Goal: Information Seeking & Learning: Learn about a topic

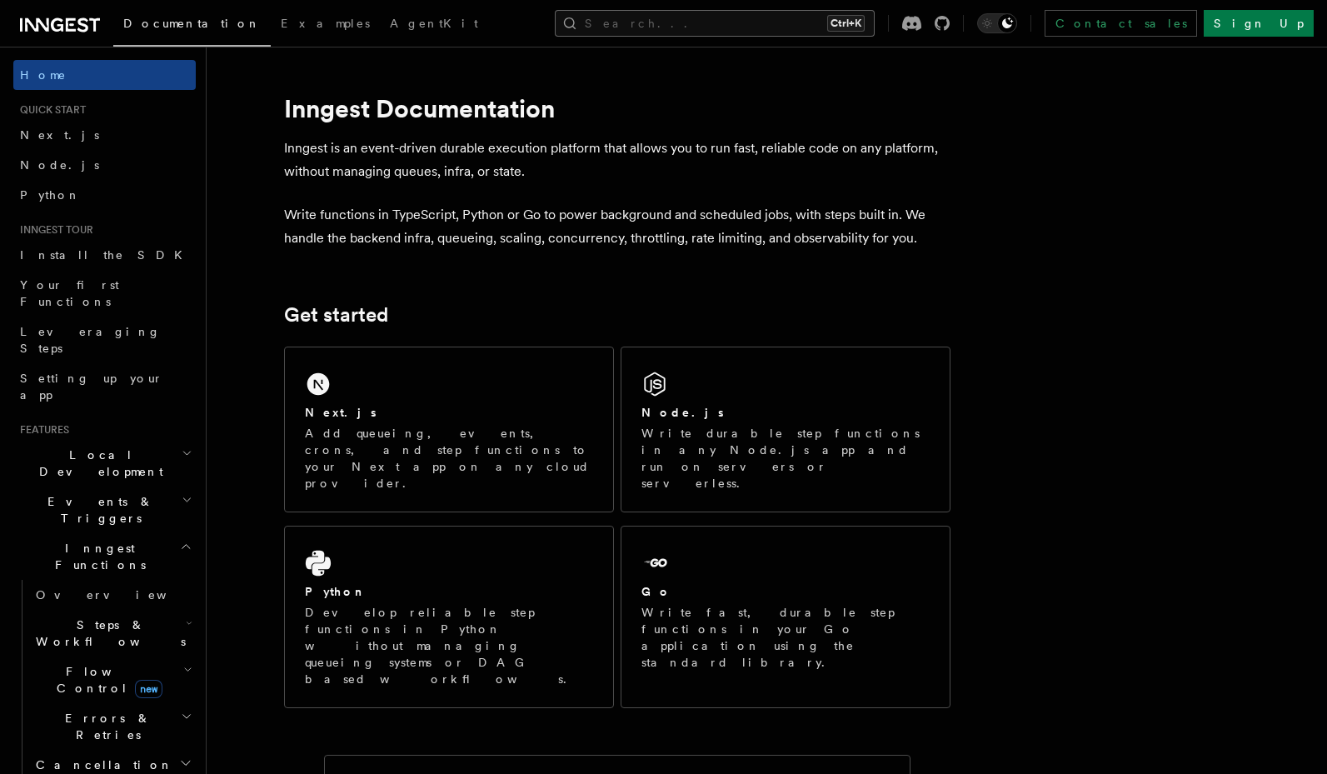
click at [762, 22] on button "Search... Ctrl+K" at bounding box center [715, 23] width 320 height 27
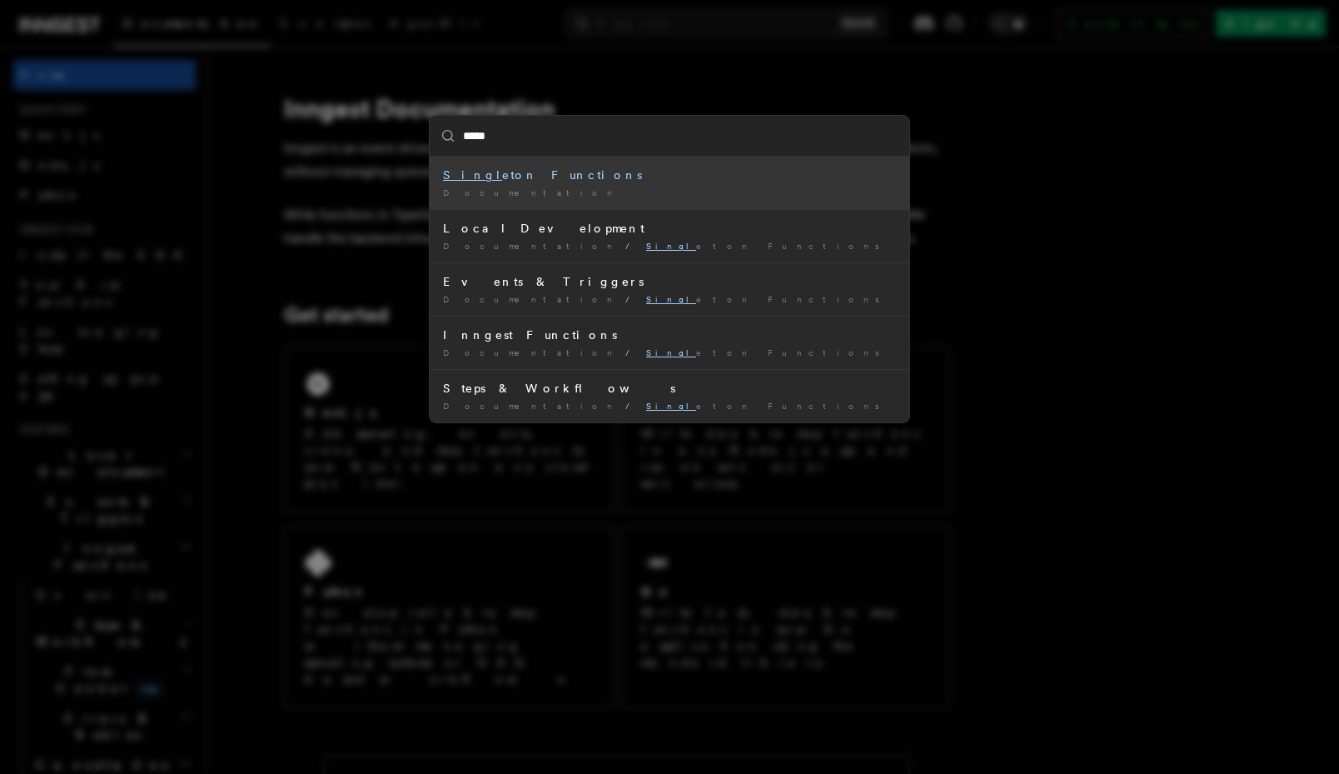
type input "******"
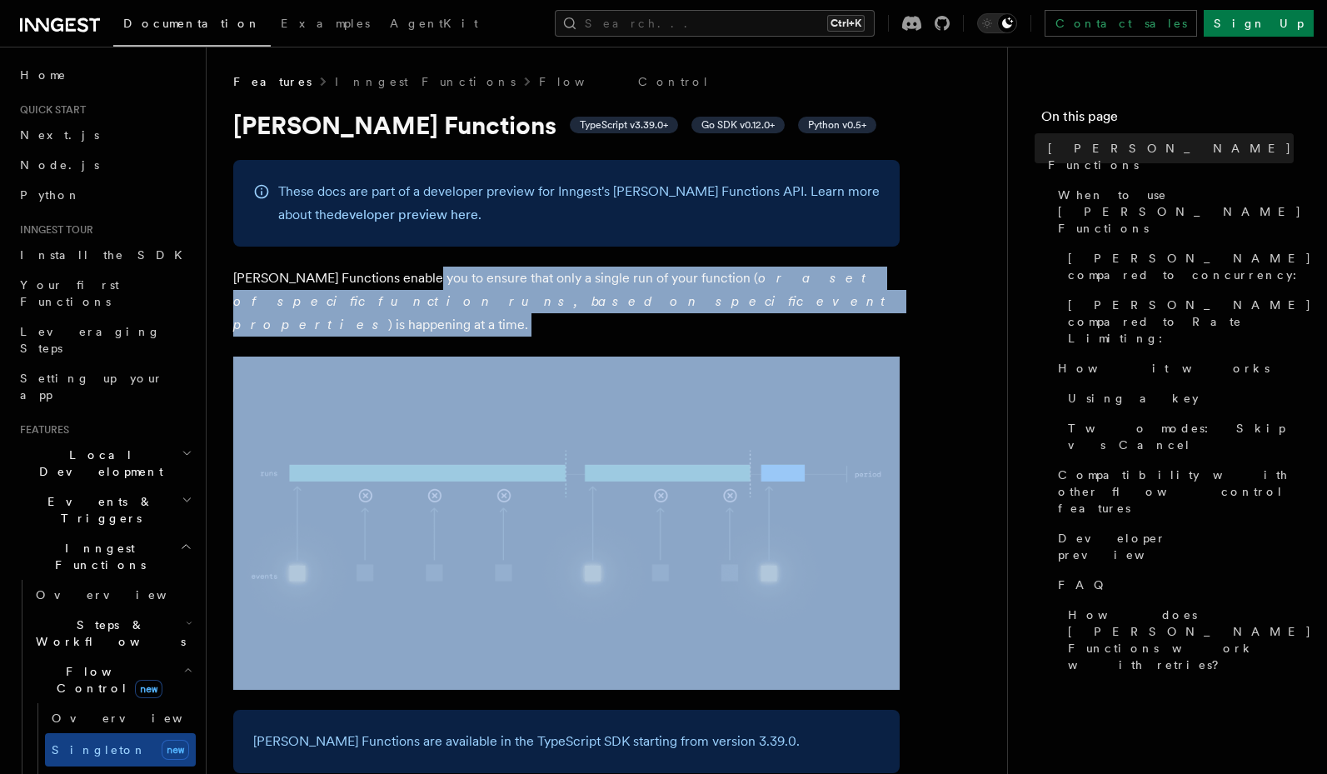
drag, startPoint x: 418, startPoint y: 282, endPoint x: 426, endPoint y: 331, distance: 49.0
click at [466, 305] on p "Singleton Functions enable you to ensure that only a single run of your functio…" at bounding box center [566, 302] width 666 height 70
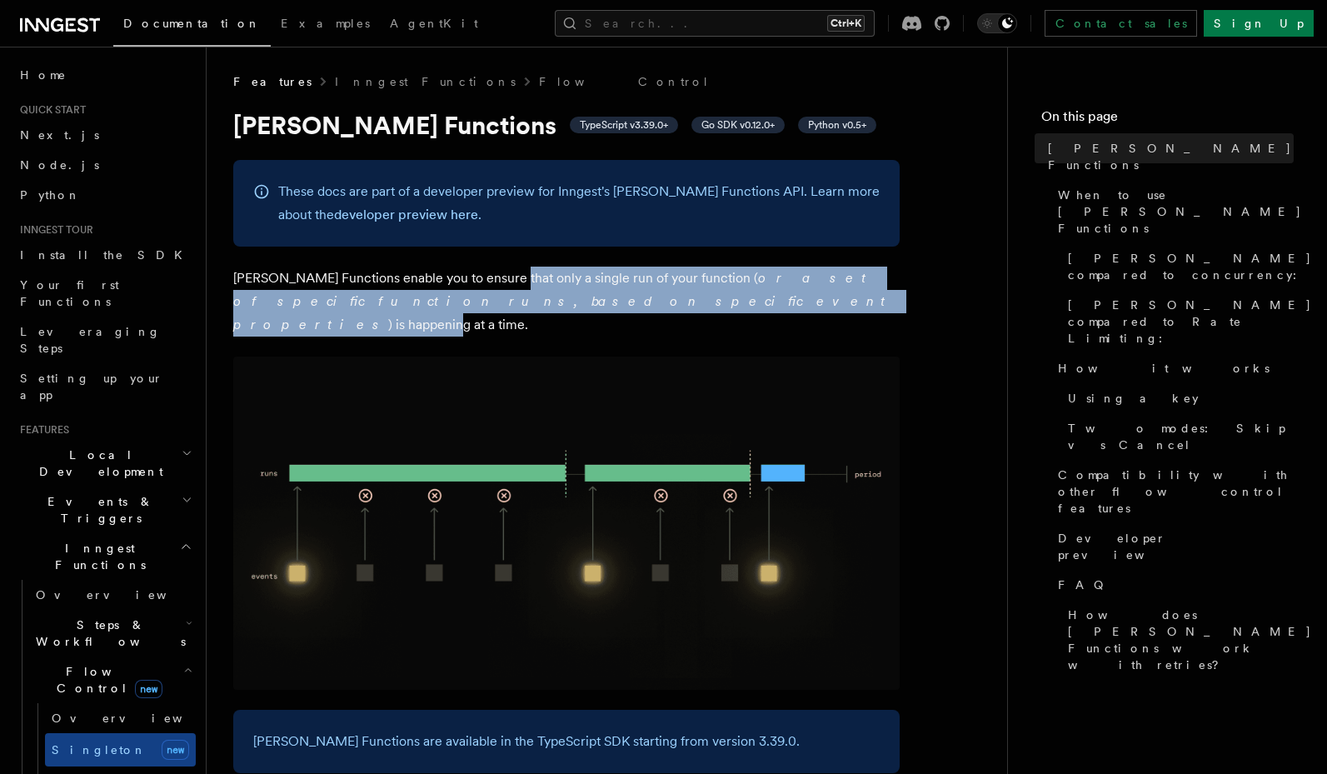
drag, startPoint x: 506, startPoint y: 292, endPoint x: 508, endPoint y: 305, distance: 13.6
click at [508, 305] on p "Singleton Functions enable you to ensure that only a single run of your functio…" at bounding box center [566, 302] width 666 height 70
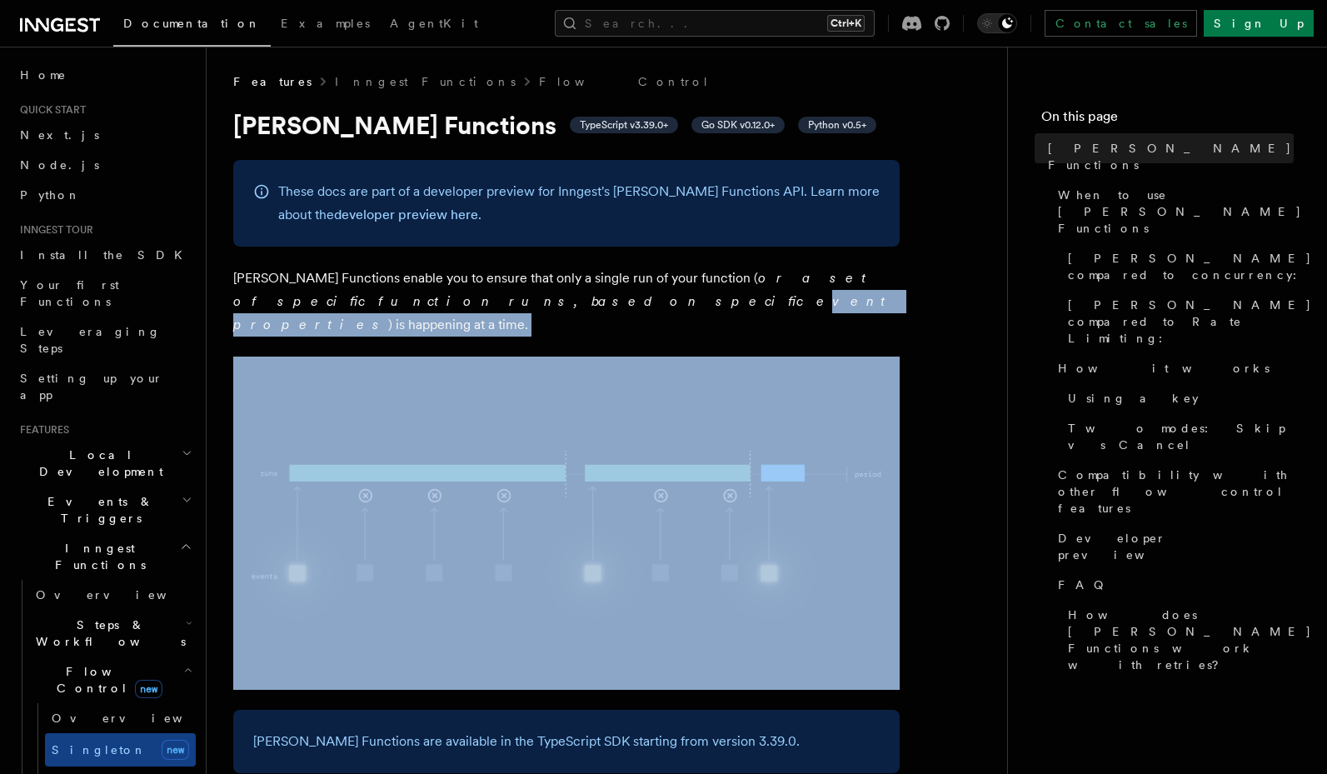
drag, startPoint x: 405, startPoint y: 315, endPoint x: 344, endPoint y: 301, distance: 62.4
click at [344, 301] on em "or a set of specific function runs, based on specific event properties" at bounding box center [563, 301] width 660 height 62
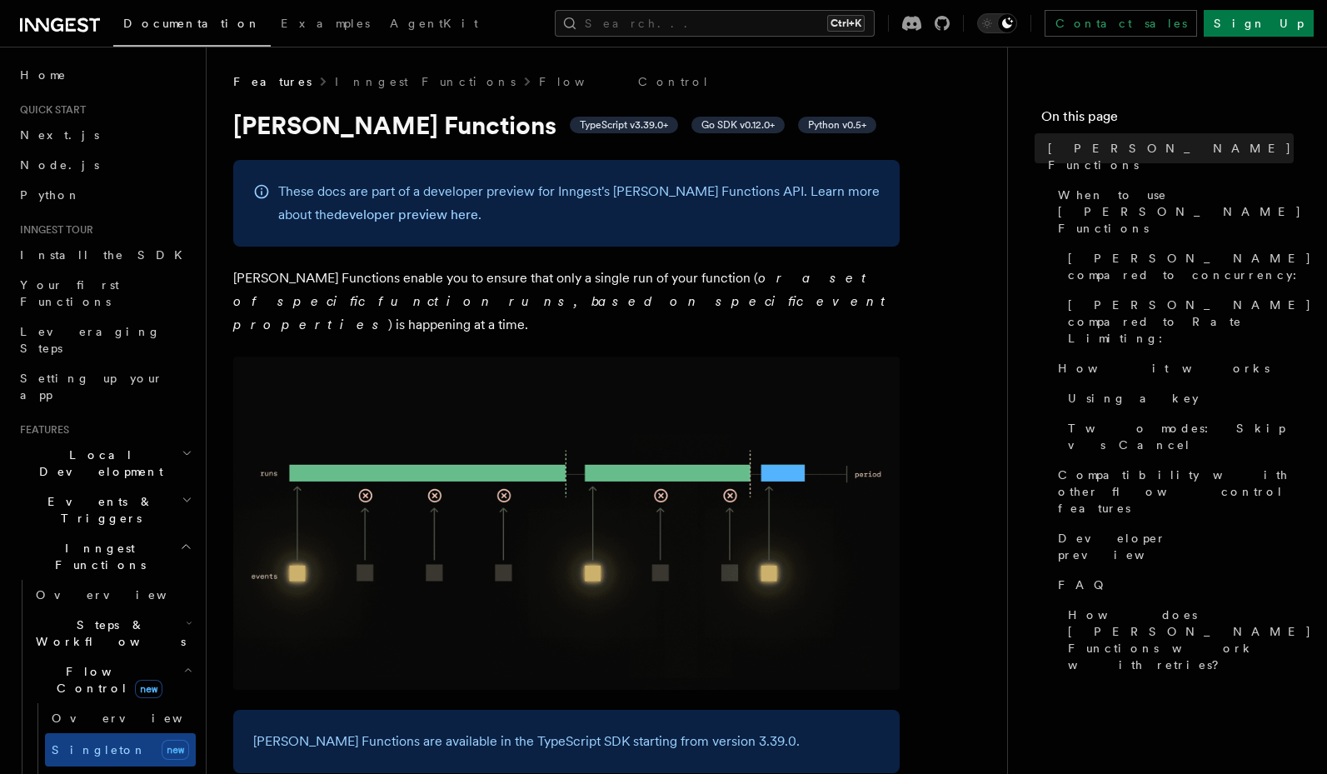
click at [487, 307] on p "Singleton Functions enable you to ensure that only a single run of your functio…" at bounding box center [566, 302] width 666 height 70
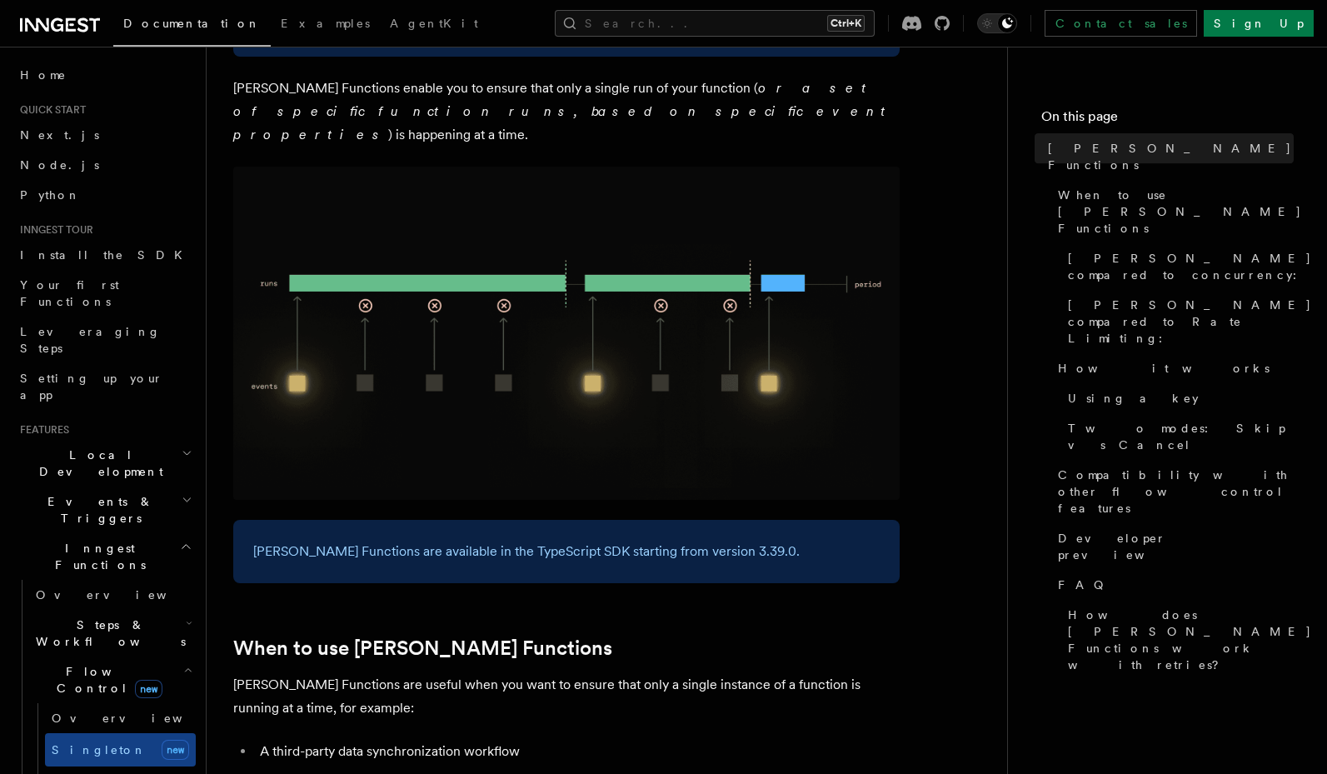
scroll to position [200, 0]
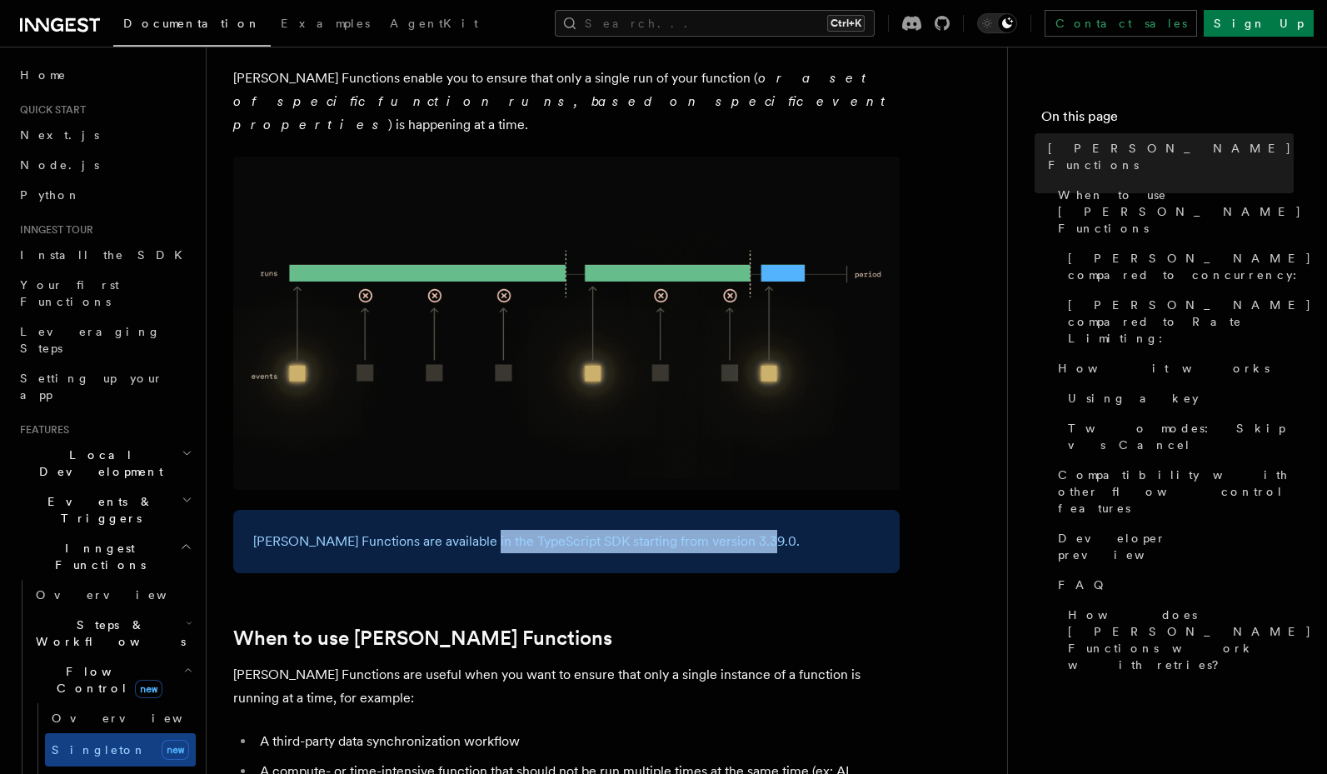
drag, startPoint x: 468, startPoint y: 510, endPoint x: 526, endPoint y: 533, distance: 62.0
click at [526, 533] on div "Singleton Functions are available in the TypeScript SDK starting from version 3…" at bounding box center [566, 541] width 666 height 63
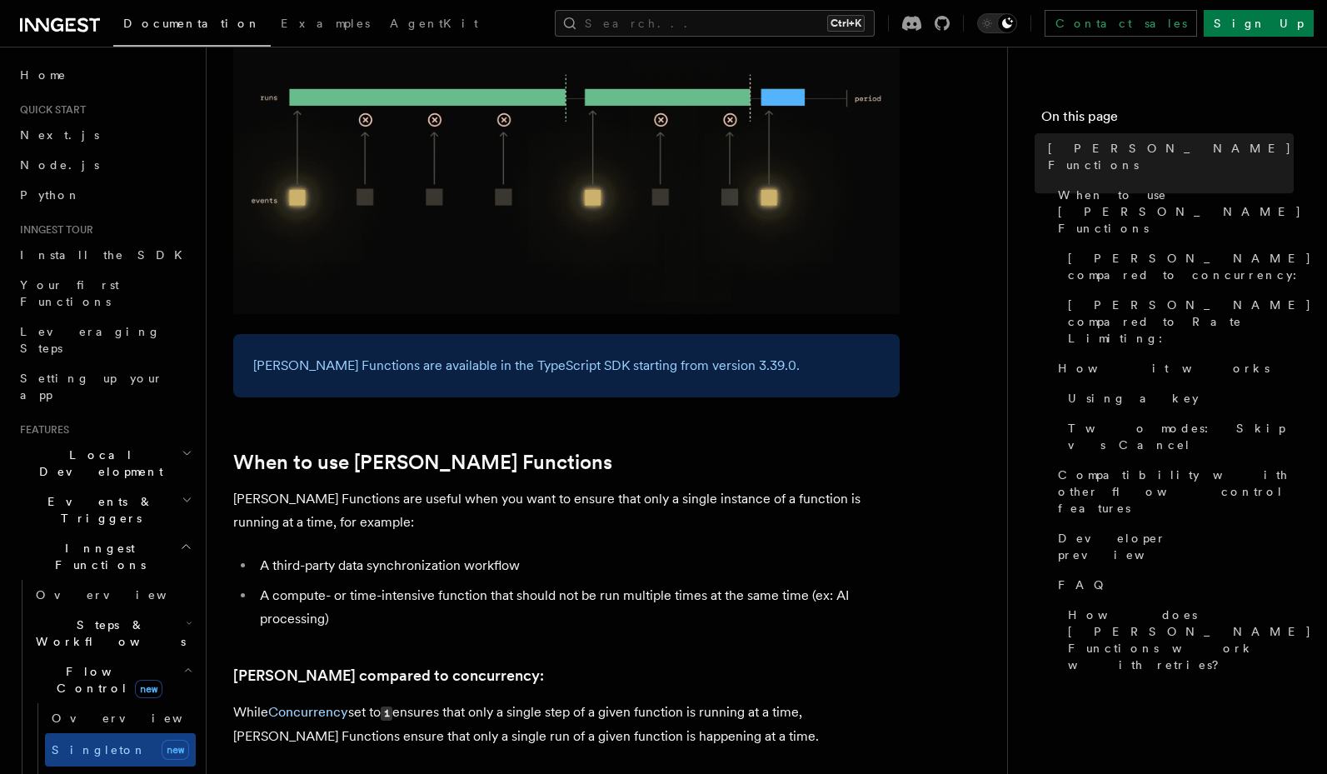
scroll to position [400, 0]
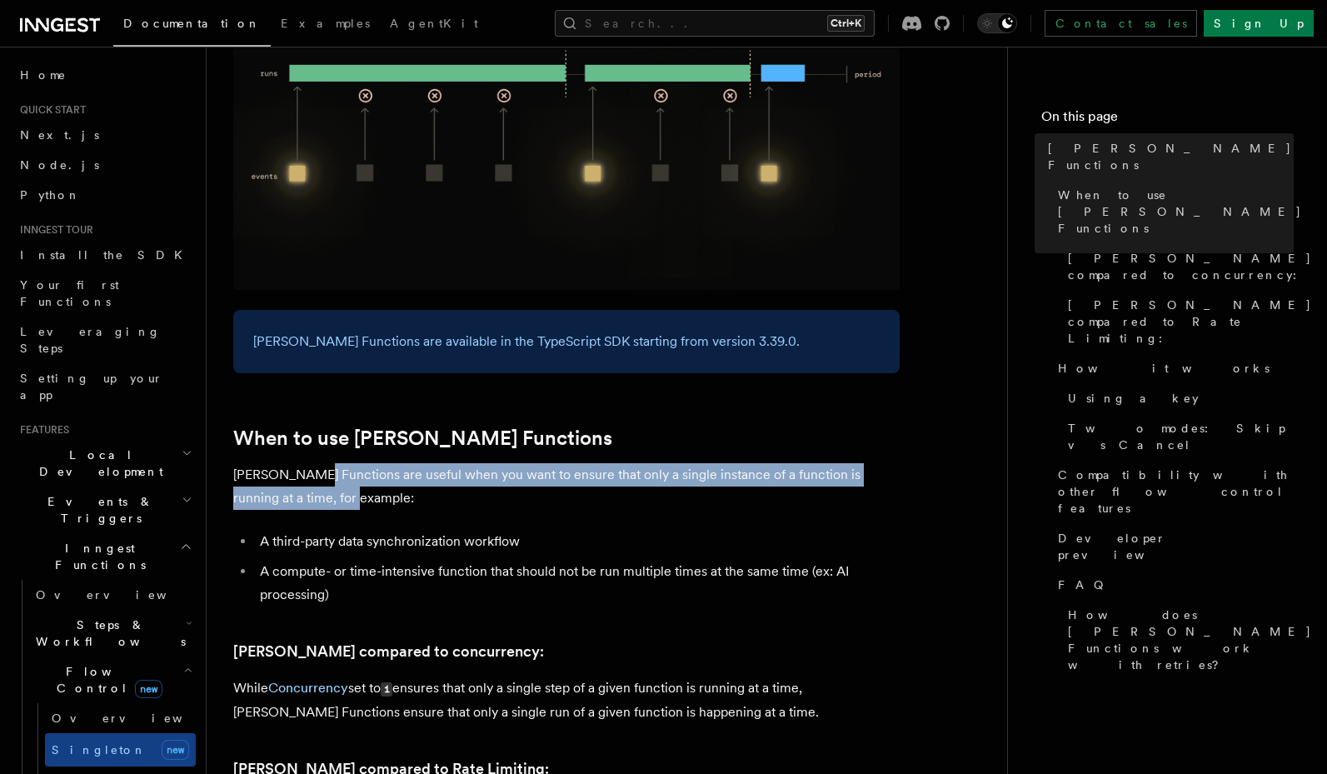
drag, startPoint x: 303, startPoint y: 451, endPoint x: 321, endPoint y: 473, distance: 28.5
click at [321, 473] on p "Singleton Functions are useful when you want to ensure that only a single insta…" at bounding box center [566, 486] width 666 height 47
drag, startPoint x: 453, startPoint y: 452, endPoint x: 461, endPoint y: 467, distance: 16.8
click at [461, 467] on p "Singleton Functions are useful when you want to ensure that only a single insta…" at bounding box center [566, 486] width 666 height 47
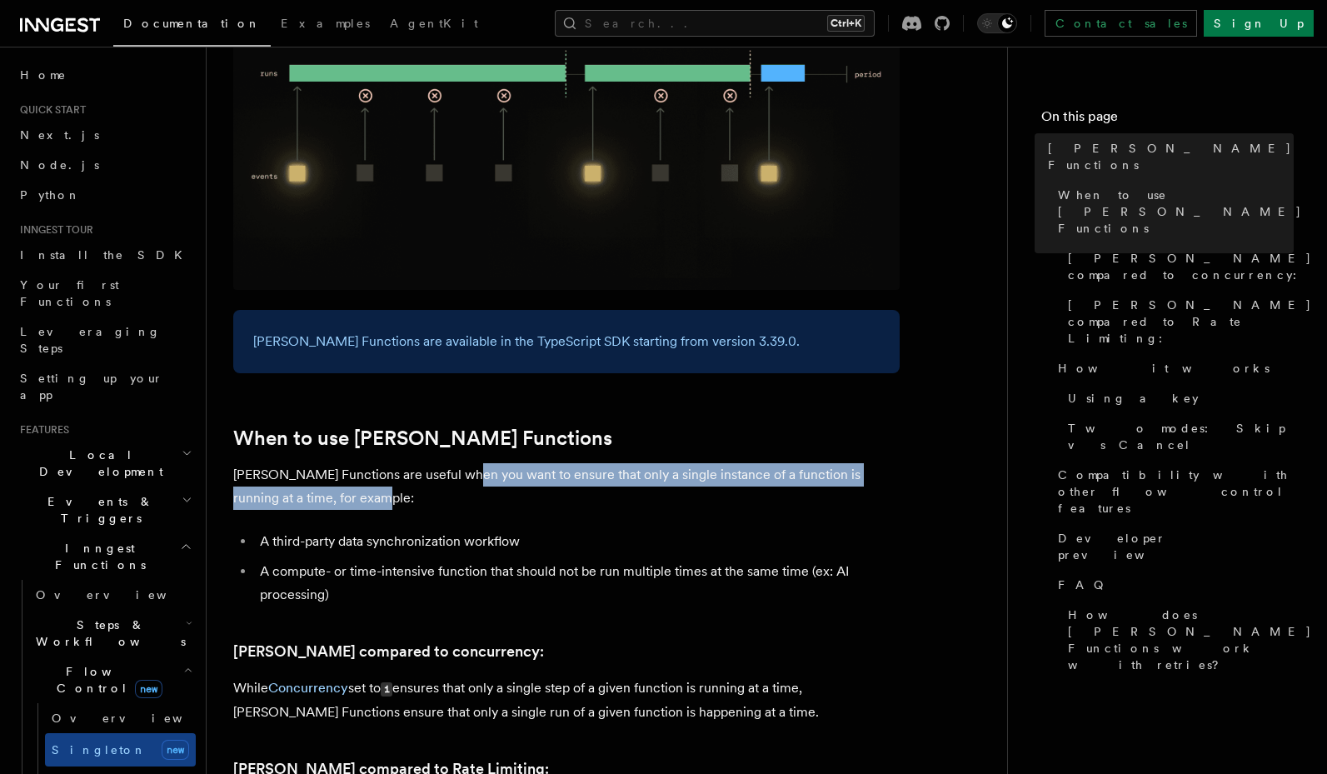
click at [461, 467] on p "Singleton Functions are useful when you want to ensure that only a single insta…" at bounding box center [566, 486] width 666 height 47
drag, startPoint x: 563, startPoint y: 447, endPoint x: 564, endPoint y: 477, distance: 30.0
click at [564, 477] on p "Singleton Functions are useful when you want to ensure that only a single insta…" at bounding box center [566, 486] width 666 height 47
drag, startPoint x: 571, startPoint y: 473, endPoint x: 361, endPoint y: 462, distance: 210.2
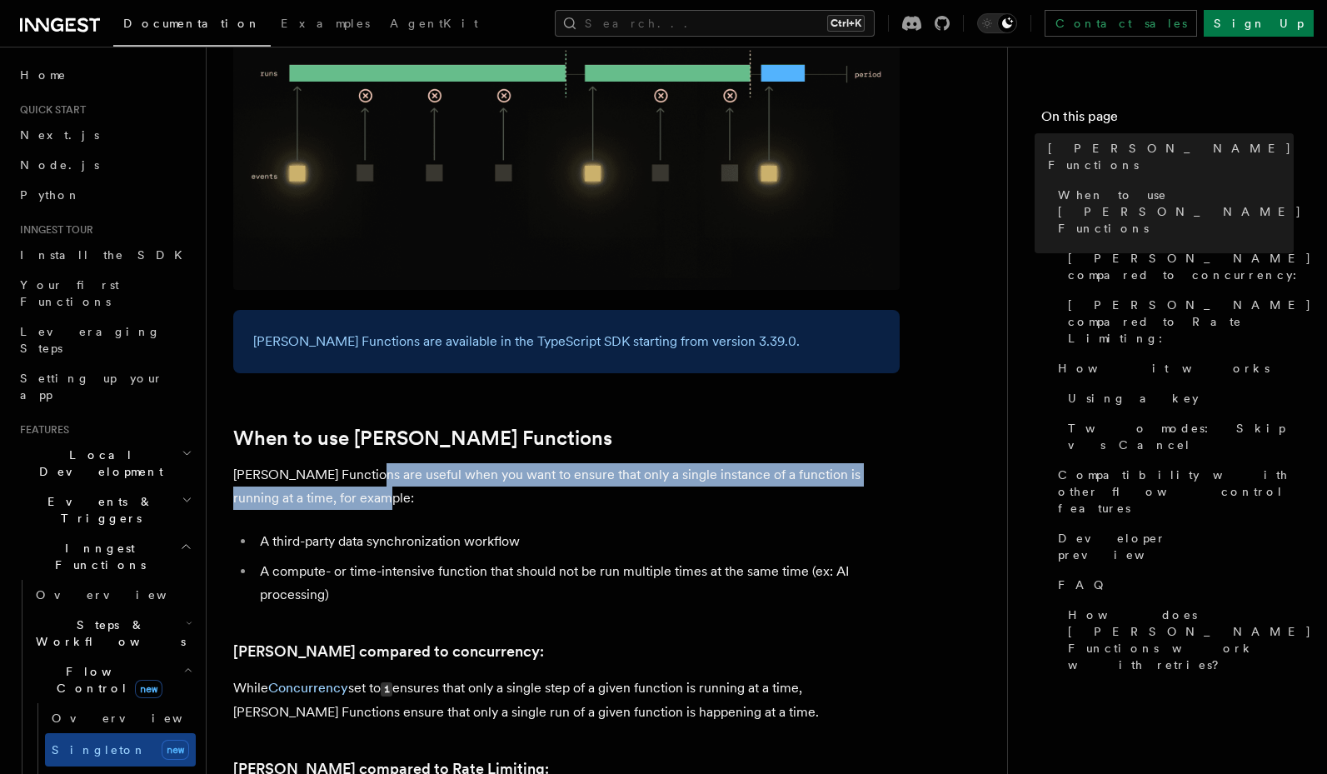
click at [361, 463] on p "Singleton Functions are useful when you want to ensure that only a single insta…" at bounding box center [566, 486] width 666 height 47
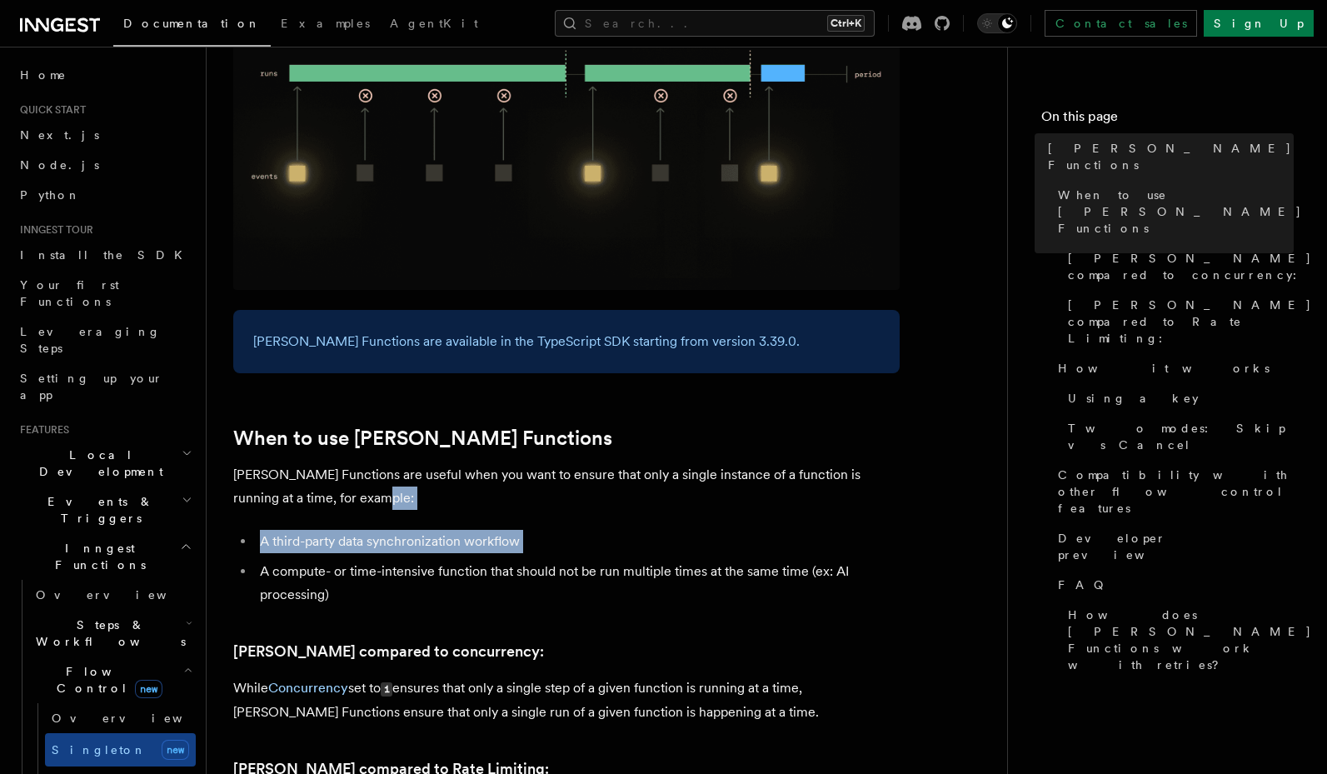
drag, startPoint x: 351, startPoint y: 509, endPoint x: 357, endPoint y: 532, distance: 24.0
click at [357, 532] on ul "A third-party data synchronization workflow A compute- or time-intensive functi…" at bounding box center [566, 568] width 666 height 77
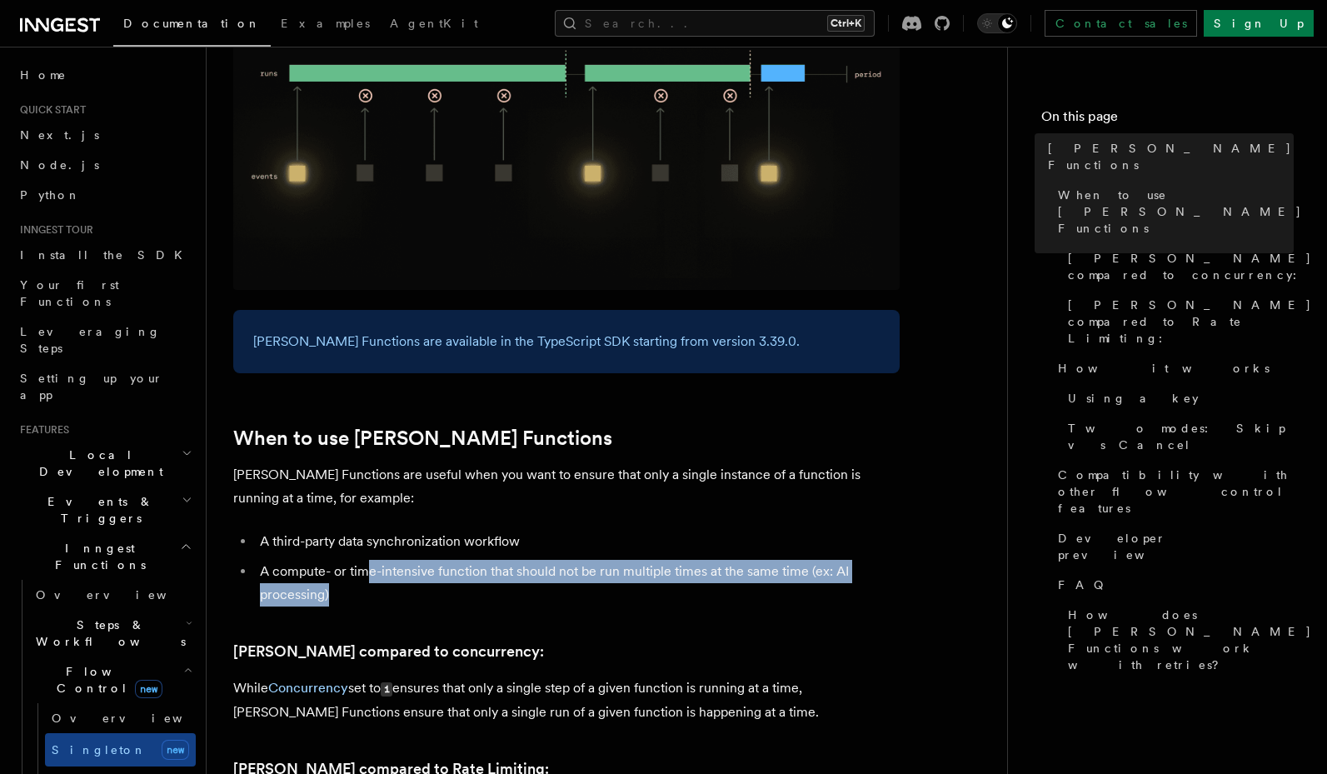
drag, startPoint x: 366, startPoint y: 539, endPoint x: 406, endPoint y: 569, distance: 50.6
click at [406, 569] on li "A compute- or time-intensive function that should not be run multiple times at …" at bounding box center [577, 583] width 645 height 47
click at [638, 567] on li "A compute- or time-intensive function that should not be run multiple times at …" at bounding box center [577, 583] width 645 height 47
drag, startPoint x: 643, startPoint y: 551, endPoint x: 641, endPoint y: 564, distance: 12.7
click at [641, 564] on li "A compute- or time-intensive function that should not be run multiple times at …" at bounding box center [577, 583] width 645 height 47
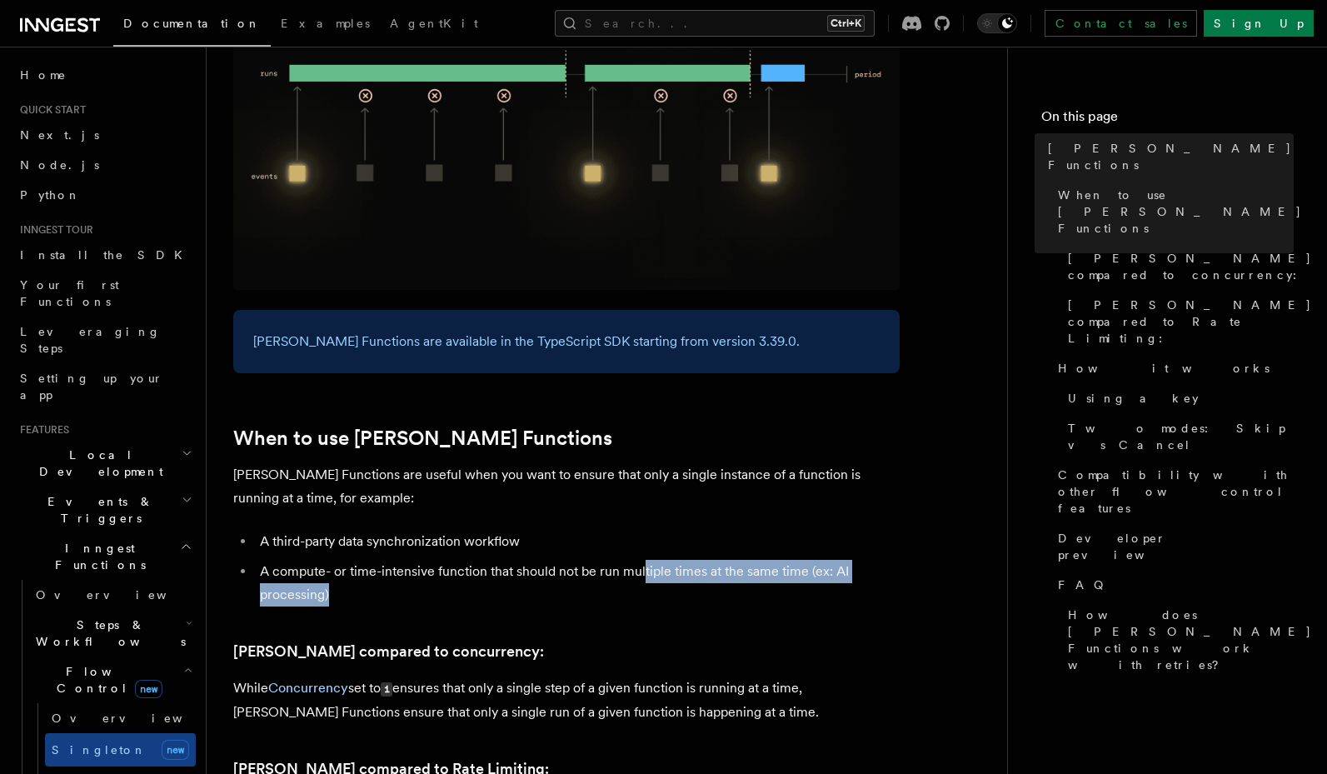
click at [641, 564] on li "A compute- or time-intensive function that should not be run multiple times at …" at bounding box center [577, 583] width 645 height 47
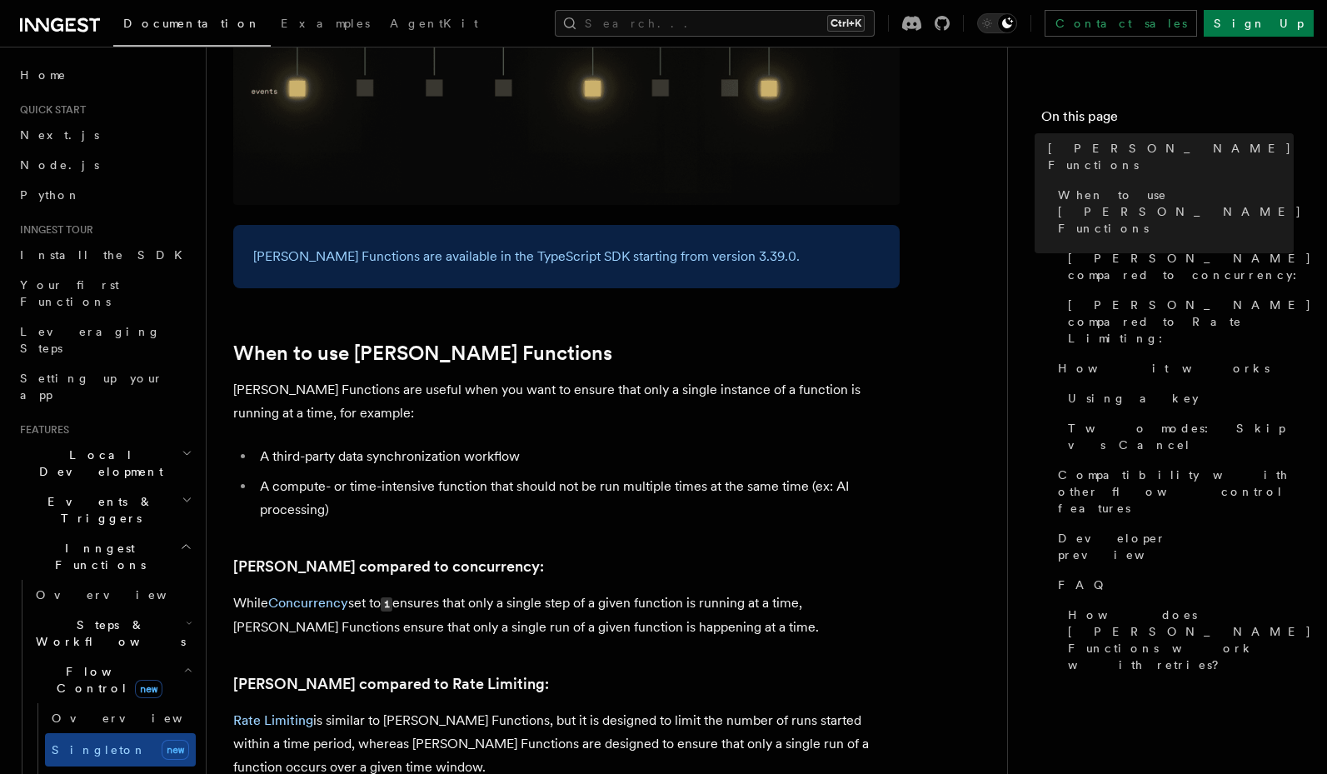
scroll to position [600, 0]
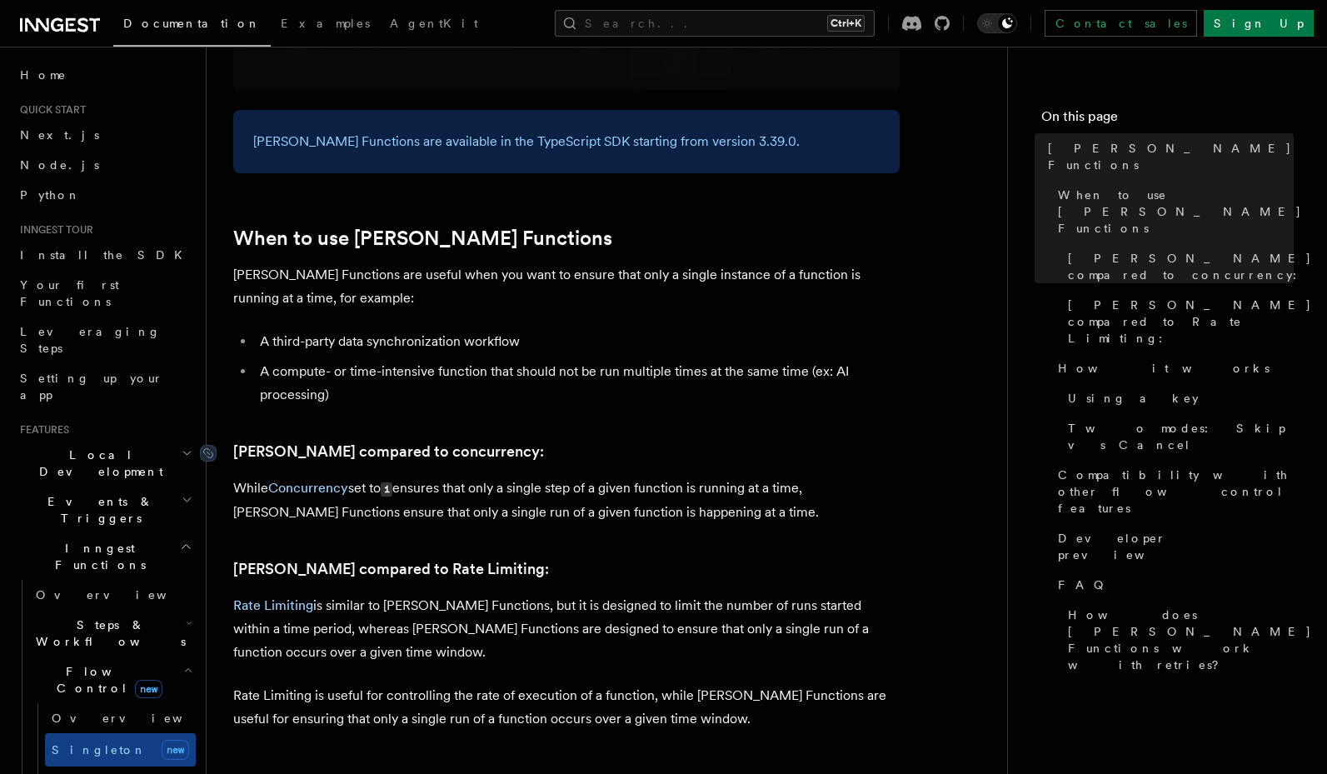
click at [374, 440] on link "Singleton compared to concurrency:" at bounding box center [388, 451] width 311 height 23
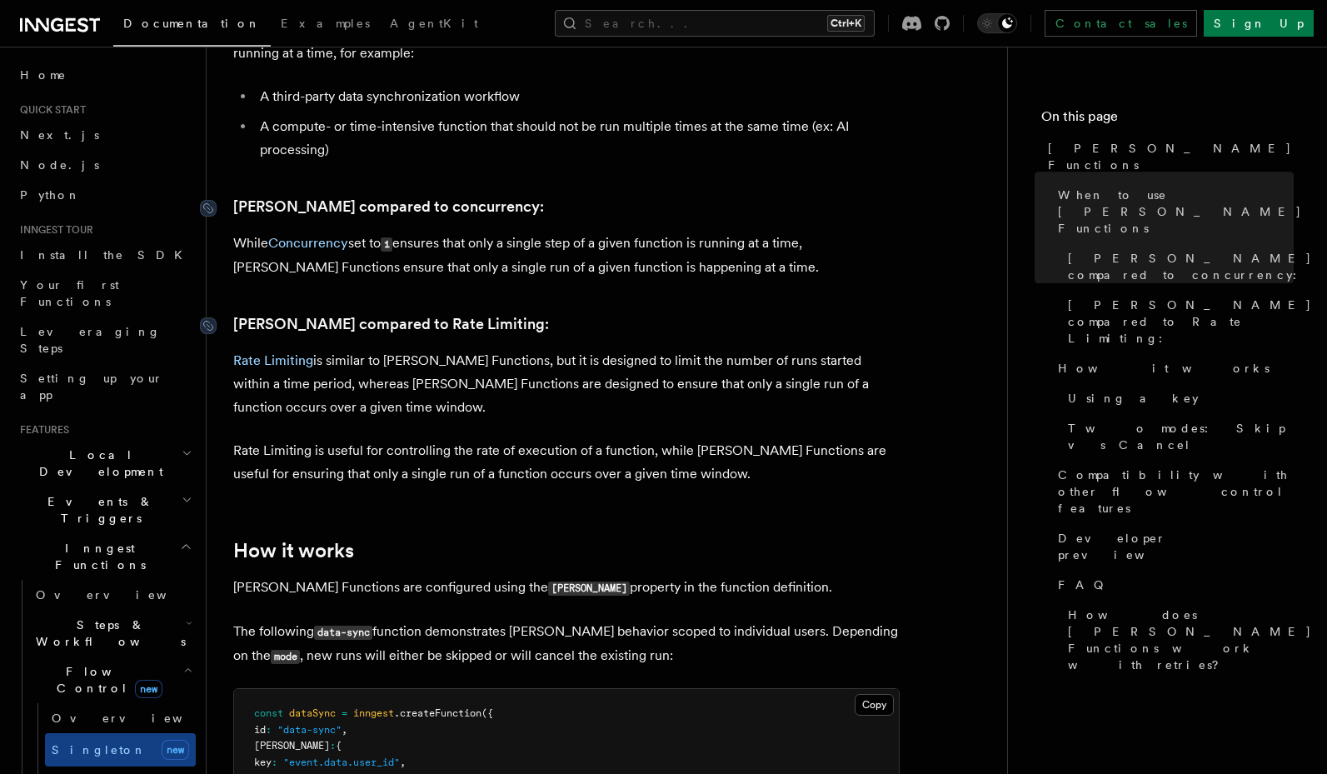
scroll to position [736, 0]
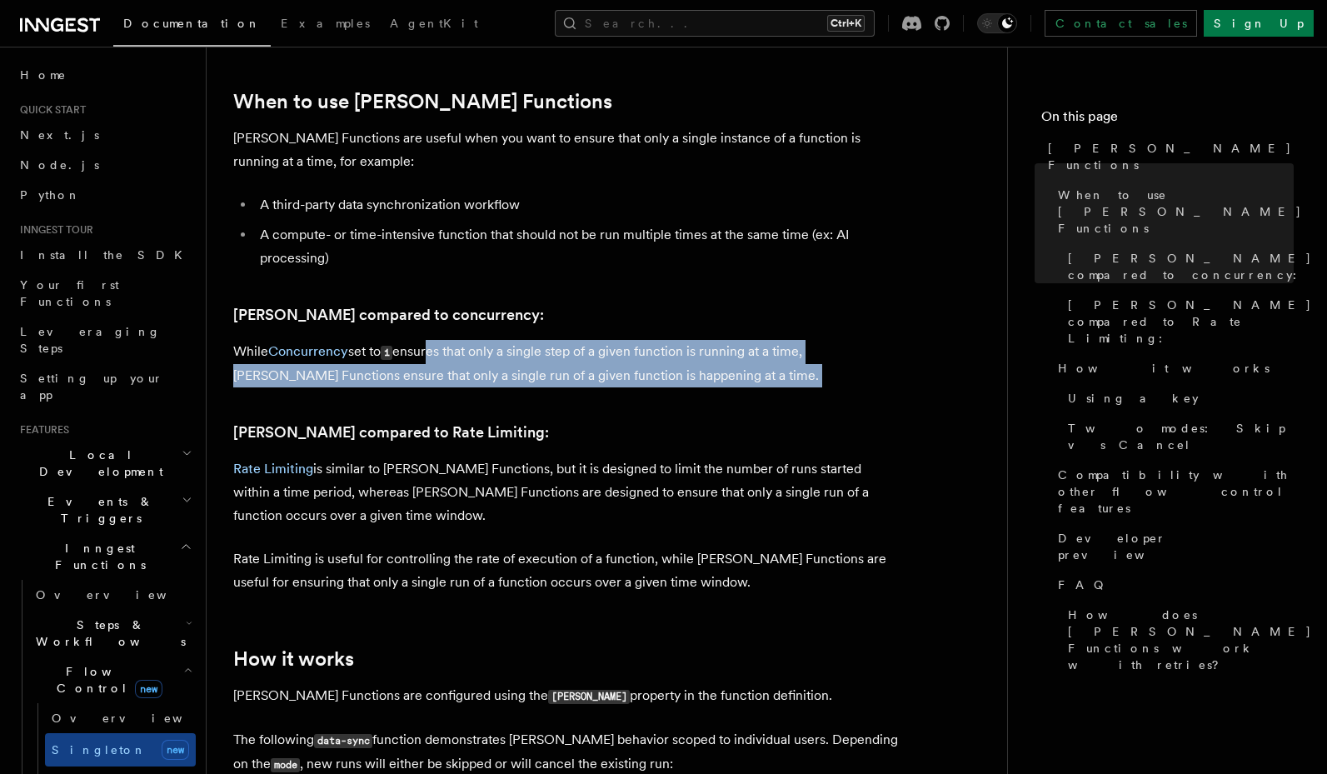
drag, startPoint x: 434, startPoint y: 330, endPoint x: 438, endPoint y: 374, distance: 44.3
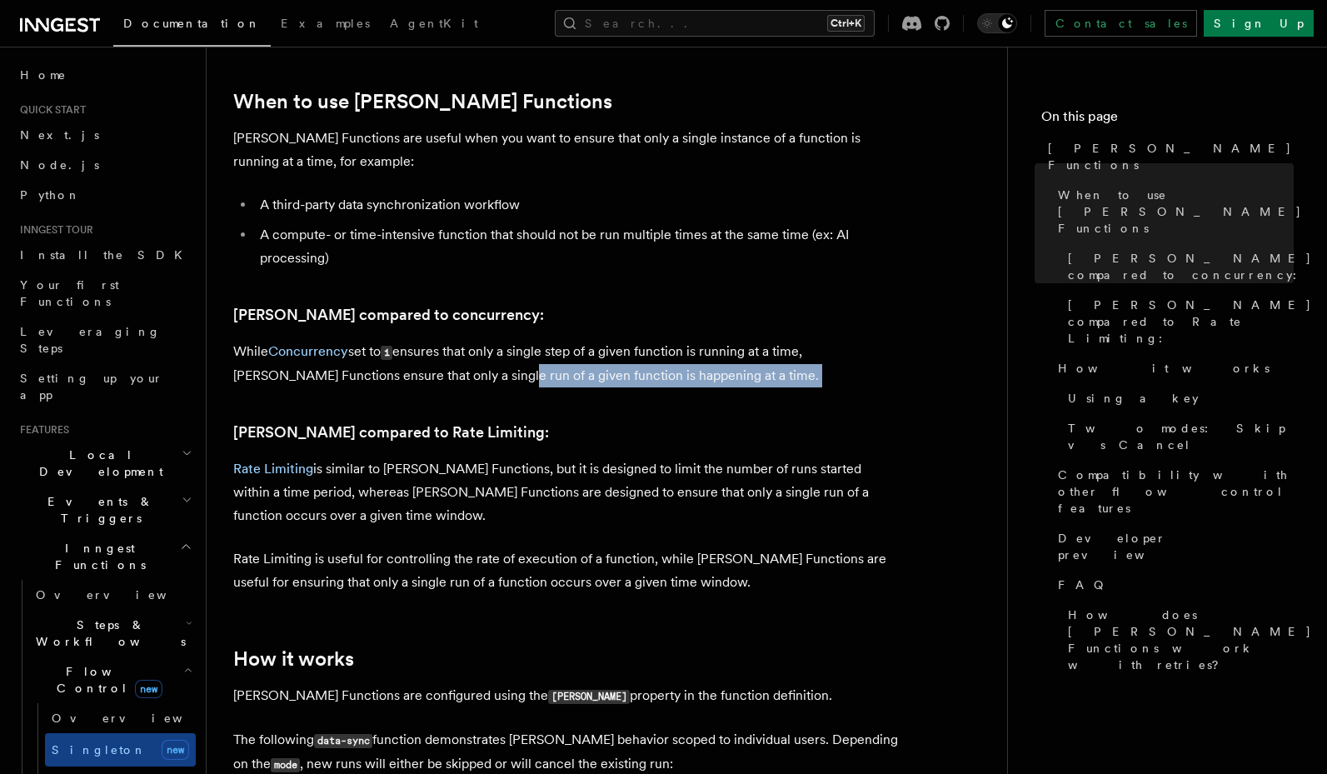
drag, startPoint x: 444, startPoint y: 346, endPoint x: 447, endPoint y: 368, distance: 22.7
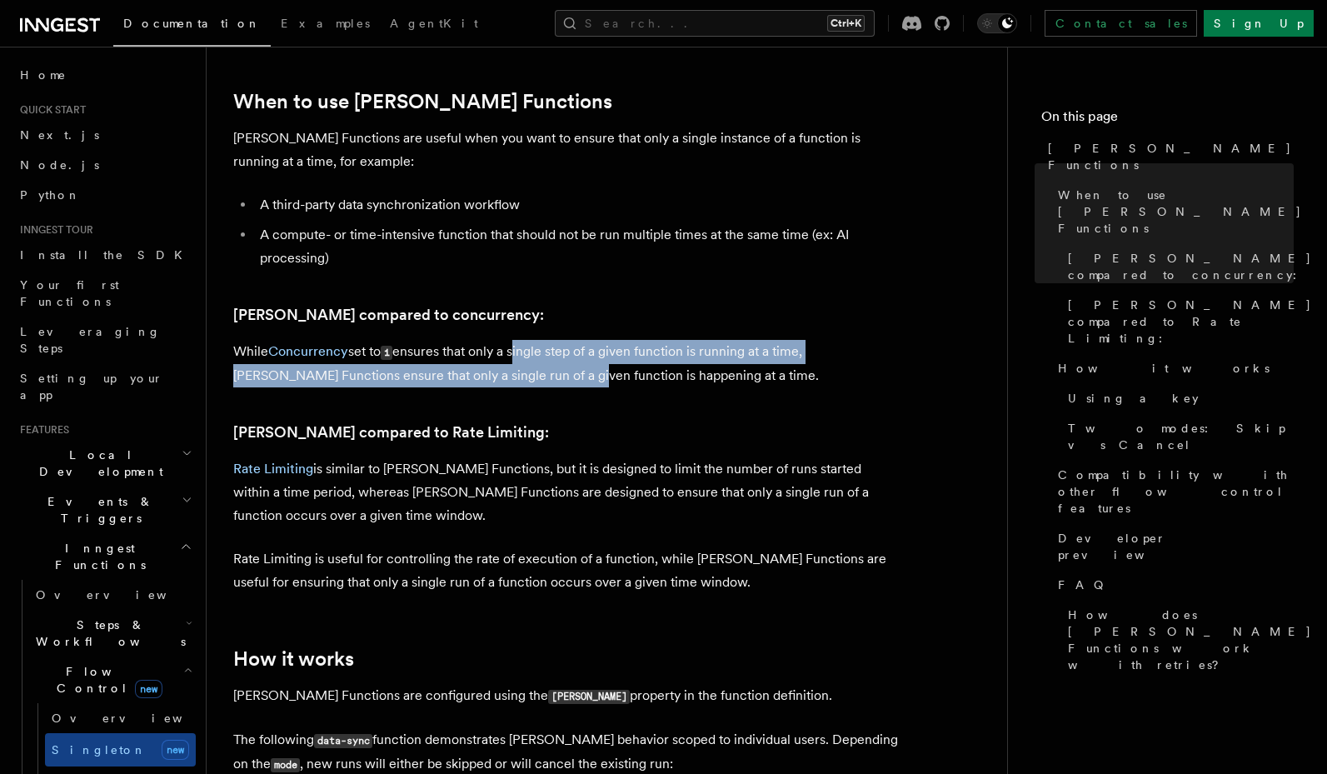
drag, startPoint x: 516, startPoint y: 345, endPoint x: 519, endPoint y: 327, distance: 18.5
click at [519, 340] on p "While Concurrency set to 1 ensures that only a single step of a given function …" at bounding box center [566, 363] width 666 height 47
drag, startPoint x: 538, startPoint y: 327, endPoint x: 531, endPoint y: 364, distance: 38.2
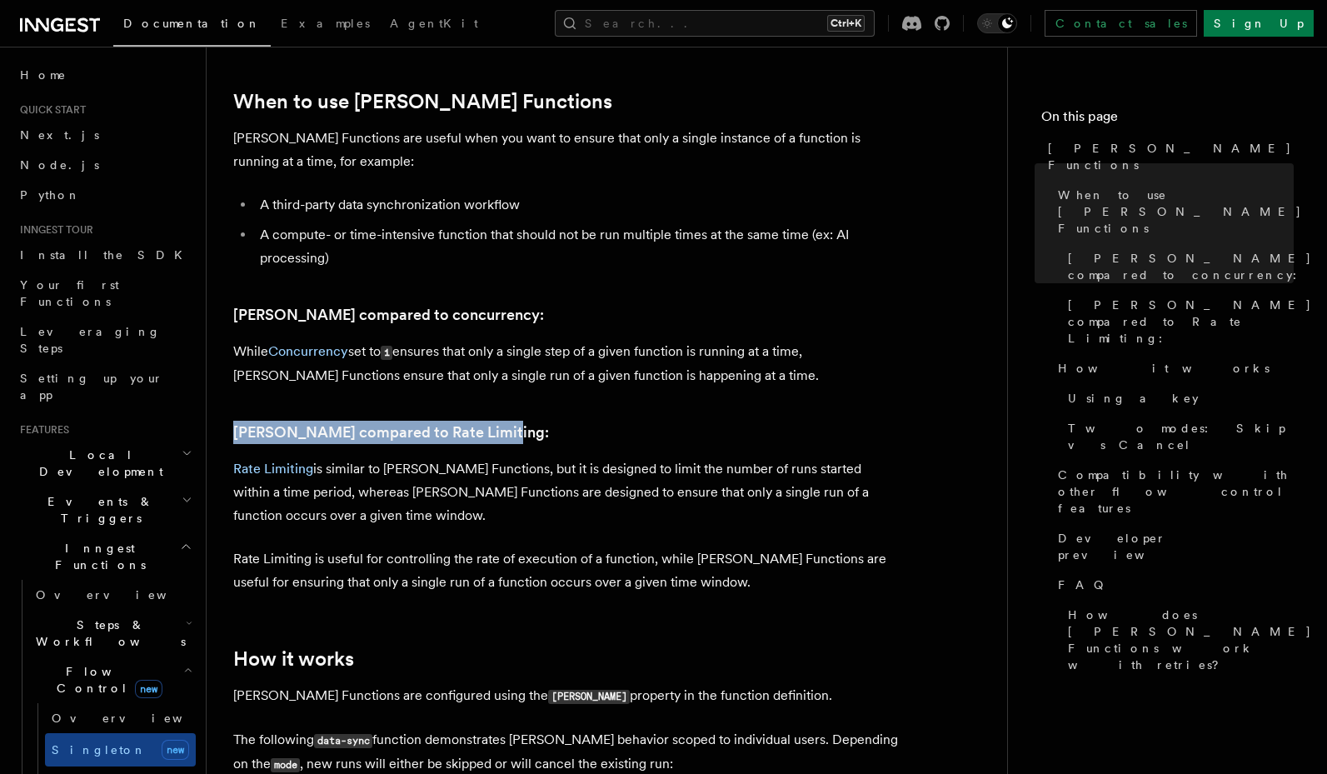
drag, startPoint x: 499, startPoint y: 386, endPoint x: 492, endPoint y: 415, distance: 29.1
click at [492, 421] on h3 "Singleton compared to Rate Limiting:" at bounding box center [566, 432] width 666 height 23
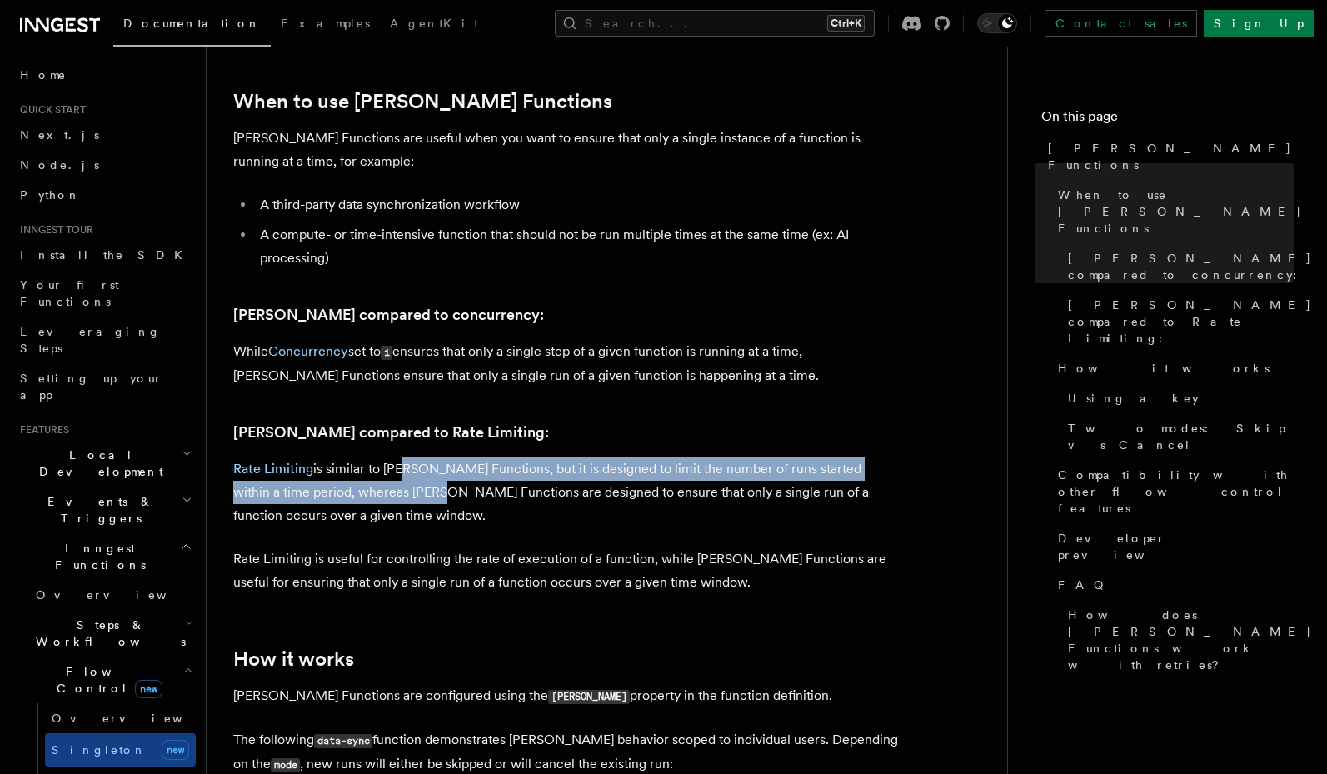
drag, startPoint x: 394, startPoint y: 451, endPoint x: 381, endPoint y: 473, distance: 26.1
click at [381, 473] on p "Rate Limiting is similar to Singleton Functions, but it is designed to limit th…" at bounding box center [566, 492] width 666 height 70
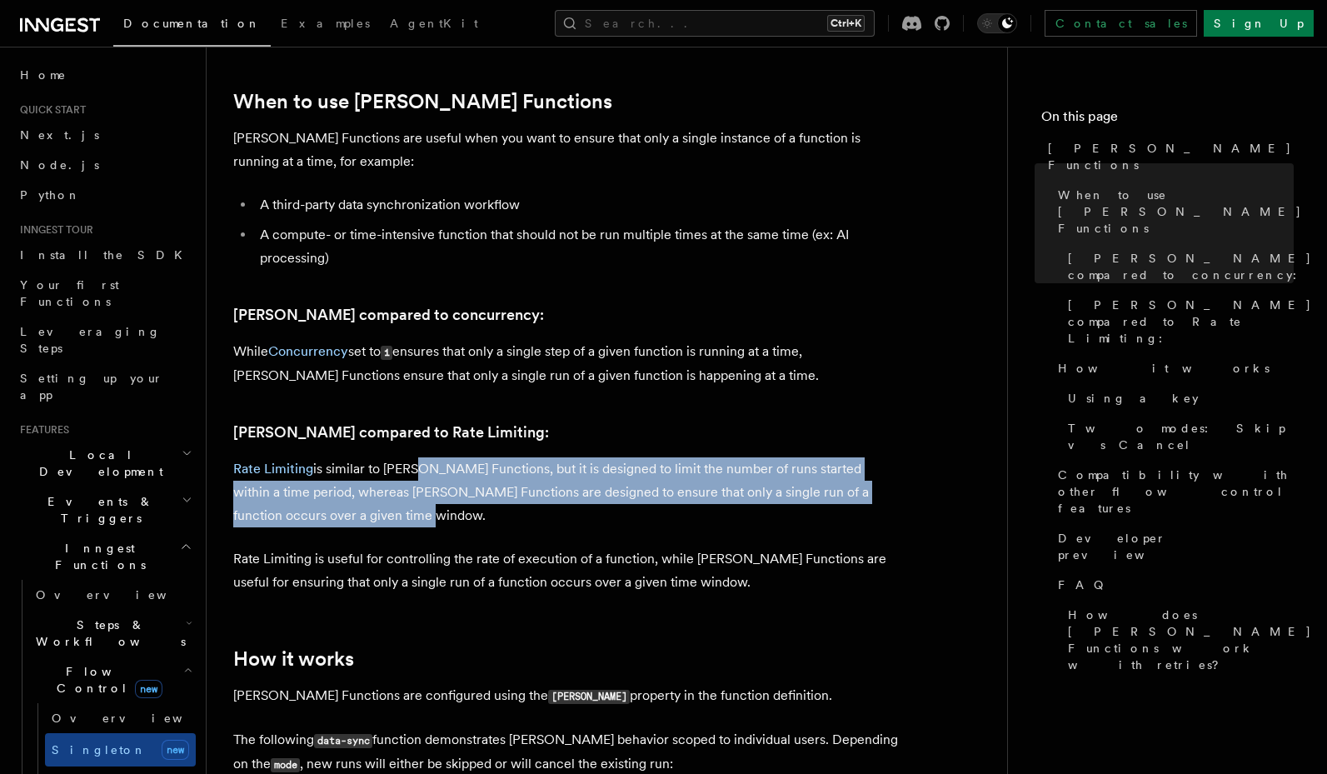
drag, startPoint x: 410, startPoint y: 448, endPoint x: 489, endPoint y: 498, distance: 93.6
click at [489, 498] on p "Rate Limiting is similar to Singleton Functions, but it is designed to limit th…" at bounding box center [566, 492] width 666 height 70
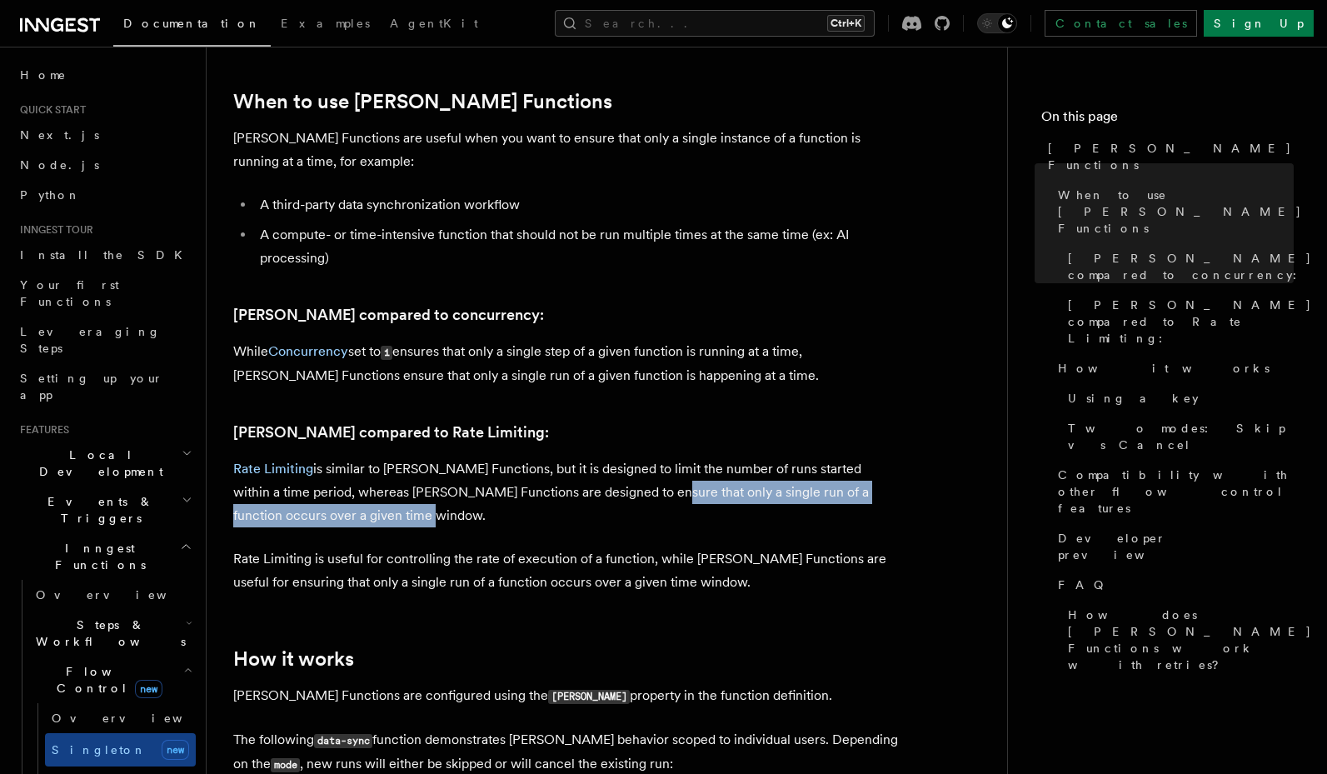
drag, startPoint x: 598, startPoint y: 479, endPoint x: 661, endPoint y: 491, distance: 64.4
click at [661, 491] on p "Rate Limiting is similar to Singleton Functions, but it is designed to limit th…" at bounding box center [566, 492] width 666 height 70
drag, startPoint x: 657, startPoint y: 471, endPoint x: 651, endPoint y: 491, distance: 21.9
click at [651, 491] on p "Rate Limiting is similar to Singleton Functions, but it is designed to limit th…" at bounding box center [566, 492] width 666 height 70
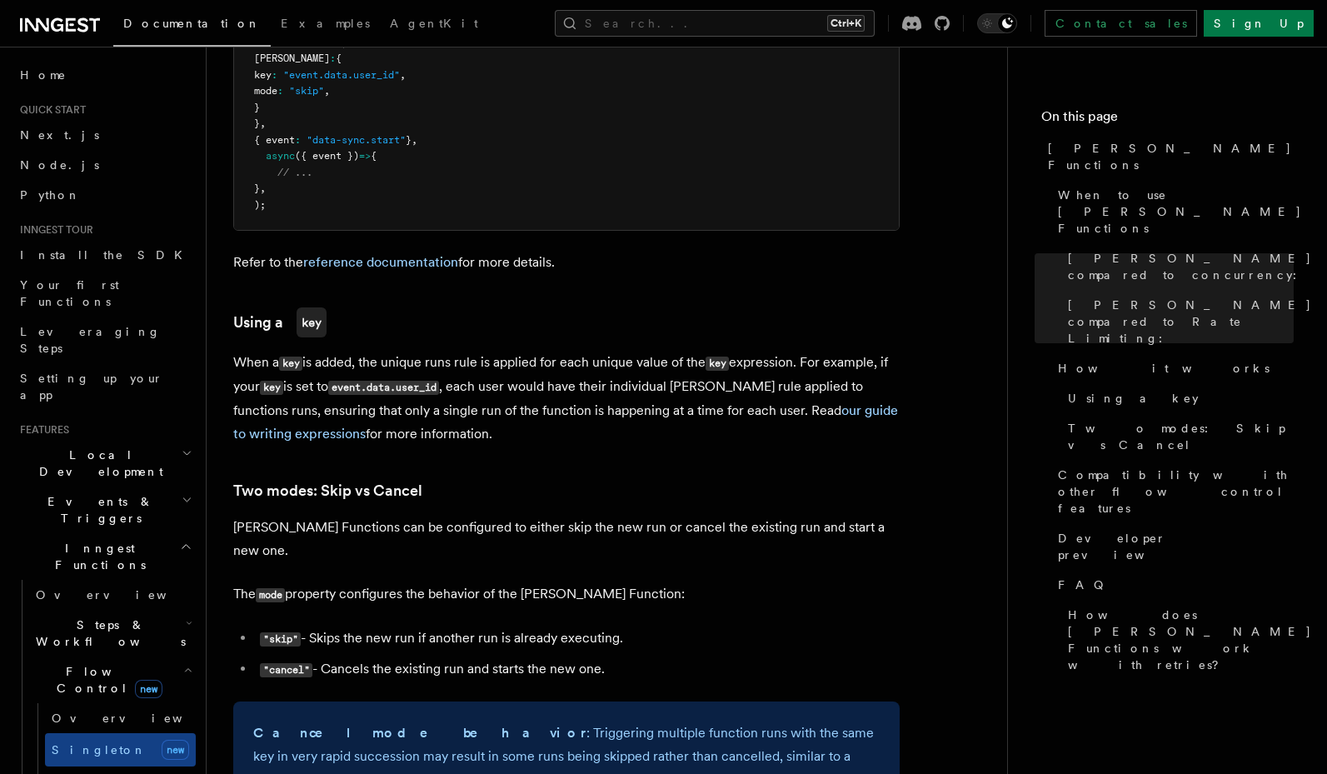
scroll to position [1536, 0]
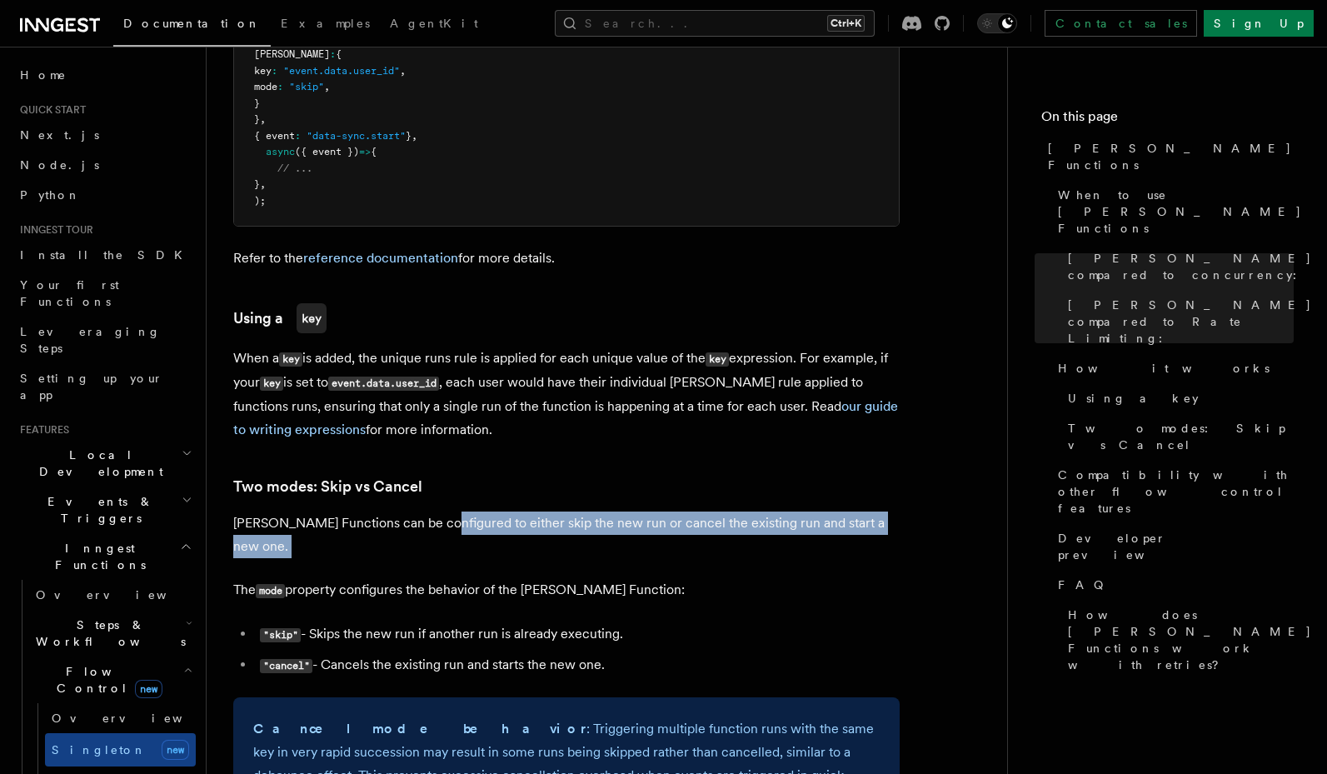
drag, startPoint x: 432, startPoint y: 504, endPoint x: 431, endPoint y: 524, distance: 20.0
click at [431, 524] on article "Features Inngest Functions Flow Control Singleton Functions TypeScript v3.39.0+…" at bounding box center [606, 596] width 747 height 4118
drag, startPoint x: 443, startPoint y: 500, endPoint x: 447, endPoint y: 518, distance: 18.8
click at [447, 518] on article "Features Inngest Functions Flow Control Singleton Functions TypeScript v3.39.0+…" at bounding box center [606, 596] width 747 height 4118
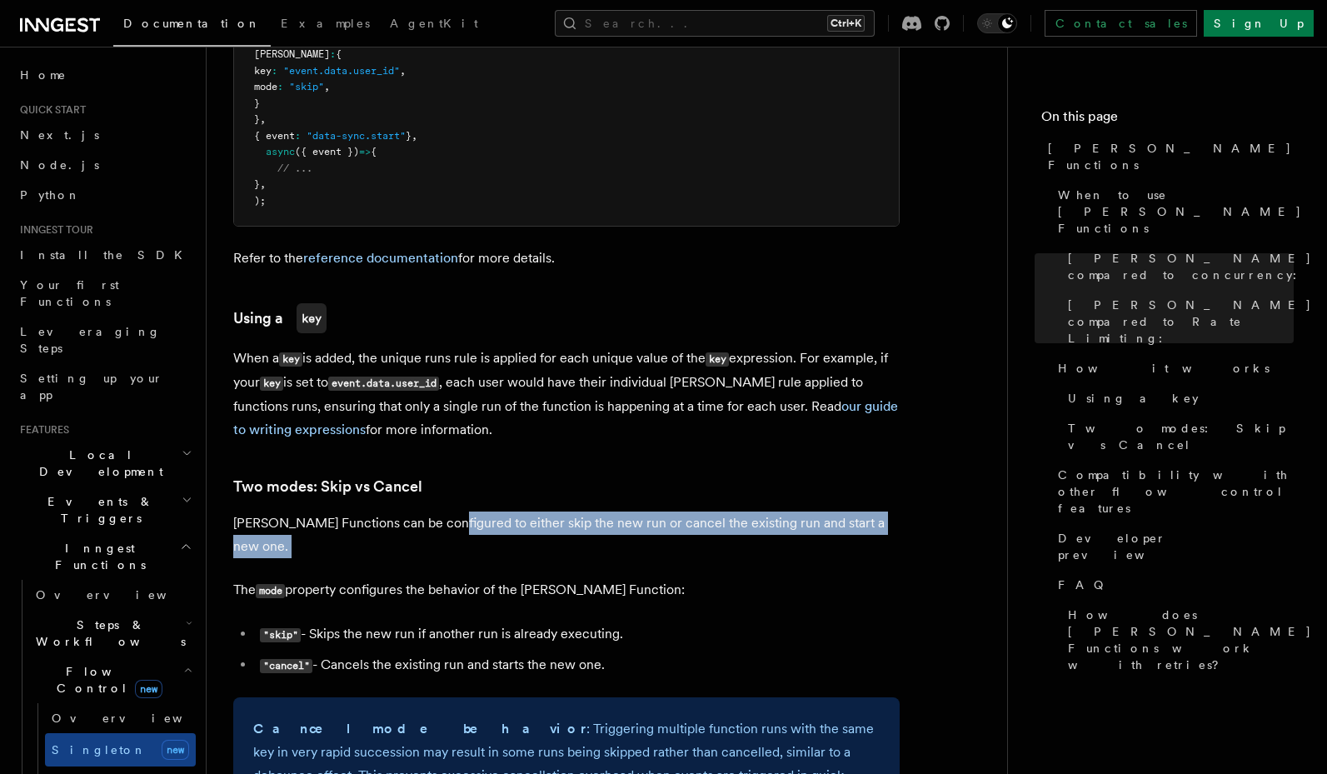
click at [447, 518] on article "Features Inngest Functions Flow Control Singleton Functions TypeScript v3.39.0+…" at bounding box center [606, 596] width 747 height 4118
drag, startPoint x: 497, startPoint y: 496, endPoint x: 505, endPoint y: 516, distance: 21.3
click at [505, 516] on article "Features Inngest Functions Flow Control Singleton Functions TypeScript v3.39.0+…" at bounding box center [606, 596] width 747 height 4118
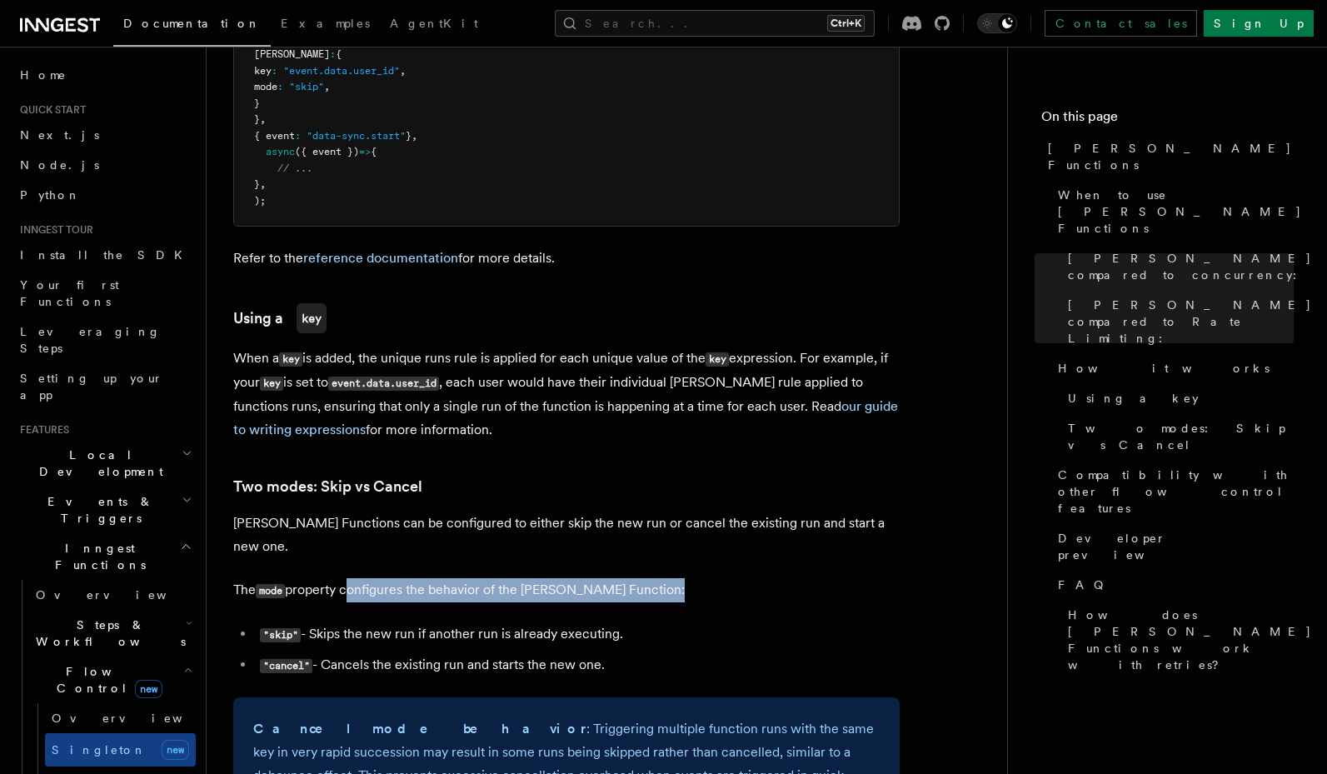
drag, startPoint x: 348, startPoint y: 544, endPoint x: 446, endPoint y: 562, distance: 99.2
click at [446, 562] on article "Features Inngest Functions Flow Control Singleton Functions TypeScript v3.39.0+…" at bounding box center [606, 596] width 747 height 4118
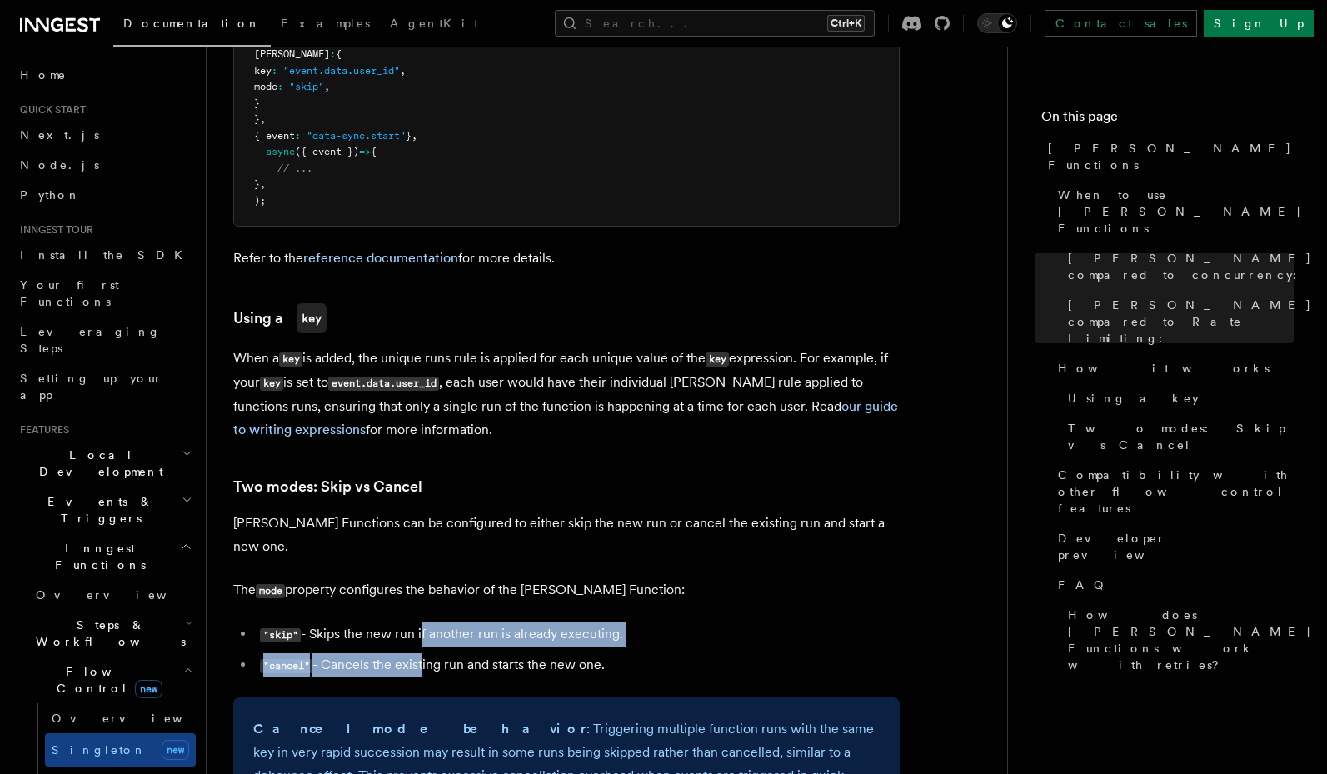
drag, startPoint x: 416, startPoint y: 631, endPoint x: 421, endPoint y: 589, distance: 42.9
click at [421, 622] on ul ""skip" - Skips the new run if another run is already executing. "cancel" - Canc…" at bounding box center [566, 649] width 666 height 55
click at [421, 622] on li ""skip" - Skips the new run if another run is already executing." at bounding box center [577, 634] width 645 height 24
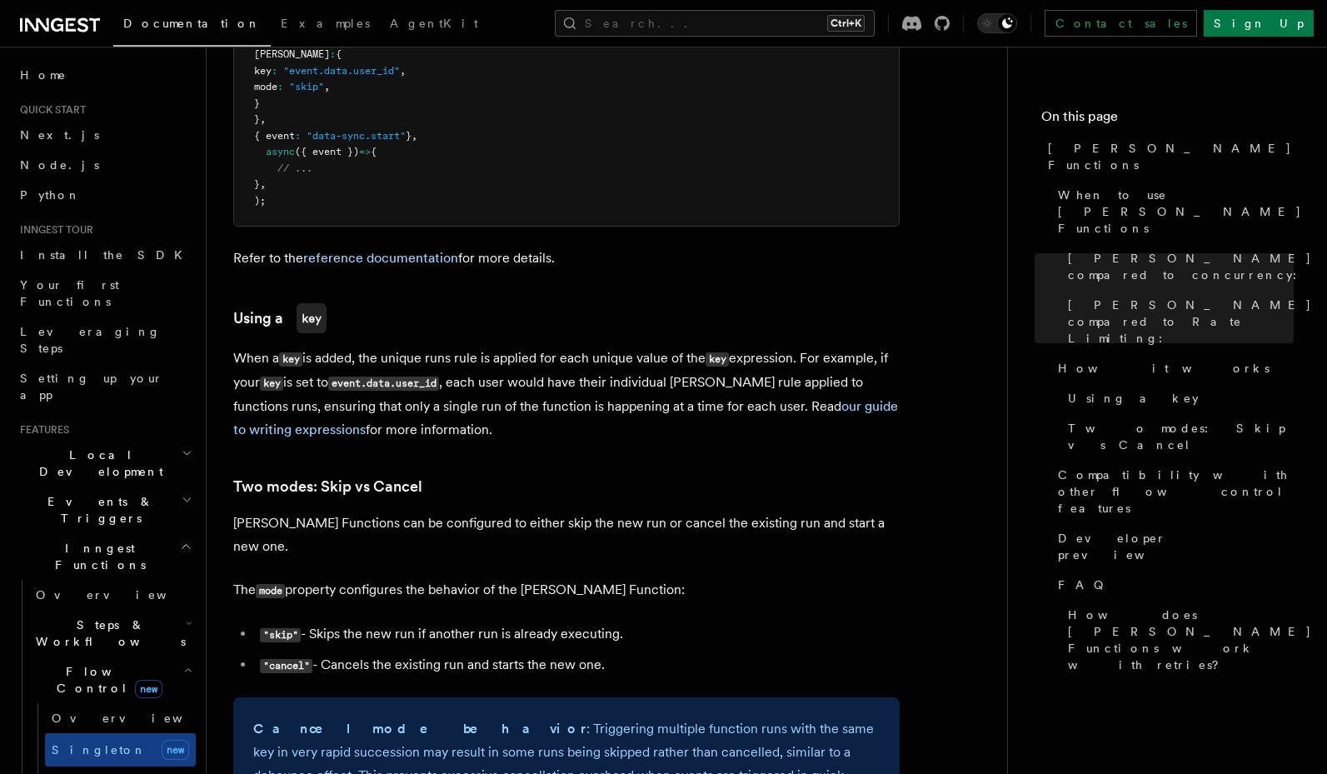
click at [412, 631] on article "Features Inngest Functions Flow Control Singleton Functions TypeScript v3.39.0+…" at bounding box center [606, 596] width 747 height 4118
click at [414, 653] on li ""cancel" - Cancels the existing run and starts the new one." at bounding box center [577, 665] width 645 height 24
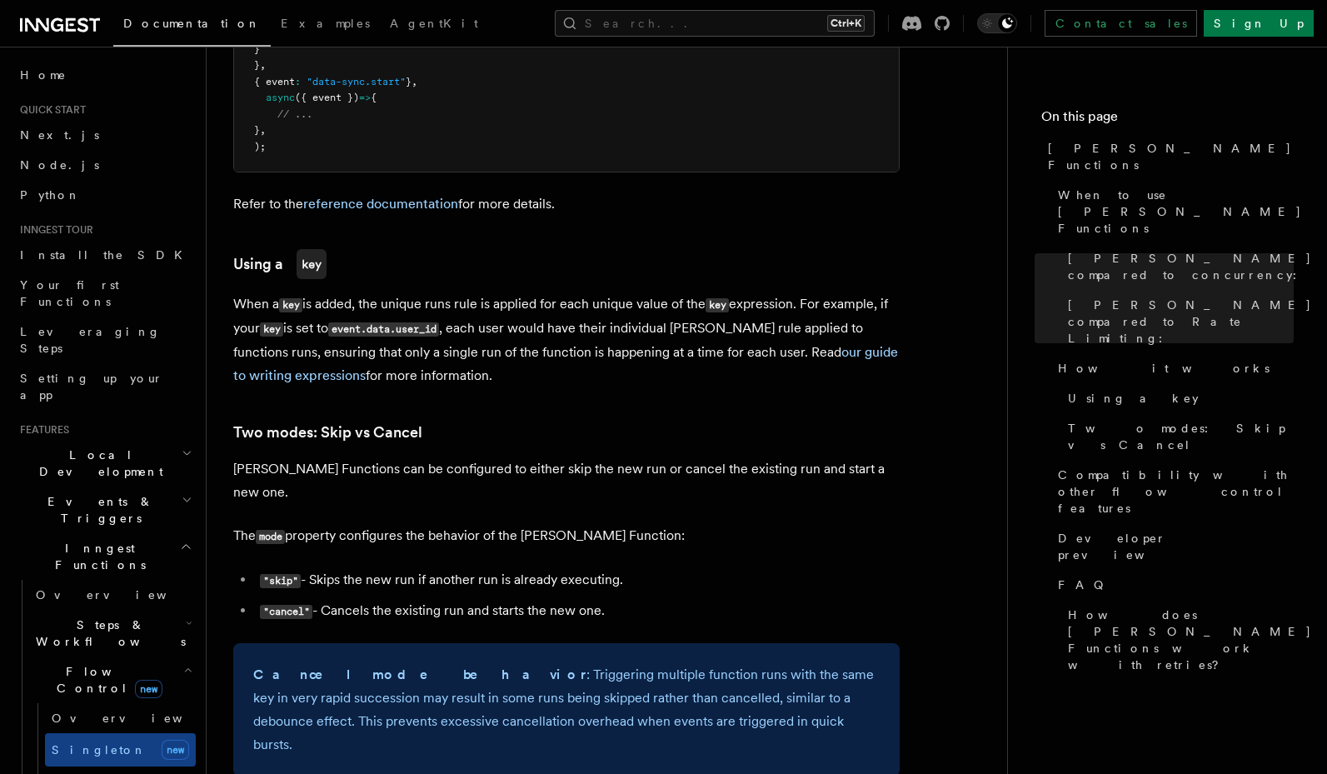
scroll to position [1636, 0]
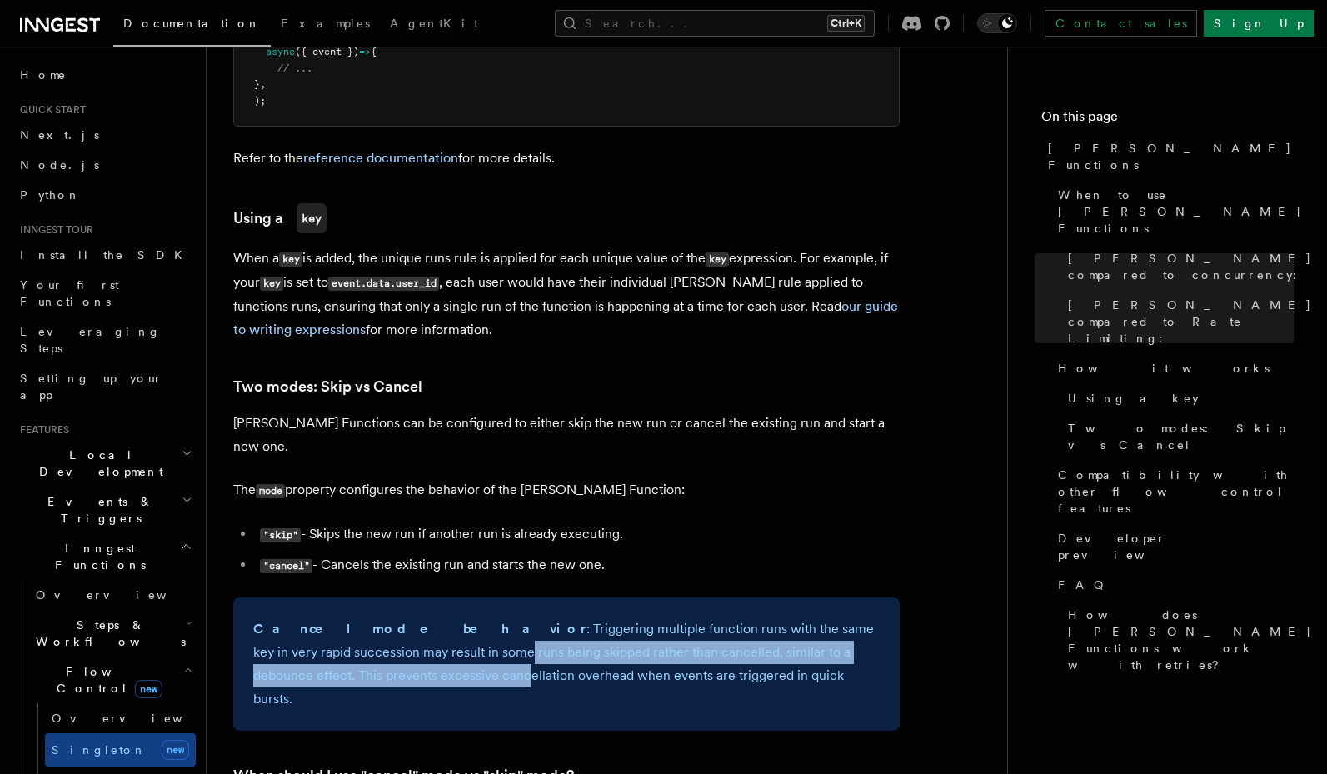
drag, startPoint x: 335, startPoint y: 594, endPoint x: 339, endPoint y: 635, distance: 41.0
click at [339, 635] on p "Cancel mode behavior : Triggering multiple function runs with the same key in v…" at bounding box center [566, 663] width 626 height 93
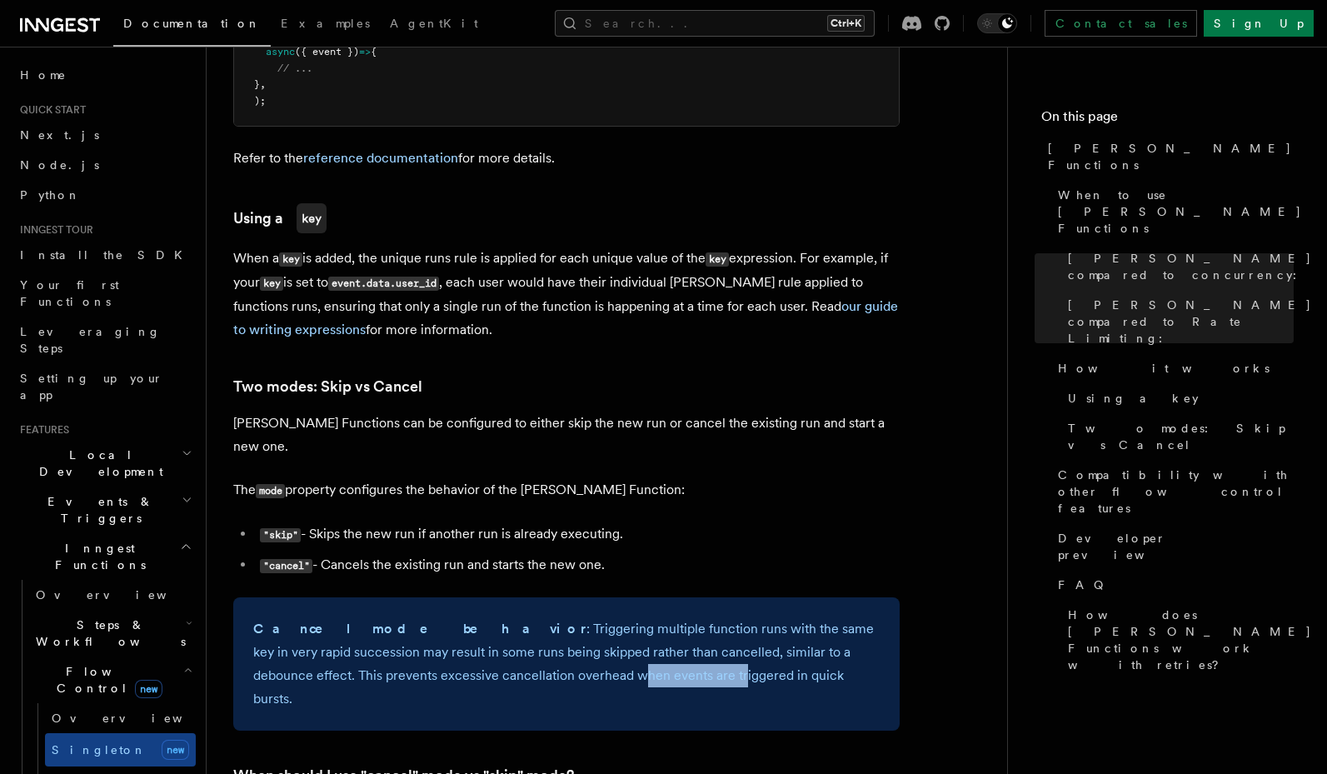
drag, startPoint x: 463, startPoint y: 630, endPoint x: 554, endPoint y: 628, distance: 90.8
click at [554, 628] on p "Cancel mode behavior : Triggering multiple function runs with the same key in v…" at bounding box center [566, 663] width 626 height 93
drag, startPoint x: 512, startPoint y: 636, endPoint x: 462, endPoint y: 621, distance: 51.9
click at [462, 621] on p "Cancel mode behavior : Triggering multiple function runs with the same key in v…" at bounding box center [566, 663] width 626 height 93
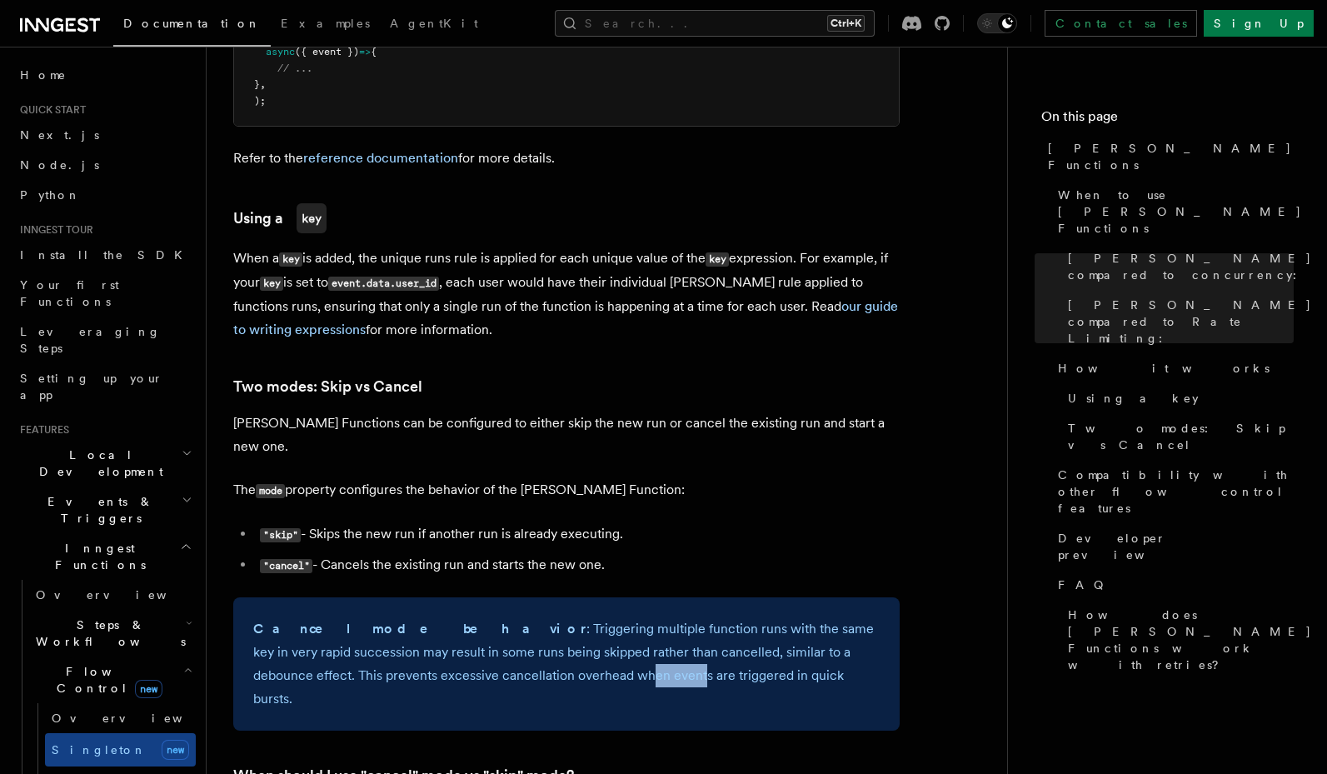
click at [462, 621] on p "Cancel mode behavior : Triggering multiple function runs with the same key in v…" at bounding box center [566, 663] width 626 height 93
drag, startPoint x: 640, startPoint y: 630, endPoint x: 640, endPoint y: 642, distance: 12.5
click at [640, 642] on div "Cancel mode behavior : Triggering multiple function runs with the same key in v…" at bounding box center [566, 663] width 666 height 133
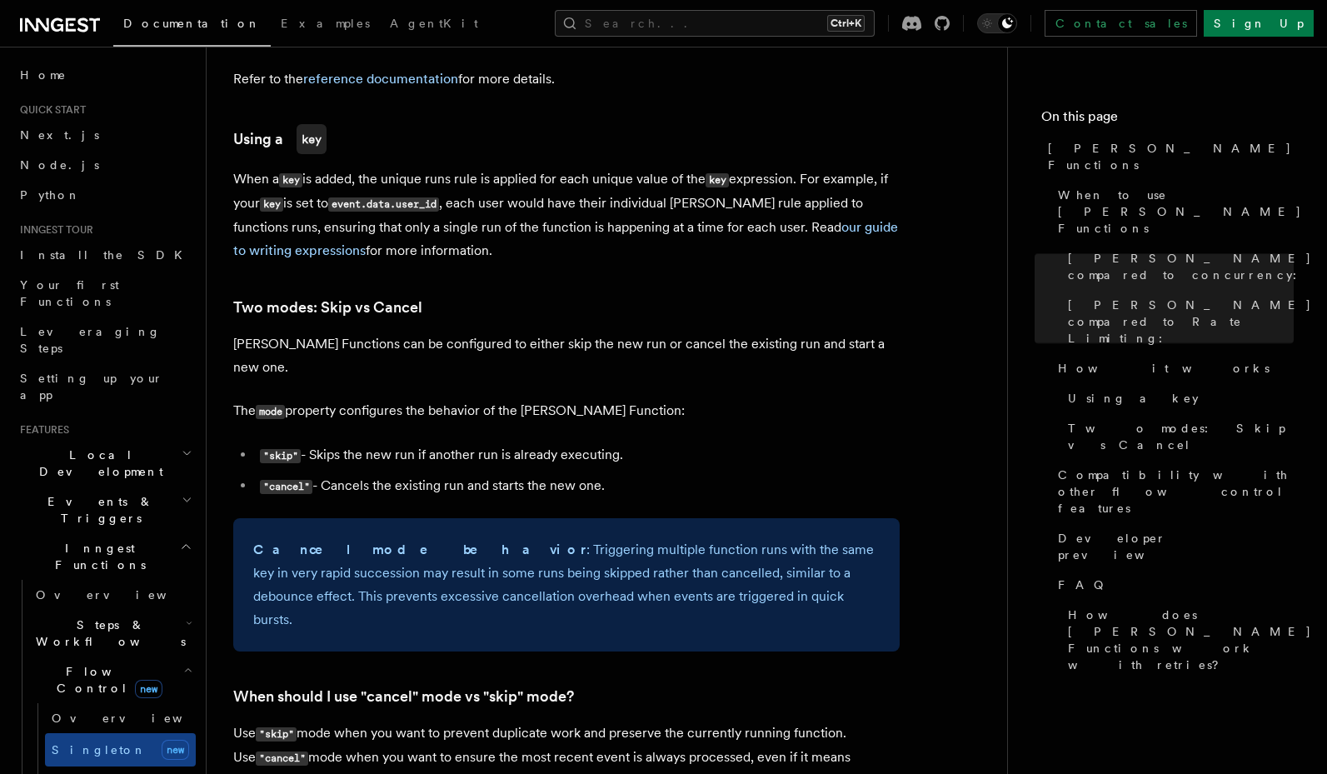
scroll to position [1836, 0]
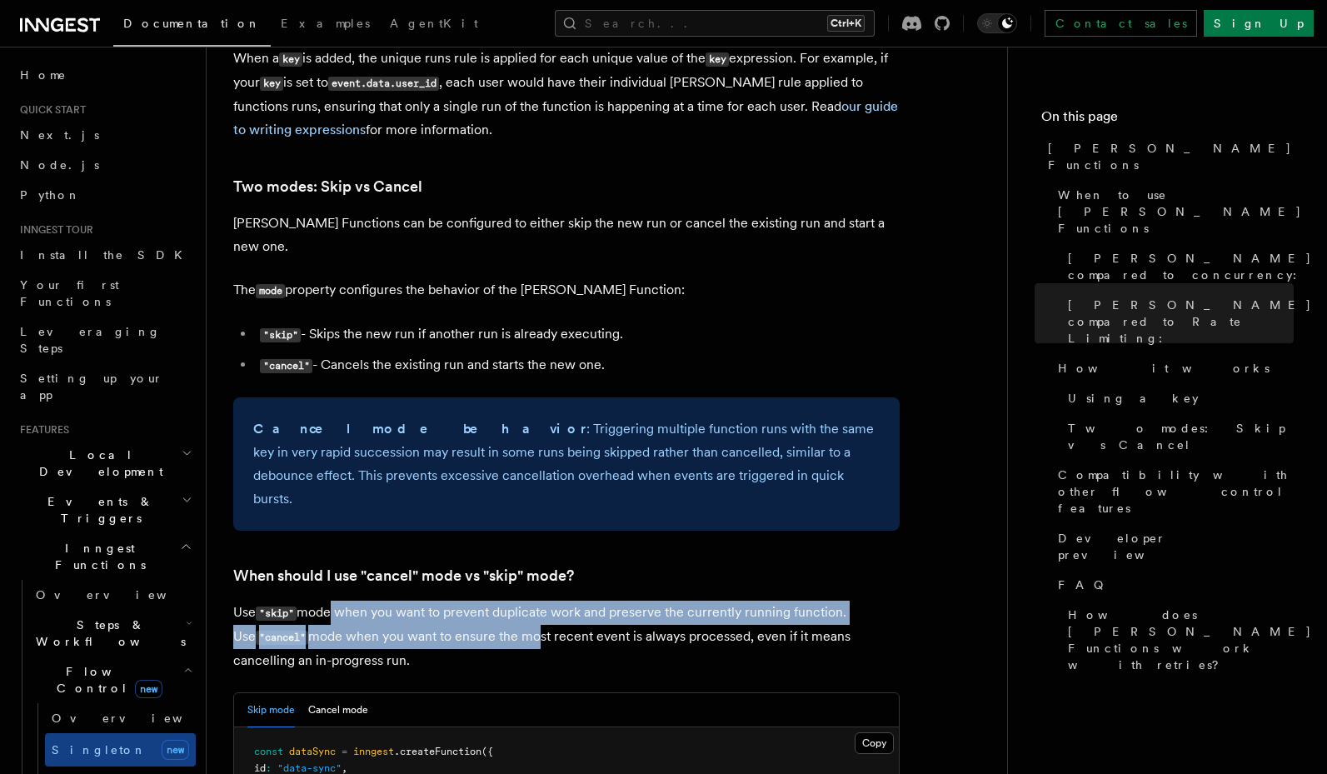
drag, startPoint x: 330, startPoint y: 547, endPoint x: 510, endPoint y: 568, distance: 181.1
click at [510, 601] on p "Use "skip" mode when you want to prevent duplicate work and preserve the curren…" at bounding box center [566, 637] width 666 height 72
drag, startPoint x: 569, startPoint y: 566, endPoint x: 594, endPoint y: 580, distance: 28.7
click at [594, 601] on p "Use "skip" mode when you want to prevent duplicate work and preserve the curren…" at bounding box center [566, 637] width 666 height 72
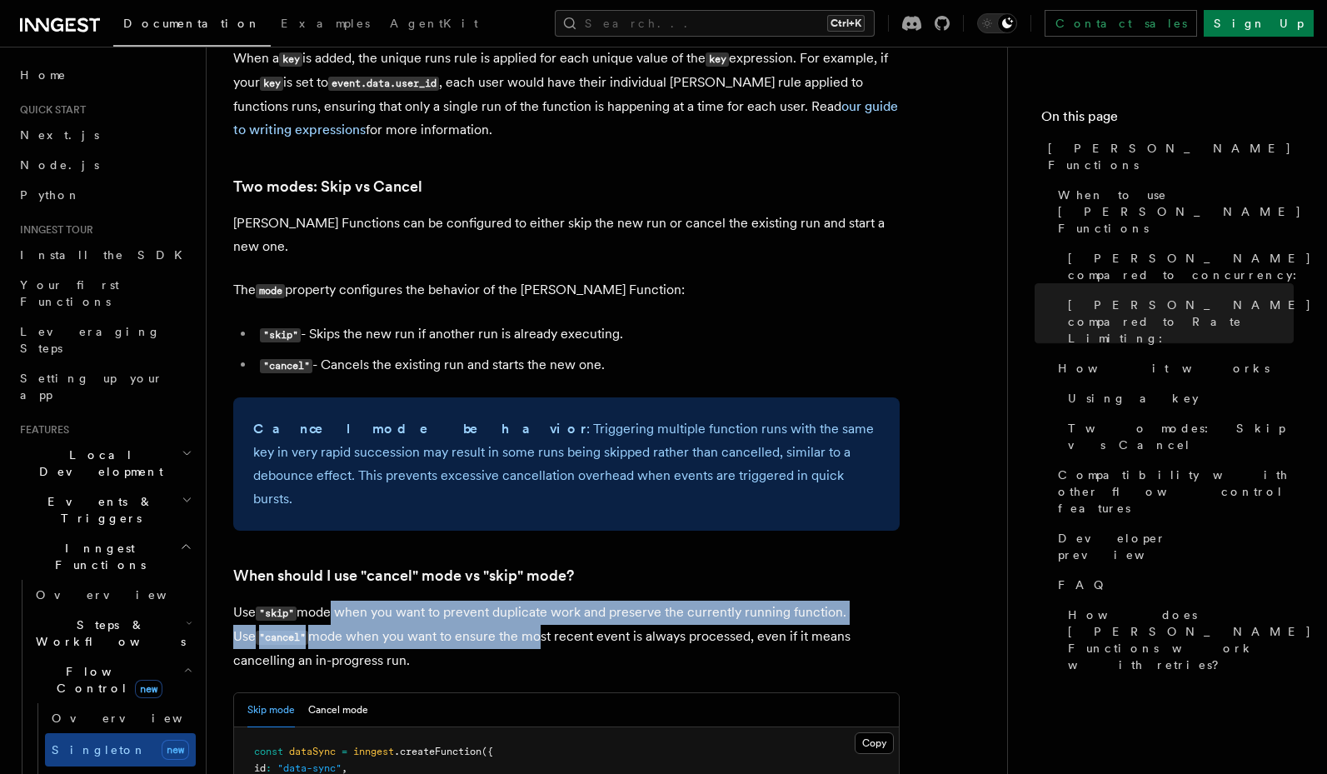
click at [594, 601] on p "Use "skip" mode when you want to prevent duplicate work and preserve the curren…" at bounding box center [566, 637] width 666 height 72
drag, startPoint x: 495, startPoint y: 570, endPoint x: 501, endPoint y: 584, distance: 15.3
click at [501, 601] on p "Use "skip" mode when you want to prevent duplicate work and preserve the curren…" at bounding box center [566, 637] width 666 height 72
drag, startPoint x: 552, startPoint y: 566, endPoint x: 561, endPoint y: 581, distance: 17.6
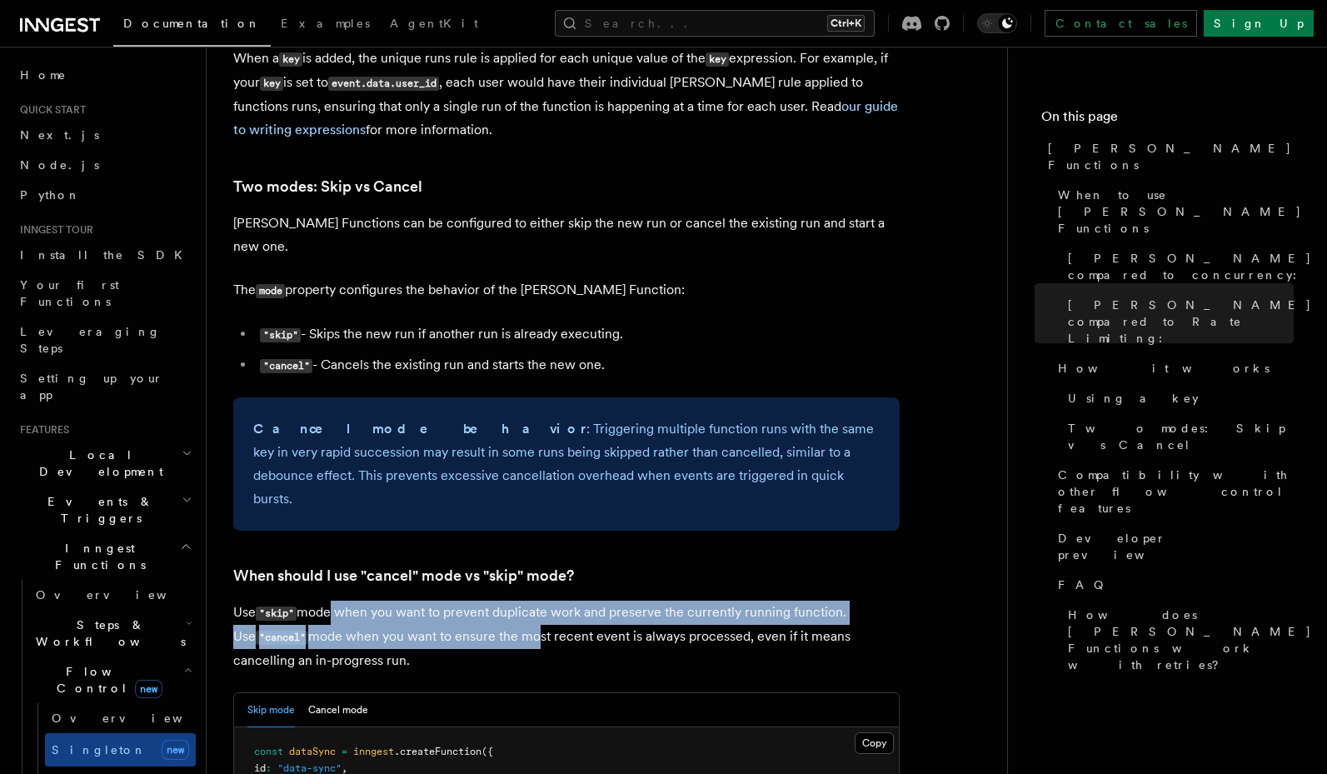
click at [561, 601] on p "Use "skip" mode when you want to prevent duplicate work and preserve the curren…" at bounding box center [566, 637] width 666 height 72
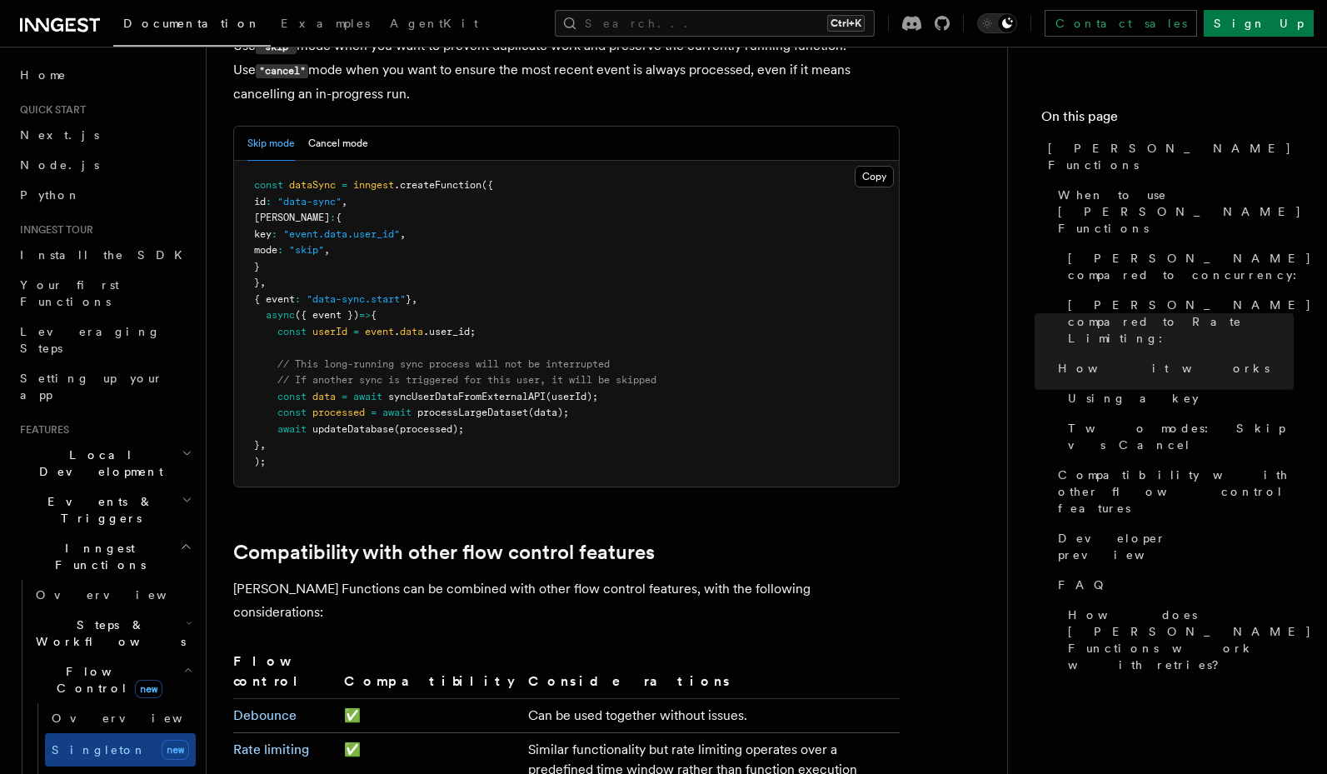
scroll to position [2535, 0]
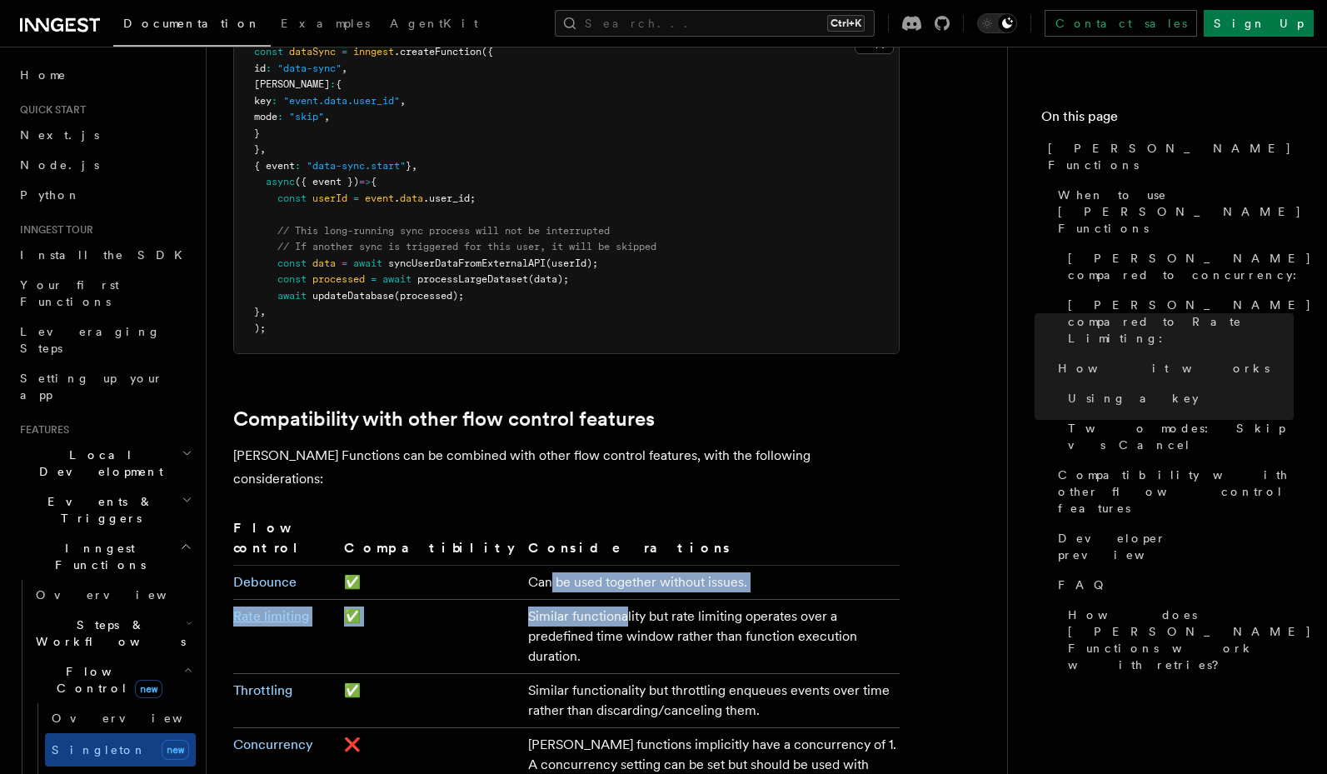
drag, startPoint x: 477, startPoint y: 484, endPoint x: 517, endPoint y: 493, distance: 41.0
click at [517, 566] on tbody "Debounce ✅ Can be used together without issues. Rate limiting ✅ Similar functio…" at bounding box center [566, 701] width 666 height 271
click at [521, 600] on td "Similar functionality but rate limiting operates over a predefined time window …" at bounding box center [710, 637] width 378 height 74
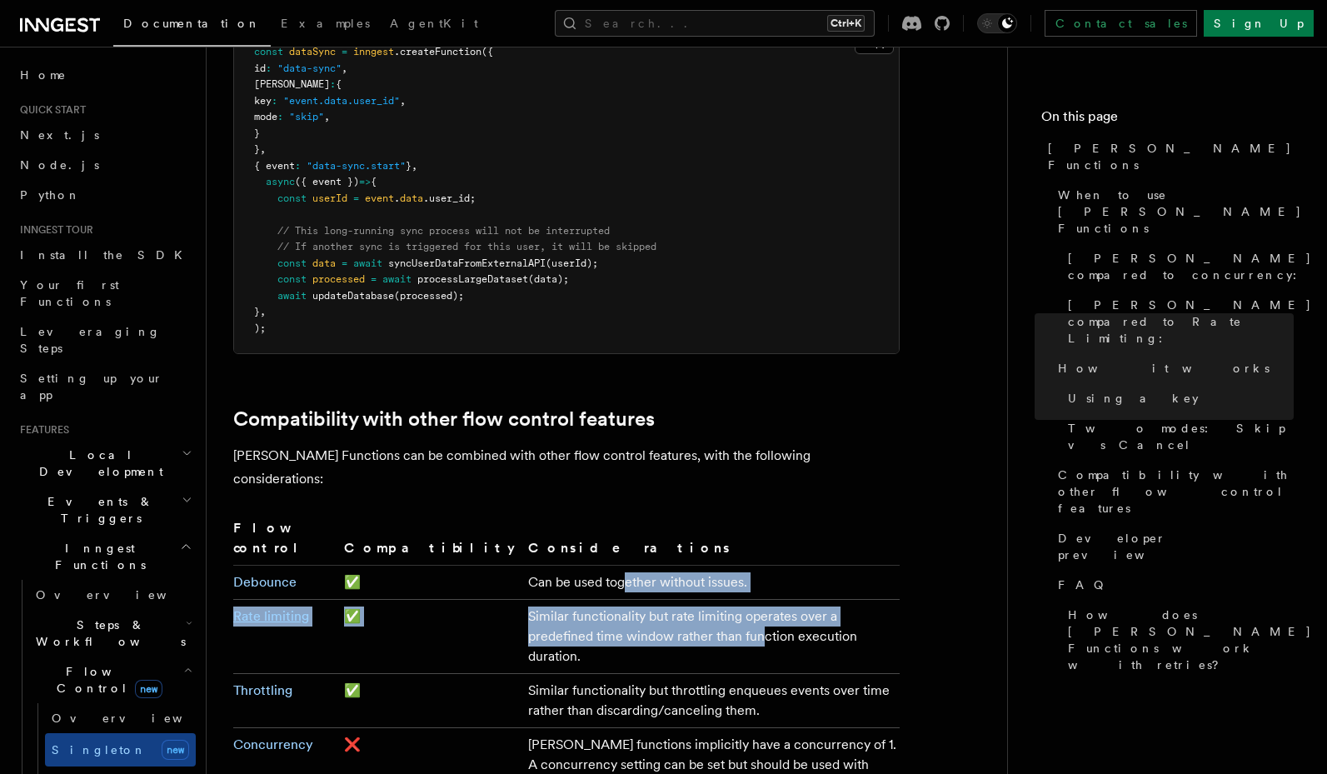
drag, startPoint x: 521, startPoint y: 478, endPoint x: 506, endPoint y: 515, distance: 39.6
click at [506, 566] on tbody "Debounce ✅ Can be used together without issues. Rate limiting ✅ Similar functio…" at bounding box center [566, 701] width 666 height 271
click at [521, 600] on td "Similar functionality but rate limiting operates over a predefined time window …" at bounding box center [710, 637] width 378 height 74
drag, startPoint x: 461, startPoint y: 505, endPoint x: 454, endPoint y: 526, distance: 22.7
click at [521, 600] on td "Similar functionality but rate limiting operates over a predefined time window …" at bounding box center [710, 637] width 378 height 74
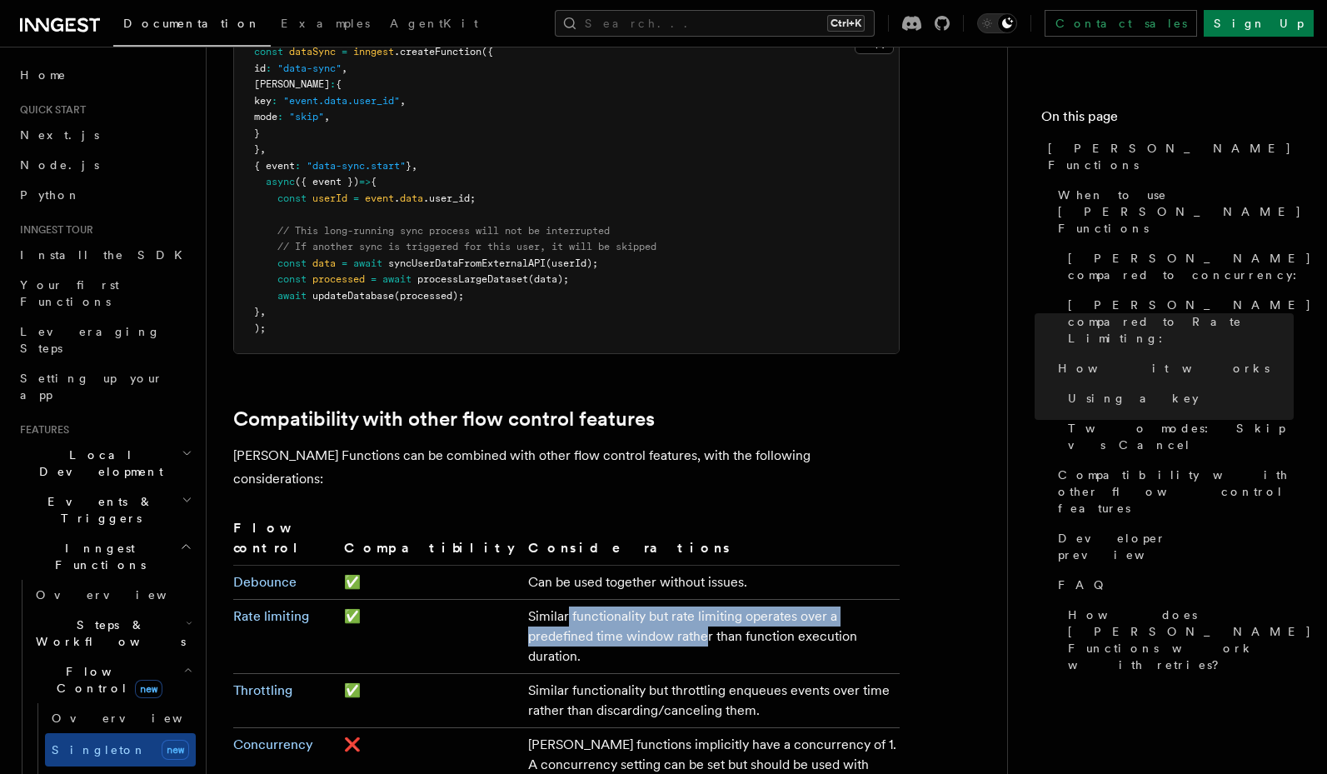
click at [521, 600] on td "Similar functionality but rate limiting operates over a predefined time window …" at bounding box center [710, 637] width 378 height 74
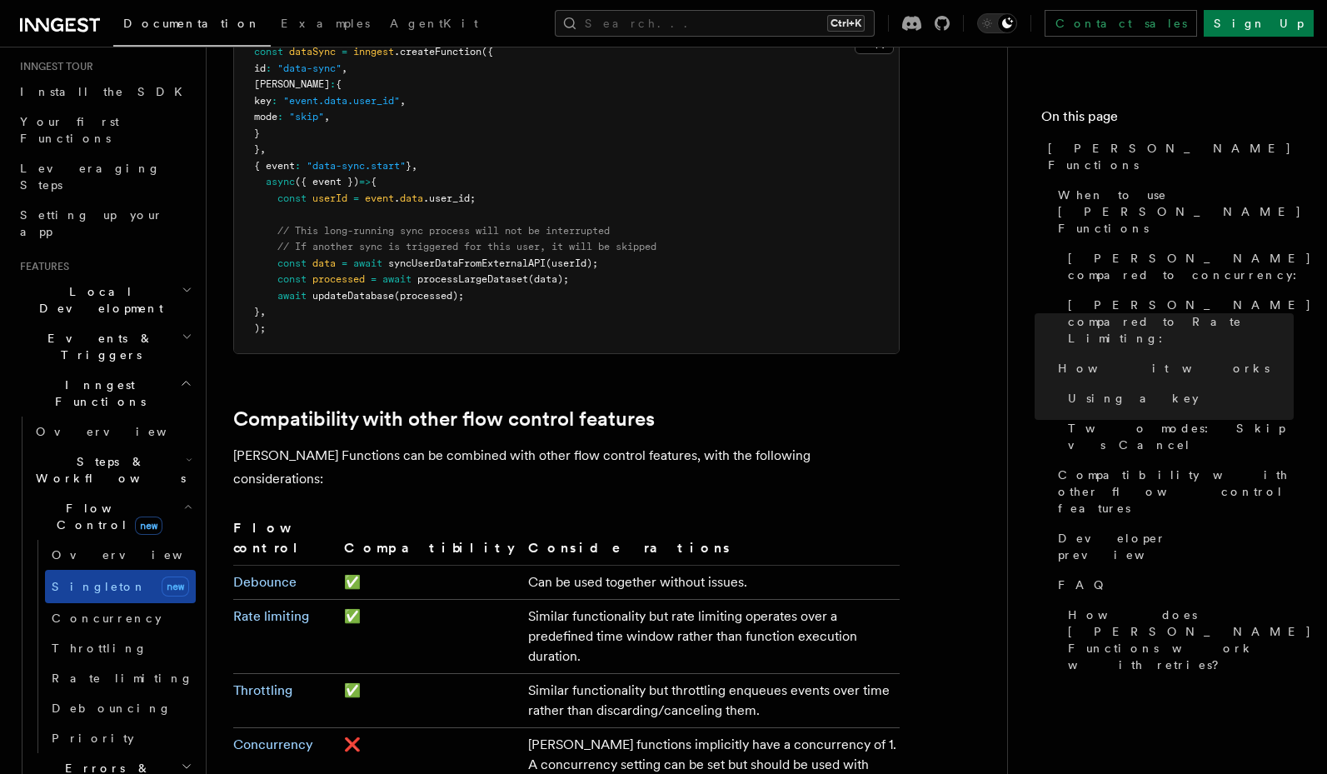
scroll to position [200, 0]
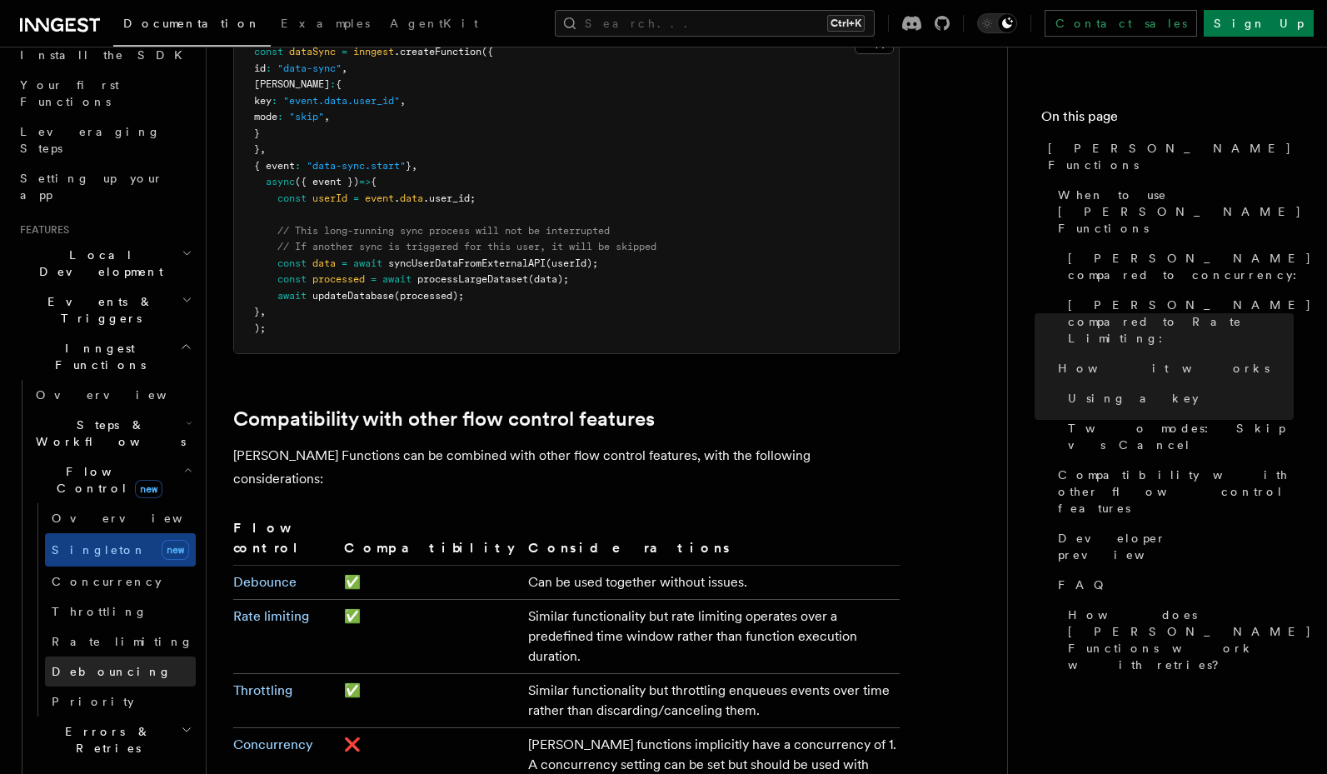
click at [102, 665] on span "Debouncing" at bounding box center [112, 671] width 120 height 13
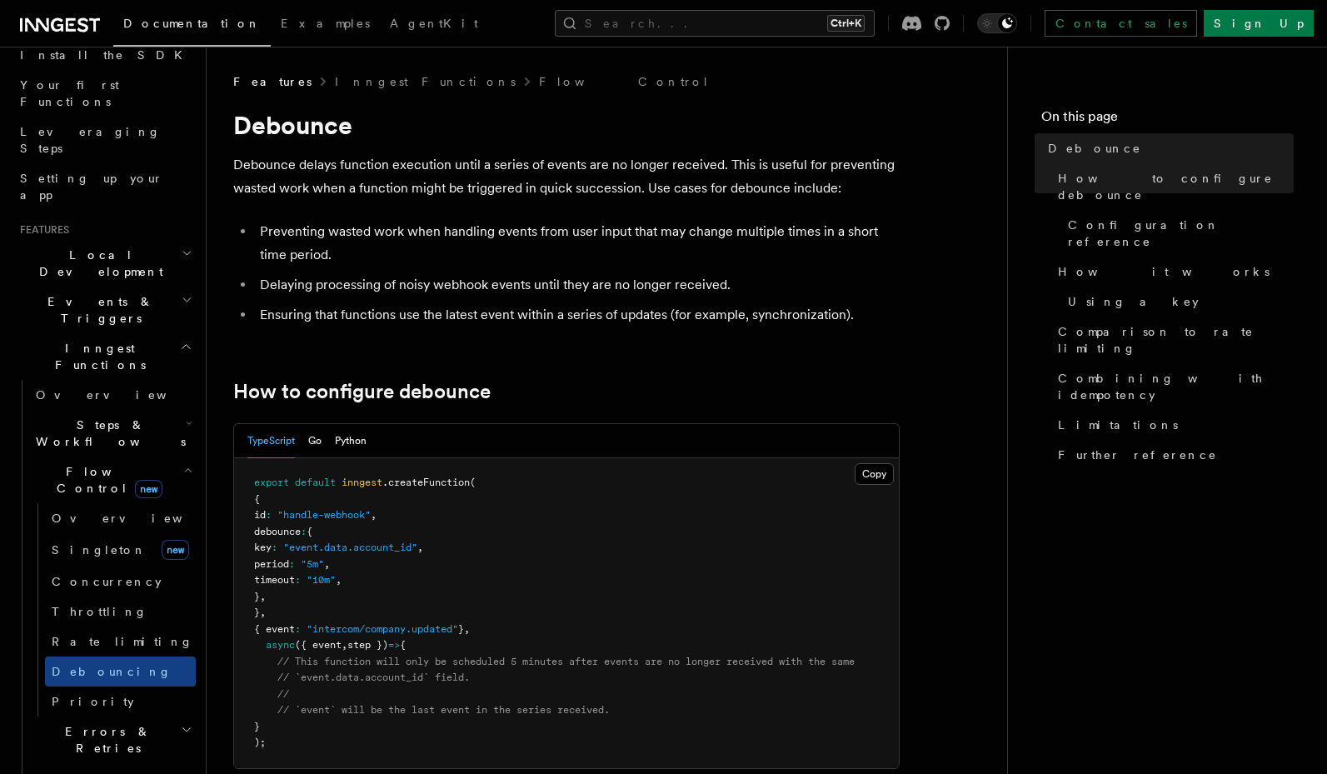
click at [99, 416] on span "Steps & Workflows" at bounding box center [107, 432] width 157 height 33
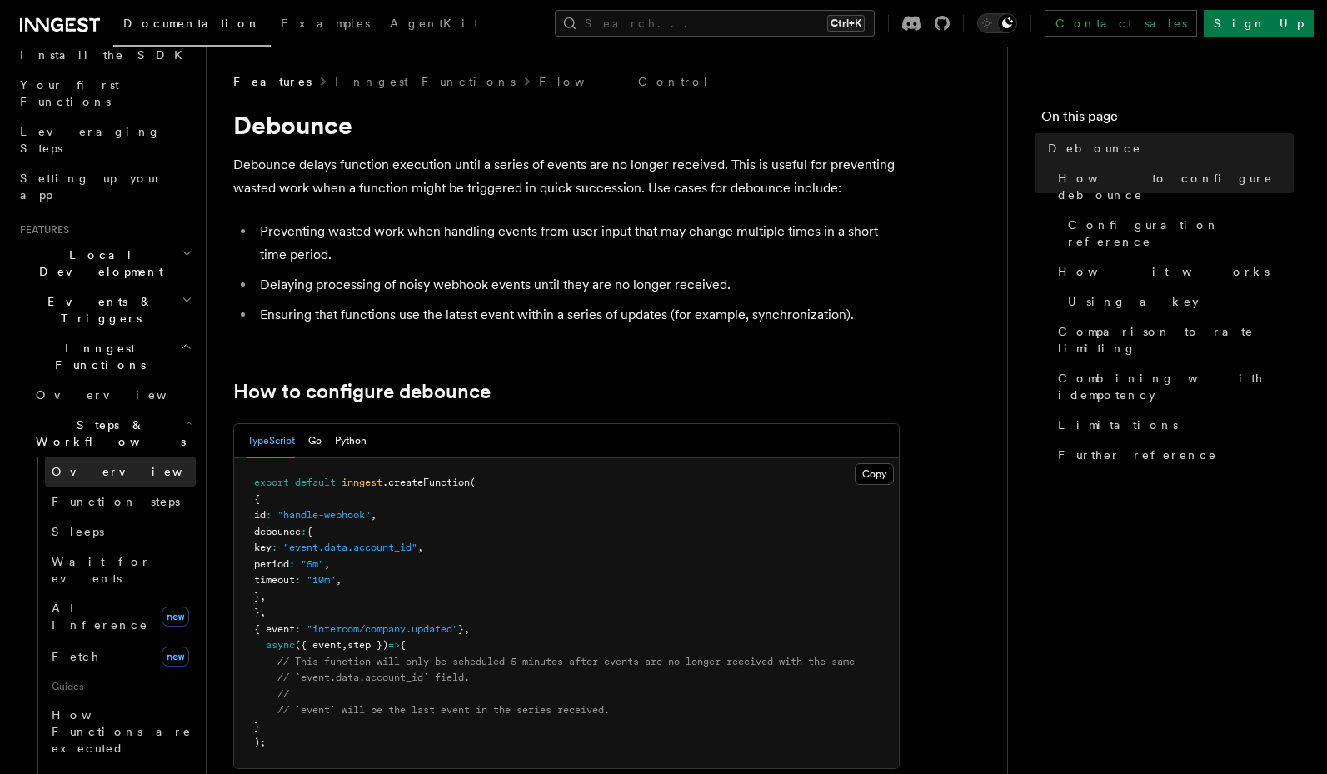
click at [90, 456] on link "Overview" at bounding box center [120, 471] width 151 height 30
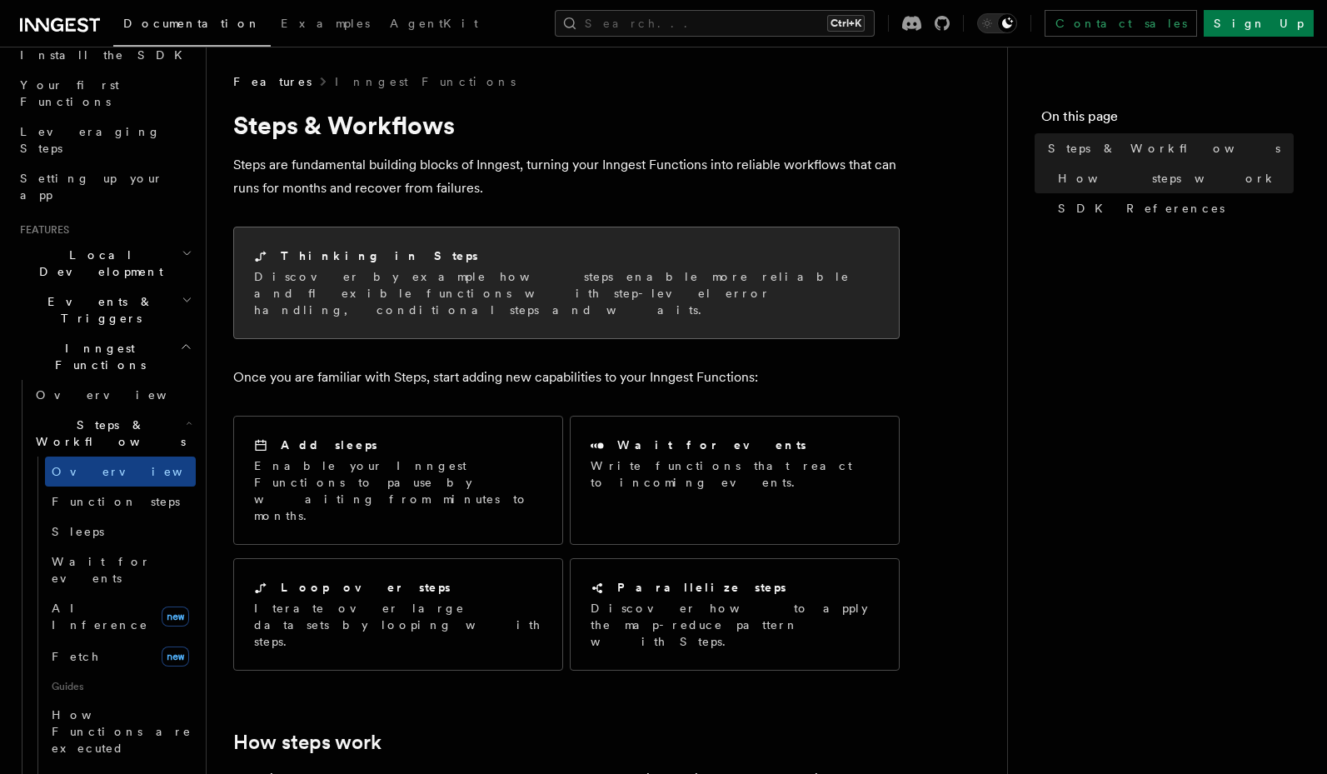
click at [430, 246] on div "Thinking in Steps Discover by example how steps enable more reliable and flexib…" at bounding box center [566, 282] width 665 height 111
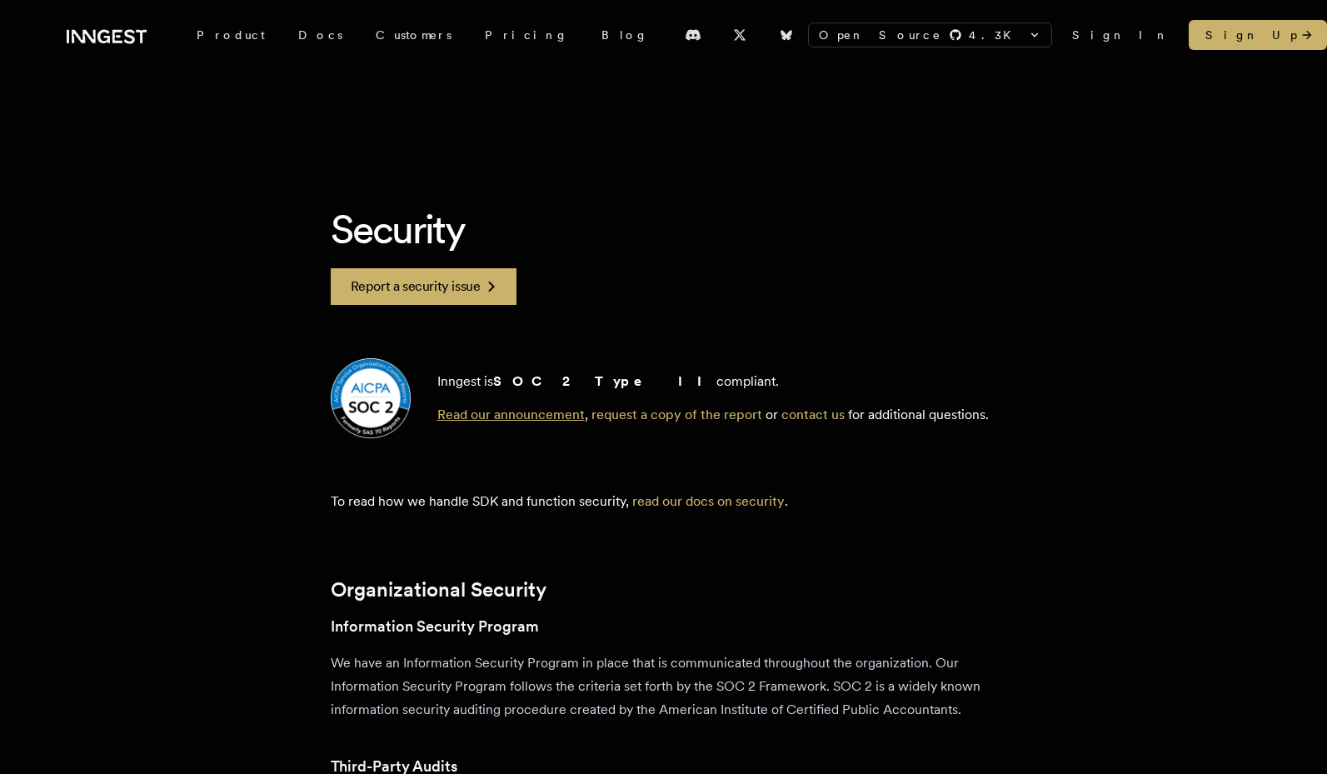
click at [538, 414] on link "Read our announcement" at bounding box center [510, 414] width 147 height 16
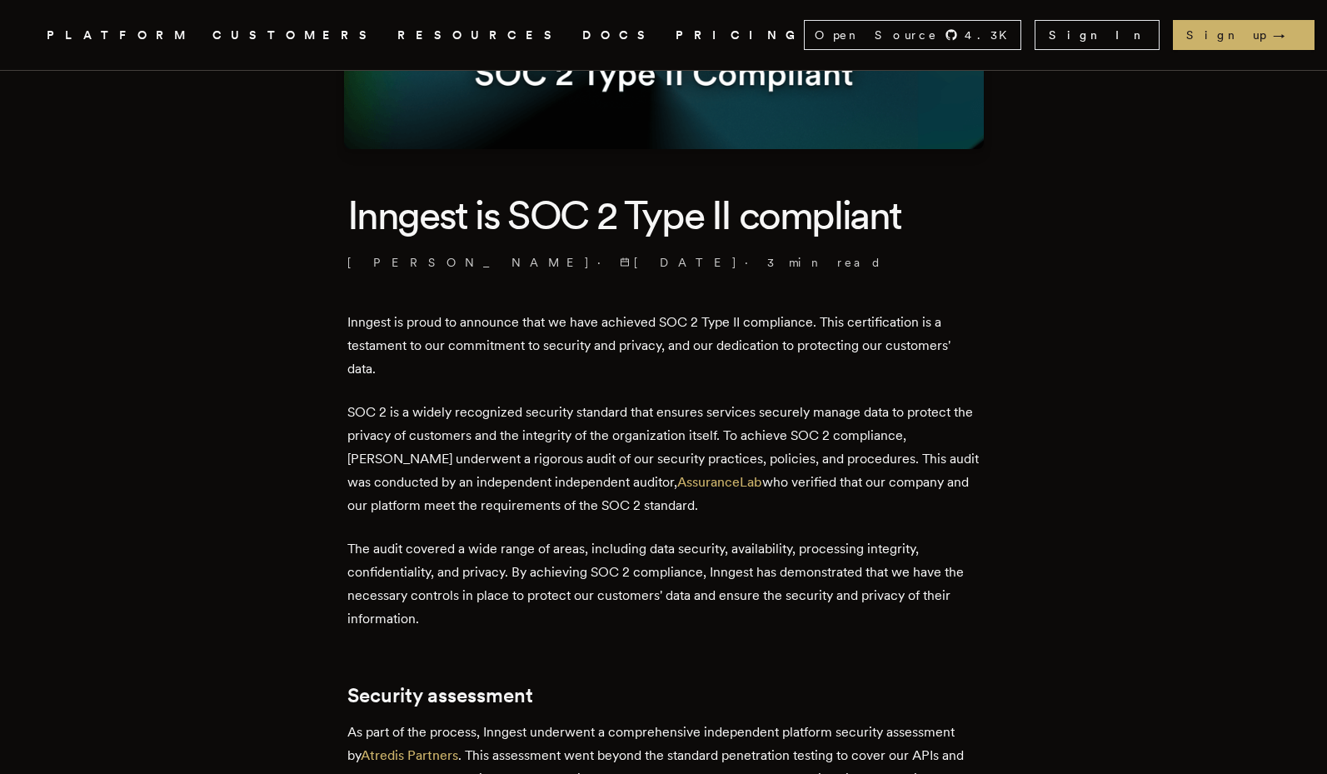
scroll to position [300, 0]
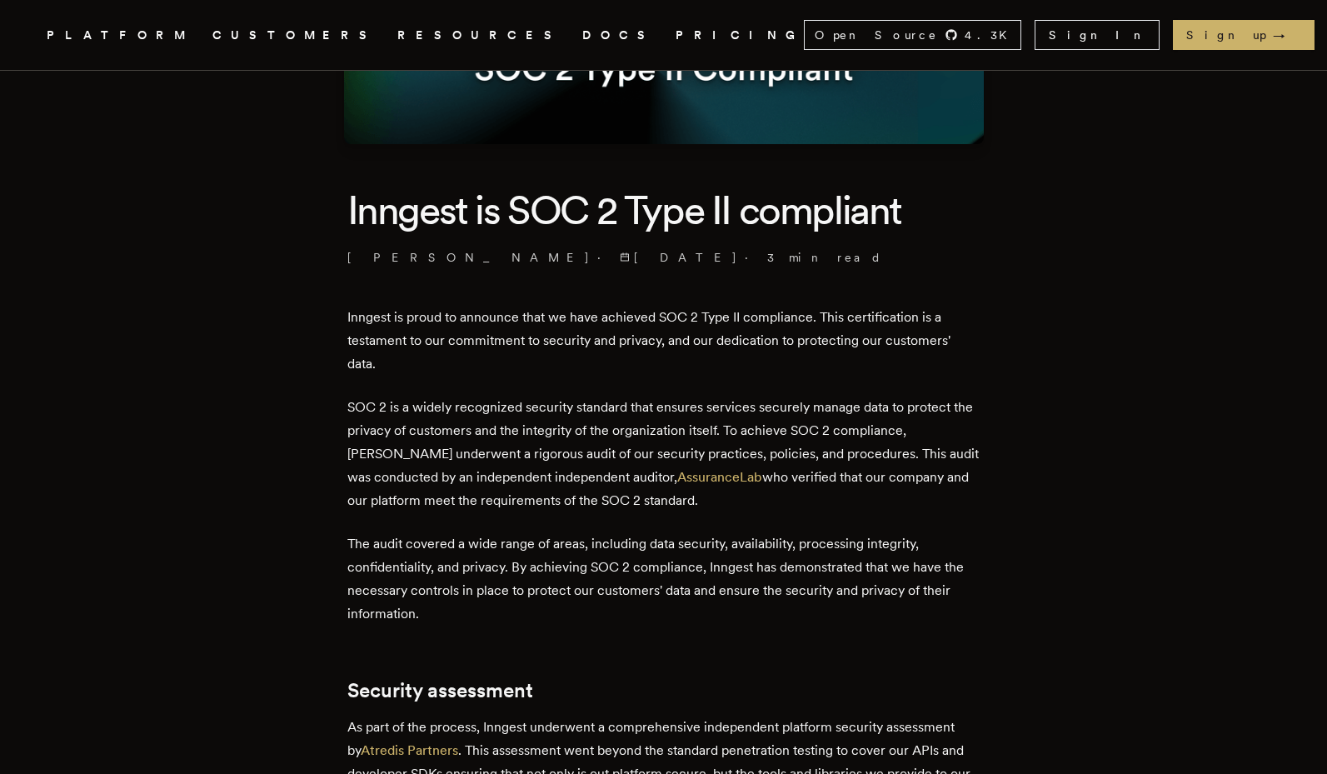
click at [531, 216] on h1 "Inngest is SOC 2 Type II compliant" at bounding box center [663, 210] width 633 height 52
click at [605, 214] on h1 "Inngest is SOC 2 Type II compliant" at bounding box center [663, 210] width 633 height 52
copy h1 "SOC 2"
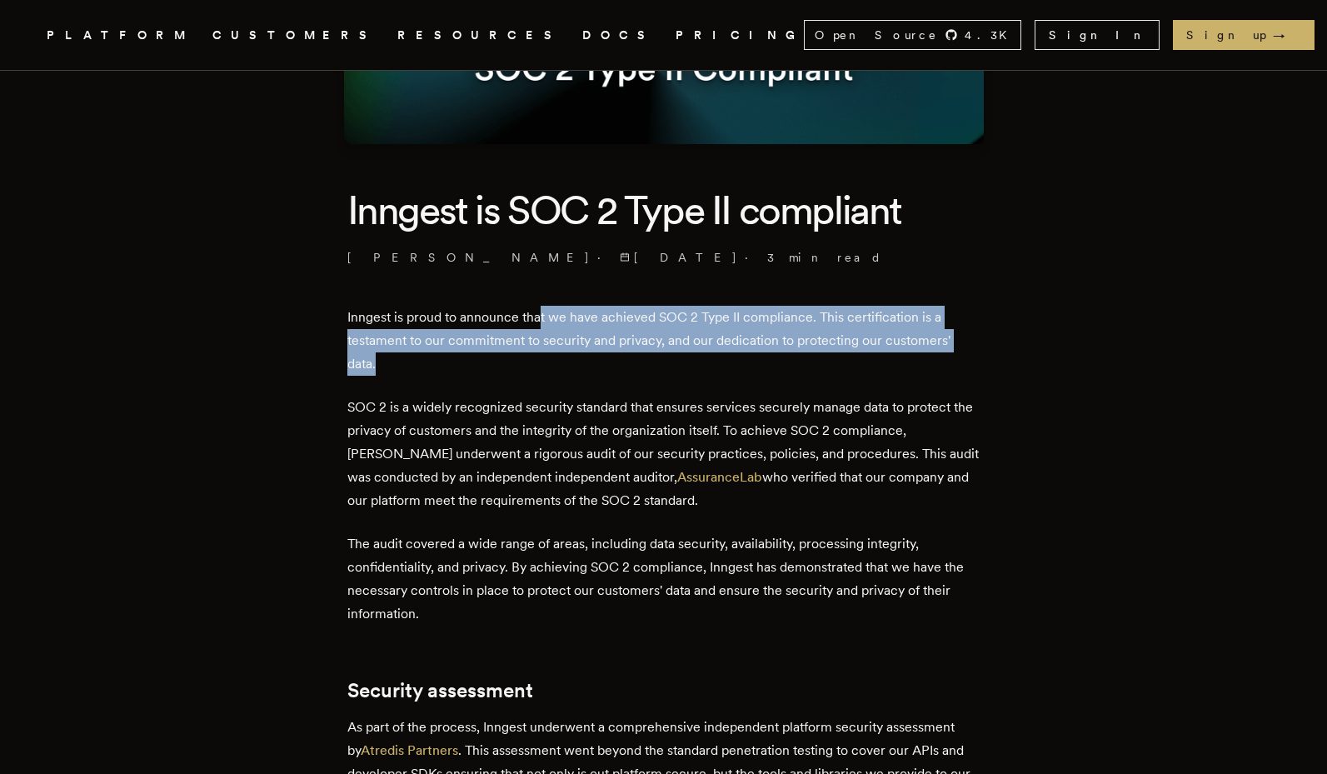
drag, startPoint x: 545, startPoint y: 319, endPoint x: 565, endPoint y: 356, distance: 41.7
click at [565, 356] on p "Inngest is proud to announce that we have achieved SOC 2 Type II compliance. Th…" at bounding box center [663, 341] width 633 height 70
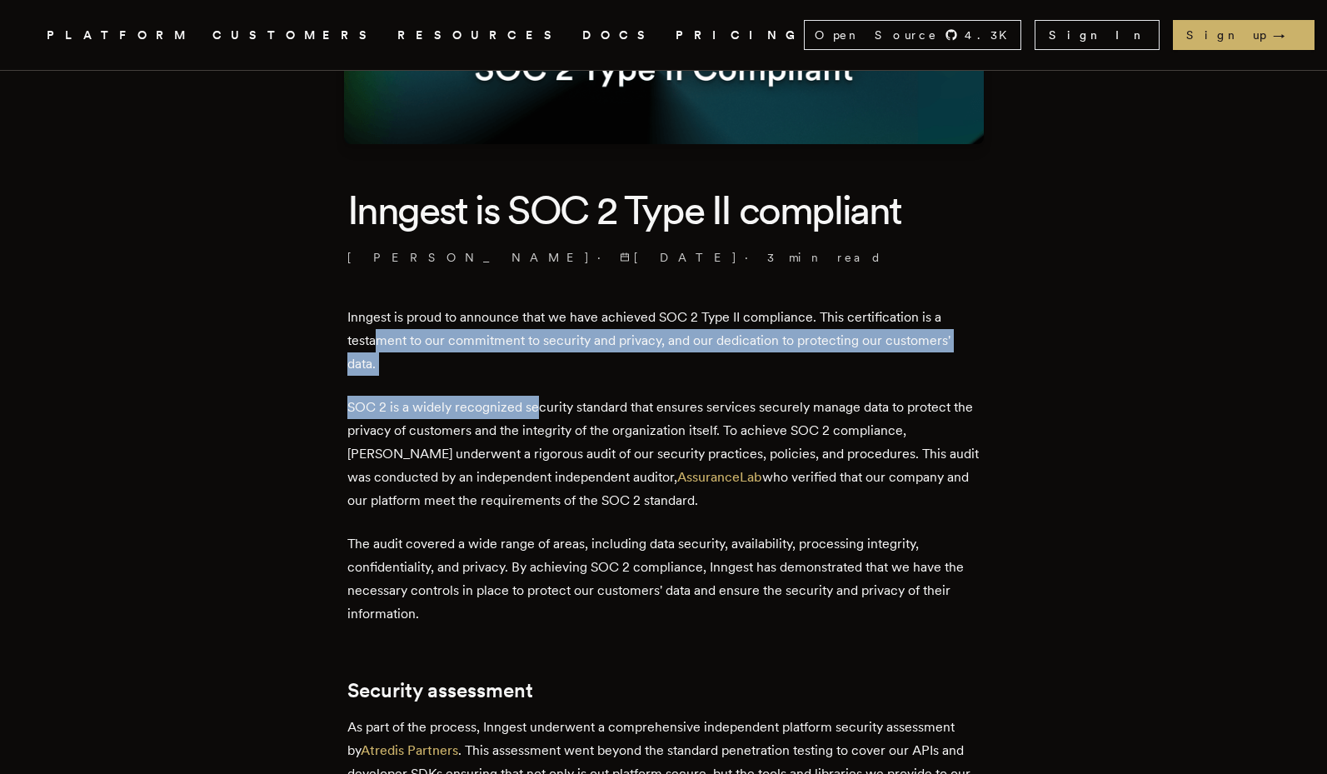
drag, startPoint x: 381, startPoint y: 347, endPoint x: 540, endPoint y: 416, distance: 173.8
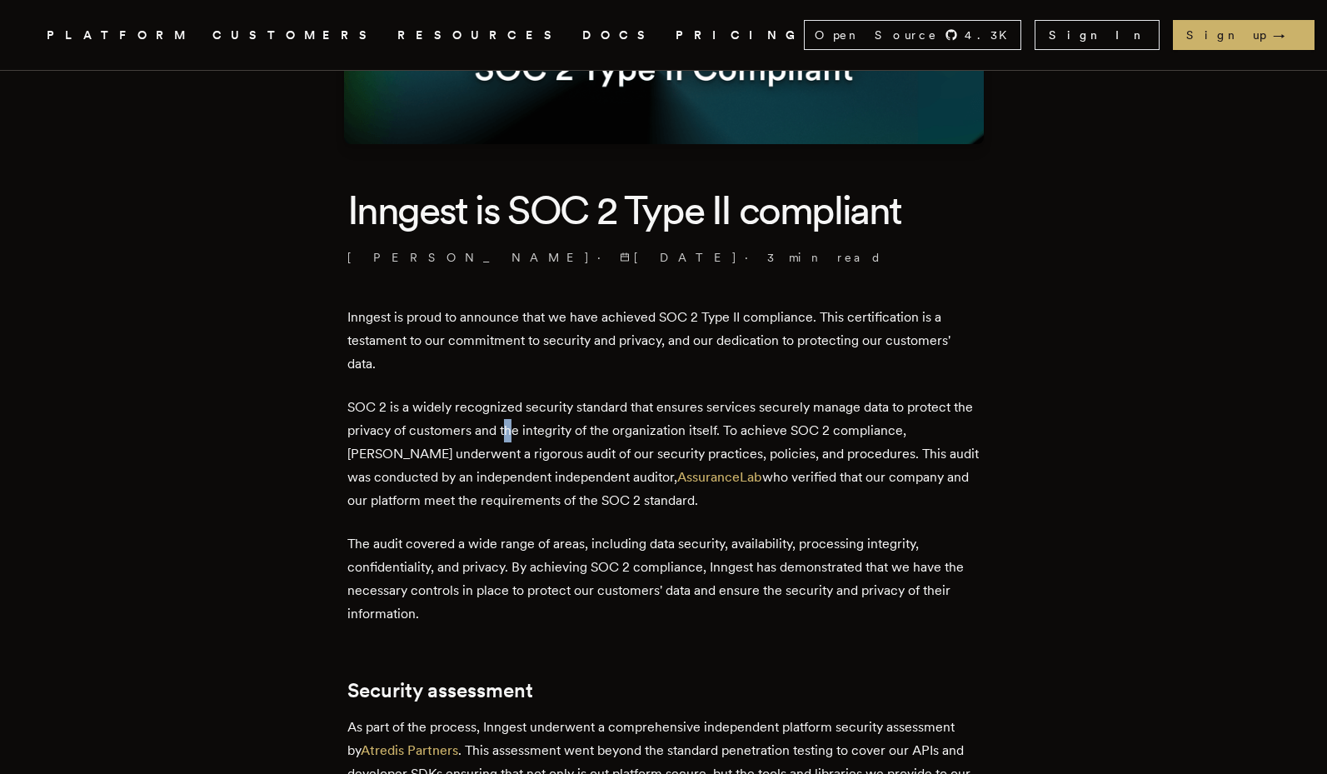
click at [534, 428] on p "SOC 2 is a widely recognized security standard that ensures services securely m…" at bounding box center [663, 454] width 633 height 117
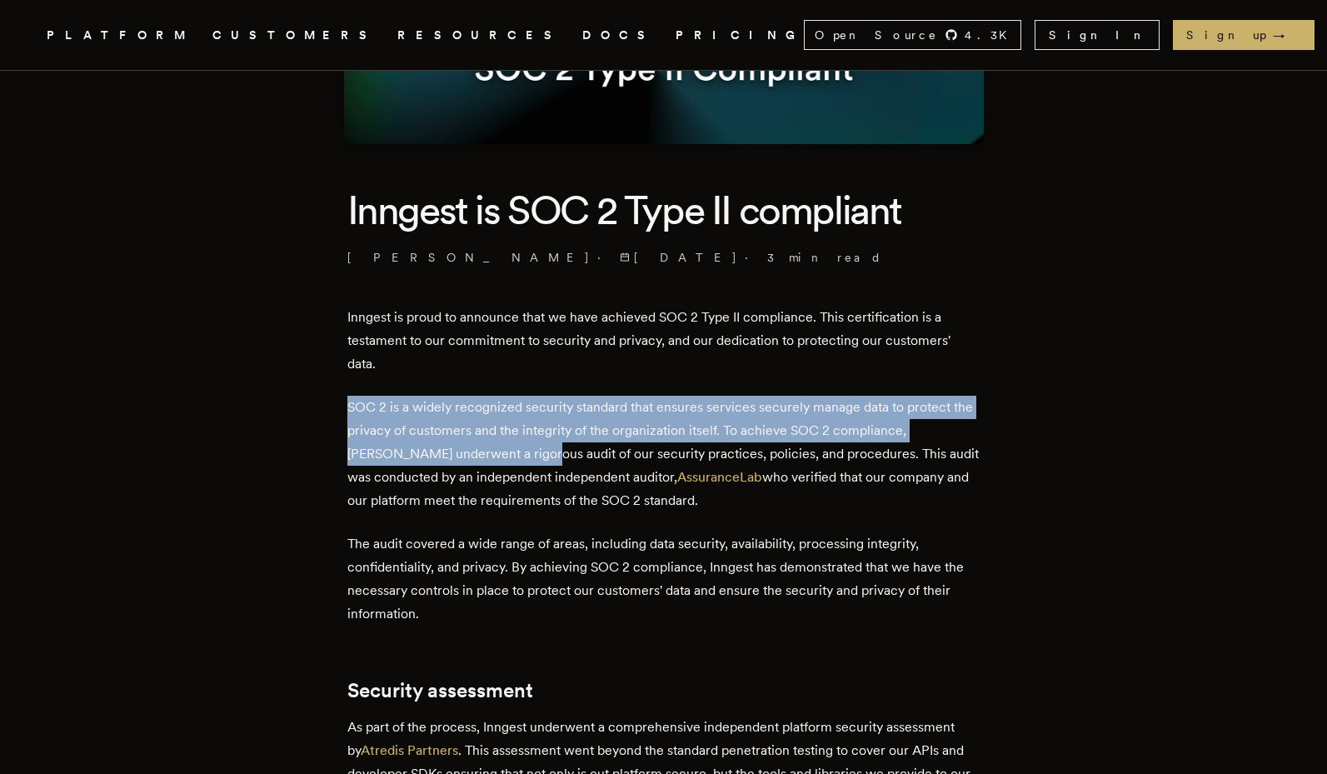
drag, startPoint x: 548, startPoint y: 391, endPoint x: 547, endPoint y: 454, distance: 63.3
click at [547, 454] on p "SOC 2 is a widely recognized security standard that ensures services securely m…" at bounding box center [663, 454] width 633 height 117
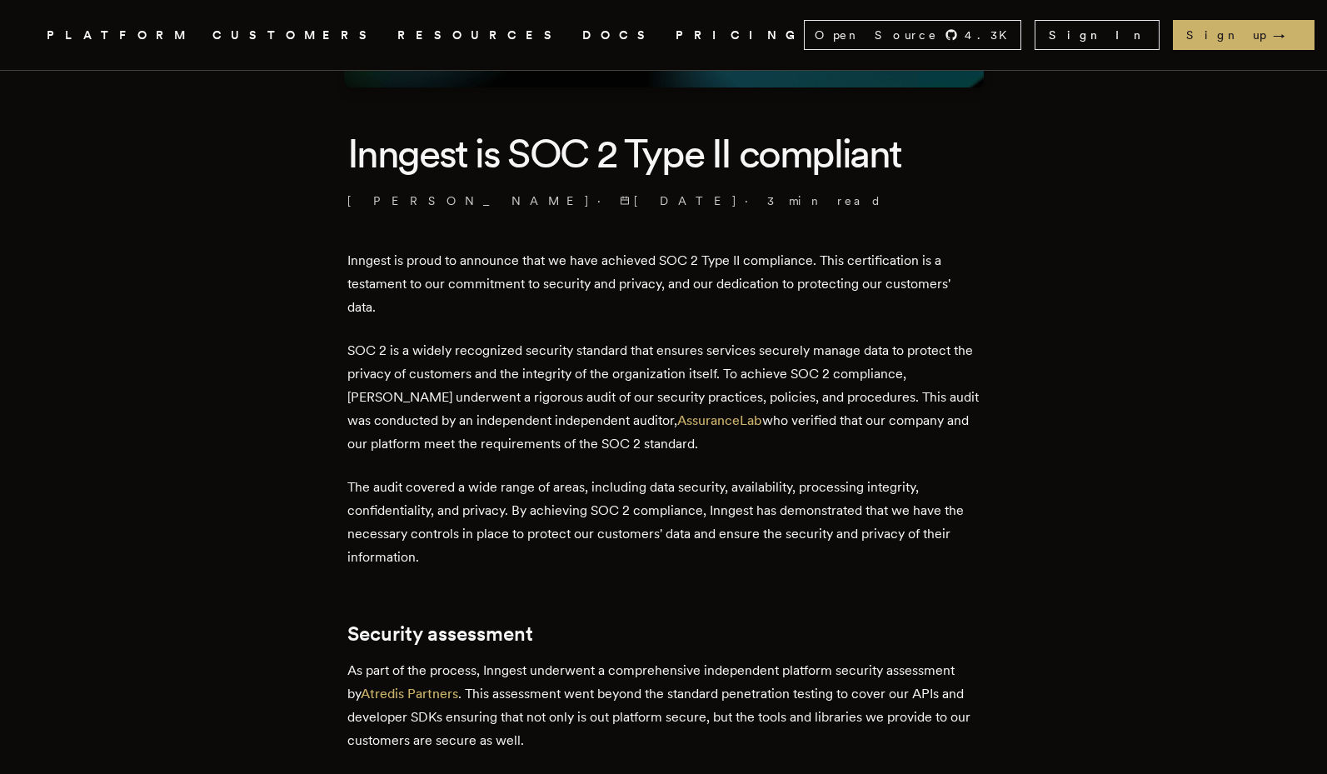
scroll to position [500, 0]
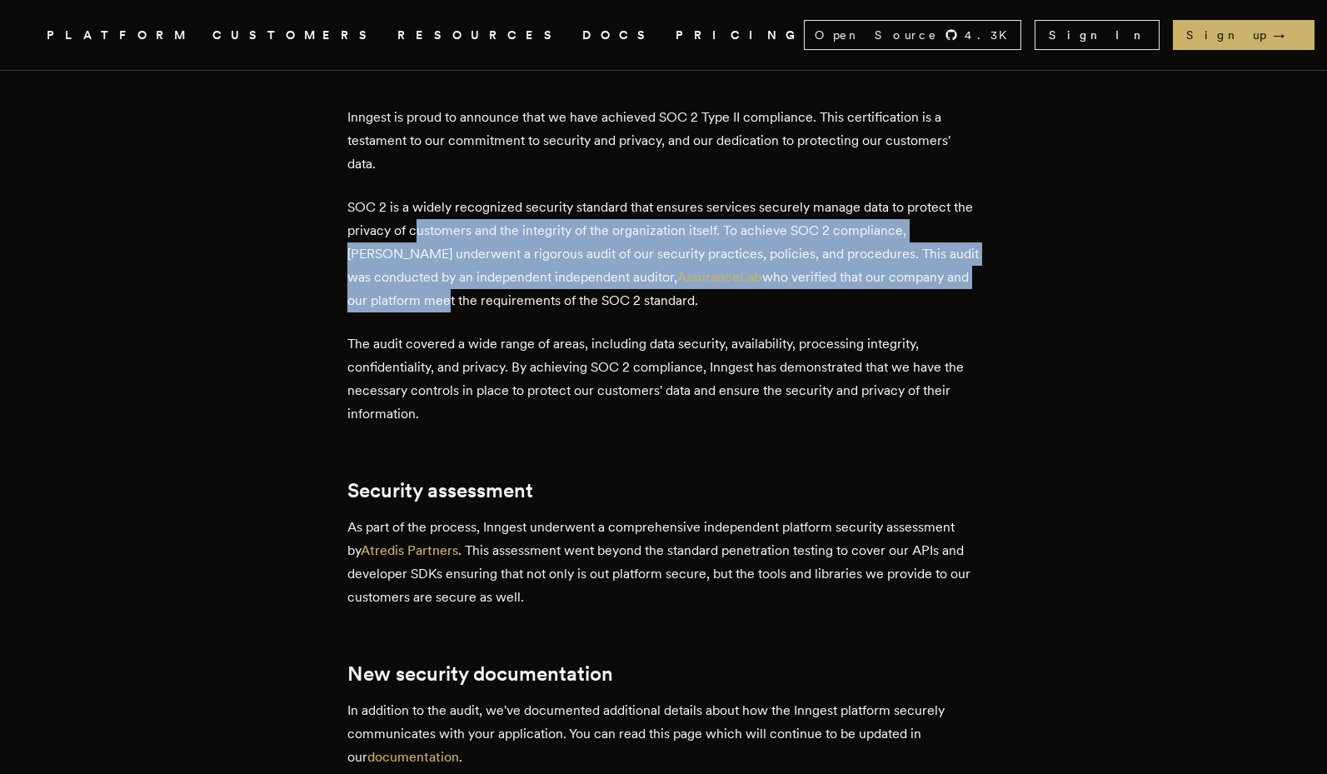
drag, startPoint x: 443, startPoint y: 235, endPoint x: 446, endPoint y: 303, distance: 68.4
click at [446, 303] on p "SOC 2 is a widely recognized security standard that ensures services securely m…" at bounding box center [663, 254] width 633 height 117
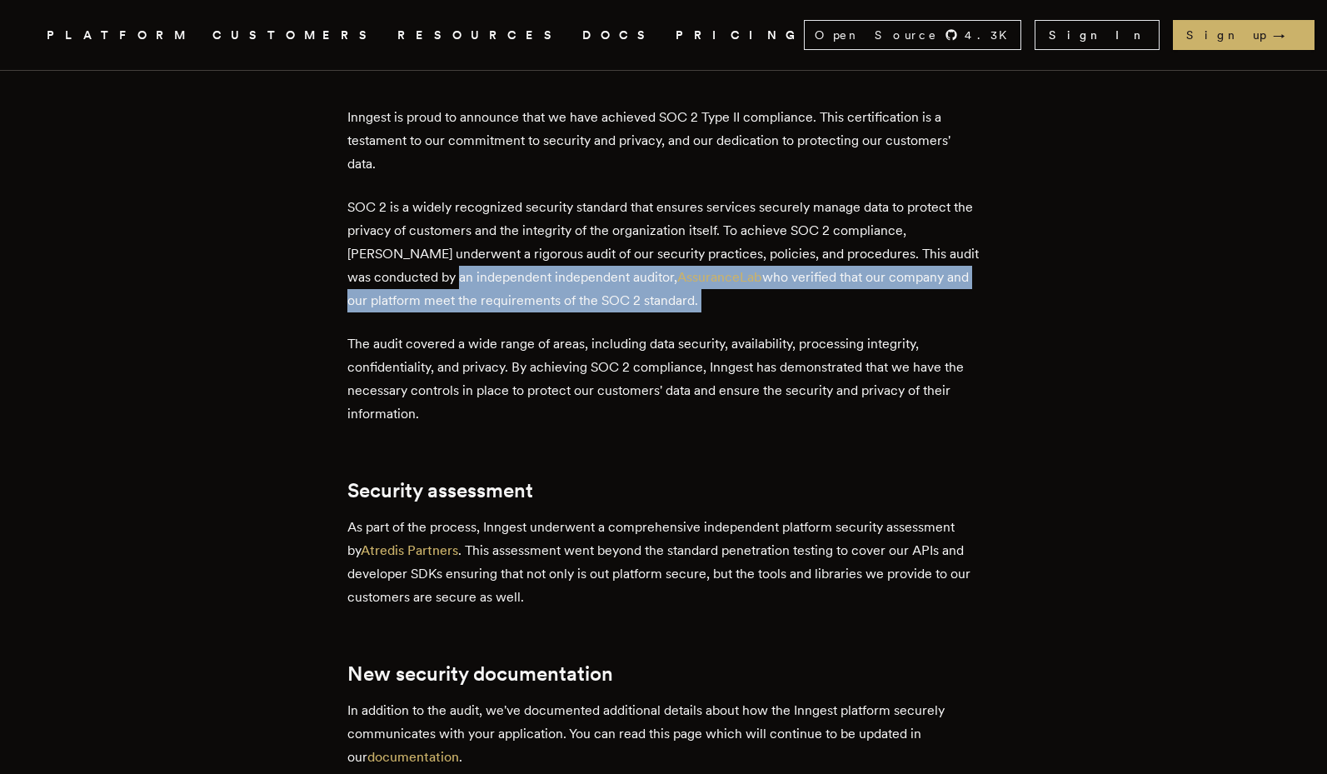
drag, startPoint x: 472, startPoint y: 276, endPoint x: 496, endPoint y: 315, distance: 46.0
click at [496, 315] on div "Inngest is proud to announce that we have achieved SOC 2 Type II compliance. Th…" at bounding box center [663, 753] width 633 height 1294
drag, startPoint x: 516, startPoint y: 287, endPoint x: 516, endPoint y: 305, distance: 17.5
click at [516, 305] on p "SOC 2 is a widely recognized security standard that ensures services securely m…" at bounding box center [663, 254] width 633 height 117
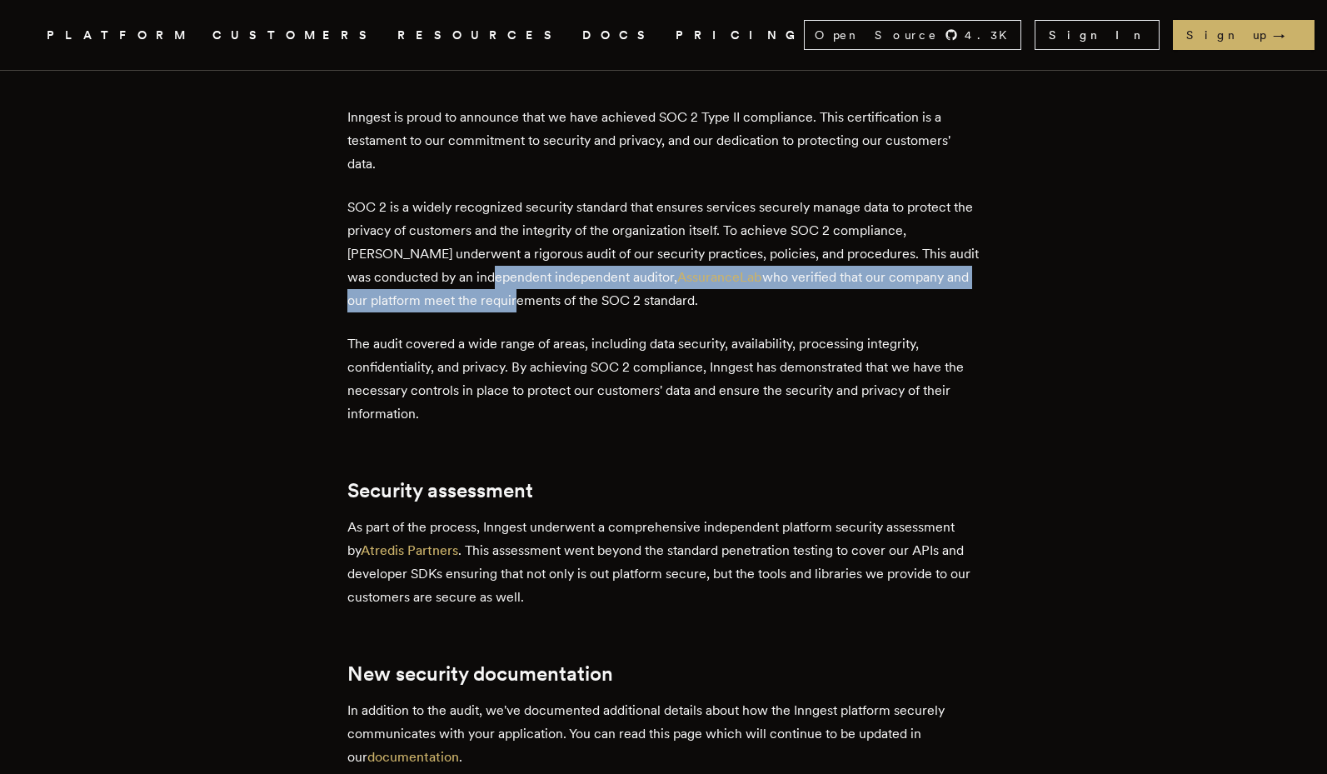
click at [516, 305] on p "SOC 2 is a widely recognized security standard that ensures services securely m…" at bounding box center [663, 254] width 633 height 117
drag, startPoint x: 527, startPoint y: 290, endPoint x: 527, endPoint y: 302, distance: 11.7
click at [527, 302] on p "SOC 2 is a widely recognized security standard that ensures services securely m…" at bounding box center [663, 254] width 633 height 117
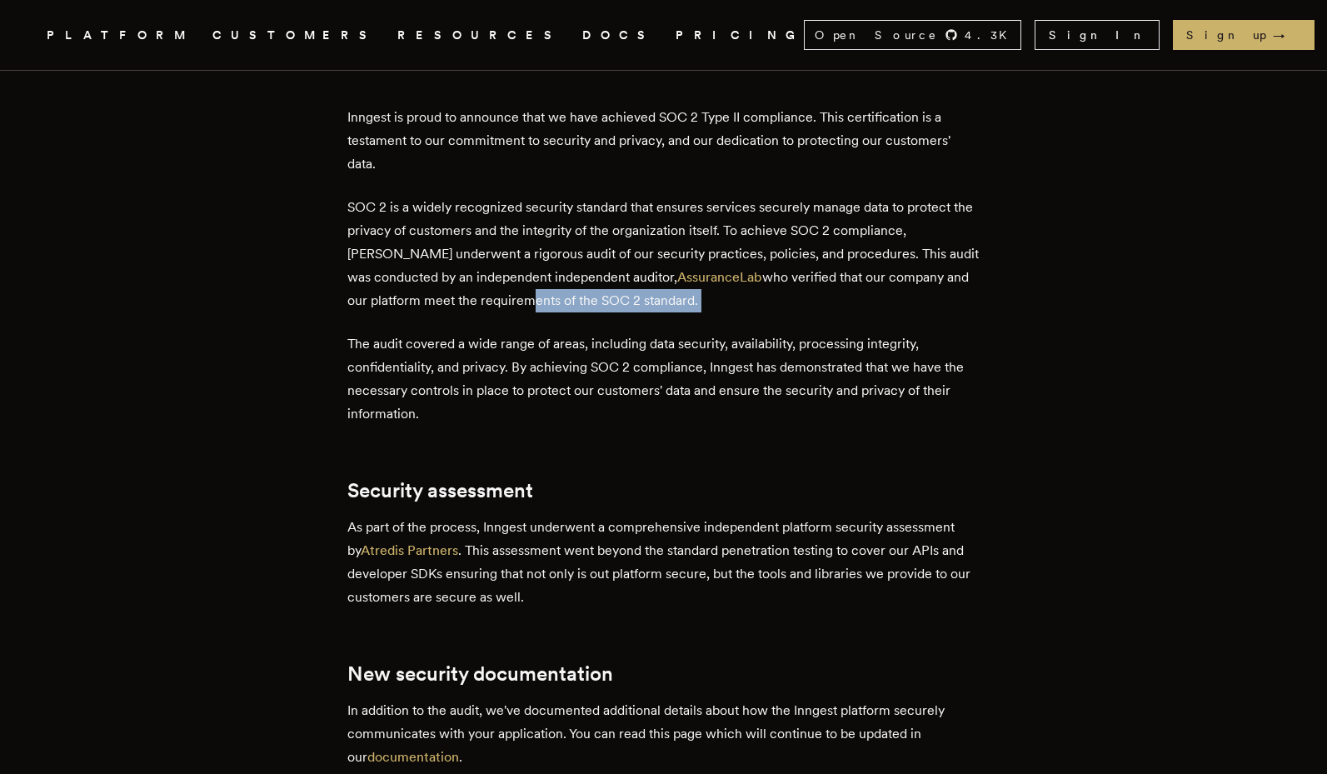
drag, startPoint x: 526, startPoint y: 302, endPoint x: 520, endPoint y: 327, distance: 25.1
click at [520, 327] on div "Inngest is proud to announce that we have achieved SOC 2 Type II compliance. Th…" at bounding box center [663, 753] width 633 height 1294
drag, startPoint x: 521, startPoint y: 307, endPoint x: 521, endPoint y: 323, distance: 15.8
click at [521, 323] on div "Inngest is proud to announce that we have achieved SOC 2 Type II compliance. Th…" at bounding box center [663, 753] width 633 height 1294
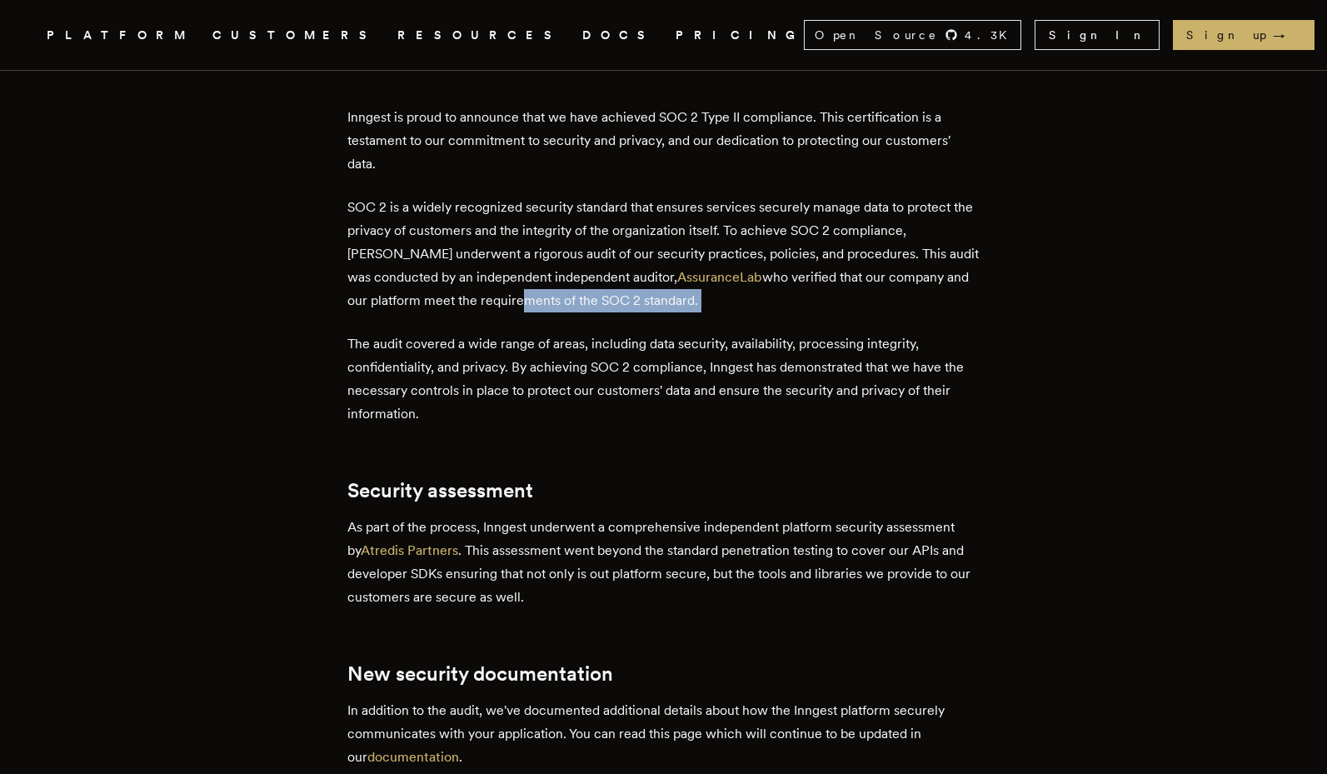
click at [521, 323] on div "Inngest is proud to announce that we have achieved SOC 2 Type II compliance. Th…" at bounding box center [663, 753] width 633 height 1294
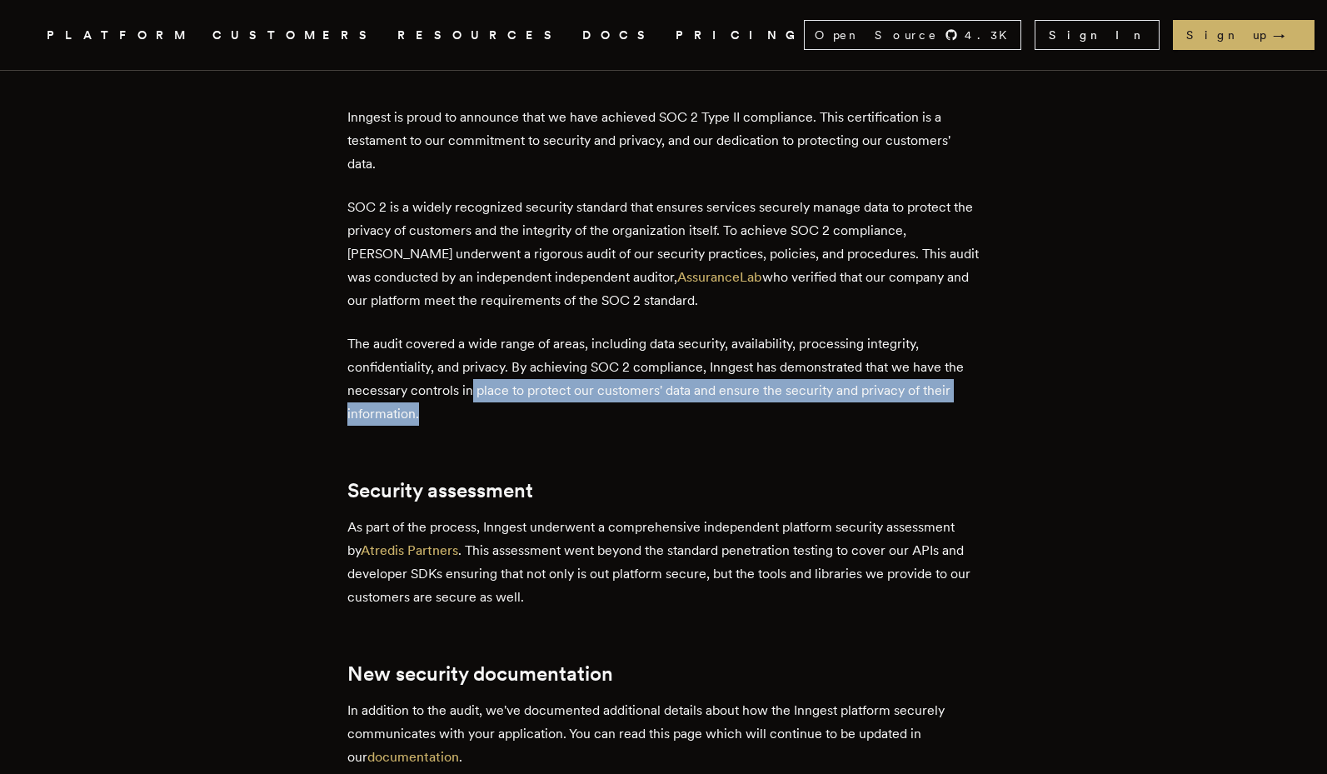
drag, startPoint x: 476, startPoint y: 395, endPoint x: 572, endPoint y: 416, distance: 98.0
click at [572, 416] on p "The audit covered a wide range of areas, including data security, availability,…" at bounding box center [663, 378] width 633 height 93
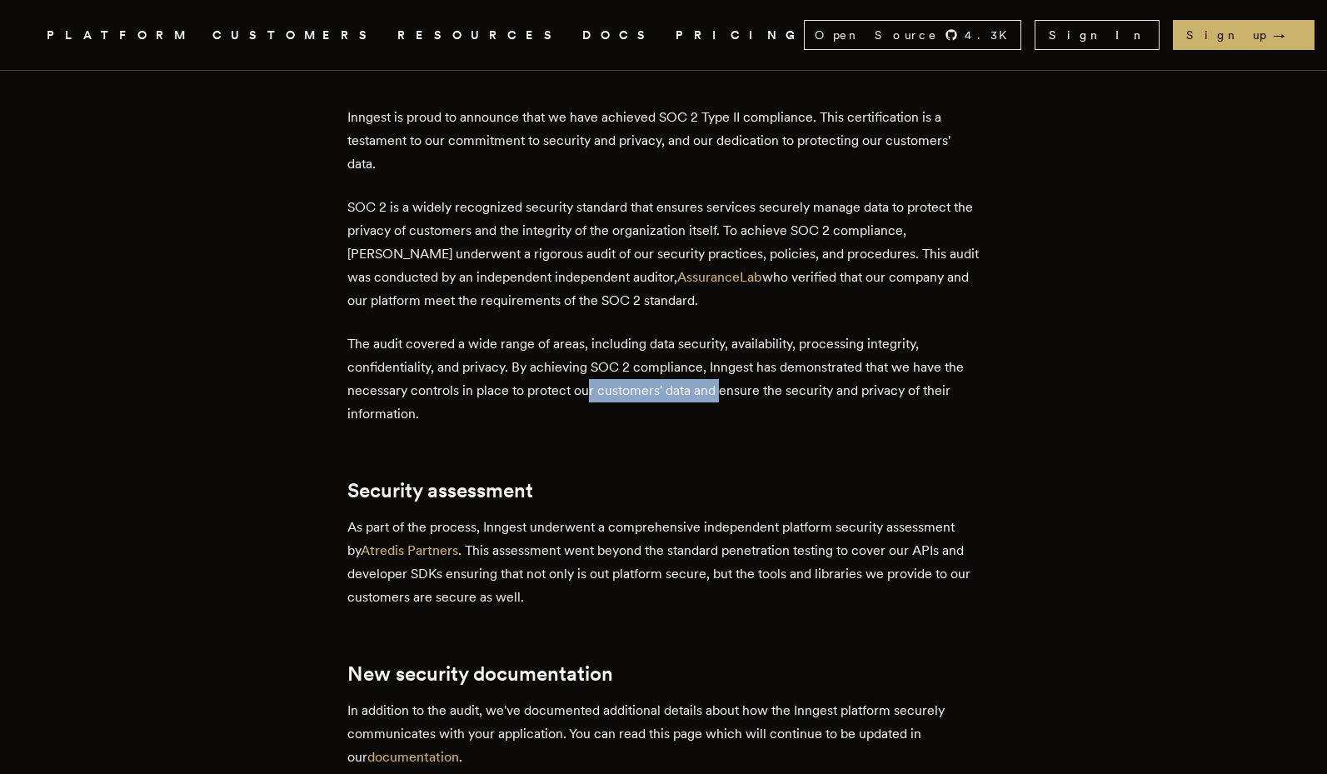
drag, startPoint x: 590, startPoint y: 388, endPoint x: 725, endPoint y: 394, distance: 135.1
click at [725, 394] on p "The audit covered a wide range of areas, including data security, availability,…" at bounding box center [663, 378] width 633 height 93
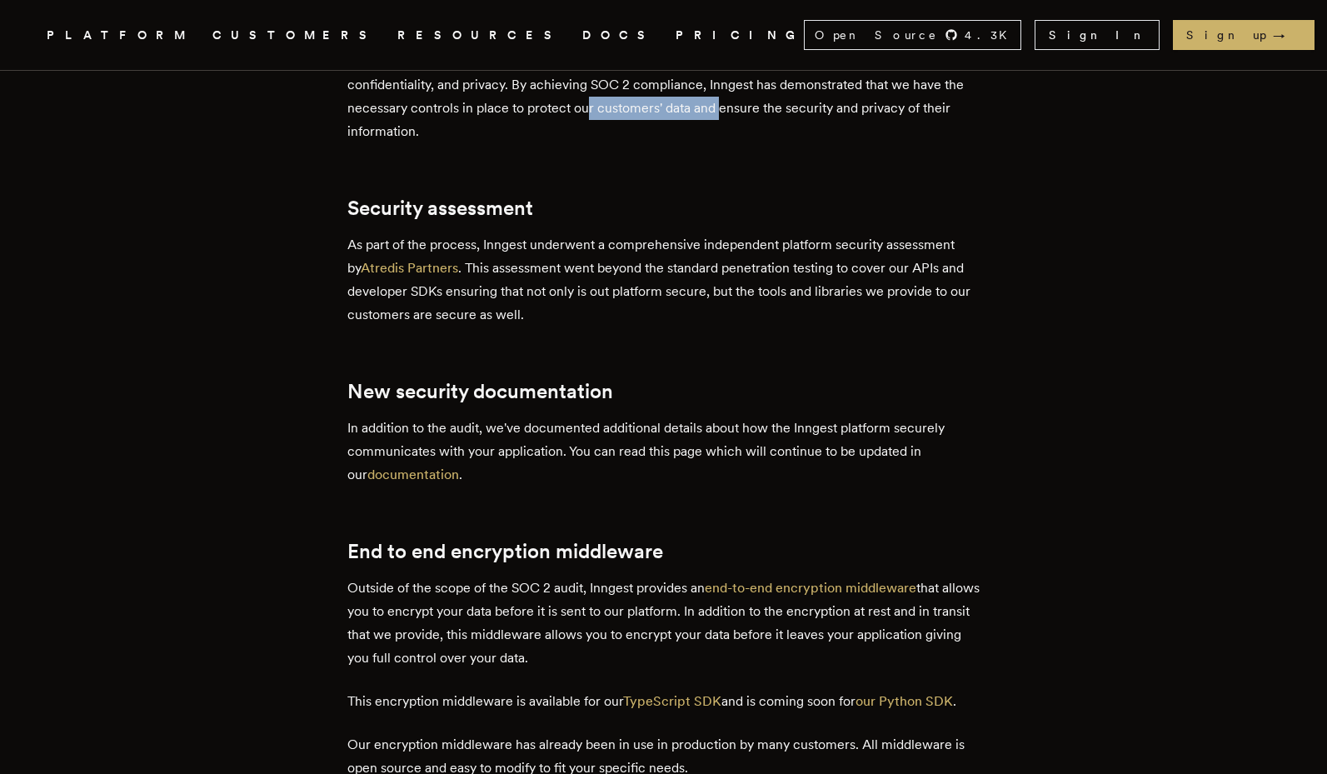
scroll to position [800, 0]
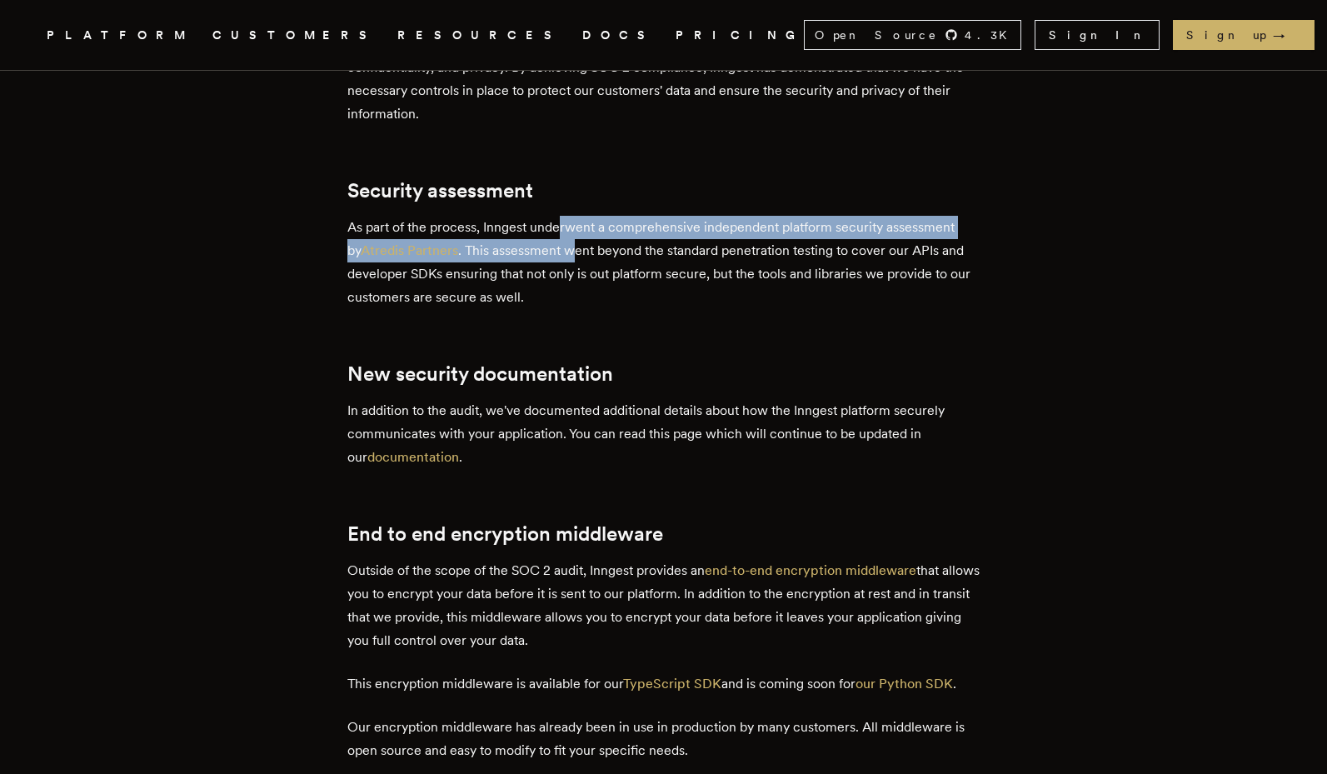
drag, startPoint x: 564, startPoint y: 219, endPoint x: 586, endPoint y: 261, distance: 47.3
click at [586, 261] on p "As part of the process, Inngest underwent a comprehensive independent platform …" at bounding box center [663, 262] width 633 height 93
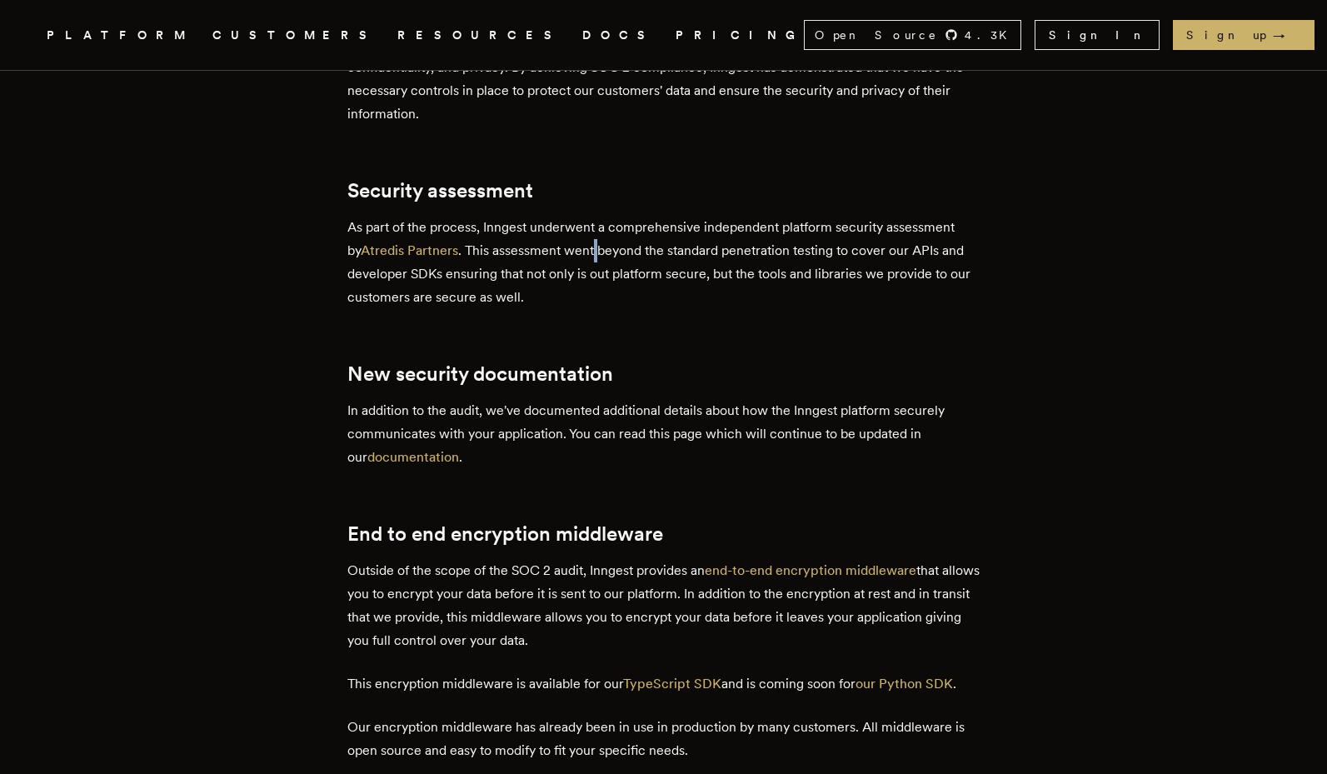
drag, startPoint x: 601, startPoint y: 253, endPoint x: 608, endPoint y: 259, distance: 8.9
click at [608, 259] on p "As part of the process, Inngest underwent a comprehensive independent platform …" at bounding box center [663, 262] width 633 height 93
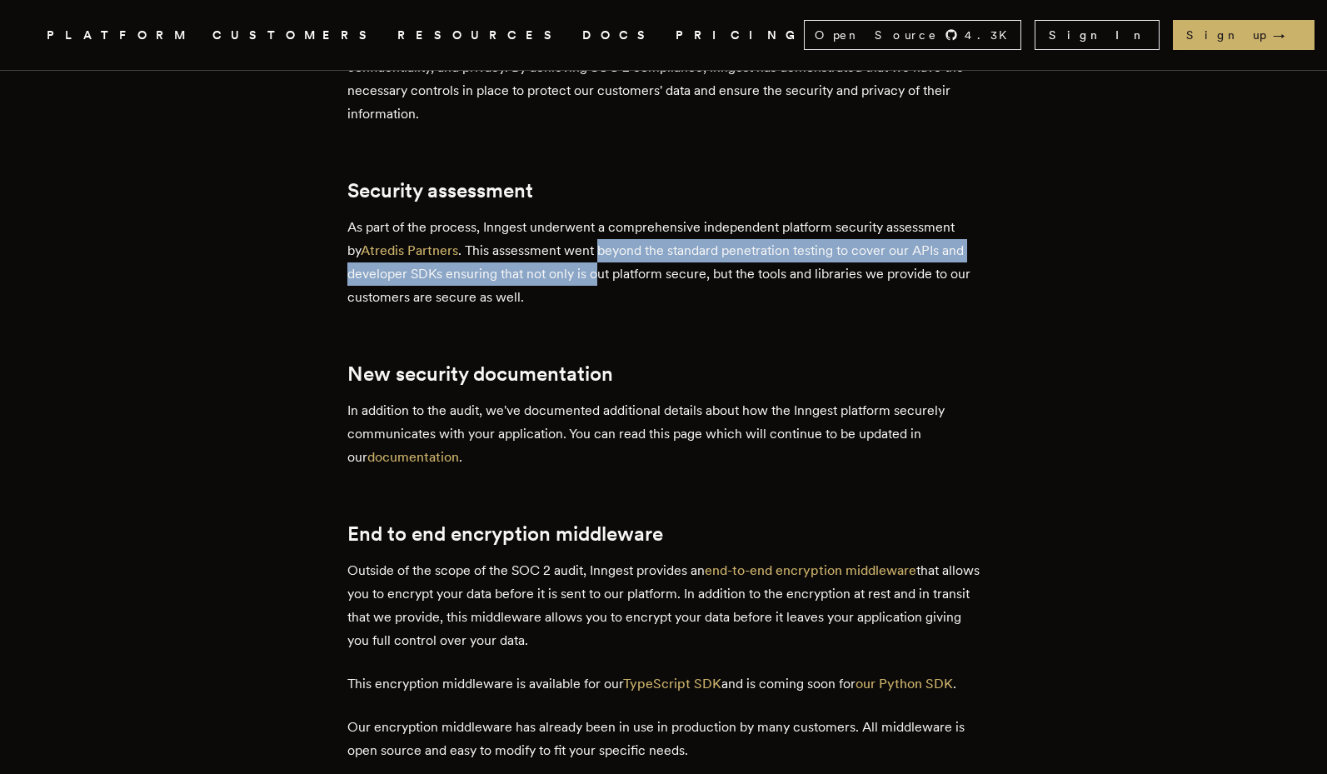
drag, startPoint x: 608, startPoint y: 263, endPoint x: 604, endPoint y: 284, distance: 21.2
click at [604, 284] on p "As part of the process, Inngest underwent a comprehensive independent platform …" at bounding box center [663, 262] width 633 height 93
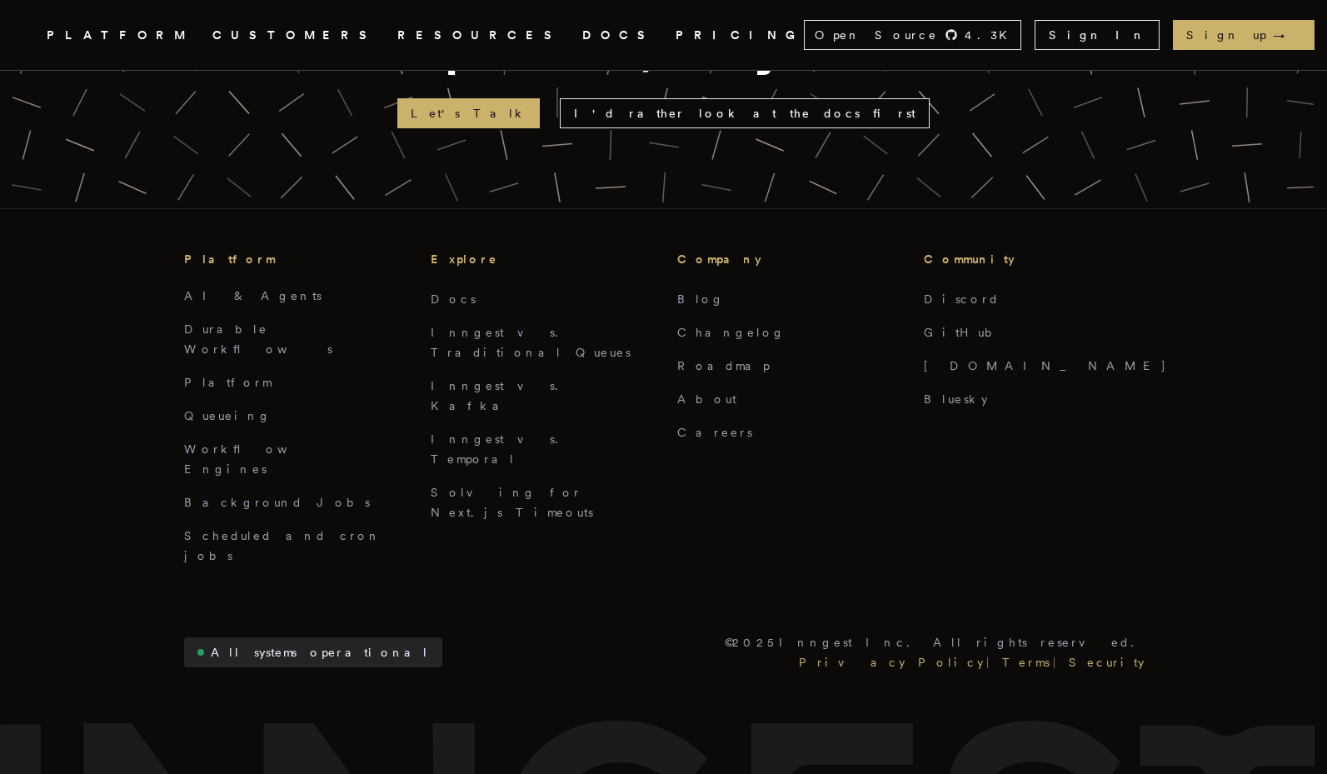
scroll to position [2436, 0]
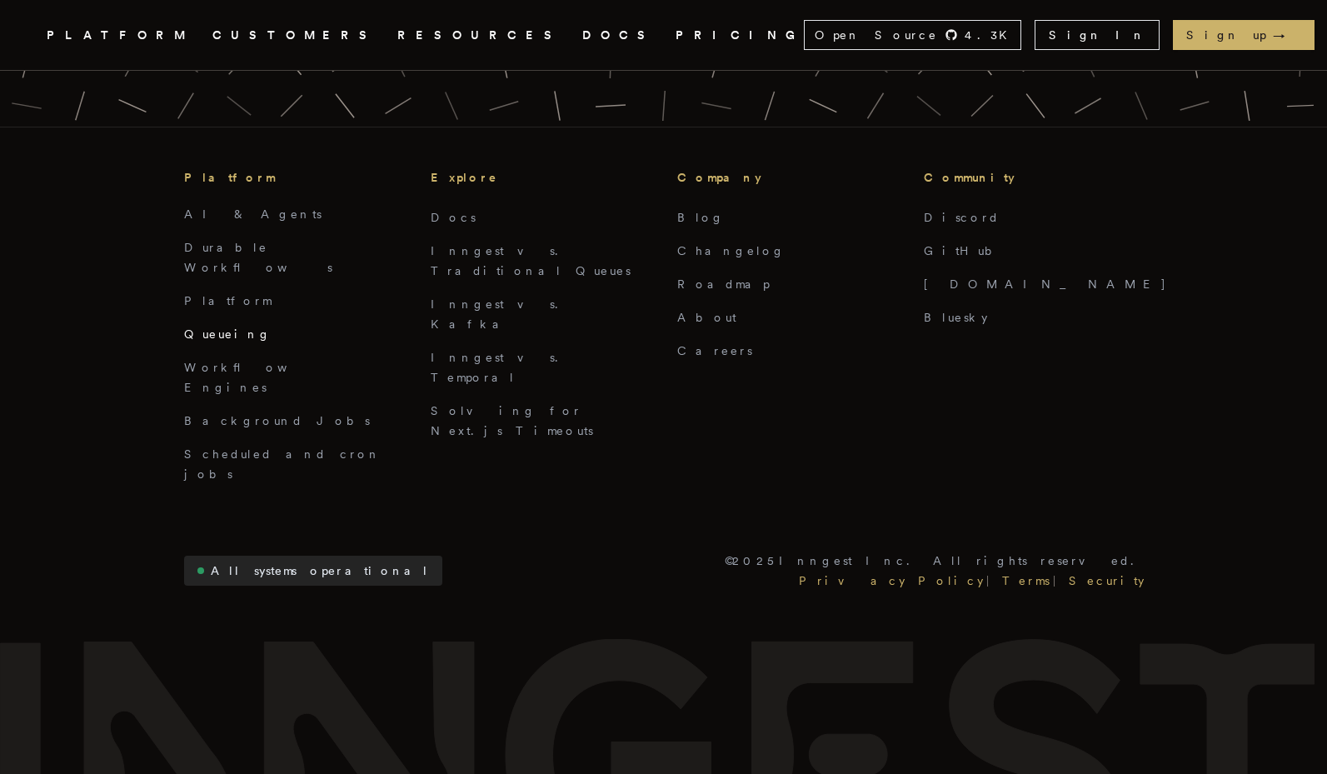
click at [197, 327] on link "Queueing" at bounding box center [227, 333] width 87 height 13
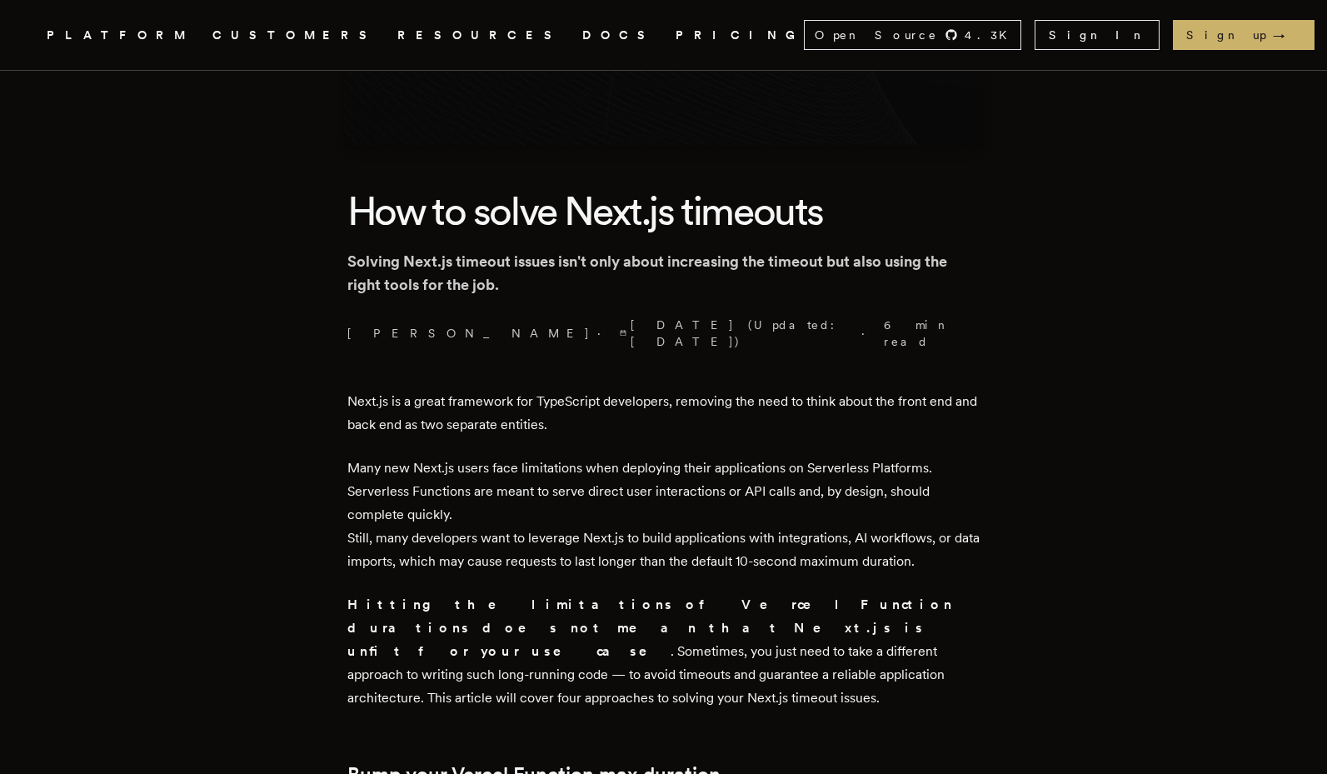
scroll to position [300, 0]
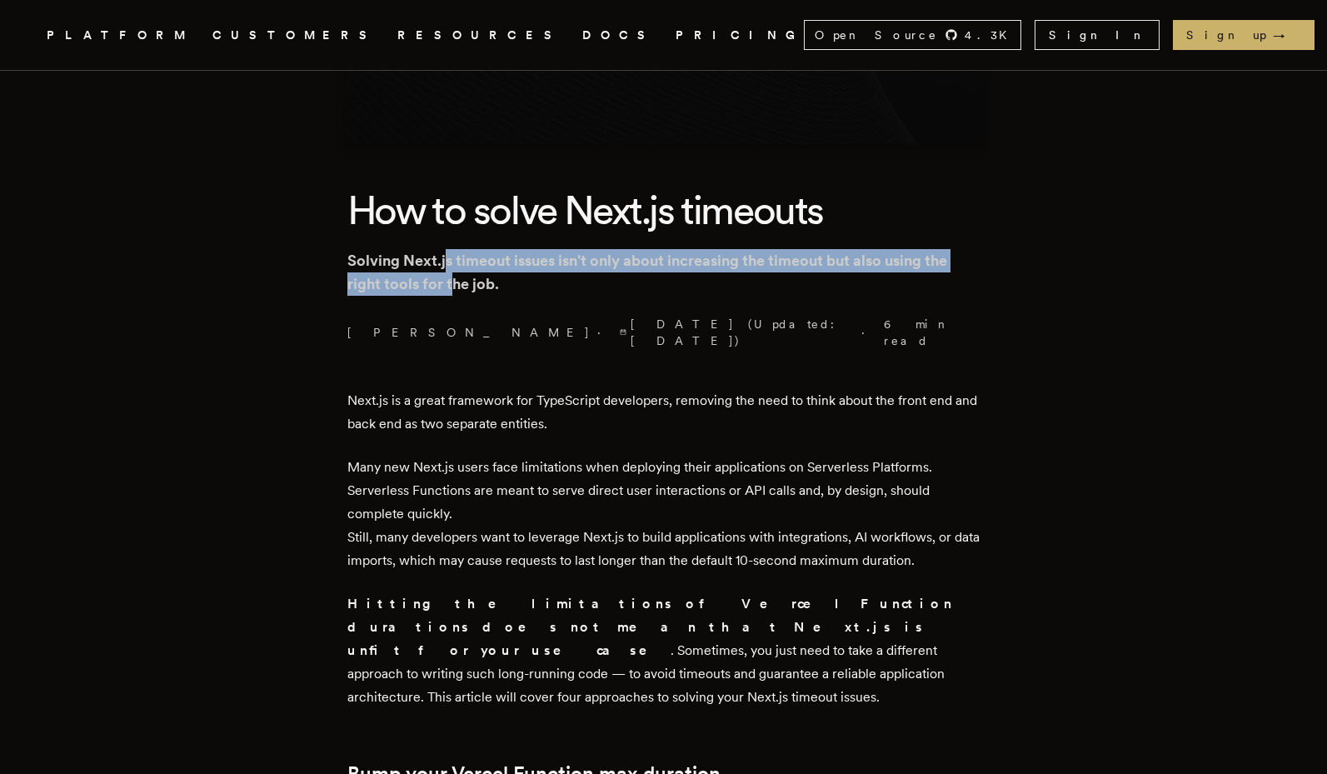
drag, startPoint x: 457, startPoint y: 281, endPoint x: 452, endPoint y: 265, distance: 16.6
click at [452, 265] on p "Solving Next.js timeout issues isn't only about increasing the timeout but also…" at bounding box center [663, 272] width 633 height 47
drag, startPoint x: 630, startPoint y: 252, endPoint x: 636, endPoint y: 278, distance: 27.3
click at [636, 278] on p "Solving Next.js timeout issues isn't only about increasing the timeout but also…" at bounding box center [663, 272] width 633 height 47
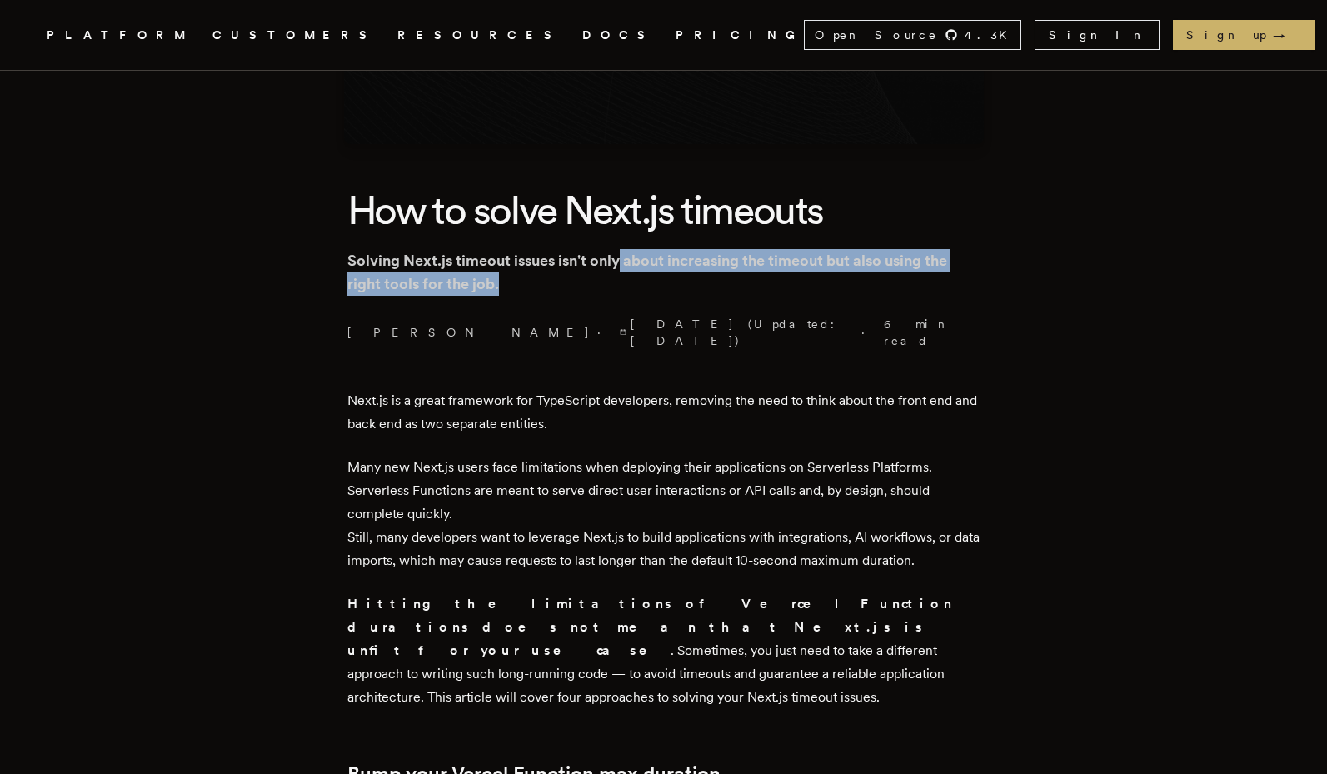
click at [636, 278] on p "Solving Next.js timeout issues isn't only about increasing the timeout but also…" at bounding box center [663, 272] width 633 height 47
drag, startPoint x: 641, startPoint y: 262, endPoint x: 639, endPoint y: 279, distance: 16.7
click at [639, 279] on p "Solving Next.js timeout issues isn't only about increasing the timeout but also…" at bounding box center [663, 272] width 633 height 47
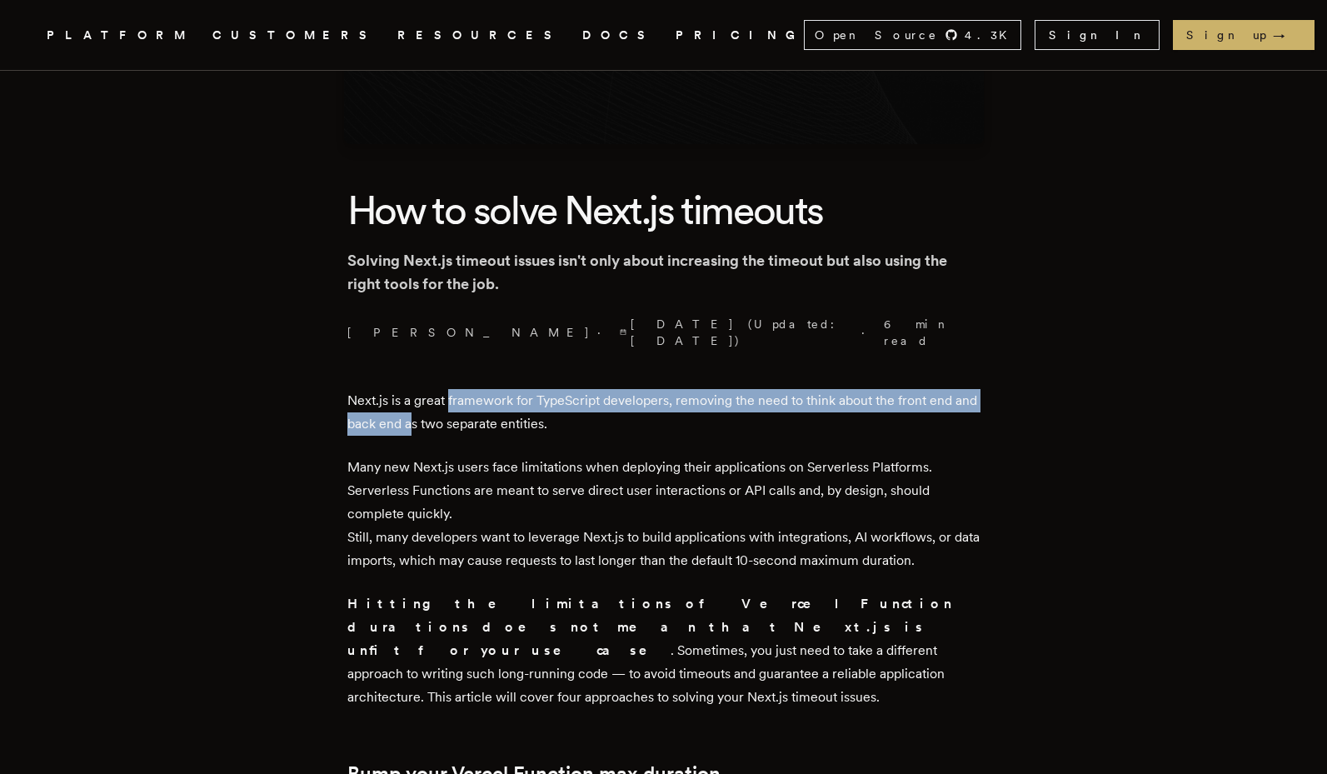
drag, startPoint x: 455, startPoint y: 384, endPoint x: 441, endPoint y: 414, distance: 32.8
click at [441, 414] on p "Next.js is a great framework for TypeScript developers, removing the need to th…" at bounding box center [663, 412] width 633 height 47
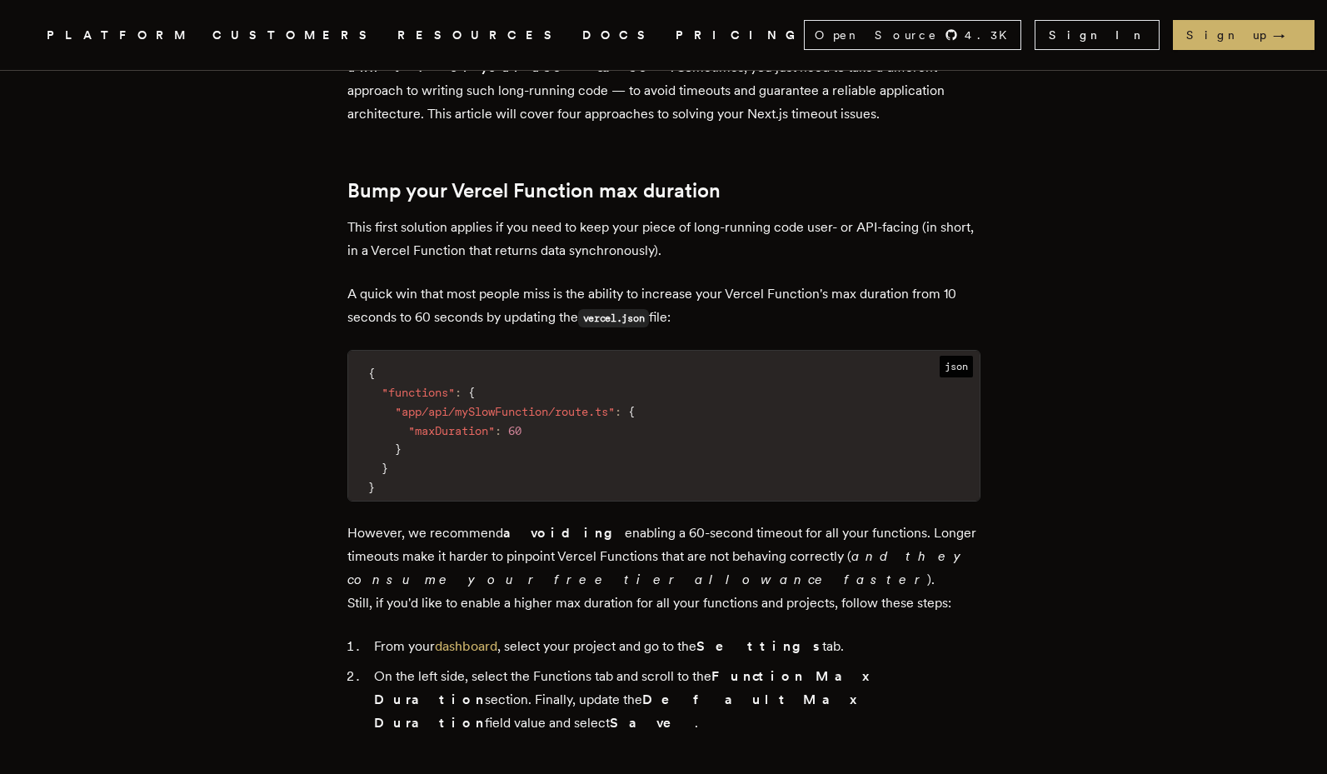
scroll to position [900, 0]
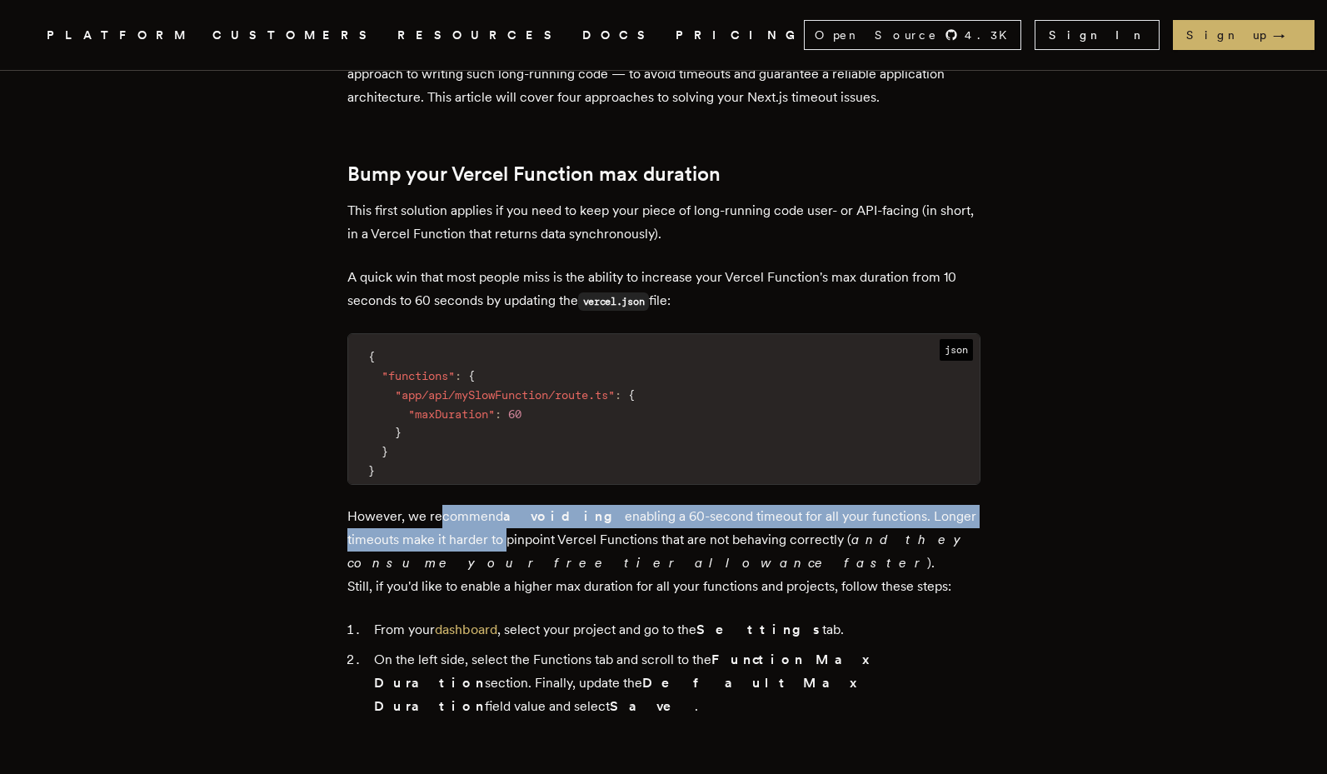
drag, startPoint x: 448, startPoint y: 483, endPoint x: 452, endPoint y: 495, distance: 12.4
click at [452, 505] on p "However, we recommend avoiding enabling a 60-second timeout for all your functi…" at bounding box center [663, 551] width 633 height 93
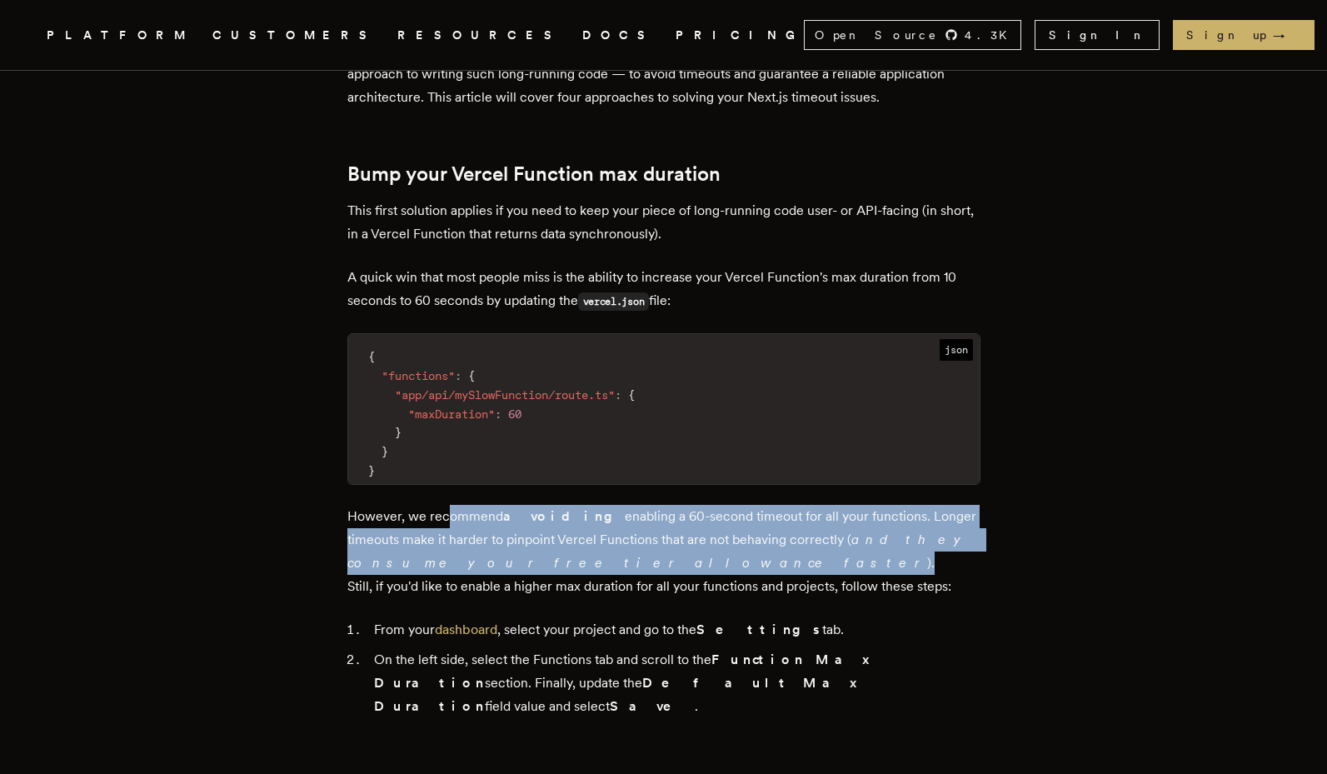
drag, startPoint x: 454, startPoint y: 478, endPoint x: 487, endPoint y: 512, distance: 47.7
click at [487, 512] on p "However, we recommend avoiding enabling a 60-second timeout for all your functi…" at bounding box center [663, 551] width 633 height 93
drag, startPoint x: 645, startPoint y: 481, endPoint x: 676, endPoint y: 519, distance: 49.2
click at [676, 519] on p "However, we recommend avoiding enabling a 60-second timeout for all your functi…" at bounding box center [663, 551] width 633 height 93
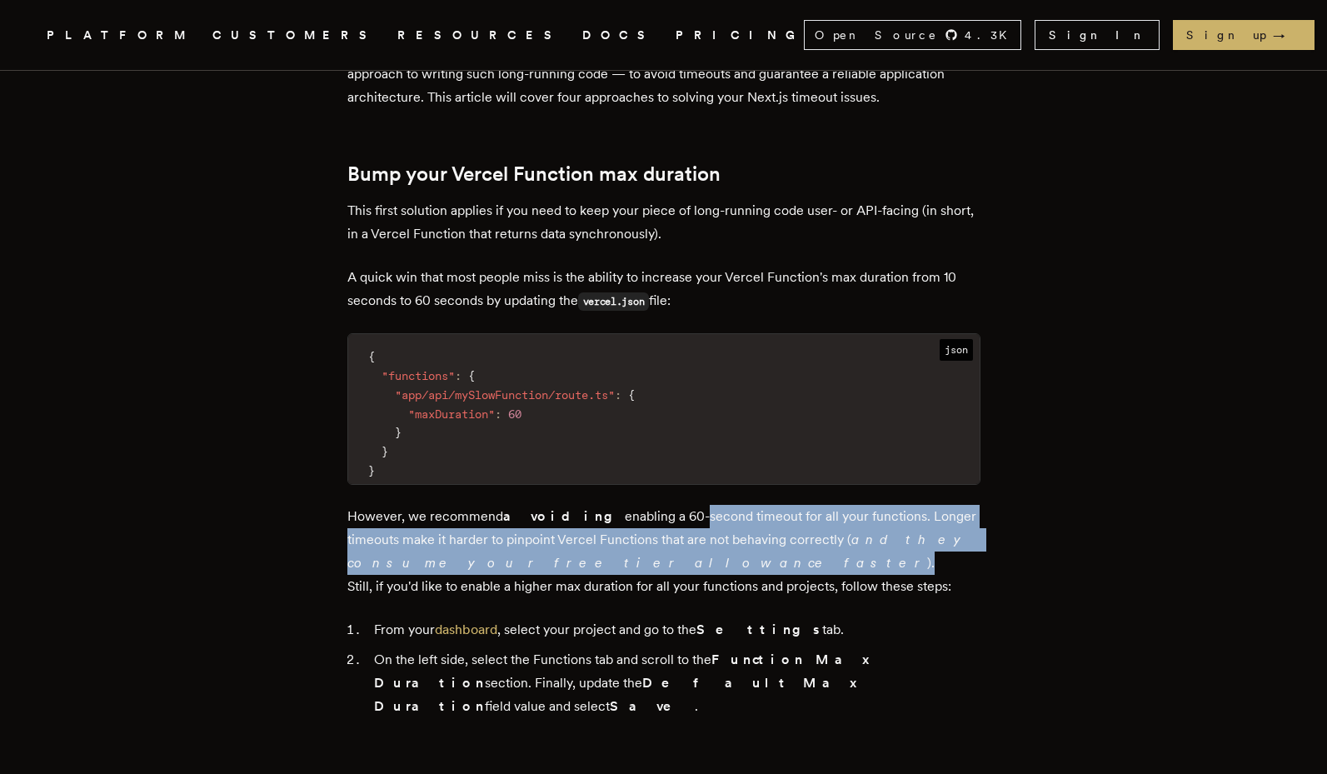
click at [676, 519] on p "However, we recommend avoiding enabling a 60-second timeout for all your functi…" at bounding box center [663, 551] width 633 height 93
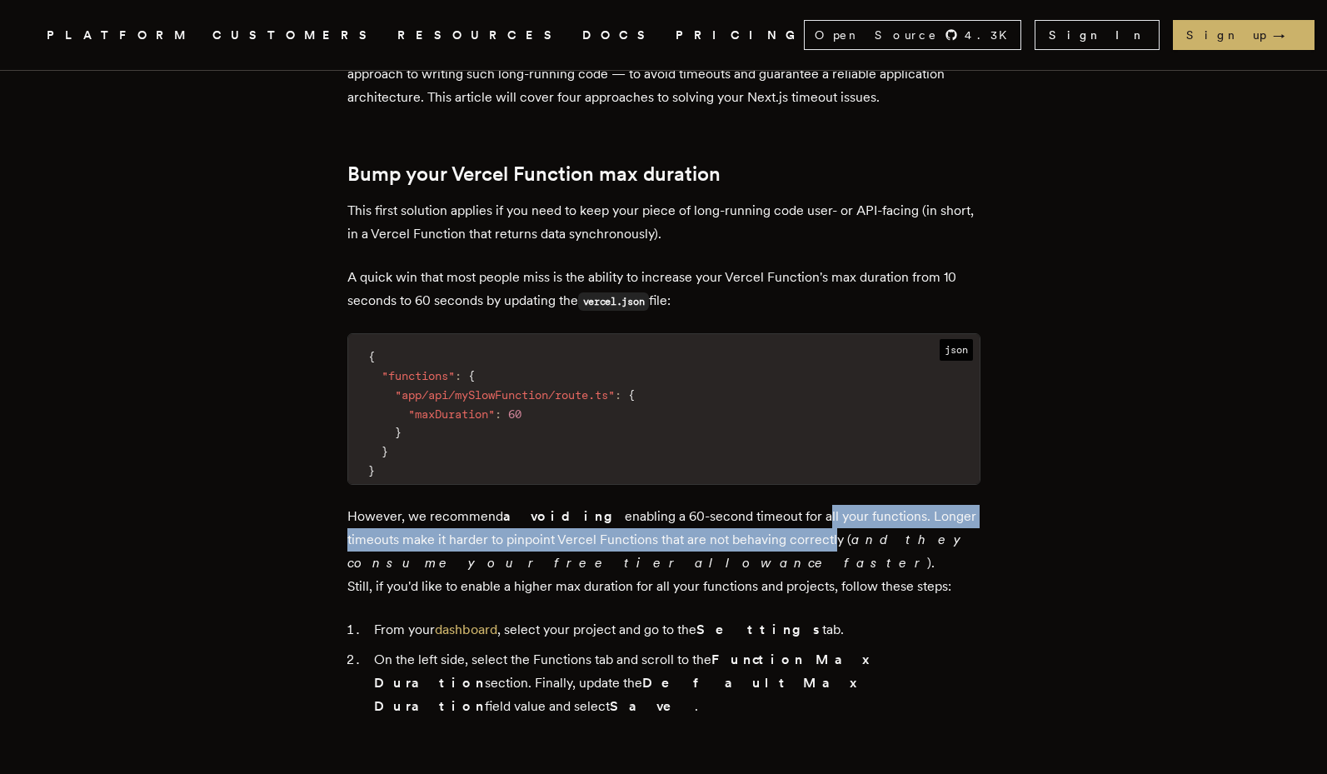
drag, startPoint x: 771, startPoint y: 485, endPoint x: 779, endPoint y: 497, distance: 14.6
click at [779, 505] on p "However, we recommend avoiding enabling a 60-second timeout for all your functi…" at bounding box center [663, 551] width 633 height 93
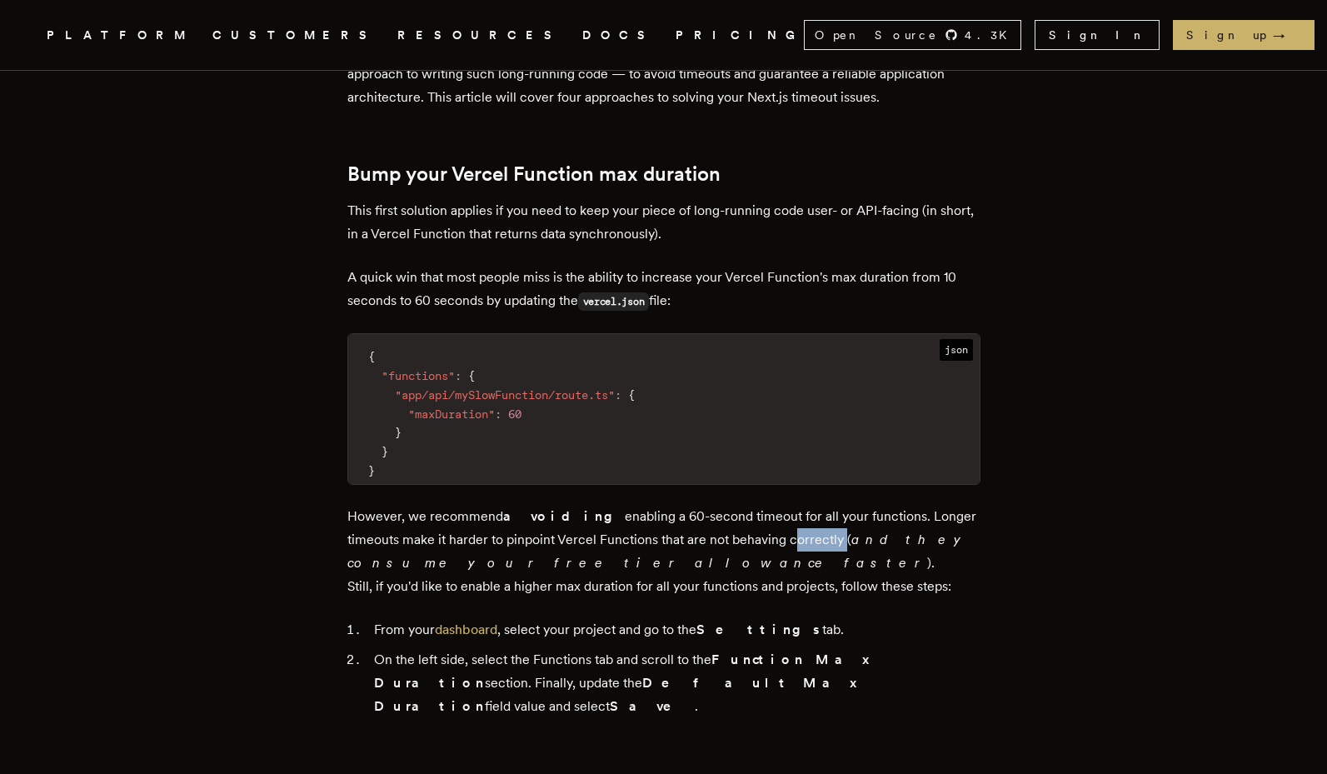
click at [779, 505] on p "However, we recommend avoiding enabling a 60-second timeout for all your functi…" at bounding box center [663, 551] width 633 height 93
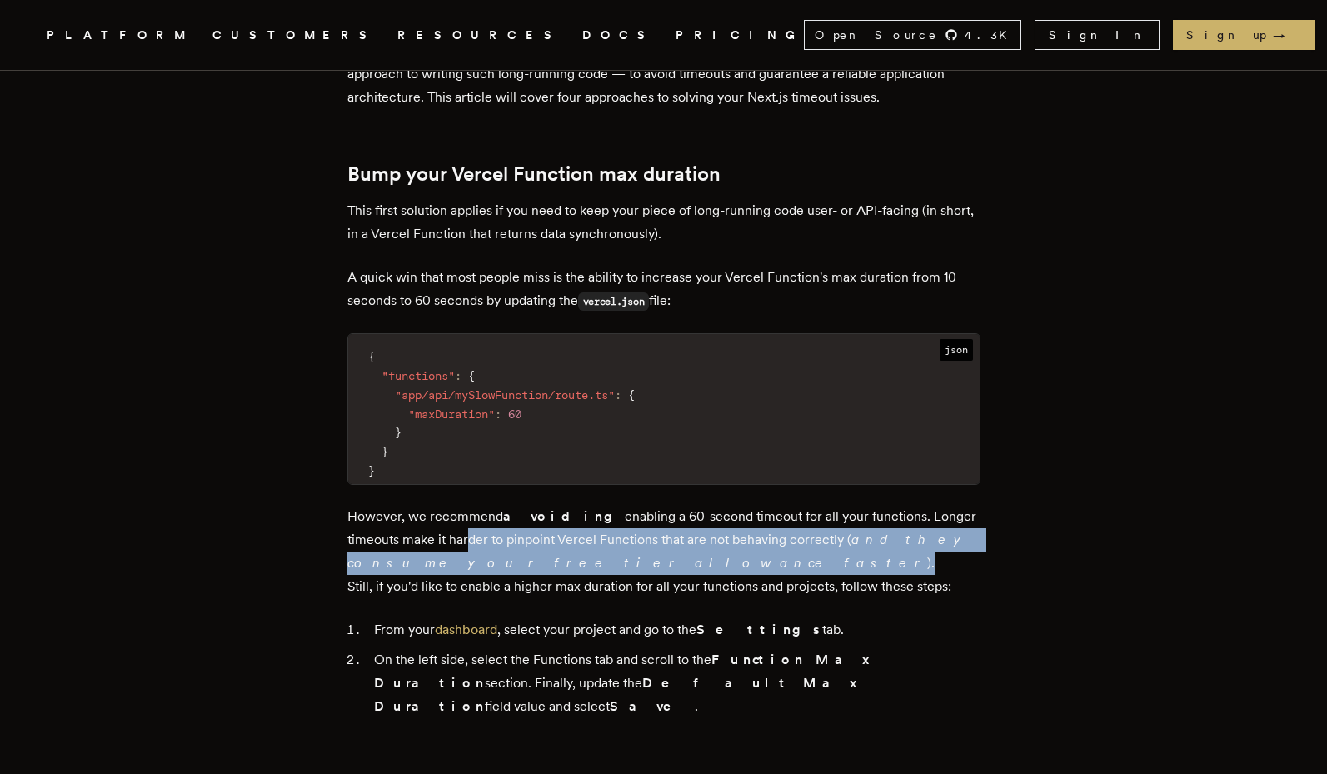
drag, startPoint x: 413, startPoint y: 502, endPoint x: 587, endPoint y: 521, distance: 175.1
click at [587, 521] on p "However, we recommend avoiding enabling a 60-second timeout for all your functi…" at bounding box center [663, 551] width 633 height 93
drag, startPoint x: 652, startPoint y: 504, endPoint x: 655, endPoint y: 520, distance: 16.0
click at [655, 520] on p "However, we recommend avoiding enabling a 60-second timeout for all your functi…" at bounding box center [663, 551] width 633 height 93
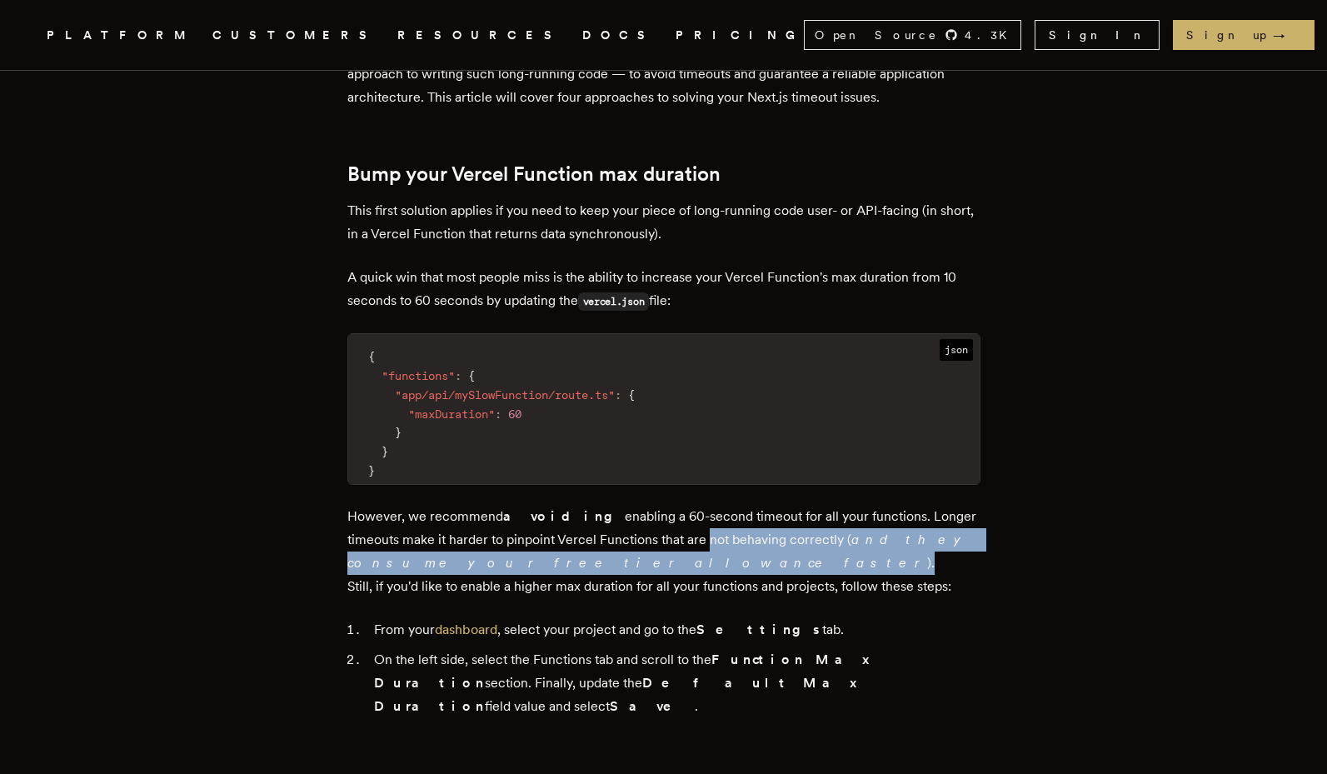
click at [655, 520] on p "However, we recommend avoiding enabling a 60-second timeout for all your functi…" at bounding box center [663, 551] width 633 height 93
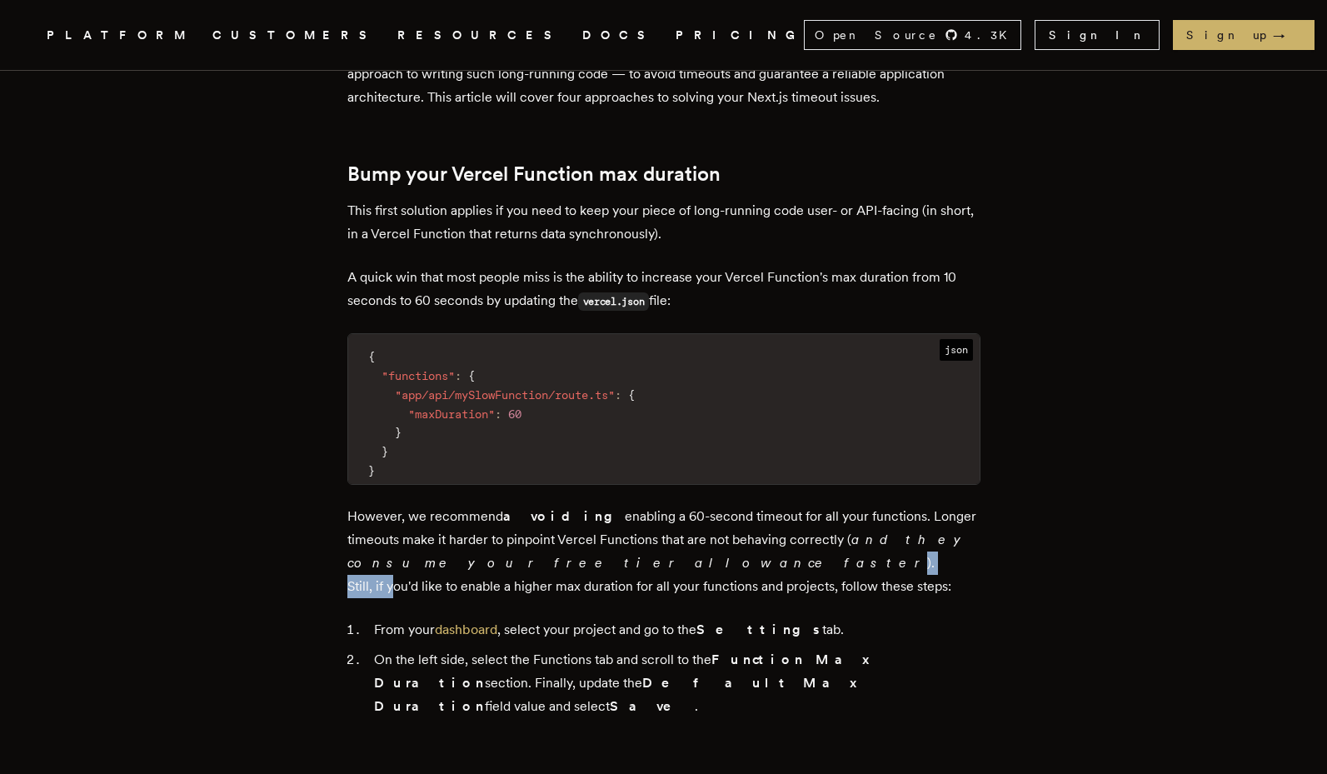
drag, startPoint x: 629, startPoint y: 514, endPoint x: 396, endPoint y: 546, distance: 235.5
click at [396, 546] on p "However, we recommend avoiding enabling a 60-second timeout for all your functi…" at bounding box center [663, 551] width 633 height 93
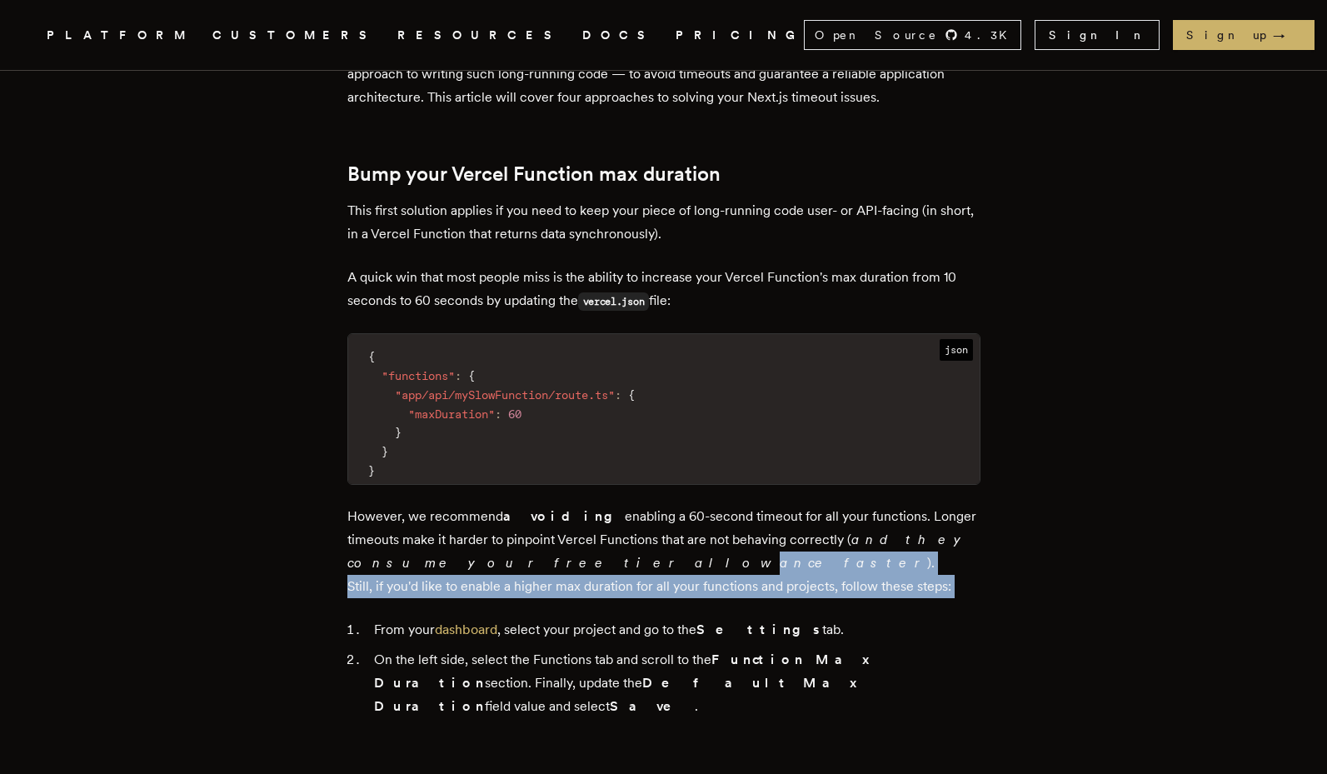
drag, startPoint x: 410, startPoint y: 533, endPoint x: 428, endPoint y: 562, distance: 34.4
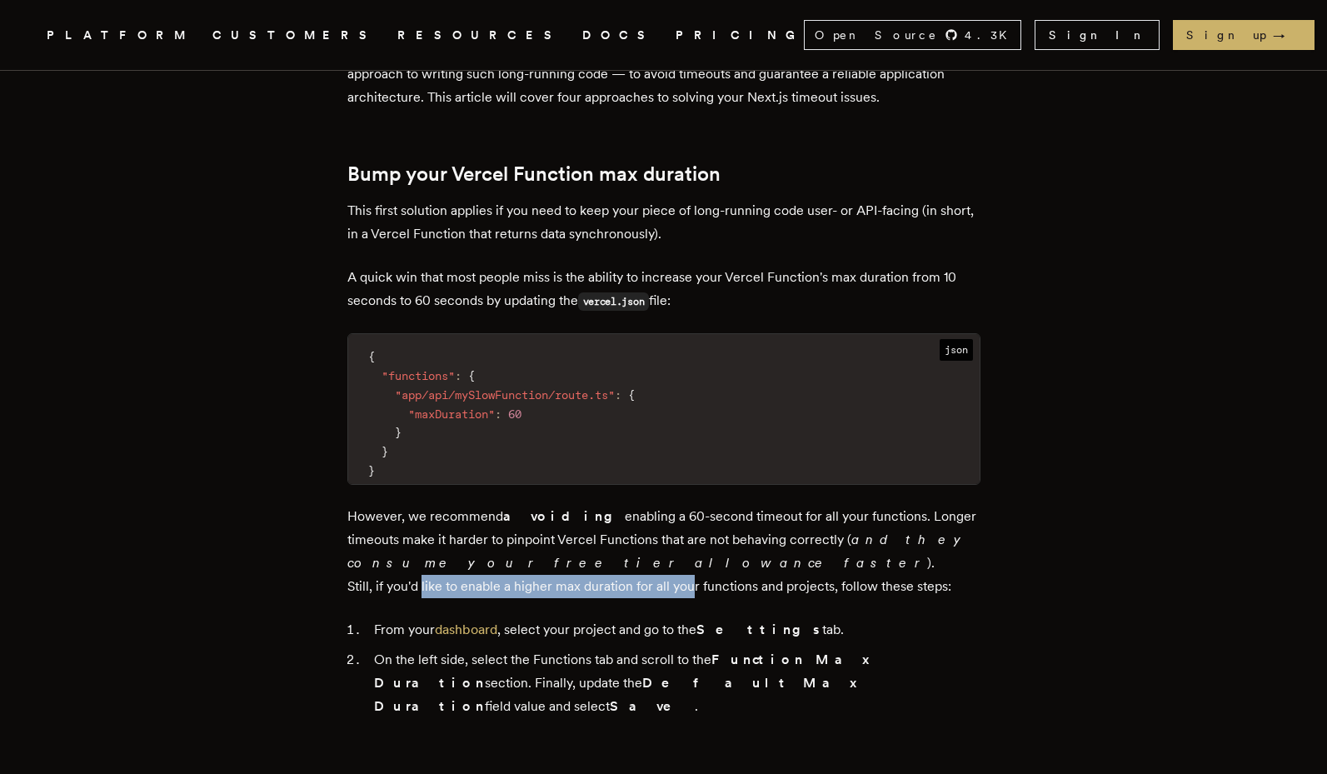
drag, startPoint x: 425, startPoint y: 551, endPoint x: 688, endPoint y: 548, distance: 263.2
click at [688, 548] on p "However, we recommend avoiding enabling a 60-second timeout for all your functi…" at bounding box center [663, 551] width 633 height 93
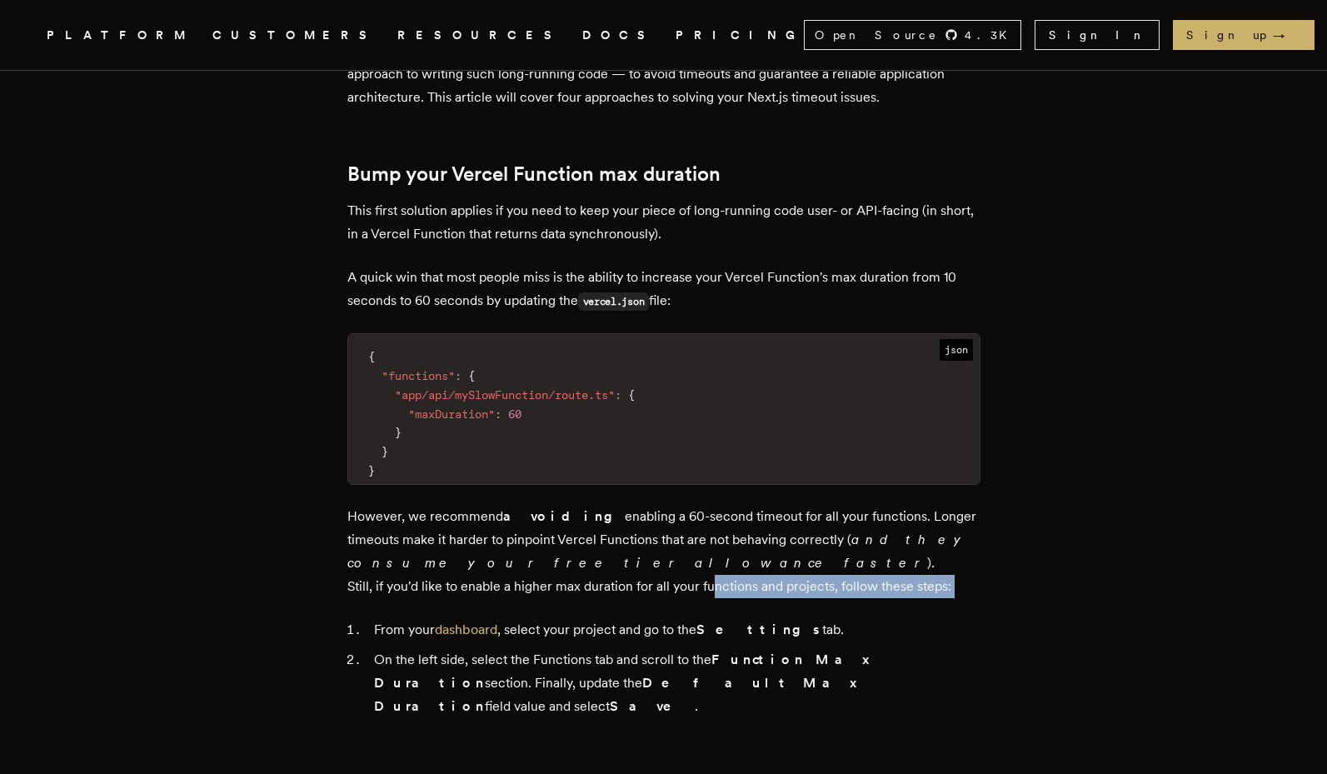
drag, startPoint x: 708, startPoint y: 541, endPoint x: 718, endPoint y: 565, distance: 25.4
drag, startPoint x: 751, startPoint y: 547, endPoint x: 754, endPoint y: 566, distance: 18.5
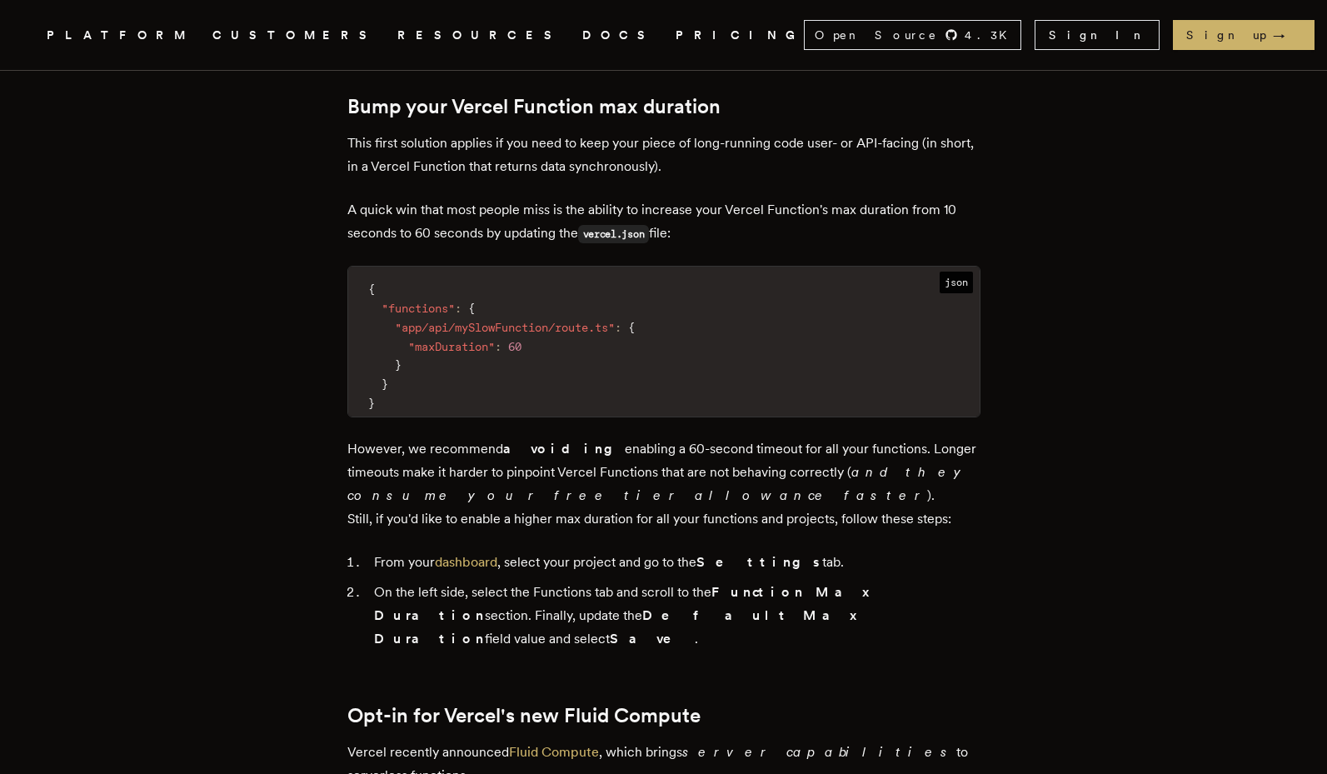
scroll to position [1099, 0]
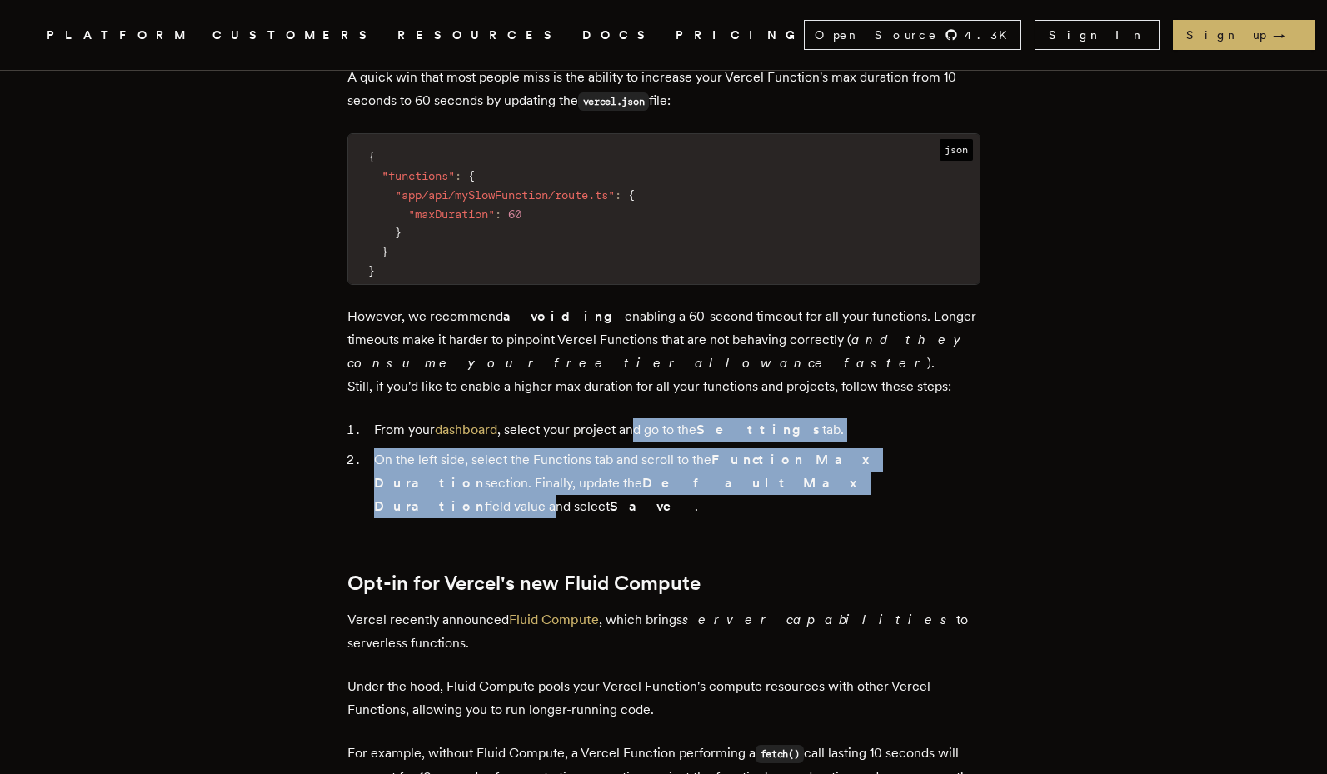
drag, startPoint x: 641, startPoint y: 396, endPoint x: 646, endPoint y: 435, distance: 38.5
click at [646, 435] on ol "From your dashboard , select your project and go to the Settings tab. On the le…" at bounding box center [663, 468] width 633 height 100
click at [646, 448] on li "On the left side, select the Functions tab and scroll to the Function Max Durat…" at bounding box center [674, 483] width 611 height 70
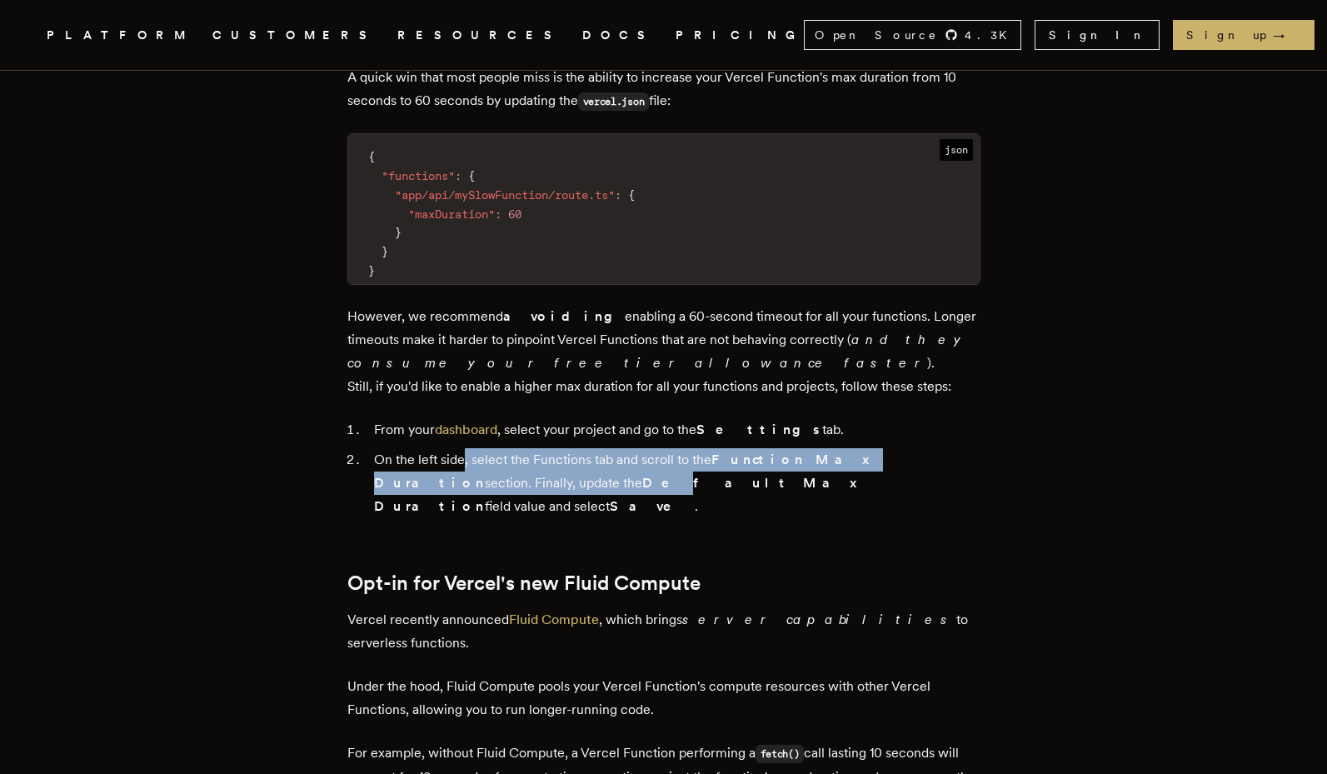
drag, startPoint x: 464, startPoint y: 424, endPoint x: 466, endPoint y: 448, distance: 24.3
click at [466, 448] on li "On the left side, select the Functions tab and scroll to the Function Max Durat…" at bounding box center [674, 483] width 611 height 70
click at [466, 475] on strong "Default Max Duration" at bounding box center [616, 494] width 485 height 39
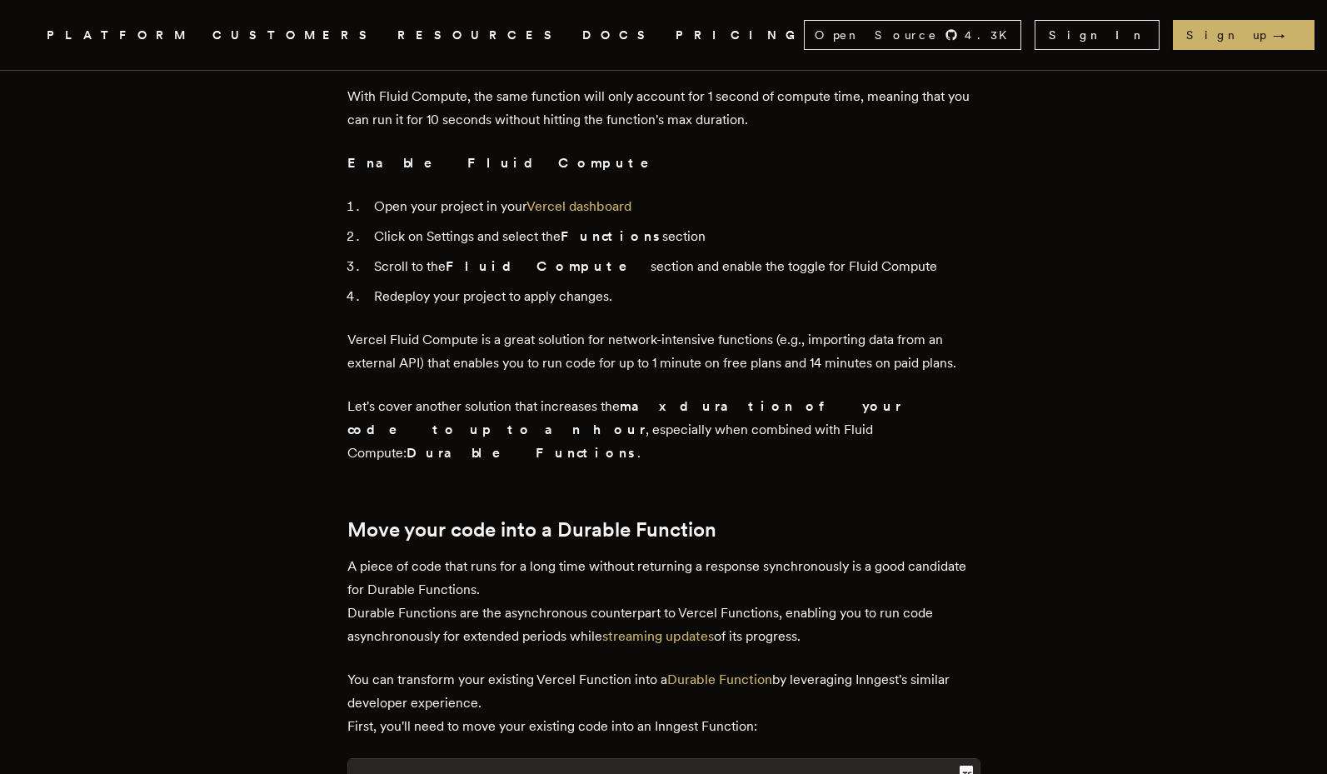
scroll to position [1899, 0]
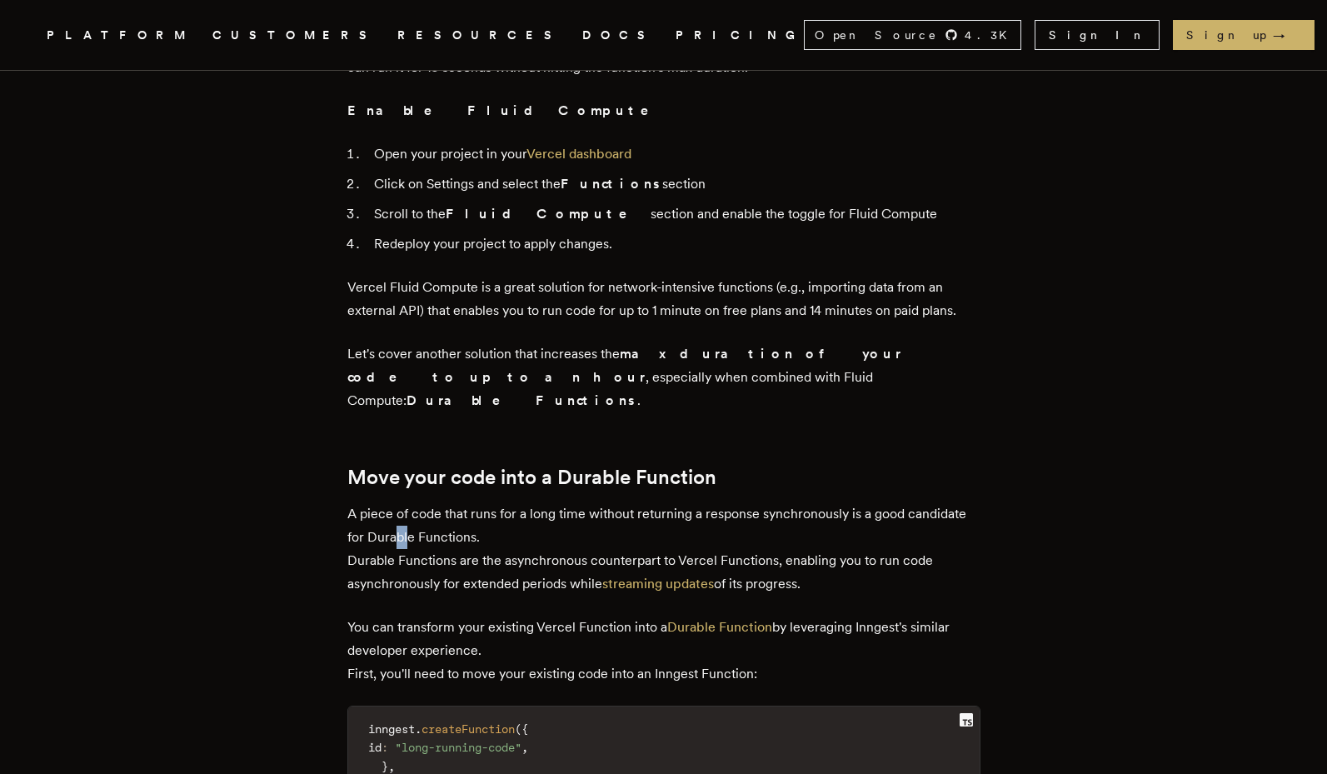
drag, startPoint x: 401, startPoint y: 416, endPoint x: 413, endPoint y: 431, distance: 19.0
click at [413, 502] on p "A piece of code that runs for a long time without returning a response synchron…" at bounding box center [663, 548] width 633 height 93
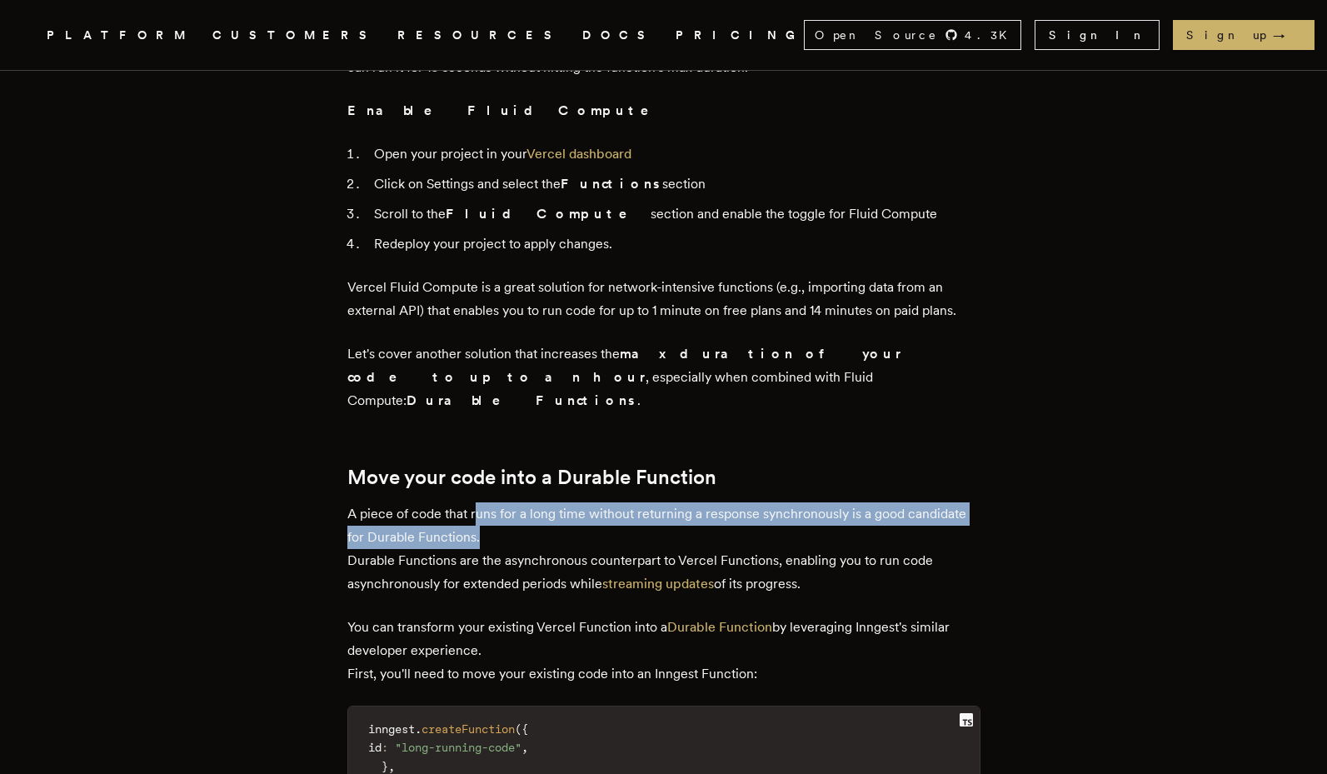
drag, startPoint x: 480, startPoint y: 396, endPoint x: 501, endPoint y: 428, distance: 38.6
click at [501, 502] on p "A piece of code that runs for a long time without returning a response synchron…" at bounding box center [663, 548] width 633 height 93
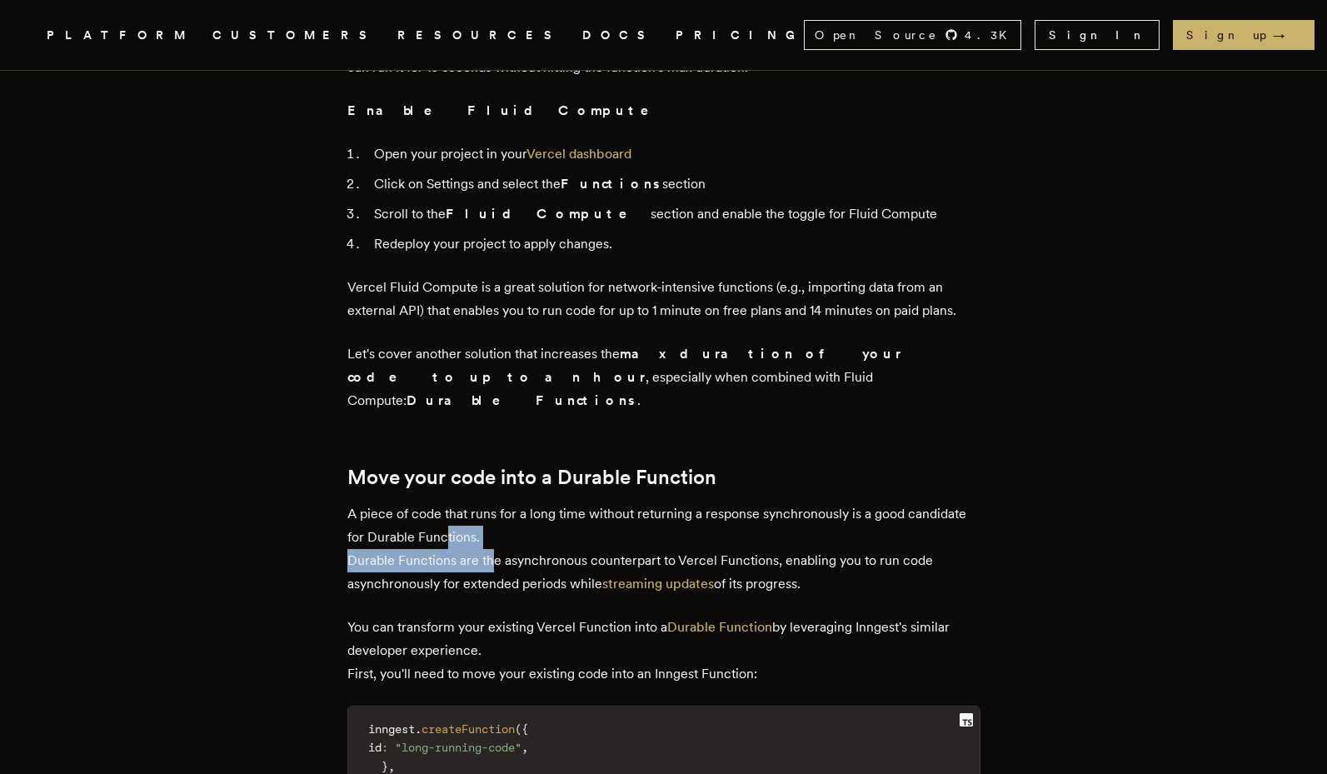
drag, startPoint x: 493, startPoint y: 439, endPoint x: 451, endPoint y: 422, distance: 45.6
click at [451, 502] on p "A piece of code that runs for a long time without returning a response synchron…" at bounding box center [663, 548] width 633 height 93
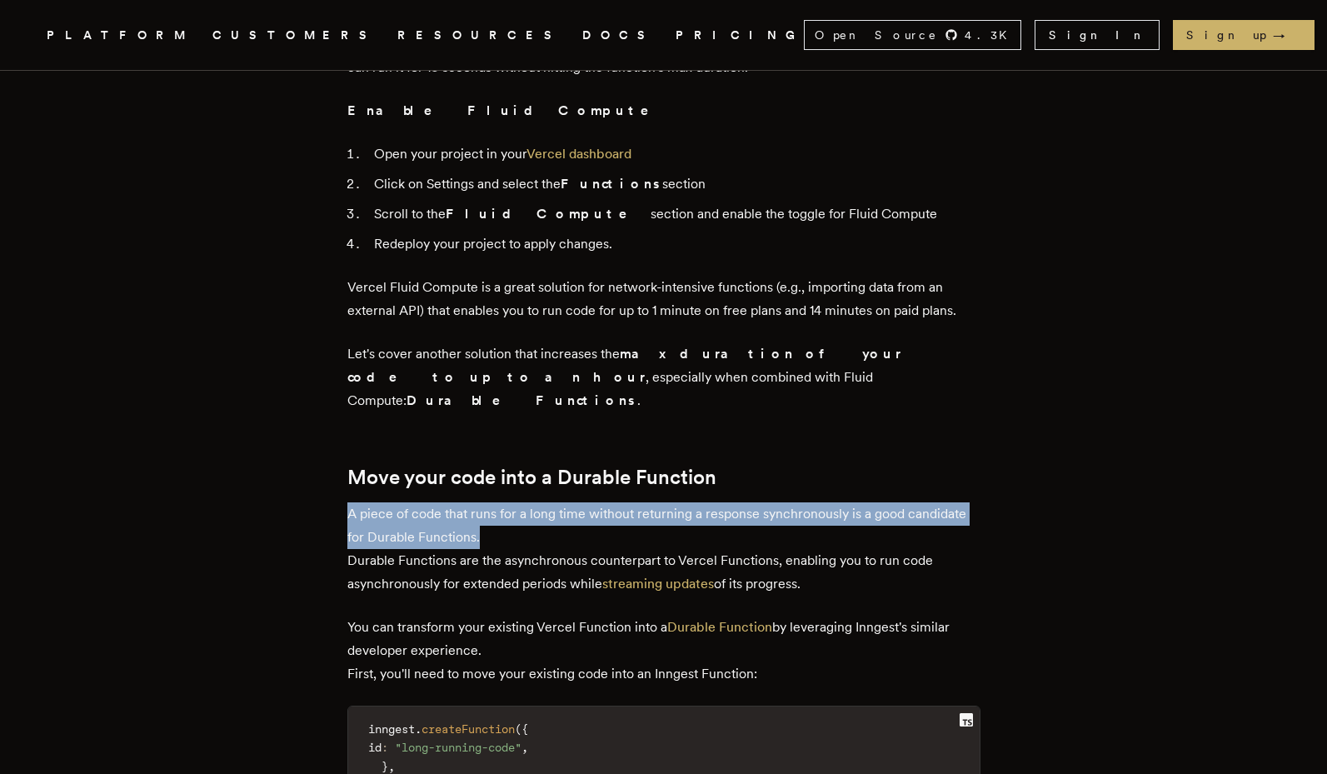
drag, startPoint x: 668, startPoint y: 383, endPoint x: 824, endPoint y: 419, distance: 159.8
click at [824, 419] on div "Next.js is a great framework for TypeScript developers, removing the need to th…" at bounding box center [663, 757] width 633 height 3934
click at [824, 502] on p "A piece of code that runs for a long time without returning a response synchron…" at bounding box center [663, 548] width 633 height 93
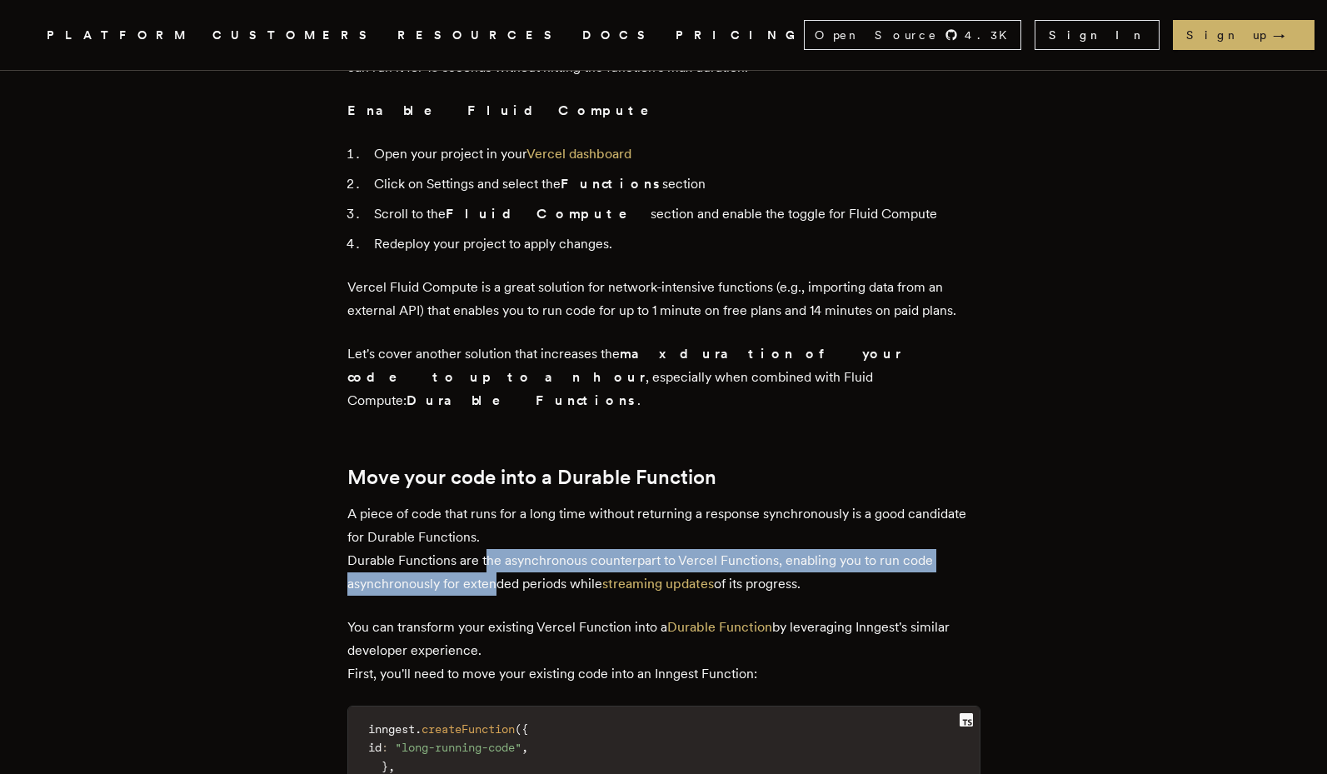
drag, startPoint x: 486, startPoint y: 459, endPoint x: 491, endPoint y: 479, distance: 20.6
click at [491, 502] on p "A piece of code that runs for a long time without returning a response synchron…" at bounding box center [663, 548] width 633 height 93
drag, startPoint x: 544, startPoint y: 446, endPoint x: 547, endPoint y: 468, distance: 21.9
click at [547, 502] on p "A piece of code that runs for a long time without returning a response synchron…" at bounding box center [663, 548] width 633 height 93
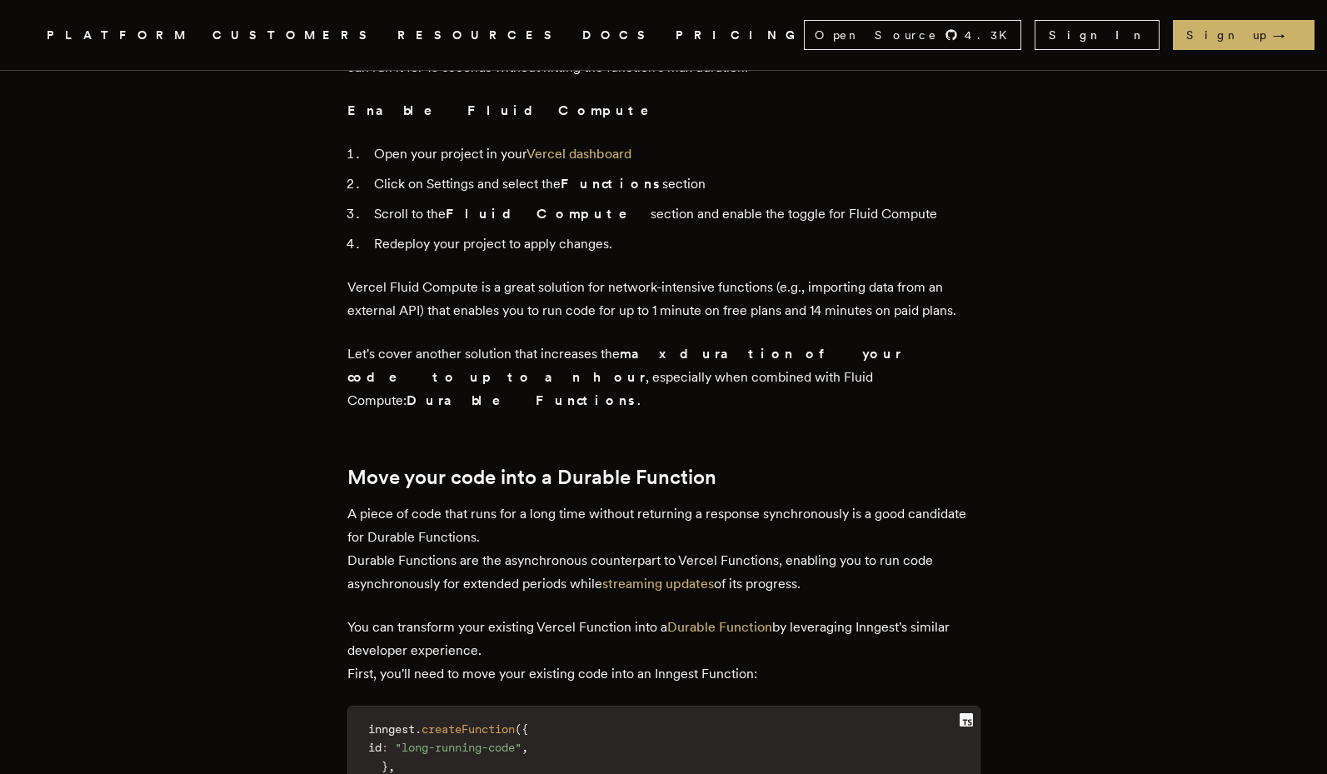
click at [508, 502] on p "A piece of code that runs for a long time without returning a response synchron…" at bounding box center [663, 548] width 633 height 93
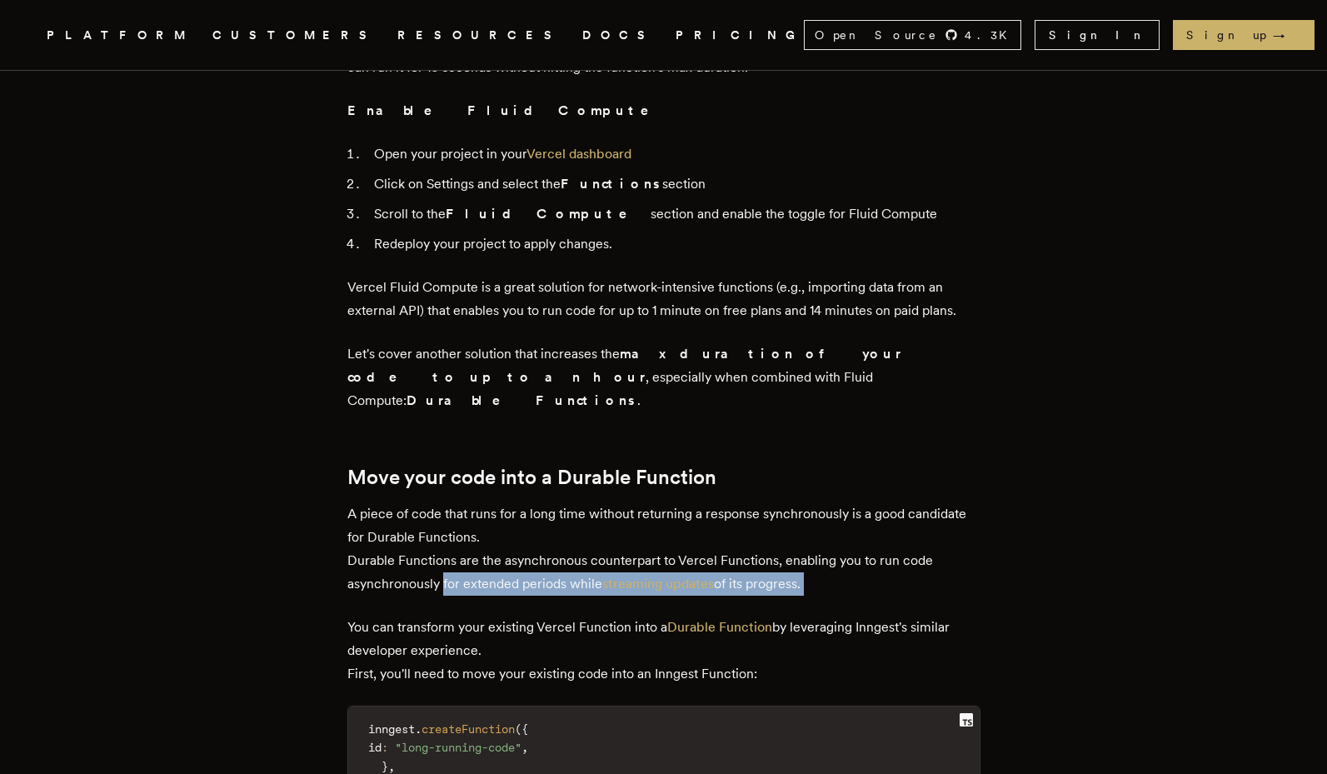
drag, startPoint x: 446, startPoint y: 468, endPoint x: 446, endPoint y: 494, distance: 25.8
click at [446, 494] on div "Next.js is a great framework for TypeScript developers, removing the need to th…" at bounding box center [663, 757] width 633 height 3934
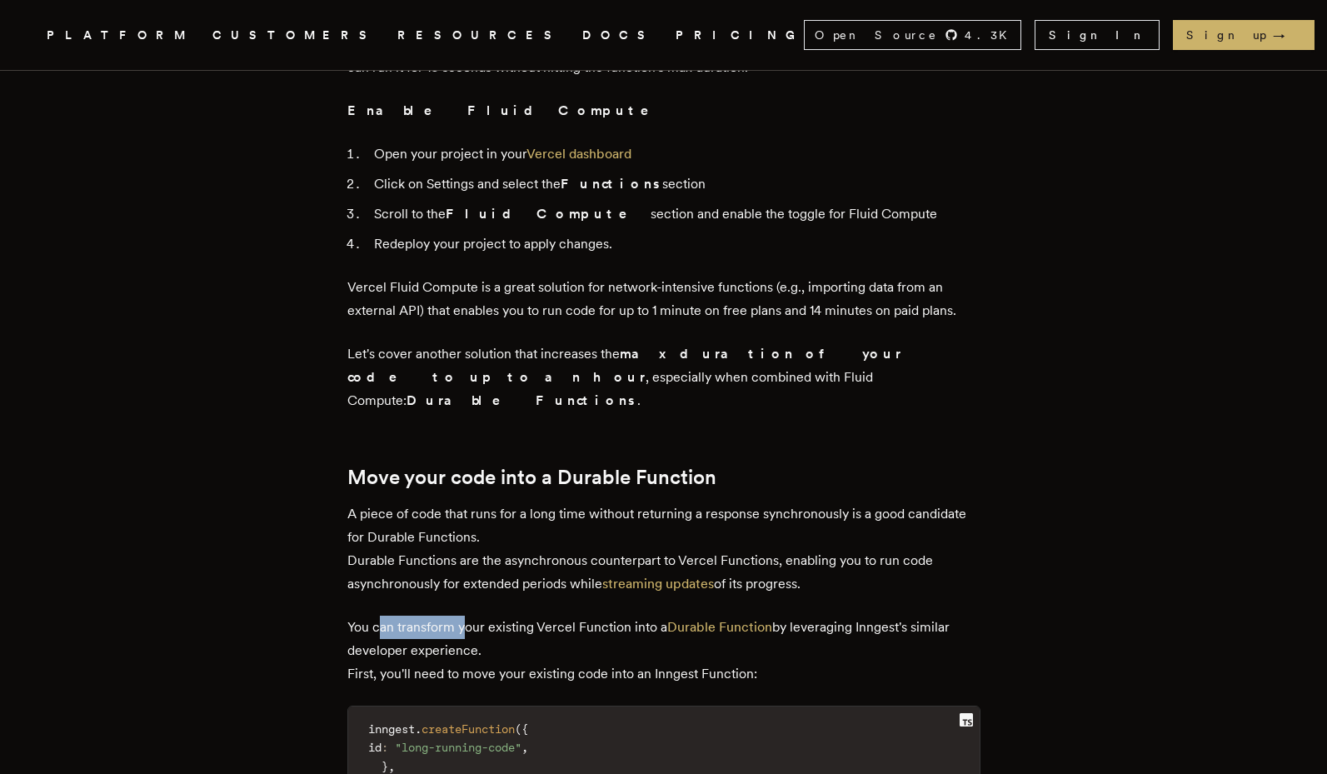
drag, startPoint x: 389, startPoint y: 524, endPoint x: 479, endPoint y: 510, distance: 91.1
click at [471, 616] on p "You can transform your existing Vercel Function into a Durable Function by leve…" at bounding box center [663, 651] width 633 height 70
click at [484, 616] on p "You can transform your existing Vercel Function into a Durable Function by leve…" at bounding box center [663, 651] width 633 height 70
drag, startPoint x: 839, startPoint y: 521, endPoint x: 840, endPoint y: 537, distance: 15.9
click at [840, 616] on p "You can transform your existing Vercel Function into a Durable Function by leve…" at bounding box center [663, 651] width 633 height 70
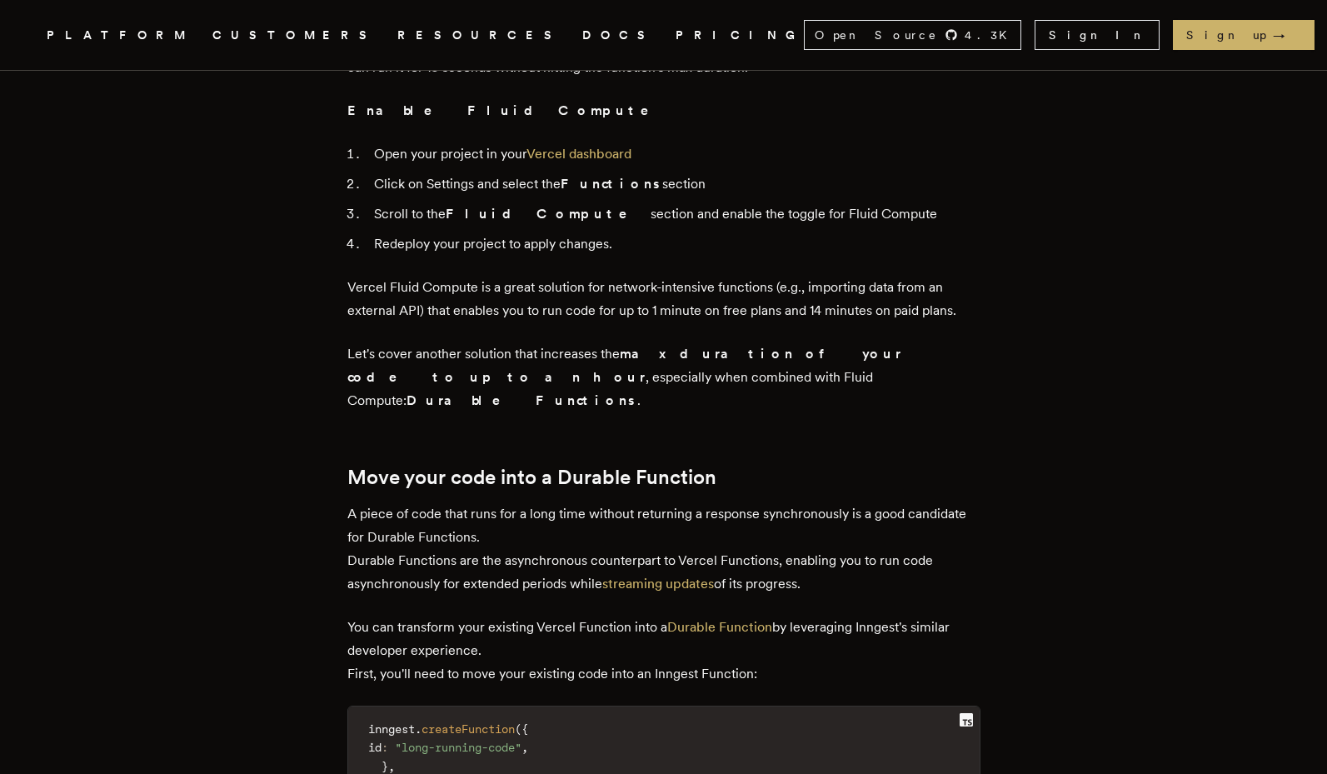
click at [840, 616] on p "You can transform your existing Vercel Function into a Durable Function by leve…" at bounding box center [663, 651] width 633 height 70
drag, startPoint x: 505, startPoint y: 558, endPoint x: 557, endPoint y: 556, distance: 52.5
click at [557, 616] on p "You can transform your existing Vercel Function into a Durable Function by leve…" at bounding box center [663, 651] width 633 height 70
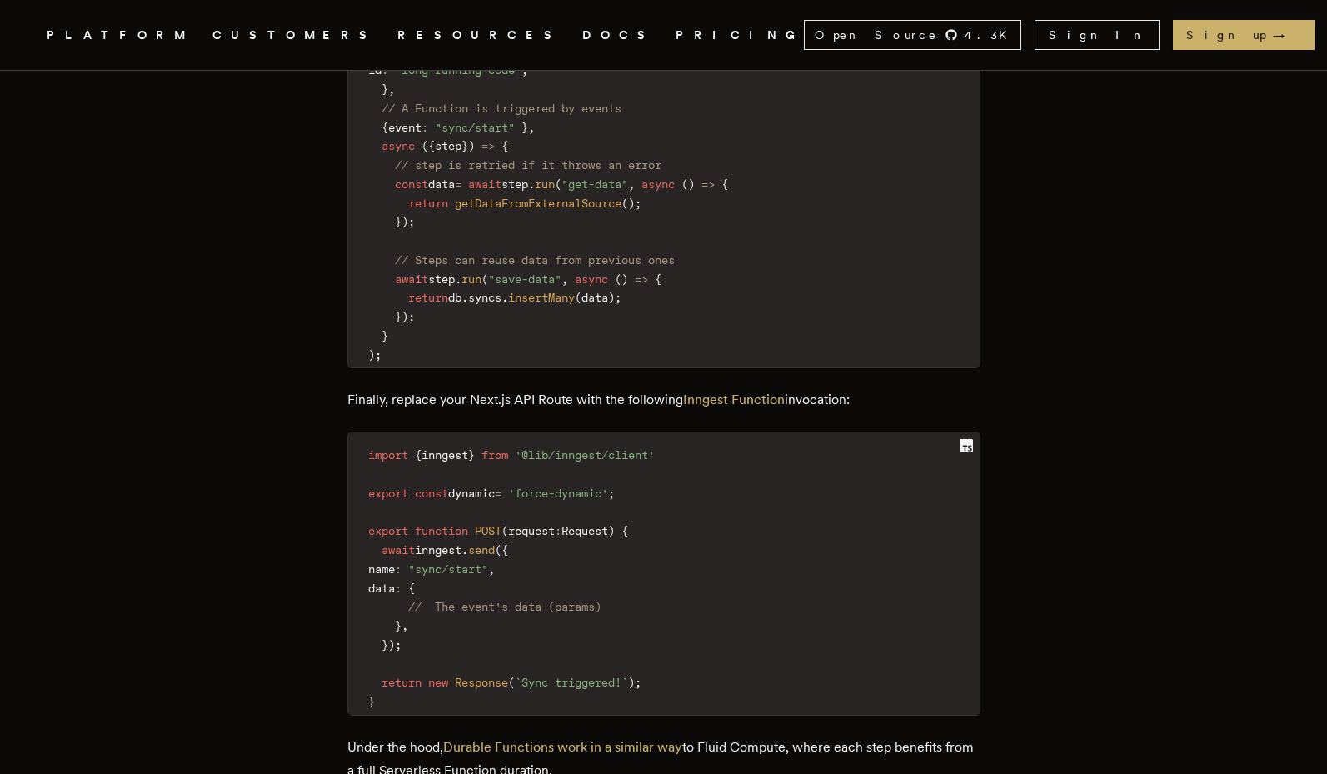
scroll to position [2599, 0]
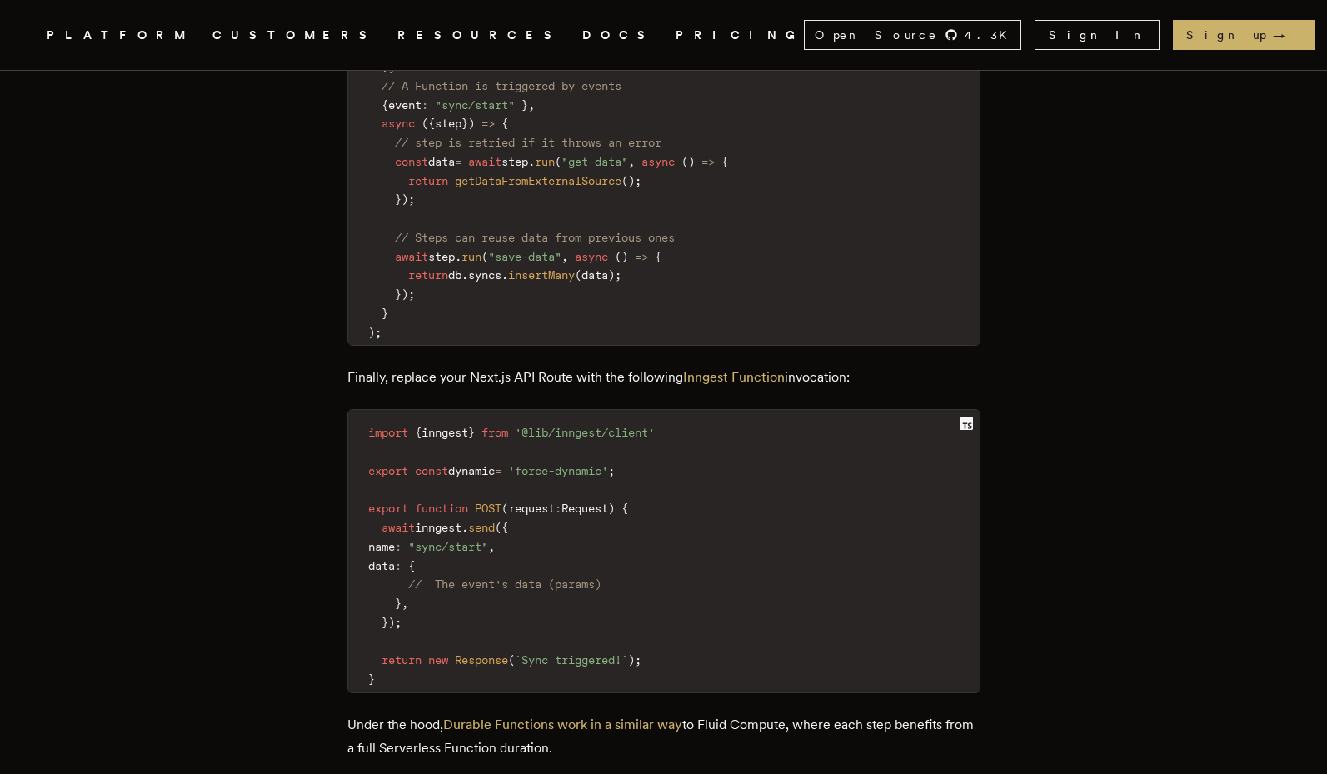
drag, startPoint x: 738, startPoint y: 618, endPoint x: 740, endPoint y: 640, distance: 21.7
click at [740, 713] on p "Under the hood, Durable Functions work in a similar way to Fluid Compute, where…" at bounding box center [663, 736] width 633 height 47
drag, startPoint x: 786, startPoint y: 610, endPoint x: 790, endPoint y: 627, distance: 17.8
click at [790, 713] on p "Under the hood, Durable Functions work in a similar way to Fluid Compute, where…" at bounding box center [663, 736] width 633 height 47
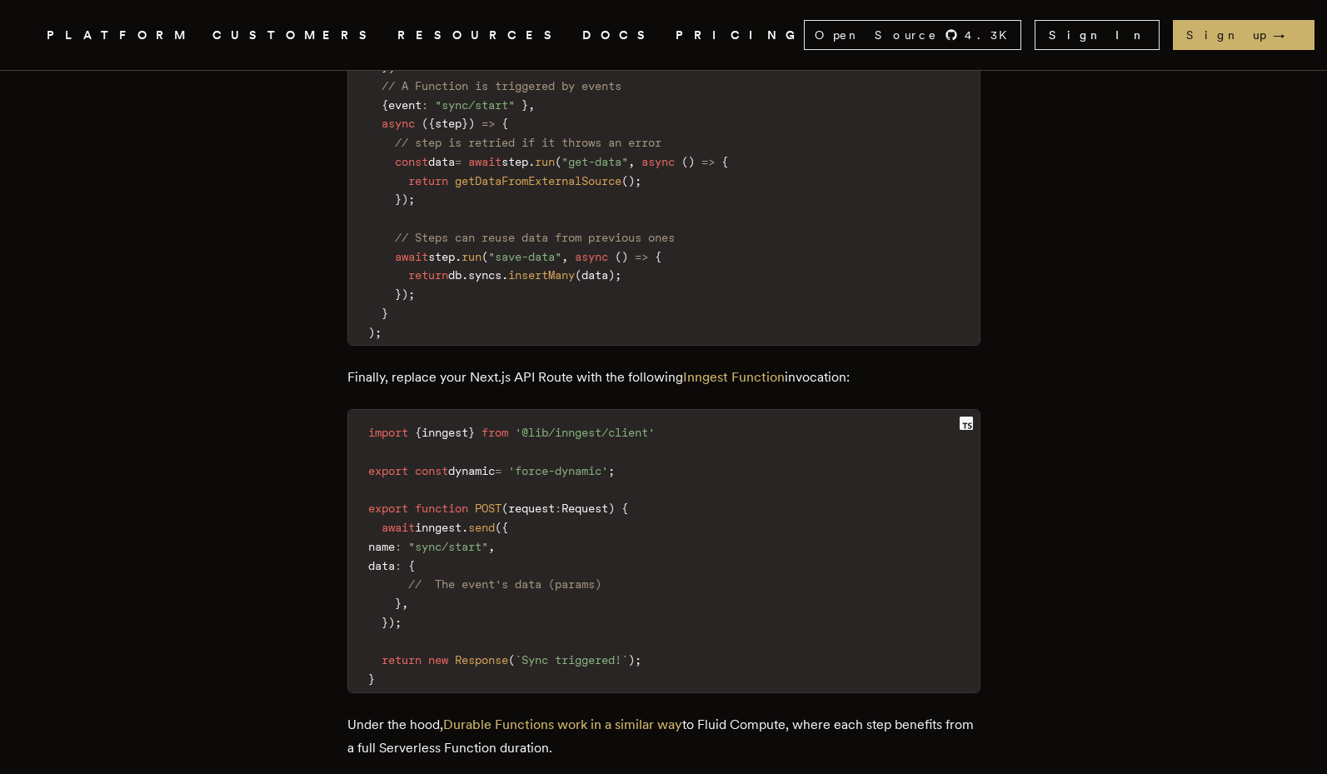
click at [790, 713] on p "Under the hood, Durable Functions work in a similar way to Fluid Compute, where…" at bounding box center [663, 736] width 633 height 47
drag, startPoint x: 677, startPoint y: 630, endPoint x: 445, endPoint y: 640, distance: 232.6
click at [445, 713] on p "Under the hood, Durable Functions work in a similar way to Fluid Compute, where…" at bounding box center [663, 736] width 633 height 47
drag, startPoint x: 515, startPoint y: 630, endPoint x: 570, endPoint y: 702, distance: 91.0
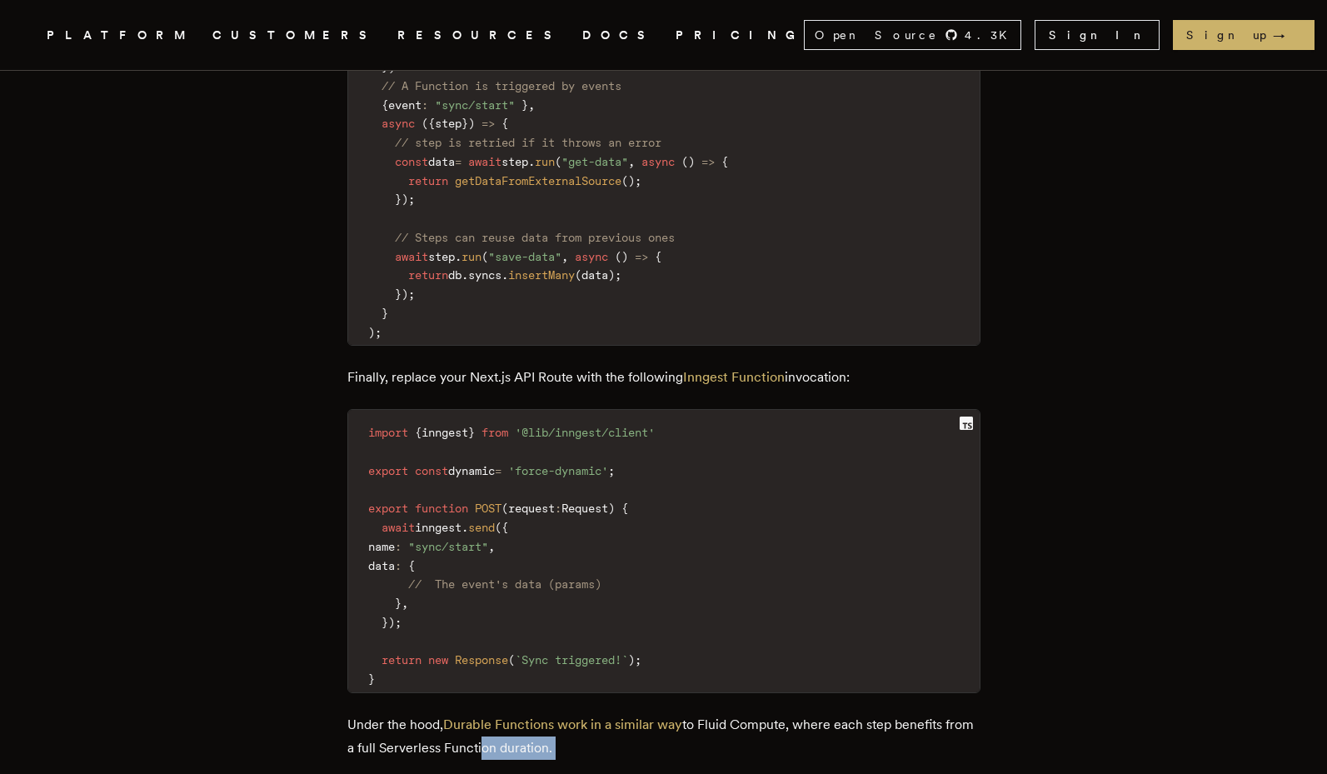
click at [570, 702] on div "Next.js is a great framework for TypeScript developers, removing the need to th…" at bounding box center [663, 57] width 633 height 3934
drag, startPoint x: 546, startPoint y: 679, endPoint x: 560, endPoint y: 697, distance: 23.2
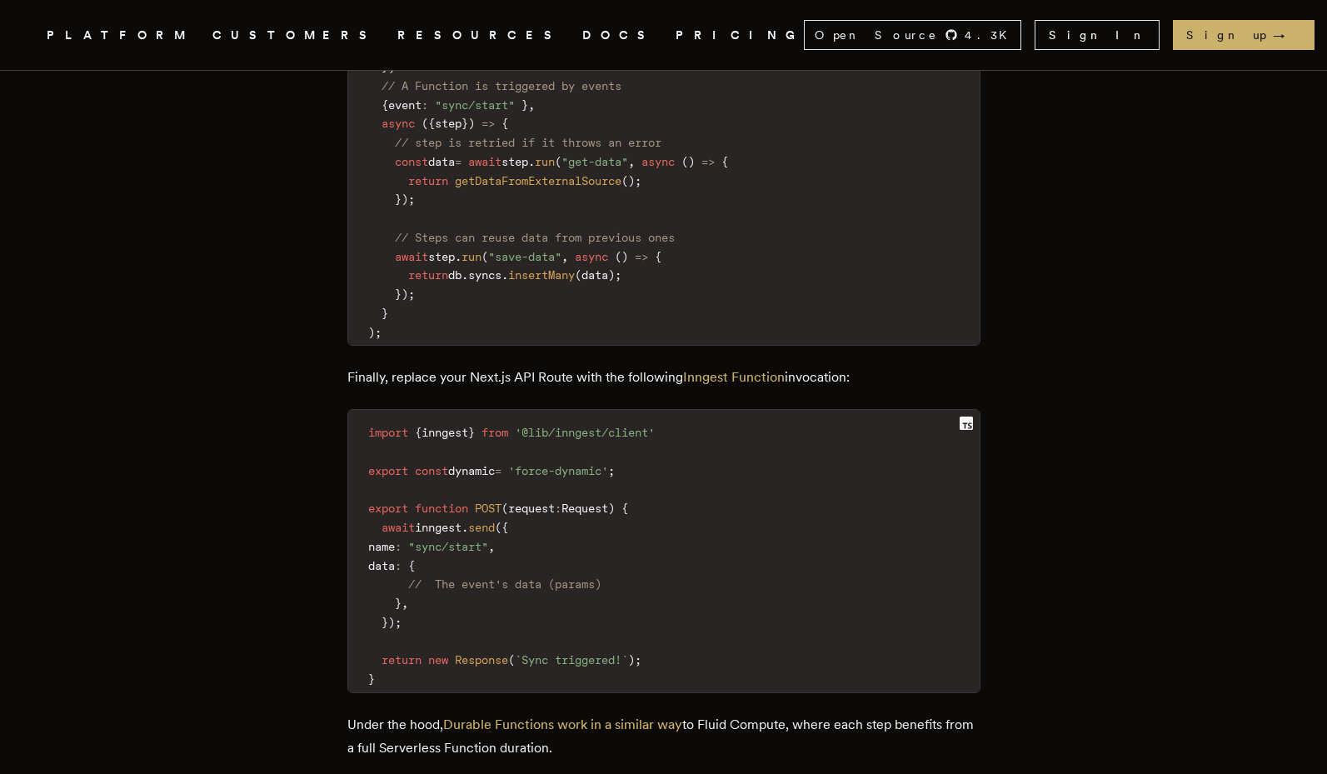
drag, startPoint x: 647, startPoint y: 689, endPoint x: 652, endPoint y: 701, distance: 13.5
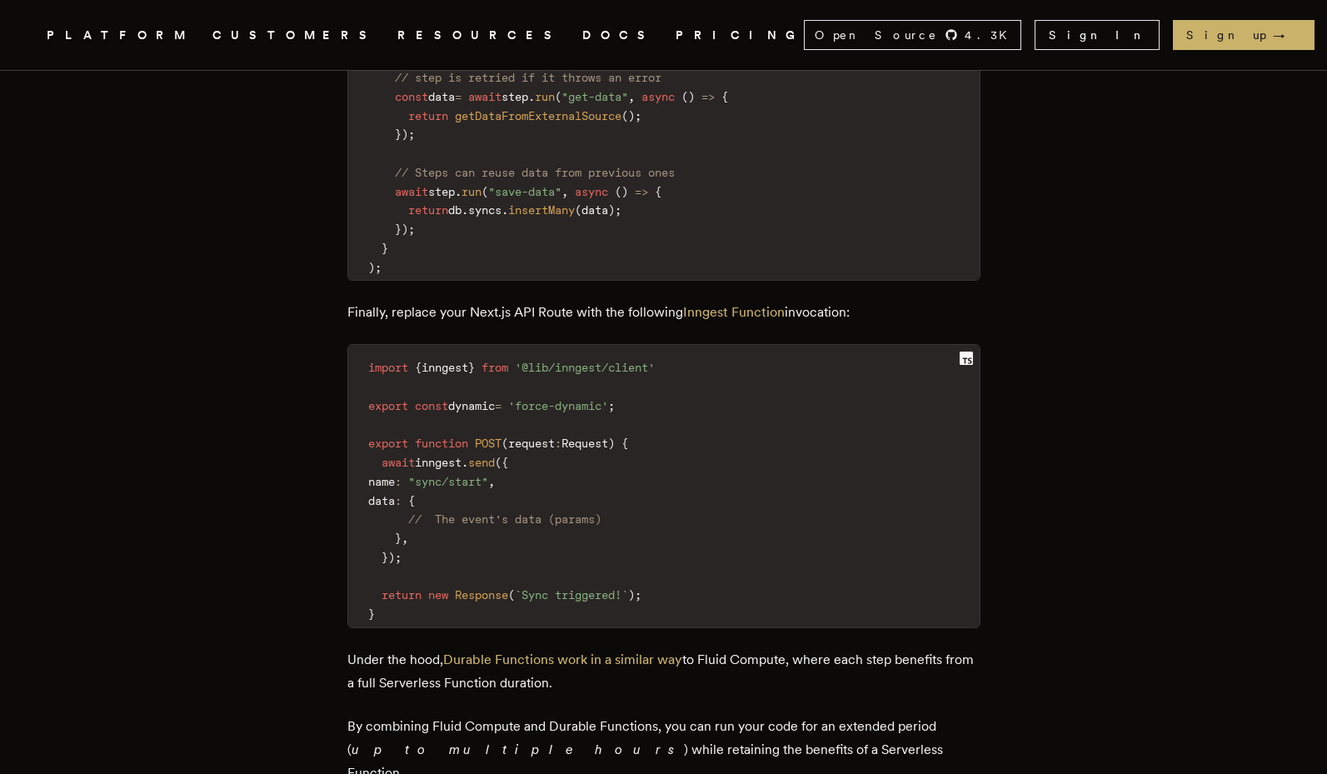
scroll to position [2699, 0]
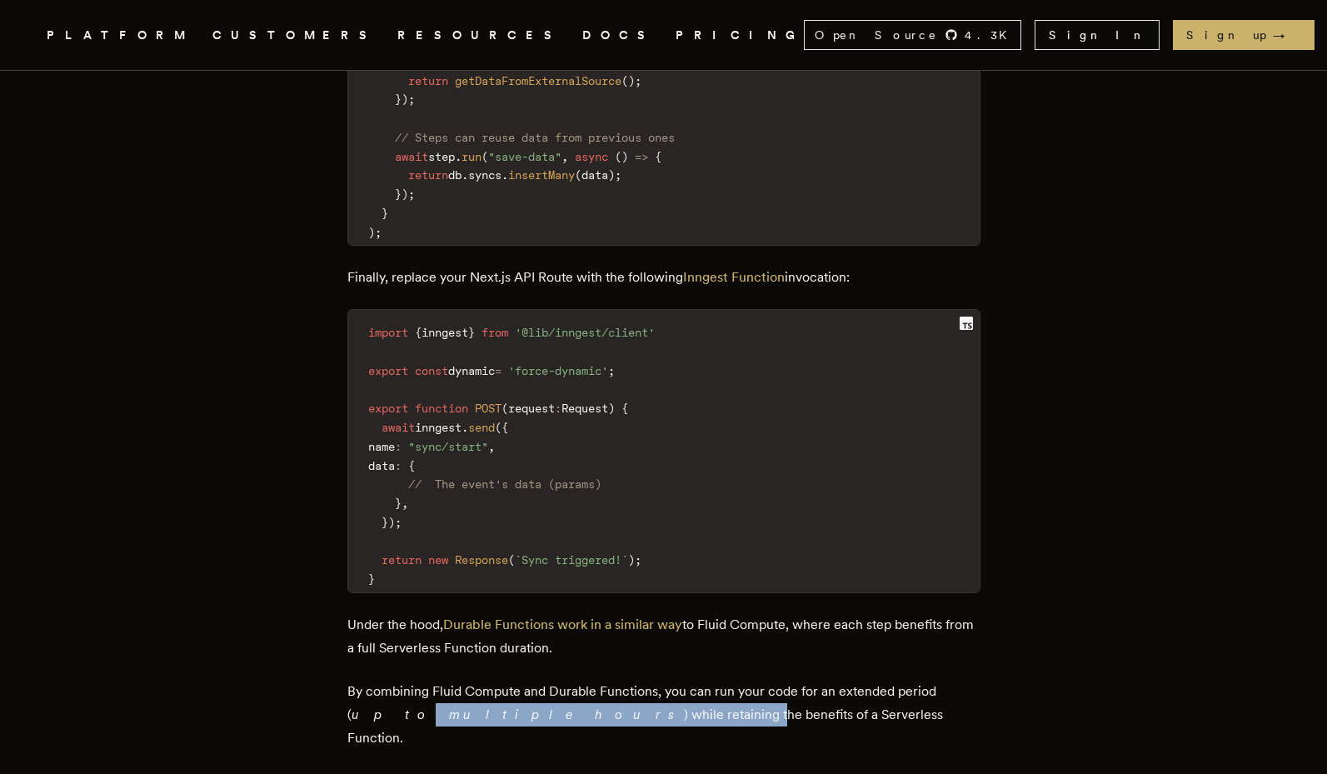
drag, startPoint x: 364, startPoint y: 602, endPoint x: 561, endPoint y: 602, distance: 196.6
click at [556, 680] on p "By combining Fluid Compute and Durable Functions, you can run your code for an …" at bounding box center [663, 715] width 633 height 70
click at [561, 680] on p "By combining Fluid Compute and Durable Functions, you can run your code for an …" at bounding box center [663, 715] width 633 height 70
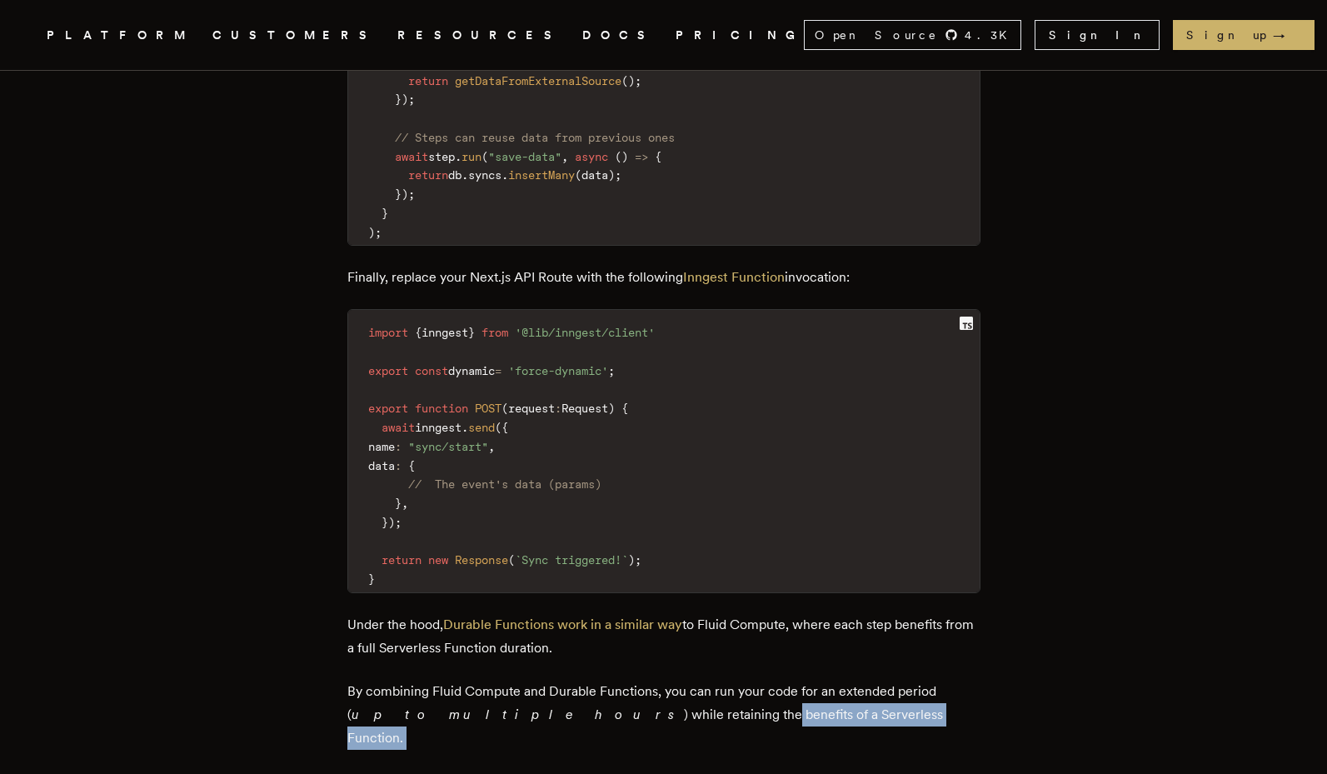
drag, startPoint x: 565, startPoint y: 602, endPoint x: 603, endPoint y: 628, distance: 46.2
drag, startPoint x: 625, startPoint y: 601, endPoint x: 750, endPoint y: 603, distance: 125.8
click at [750, 680] on p "By combining Fluid Compute and Durable Functions, you can run your code for an …" at bounding box center [663, 715] width 633 height 70
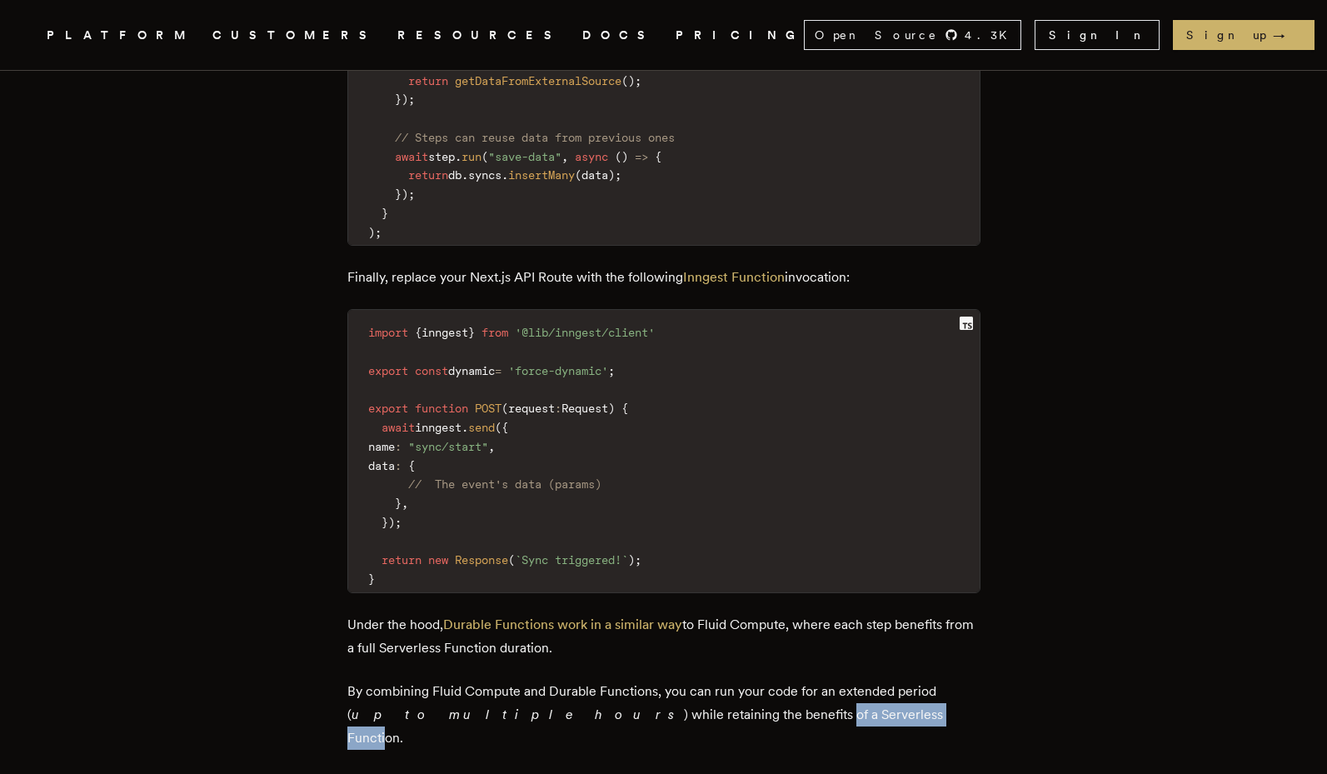
click at [750, 680] on p "By combining Fluid Compute and Durable Functions, you can run your code for an …" at bounding box center [663, 715] width 633 height 70
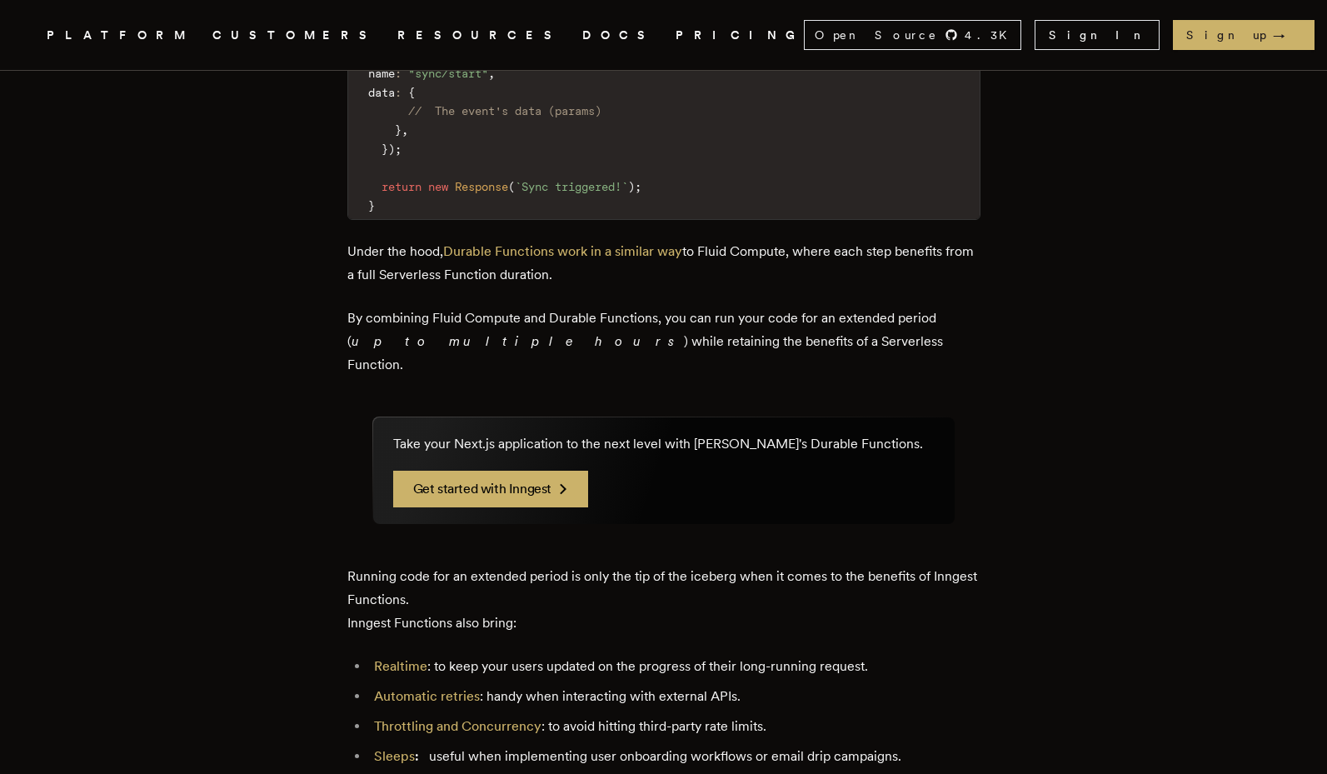
scroll to position [3099, 0]
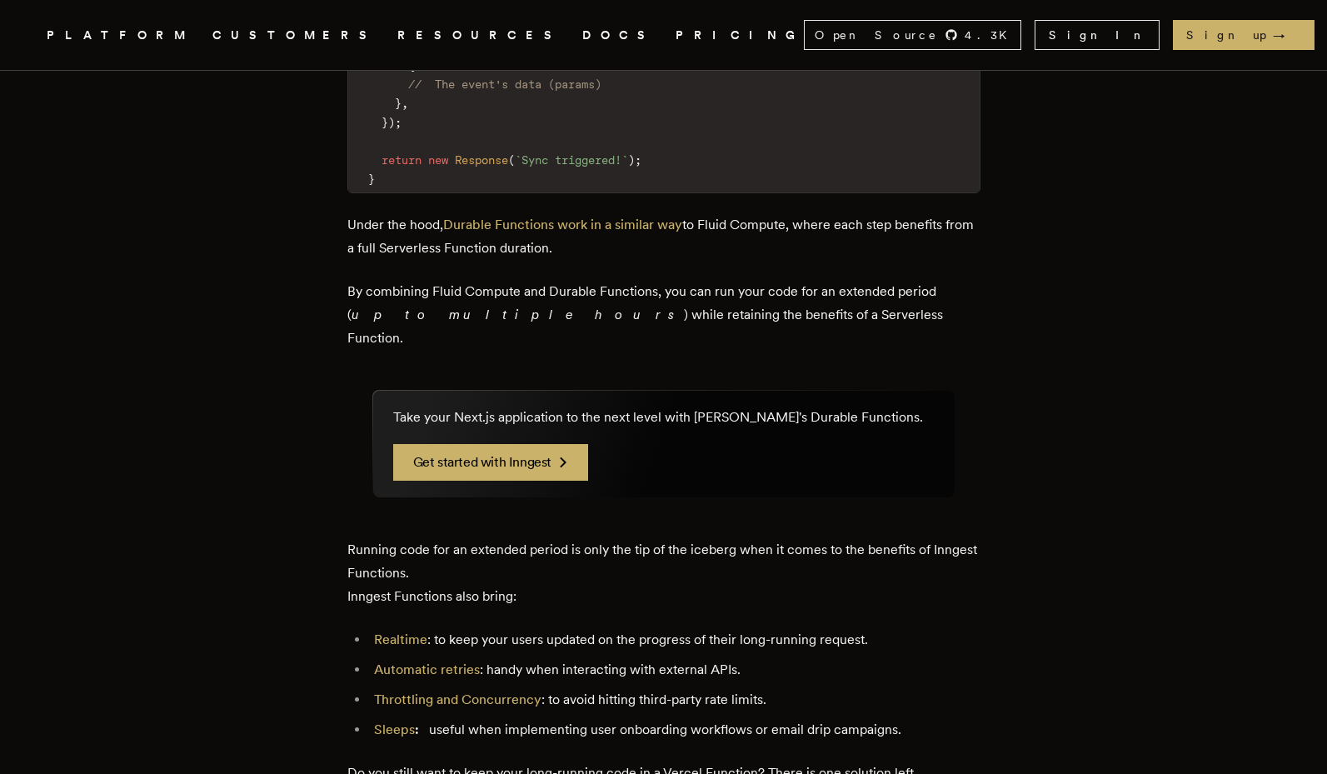
drag, startPoint x: 546, startPoint y: 421, endPoint x: 546, endPoint y: 457, distance: 35.8
click at [546, 538] on p "Running code for an extended period is only the tip of the iceberg when it come…" at bounding box center [663, 573] width 633 height 70
drag, startPoint x: 487, startPoint y: 511, endPoint x: 546, endPoint y: 506, distance: 58.5
click at [546, 628] on li "Realtime : to keep your users updated on the progress of their long-running req…" at bounding box center [674, 639] width 611 height 23
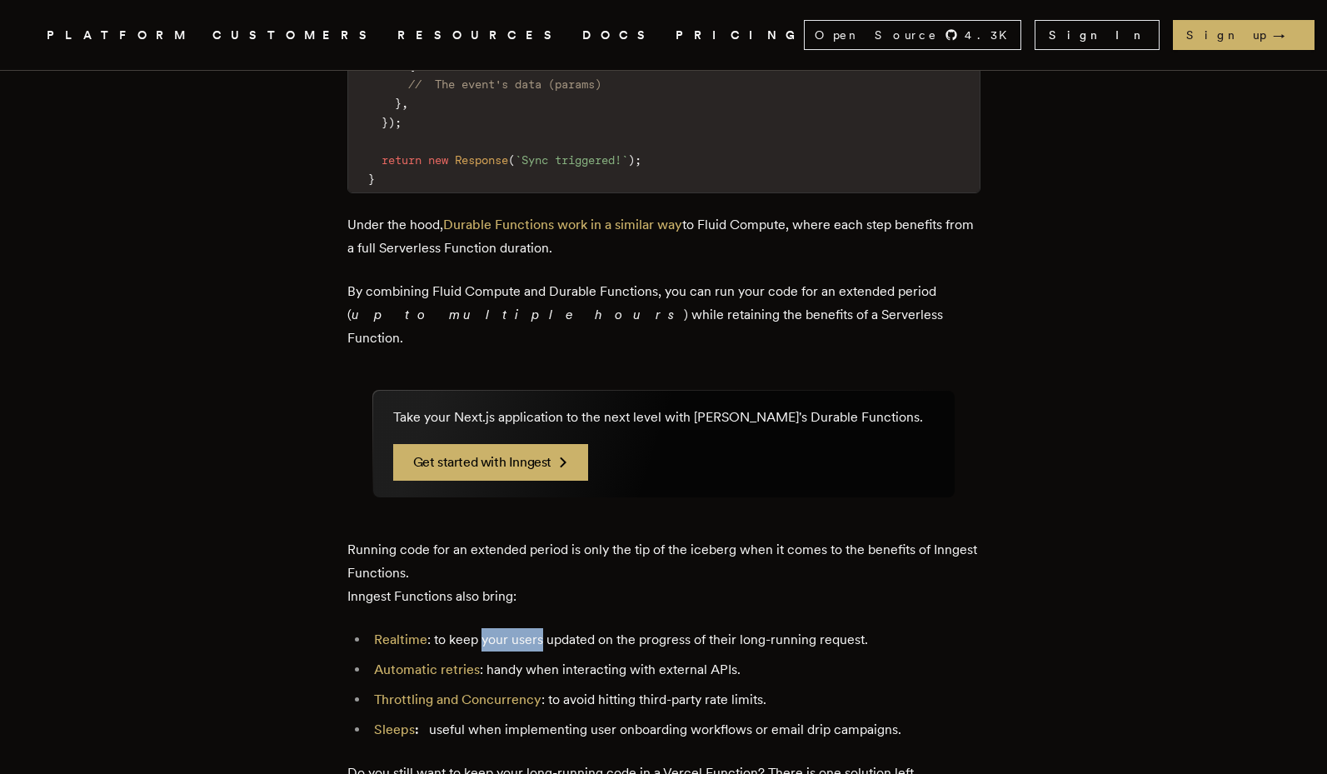
click at [546, 628] on li "Realtime : to keep your users updated on the progress of their long-running req…" at bounding box center [674, 639] width 611 height 23
drag, startPoint x: 616, startPoint y: 489, endPoint x: 637, endPoint y: 516, distance: 33.8
click at [637, 628] on li "Realtime : to keep your users updated on the progress of their long-running req…" at bounding box center [674, 639] width 611 height 23
drag, startPoint x: 557, startPoint y: 536, endPoint x: 541, endPoint y: 543, distance: 17.5
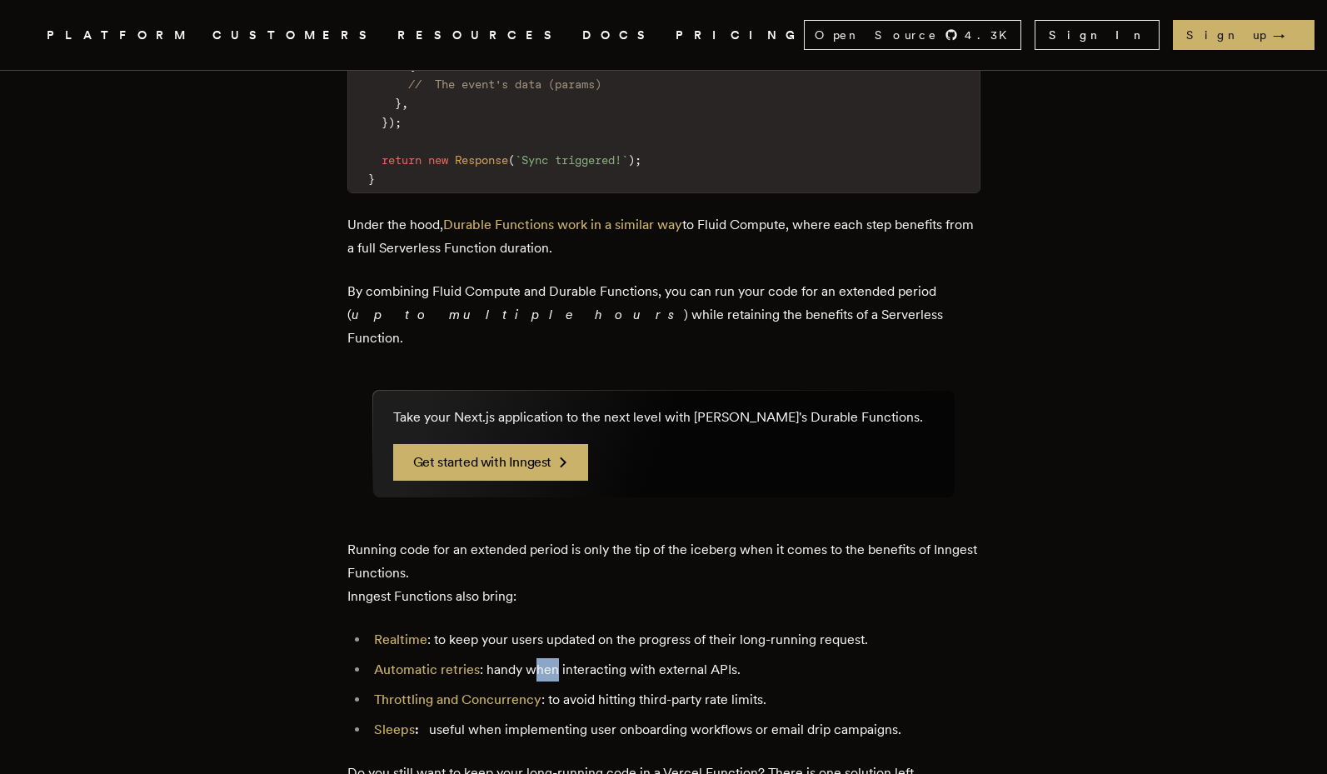
click at [541, 658] on li "Automatic retries : handy when interacting with external APIs." at bounding box center [674, 669] width 611 height 23
click at [544, 658] on li "Automatic retries : handy when interacting with external APIs." at bounding box center [674, 669] width 611 height 23
drag, startPoint x: 656, startPoint y: 561, endPoint x: 777, endPoint y: 557, distance: 120.8
click at [748, 688] on li "Throttling and Concurrency : to avoid hitting third-party rate limits." at bounding box center [674, 699] width 611 height 23
click at [777, 688] on li "Throttling and Concurrency : to avoid hitting third-party rate limits." at bounding box center [674, 699] width 611 height 23
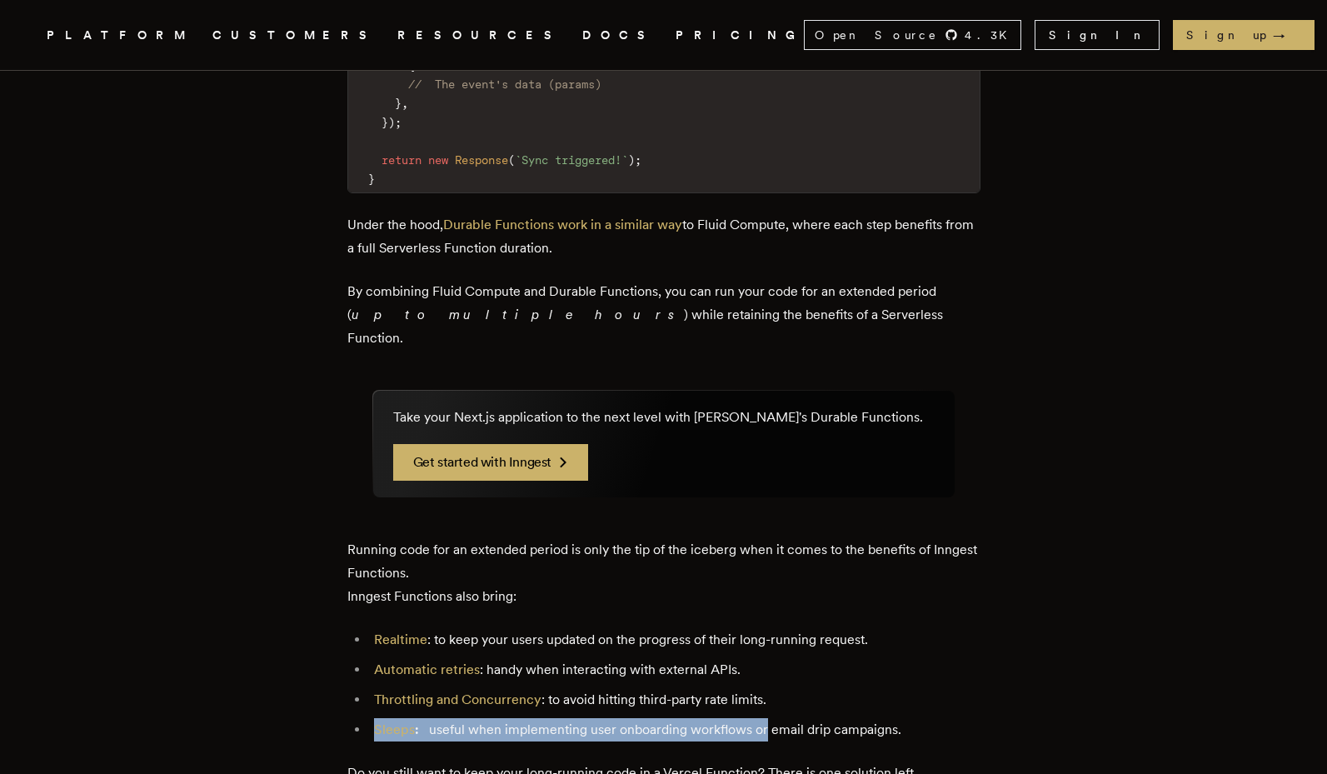
drag, startPoint x: 780, startPoint y: 567, endPoint x: 757, endPoint y: 596, distance: 36.2
click at [757, 628] on ul "Realtime : to keep your users updated on the progress of their long-running req…" at bounding box center [663, 684] width 633 height 113
click at [756, 718] on li "Sleeps : useful when implementing user onboarding workflows or email drip campa…" at bounding box center [674, 729] width 611 height 23
drag, startPoint x: 596, startPoint y: 591, endPoint x: 548, endPoint y: 601, distance: 48.5
click at [548, 718] on li "Sleeps : useful when implementing user onboarding workflows or email drip campa…" at bounding box center [674, 729] width 611 height 23
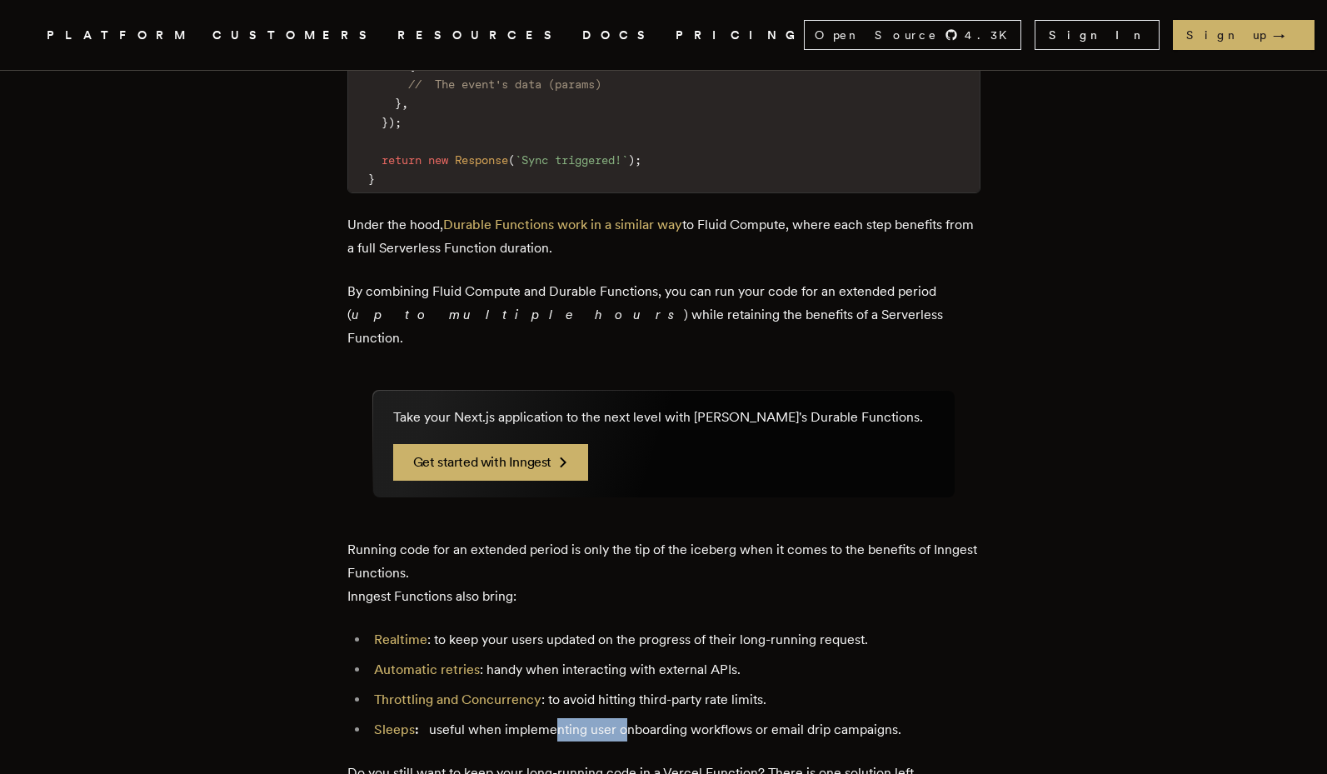
click at [548, 718] on li "Sleeps : useful when implementing user onboarding workflows or email drip campa…" at bounding box center [674, 729] width 611 height 23
drag, startPoint x: 628, startPoint y: 591, endPoint x: 783, endPoint y: 606, distance: 155.6
click at [783, 718] on li "Sleeps : useful when implementing user onboarding workflows or email drip campa…" at bounding box center [674, 729] width 611 height 23
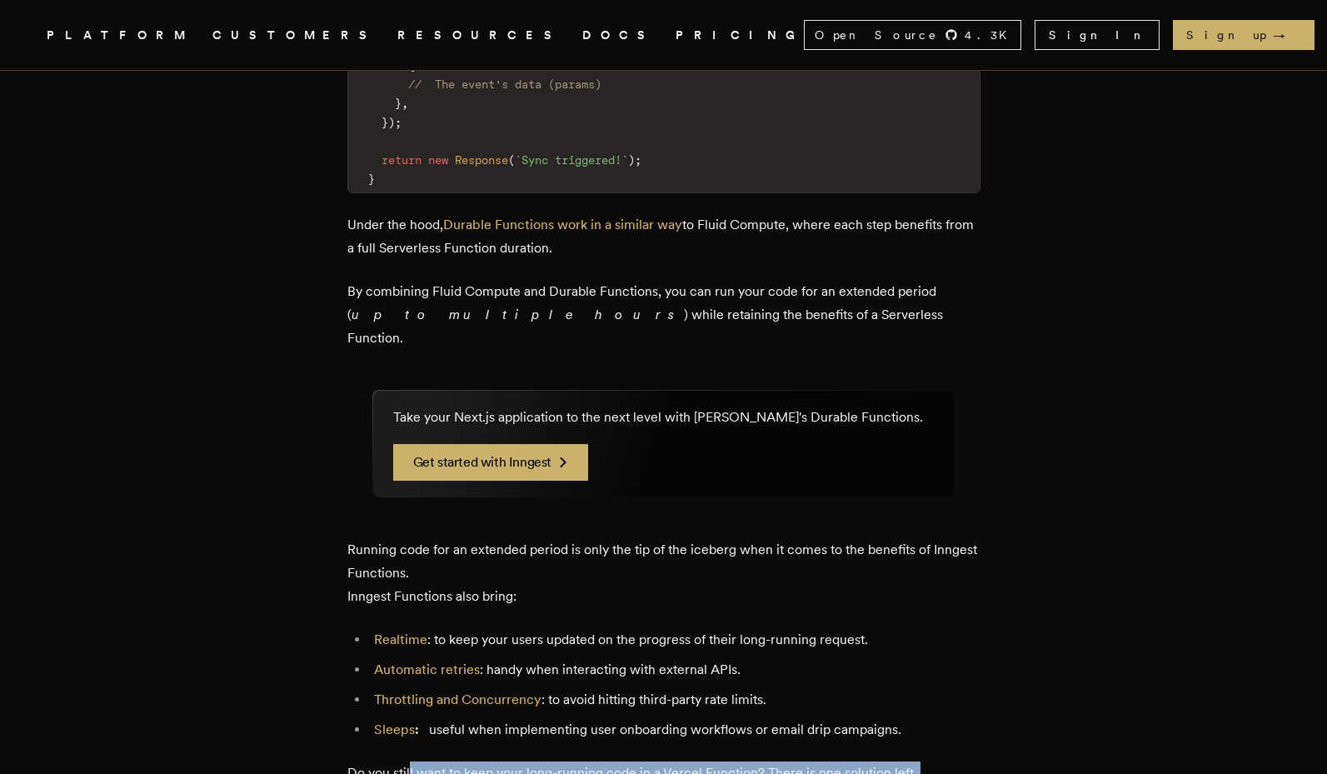
drag, startPoint x: 430, startPoint y: 661, endPoint x: 416, endPoint y: 640, distance: 24.7
click at [416, 761] on p "Do you still want to keep your long-running code in a Vercel Function? There is…" at bounding box center [663, 772] width 633 height 23
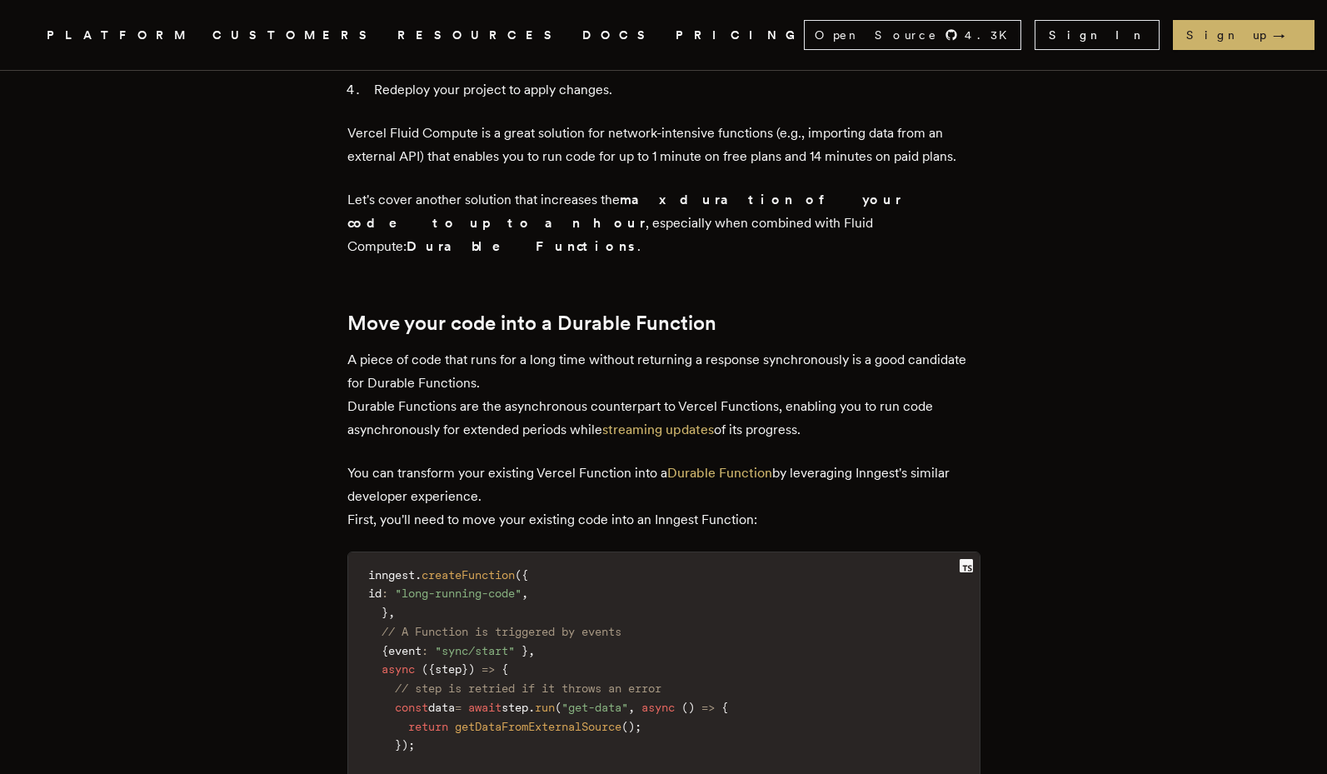
scroll to position [1899, 0]
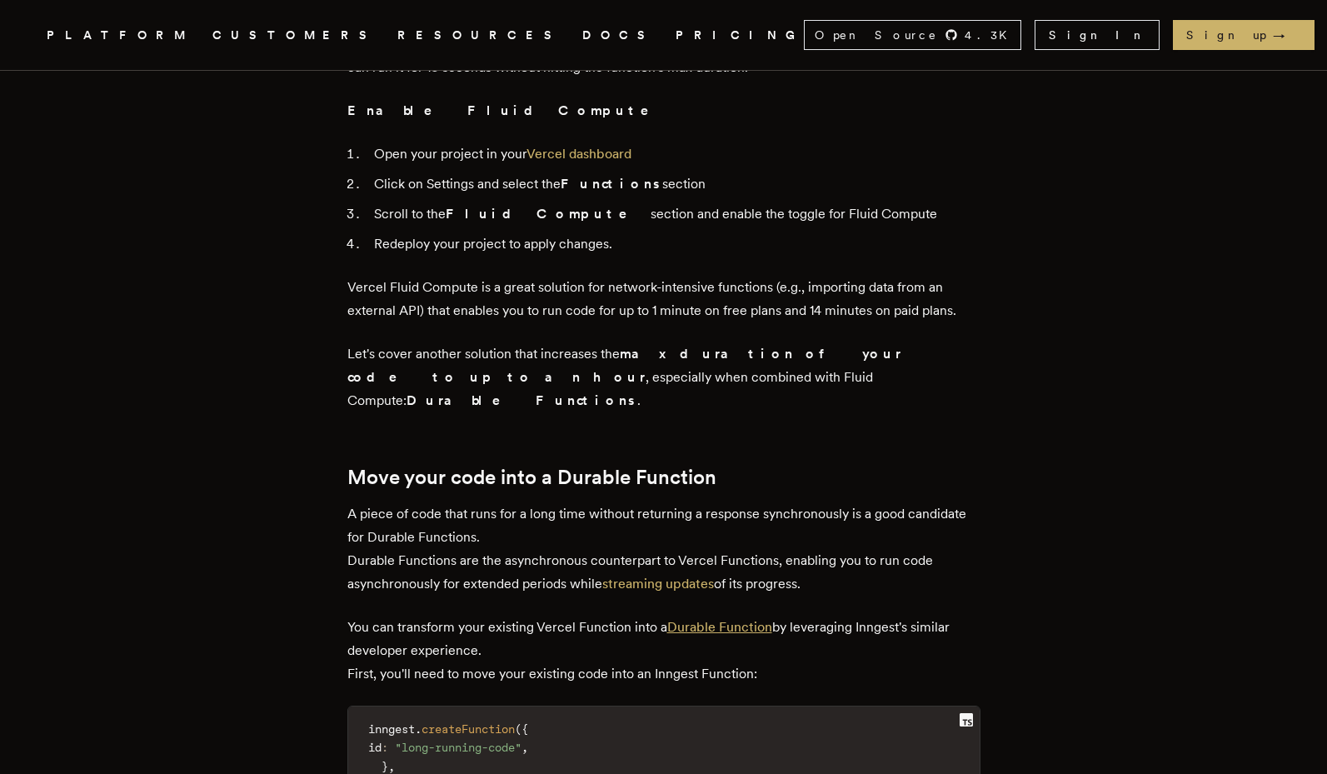
click at [740, 619] on link "Durable Function" at bounding box center [719, 627] width 105 height 16
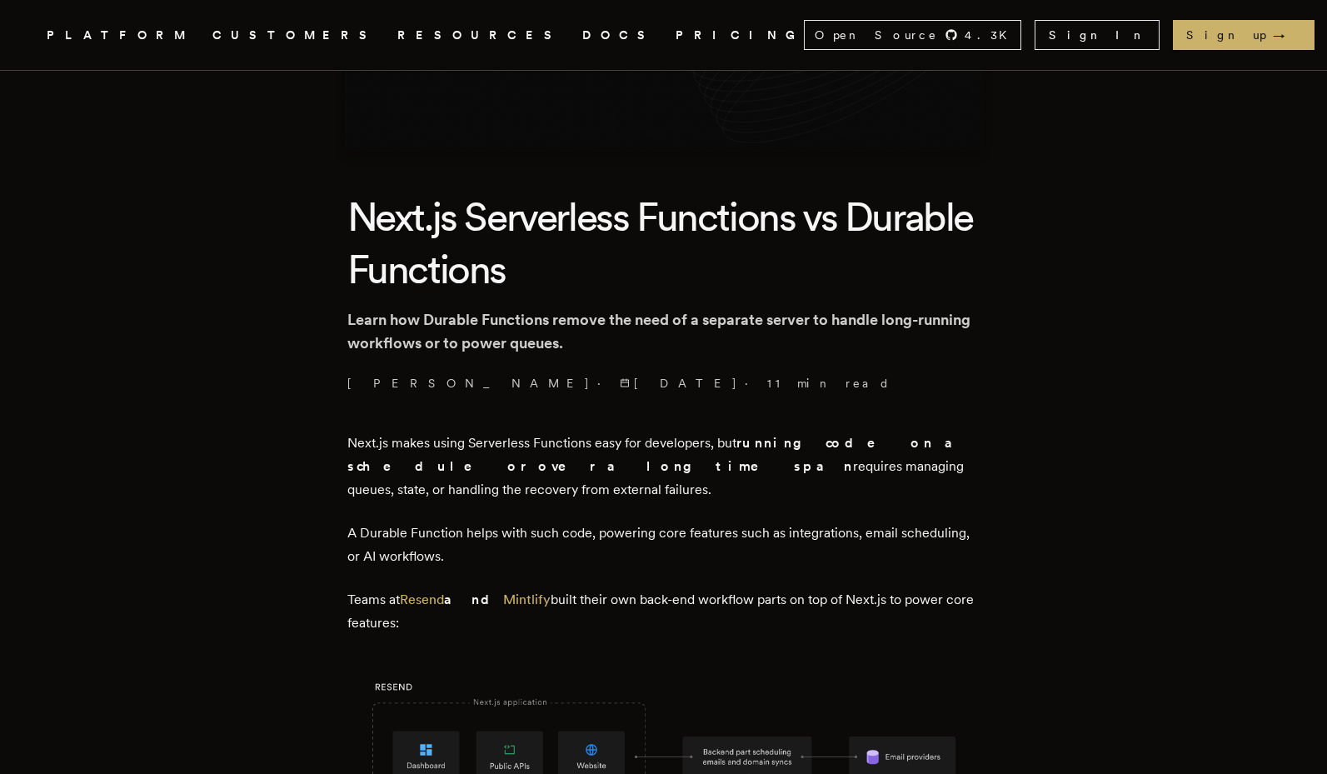
scroll to position [500, 0]
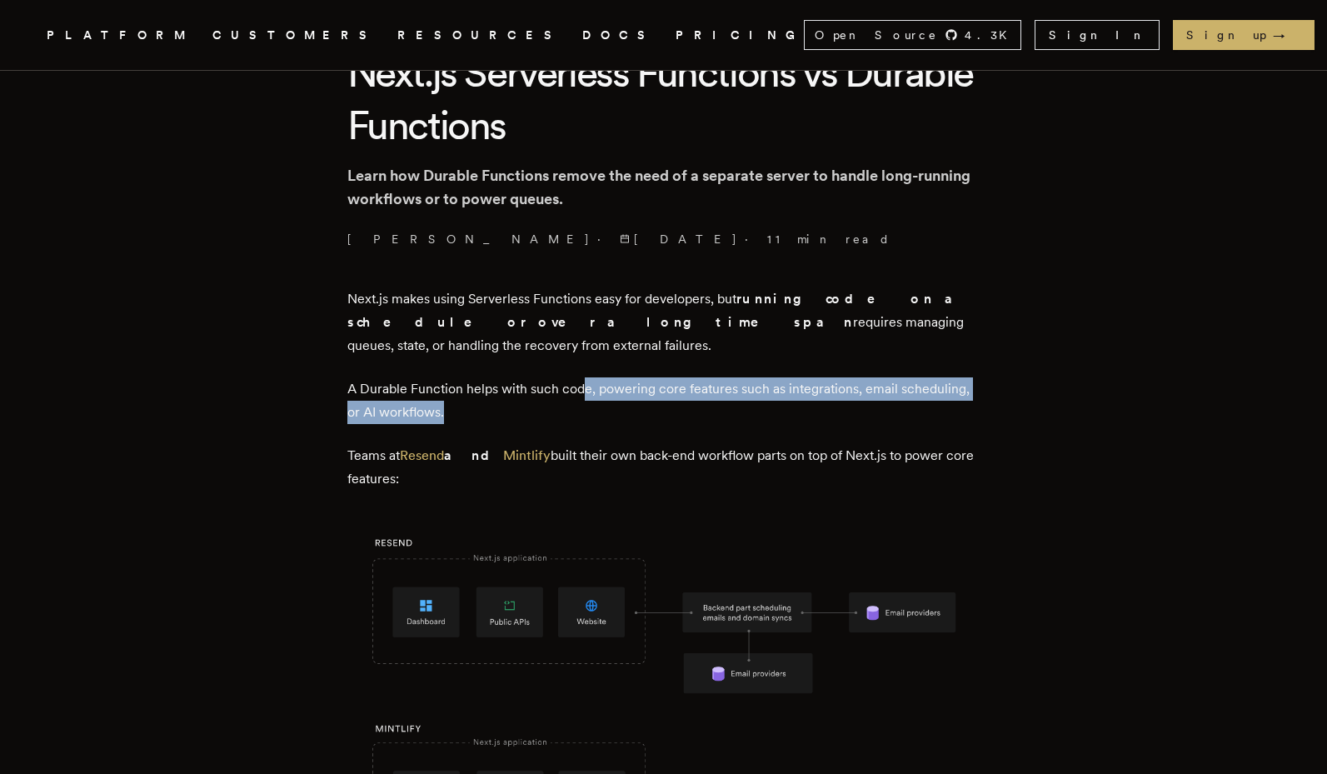
drag, startPoint x: 586, startPoint y: 359, endPoint x: 608, endPoint y: 385, distance: 33.7
click at [608, 385] on p "A Durable Function helps with such code, powering core features such as integra…" at bounding box center [663, 400] width 633 height 47
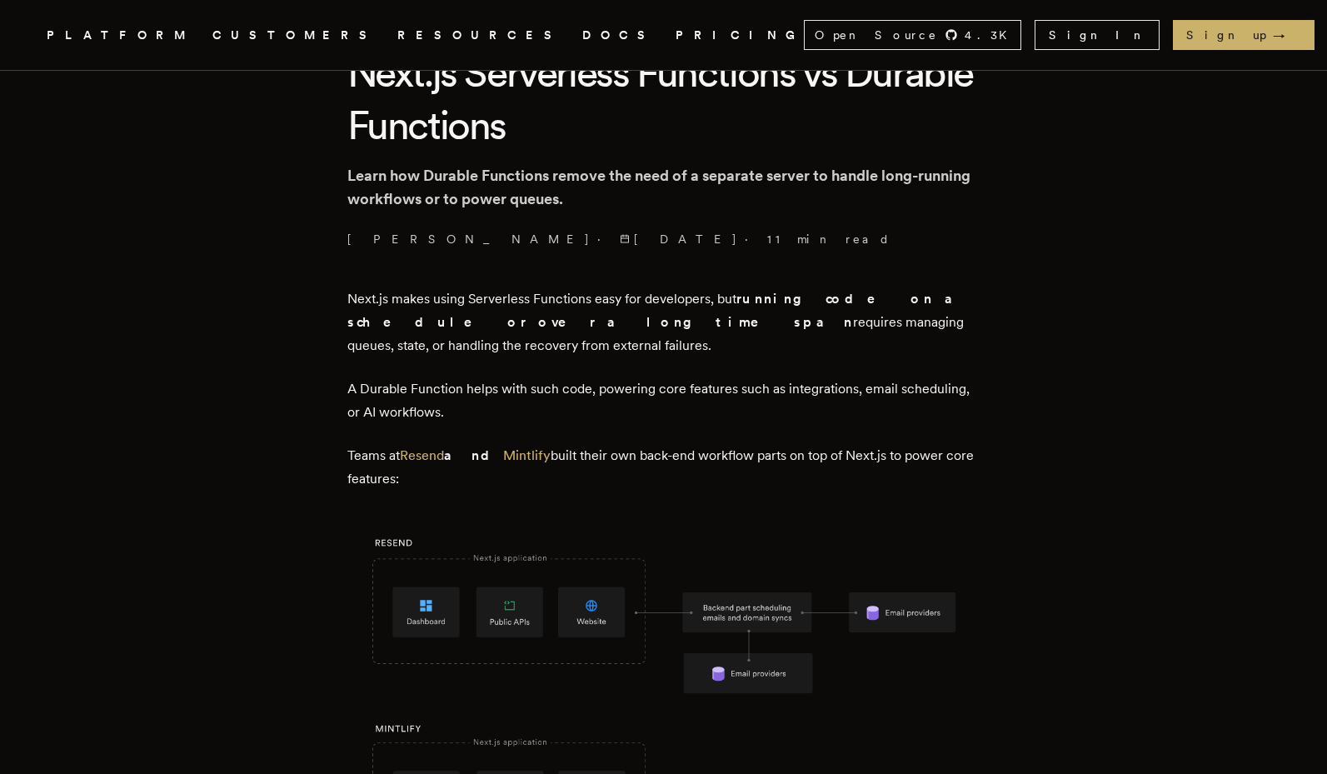
drag, startPoint x: 742, startPoint y: 431, endPoint x: 815, endPoint y: 450, distance: 75.8
click at [815, 450] on p "Teams at Resend and [PERSON_NAME] built their own back-end workflow parts on to…" at bounding box center [663, 467] width 633 height 47
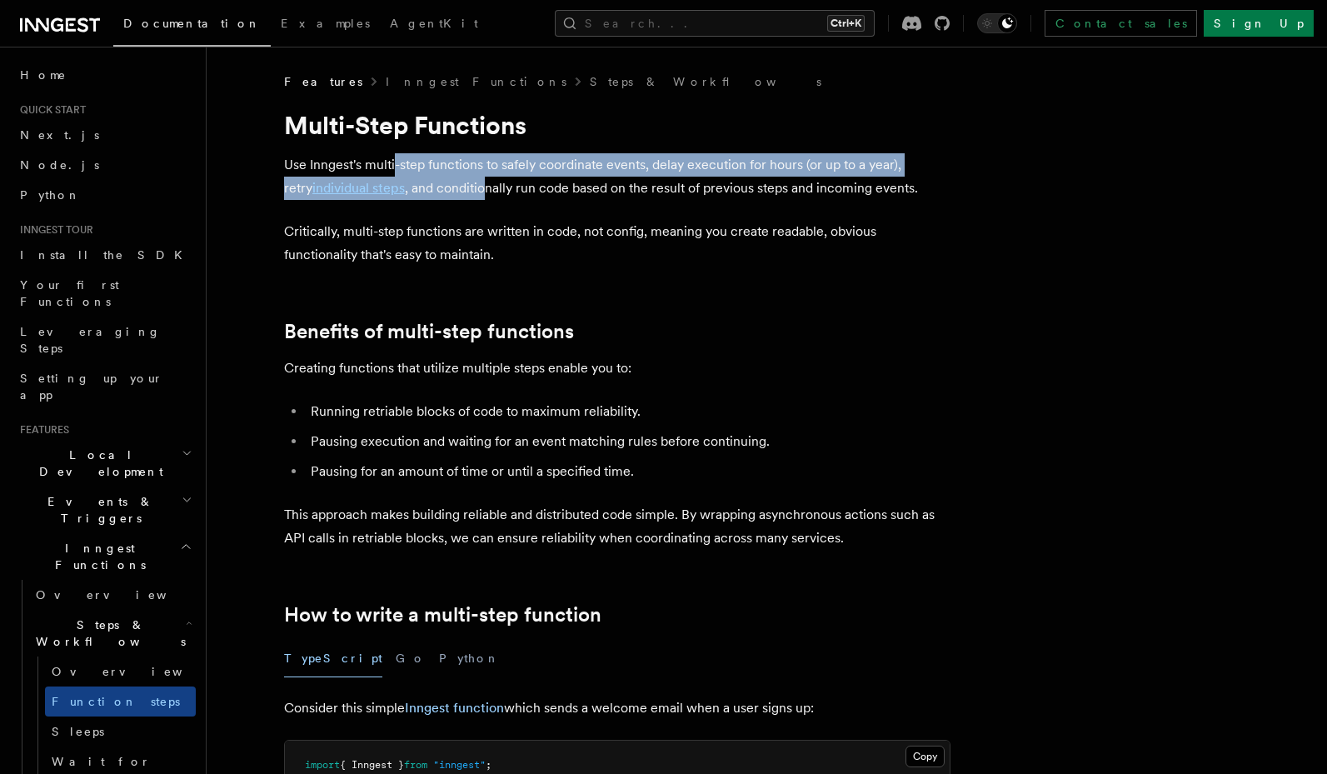
drag, startPoint x: 396, startPoint y: 163, endPoint x: 457, endPoint y: 177, distance: 63.2
click at [457, 177] on p "Use Inngest's multi-step functions to safely coordinate events, delay execution…" at bounding box center [617, 176] width 666 height 47
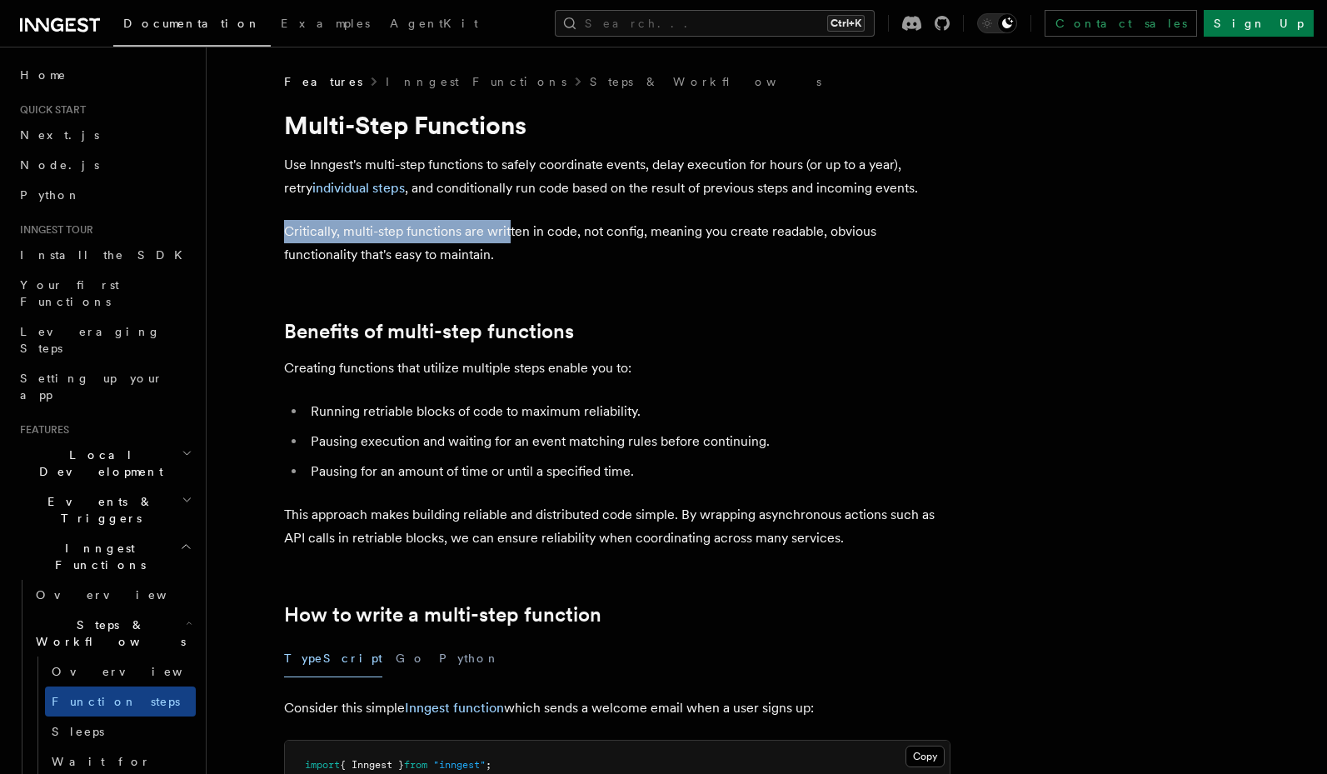
drag, startPoint x: 506, startPoint y: 202, endPoint x: 510, endPoint y: 237, distance: 34.4
click at [510, 237] on p "Critically, multi-step functions are written in code, not config, meaning you c…" at bounding box center [617, 243] width 666 height 47
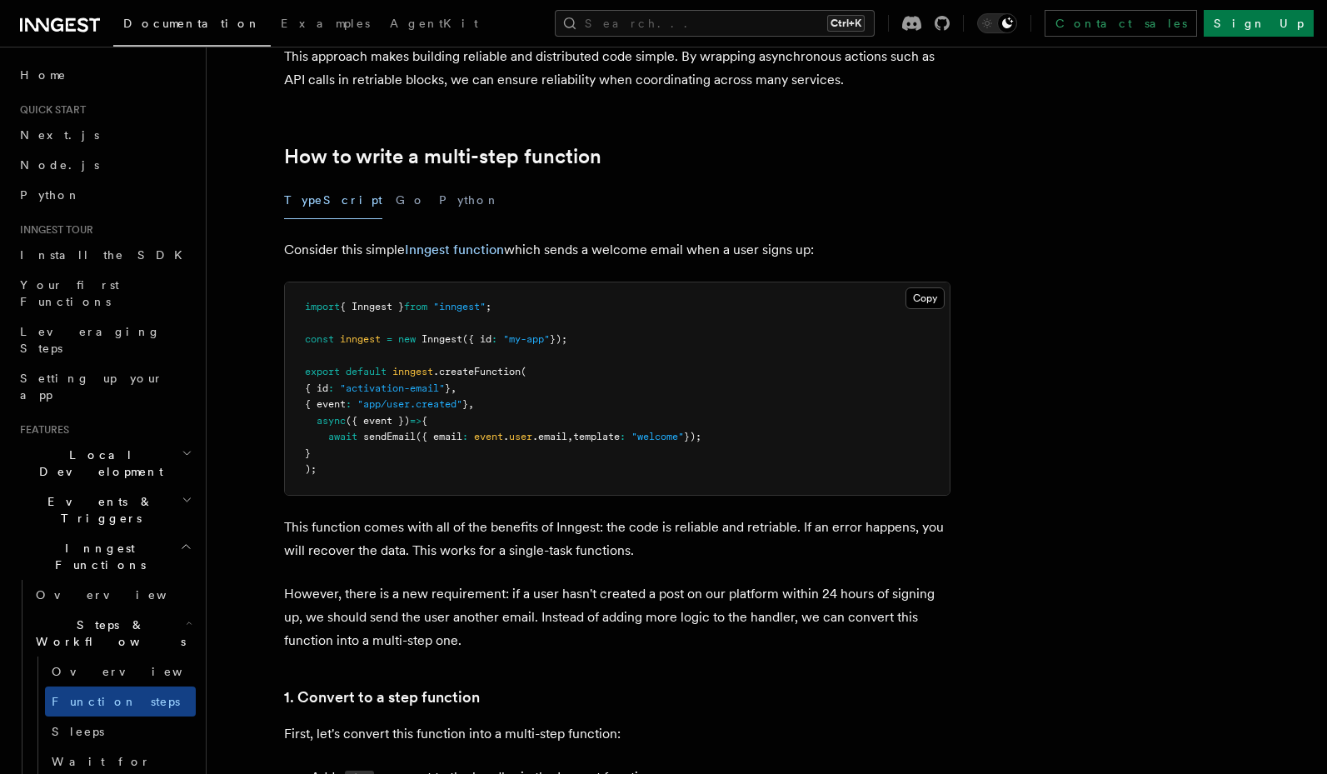
scroll to position [500, 0]
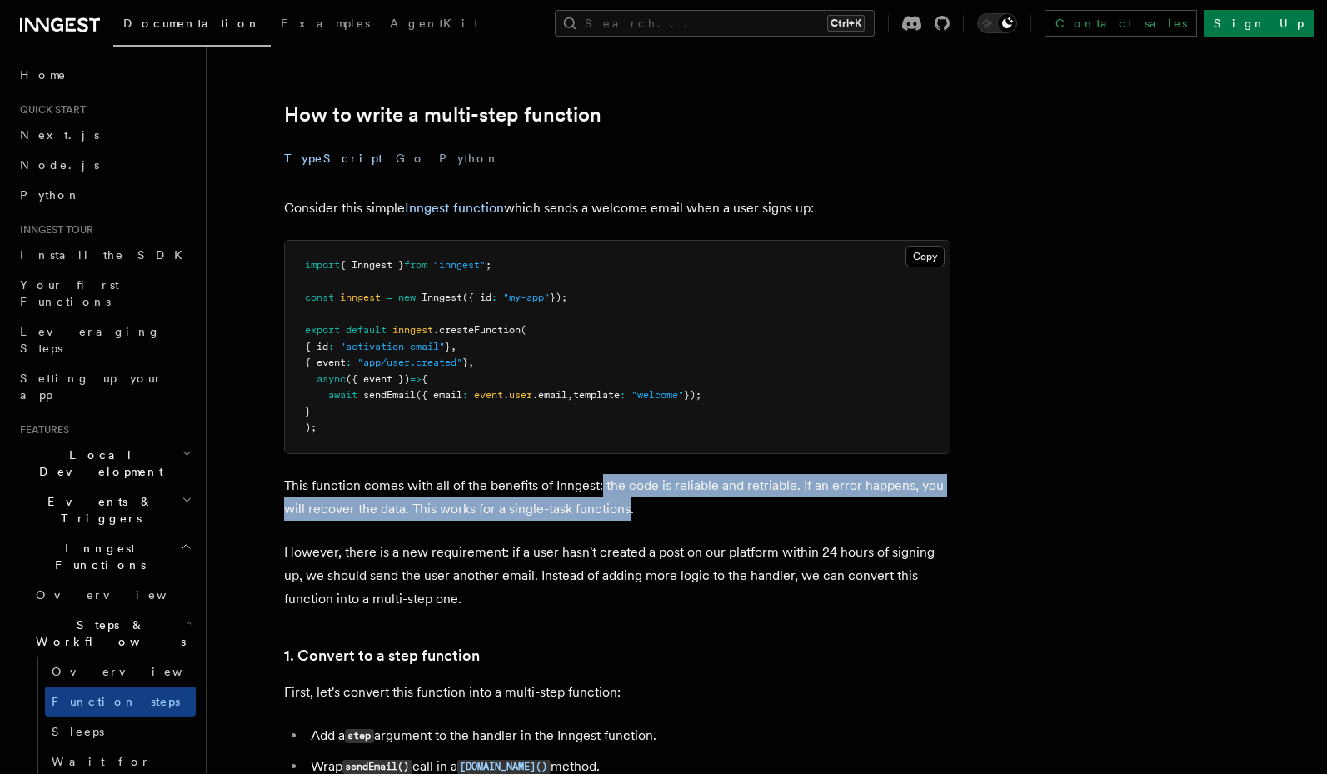
drag, startPoint x: 617, startPoint y: 485, endPoint x: 626, endPoint y: 517, distance: 33.5
click at [626, 517] on p "This function comes with all of the benefits of Inngest: the code is reliable a…" at bounding box center [617, 497] width 666 height 47
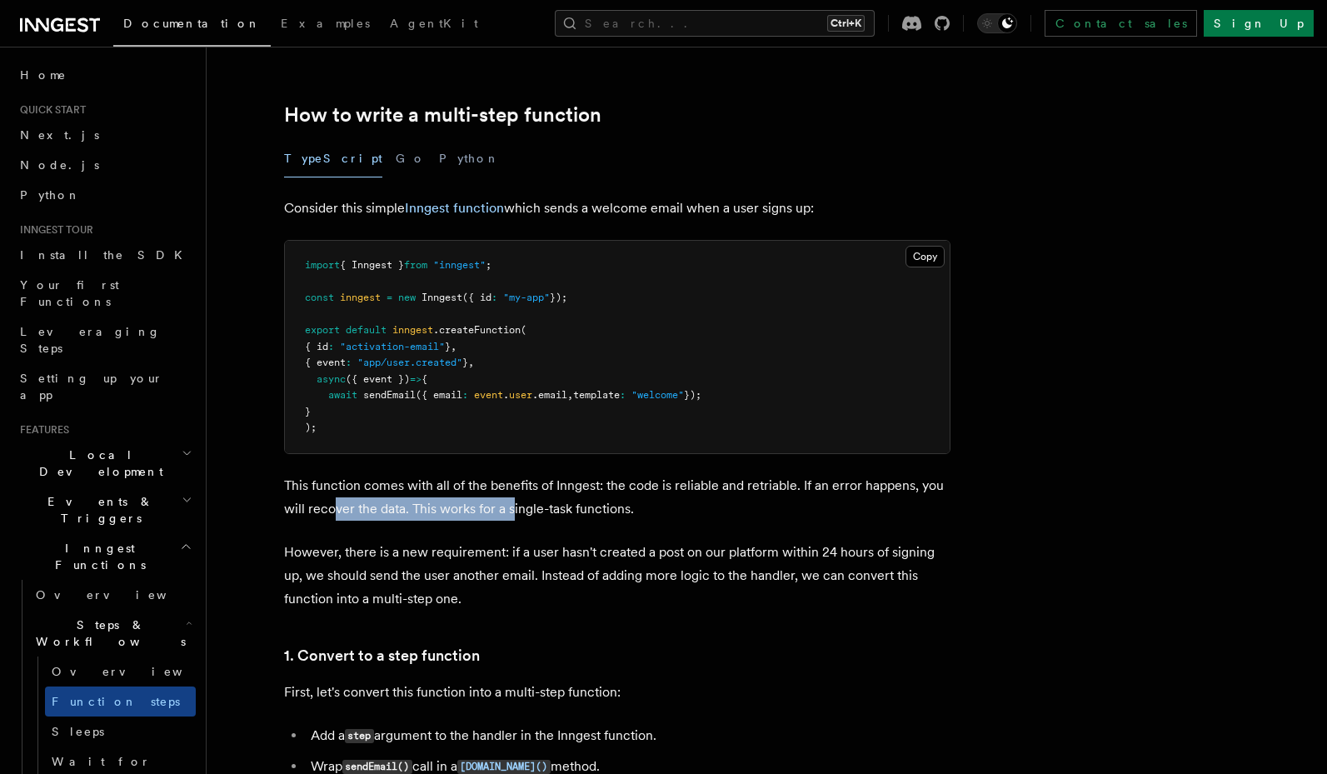
drag, startPoint x: 452, startPoint y: 534, endPoint x: 335, endPoint y: 508, distance: 120.2
click at [335, 508] on p "This function comes with all of the benefits of Inngest: the code is reliable a…" at bounding box center [617, 497] width 666 height 47
drag, startPoint x: 367, startPoint y: 519, endPoint x: 487, endPoint y: 538, distance: 121.5
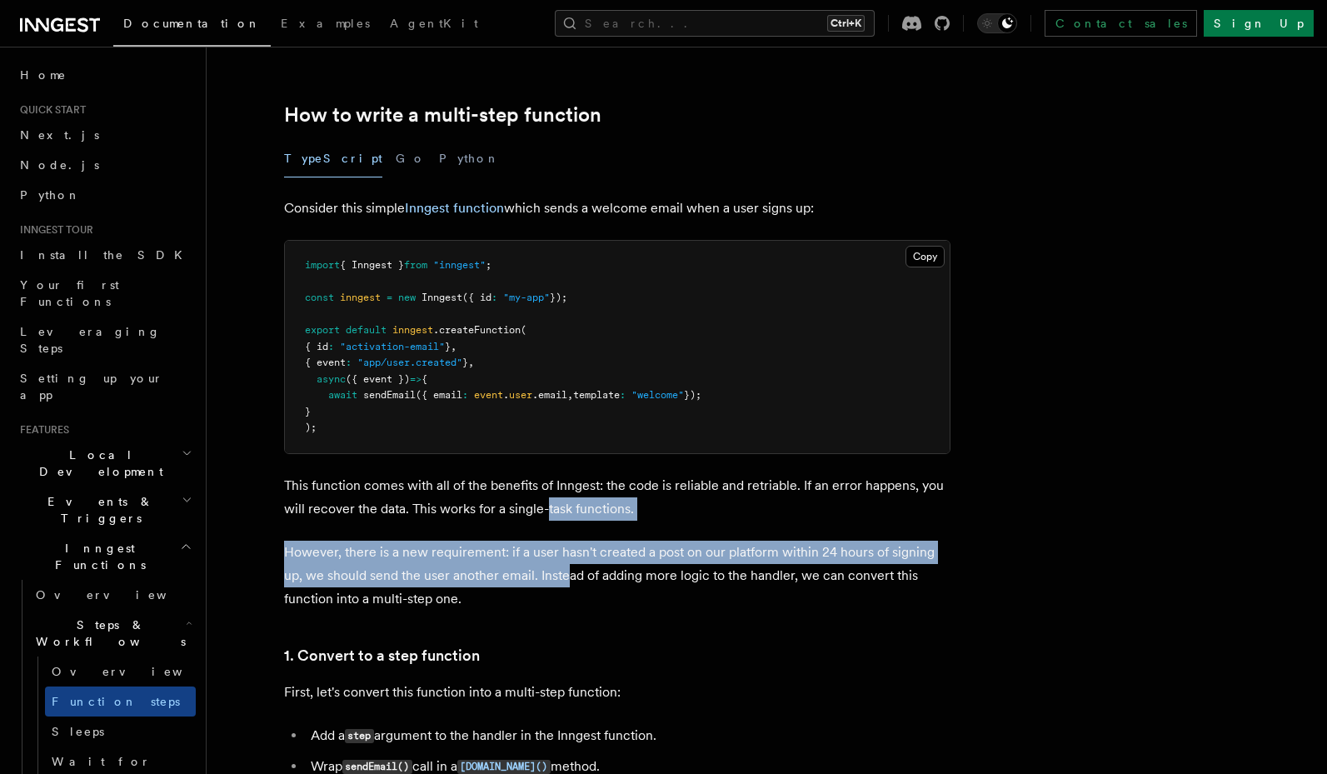
drag, startPoint x: 543, startPoint y: 516, endPoint x: 547, endPoint y: 586, distance: 70.1
click at [547, 586] on p "However, there is a new requirement: if a user hasn't created a post on our pla…" at bounding box center [617, 576] width 666 height 70
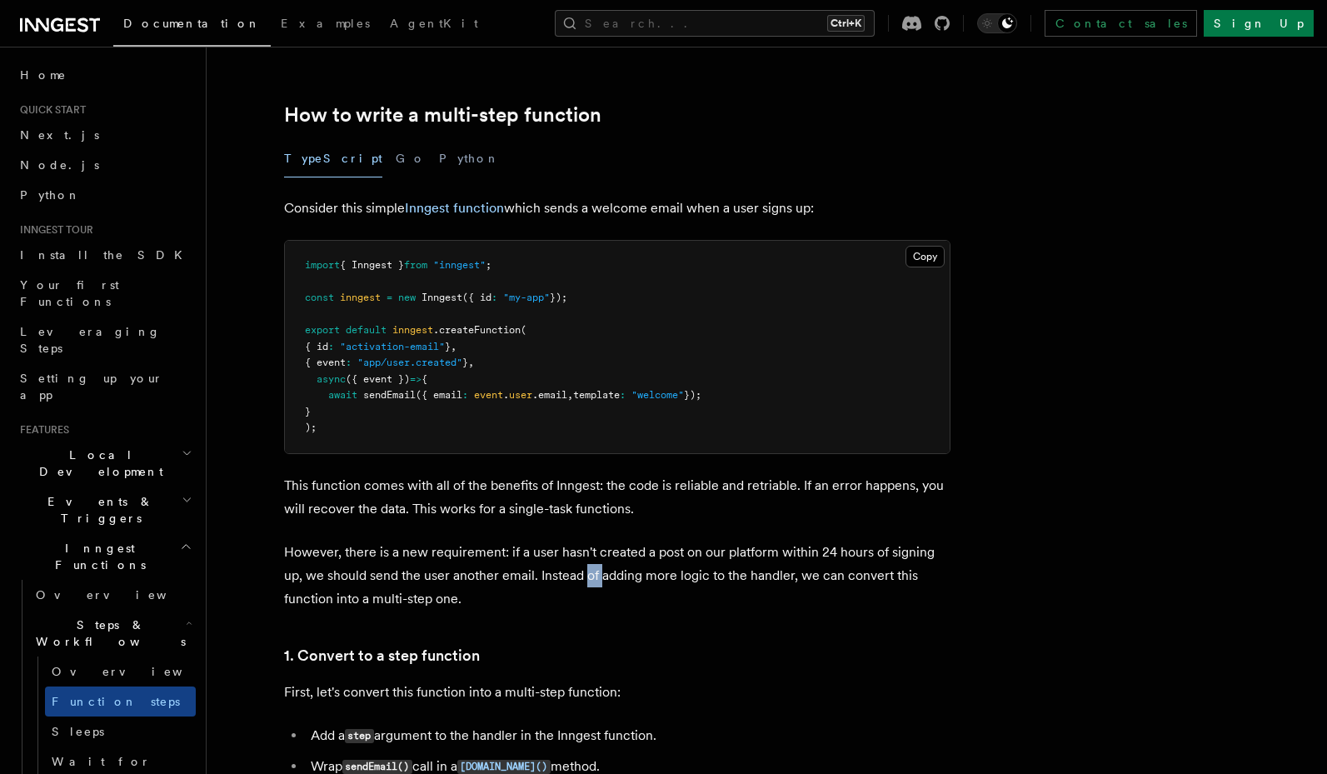
drag, startPoint x: 566, startPoint y: 567, endPoint x: 577, endPoint y: 585, distance: 21.0
click at [577, 585] on p "However, there is a new requirement: if a user hasn't created a post on our pla…" at bounding box center [617, 576] width 666 height 70
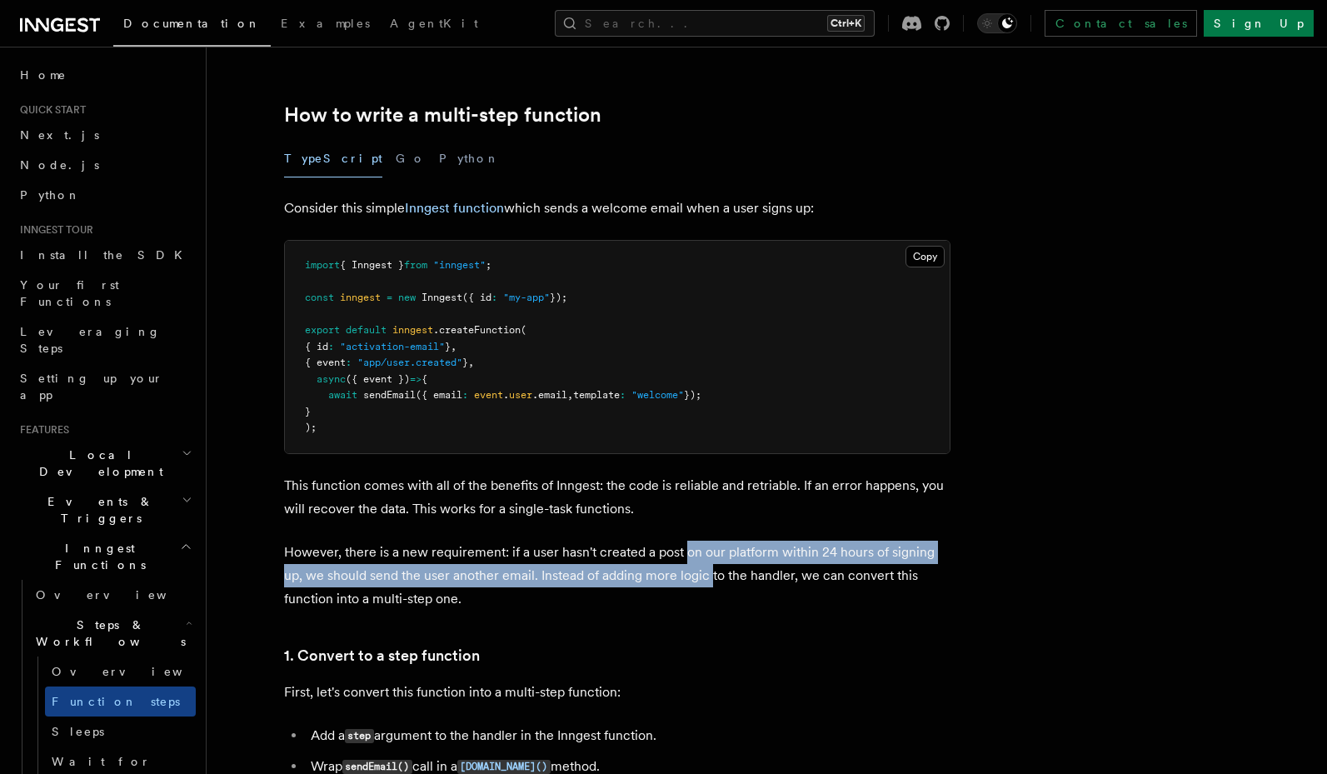
drag, startPoint x: 683, startPoint y: 553, endPoint x: 687, endPoint y: 575, distance: 22.1
click at [687, 575] on p "However, there is a new requirement: if a user hasn't created a post on our pla…" at bounding box center [617, 576] width 666 height 70
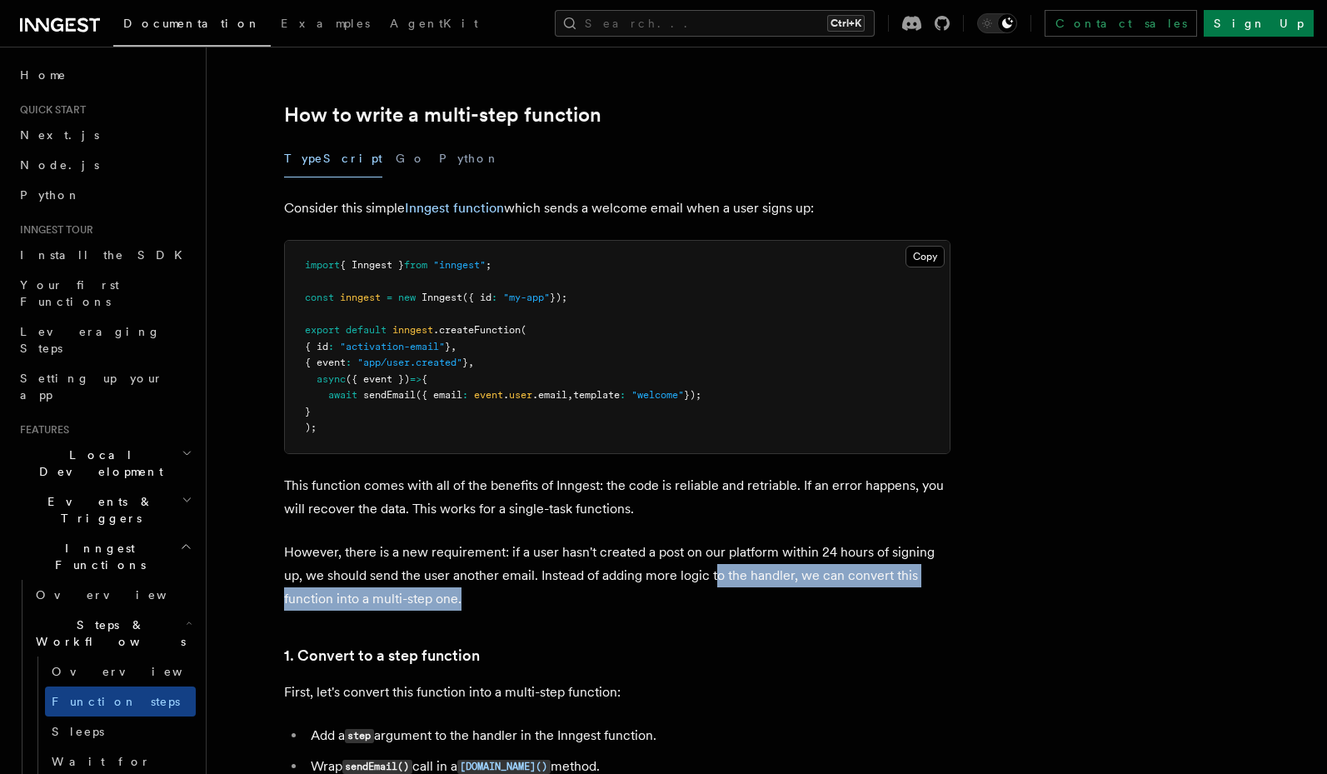
drag, startPoint x: 696, startPoint y: 566, endPoint x: 681, endPoint y: 608, distance: 44.8
click at [681, 608] on p "However, there is a new requirement: if a user hasn't created a post on our pla…" at bounding box center [617, 576] width 666 height 70
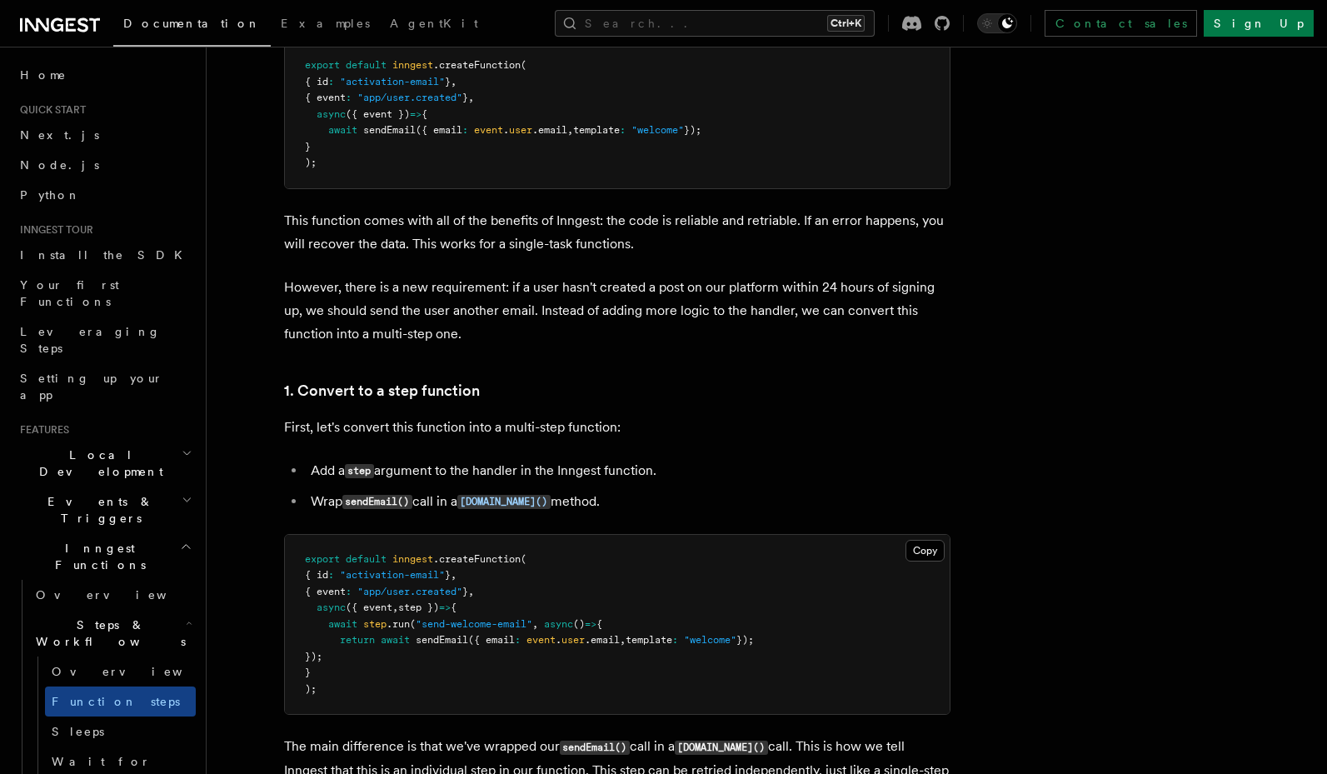
scroll to position [800, 0]
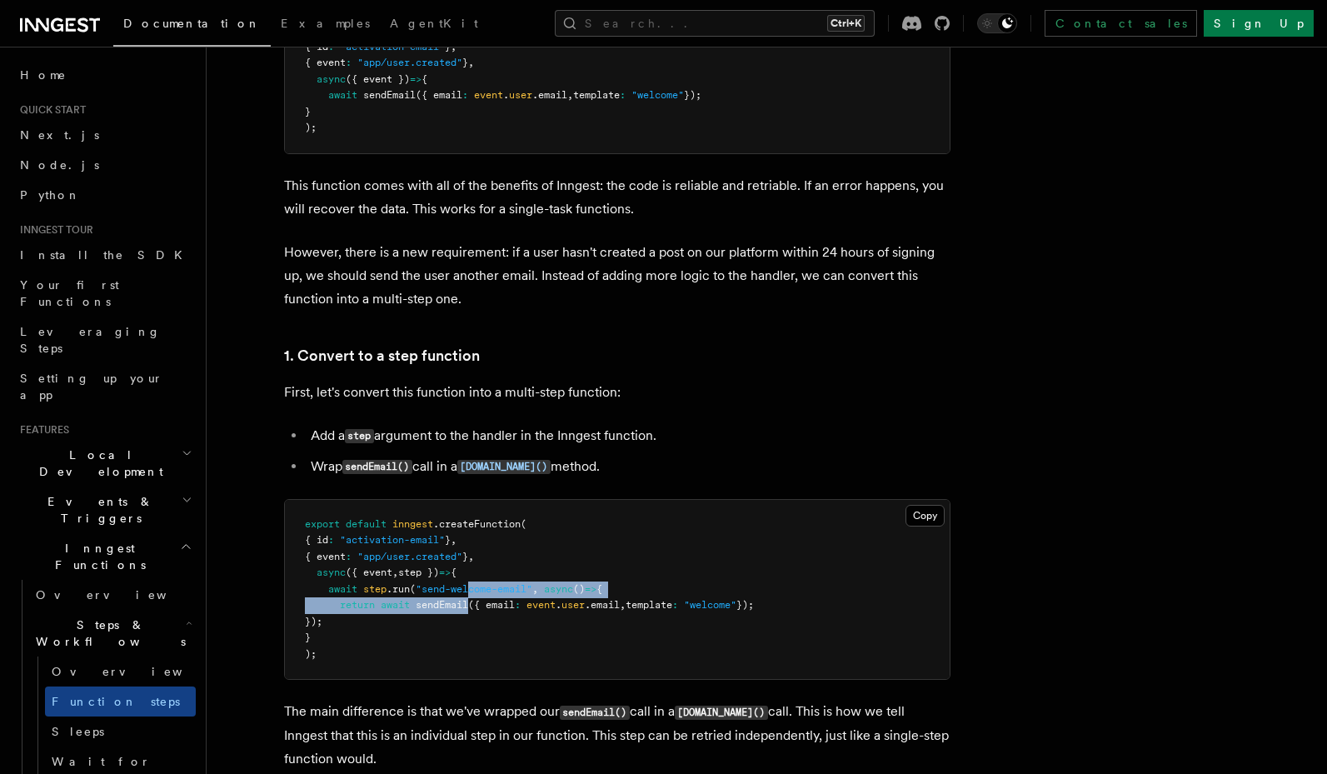
drag, startPoint x: 472, startPoint y: 594, endPoint x: 472, endPoint y: 603, distance: 9.2
click at [472, 603] on code "export default inngest .createFunction ( { id : "activation-email" } , { event …" at bounding box center [529, 589] width 449 height 142
click at [472, 603] on span "({ email" at bounding box center [491, 605] width 47 height 12
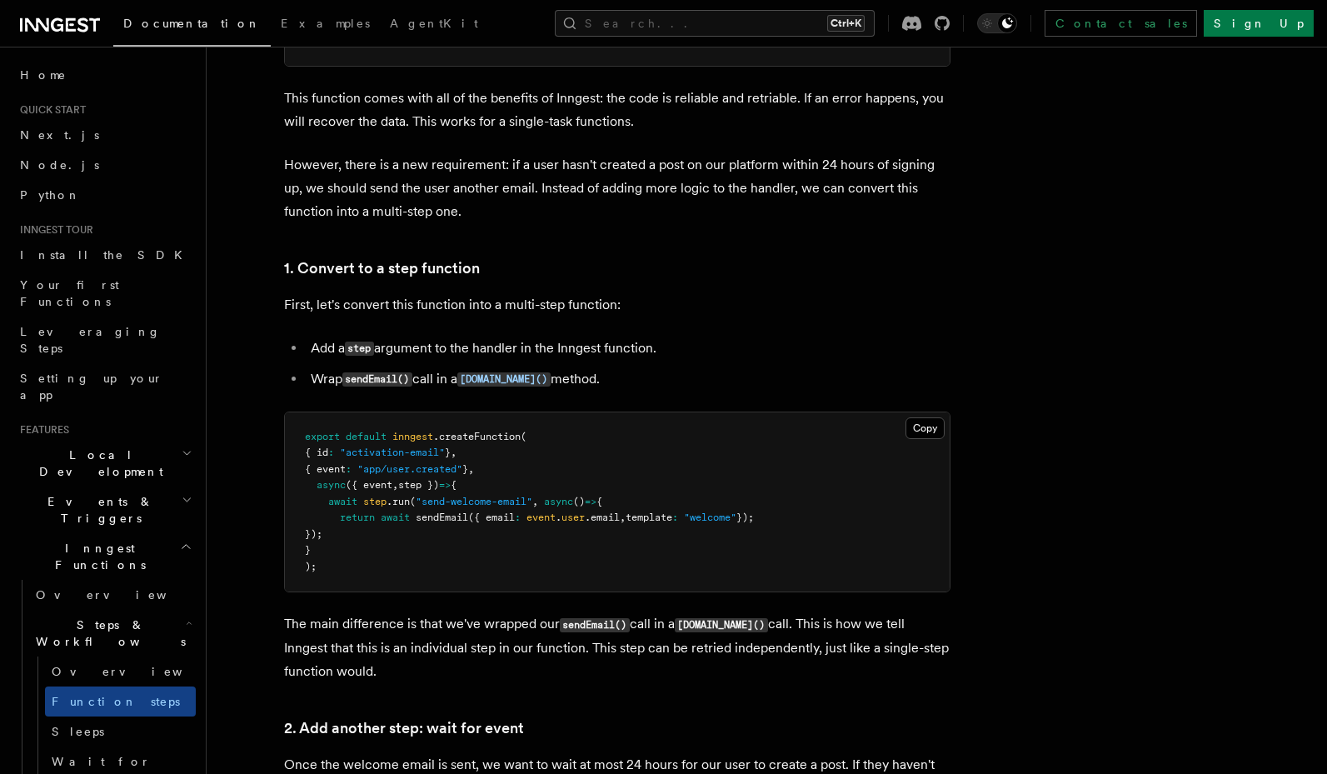
scroll to position [1099, 0]
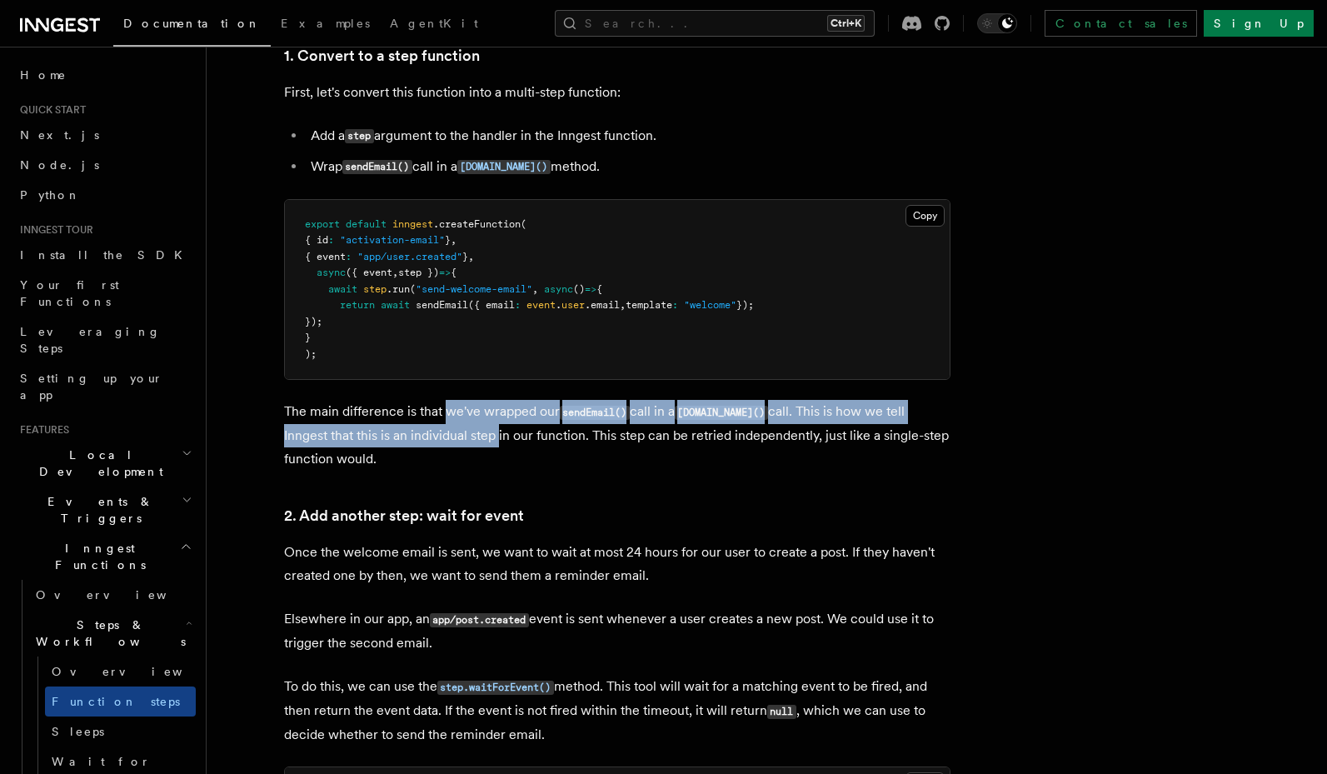
drag, startPoint x: 448, startPoint y: 415, endPoint x: 451, endPoint y: 446, distance: 31.8
click at [451, 446] on p "The main difference is that we've wrapped our sendEmail() call in a step.run() …" at bounding box center [617, 435] width 666 height 71
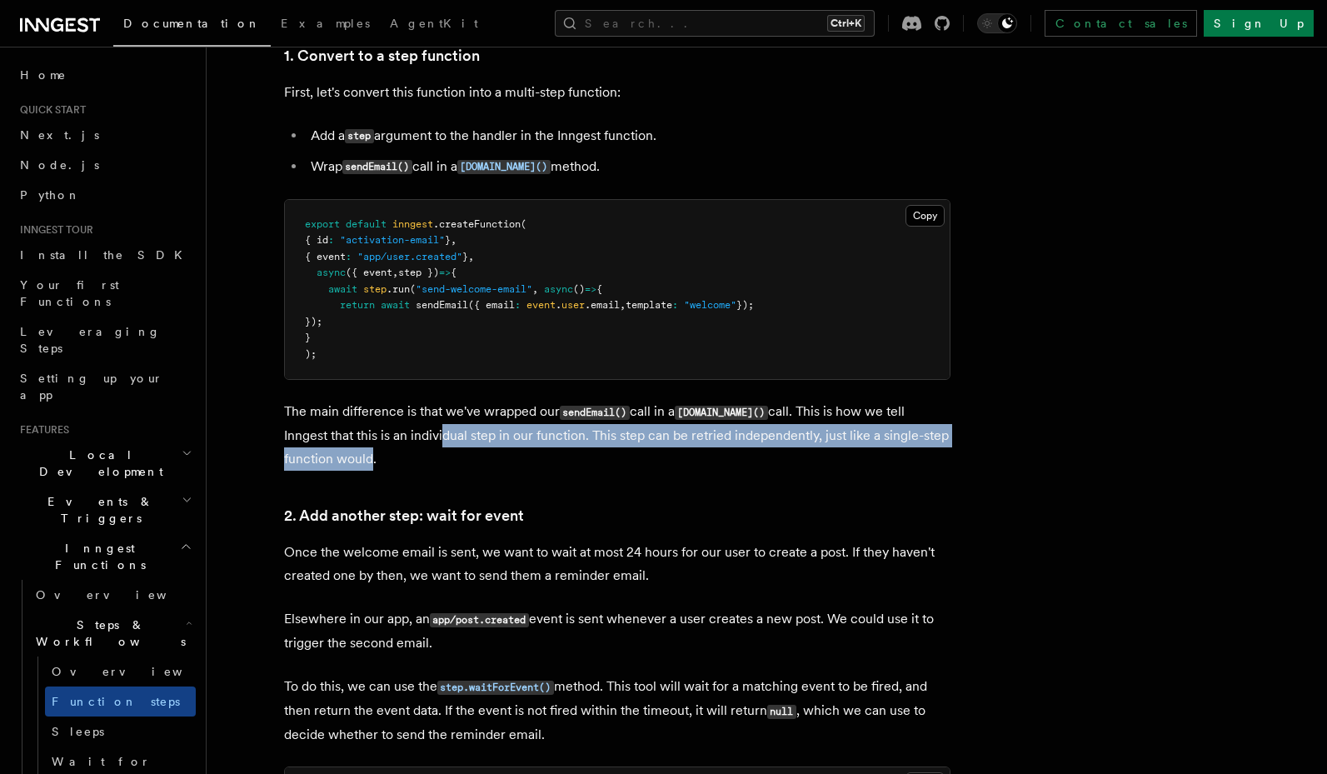
drag, startPoint x: 387, startPoint y: 445, endPoint x: 367, endPoint y: 460, distance: 25.0
click at [367, 460] on p "The main difference is that we've wrapped our sendEmail() call in a step.run() …" at bounding box center [617, 435] width 666 height 71
drag, startPoint x: 528, startPoint y: 421, endPoint x: 532, endPoint y: 456, distance: 35.2
click at [532, 456] on p "The main difference is that we've wrapped our sendEmail() call in a step.run() …" at bounding box center [617, 435] width 666 height 71
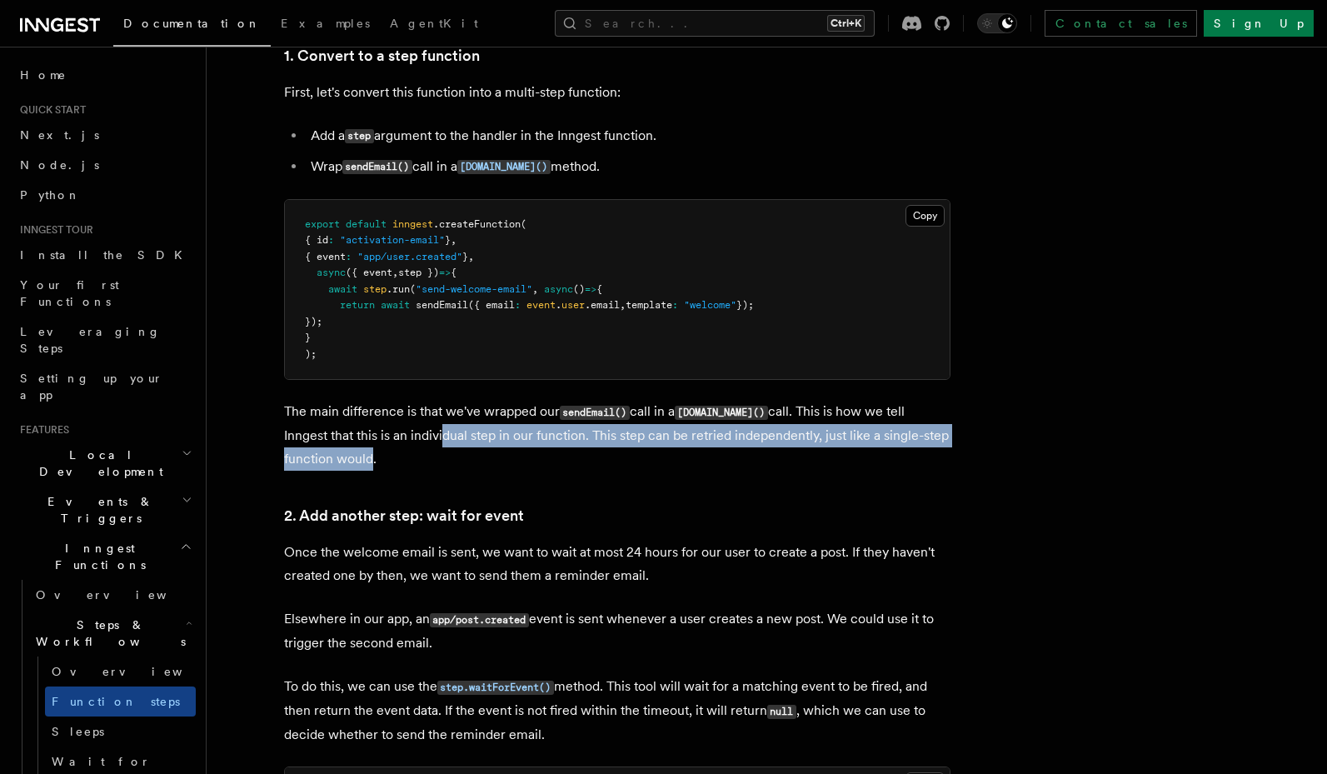
click at [532, 456] on p "The main difference is that we've wrapped our sendEmail() call in a step.run() …" at bounding box center [617, 435] width 666 height 71
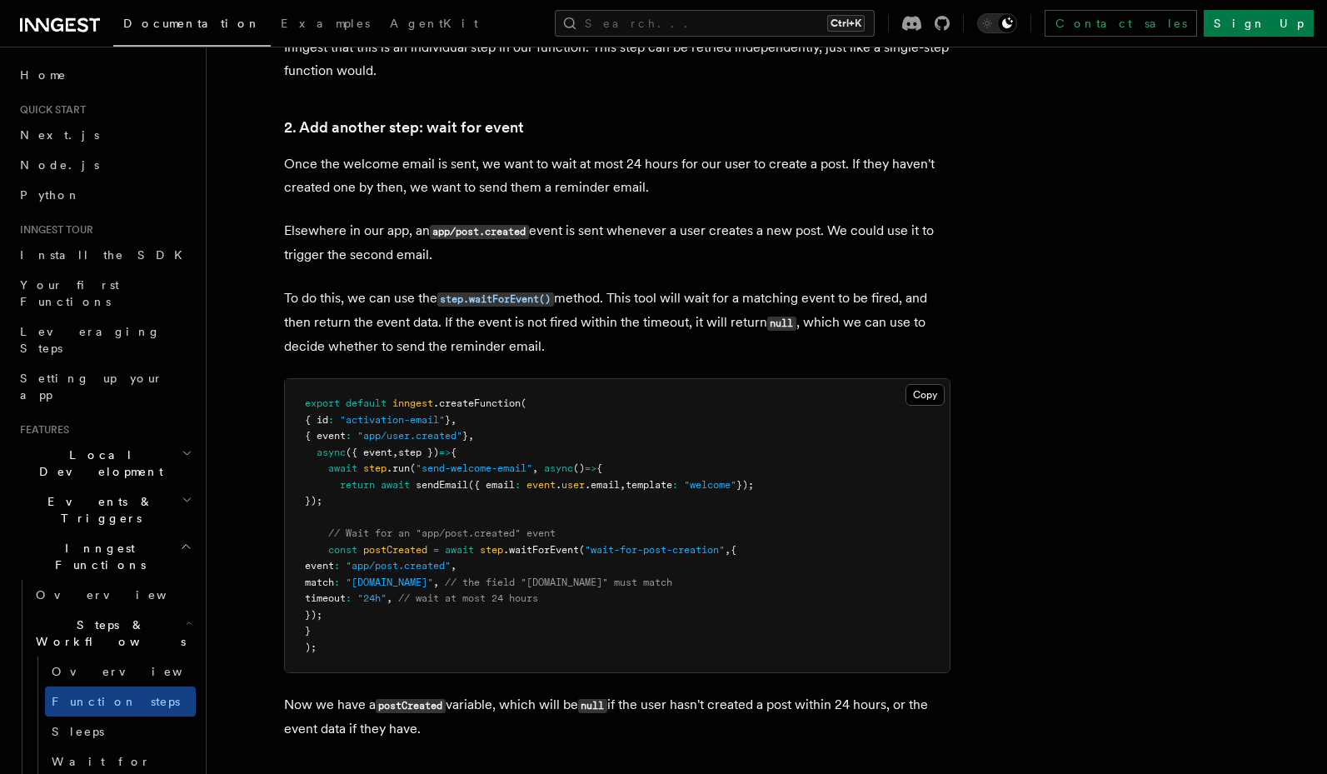
scroll to position [1499, 0]
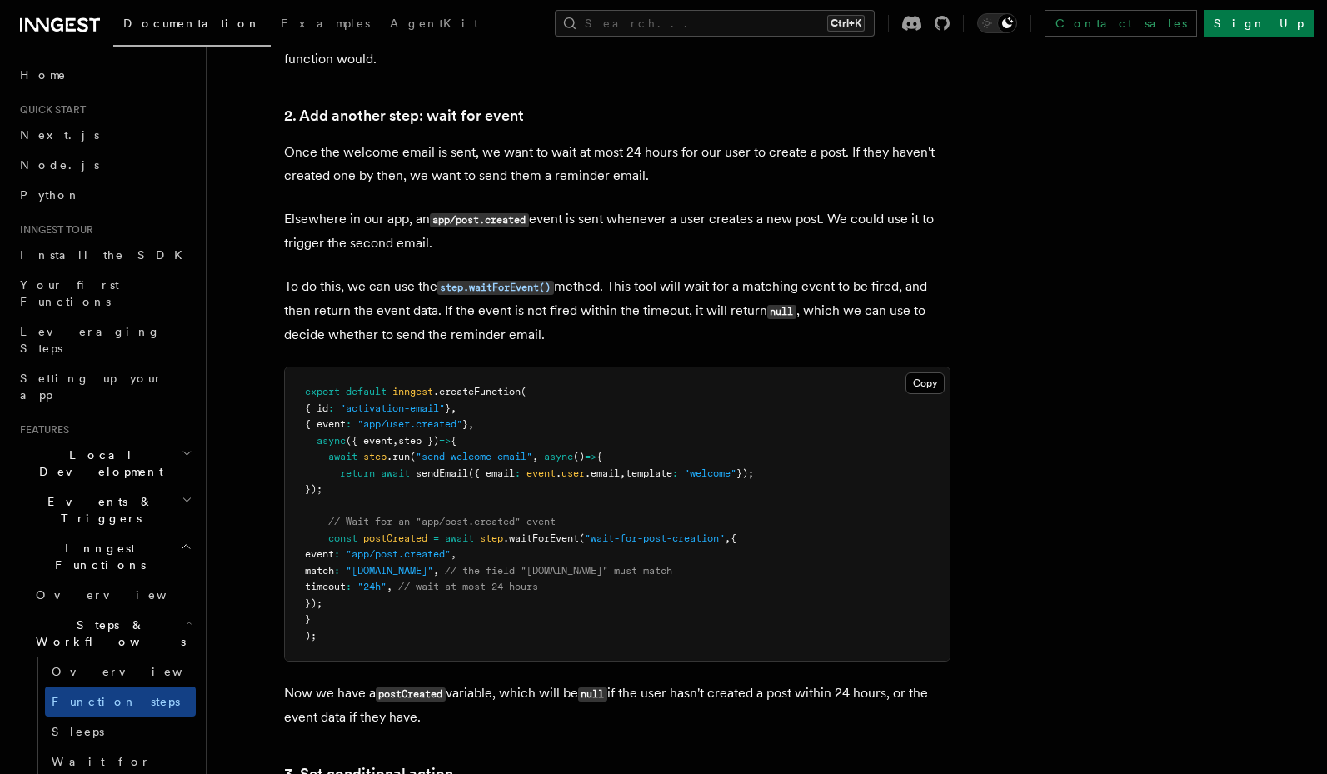
drag, startPoint x: 332, startPoint y: 454, endPoint x: 391, endPoint y: 483, distance: 65.9
click at [391, 483] on pre "export default inngest .createFunction ( { id : "activation-email" } , { event …" at bounding box center [617, 513] width 665 height 293
drag, startPoint x: 413, startPoint y: 466, endPoint x: 430, endPoint y: 486, distance: 26.7
click at [430, 486] on pre "export default inngest .createFunction ( { id : "activation-email" } , { event …" at bounding box center [617, 513] width 665 height 293
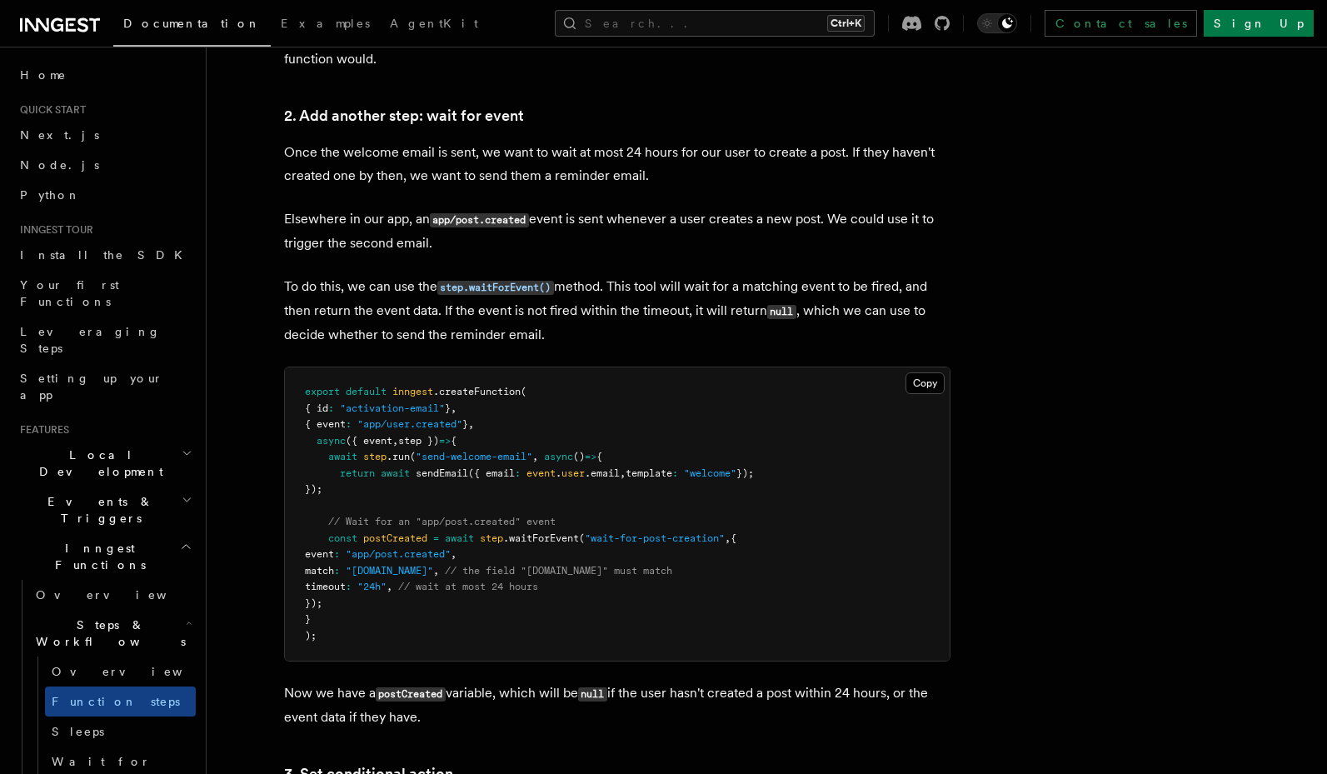
click at [430, 486] on pre "export default inngest .createFunction ( { id : "activation-email" } , { event …" at bounding box center [617, 513] width 665 height 293
drag, startPoint x: 431, startPoint y: 486, endPoint x: 330, endPoint y: 454, distance: 106.7
click at [330, 454] on pre "export default inngest .createFunction ( { id : "activation-email" } , { event …" at bounding box center [617, 513] width 665 height 293
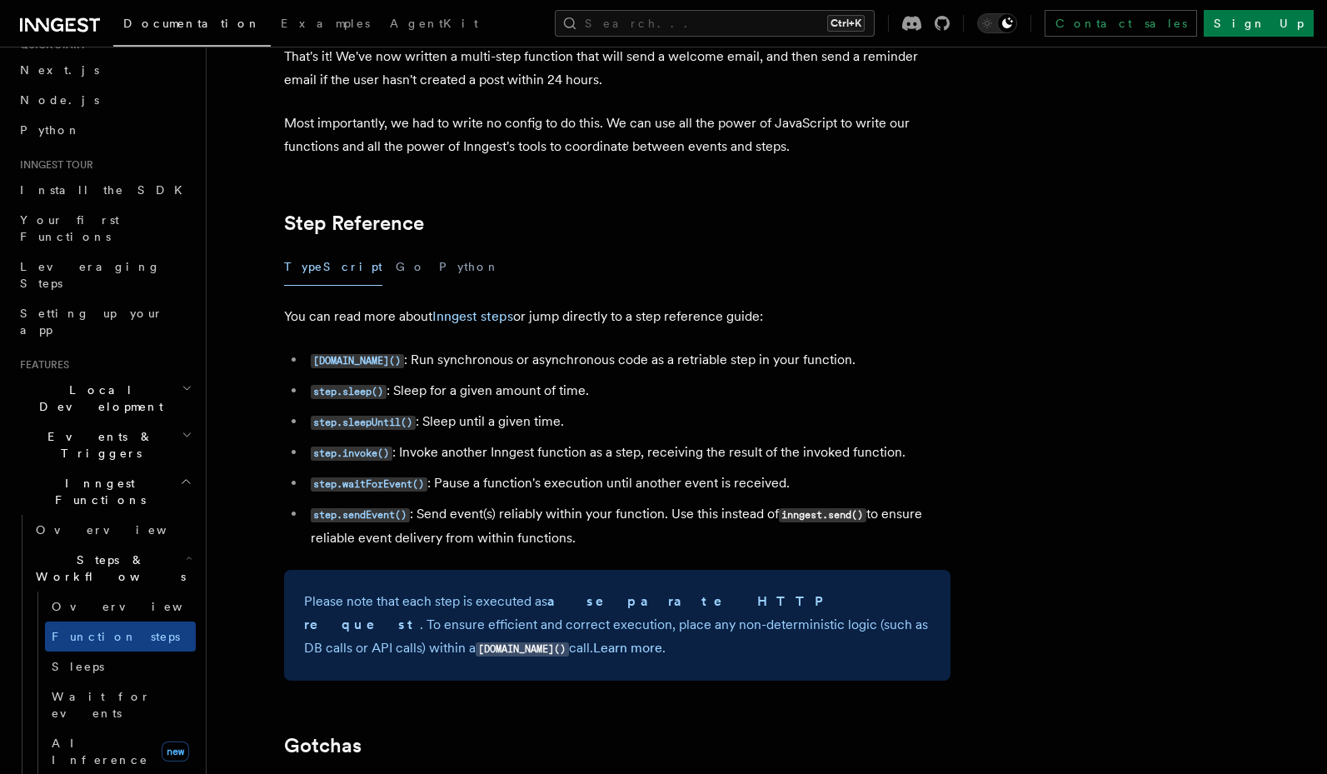
scroll to position [100, 0]
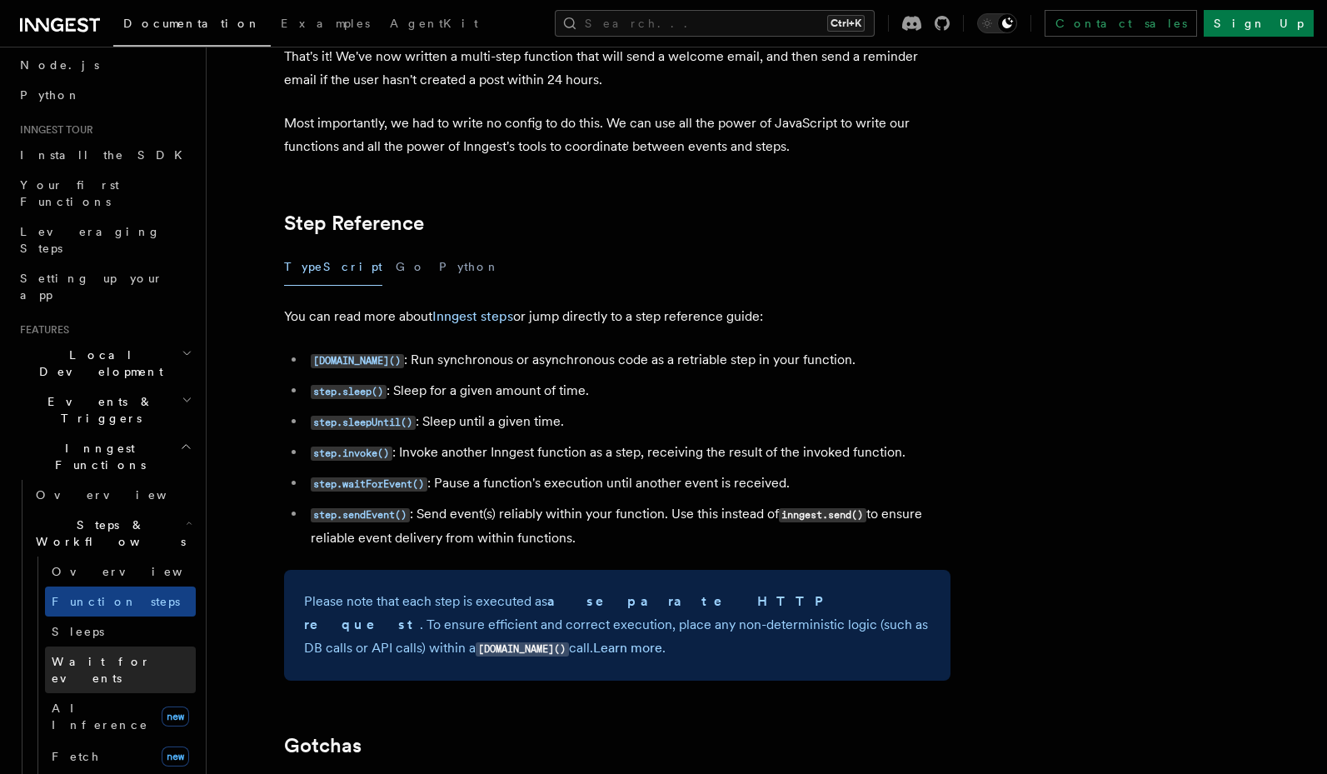
click at [76, 655] on span "Wait for events" at bounding box center [101, 670] width 99 height 30
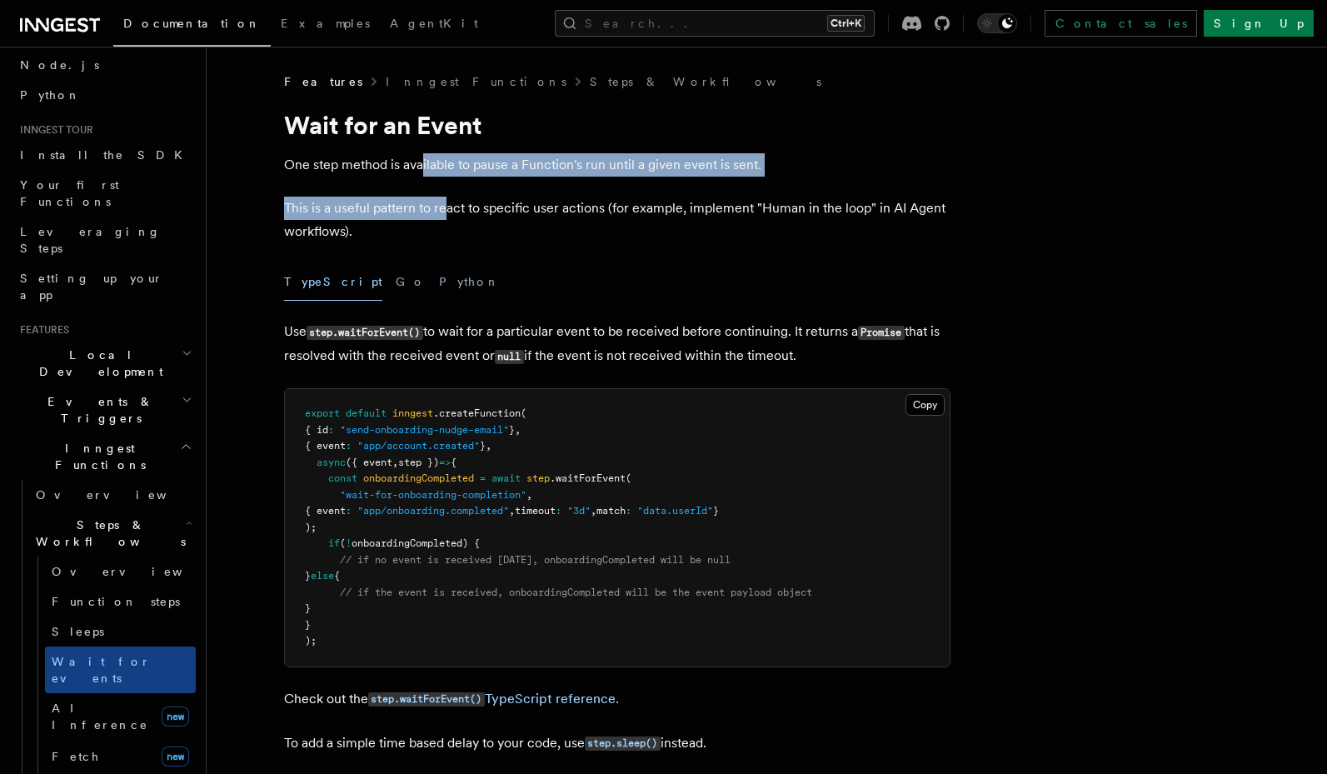
drag, startPoint x: 423, startPoint y: 169, endPoint x: 444, endPoint y: 211, distance: 46.6
click at [444, 211] on p "This is a useful pattern to react to specific user actions (for example, implem…" at bounding box center [617, 220] width 666 height 47
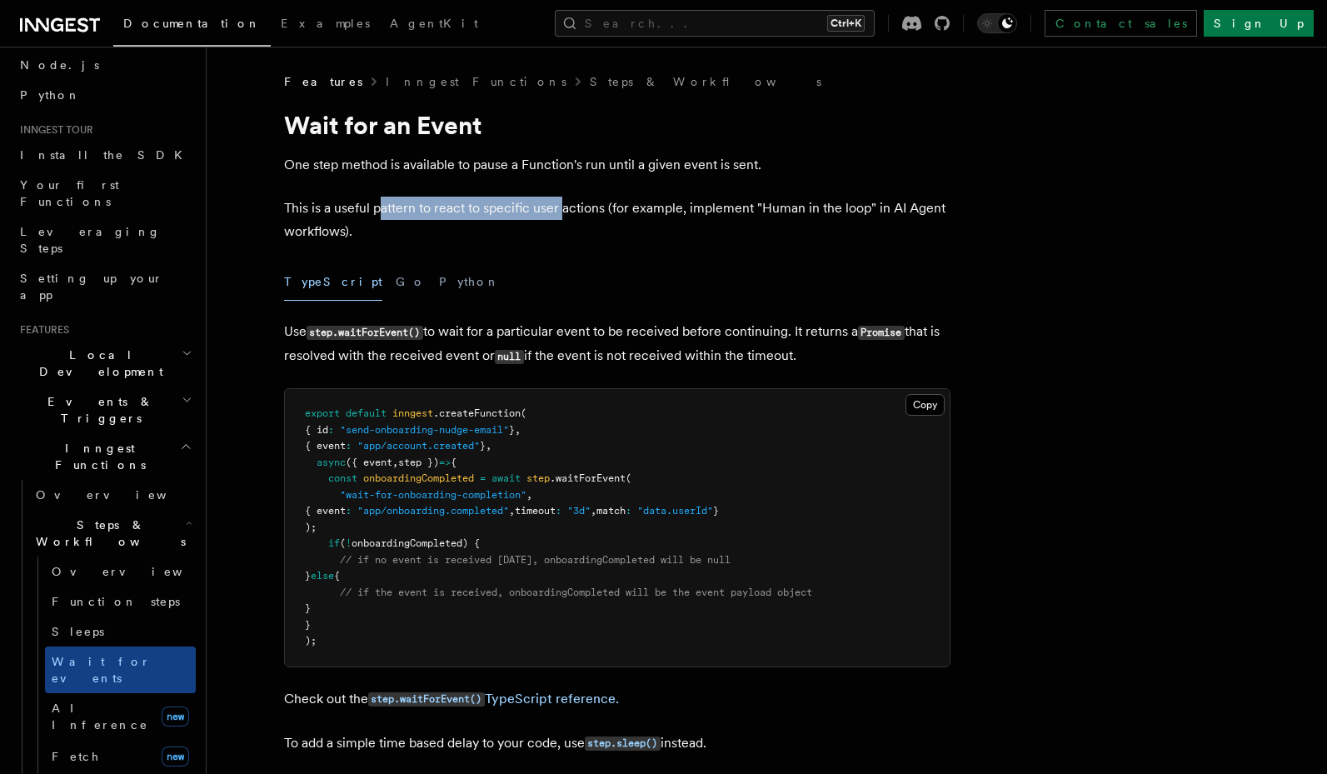
drag, startPoint x: 381, startPoint y: 202, endPoint x: 564, endPoint y: 217, distance: 183.0
click at [564, 217] on p "This is a useful pattern to react to specific user actions (for example, implem…" at bounding box center [617, 220] width 666 height 47
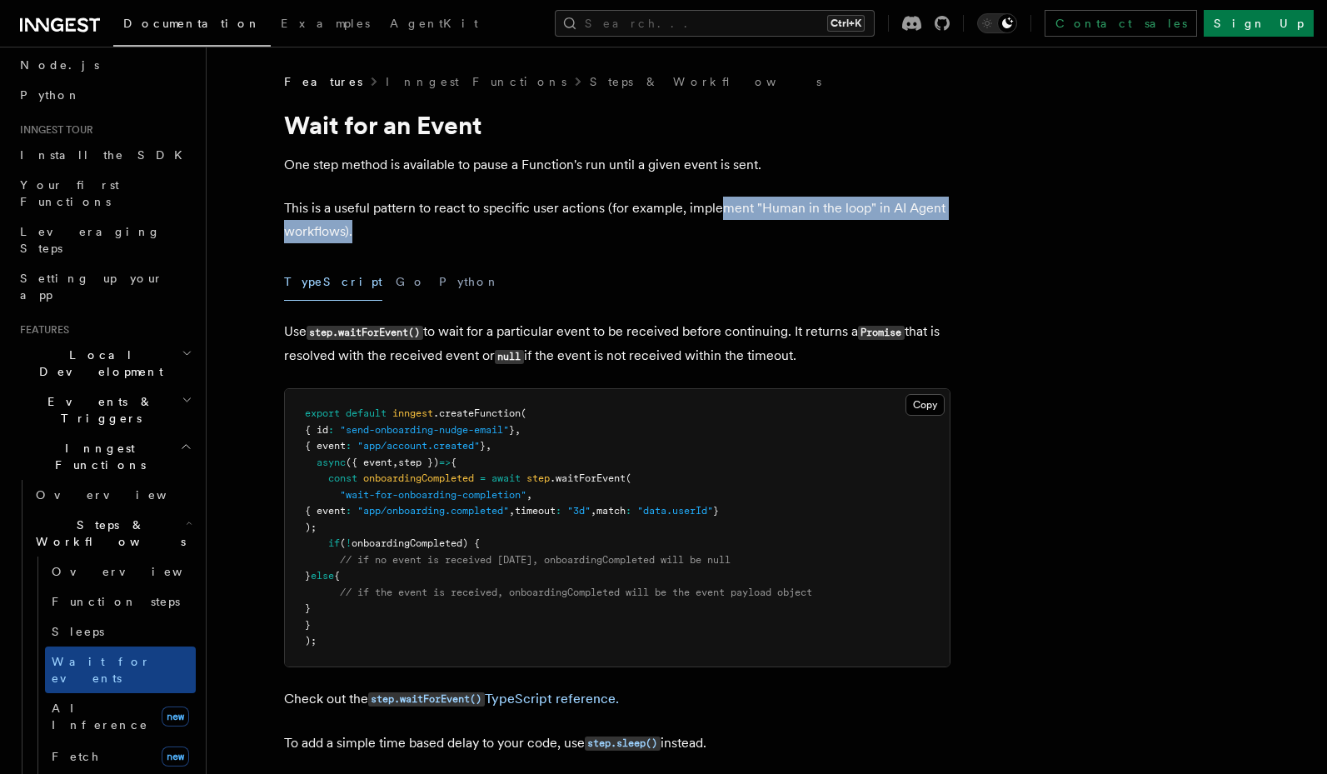
drag, startPoint x: 717, startPoint y: 202, endPoint x: 738, endPoint y: 231, distance: 35.8
click at [738, 231] on p "This is a useful pattern to react to specific user actions (for example, implem…" at bounding box center [617, 220] width 666 height 47
drag, startPoint x: 725, startPoint y: 232, endPoint x: 556, endPoint y: 212, distance: 170.3
click at [556, 212] on p "This is a useful pattern to react to specific user actions (for example, implem…" at bounding box center [617, 220] width 666 height 47
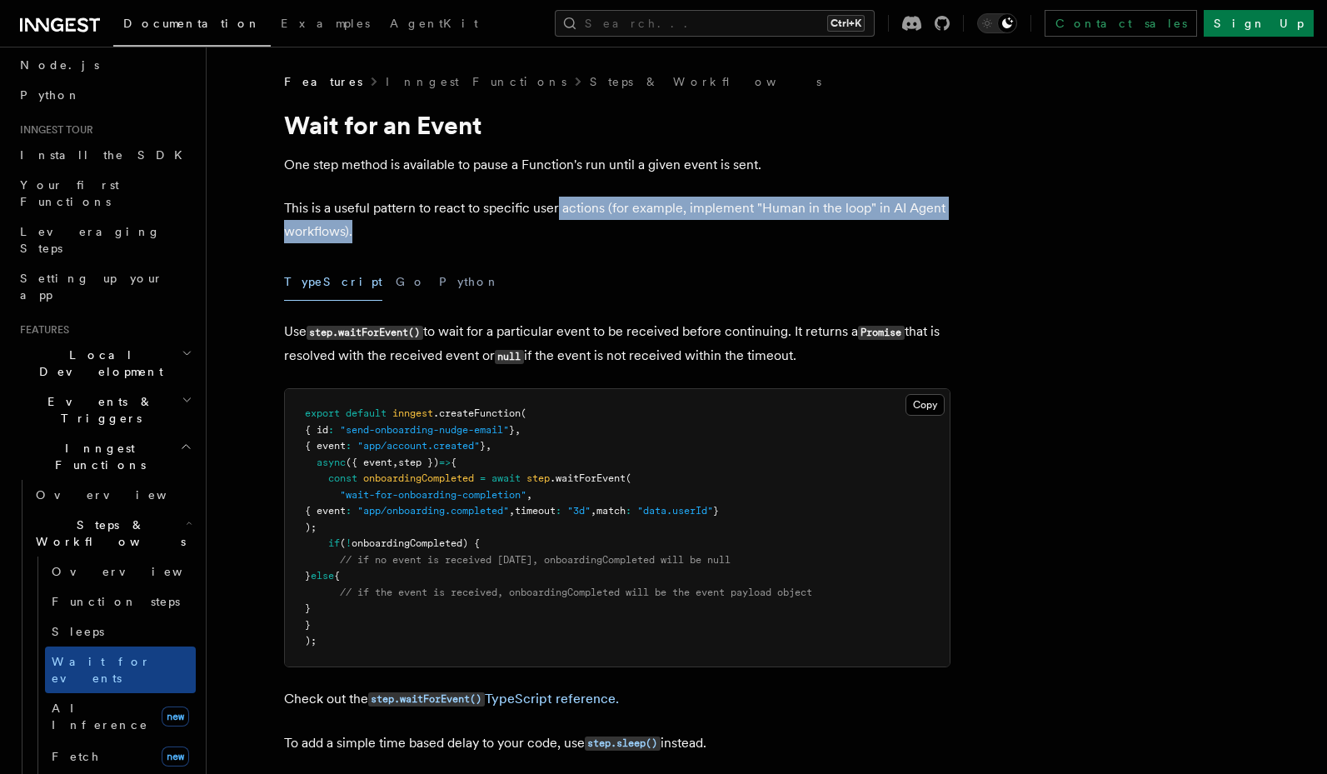
click at [556, 212] on p "This is a useful pattern to react to specific user actions (for example, implem…" at bounding box center [617, 220] width 666 height 47
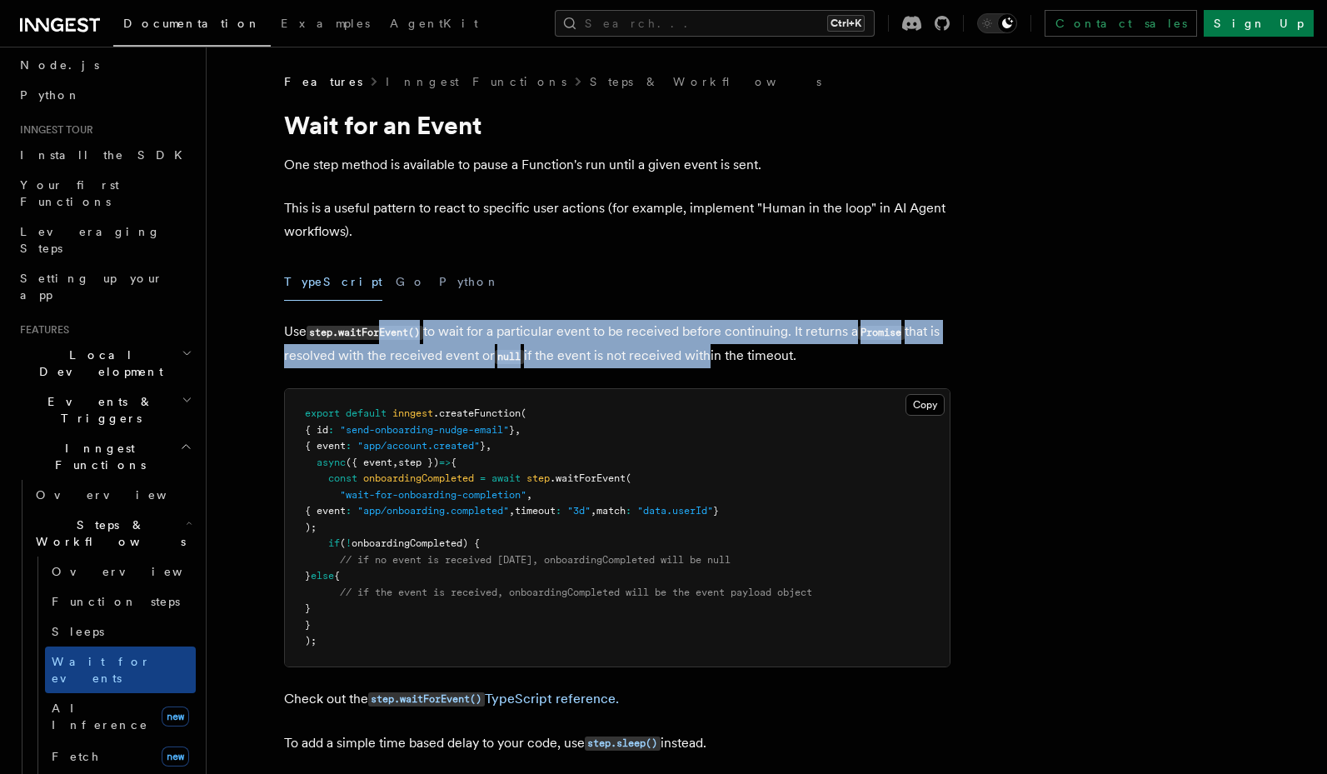
drag, startPoint x: 386, startPoint y: 327, endPoint x: 718, endPoint y: 361, distance: 334.0
click at [718, 361] on p "Use step.waitForEvent() to wait for a particular event to be received before co…" at bounding box center [617, 344] width 666 height 48
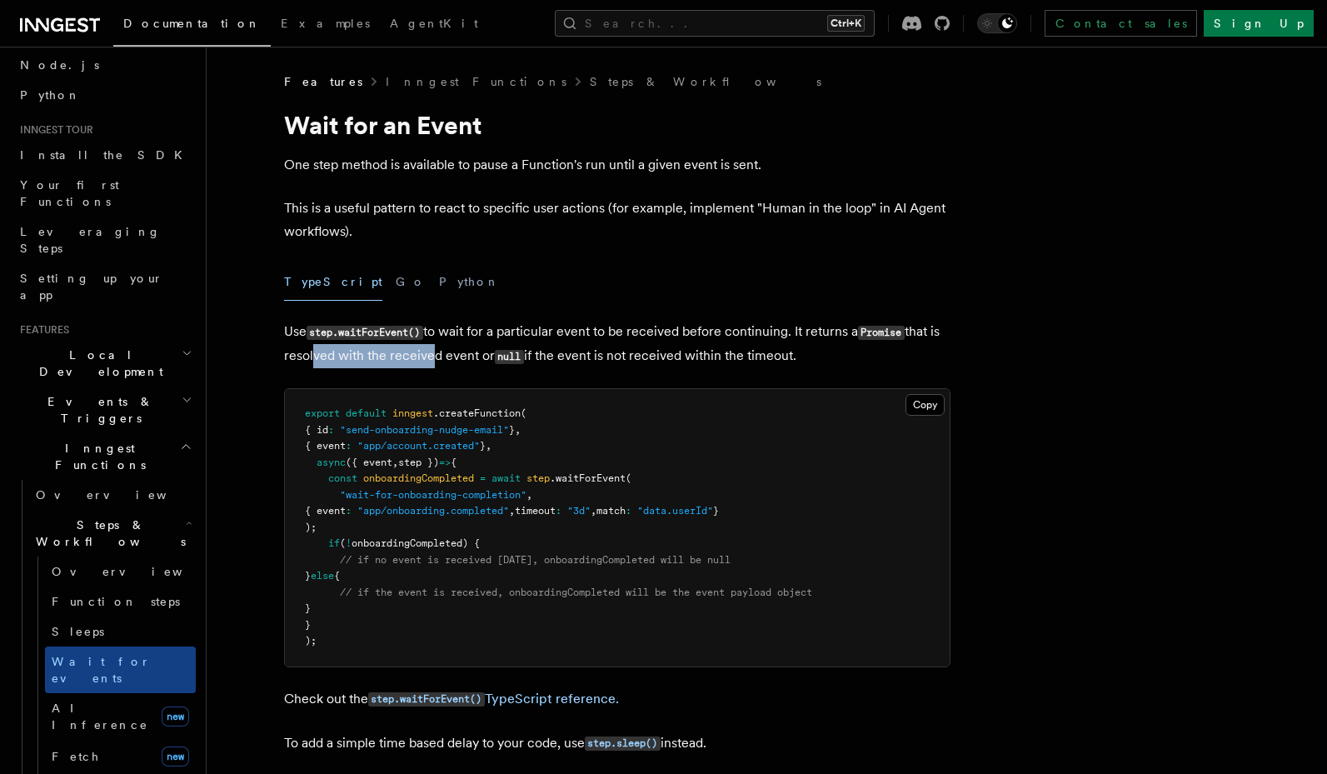
drag, startPoint x: 322, startPoint y: 362, endPoint x: 434, endPoint y: 362, distance: 111.6
click at [434, 362] on p "Use step.waitForEvent() to wait for a particular event to be received before co…" at bounding box center [617, 344] width 666 height 48
drag, startPoint x: 512, startPoint y: 361, endPoint x: 662, endPoint y: 359, distance: 149.9
click at [662, 359] on p "Use step.waitForEvent() to wait for a particular event to be received before co…" at bounding box center [617, 344] width 666 height 48
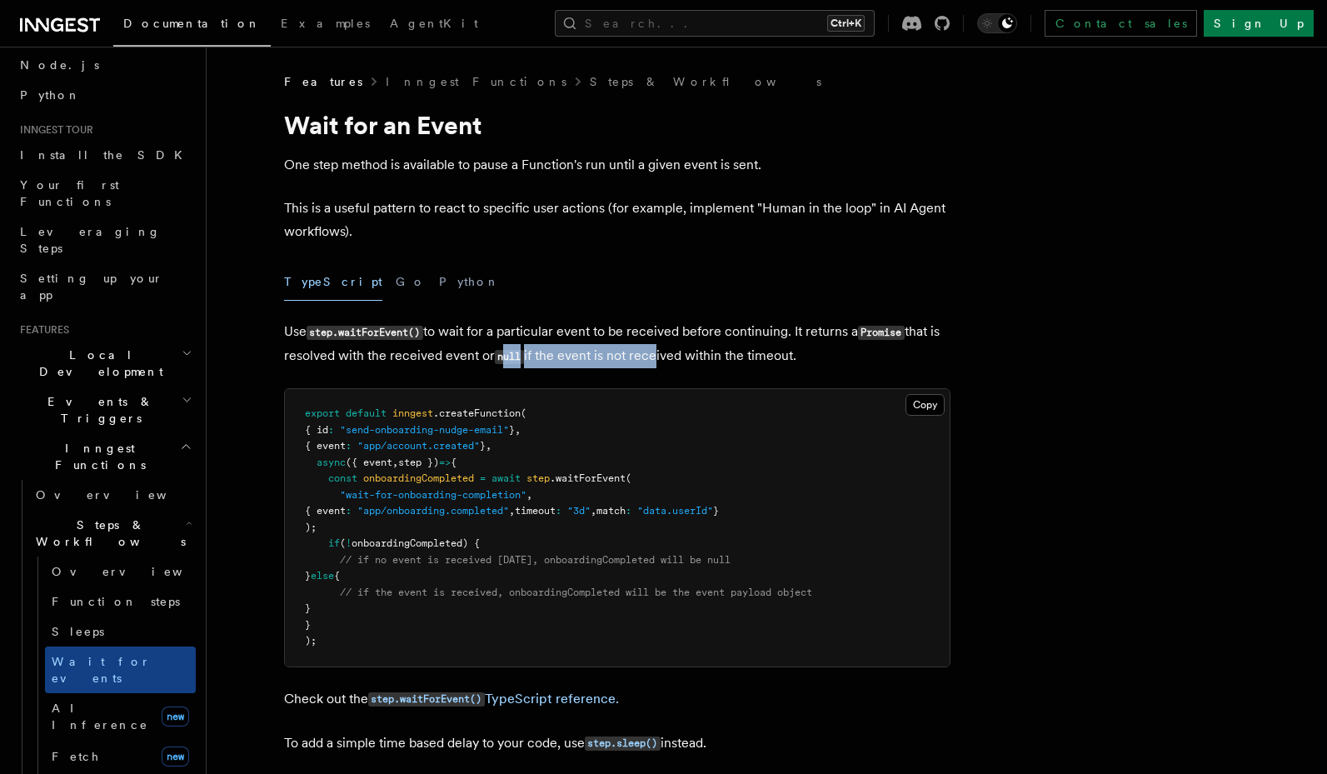
click at [662, 359] on p "Use step.waitForEvent() to wait for a particular event to be received before co…" at bounding box center [617, 344] width 666 height 48
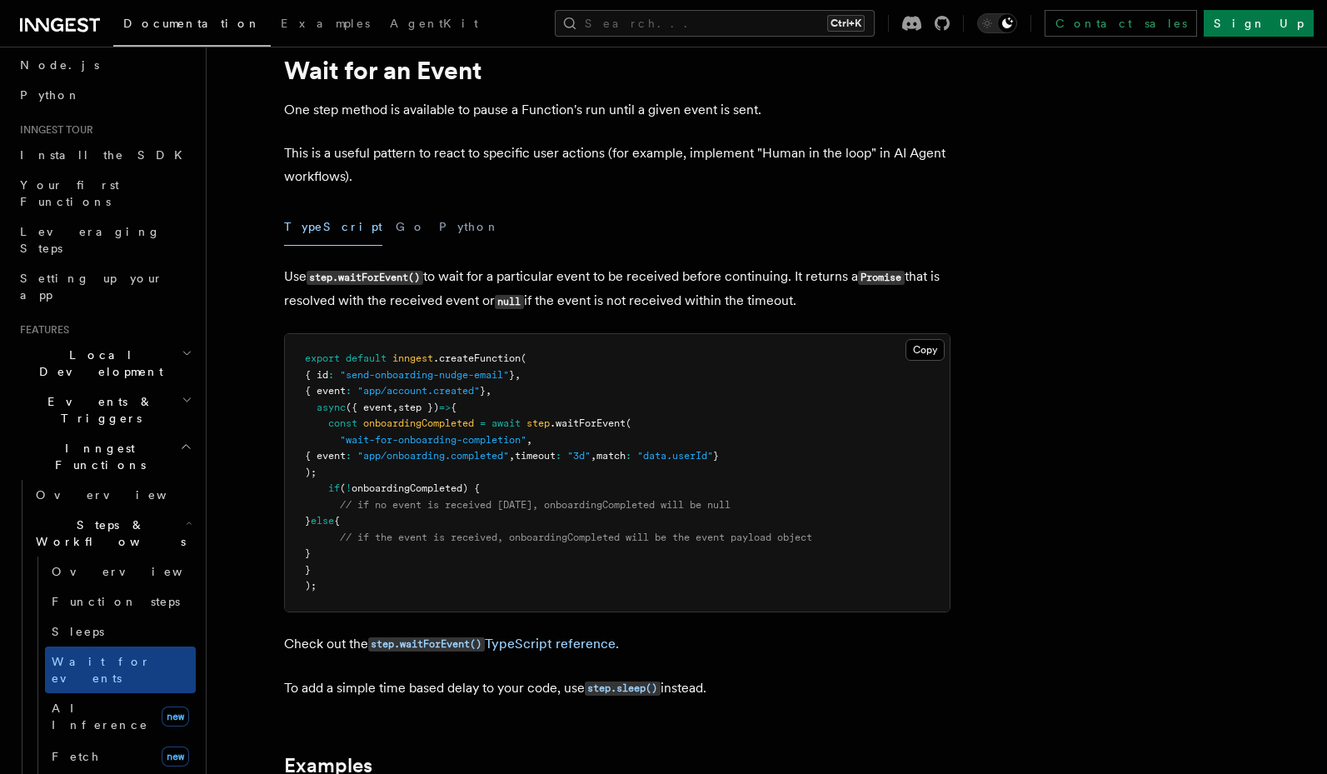
scroll to position [100, 0]
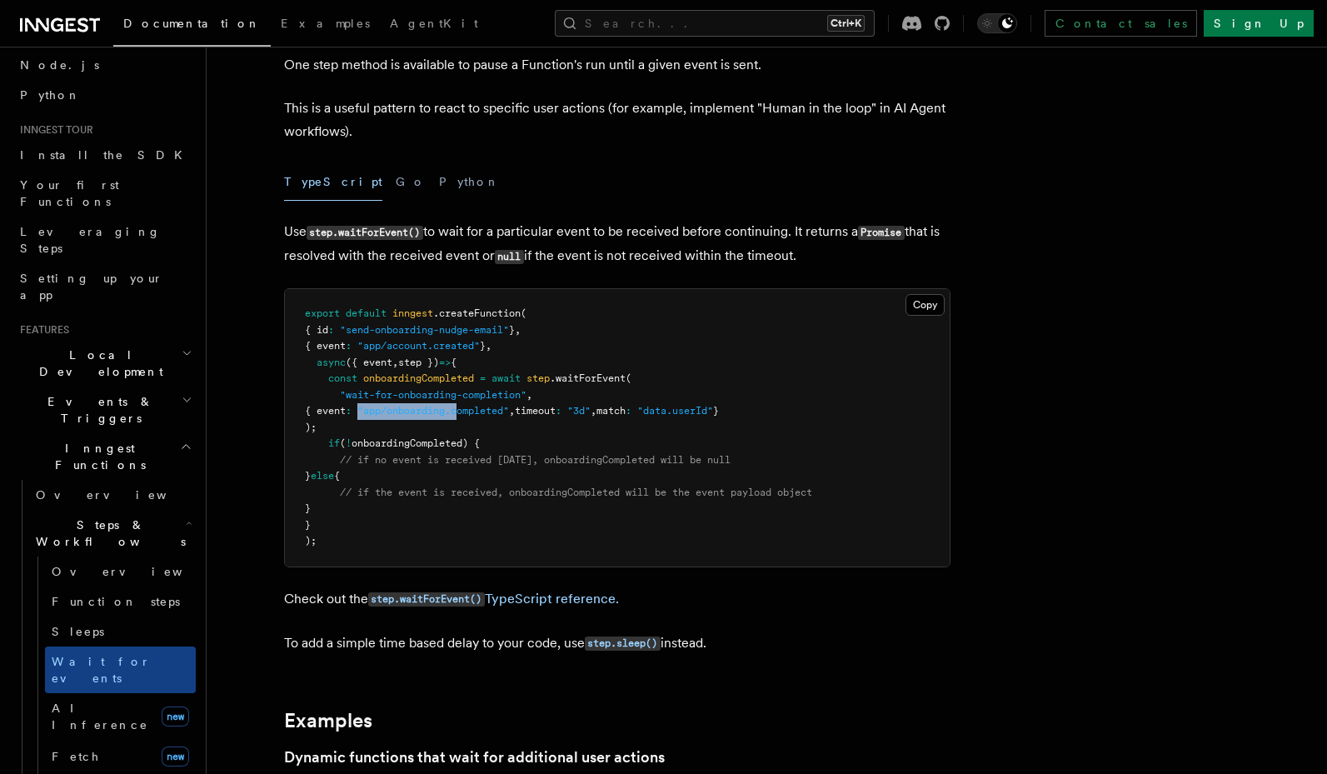
drag, startPoint x: 392, startPoint y: 407, endPoint x: 498, endPoint y: 408, distance: 105.8
click at [498, 408] on span "{ event : "app/onboarding.completed" , timeout : "3d" , match : "data.userId" }" at bounding box center [512, 411] width 414 height 12
click at [498, 408] on span ""app/onboarding.completed"" at bounding box center [433, 411] width 152 height 12
drag, startPoint x: 652, startPoint y: 410, endPoint x: 751, endPoint y: 410, distance: 99.1
click at [719, 410] on span "{ event : "app/onboarding.completed" , timeout : "3d" , match : "data.userId" }" at bounding box center [512, 411] width 414 height 12
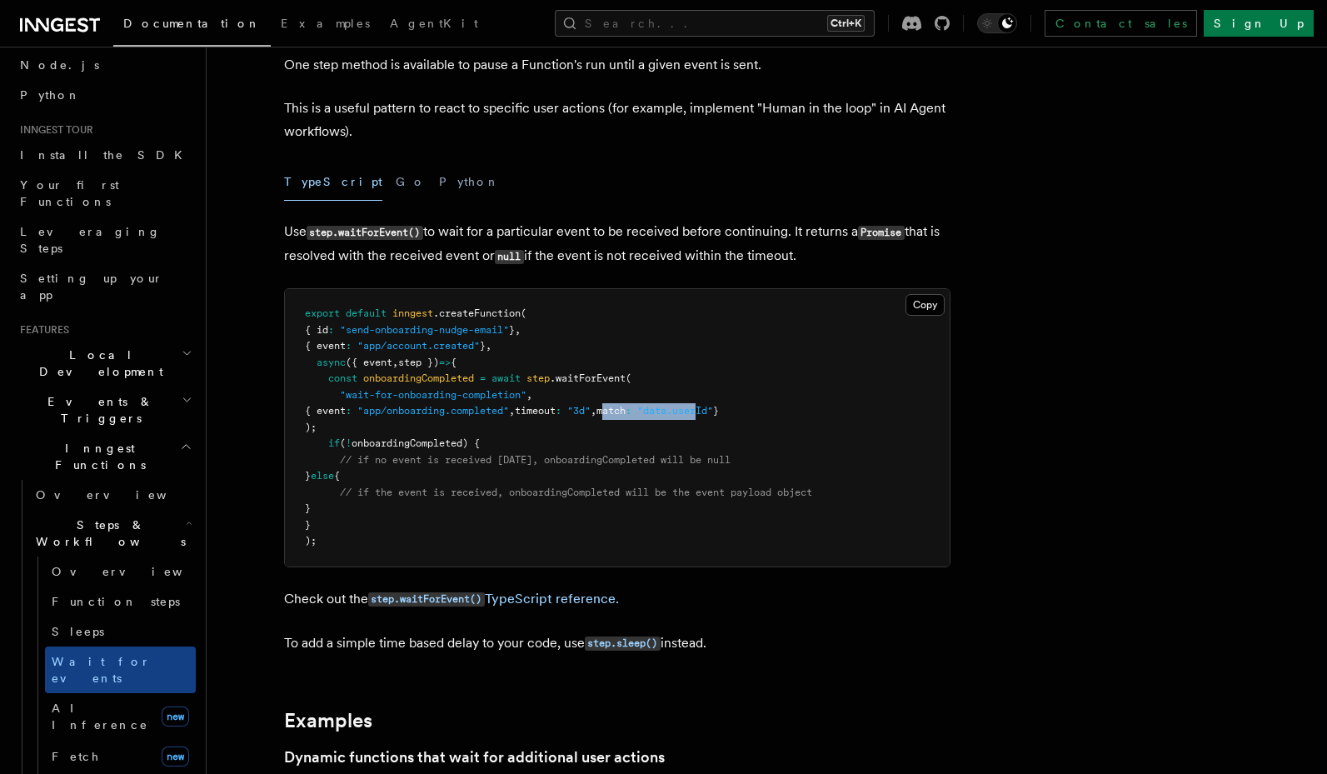
click at [713, 410] on span ""data.userId"" at bounding box center [675, 411] width 76 height 12
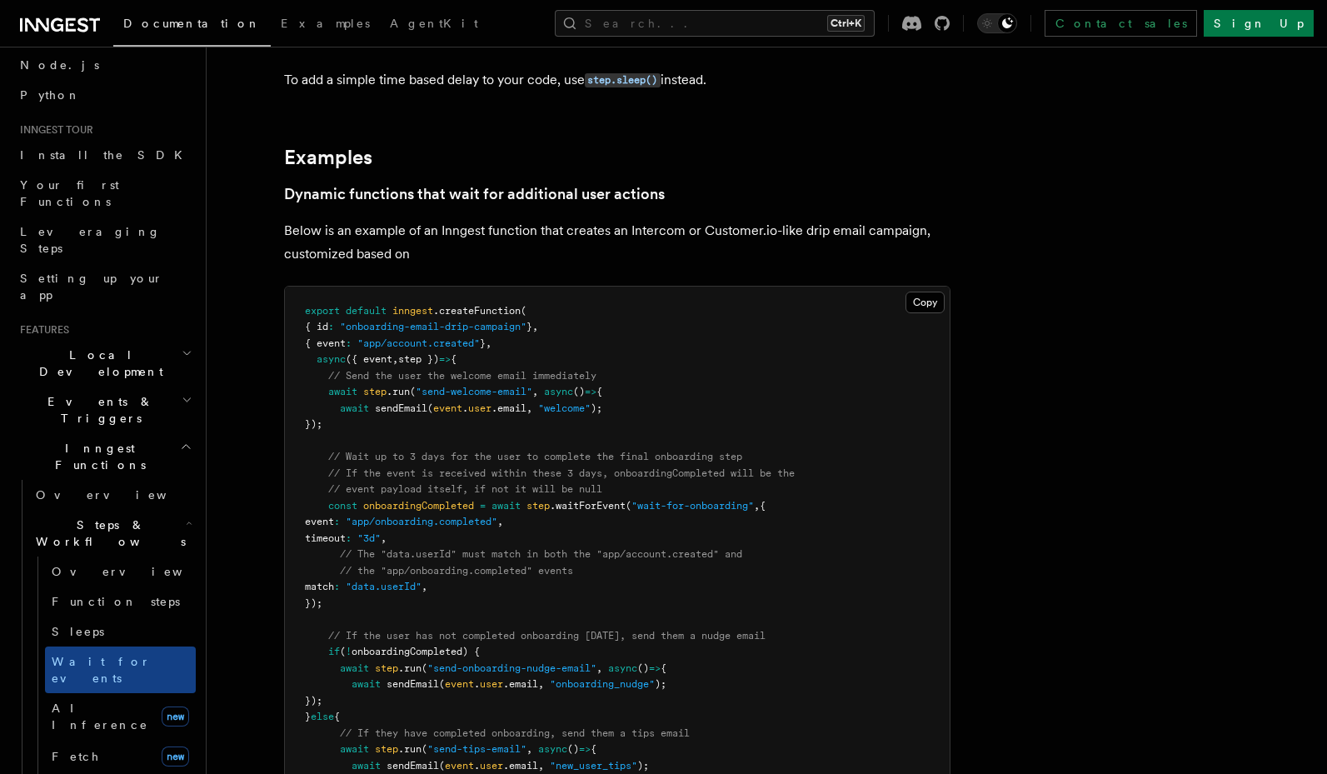
scroll to position [700, 0]
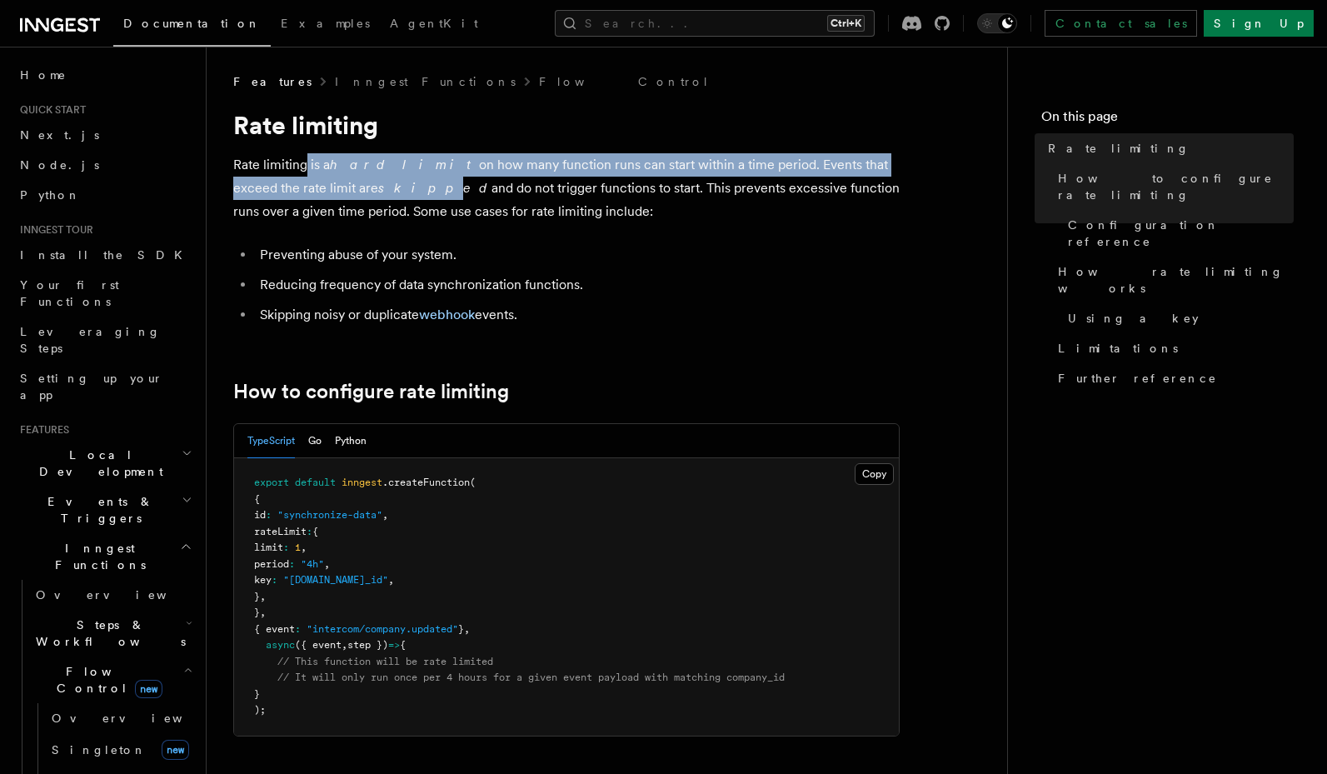
drag, startPoint x: 307, startPoint y: 164, endPoint x: 314, endPoint y: 195, distance: 31.5
click at [314, 195] on p "Rate limiting is a hard limit on how many function runs can start within a time…" at bounding box center [566, 188] width 666 height 70
click at [378, 195] on em "skipped" at bounding box center [434, 188] width 113 height 16
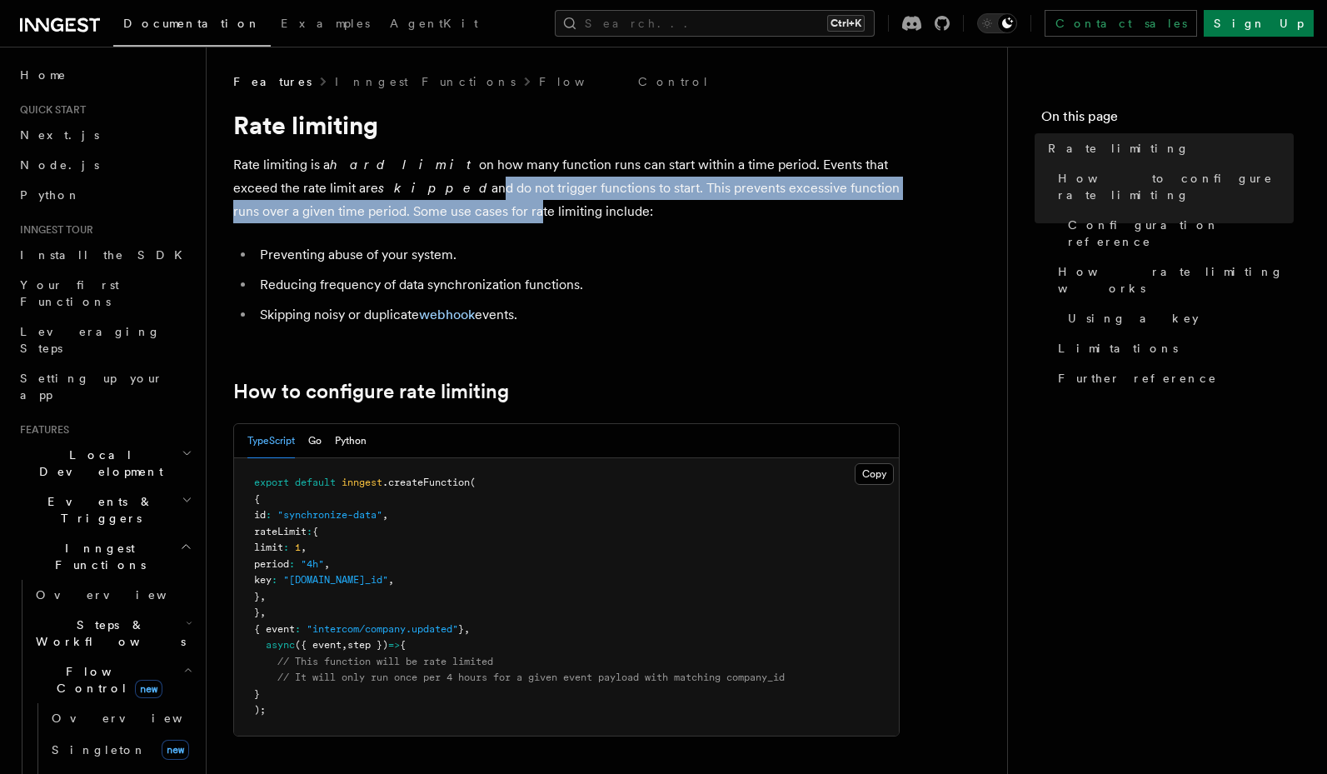
drag, startPoint x: 337, startPoint y: 182, endPoint x: 400, endPoint y: 206, distance: 66.7
click at [400, 206] on p "Rate limiting is a hard limit on how many function runs can start within a time…" at bounding box center [566, 188] width 666 height 70
drag, startPoint x: 441, startPoint y: 192, endPoint x: 447, endPoint y: 218, distance: 26.5
click at [447, 218] on p "Rate limiting is a hard limit on how many function runs can start within a time…" at bounding box center [566, 188] width 666 height 70
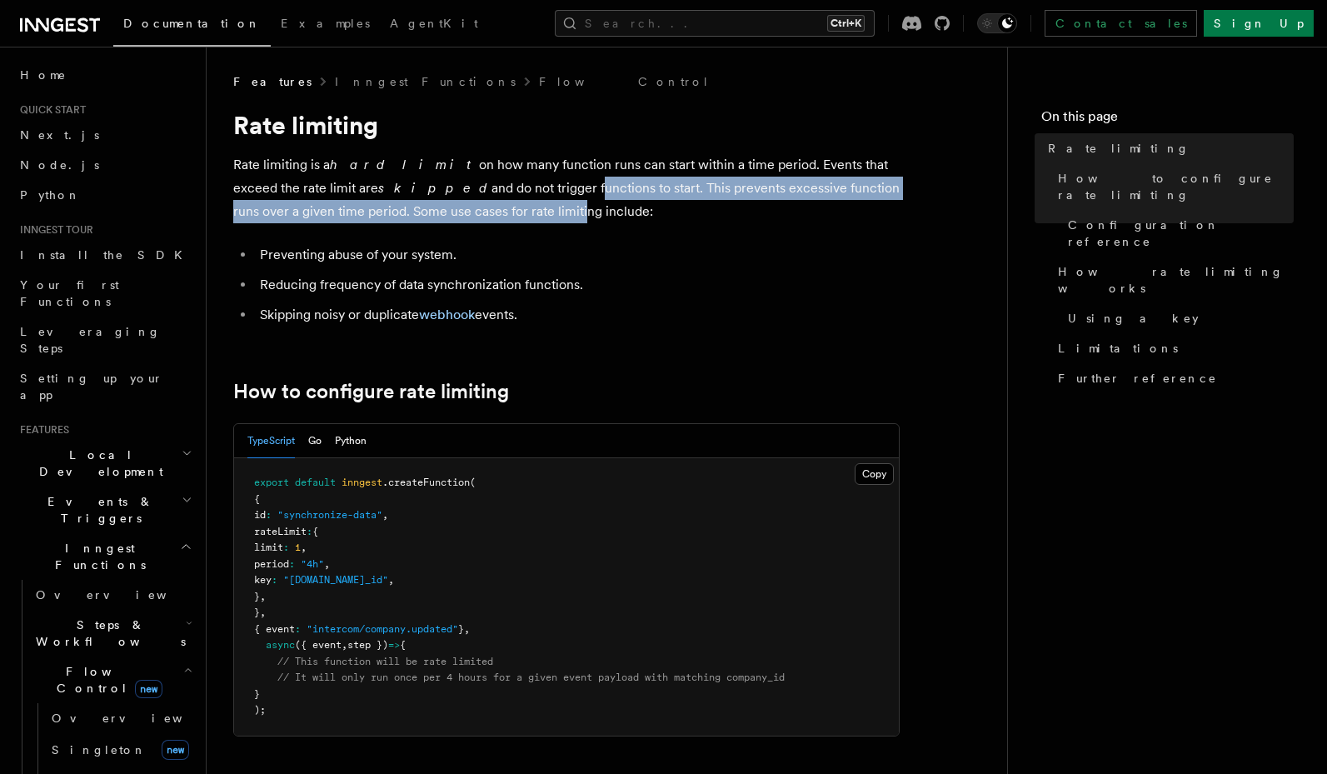
click at [447, 218] on p "Rate limiting is a hard limit on how many function runs can start within a time…" at bounding box center [566, 188] width 666 height 70
drag, startPoint x: 447, startPoint y: 218, endPoint x: 399, endPoint y: 188, distance: 56.9
click at [399, 188] on p "Rate limiting is a hard limit on how many function runs can start within a time…" at bounding box center [566, 188] width 666 height 70
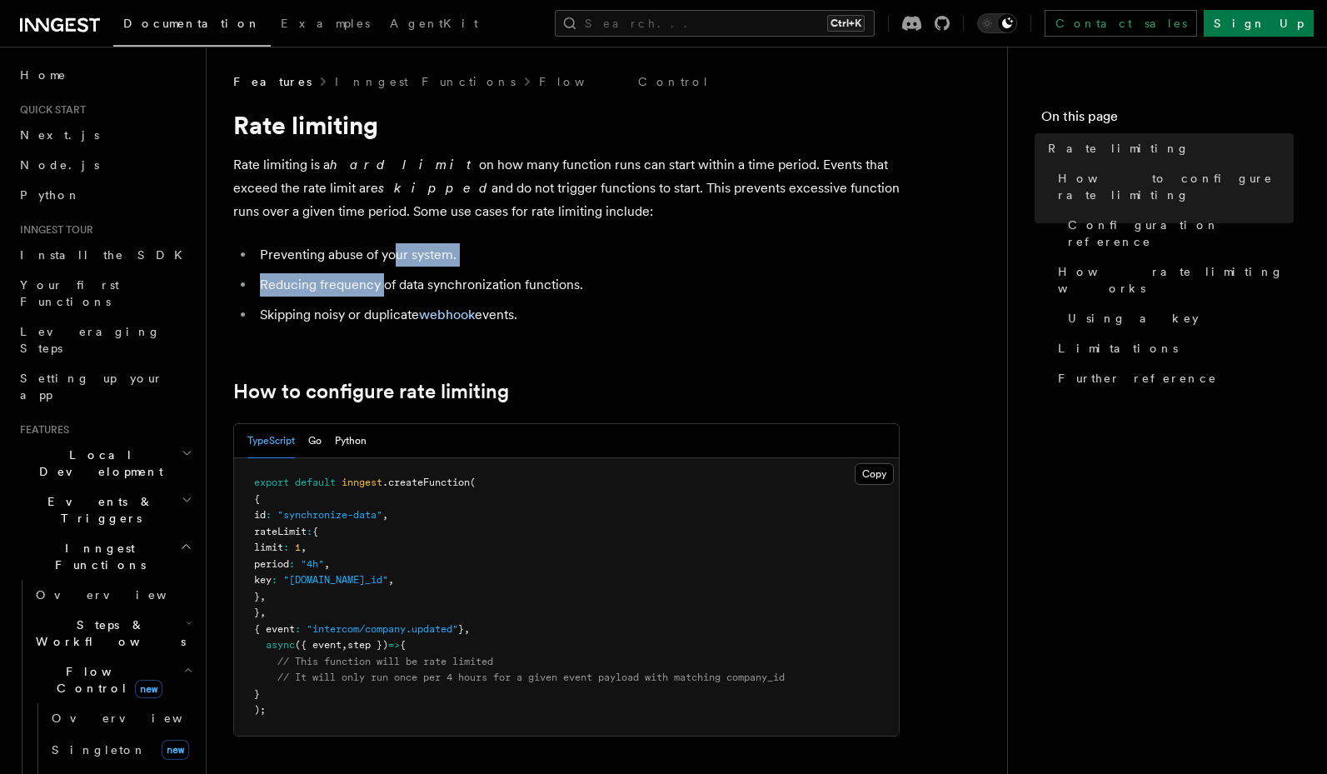
drag, startPoint x: 394, startPoint y: 261, endPoint x: 382, endPoint y: 282, distance: 24.6
click at [382, 282] on ul "Preventing abuse of your system. Reducing frequency of data synchronization fun…" at bounding box center [566, 284] width 666 height 83
click at [382, 282] on li "Reducing frequency of data synchronization functions." at bounding box center [577, 284] width 645 height 23
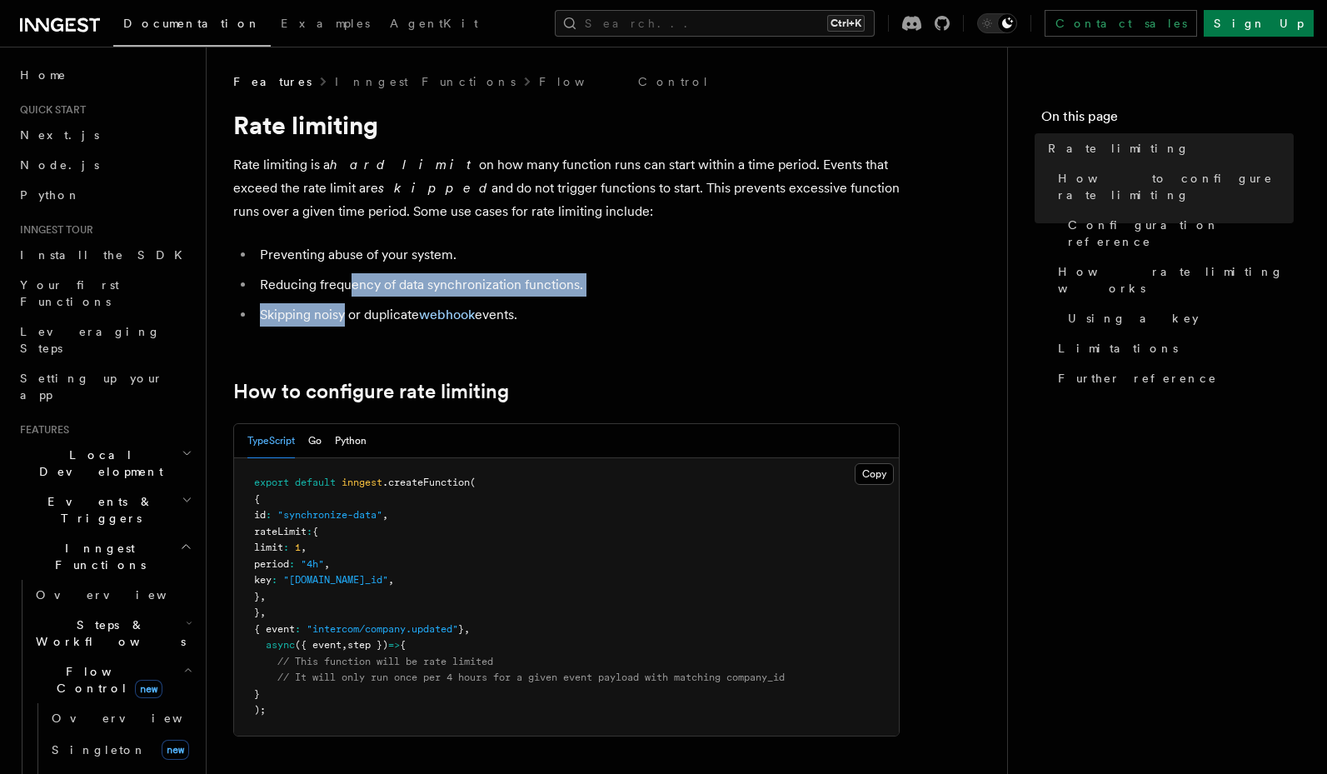
drag, startPoint x: 350, startPoint y: 288, endPoint x: 347, endPoint y: 312, distance: 23.6
click at [347, 312] on ul "Preventing abuse of your system. Reducing frequency of data synchronization fun…" at bounding box center [566, 284] width 666 height 83
click at [347, 312] on li "Skipping noisy or duplicate webhook events." at bounding box center [577, 314] width 645 height 23
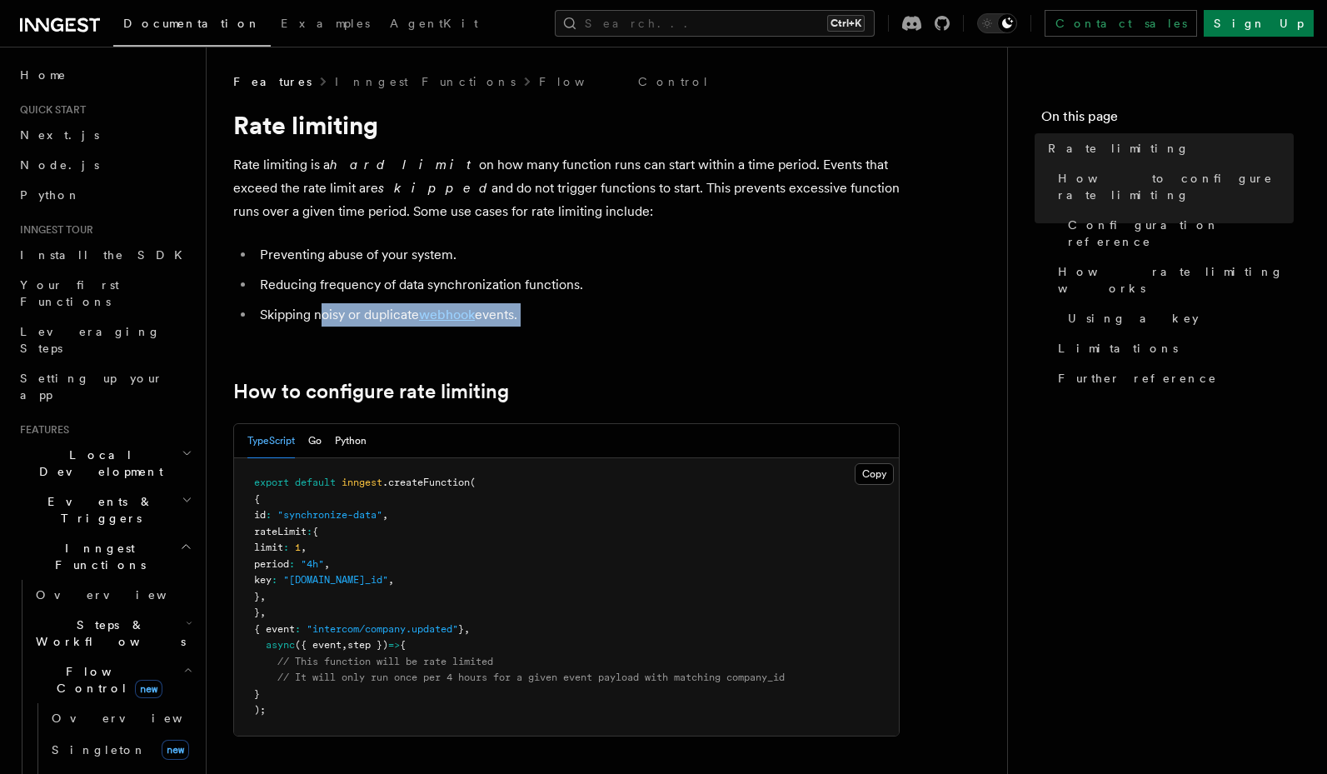
drag, startPoint x: 329, startPoint y: 336, endPoint x: 323, endPoint y: 313, distance: 23.2
click at [323, 313] on li "Skipping noisy or duplicate webhook events." at bounding box center [577, 314] width 645 height 23
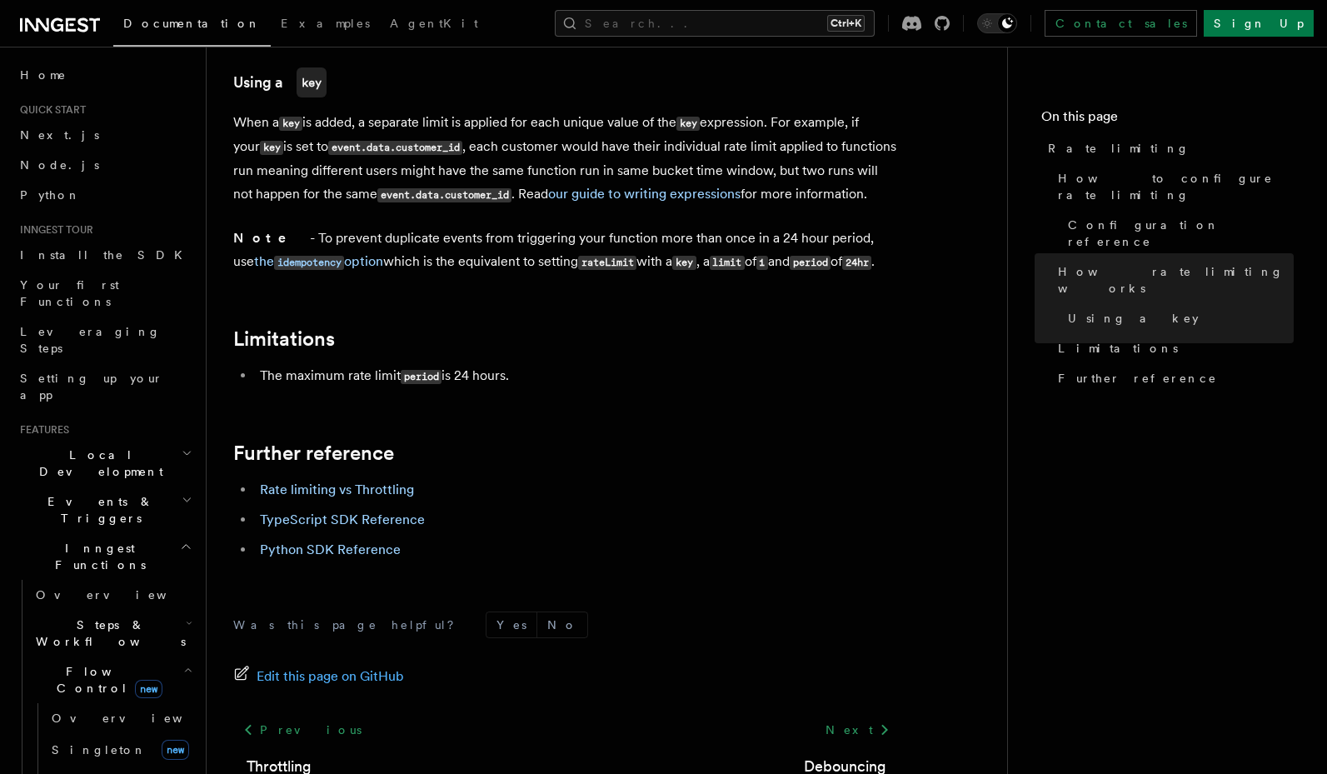
scroll to position [2594, 0]
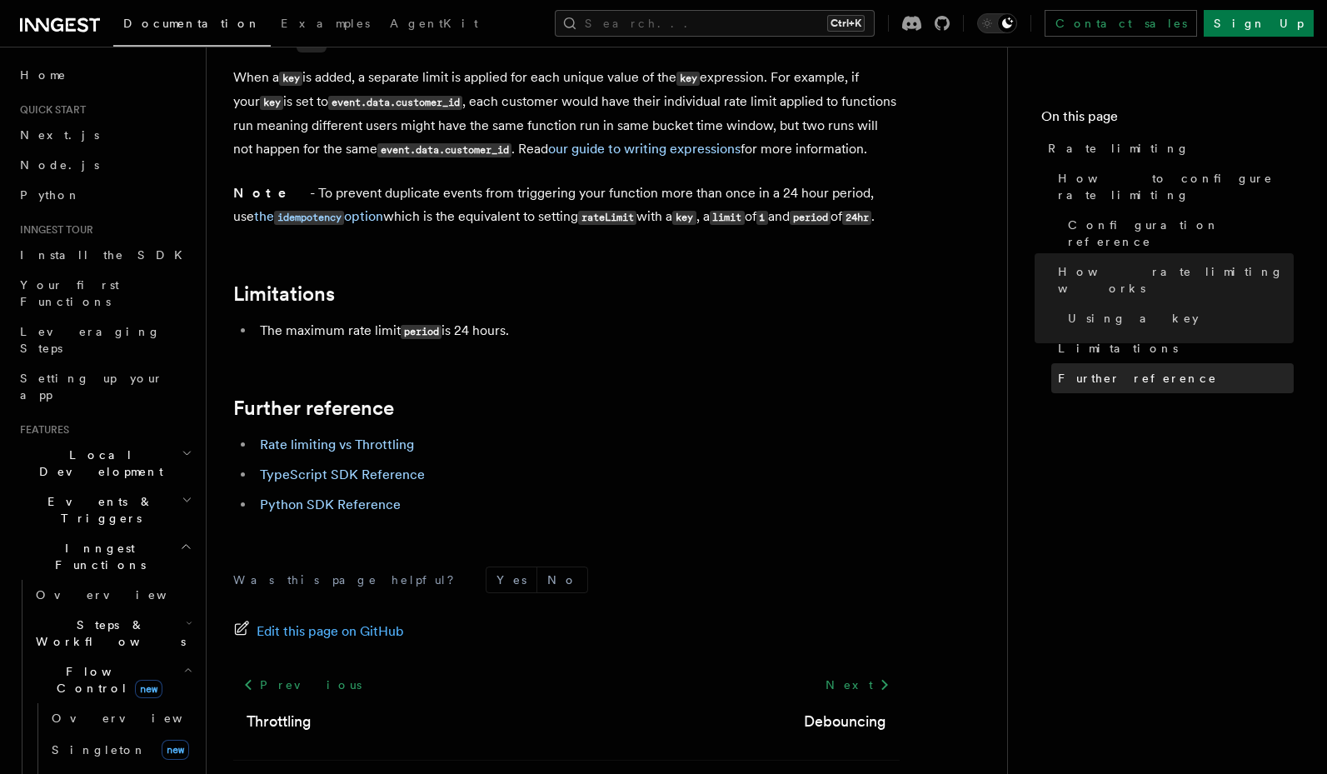
click at [1105, 370] on span "Further reference" at bounding box center [1137, 378] width 159 height 17
click at [1069, 370] on span "Further reference" at bounding box center [1137, 378] width 159 height 17
click at [372, 436] on link "Rate limiting vs Throttling" at bounding box center [337, 444] width 154 height 16
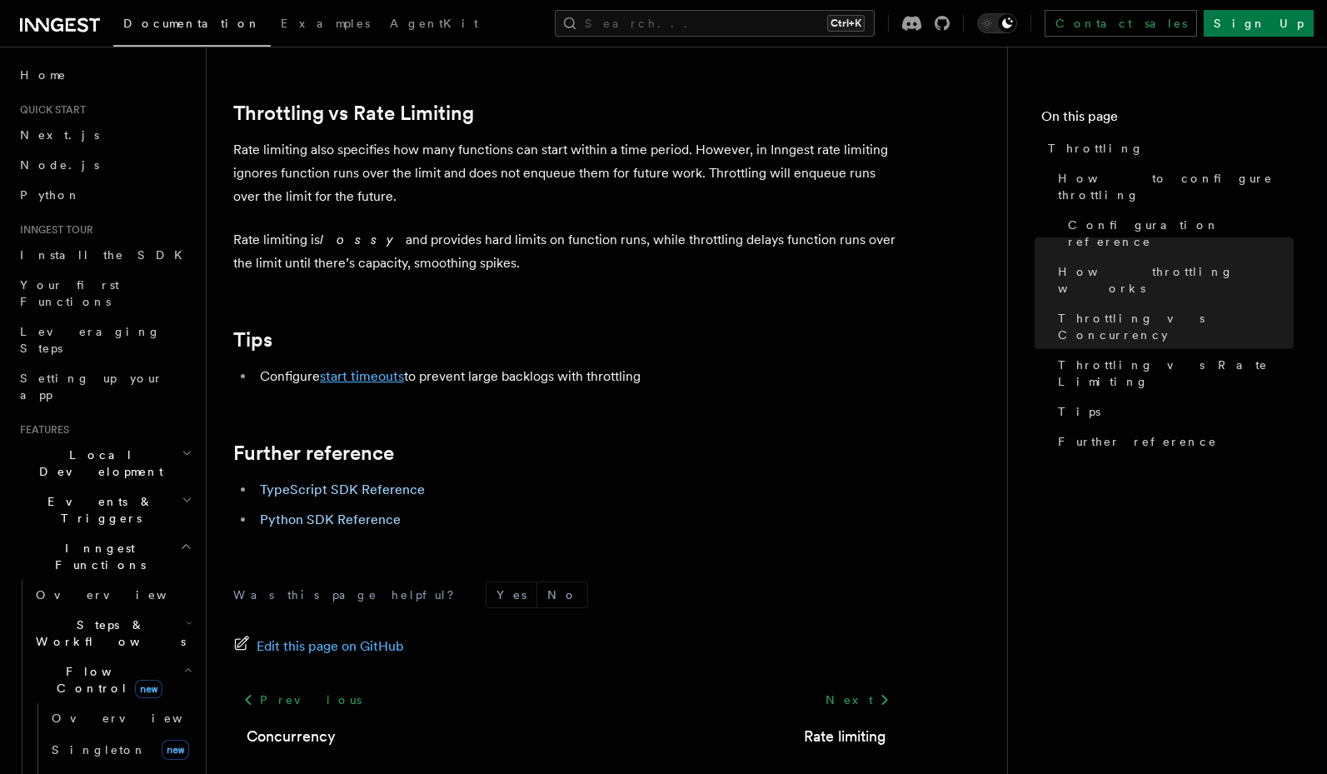
scroll to position [1782, 0]
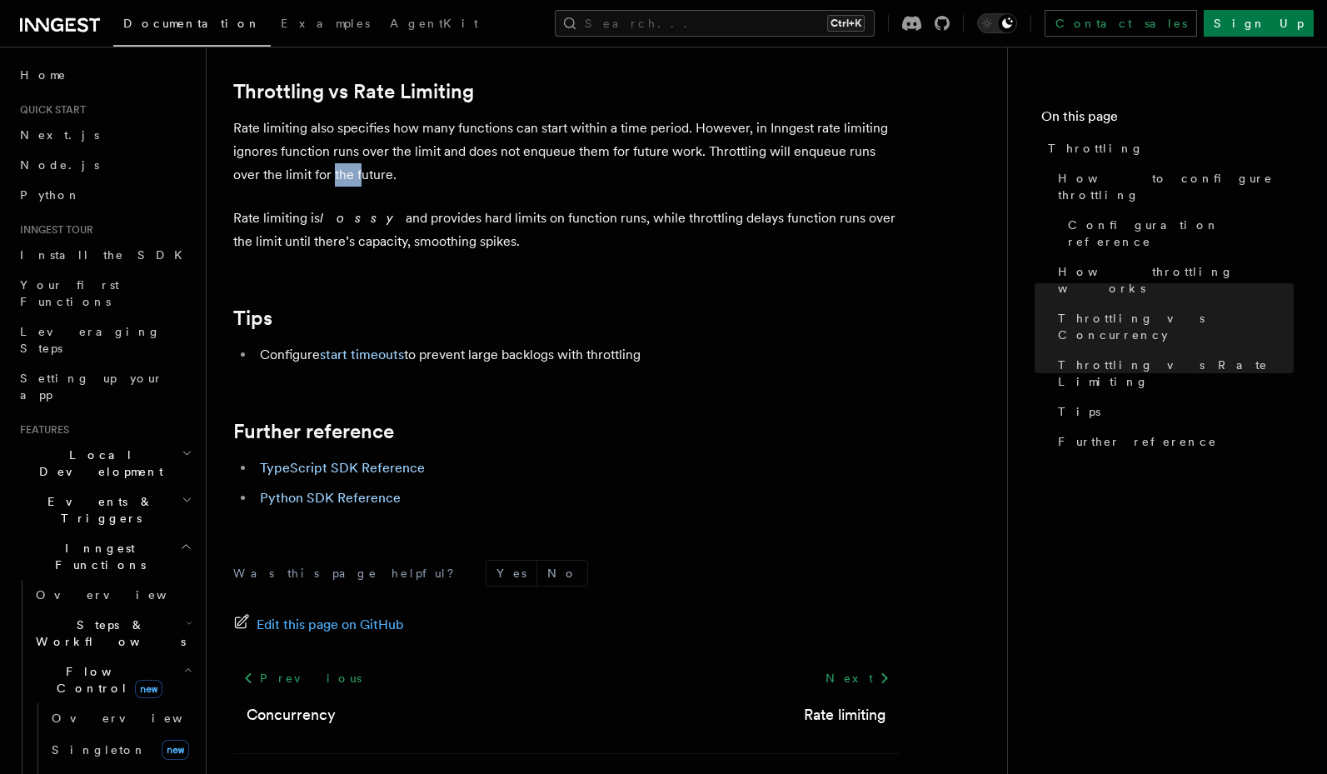
drag, startPoint x: 305, startPoint y: 169, endPoint x: 328, endPoint y: 182, distance: 26.9
click at [328, 182] on p "Rate limiting also specifies how many functions can start within a time period.…" at bounding box center [566, 152] width 666 height 70
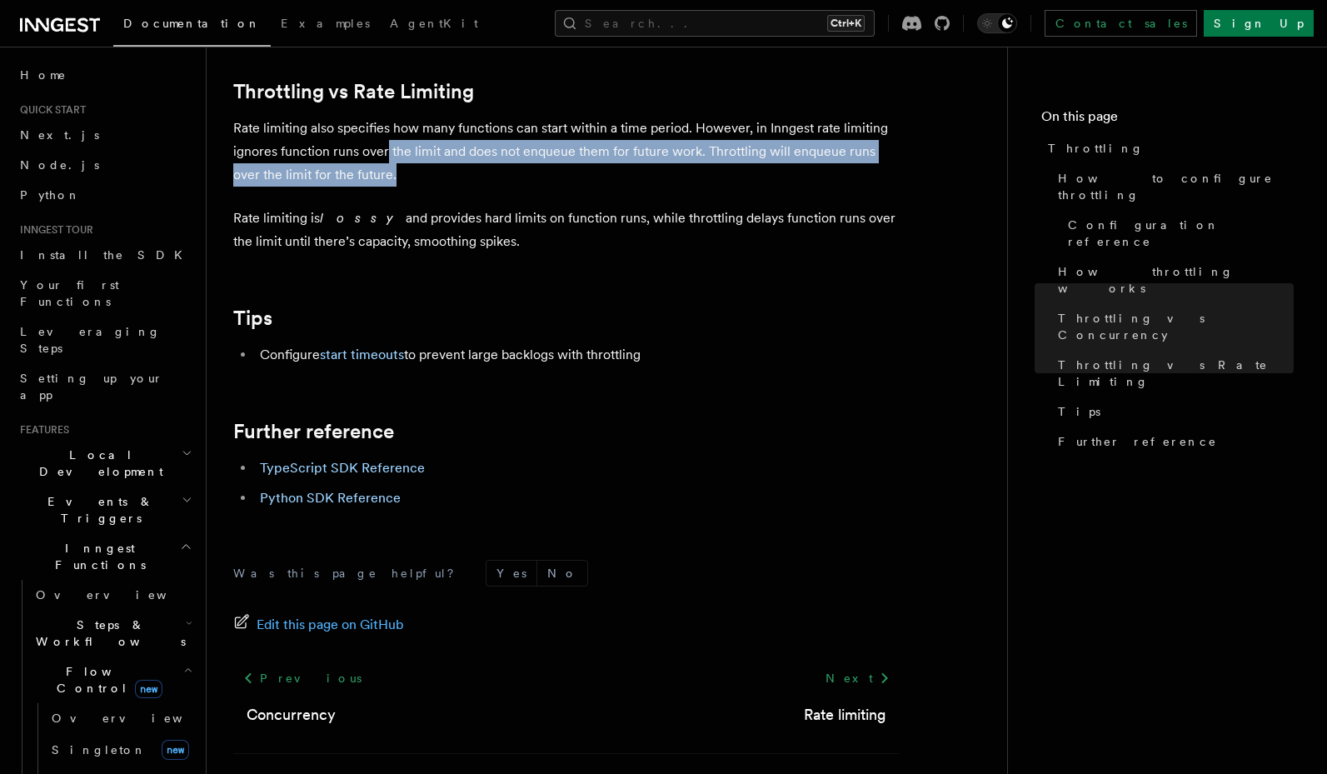
drag, startPoint x: 386, startPoint y: 147, endPoint x: 473, endPoint y: 170, distance: 90.3
click at [473, 170] on p "Rate limiting also specifies how many functions can start within a time period.…" at bounding box center [566, 152] width 666 height 70
drag, startPoint x: 490, startPoint y: 160, endPoint x: 492, endPoint y: 170, distance: 10.3
click at [492, 170] on p "Rate limiting also specifies how many functions can start within a time period.…" at bounding box center [566, 152] width 666 height 70
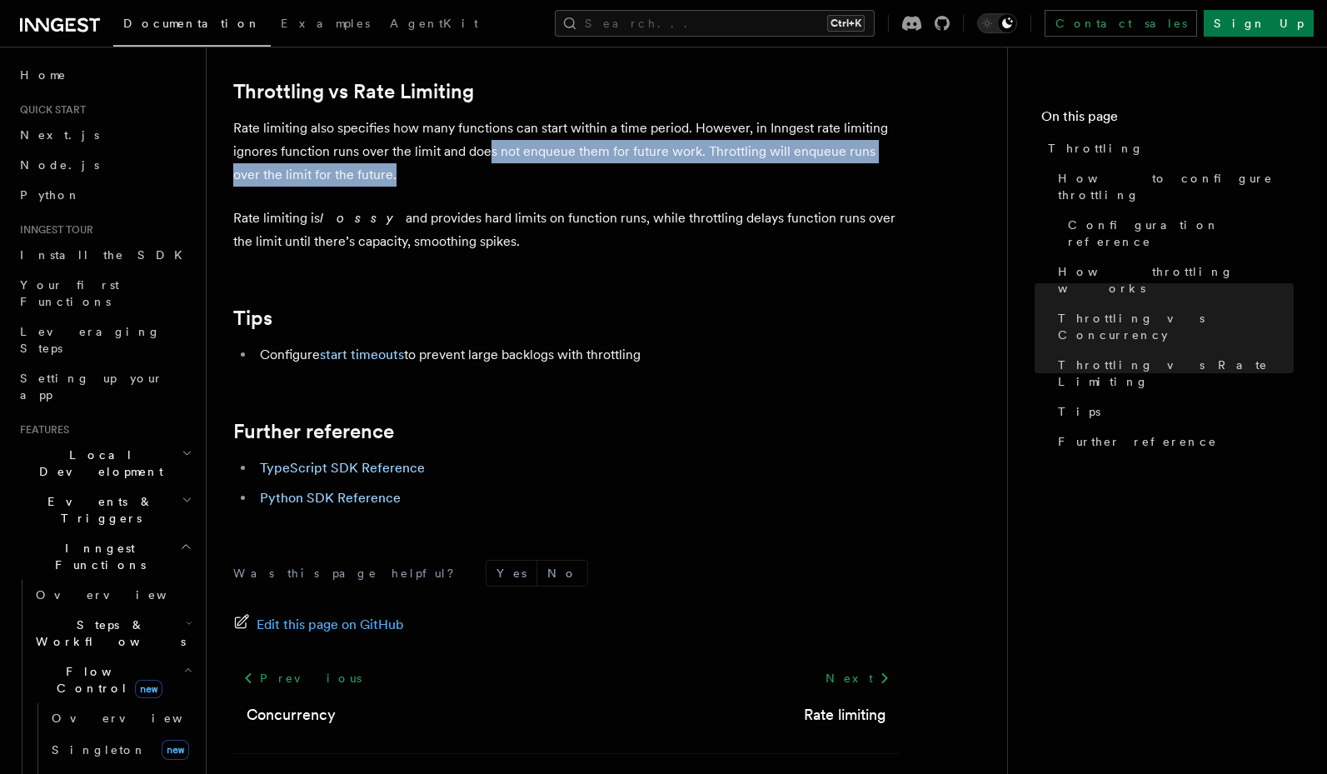
click at [492, 170] on p "Rate limiting also specifies how many functions can start within a time period.…" at bounding box center [566, 152] width 666 height 70
drag, startPoint x: 504, startPoint y: 149, endPoint x: 838, endPoint y: 157, distance: 334.1
click at [838, 157] on p "Rate limiting also specifies how many functions can start within a time period.…" at bounding box center [566, 152] width 666 height 70
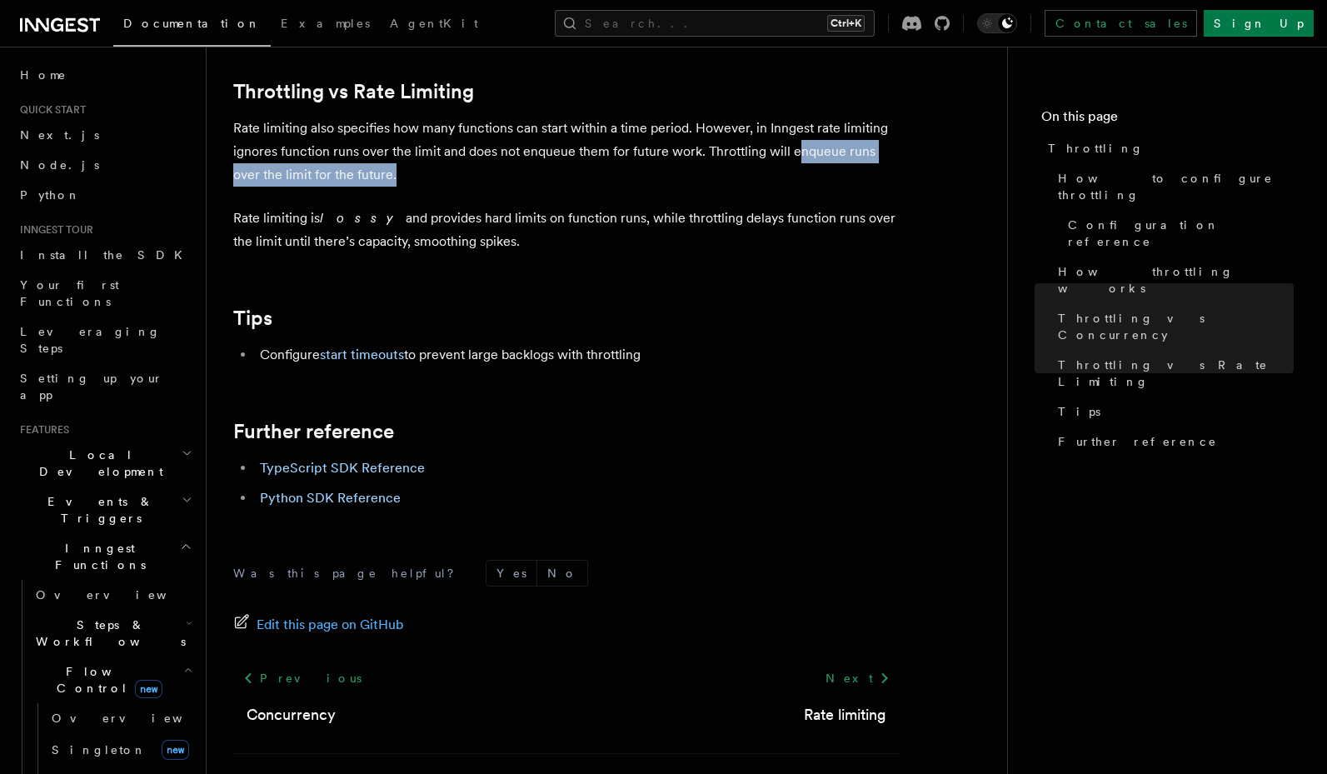
drag, startPoint x: 797, startPoint y: 155, endPoint x: 790, endPoint y: 165, distance: 12.5
click at [790, 165] on p "Rate limiting also specifies how many functions can start within a time period.…" at bounding box center [566, 152] width 666 height 70
click at [719, 156] on p "Rate limiting also specifies how many functions can start within a time period.…" at bounding box center [566, 152] width 666 height 70
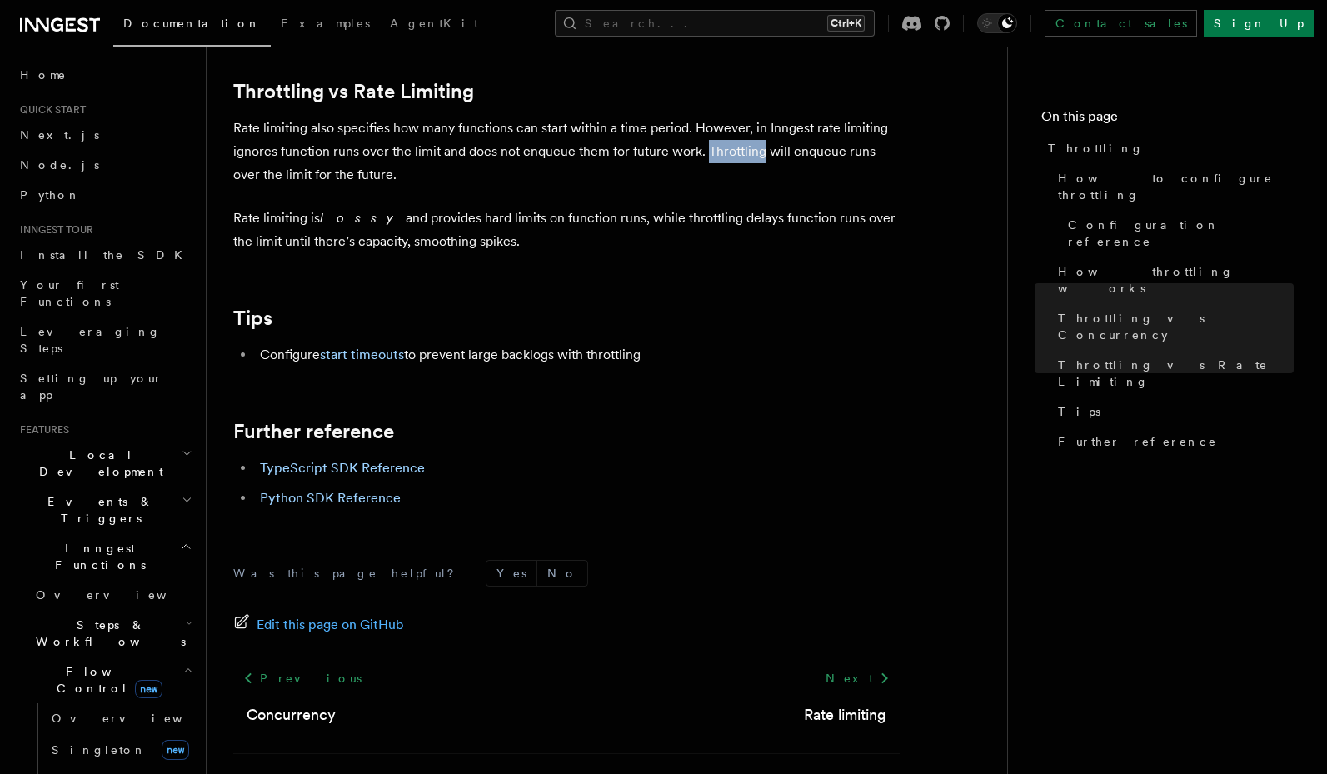
click at [719, 156] on p "Rate limiting also specifies how many functions can start within a time period.…" at bounding box center [566, 152] width 666 height 70
copy p "Throttling"
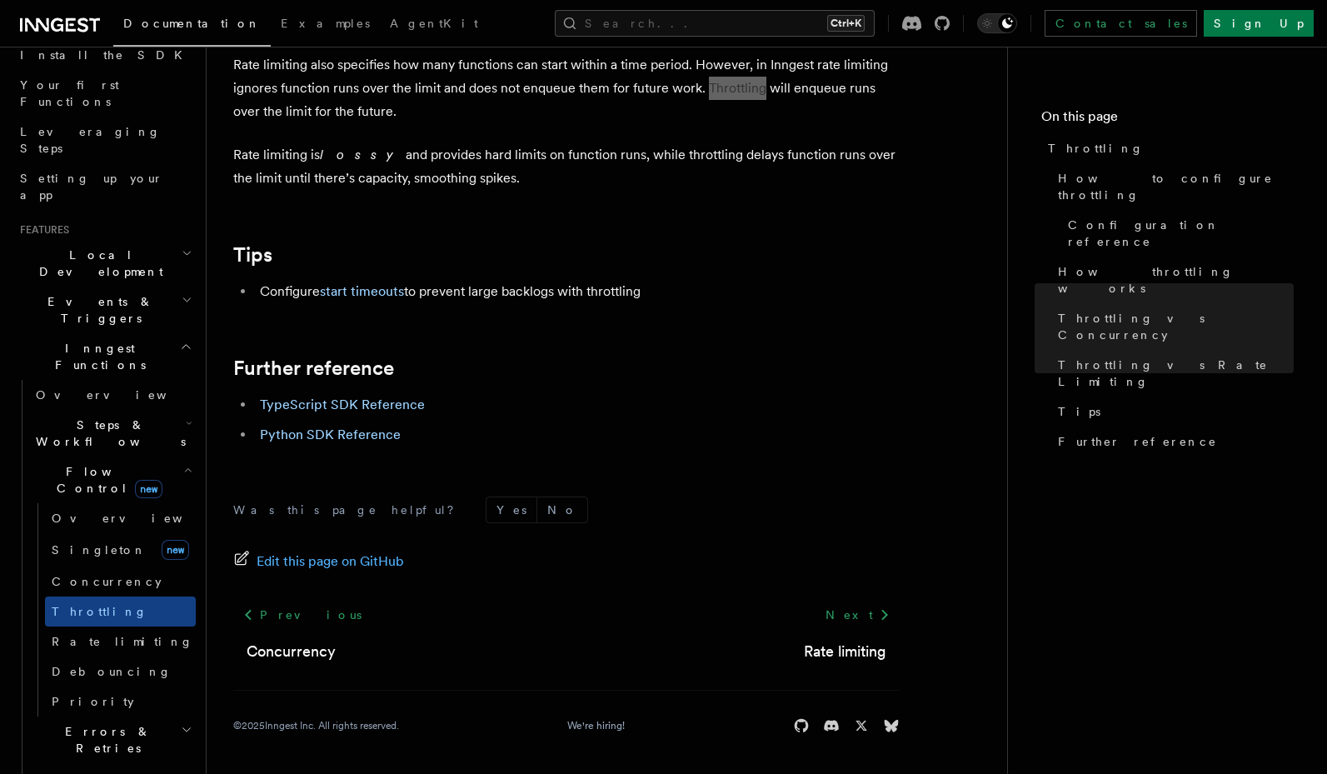
scroll to position [300, 0]
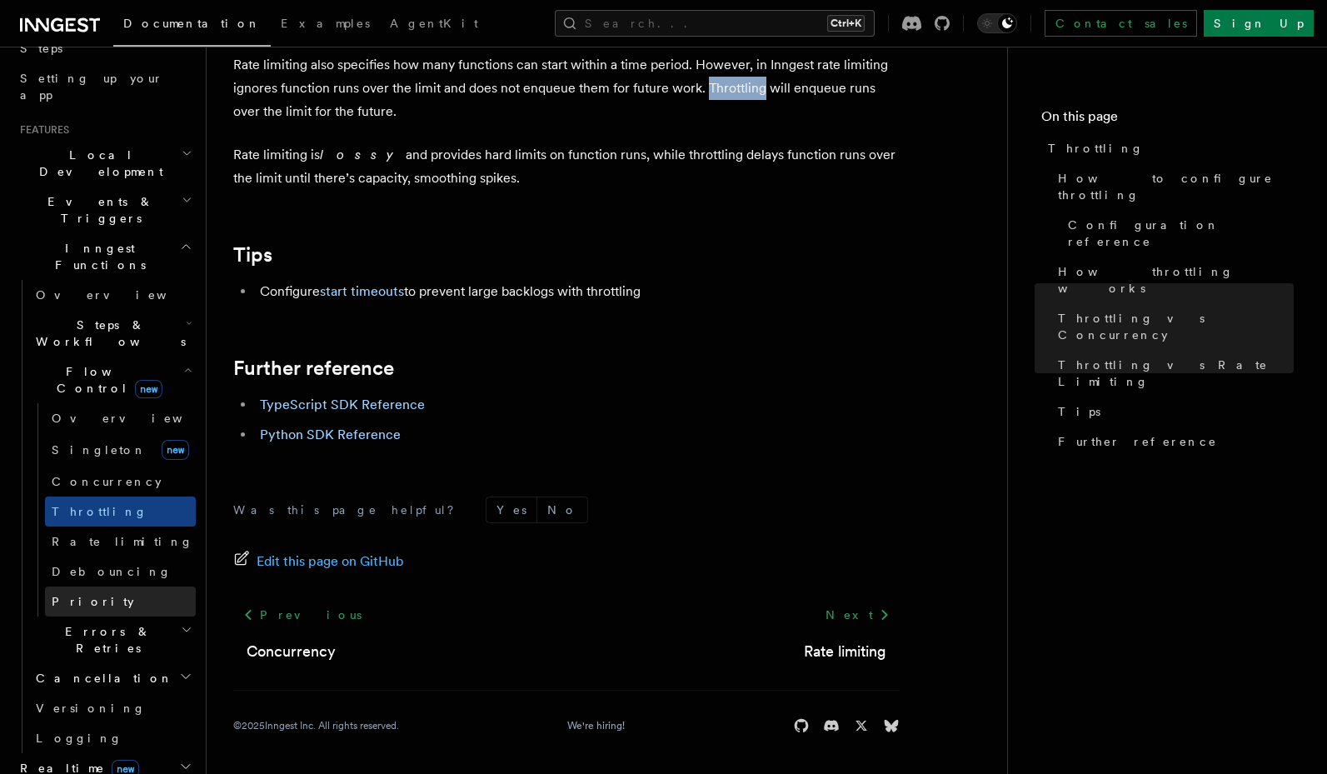
click at [129, 586] on link "Priority" at bounding box center [120, 601] width 151 height 30
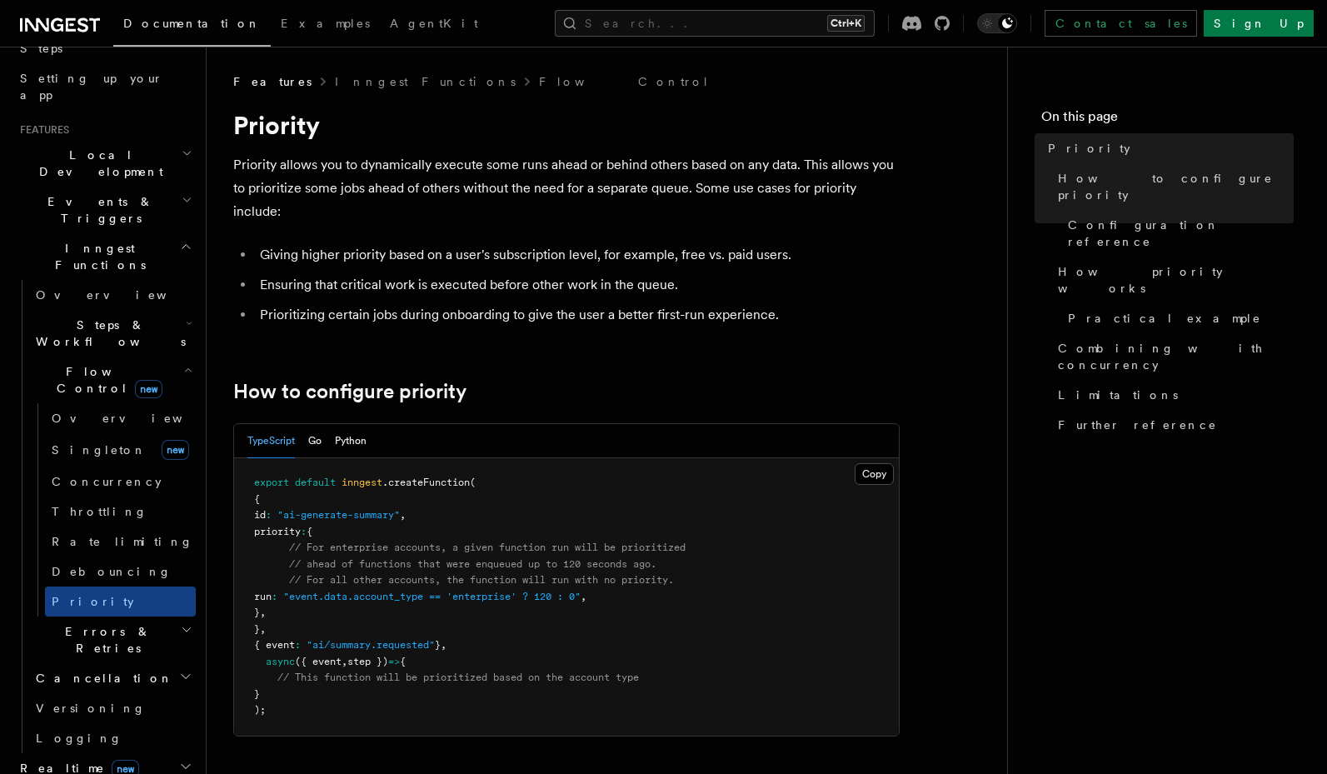
scroll to position [100, 0]
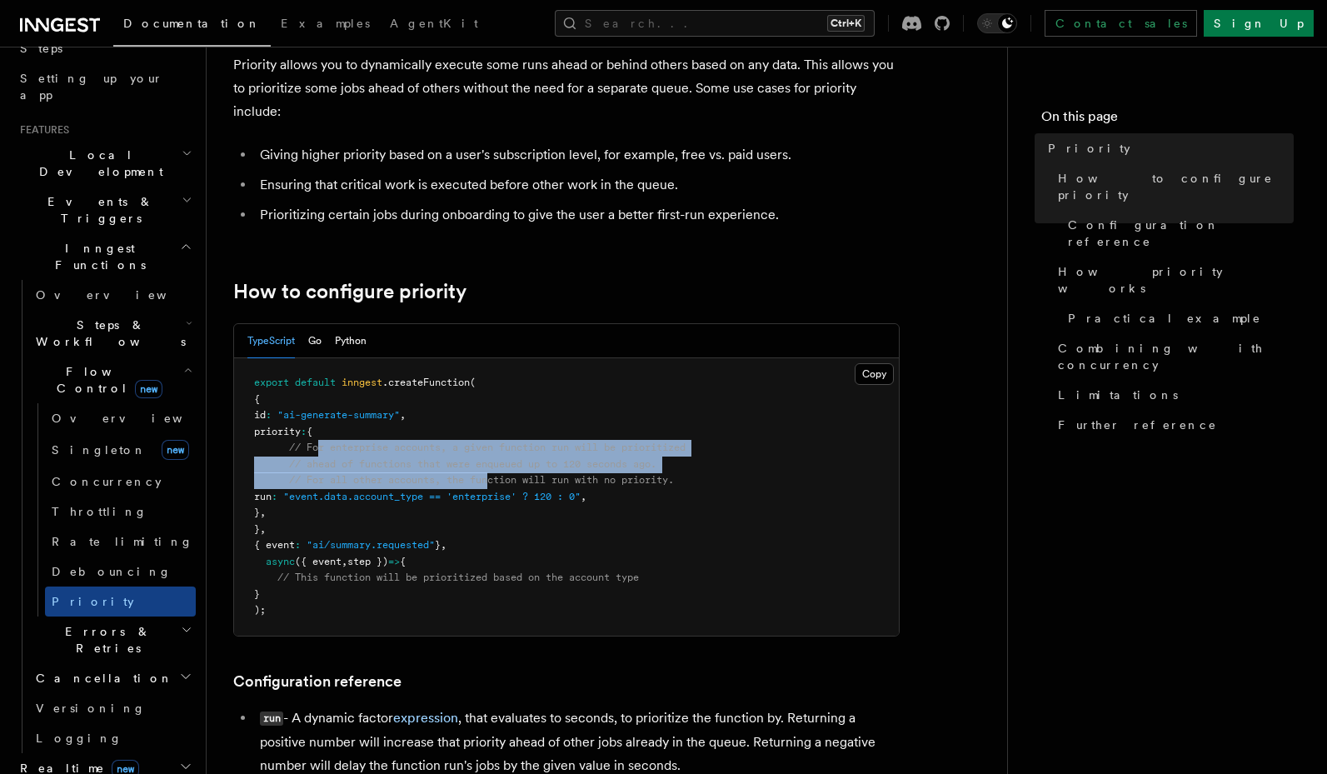
drag, startPoint x: 317, startPoint y: 448, endPoint x: 493, endPoint y: 476, distance: 178.0
click at [493, 476] on code "export default inngest .createFunction ( { id : "ai-generate-summary" , priorit…" at bounding box center [469, 495] width 431 height 239
click at [493, 476] on span "// For all other accounts, the function will run with no priority." at bounding box center [481, 480] width 385 height 12
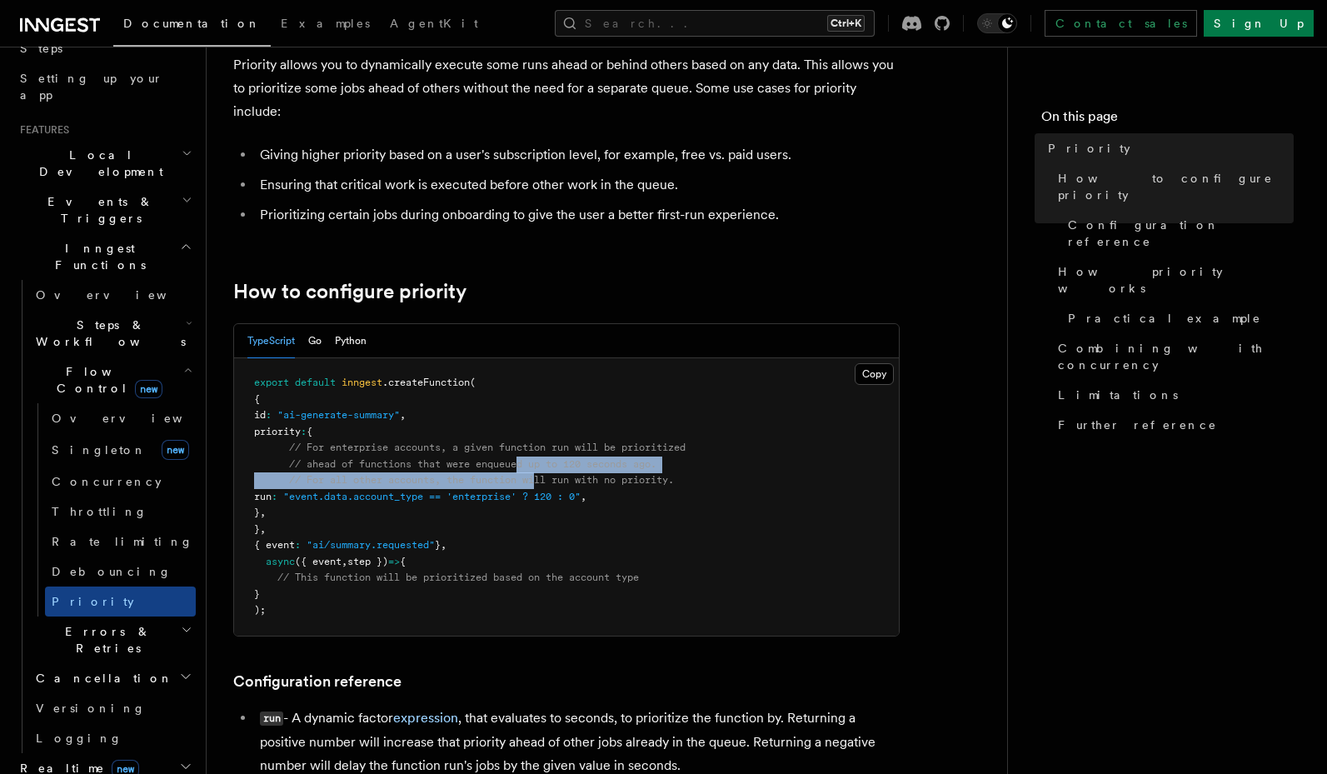
drag, startPoint x: 526, startPoint y: 471, endPoint x: 541, endPoint y: 480, distance: 16.4
click at [541, 480] on pre "export default inngest .createFunction ( { id : "ai-generate-summary" , priorit…" at bounding box center [566, 496] width 665 height 277
click at [541, 480] on span "// For all other accounts, the function will run with no priority." at bounding box center [481, 480] width 385 height 12
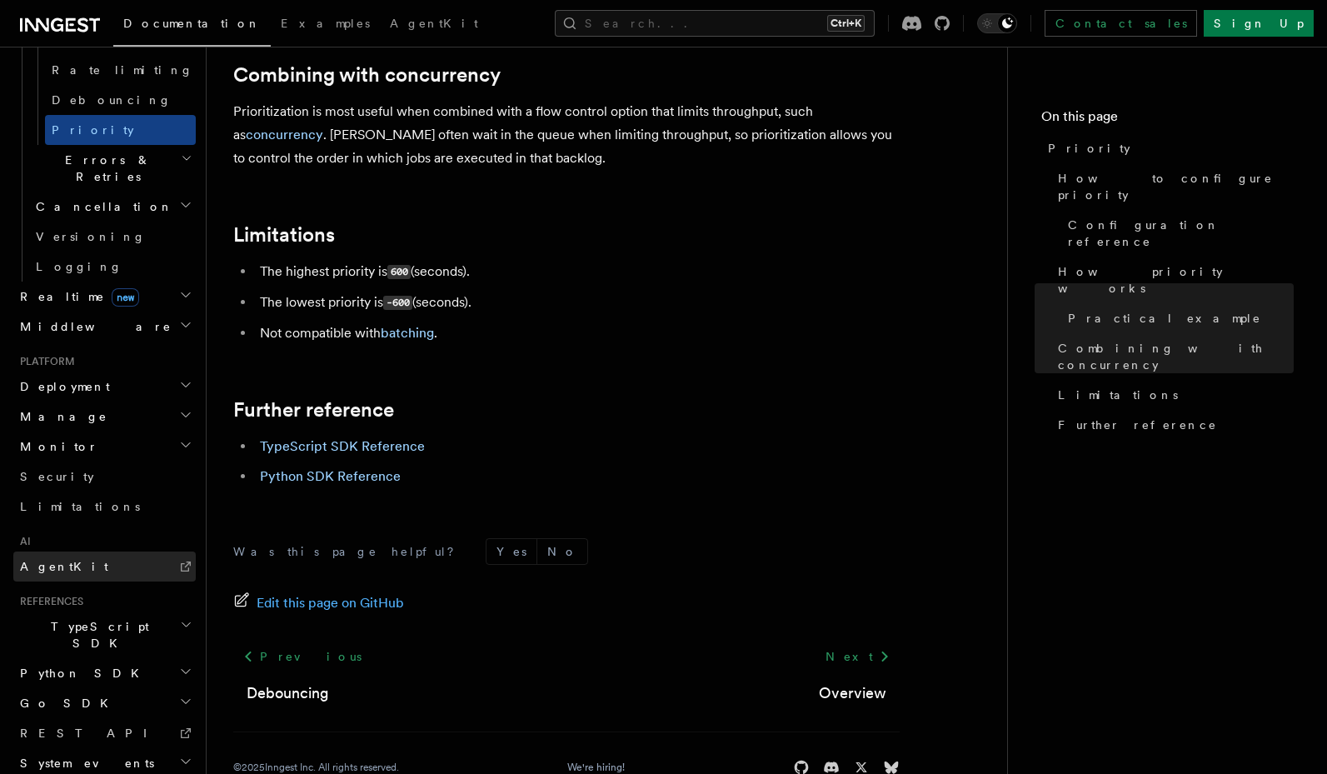
scroll to position [772, 0]
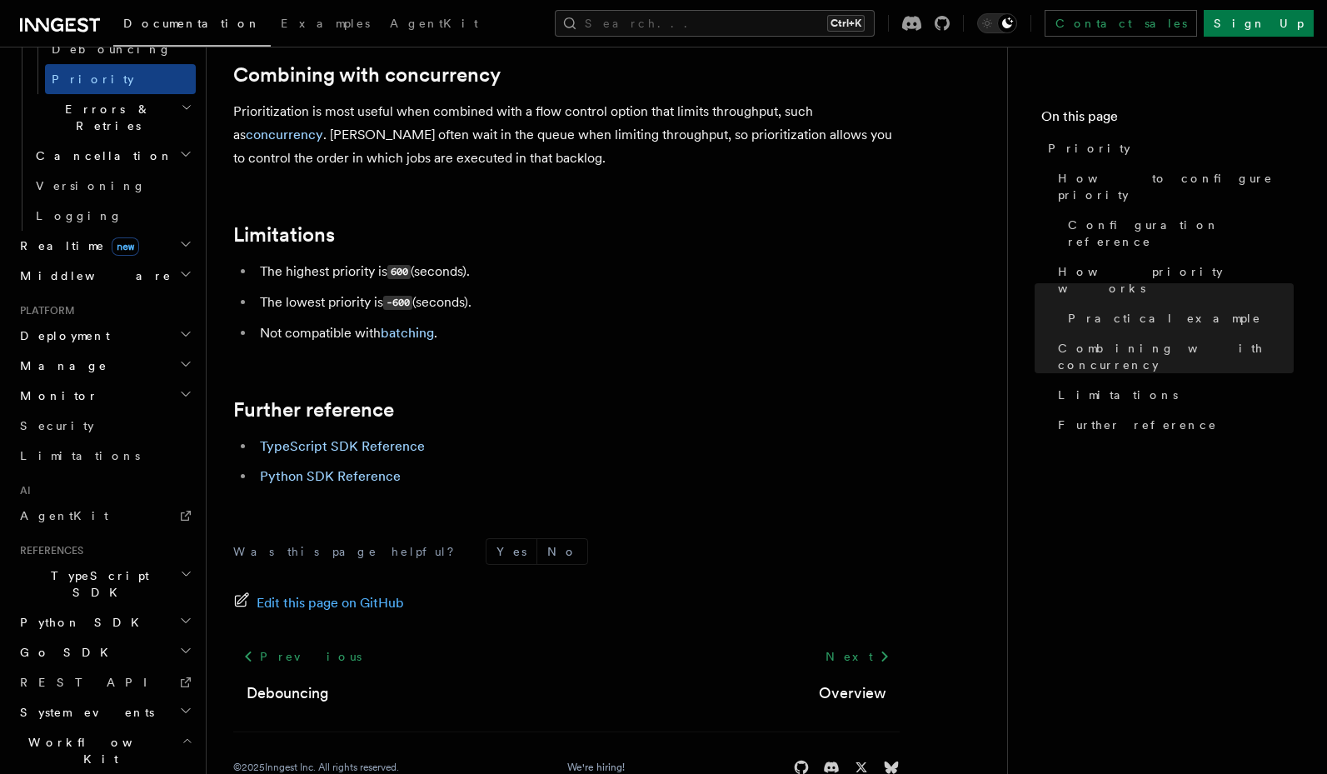
scroll to position [922, 0]
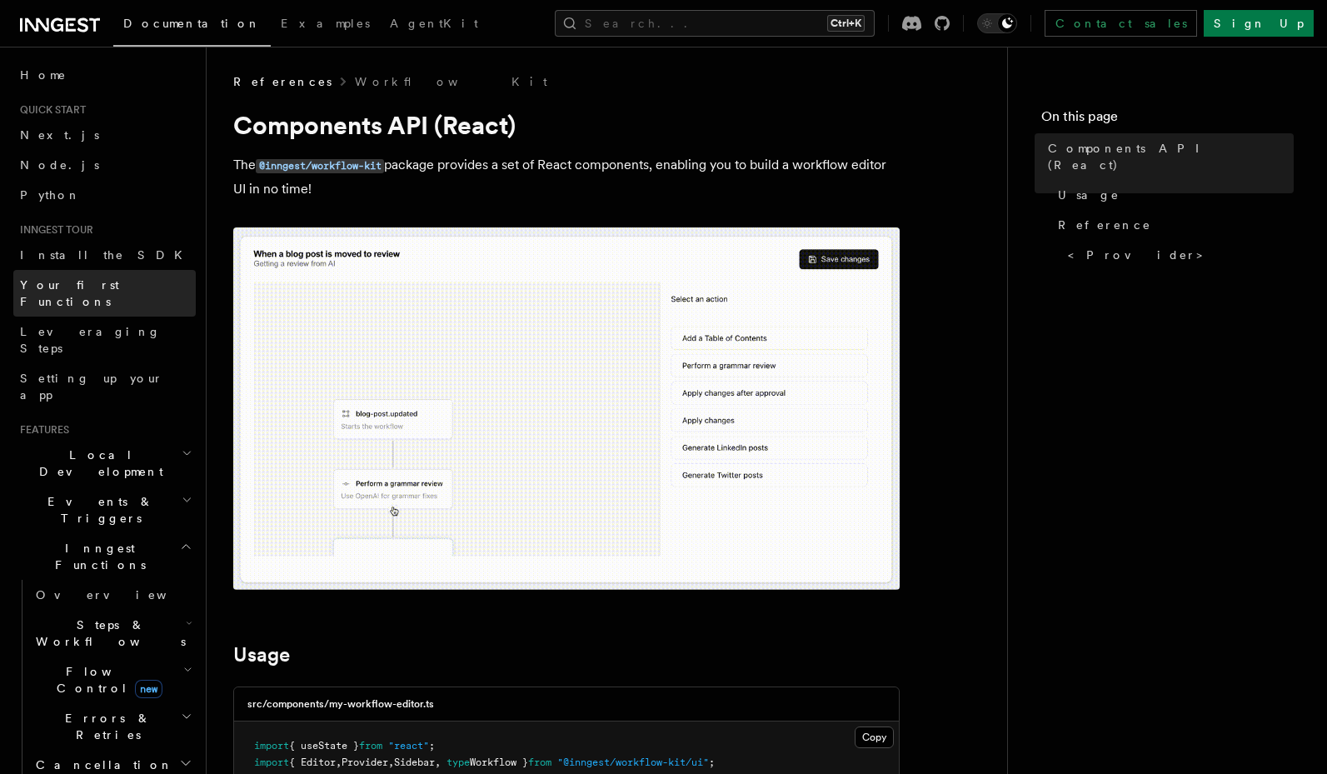
click at [95, 287] on span "Your first Functions" at bounding box center [69, 293] width 99 height 30
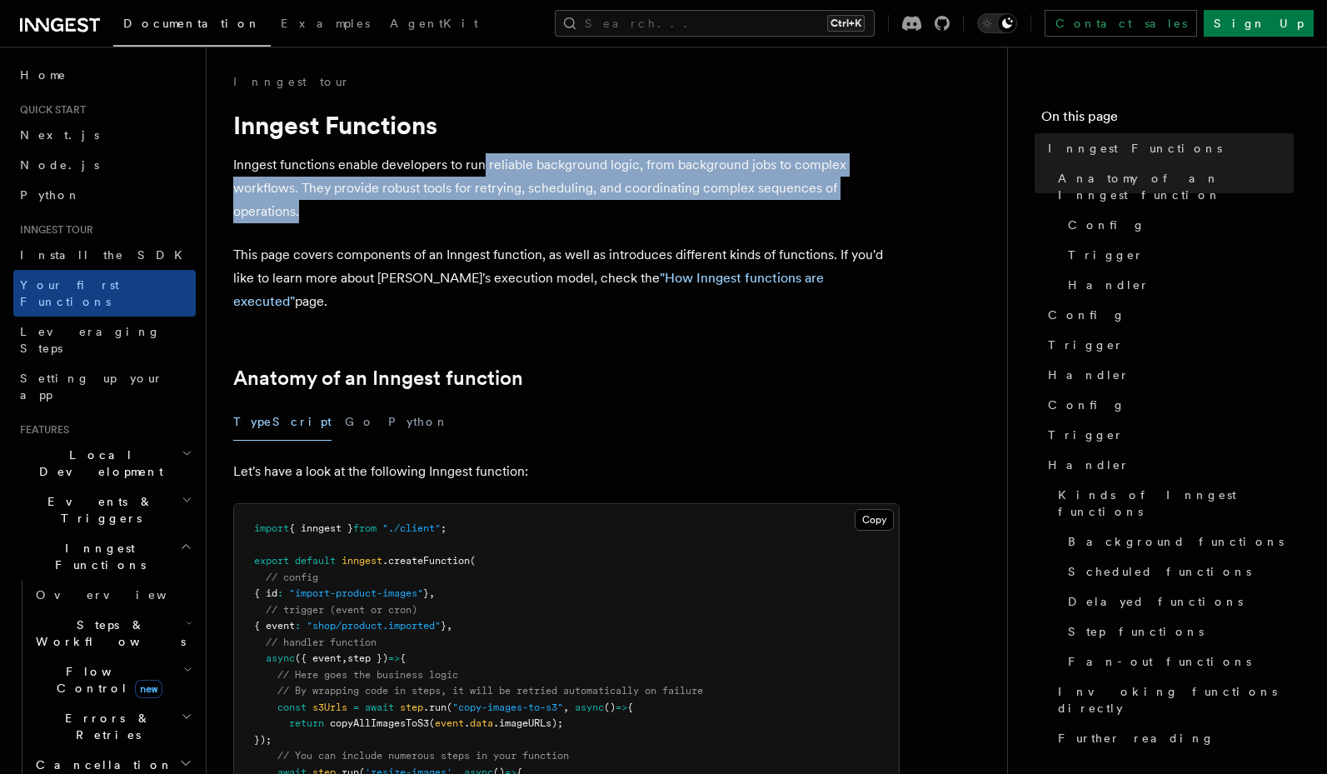
drag, startPoint x: 482, startPoint y: 173, endPoint x: 484, endPoint y: 206, distance: 32.5
click at [484, 206] on p "Inngest functions enable developers to run reliable background logic, from back…" at bounding box center [566, 188] width 666 height 70
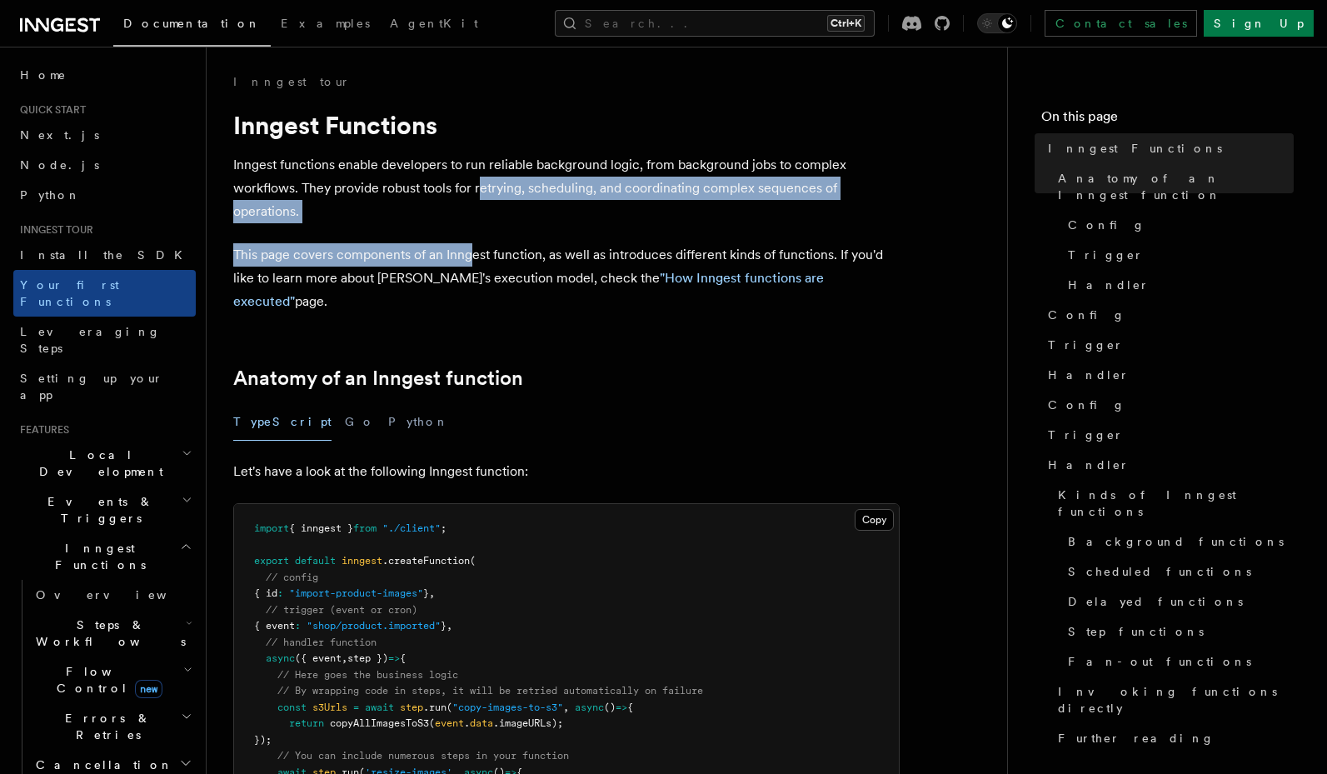
drag, startPoint x: 479, startPoint y: 193, endPoint x: 469, endPoint y: 250, distance: 57.5
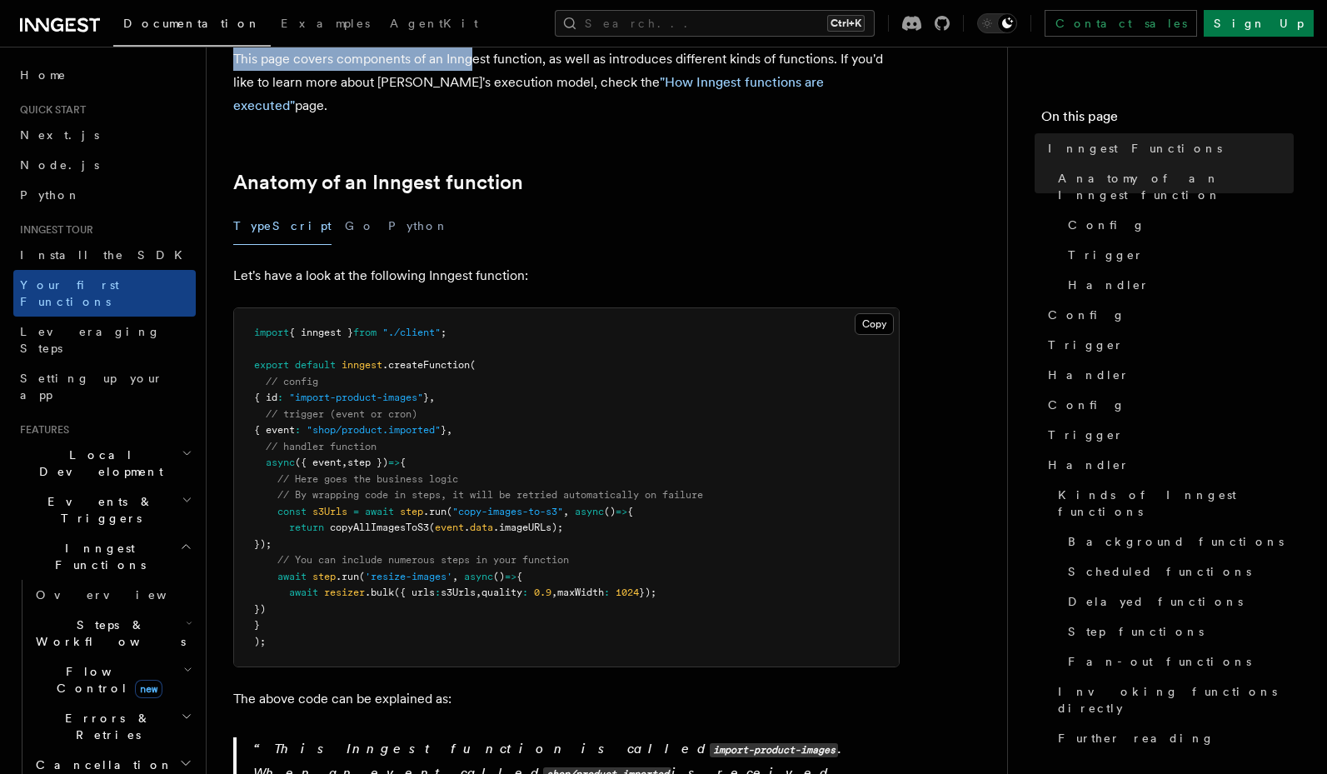
scroll to position [200, 0]
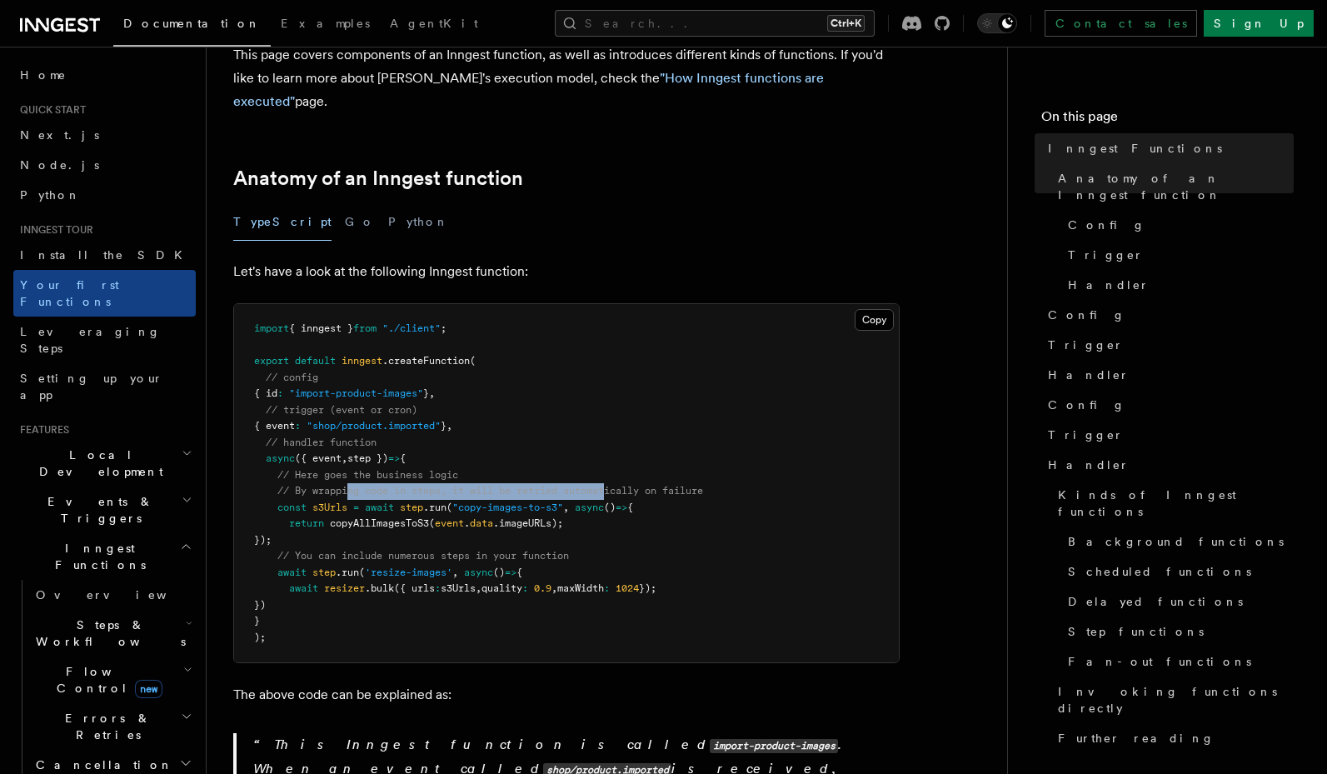
drag, startPoint x: 348, startPoint y: 466, endPoint x: 613, endPoint y: 469, distance: 264.9
click at [613, 485] on span "// By wrapping code in steps, it will be retried automatically on failure" at bounding box center [490, 491] width 426 height 12
drag, startPoint x: 382, startPoint y: 535, endPoint x: 465, endPoint y: 535, distance: 82.5
click at [465, 550] on span "// You can include numerous steps in your function" at bounding box center [423, 556] width 292 height 12
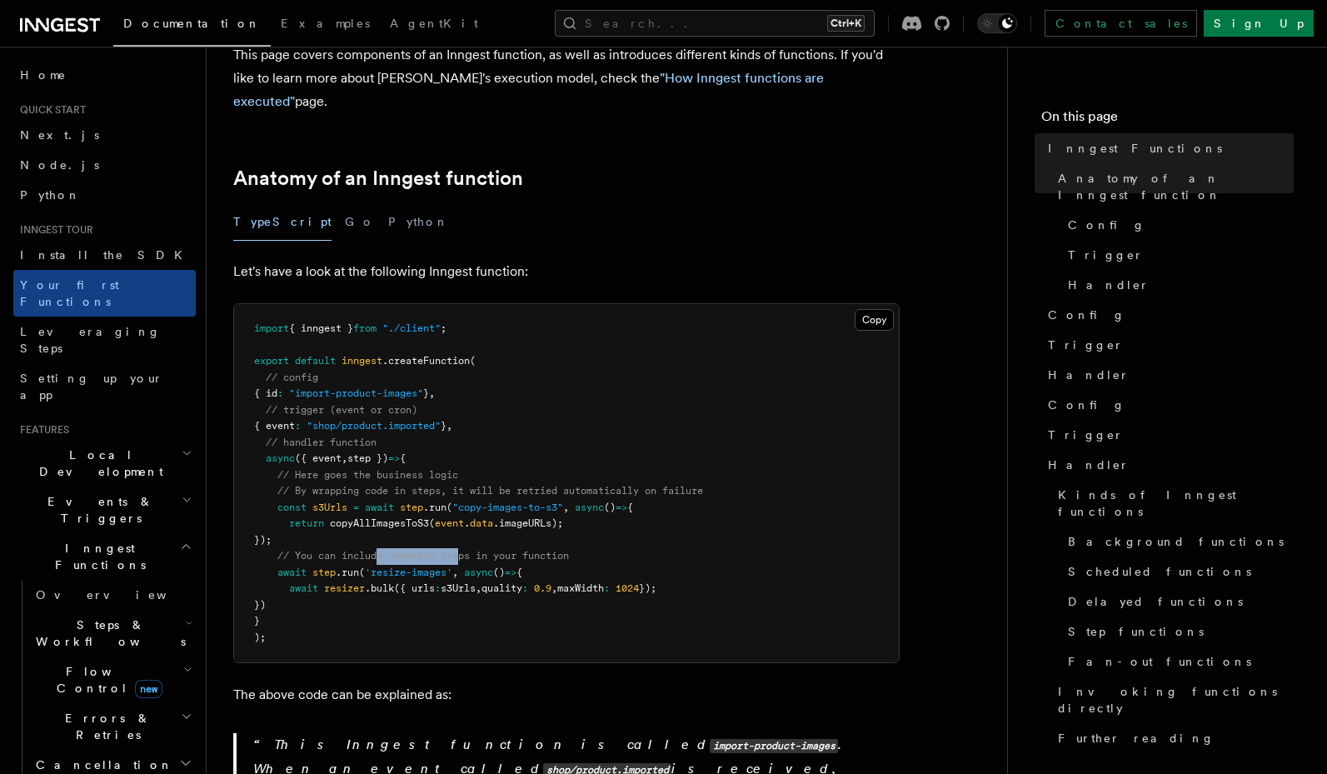
click at [465, 550] on span "// You can include numerous steps in your function" at bounding box center [423, 556] width 292 height 12
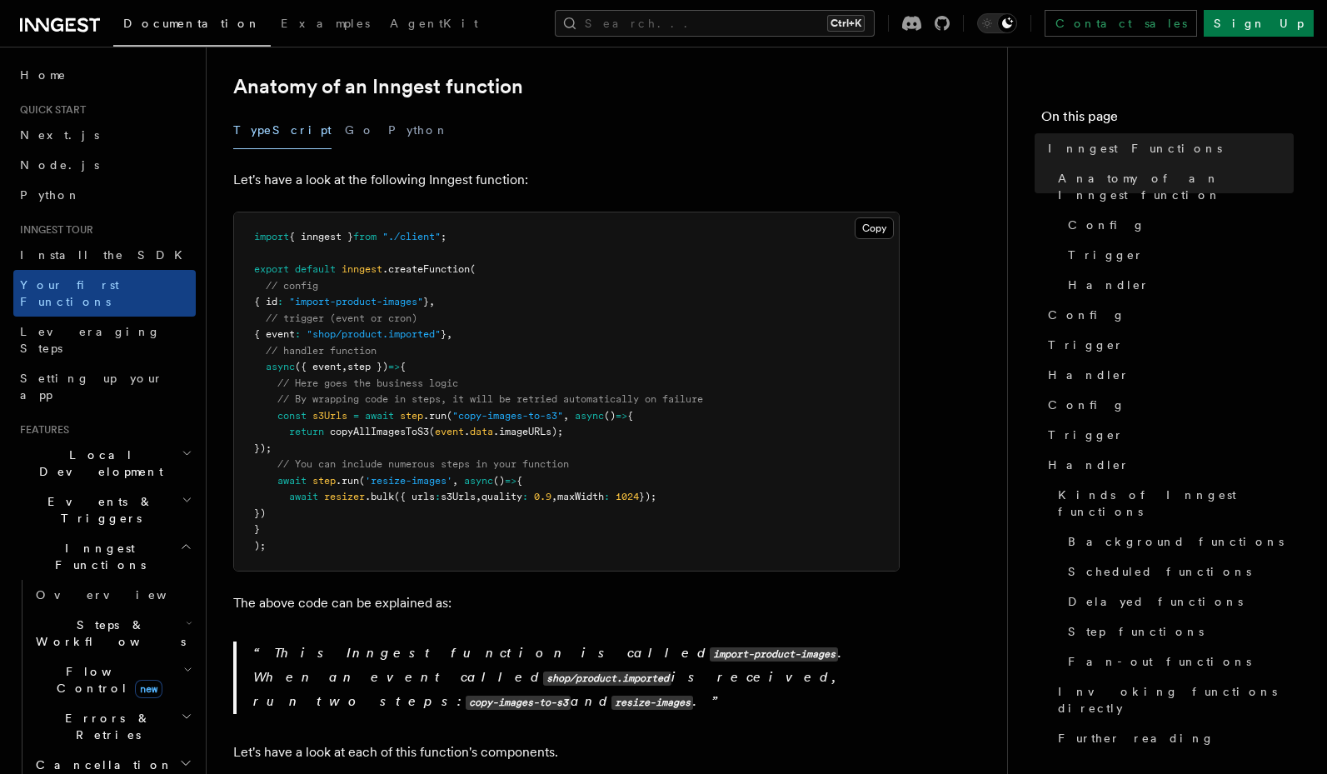
scroll to position [400, 0]
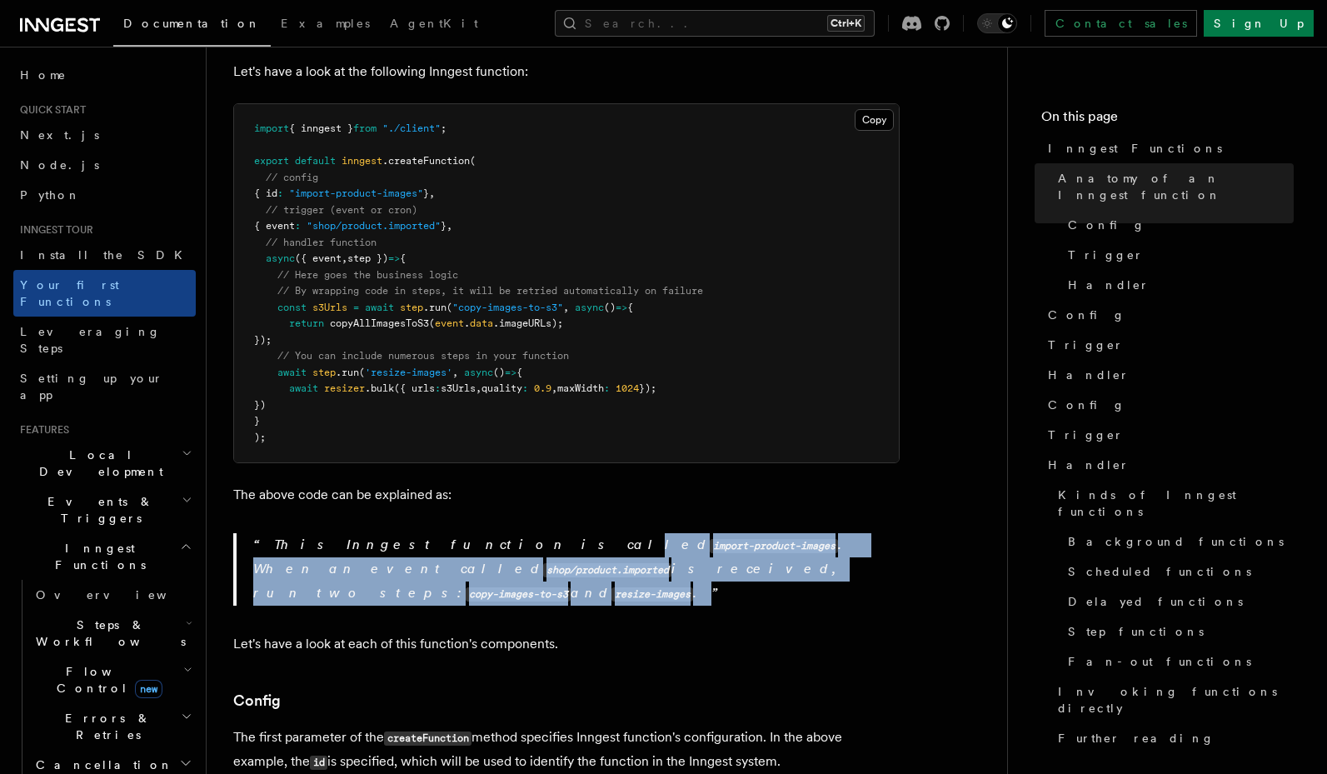
drag, startPoint x: 416, startPoint y: 524, endPoint x: 387, endPoint y: 581, distance: 63.3
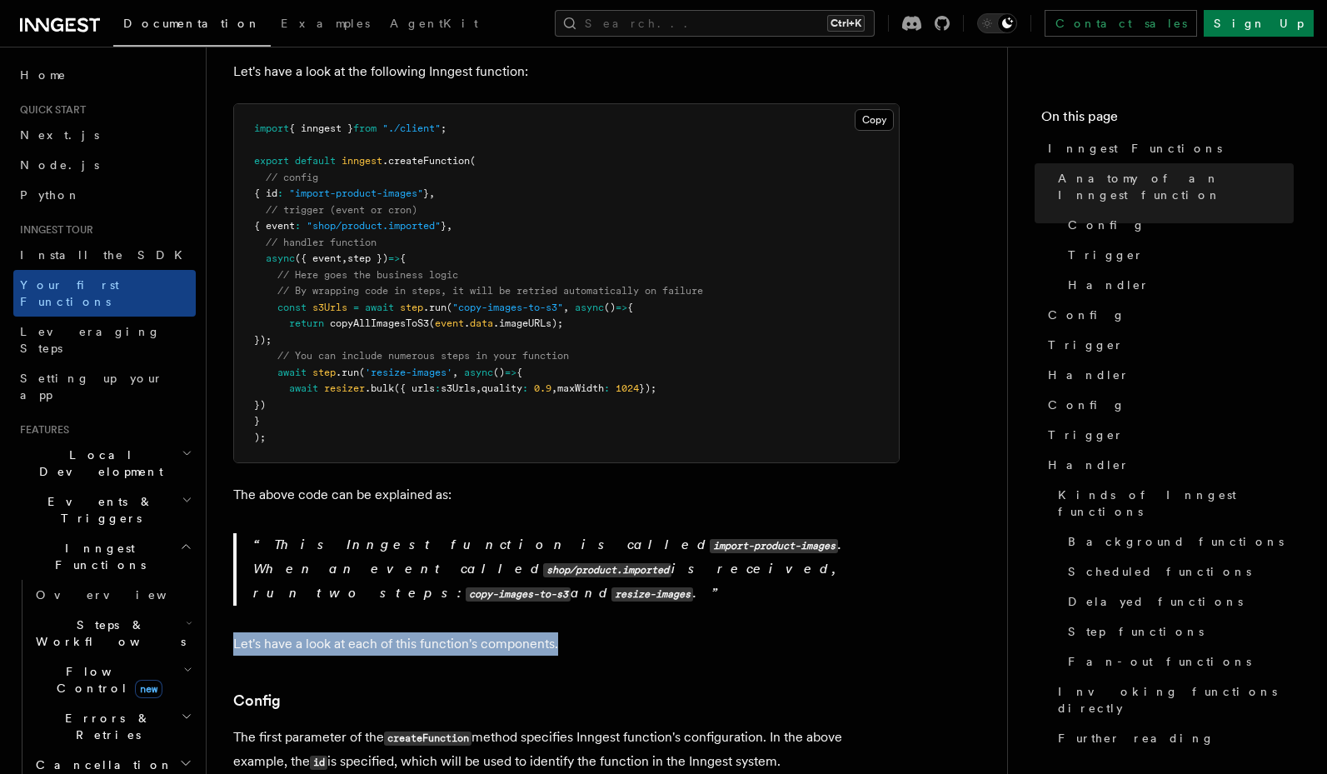
drag, startPoint x: 646, startPoint y: 545, endPoint x: 691, endPoint y: 586, distance: 60.7
click at [691, 632] on p "Let's have a look at each of this function's components." at bounding box center [566, 643] width 666 height 23
drag, startPoint x: 636, startPoint y: 611, endPoint x: 321, endPoint y: 598, distance: 315.1
click at [321, 632] on p "Let's have a look at each of this function's components." at bounding box center [566, 643] width 666 height 23
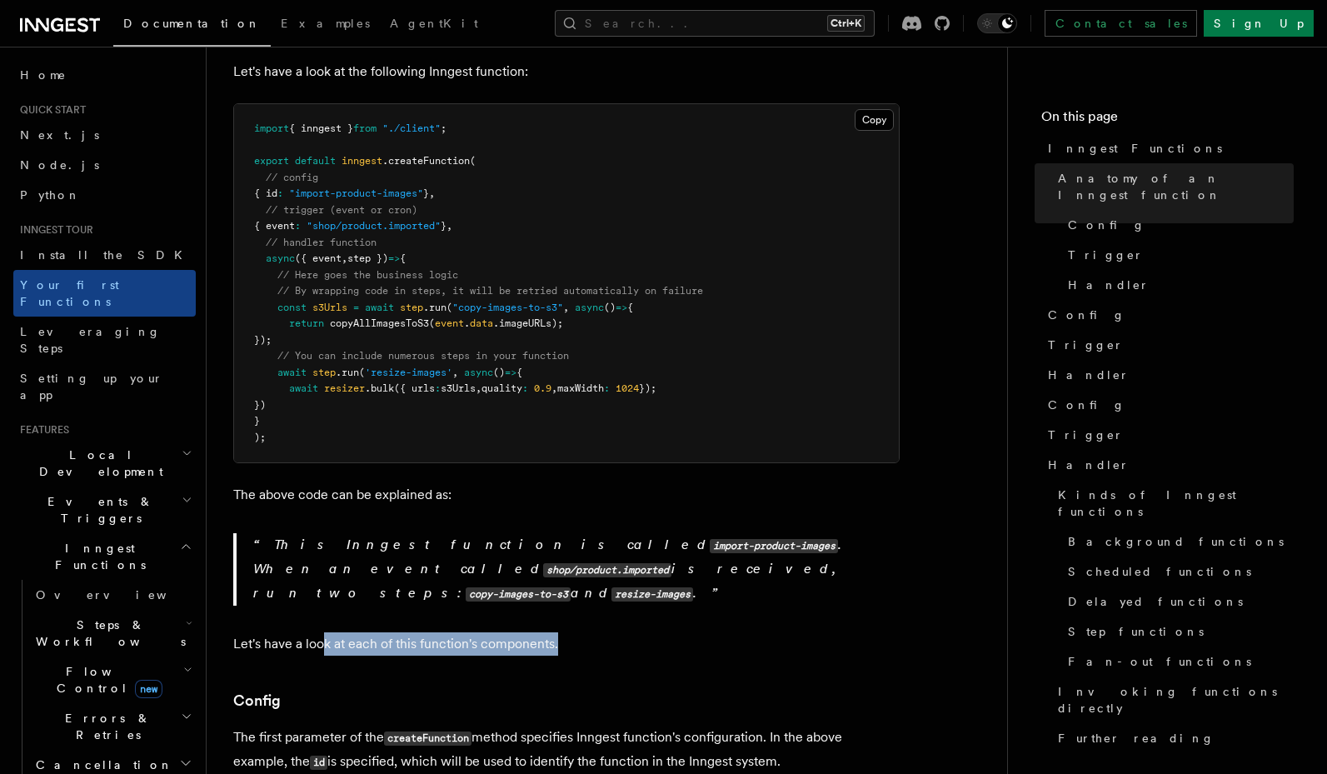
click at [321, 632] on p "Let's have a look at each of this function's components." at bounding box center [566, 643] width 666 height 23
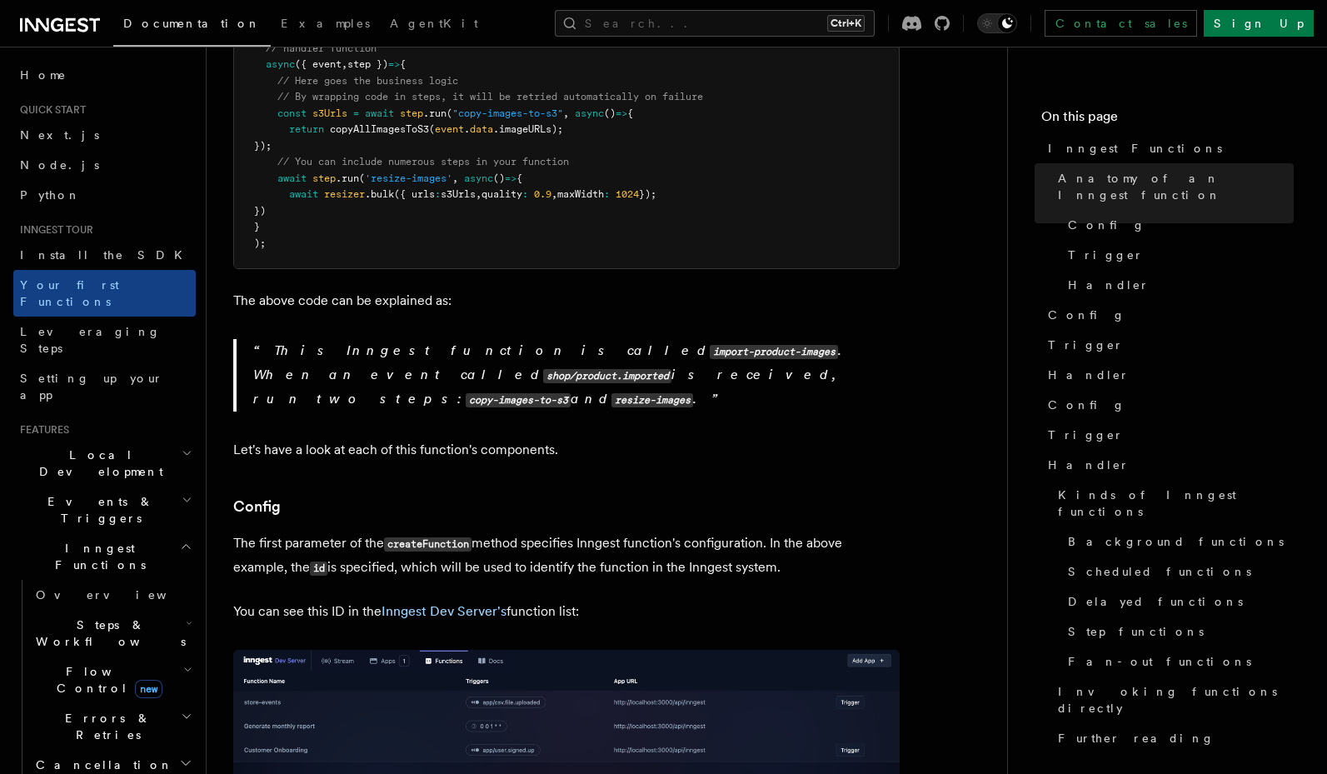
scroll to position [600, 0]
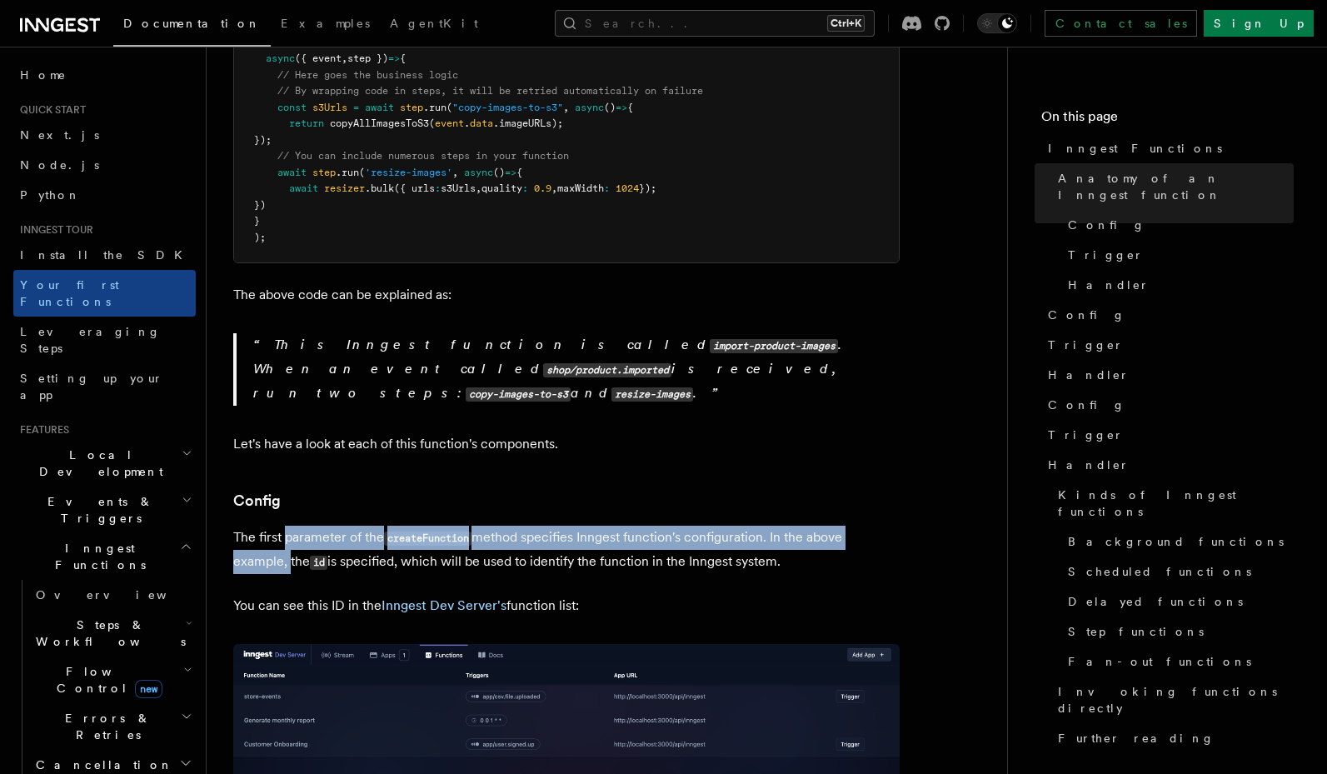
drag, startPoint x: 286, startPoint y: 490, endPoint x: 287, endPoint y: 515, distance: 25.0
click at [287, 526] on p "The first parameter of the createFunction method specifies Inngest function's c…" at bounding box center [566, 550] width 666 height 48
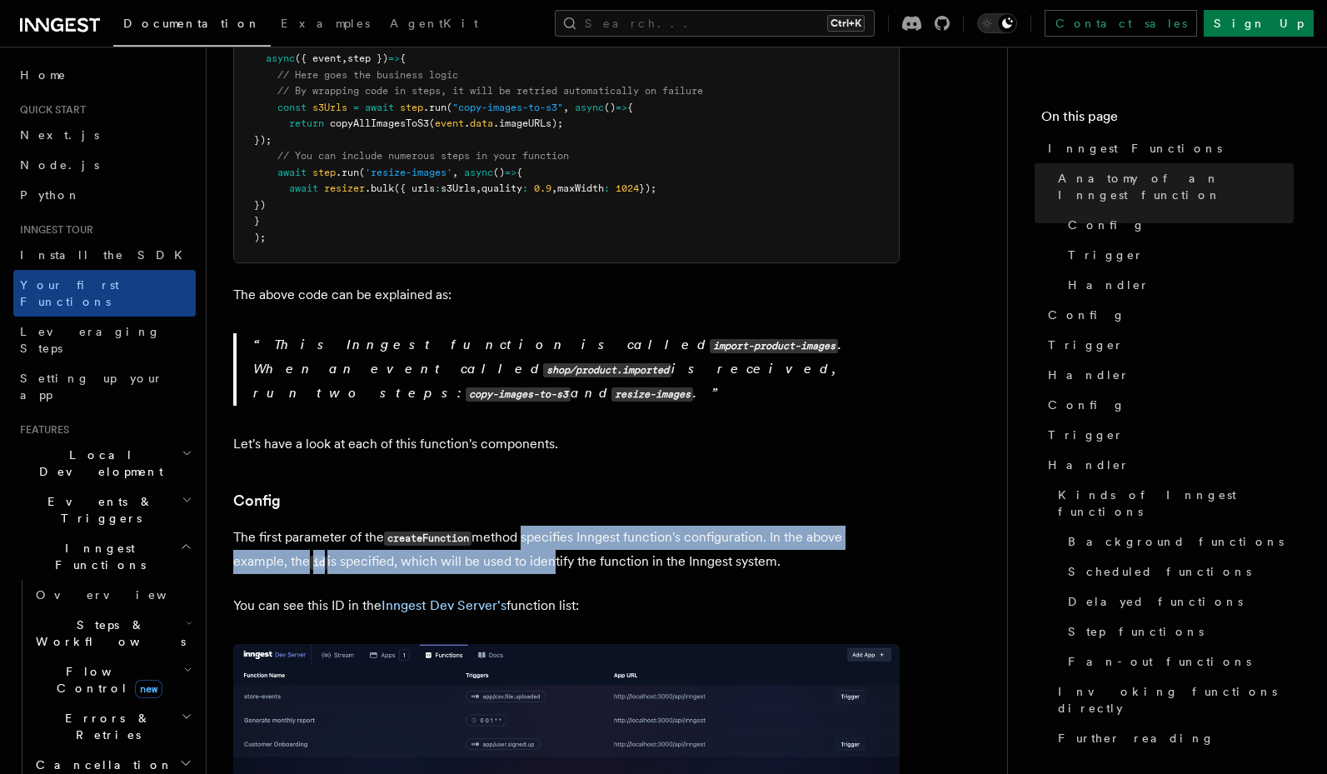
drag, startPoint x: 526, startPoint y: 480, endPoint x: 553, endPoint y: 505, distance: 36.5
click at [553, 526] on p "The first parameter of the createFunction method specifies Inngest function's c…" at bounding box center [566, 550] width 666 height 48
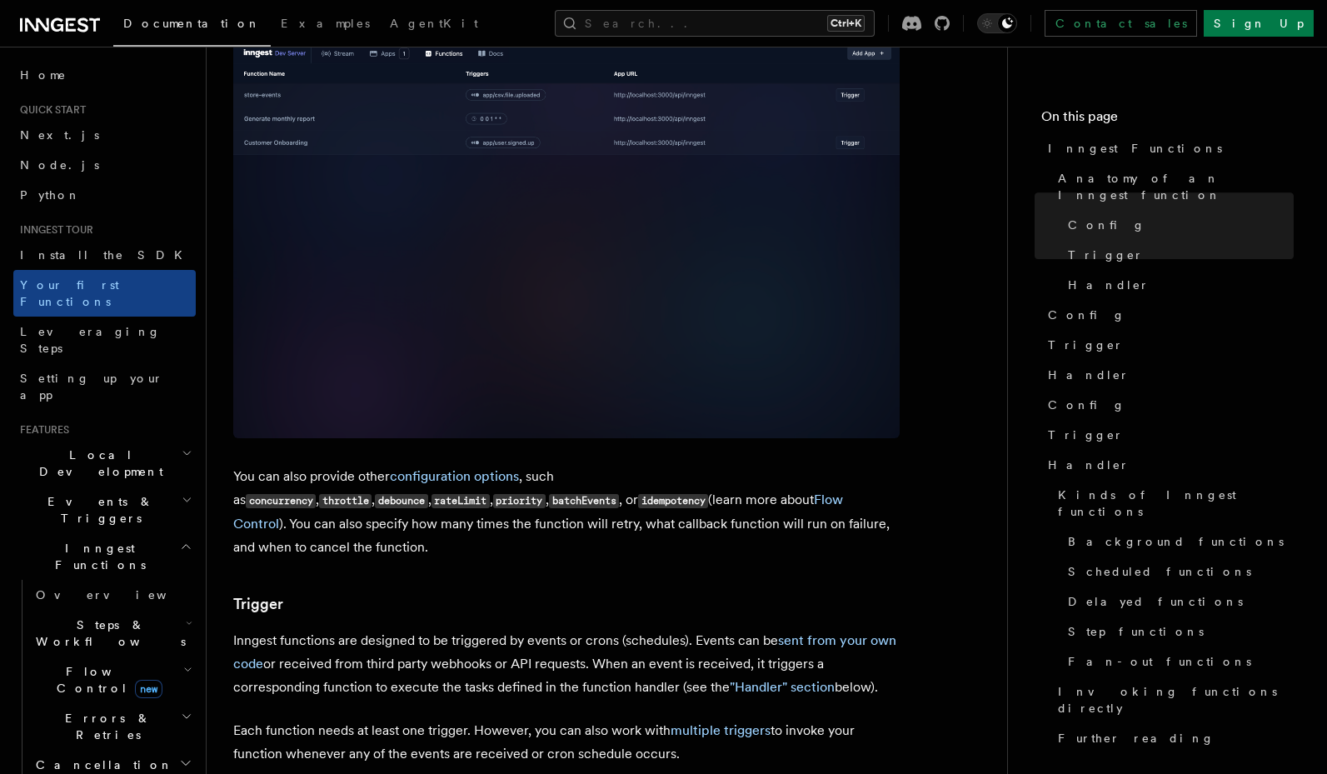
scroll to position [1299, 0]
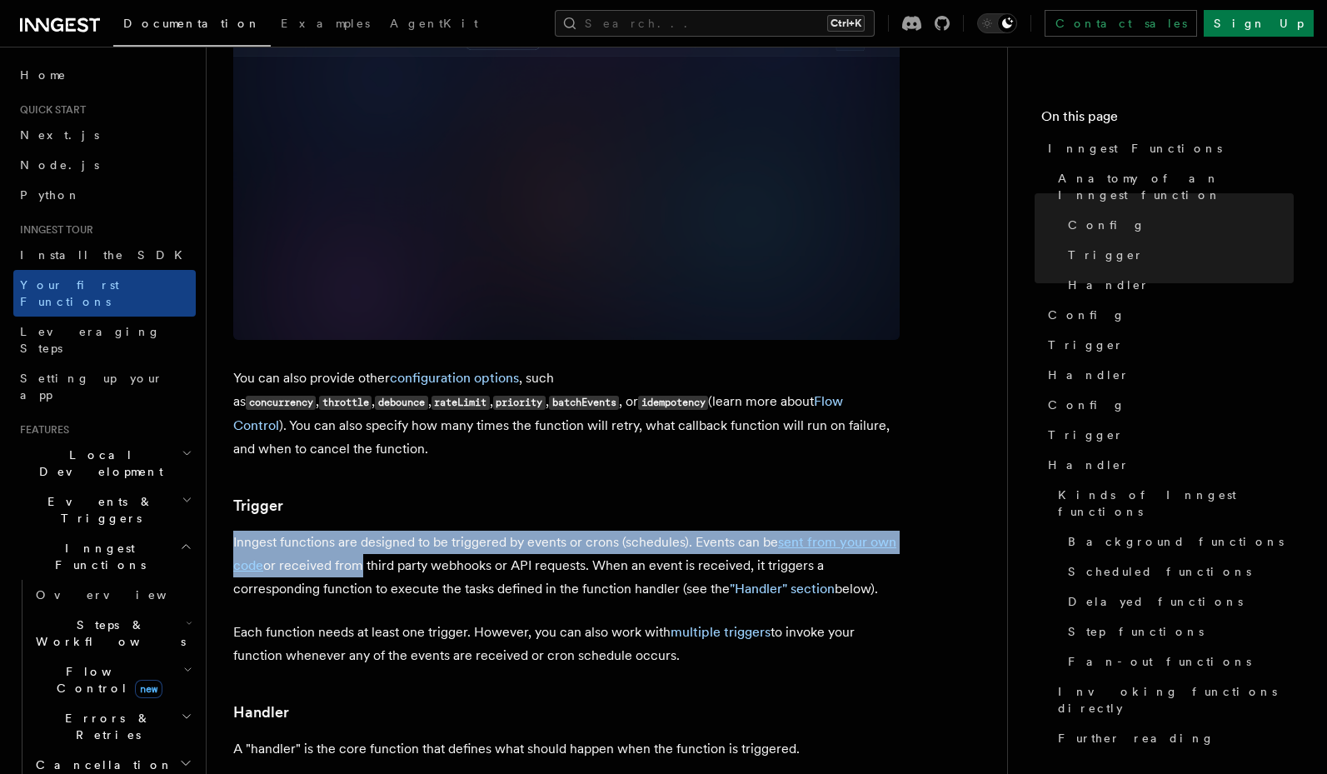
drag, startPoint x: 356, startPoint y: 487, endPoint x: 416, endPoint y: 459, distance: 67.1
drag, startPoint x: 451, startPoint y: 468, endPoint x: 461, endPoint y: 505, distance: 38.0
click at [461, 531] on p "Inngest functions are designed to be triggered by events or crons (schedules). …" at bounding box center [566, 566] width 666 height 70
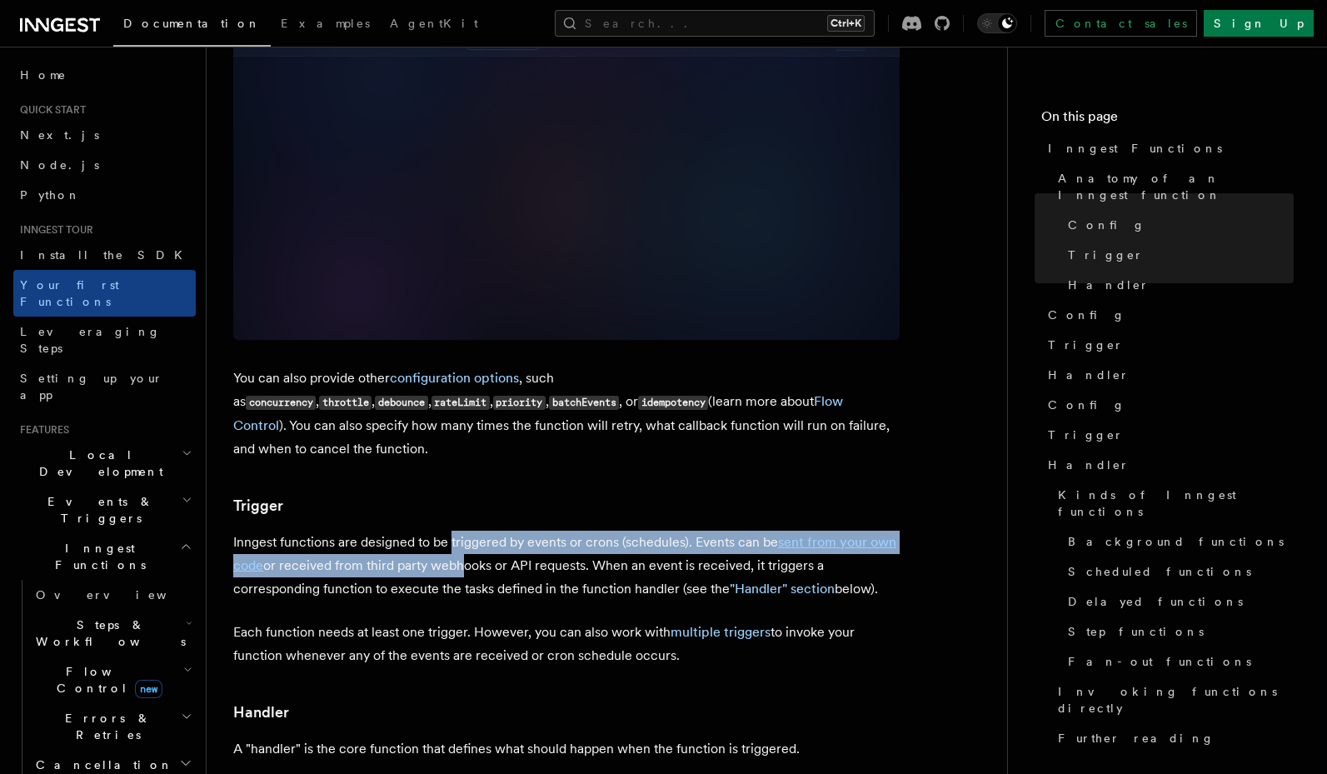
click at [461, 531] on p "Inngest functions are designed to be triggered by events or crons (schedules). …" at bounding box center [566, 566] width 666 height 70
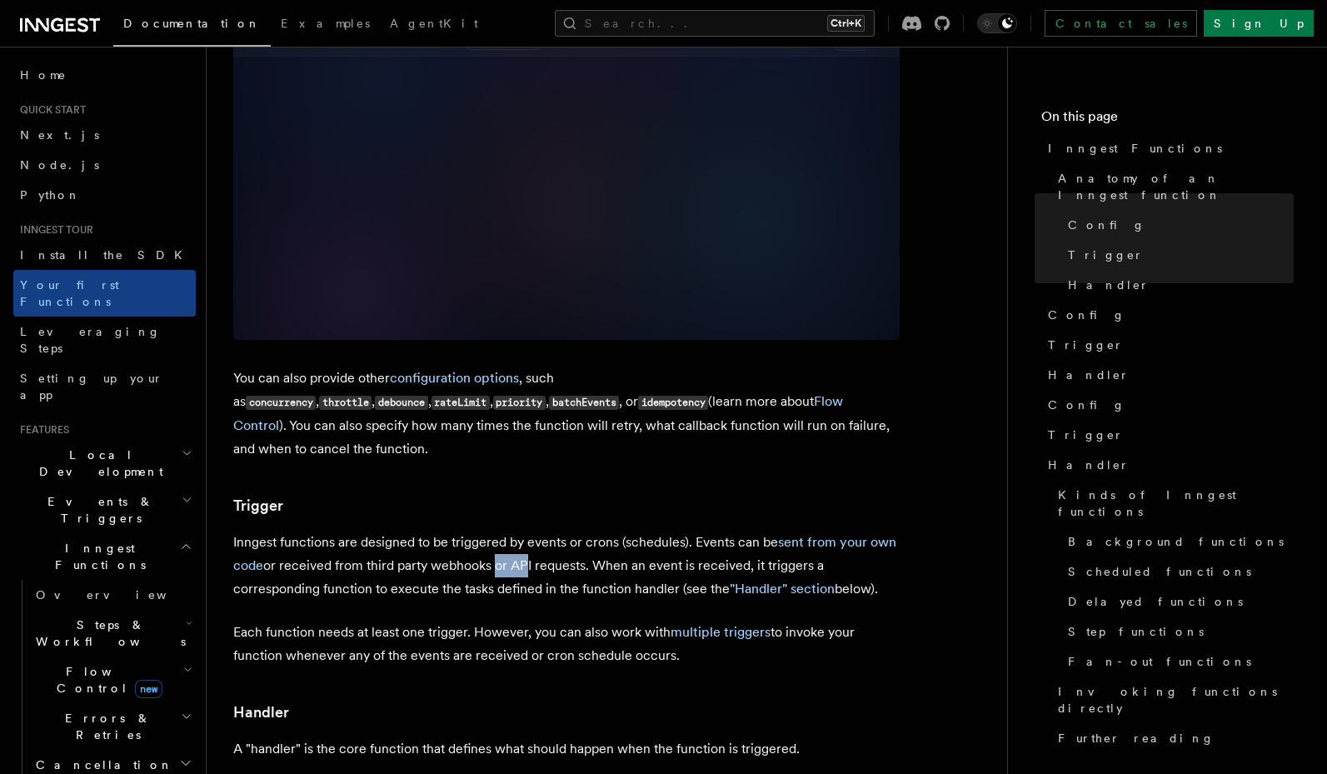
drag, startPoint x: 491, startPoint y: 491, endPoint x: 522, endPoint y: 495, distance: 31.9
click at [522, 531] on p "Inngest functions are designed to be triggered by events or crons (schedules). …" at bounding box center [566, 566] width 666 height 70
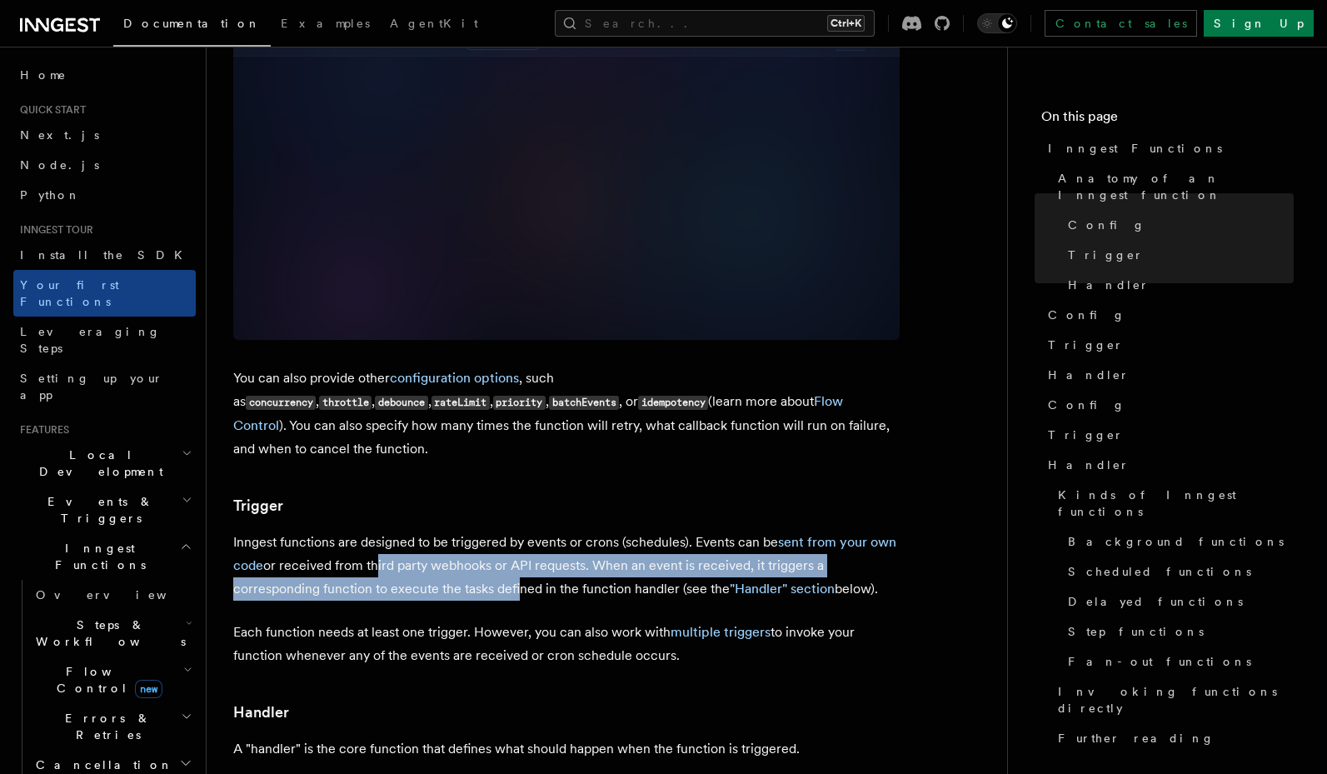
drag, startPoint x: 375, startPoint y: 505, endPoint x: 514, endPoint y: 518, distance: 139.7
click at [514, 531] on p "Inngest functions are designed to be triggered by events or crons (schedules). …" at bounding box center [566, 566] width 666 height 70
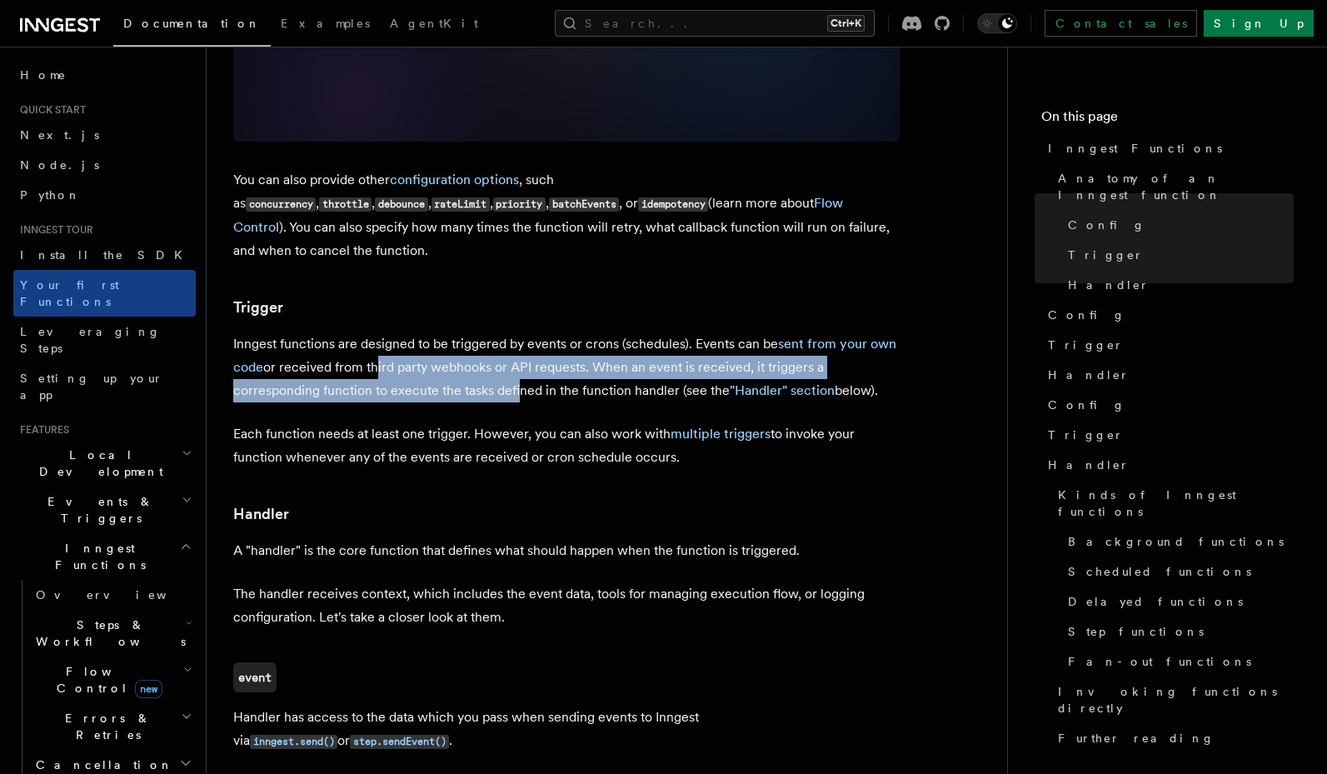
scroll to position [1499, 0]
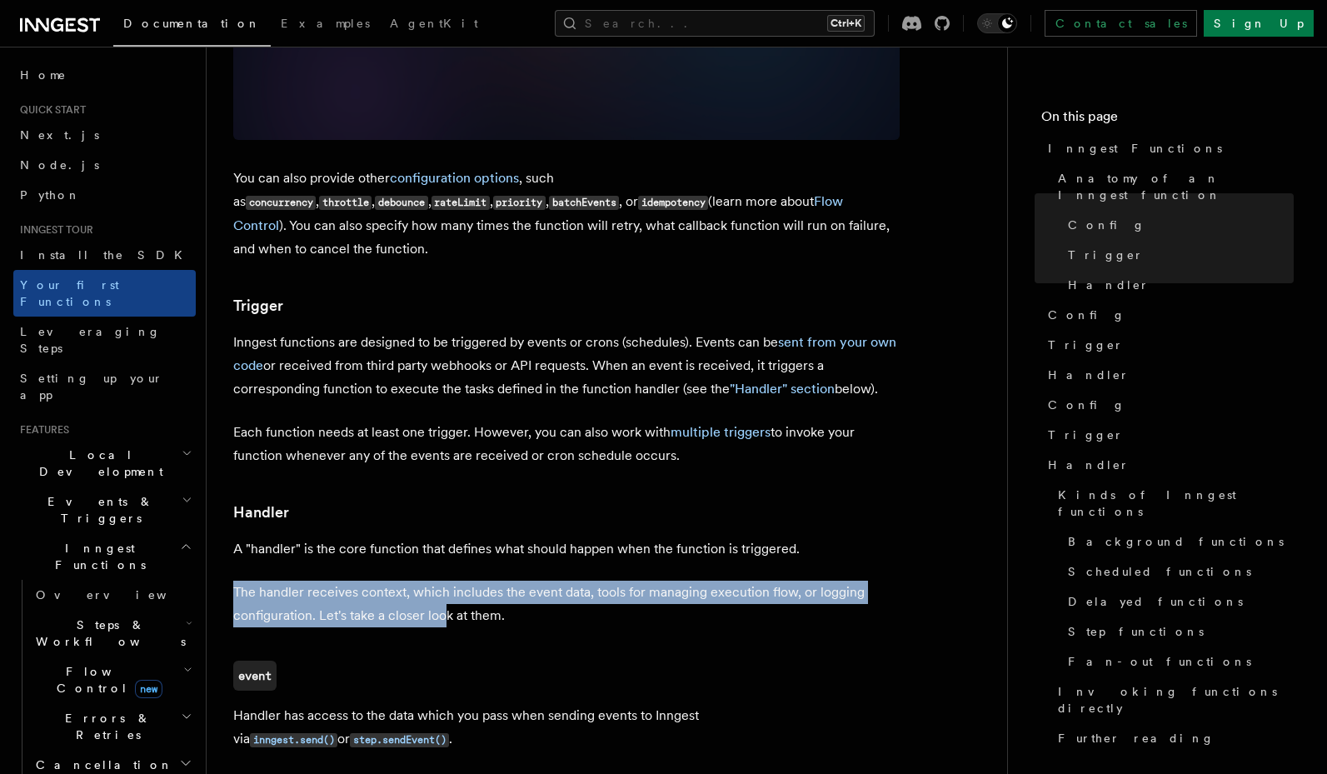
drag, startPoint x: 441, startPoint y: 505, endPoint x: 443, endPoint y: 534, distance: 29.2
click at [443, 534] on article "Inngest tour Inngest Functions Inngest functions enable developers to run relia…" at bounding box center [606, 613] width 747 height 4078
click at [443, 581] on p "The handler receives context, which includes the event data, tools for managing…" at bounding box center [566, 604] width 666 height 47
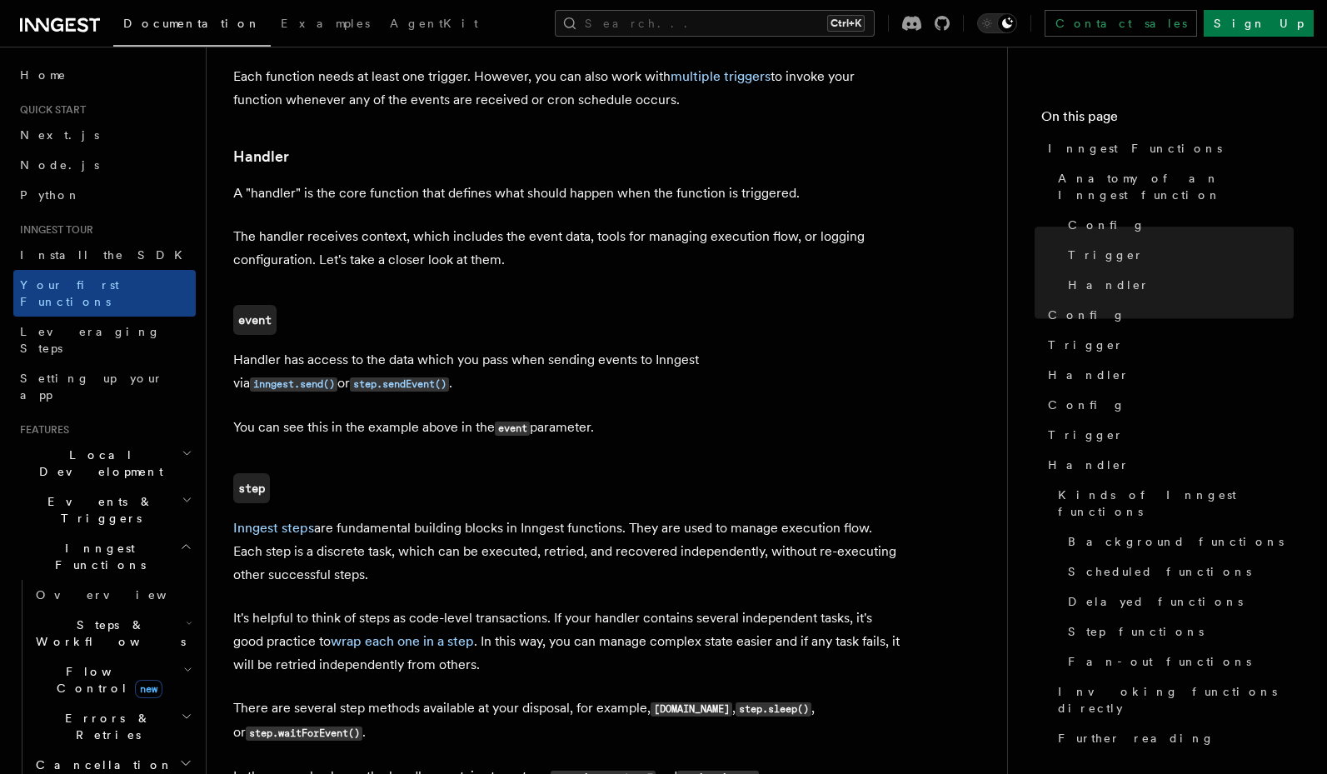
scroll to position [1999, 0]
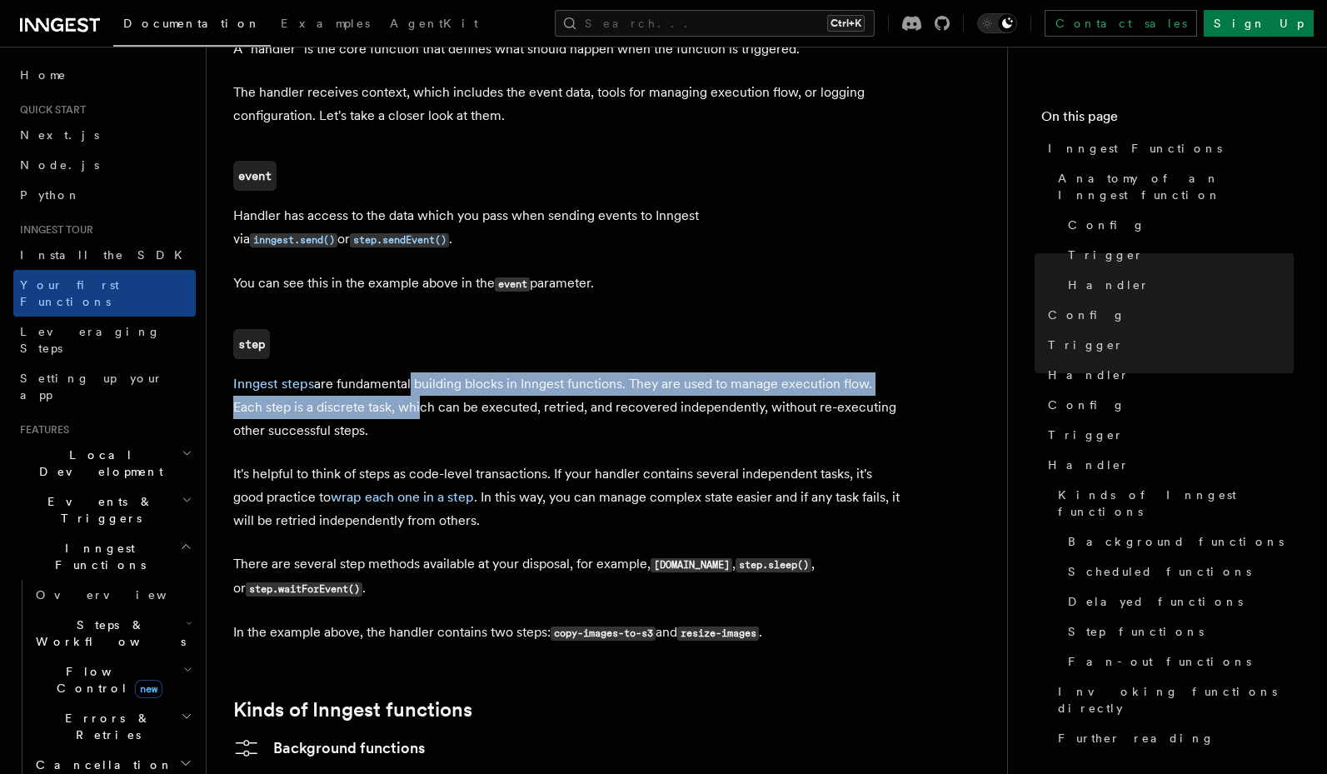
drag, startPoint x: 410, startPoint y: 320, endPoint x: 414, endPoint y: 343, distance: 23.7
click at [414, 372] on p "Inngest steps are fundamental building blocks in Inngest functions. They are us…" at bounding box center [566, 407] width 666 height 70
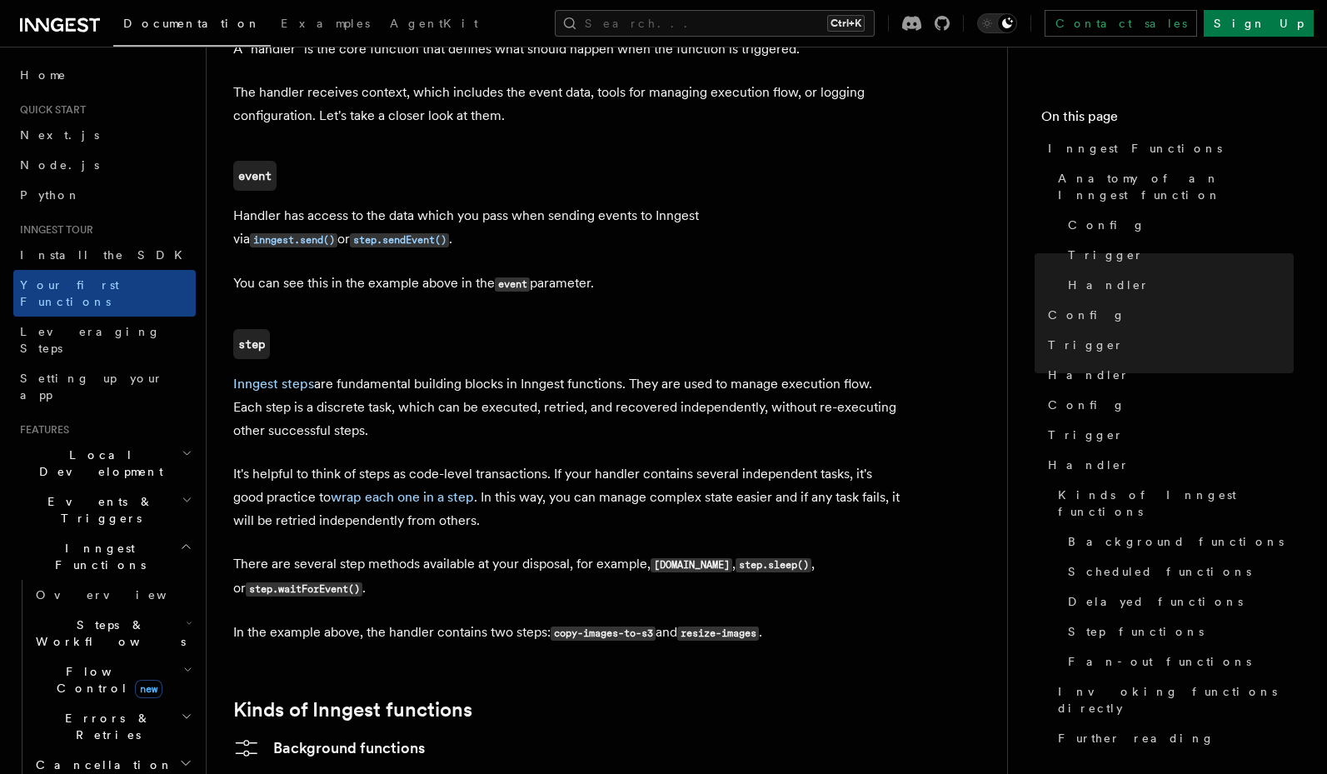
click at [454, 372] on p "Inngest steps are fundamental building blocks in Inngest functions. They are us…" at bounding box center [566, 407] width 666 height 70
drag, startPoint x: 545, startPoint y: 316, endPoint x: 584, endPoint y: 350, distance: 52.0
click at [584, 372] on p "Inngest steps are fundamental building blocks in Inngest functions. They are us…" at bounding box center [566, 407] width 666 height 70
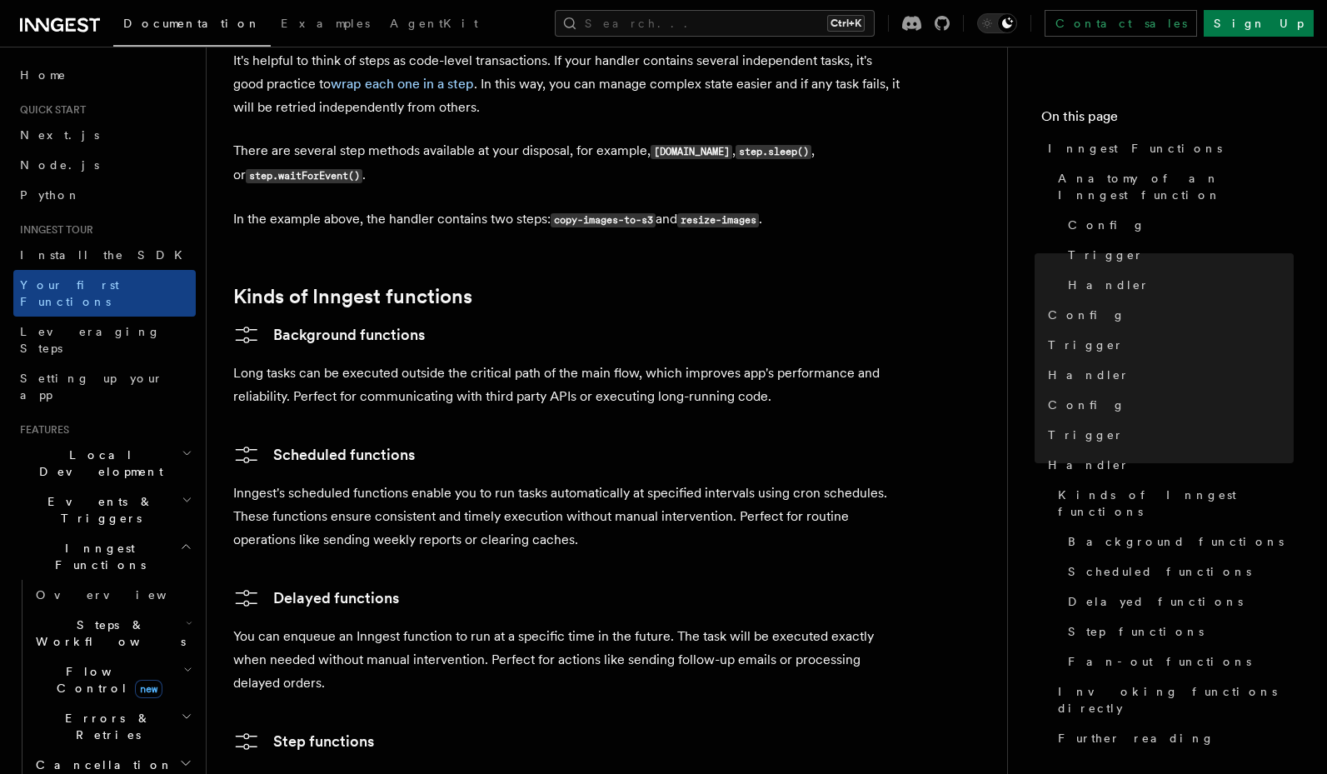
scroll to position [2499, 0]
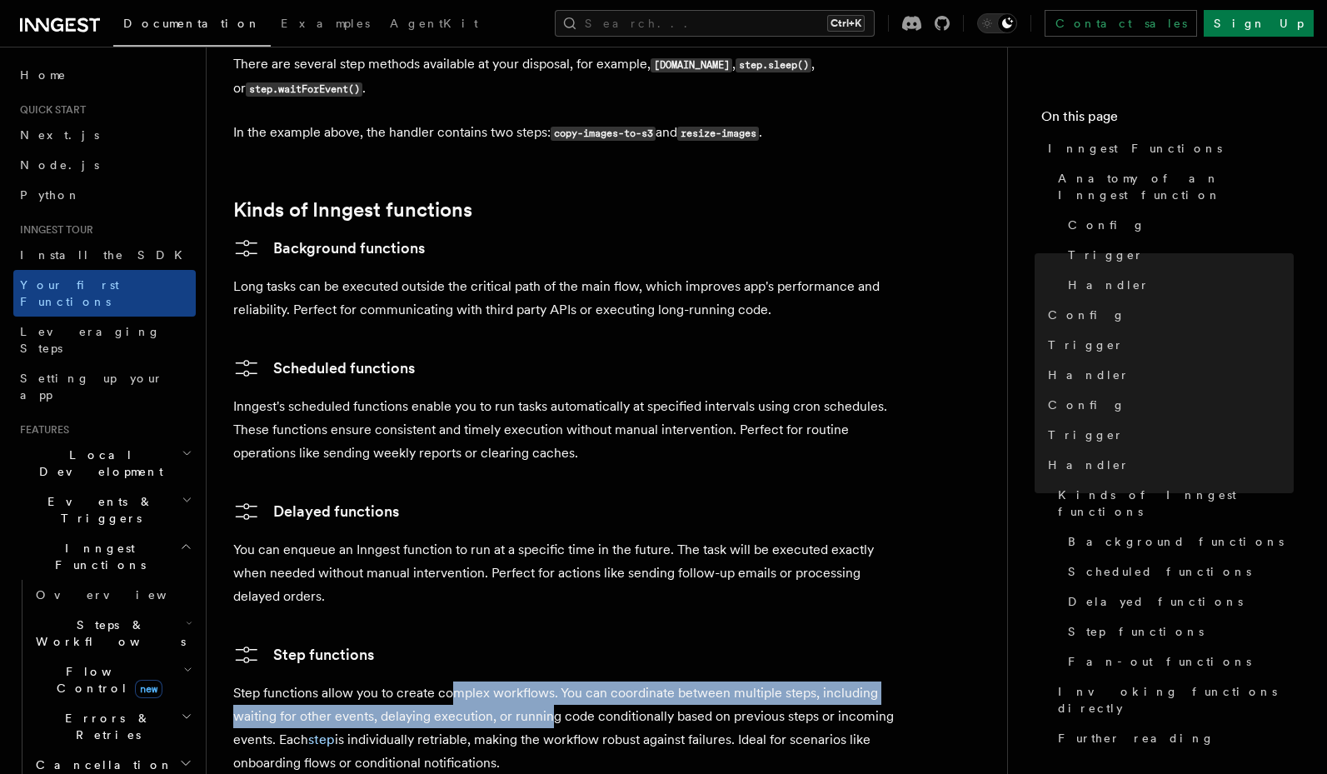
drag, startPoint x: 456, startPoint y: 633, endPoint x: 546, endPoint y: 654, distance: 93.1
click at [546, 681] on p "Step functions allow you to create complex workflows. You can coordinate betwee…" at bounding box center [566, 727] width 666 height 93
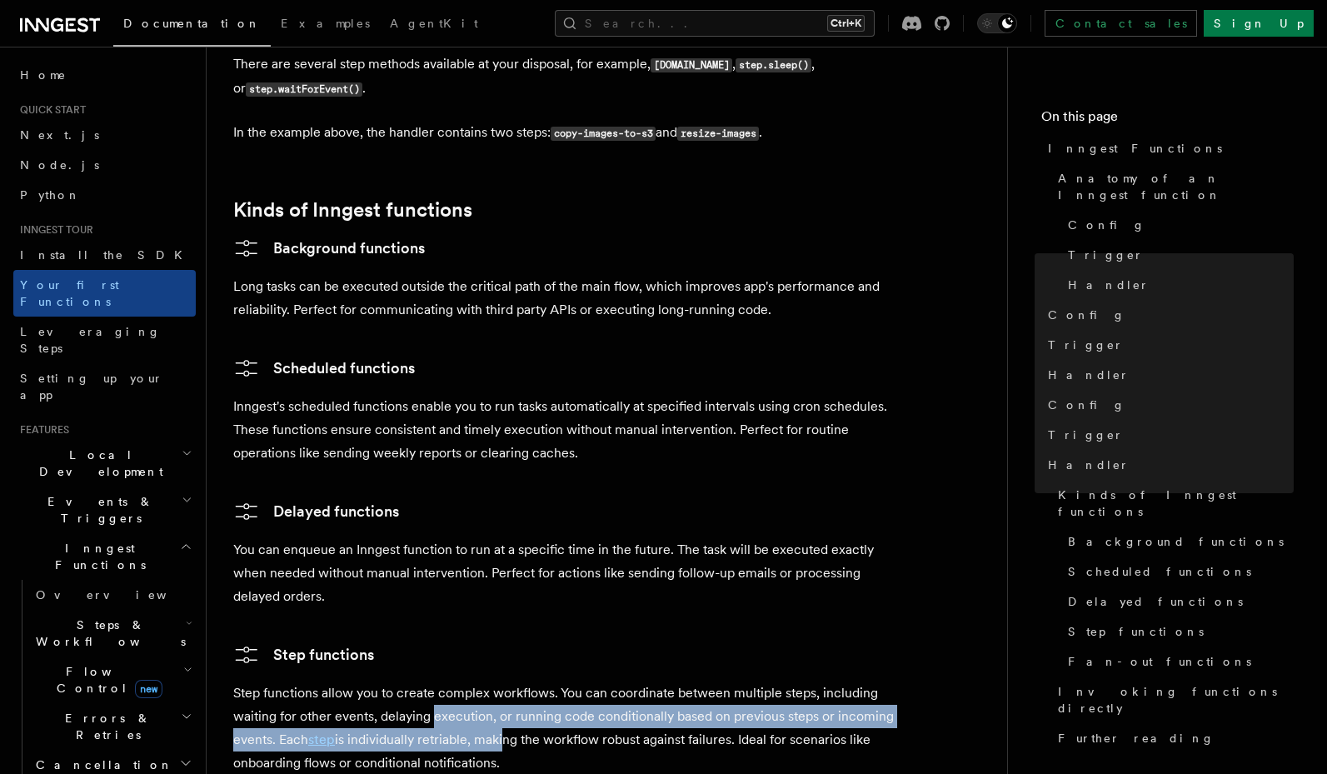
drag, startPoint x: 492, startPoint y: 666, endPoint x: 431, endPoint y: 652, distance: 62.2
click at [431, 681] on p "Step functions allow you to create complex workflows. You can coordinate betwee…" at bounding box center [566, 727] width 666 height 93
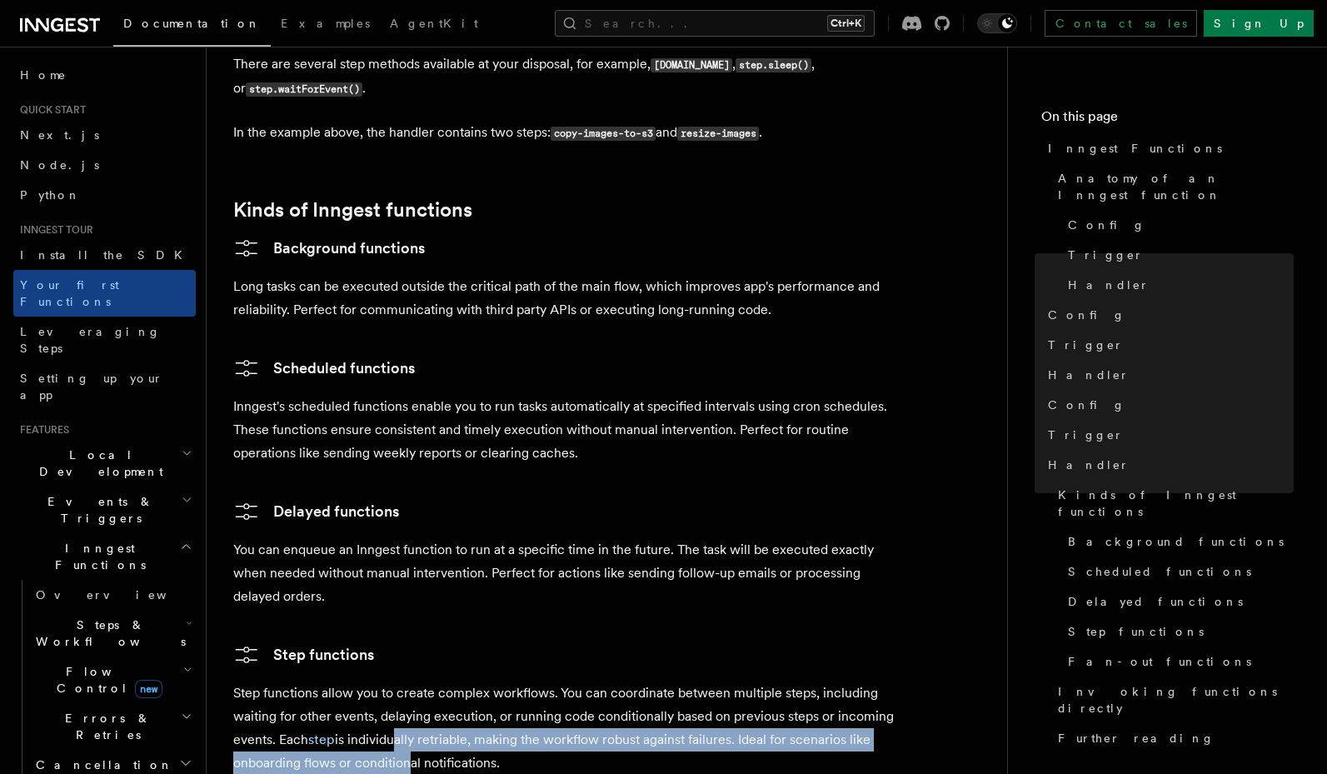
drag, startPoint x: 393, startPoint y: 670, endPoint x: 401, endPoint y: 689, distance: 20.9
click at [401, 689] on p "Step functions allow you to create complex workflows. You can coordinate betwee…" at bounding box center [566, 727] width 666 height 93
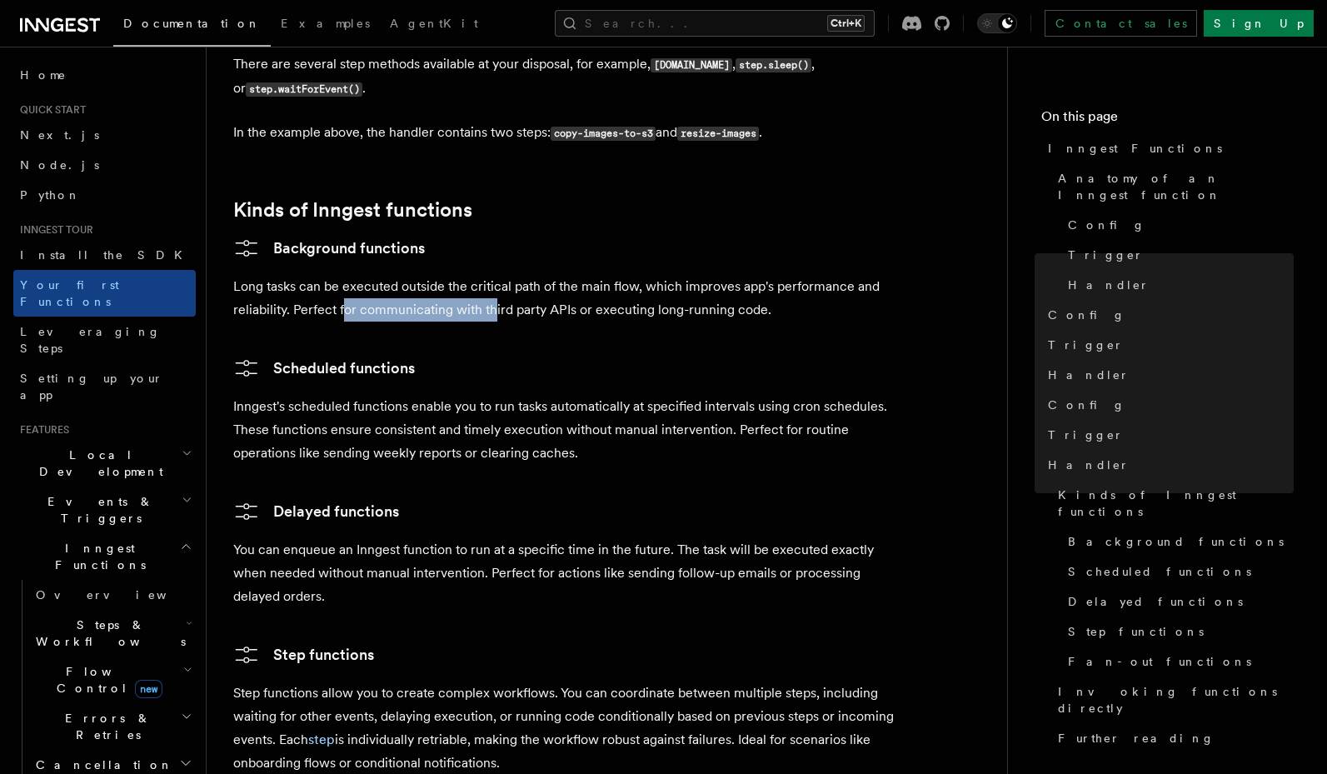
drag, startPoint x: 347, startPoint y: 233, endPoint x: 495, endPoint y: 242, distance: 148.5
click at [495, 275] on p "Long tasks can be executed outside the critical path of the main flow, which im…" at bounding box center [566, 298] width 666 height 47
drag, startPoint x: 370, startPoint y: 242, endPoint x: 526, endPoint y: 253, distance: 156.2
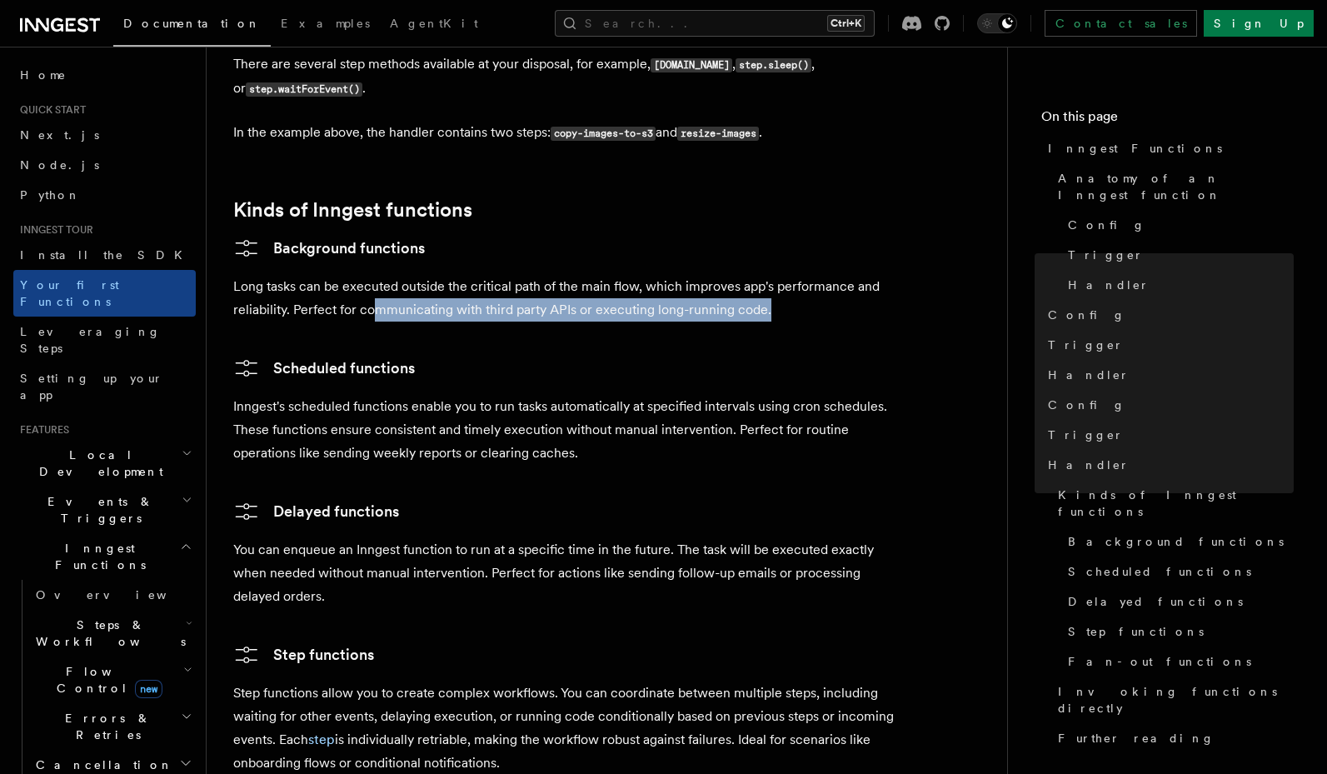
drag, startPoint x: 610, startPoint y: 233, endPoint x: 684, endPoint y: 249, distance: 75.8
click at [684, 275] on p "Long tasks can be executed outside the critical path of the main flow, which im…" at bounding box center [566, 298] width 666 height 47
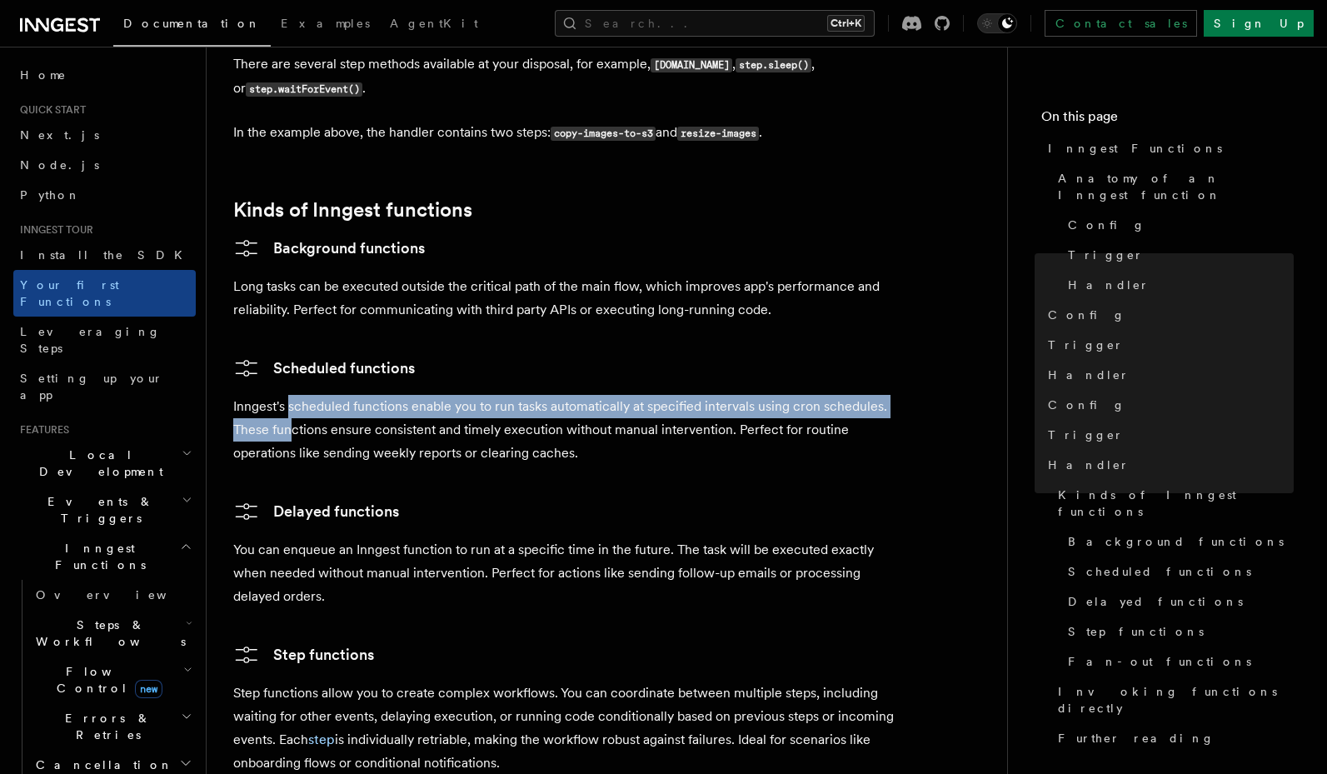
drag, startPoint x: 292, startPoint y: 336, endPoint x: 289, endPoint y: 366, distance: 30.1
click at [289, 395] on p "Inngest's scheduled functions enable you to run tasks automatically at specifie…" at bounding box center [566, 430] width 666 height 70
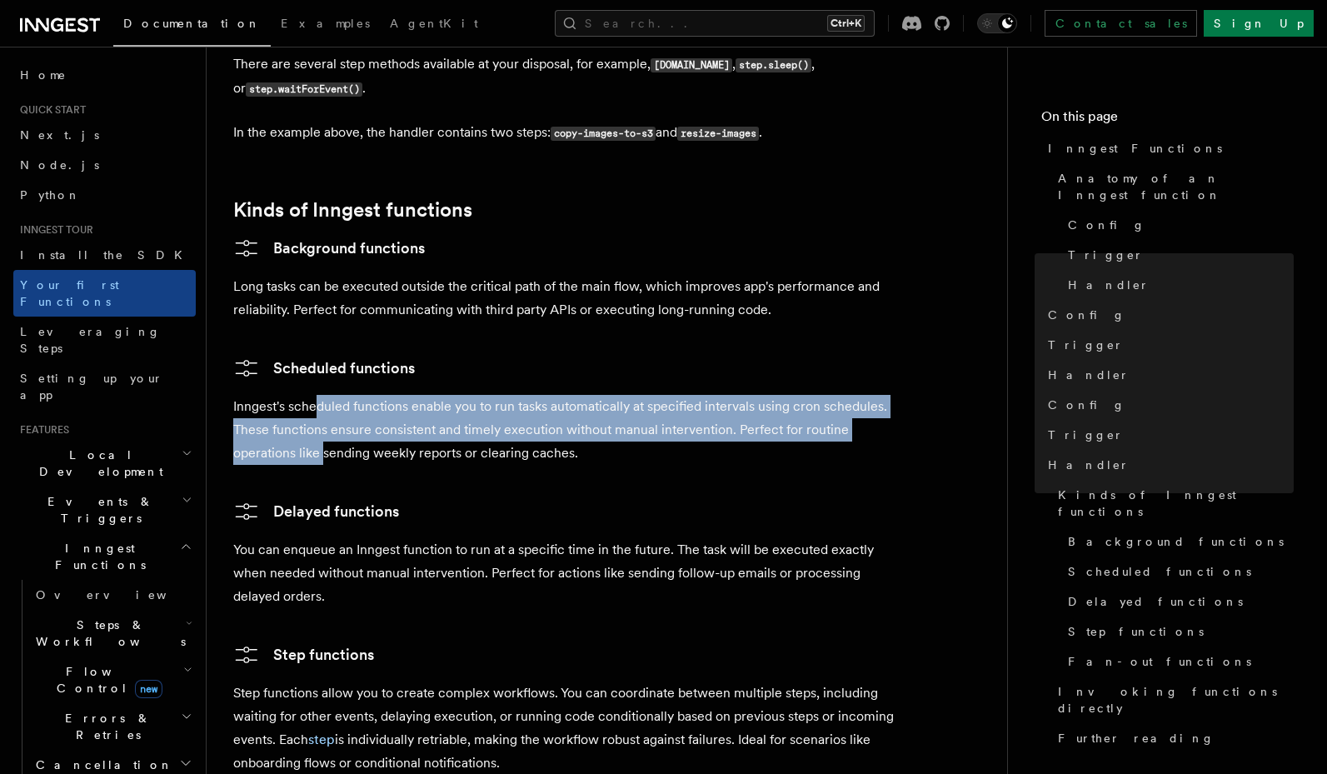
drag, startPoint x: 316, startPoint y: 345, endPoint x: 325, endPoint y: 386, distance: 41.8
click at [325, 395] on p "Inngest's scheduled functions enable you to run tasks automatically at specifie…" at bounding box center [566, 430] width 666 height 70
click at [324, 395] on p "Inngest's scheduled functions enable you to run tasks automatically at specifie…" at bounding box center [566, 430] width 666 height 70
click at [293, 395] on p "Inngest's scheduled functions enable you to run tasks automatically at specifie…" at bounding box center [566, 430] width 666 height 70
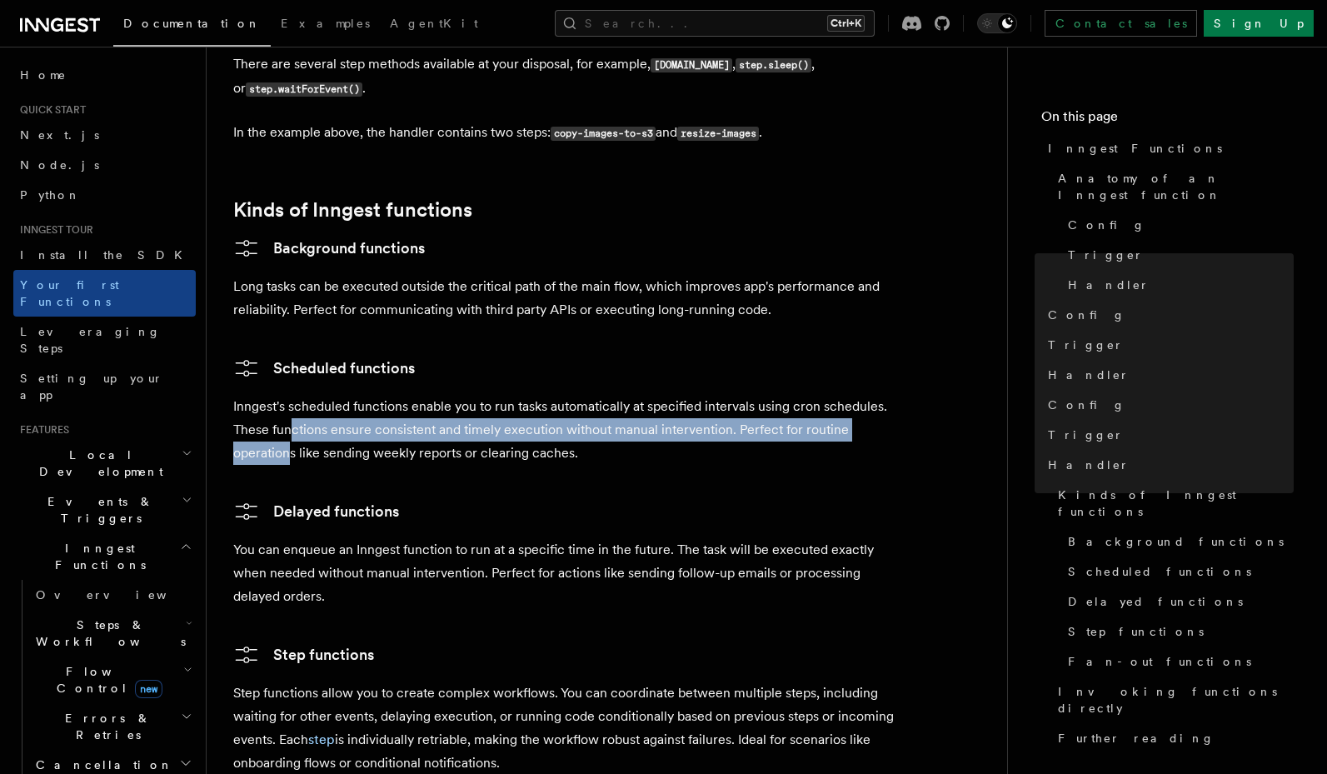
drag, startPoint x: 288, startPoint y: 360, endPoint x: 288, endPoint y: 384, distance: 24.2
click at [288, 395] on p "Inngest's scheduled functions enable you to run tasks automatically at specifie…" at bounding box center [566, 430] width 666 height 70
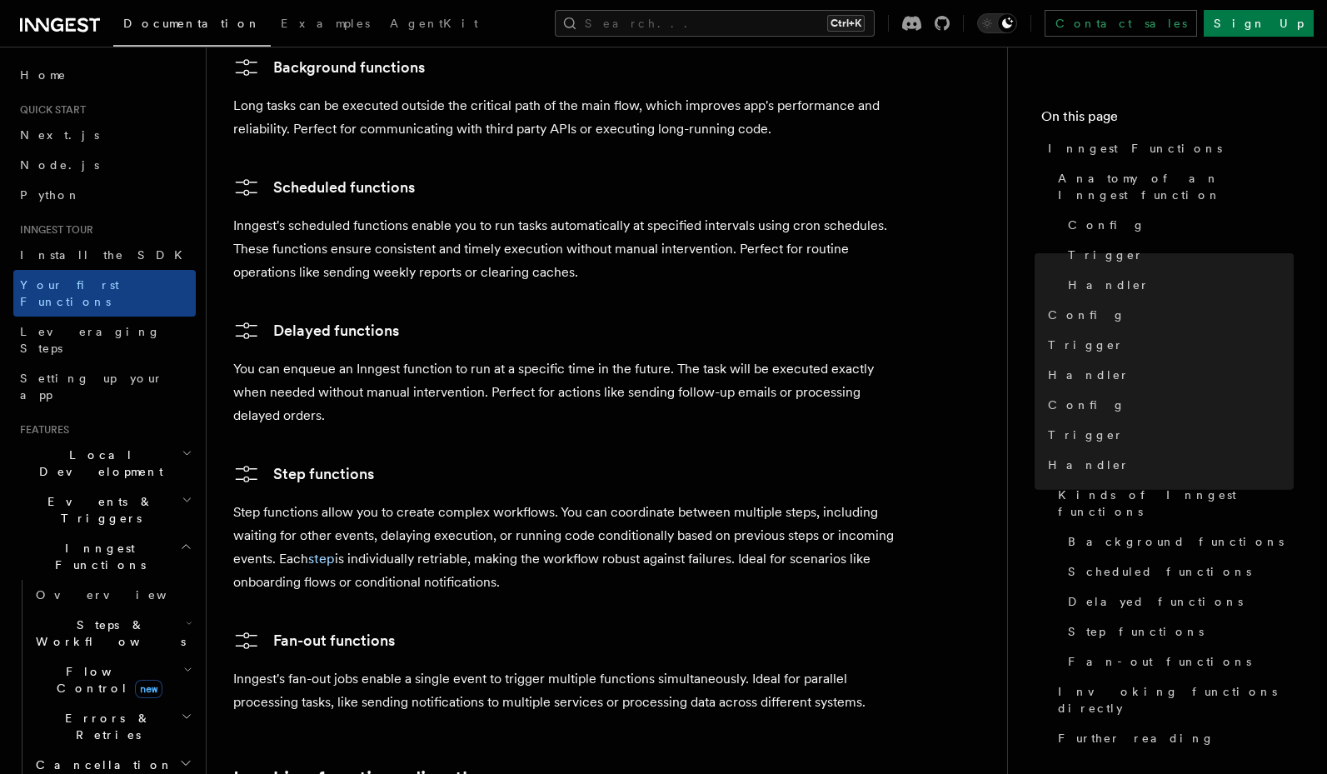
scroll to position [2699, 0]
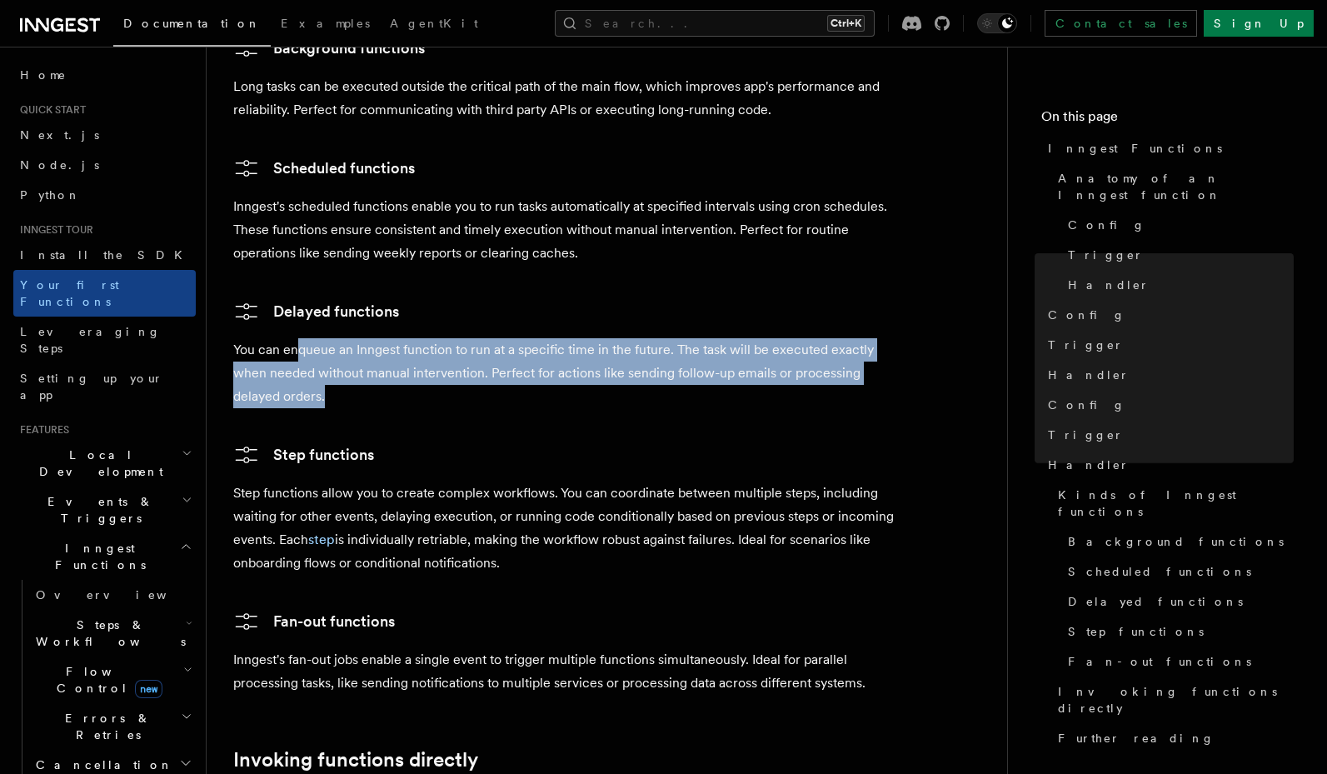
drag, startPoint x: 301, startPoint y: 279, endPoint x: 537, endPoint y: 321, distance: 240.2
click at [537, 338] on p "You can enqueue an Inngest function to run at a specific time in the future. Th…" at bounding box center [566, 373] width 666 height 70
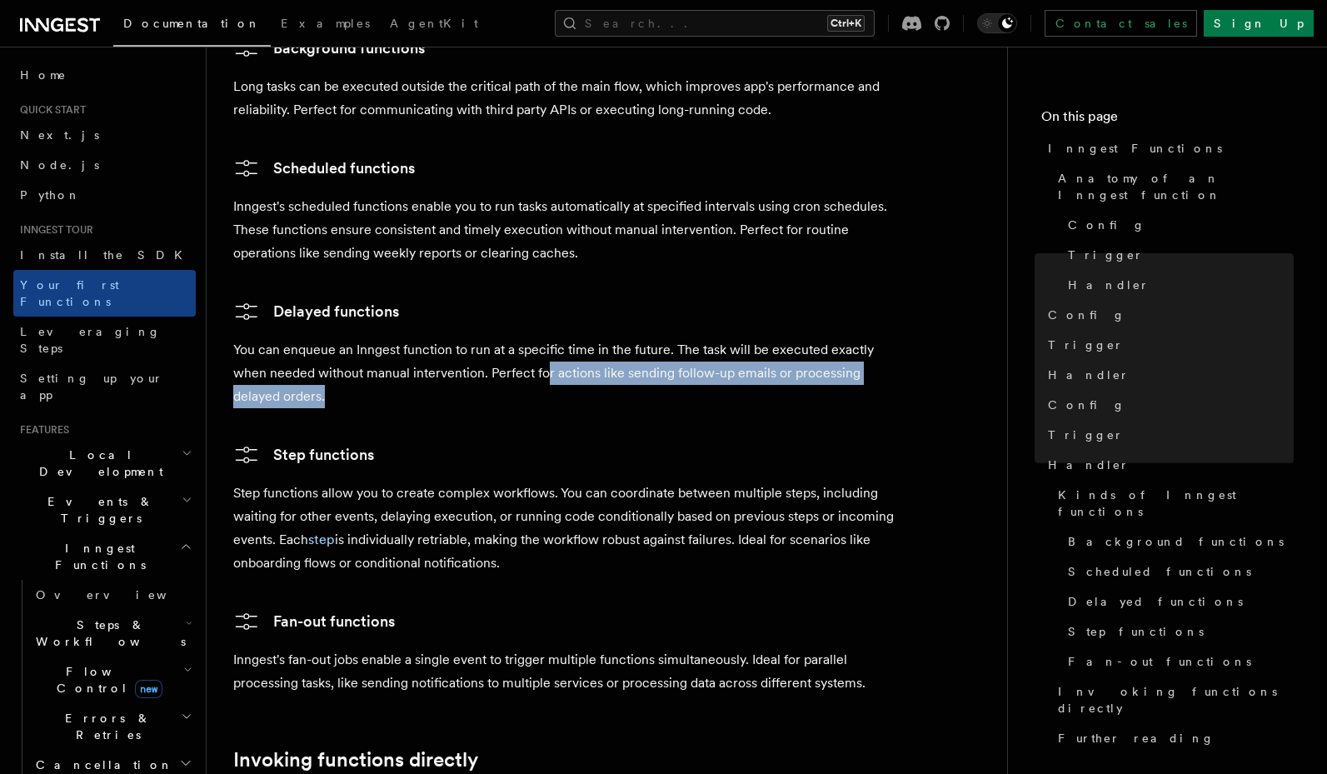
drag, startPoint x: 547, startPoint y: 311, endPoint x: 547, endPoint y: 324, distance: 13.3
click at [547, 338] on p "You can enqueue an Inngest function to run at a specific time in the future. Th…" at bounding box center [566, 373] width 666 height 70
drag, startPoint x: 597, startPoint y: 308, endPoint x: 596, endPoint y: 327, distance: 18.3
click at [596, 338] on p "You can enqueue an Inngest function to run at a specific time in the future. Th…" at bounding box center [566, 373] width 666 height 70
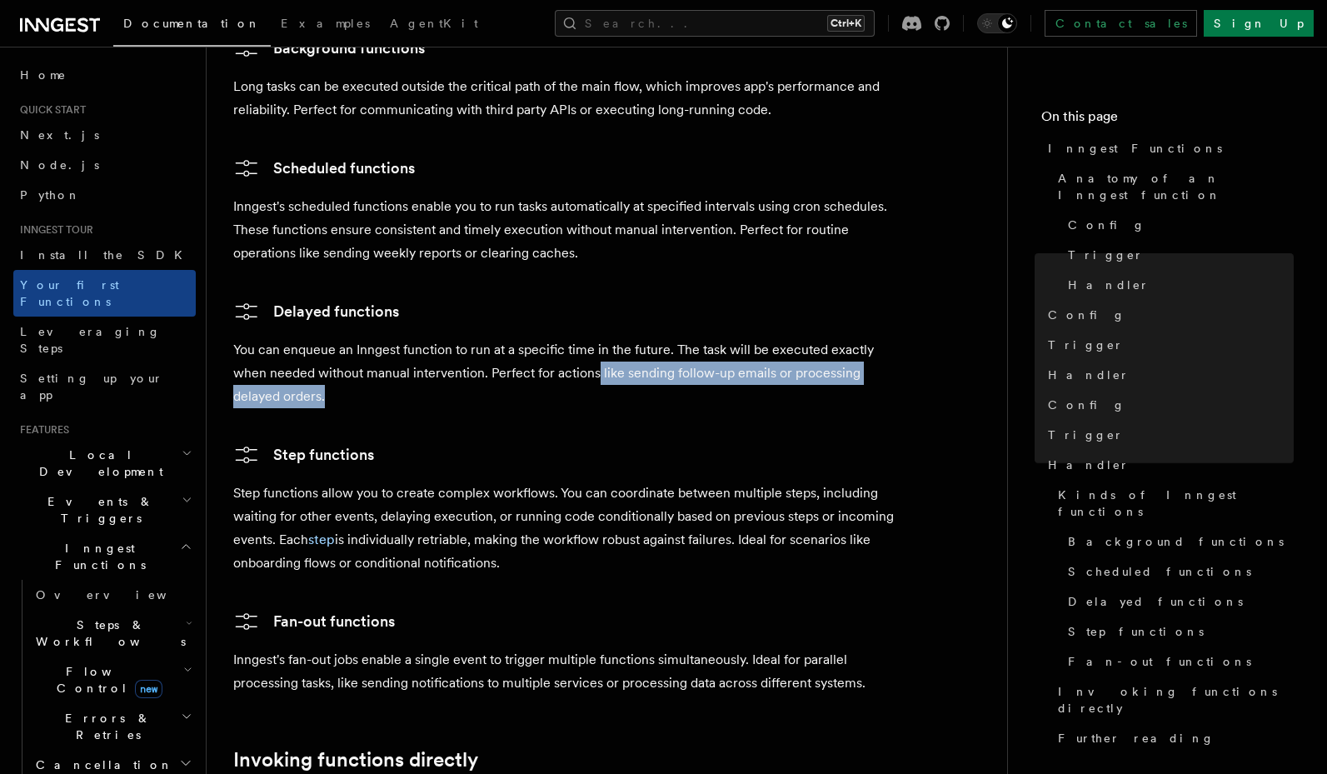
click at [596, 338] on p "You can enqueue an Inngest function to run at a specific time in the future. Th…" at bounding box center [566, 373] width 666 height 70
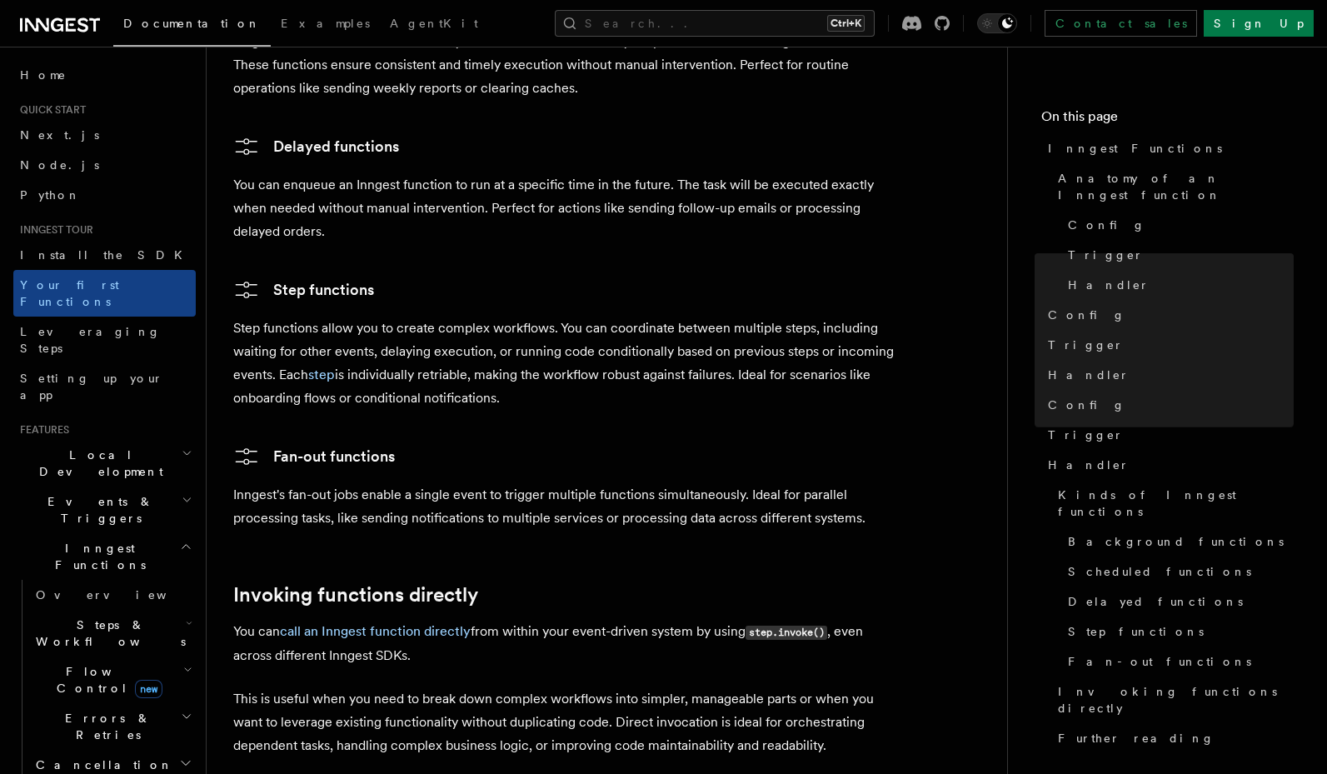
scroll to position [2899, 0]
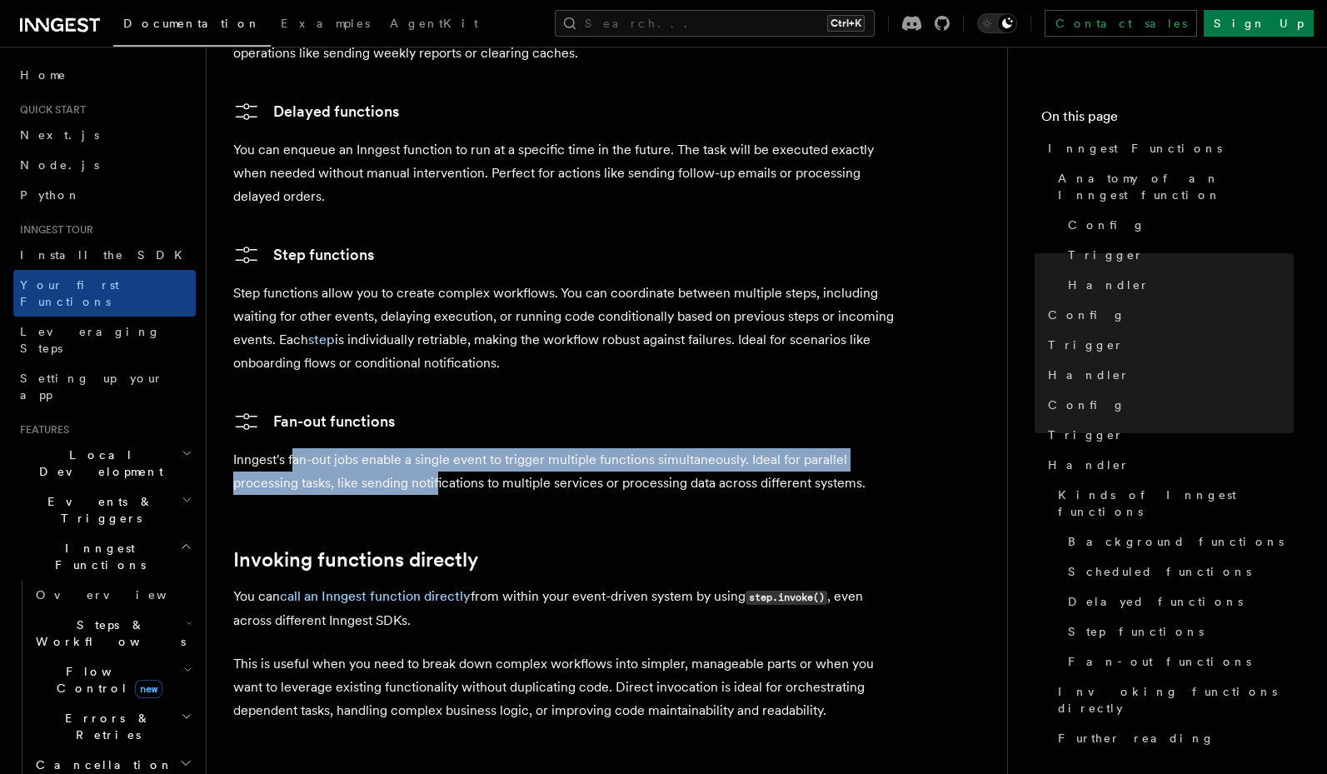
drag, startPoint x: 292, startPoint y: 389, endPoint x: 436, endPoint y: 416, distance: 147.5
click at [436, 448] on p "Inngest's fan-out jobs enable a single event to trigger multiple functions simu…" at bounding box center [566, 471] width 666 height 47
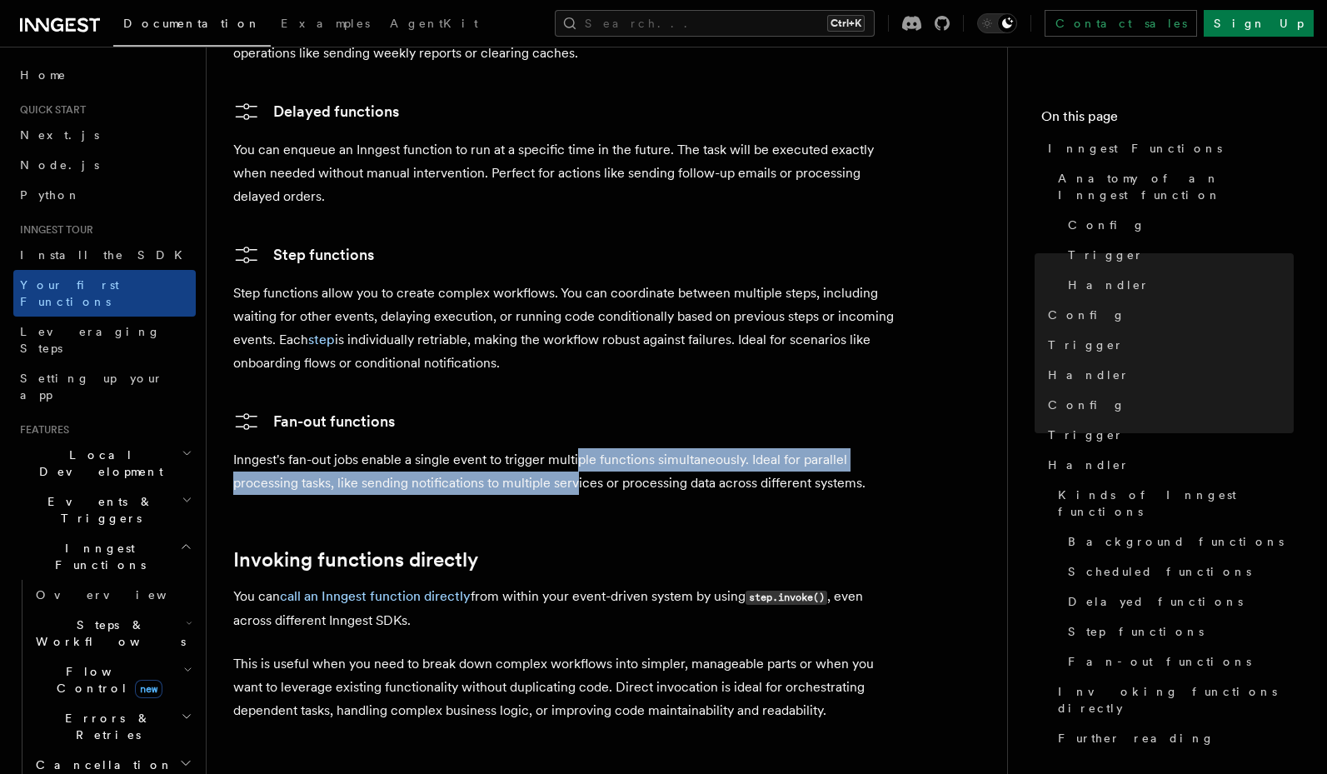
drag, startPoint x: 581, startPoint y: 391, endPoint x: 579, endPoint y: 410, distance: 19.2
click at [579, 448] on p "Inngest's fan-out jobs enable a single event to trigger multiple functions simu…" at bounding box center [566, 471] width 666 height 47
drag, startPoint x: 585, startPoint y: 399, endPoint x: 583, endPoint y: 416, distance: 16.7
click at [583, 448] on p "Inngest's fan-out jobs enable a single event to trigger multiple functions simu…" at bounding box center [566, 471] width 666 height 47
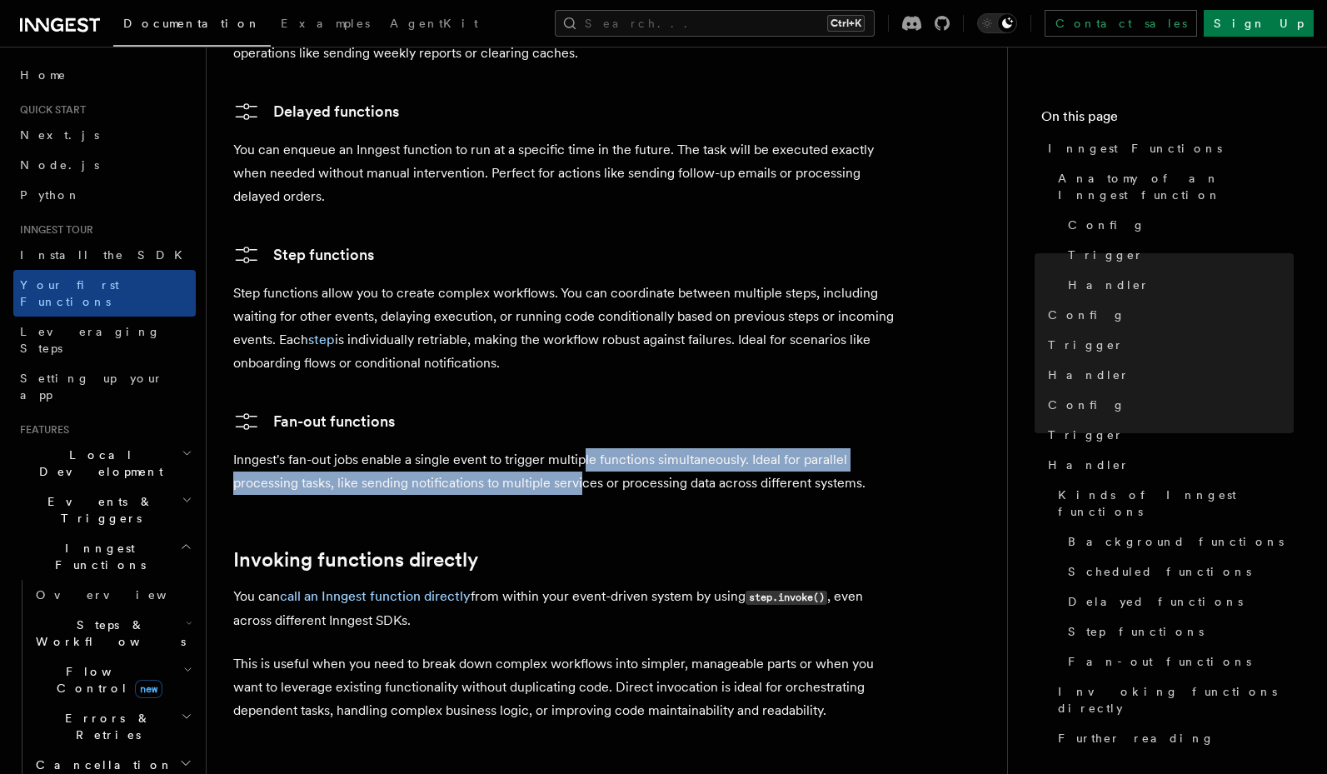
click at [583, 448] on p "Inngest's fan-out jobs enable a single event to trigger multiple functions simu…" at bounding box center [566, 471] width 666 height 47
drag, startPoint x: 596, startPoint y: 396, endPoint x: 502, endPoint y: 416, distance: 95.2
click at [502, 448] on p "Inngest's fan-out jobs enable a single event to trigger multiple functions simu…" at bounding box center [566, 471] width 666 height 47
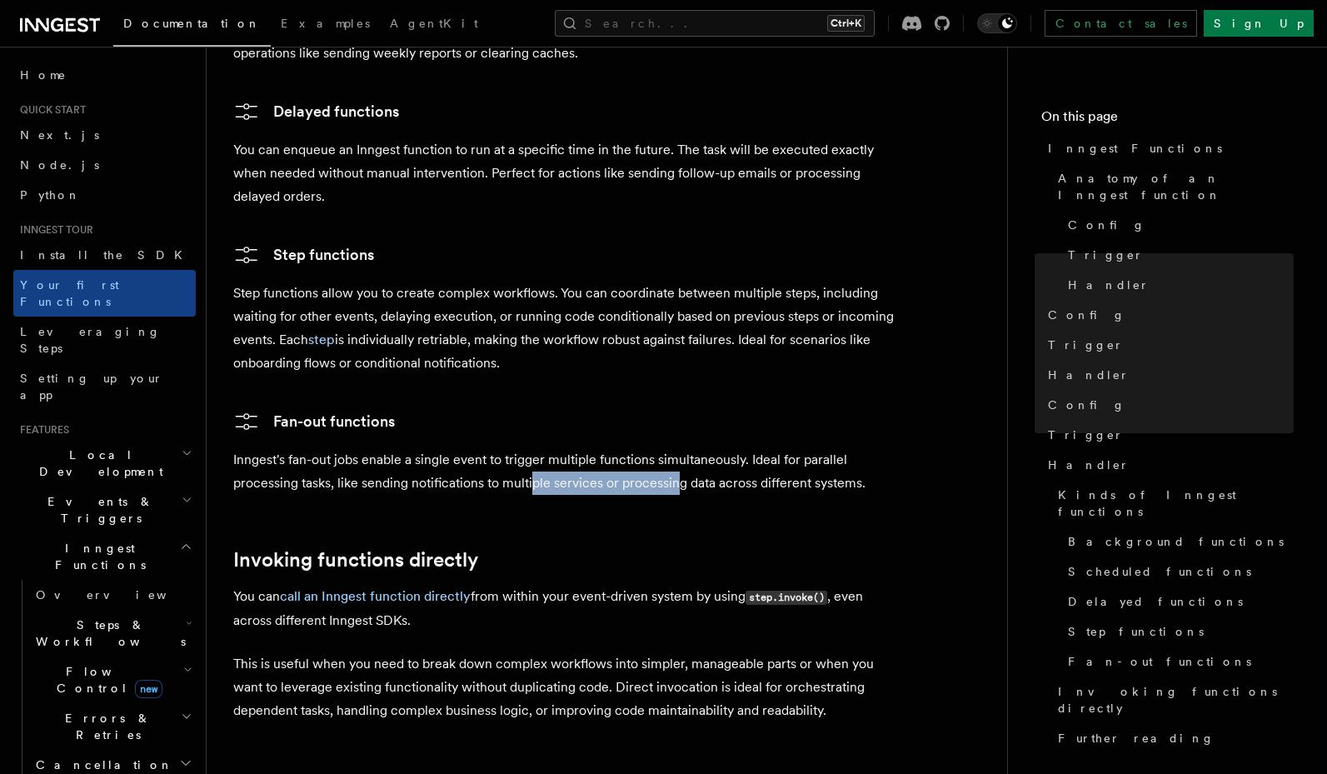
drag, startPoint x: 534, startPoint y: 406, endPoint x: 695, endPoint y: 419, distance: 161.3
click at [686, 448] on p "Inngest's fan-out jobs enable a single event to trigger multiple functions simu…" at bounding box center [566, 471] width 666 height 47
click at [695, 448] on p "Inngest's fan-out jobs enable a single event to trigger multiple functions simu…" at bounding box center [566, 471] width 666 height 47
drag, startPoint x: 810, startPoint y: 409, endPoint x: 827, endPoint y: 409, distance: 17.5
click at [820, 448] on p "Inngest's fan-out jobs enable a single event to trigger multiple functions simu…" at bounding box center [566, 471] width 666 height 47
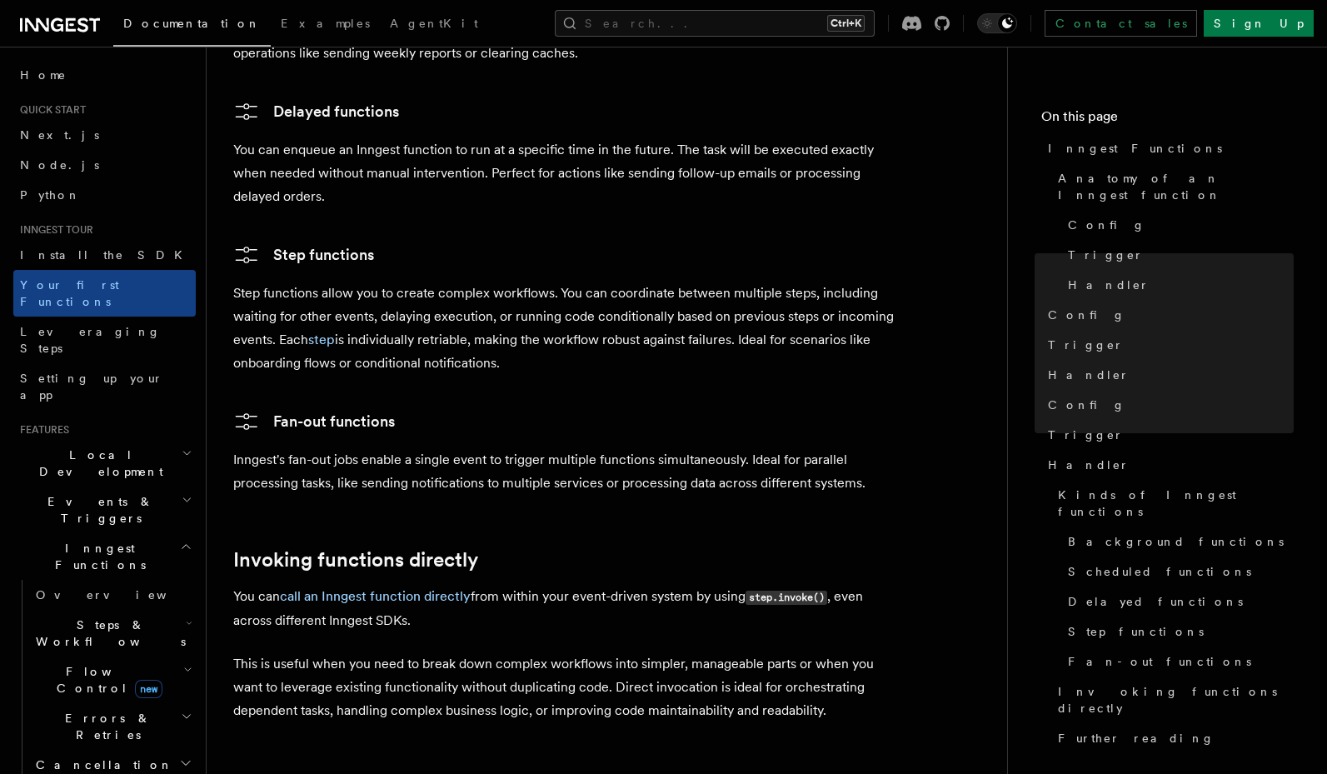
click at [865, 448] on p "Inngest's fan-out jobs enable a single event to trigger multiple functions simu…" at bounding box center [566, 471] width 666 height 47
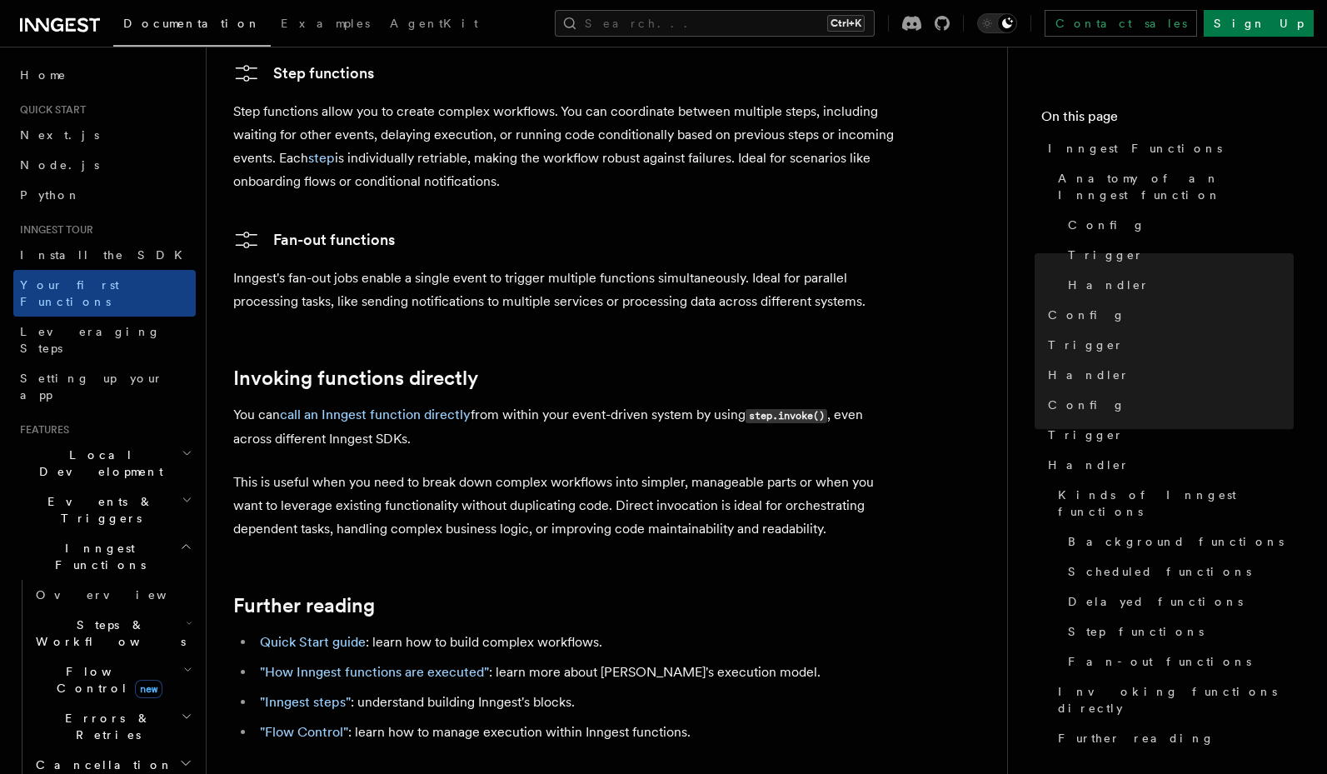
scroll to position [3099, 0]
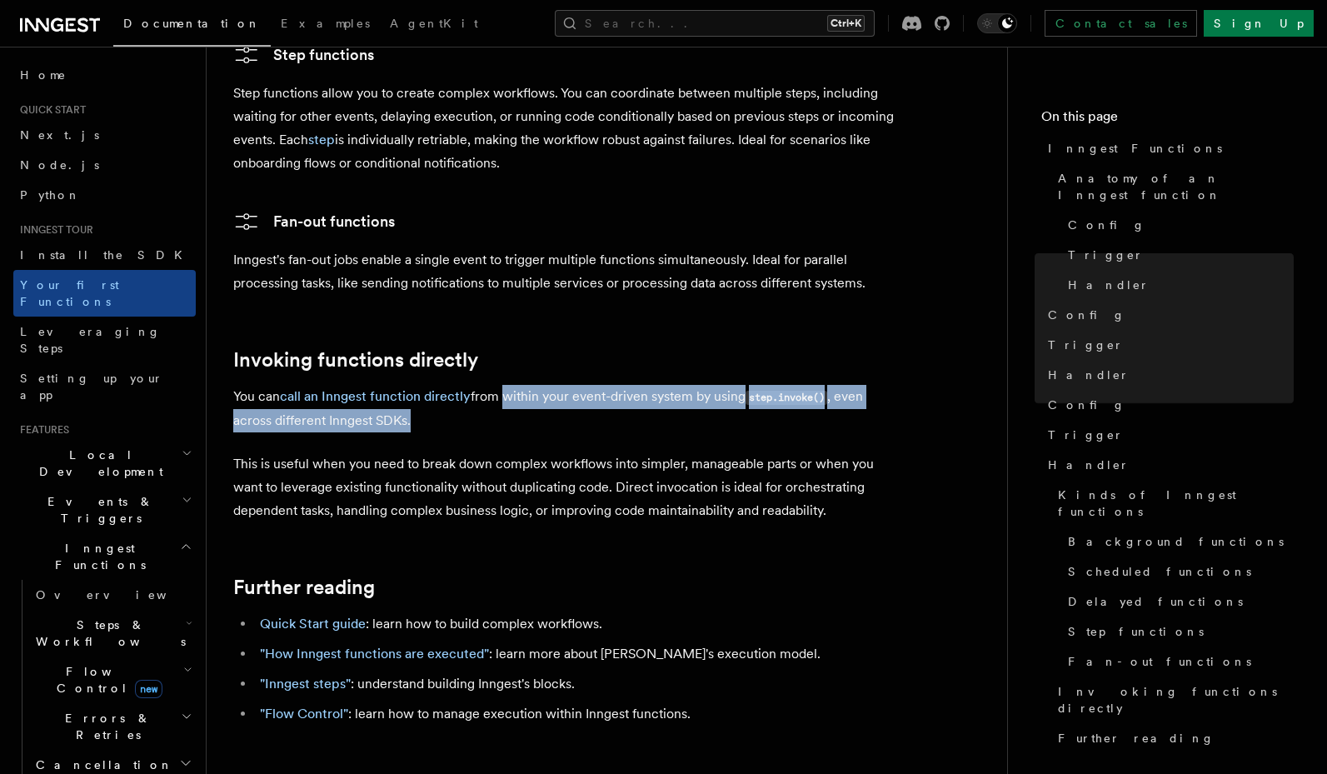
drag, startPoint x: 499, startPoint y: 328, endPoint x: 504, endPoint y: 343, distance: 15.8
click at [504, 385] on p "You can call an Inngest function directly from within your event-driven system …" at bounding box center [566, 408] width 666 height 47
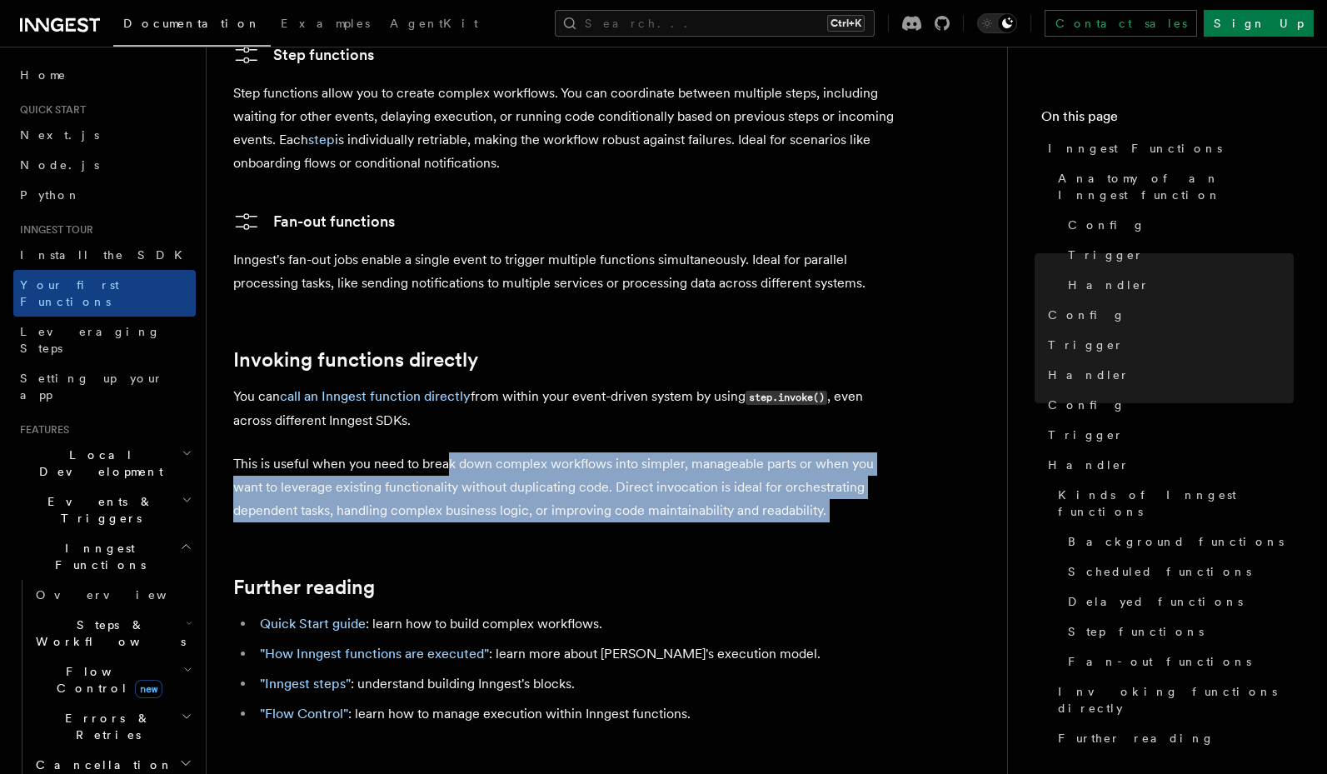
drag, startPoint x: 447, startPoint y: 400, endPoint x: 448, endPoint y: 455, distance: 55.0
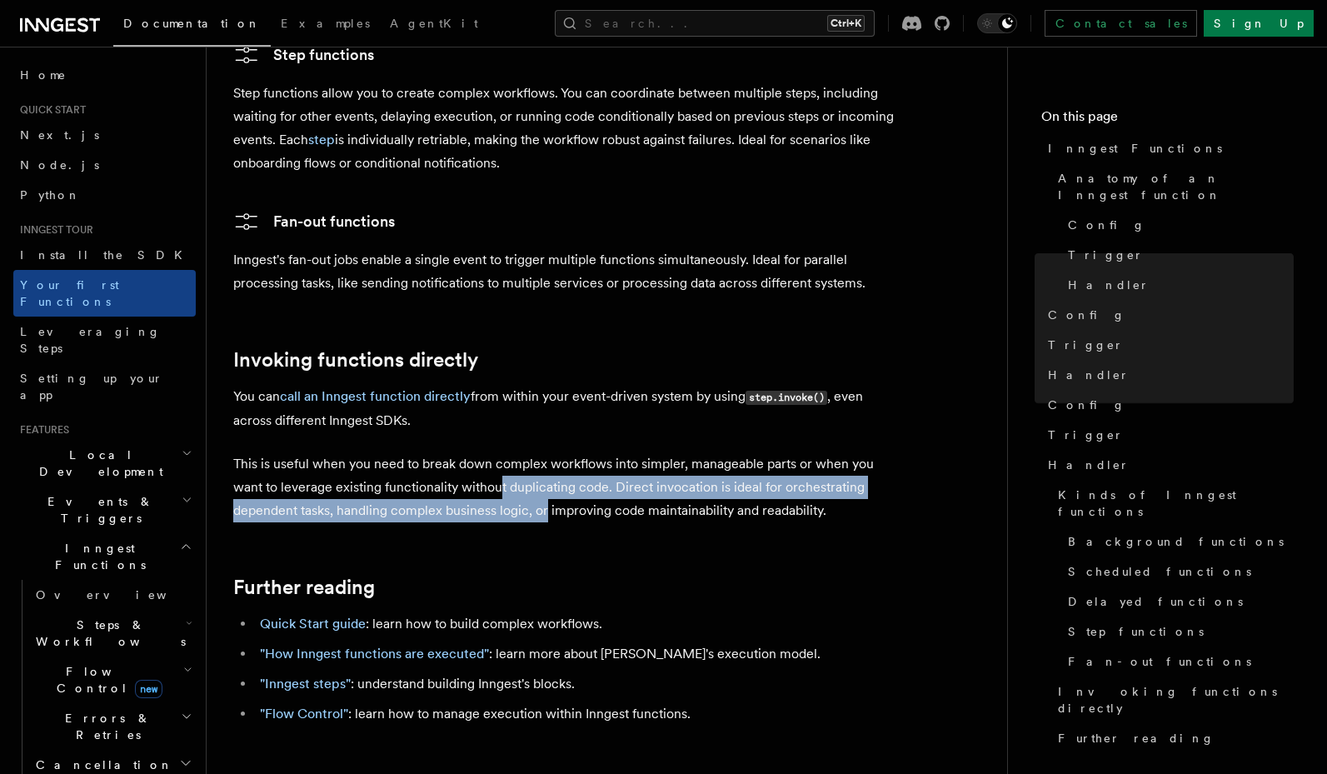
drag, startPoint x: 501, startPoint y: 413, endPoint x: 545, endPoint y: 441, distance: 51.7
click at [545, 452] on p "This is useful when you need to break down complex workflows into simpler, mana…" at bounding box center [566, 487] width 666 height 70
drag, startPoint x: 600, startPoint y: 414, endPoint x: 615, endPoint y: 436, distance: 27.0
click at [615, 452] on p "This is useful when you need to break down complex workflows into simpler, mana…" at bounding box center [566, 487] width 666 height 70
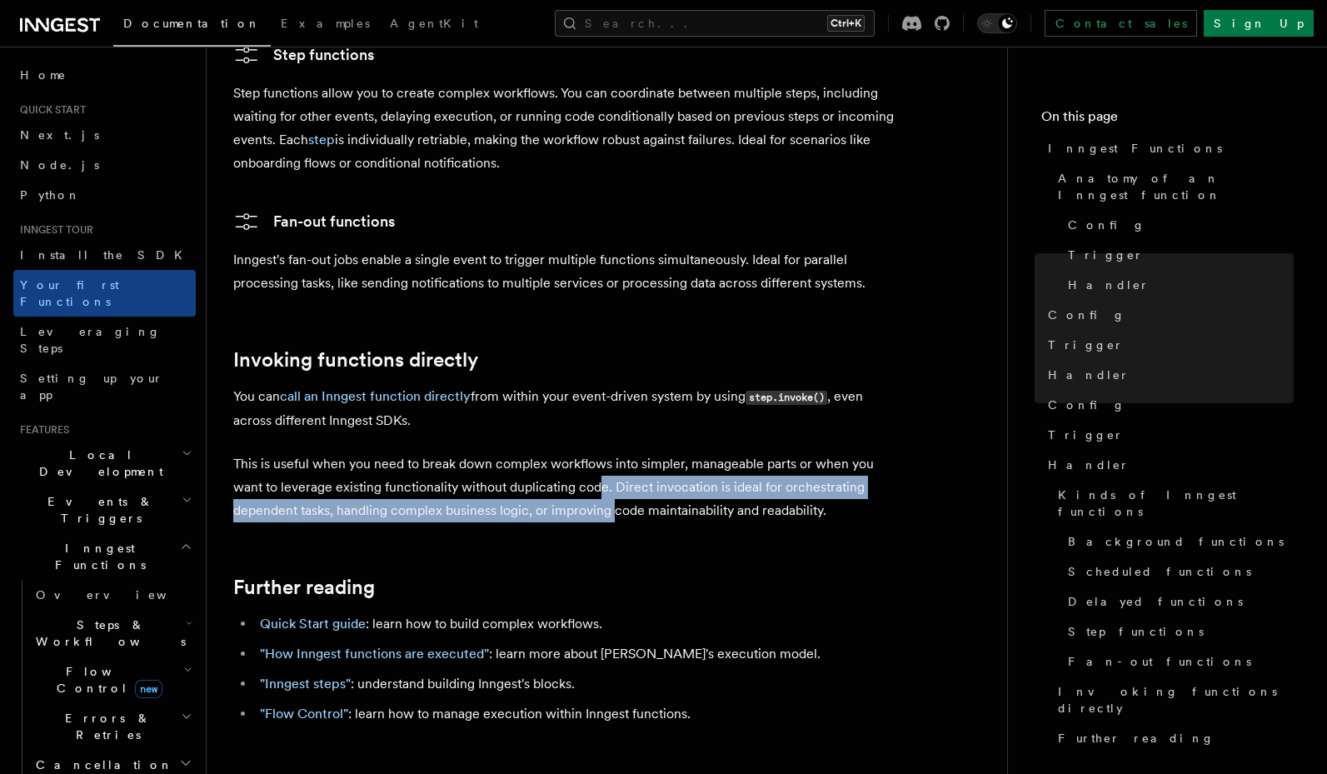
click at [615, 452] on p "This is useful when you need to break down complex workflows into simpler, mana…" at bounding box center [566, 487] width 666 height 70
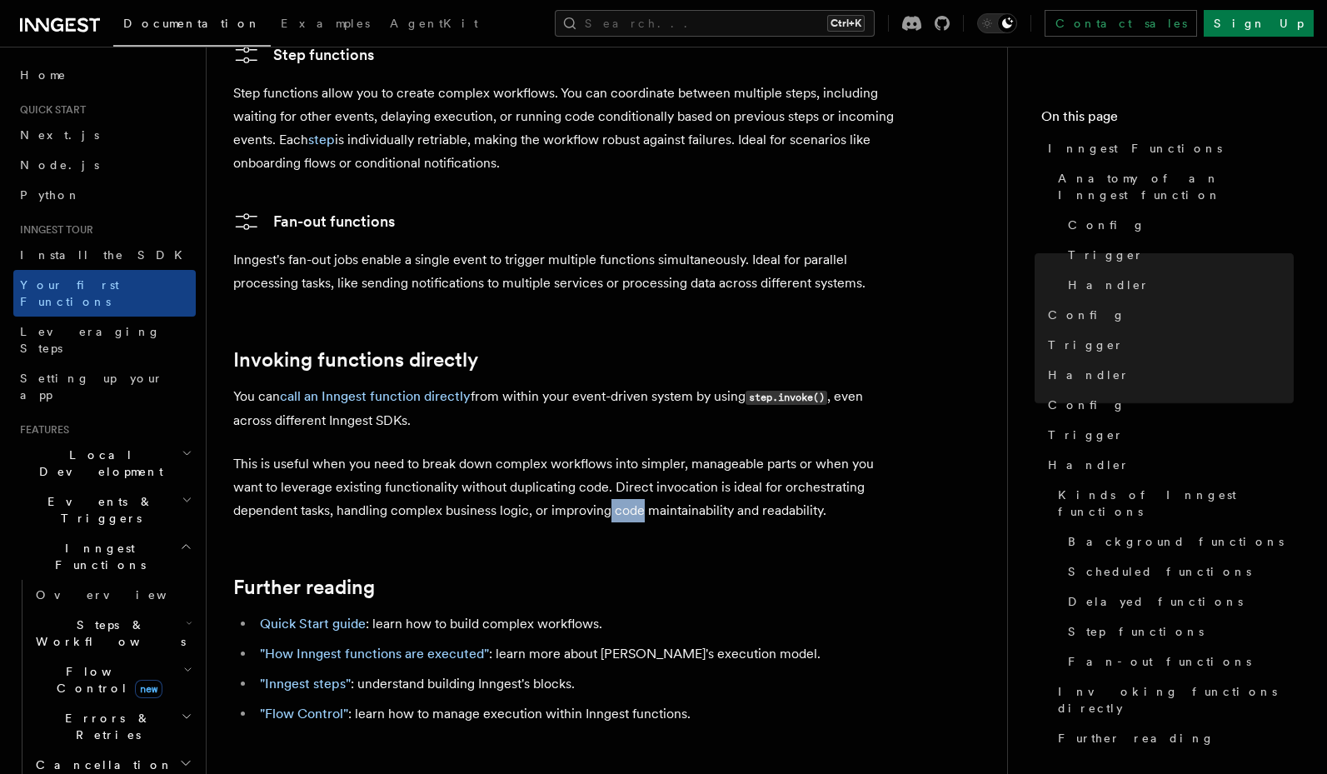
click at [611, 452] on p "This is useful when you need to break down complex workflows into simpler, mana…" at bounding box center [566, 487] width 666 height 70
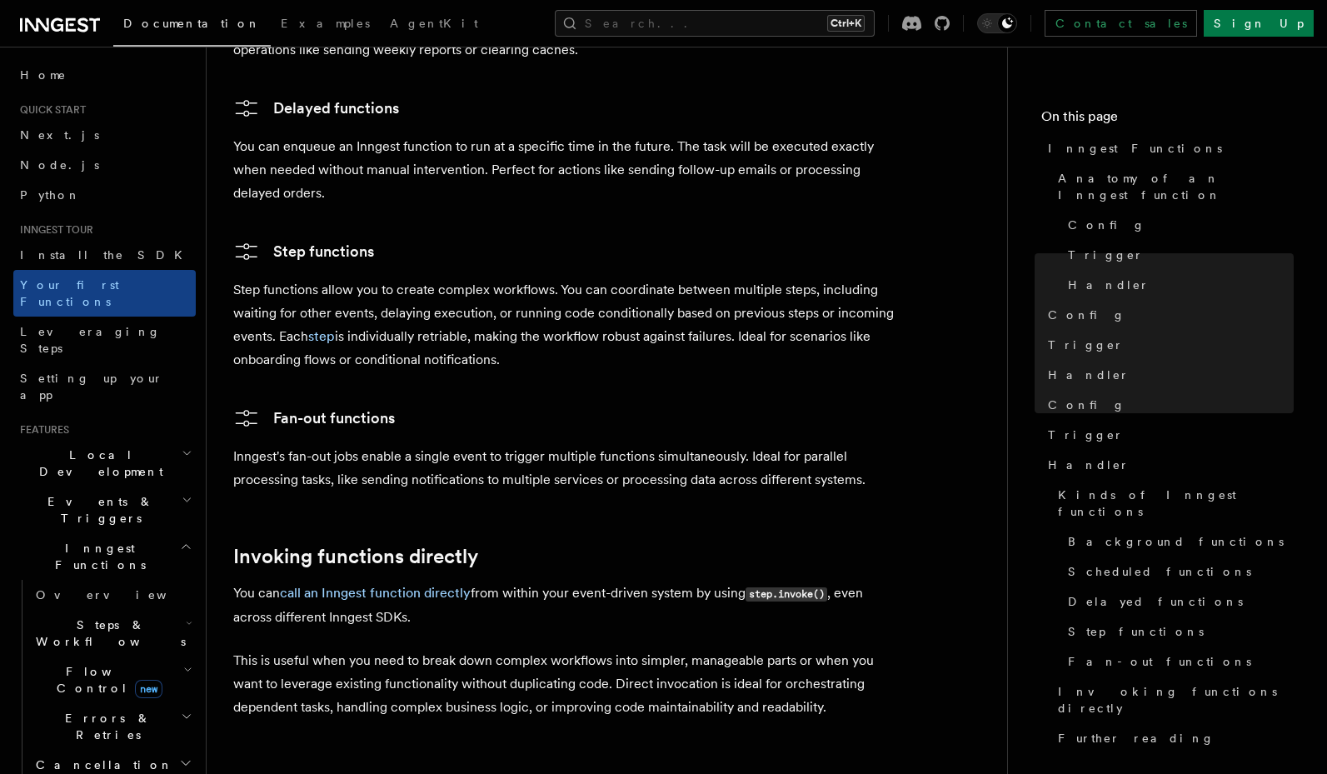
scroll to position [2899, 0]
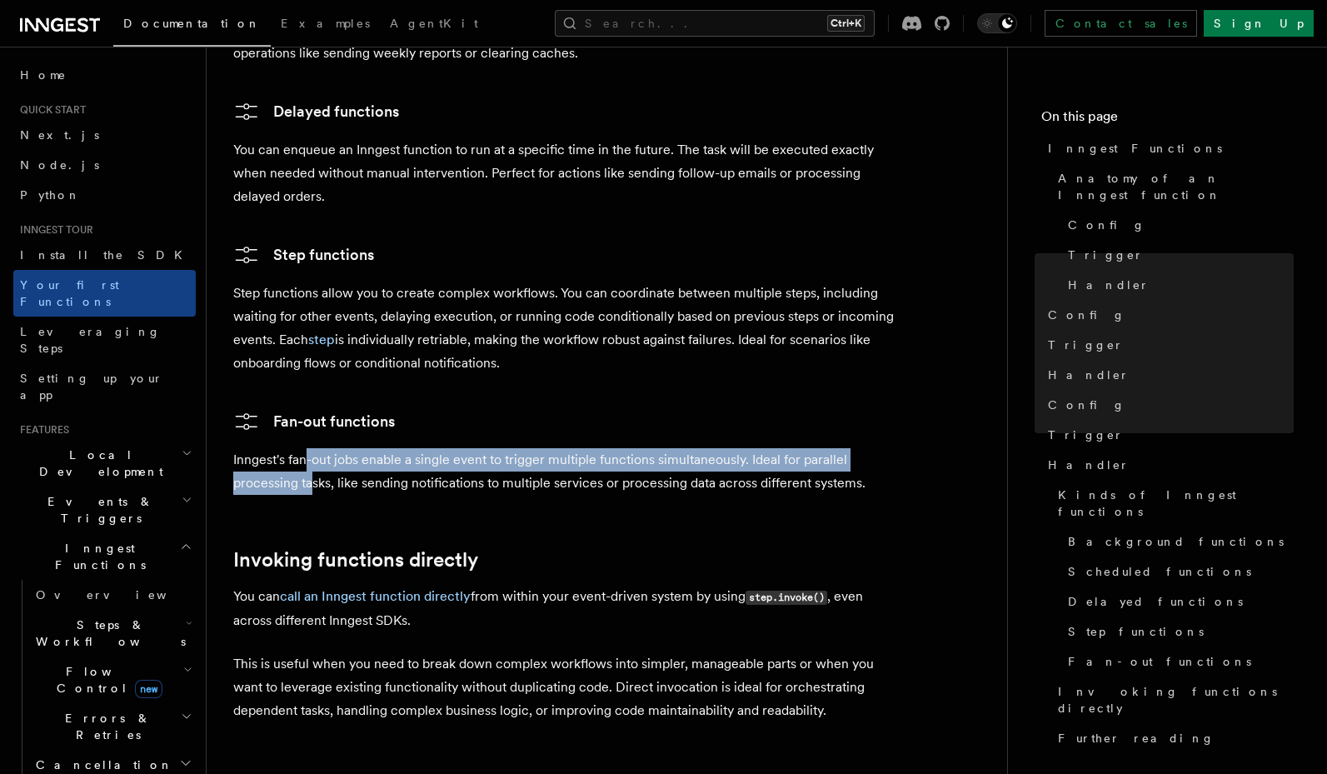
drag, startPoint x: 306, startPoint y: 393, endPoint x: 313, endPoint y: 413, distance: 21.3
click at [313, 448] on p "Inngest's fan-out jobs enable a single event to trigger multiple functions simu…" at bounding box center [566, 471] width 666 height 47
drag, startPoint x: 406, startPoint y: 388, endPoint x: 415, endPoint y: 415, distance: 27.9
click at [415, 448] on p "Inngest's fan-out jobs enable a single event to trigger multiple functions simu…" at bounding box center [566, 471] width 666 height 47
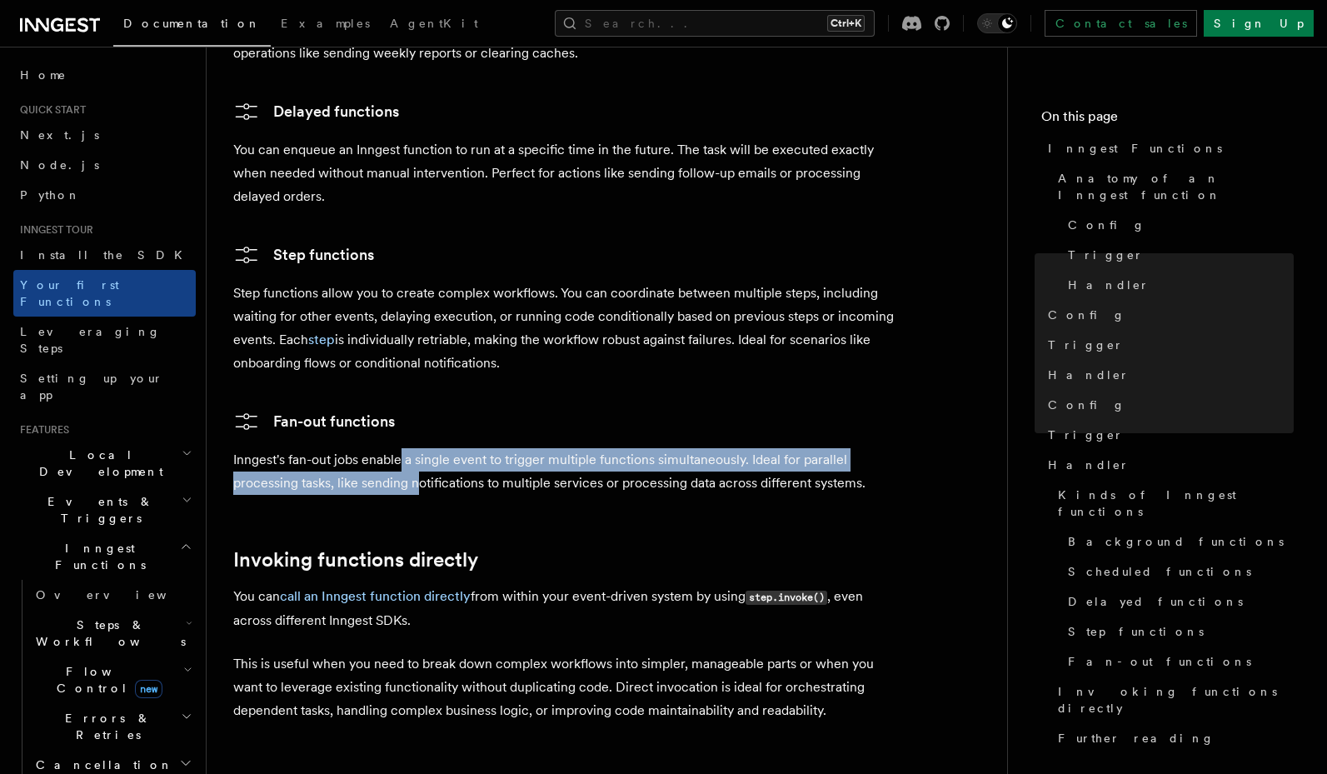
click at [415, 448] on p "Inngest's fan-out jobs enable a single event to trigger multiple functions simu…" at bounding box center [566, 471] width 666 height 47
drag, startPoint x: 541, startPoint y: 404, endPoint x: 633, endPoint y: 400, distance: 91.7
click at [633, 448] on p "Inngest's fan-out jobs enable a single event to trigger multiple functions simu…" at bounding box center [566, 471] width 666 height 47
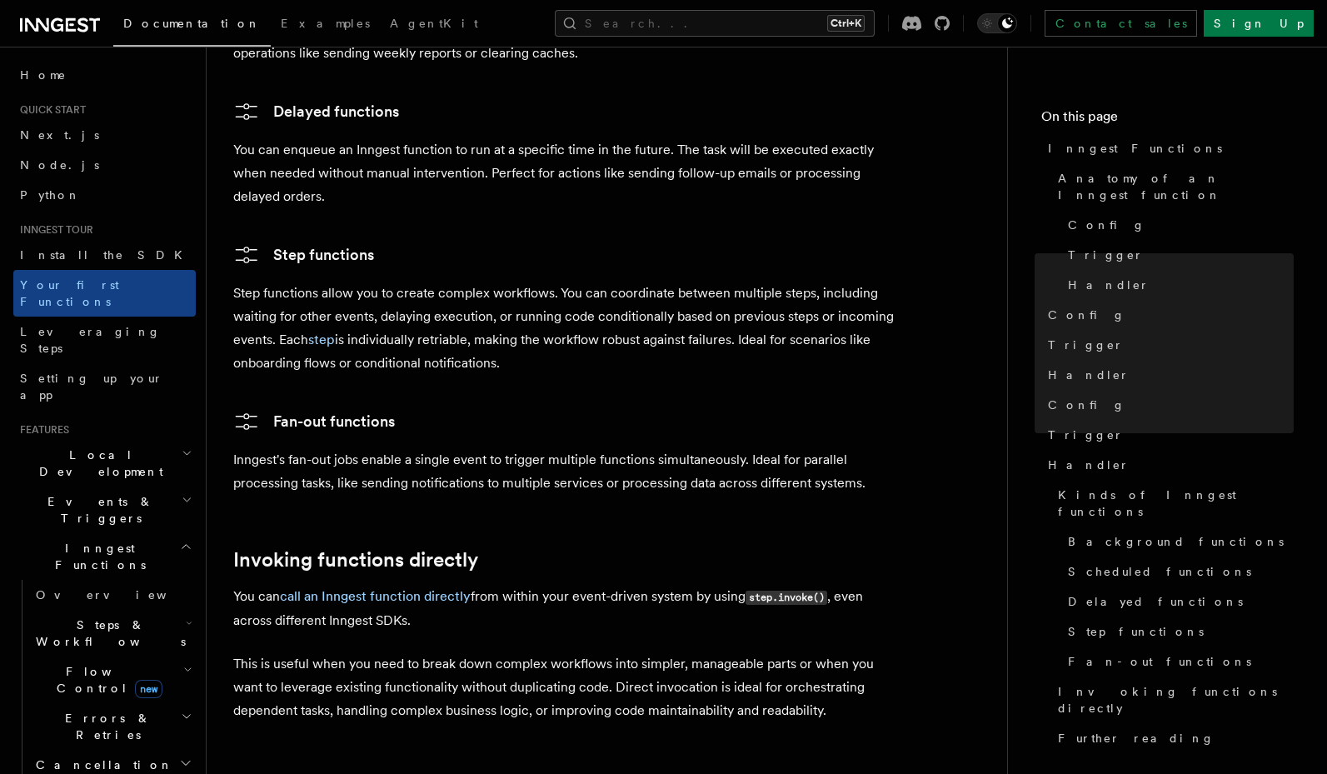
scroll to position [2799, 0]
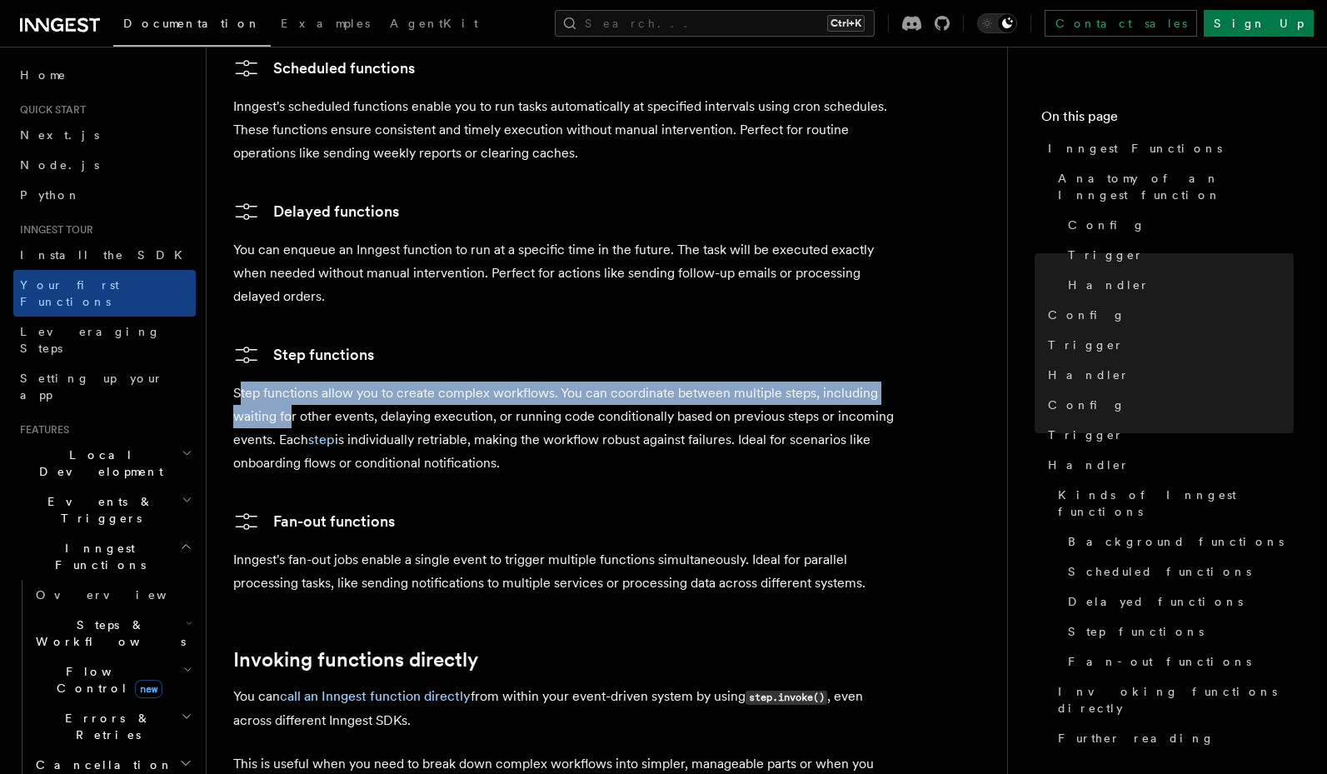
drag, startPoint x: 242, startPoint y: 313, endPoint x: 290, endPoint y: 350, distance: 60.6
click at [290, 381] on p "Step functions allow you to create complex workflows. You can coordinate betwee…" at bounding box center [566, 427] width 666 height 93
drag, startPoint x: 456, startPoint y: 363, endPoint x: 596, endPoint y: 386, distance: 141.7
click at [596, 386] on p "Step functions allow you to create complex workflows. You can coordinate betwee…" at bounding box center [566, 427] width 666 height 93
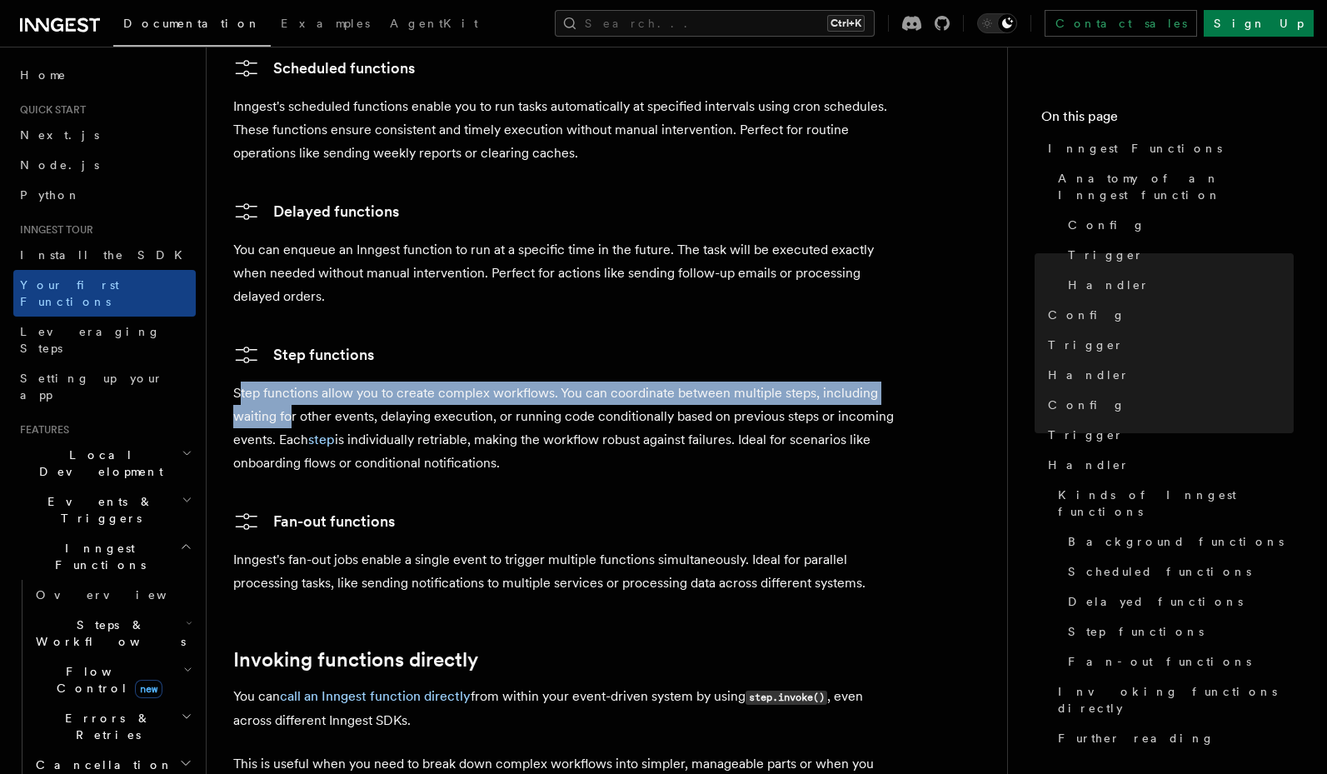
click at [596, 386] on p "Step functions allow you to create complex workflows. You can coordinate betwee…" at bounding box center [566, 427] width 666 height 93
drag, startPoint x: 686, startPoint y: 362, endPoint x: 692, endPoint y: 389, distance: 27.3
click at [692, 389] on p "Step functions allow you to create complex workflows. You can coordinate betwee…" at bounding box center [566, 427] width 666 height 93
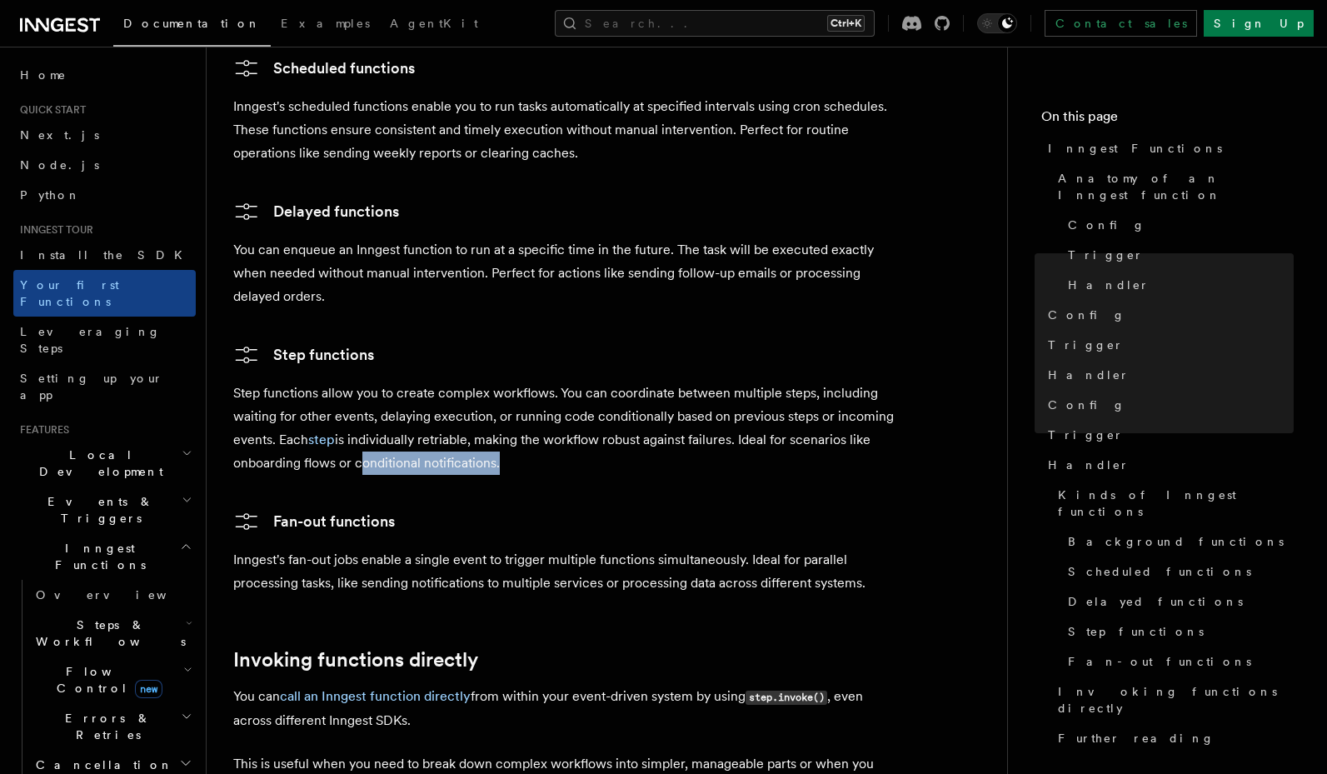
drag, startPoint x: 692, startPoint y: 389, endPoint x: 356, endPoint y: 391, distance: 336.5
click at [356, 391] on p "Step functions allow you to create complex workflows. You can coordinate betwee…" at bounding box center [566, 427] width 666 height 93
drag, startPoint x: 343, startPoint y: 395, endPoint x: 319, endPoint y: 397, distance: 24.3
click at [319, 397] on p "Step functions allow you to create complex workflows. You can coordinate betwee…" at bounding box center [566, 427] width 666 height 93
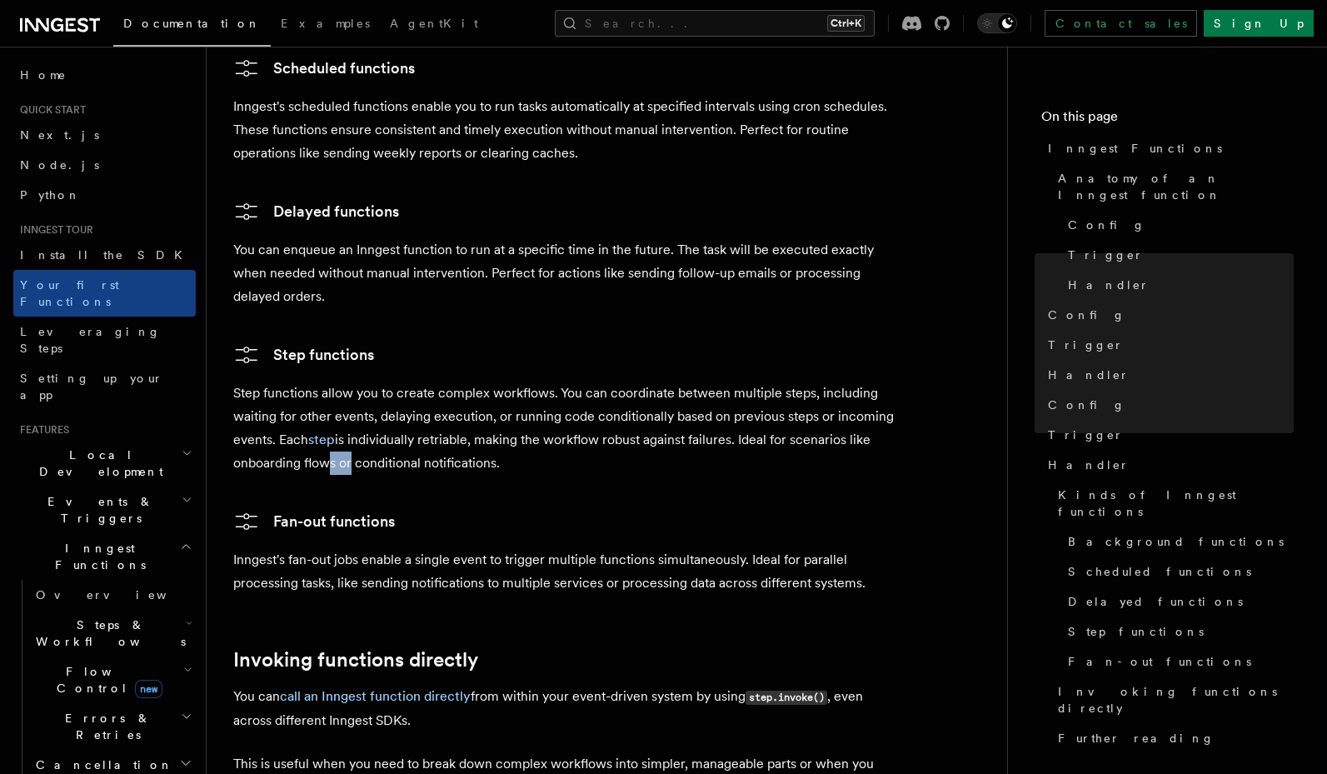
click at [318, 396] on p "Step functions allow you to create complex workflows. You can coordinate betwee…" at bounding box center [566, 427] width 666 height 93
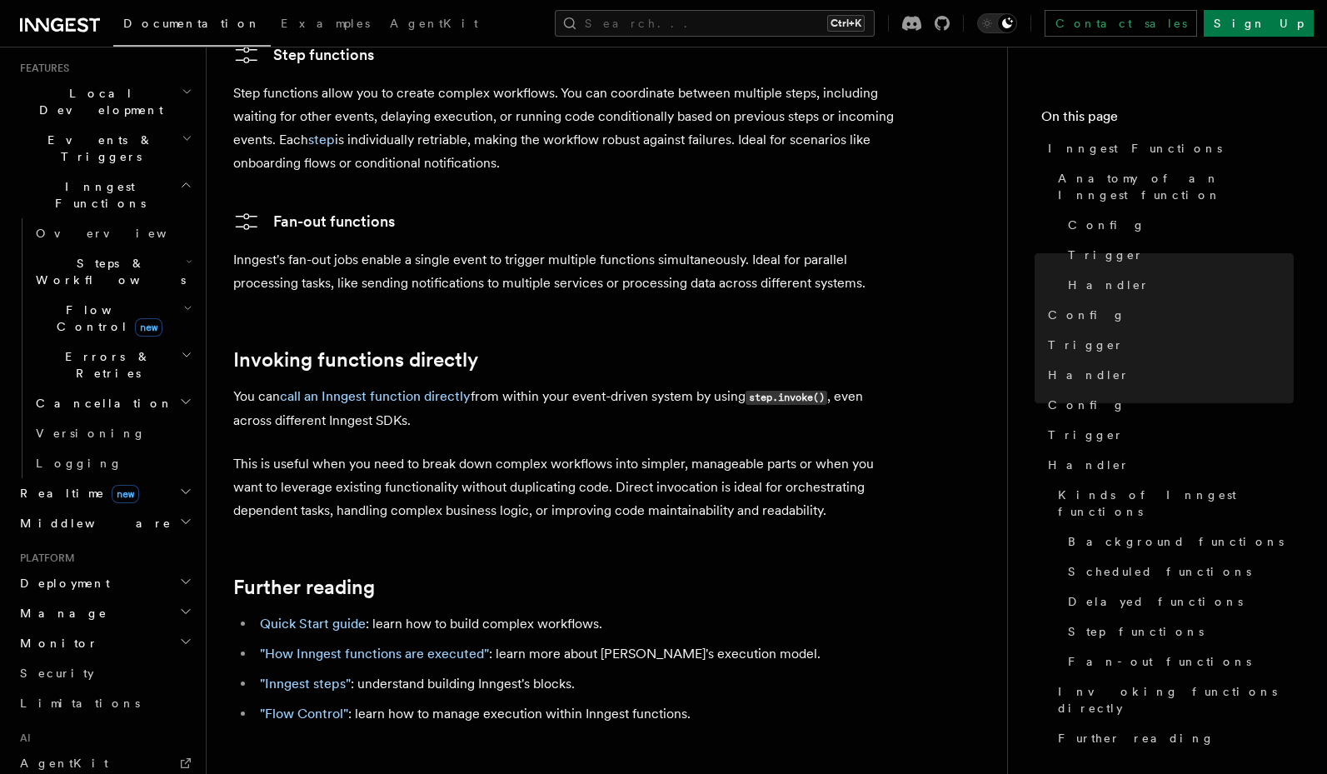
scroll to position [359, 0]
click at [40, 661] on link "Security" at bounding box center [104, 676] width 182 height 30
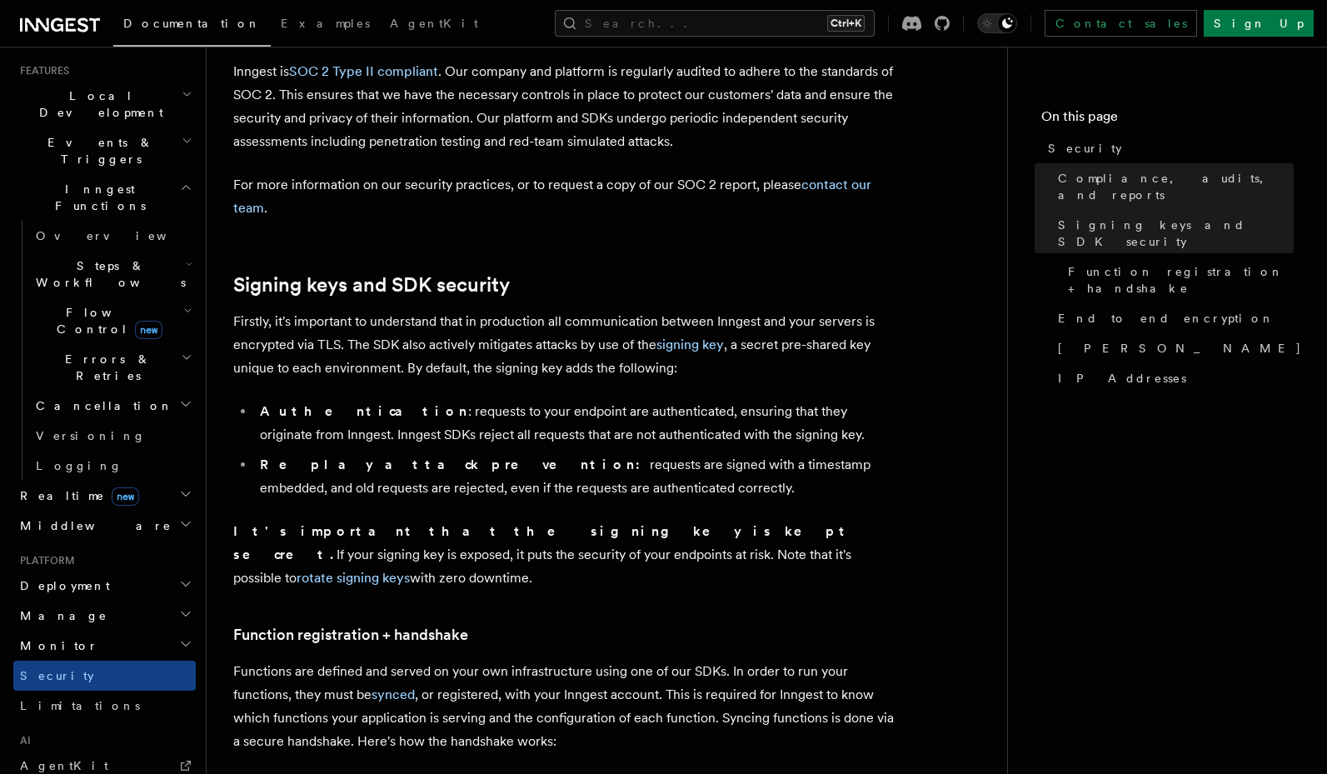
scroll to position [300, 0]
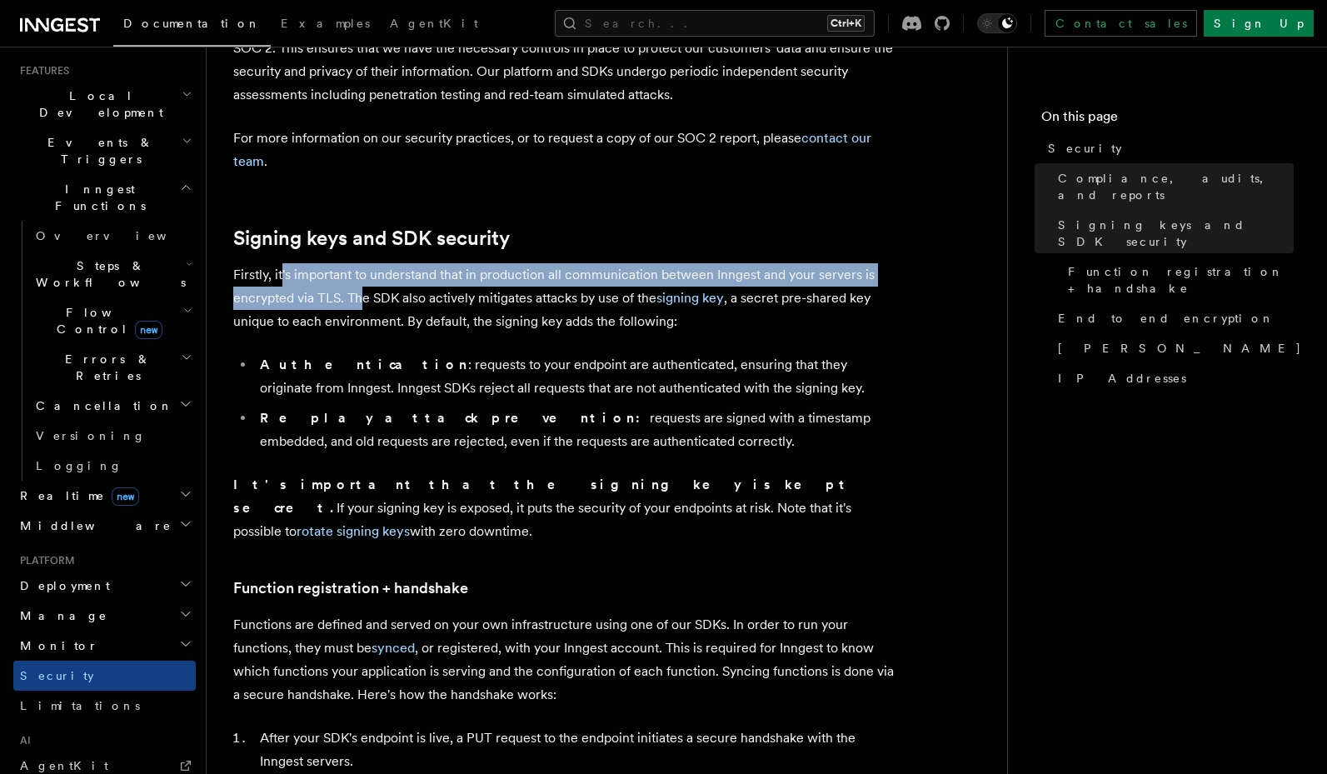
drag, startPoint x: 282, startPoint y: 270, endPoint x: 360, endPoint y: 299, distance: 83.5
click at [360, 299] on p "Firstly, it's important to understand that in production all communication betw…" at bounding box center [566, 298] width 666 height 70
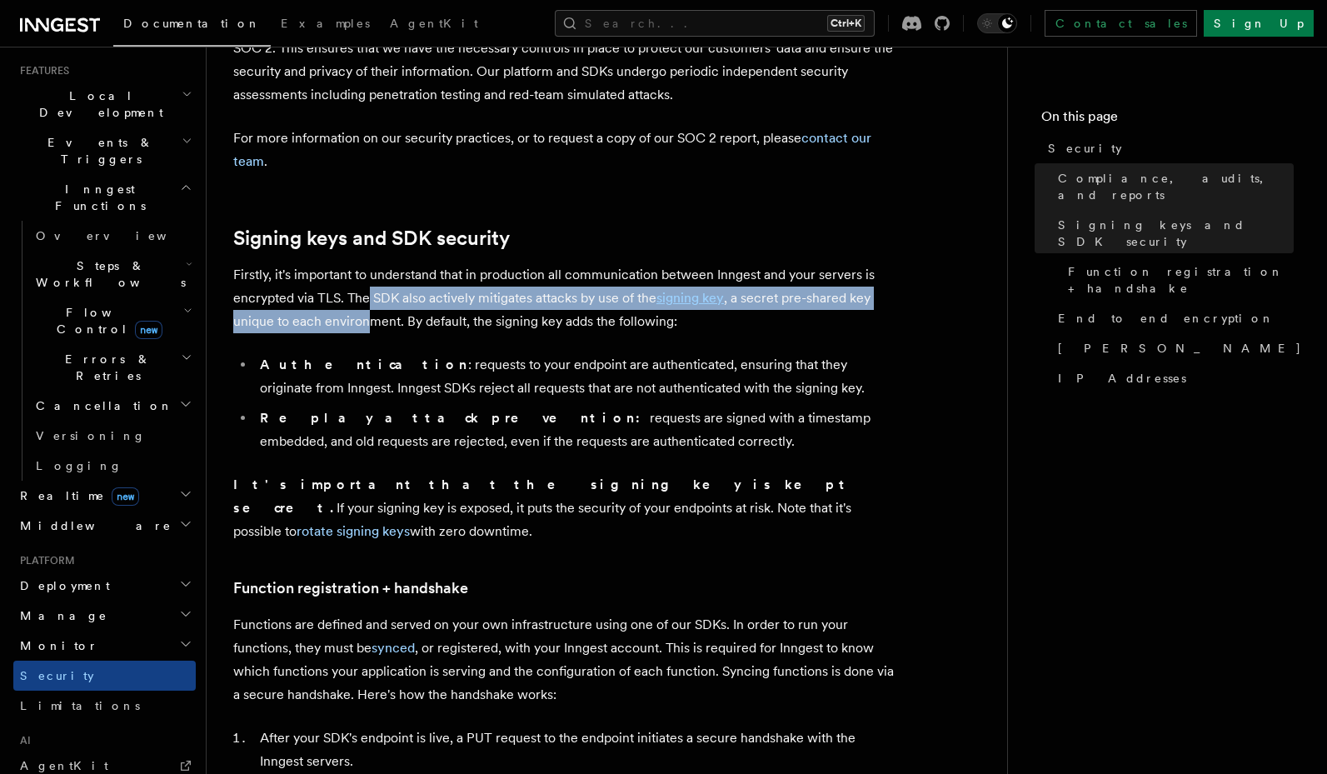
drag, startPoint x: 366, startPoint y: 293, endPoint x: 366, endPoint y: 316, distance: 22.5
click at [366, 316] on p "Firstly, it's important to understand that in production all communication betw…" at bounding box center [566, 298] width 666 height 70
drag, startPoint x: 387, startPoint y: 298, endPoint x: 389, endPoint y: 327, distance: 28.4
click at [389, 327] on p "Firstly, it's important to understand that in production all communication betw…" at bounding box center [566, 298] width 666 height 70
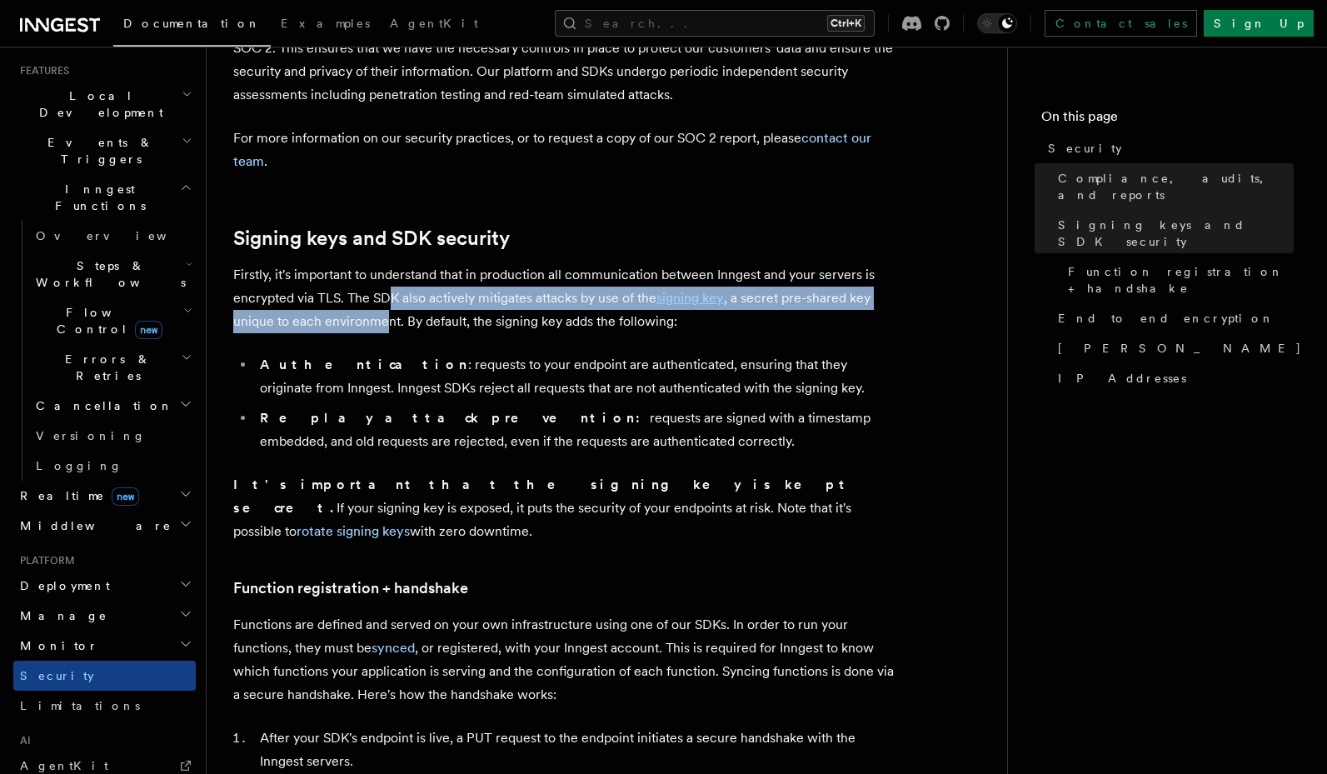
click at [389, 327] on p "Firstly, it's important to understand that in production all communication betw…" at bounding box center [566, 298] width 666 height 70
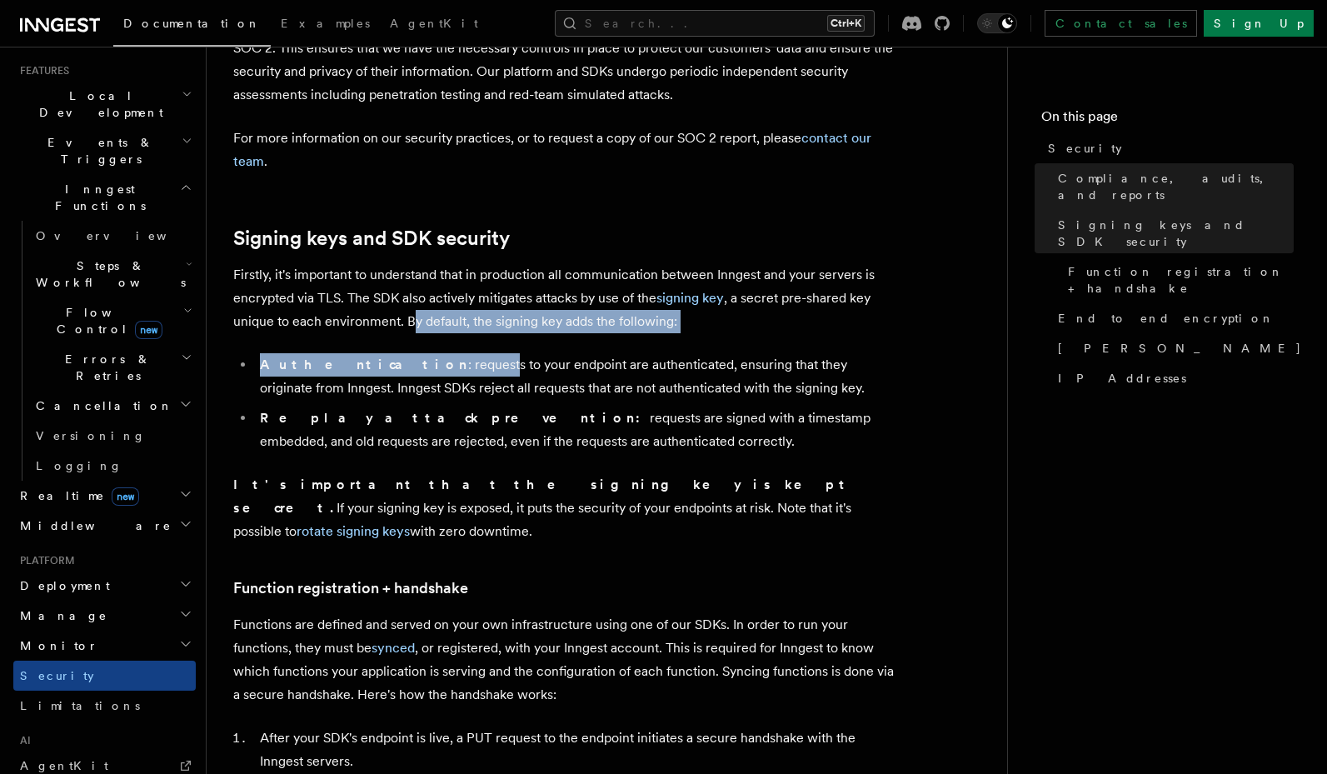
drag, startPoint x: 409, startPoint y: 312, endPoint x: 401, endPoint y: 353, distance: 42.3
click at [401, 353] on li "Authentication : requests to your endpoint are authenticated, ensuring that the…" at bounding box center [577, 376] width 645 height 47
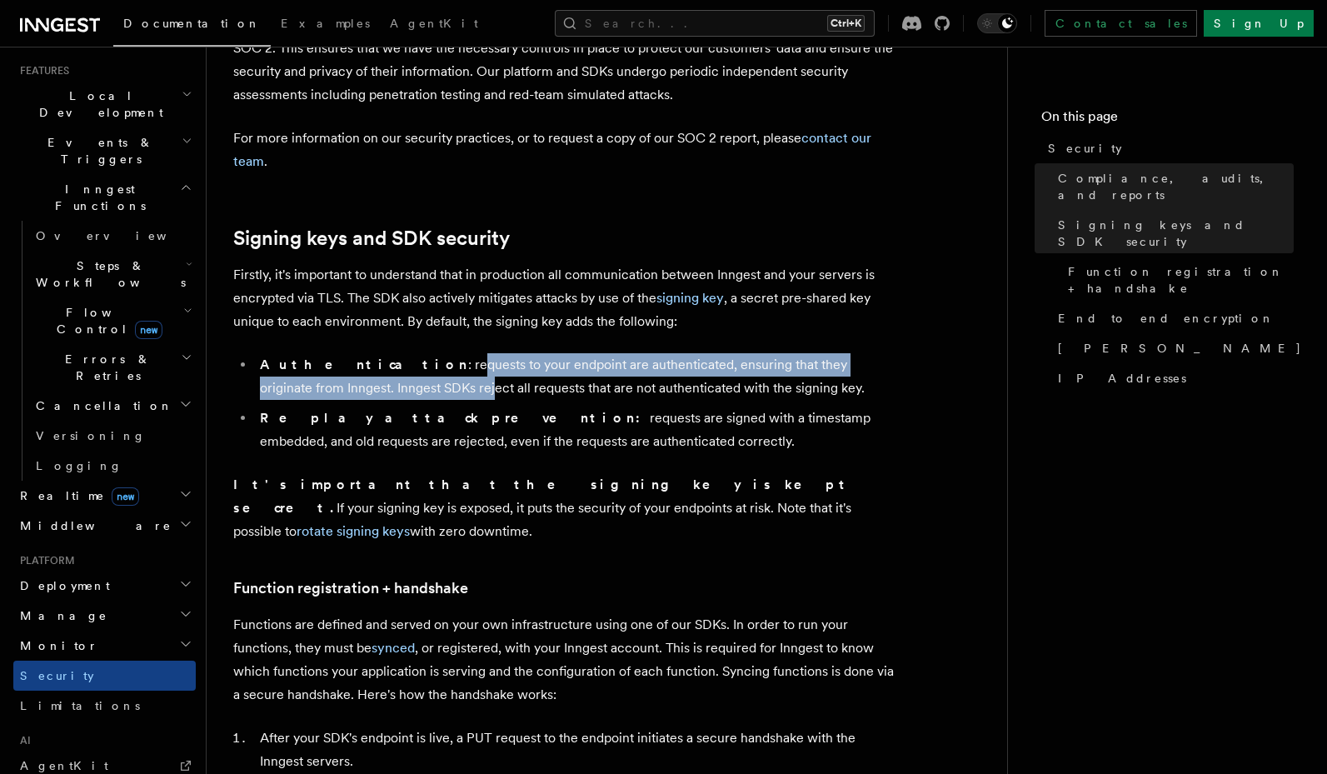
drag, startPoint x: 363, startPoint y: 368, endPoint x: 356, endPoint y: 391, distance: 24.5
click at [356, 391] on li "Authentication : requests to your endpoint are authenticated, ensuring that the…" at bounding box center [577, 376] width 645 height 47
click at [360, 381] on li "Authentication : requests to your endpoint are authenticated, ensuring that the…" at bounding box center [577, 376] width 645 height 47
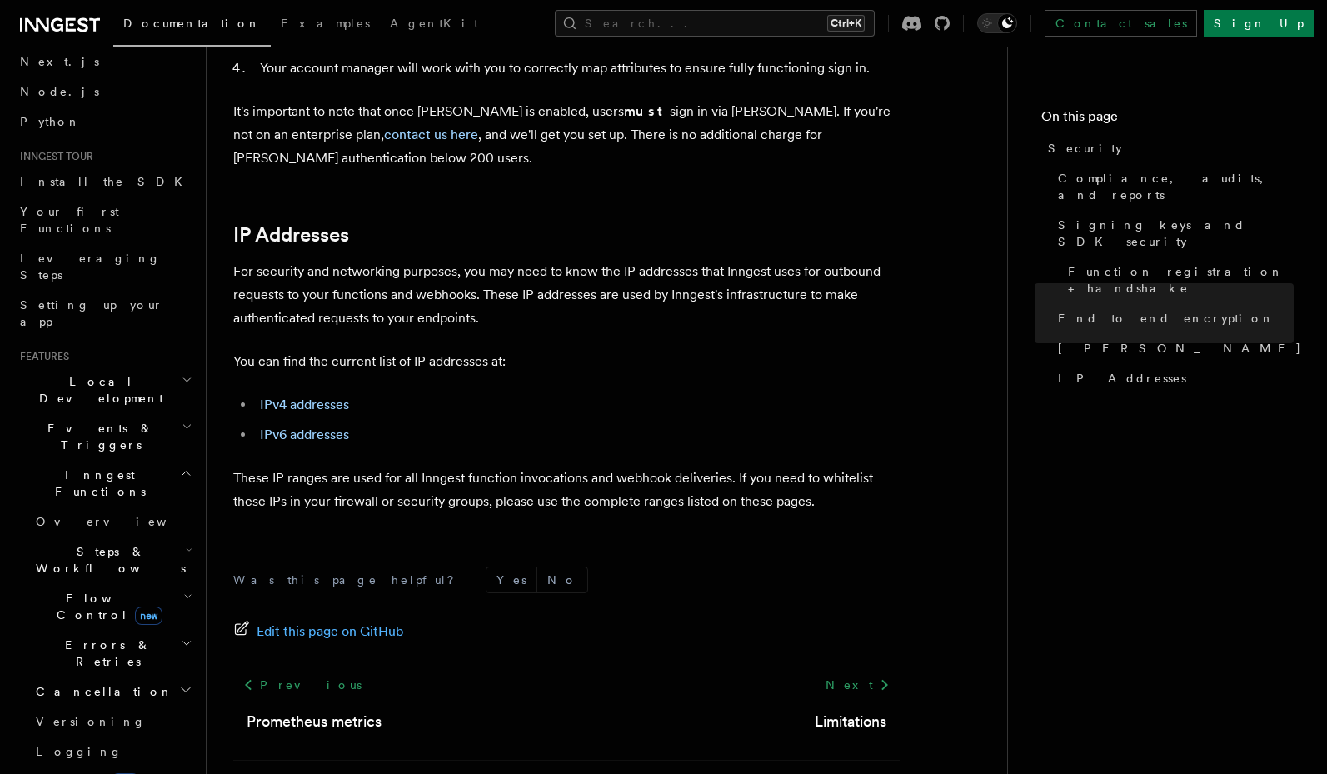
scroll to position [59, 0]
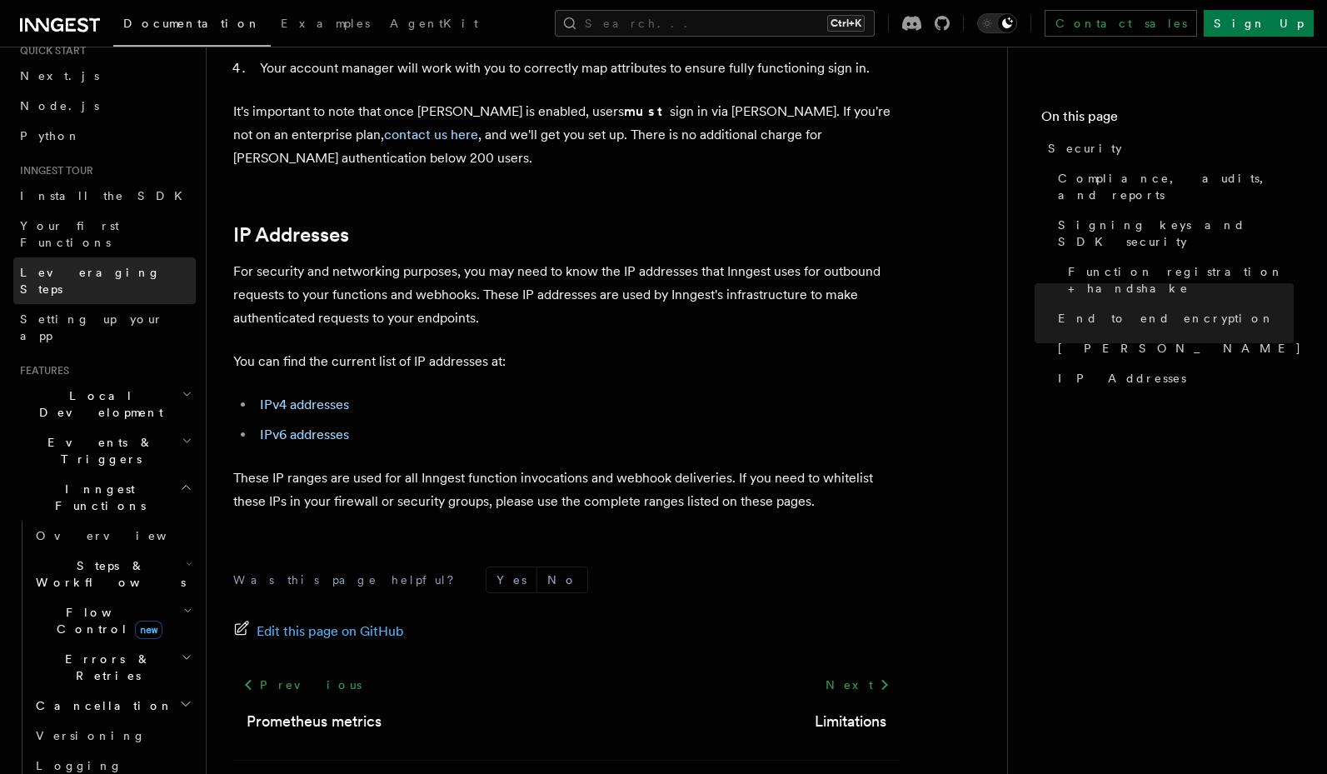
click at [110, 264] on span "Leveraging Steps" at bounding box center [108, 280] width 176 height 33
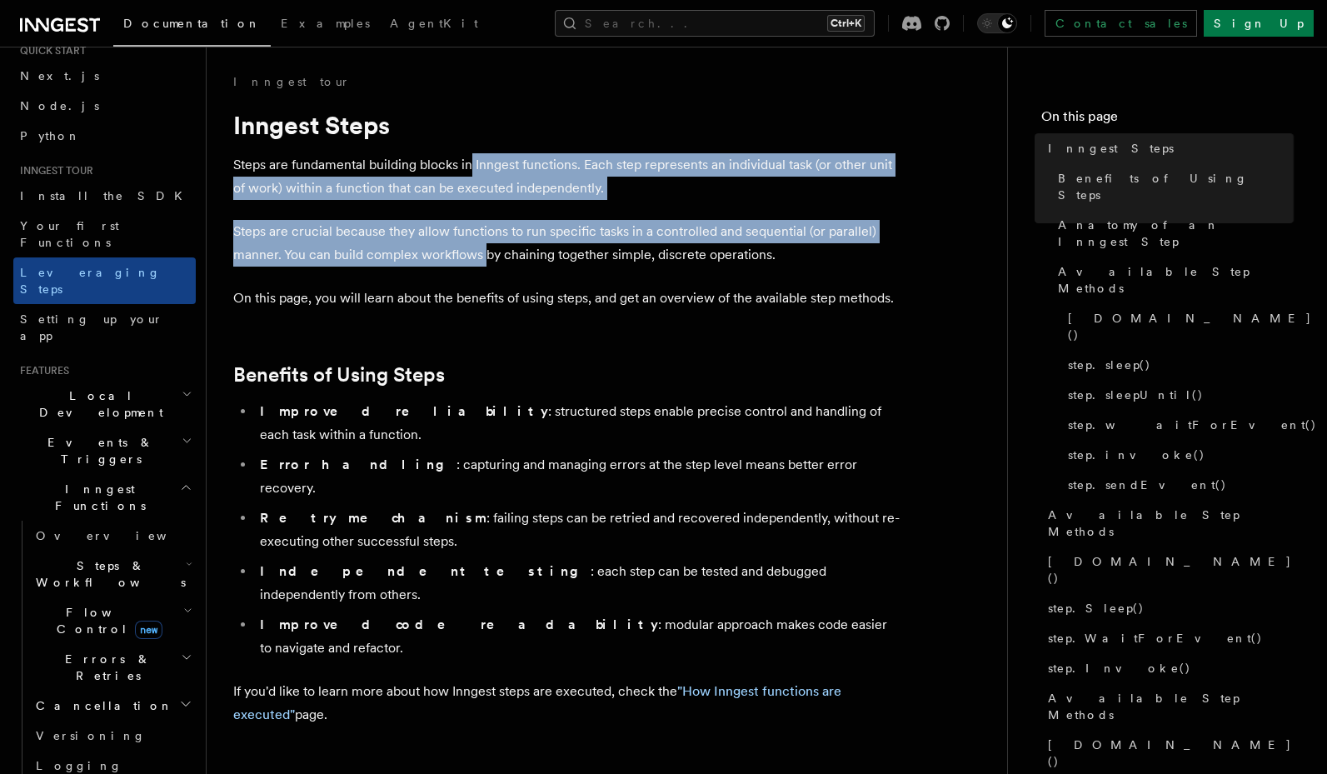
drag, startPoint x: 471, startPoint y: 177, endPoint x: 484, endPoint y: 245, distance: 69.4
click at [484, 245] on p "Steps are crucial because they allow functions to run specific tasks in a contr…" at bounding box center [566, 243] width 666 height 47
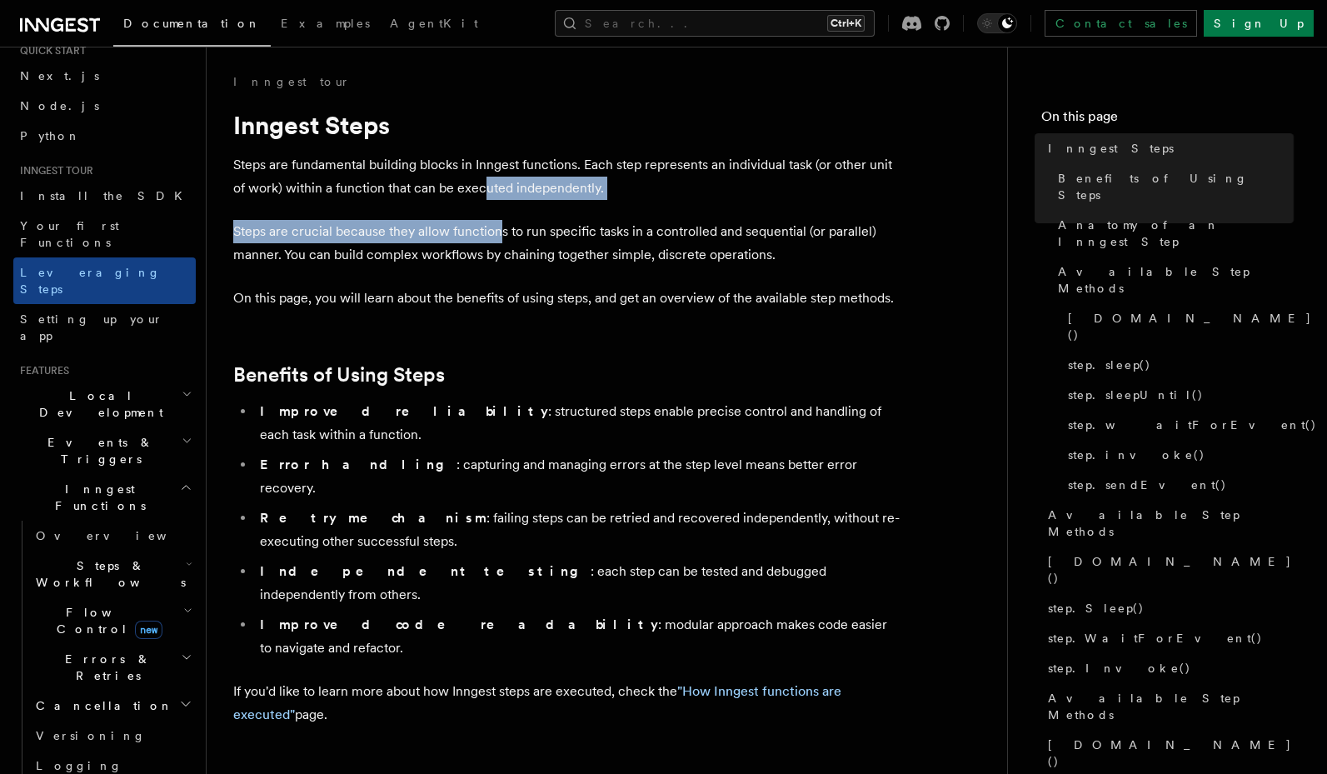
drag, startPoint x: 486, startPoint y: 188, endPoint x: 500, endPoint y: 221, distance: 35.1
click at [500, 221] on p "Steps are crucial because they allow functions to run specific tasks in a contr…" at bounding box center [566, 243] width 666 height 47
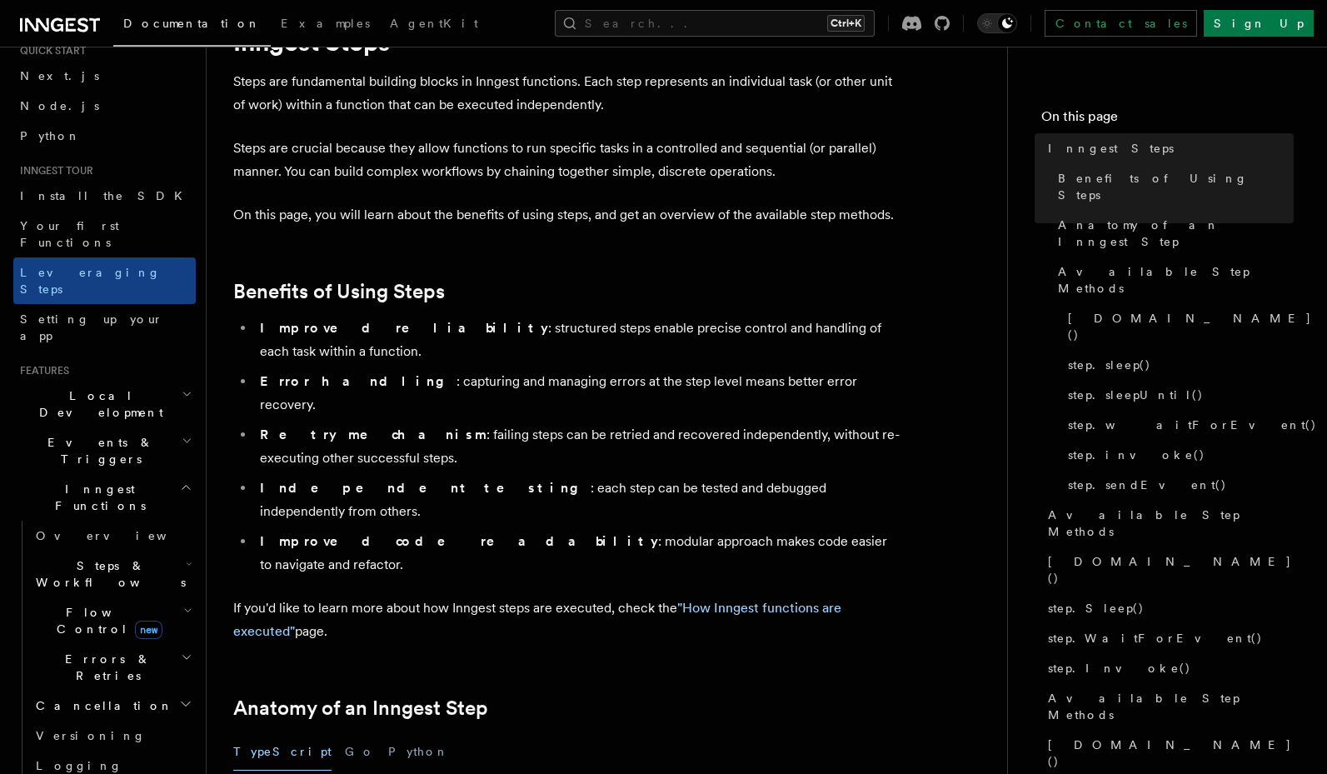
scroll to position [200, 0]
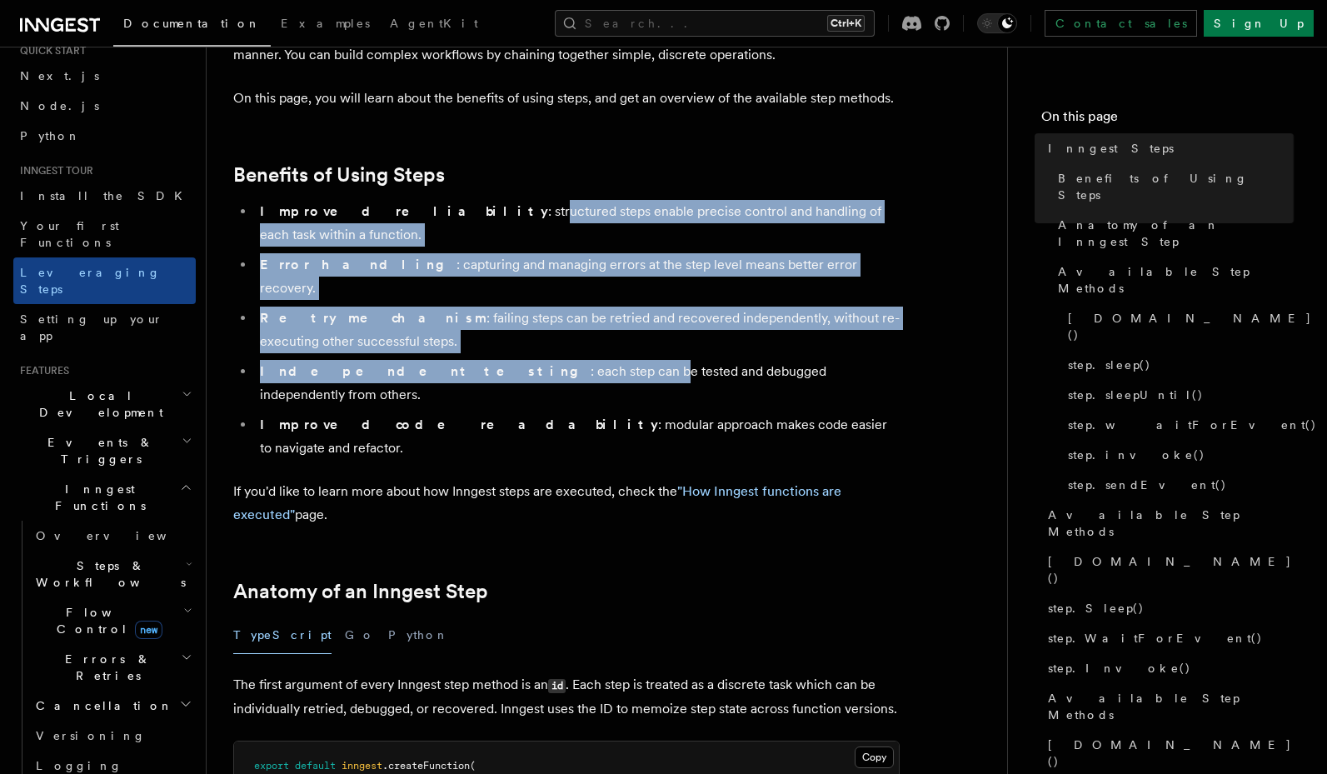
drag, startPoint x: 402, startPoint y: 208, endPoint x: 485, endPoint y: 332, distance: 148.3
click at [485, 332] on ul "Improved reliability : structured steps enable precise control and handling of …" at bounding box center [566, 330] width 666 height 260
click at [485, 360] on li "Independent testing : each step can be tested and debugged independently from o…" at bounding box center [577, 383] width 645 height 47
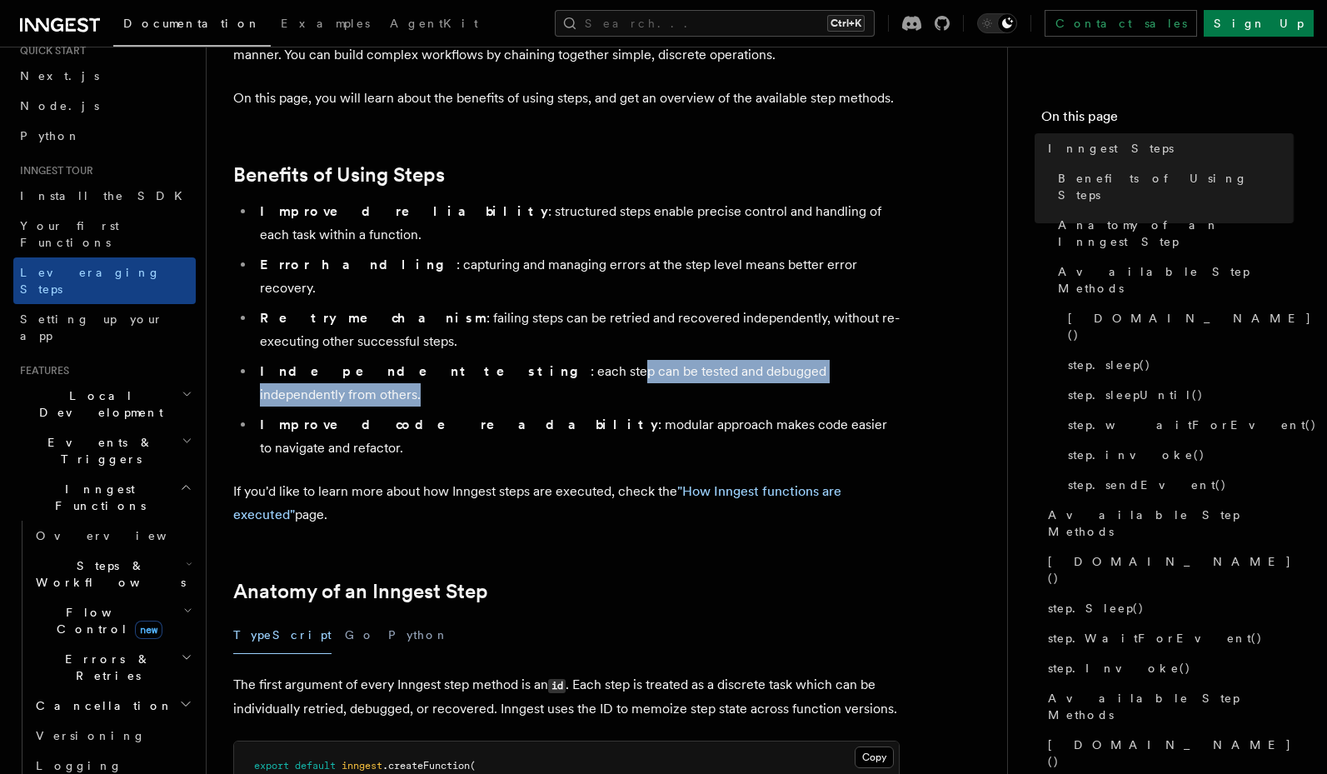
drag, startPoint x: 481, startPoint y: 342, endPoint x: 439, endPoint y: 329, distance: 43.5
click at [439, 329] on ul "Improved reliability : structured steps enable precise control and handling of …" at bounding box center [566, 330] width 666 height 260
click at [439, 360] on li "Independent testing : each step can be tested and debugged independently from o…" at bounding box center [577, 383] width 645 height 47
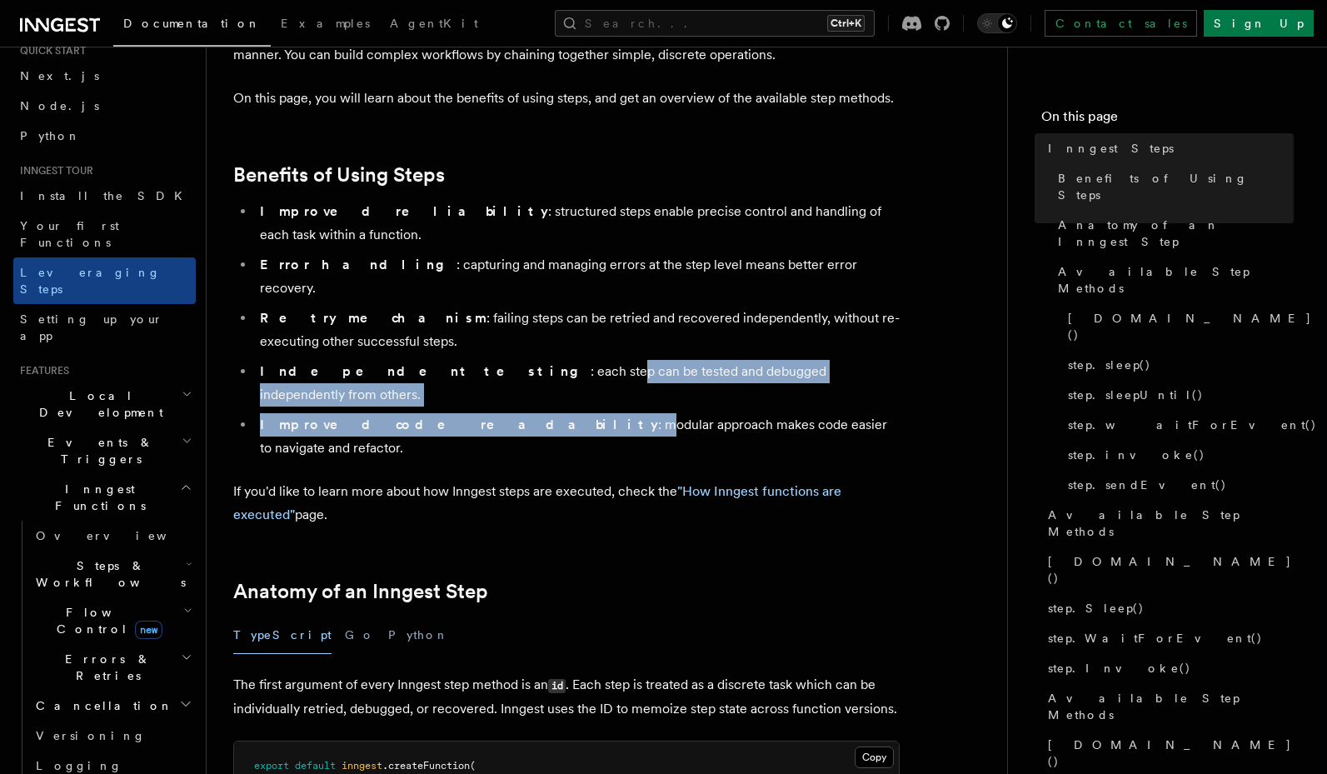
drag, startPoint x: 437, startPoint y: 334, endPoint x: 435, endPoint y: 359, distance: 25.1
click at [435, 362] on ul "Improved reliability : structured steps enable precise control and handling of …" at bounding box center [566, 330] width 666 height 260
click at [435, 413] on li "Improved code readability : modular approach makes code easier to navigate and …" at bounding box center [577, 436] width 645 height 47
drag, startPoint x: 486, startPoint y: 321, endPoint x: 531, endPoint y: 344, distance: 49.9
click at [531, 344] on ul "Improved reliability : structured steps enable precise control and handling of …" at bounding box center [566, 330] width 666 height 260
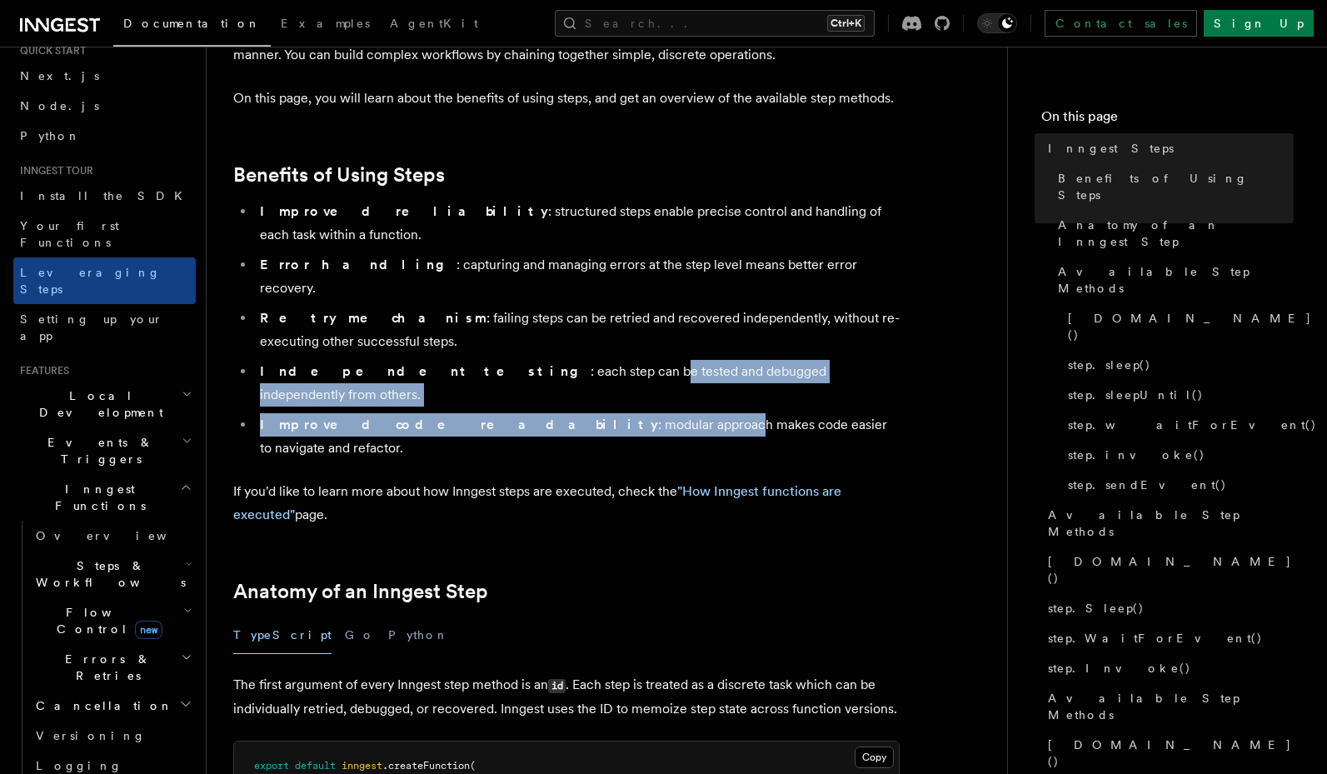
click at [531, 413] on li "Improved code readability : modular approach makes code easier to navigate and …" at bounding box center [577, 436] width 645 height 47
drag, startPoint x: 604, startPoint y: 343, endPoint x: 610, endPoint y: 359, distance: 16.9
click at [610, 359] on ul "Improved reliability : structured steps enable precise control and handling of …" at bounding box center [566, 330] width 666 height 260
click at [610, 413] on li "Improved code readability : modular approach makes code easier to navigate and …" at bounding box center [577, 436] width 645 height 47
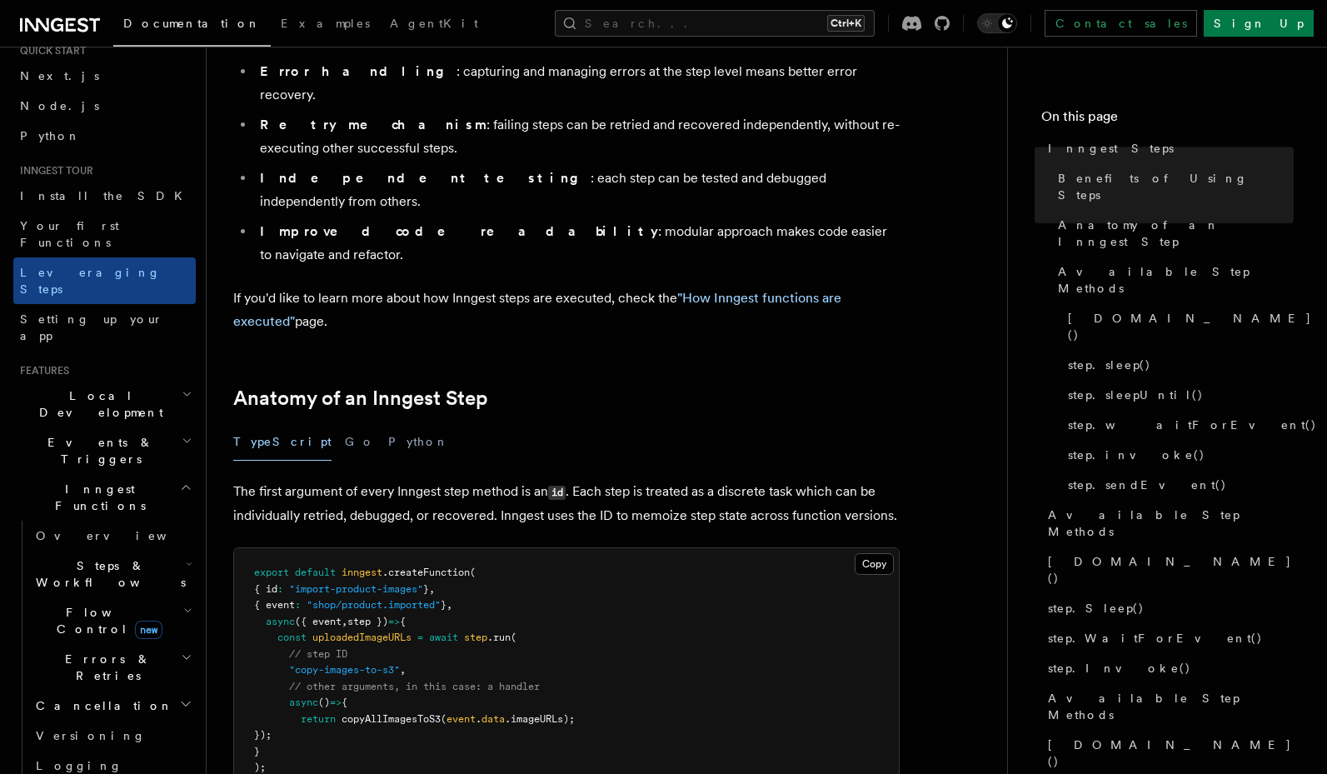
scroll to position [400, 0]
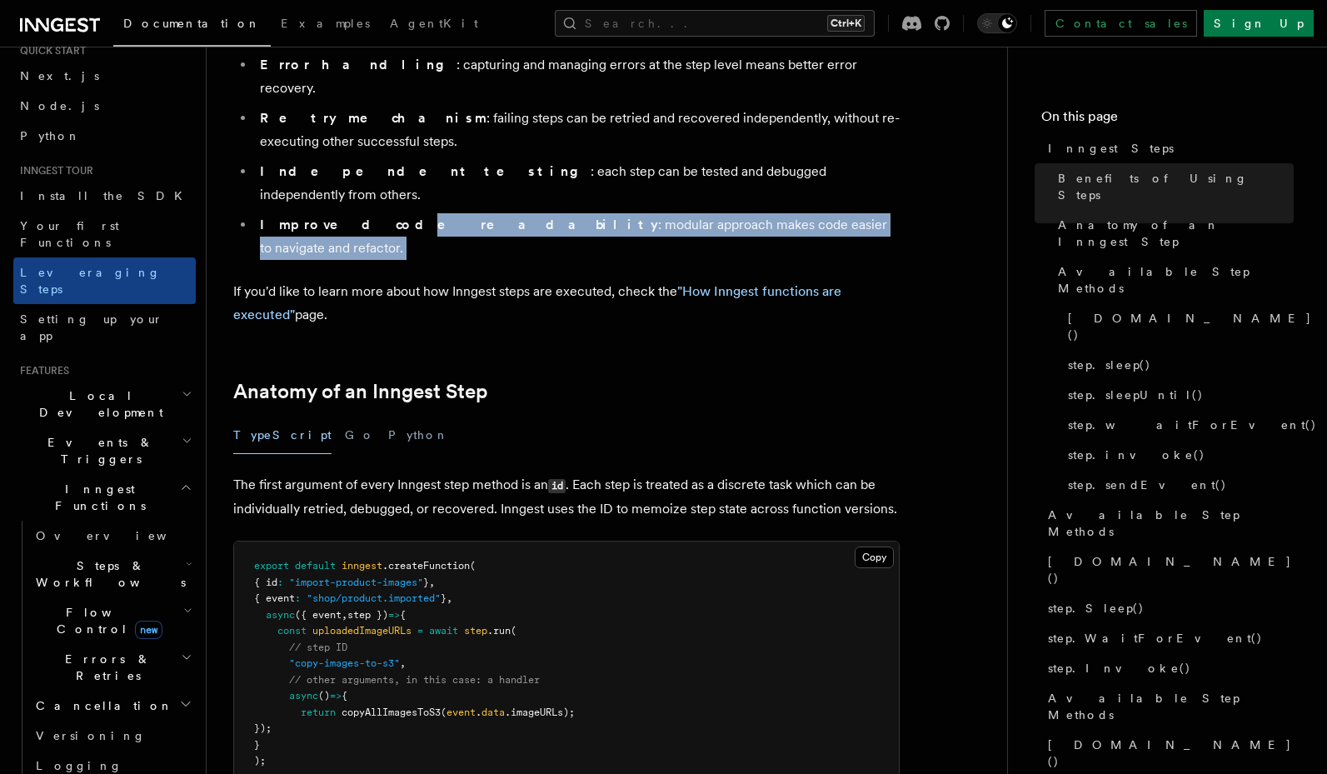
drag, startPoint x: 347, startPoint y: 156, endPoint x: 458, endPoint y: 179, distance: 114.0
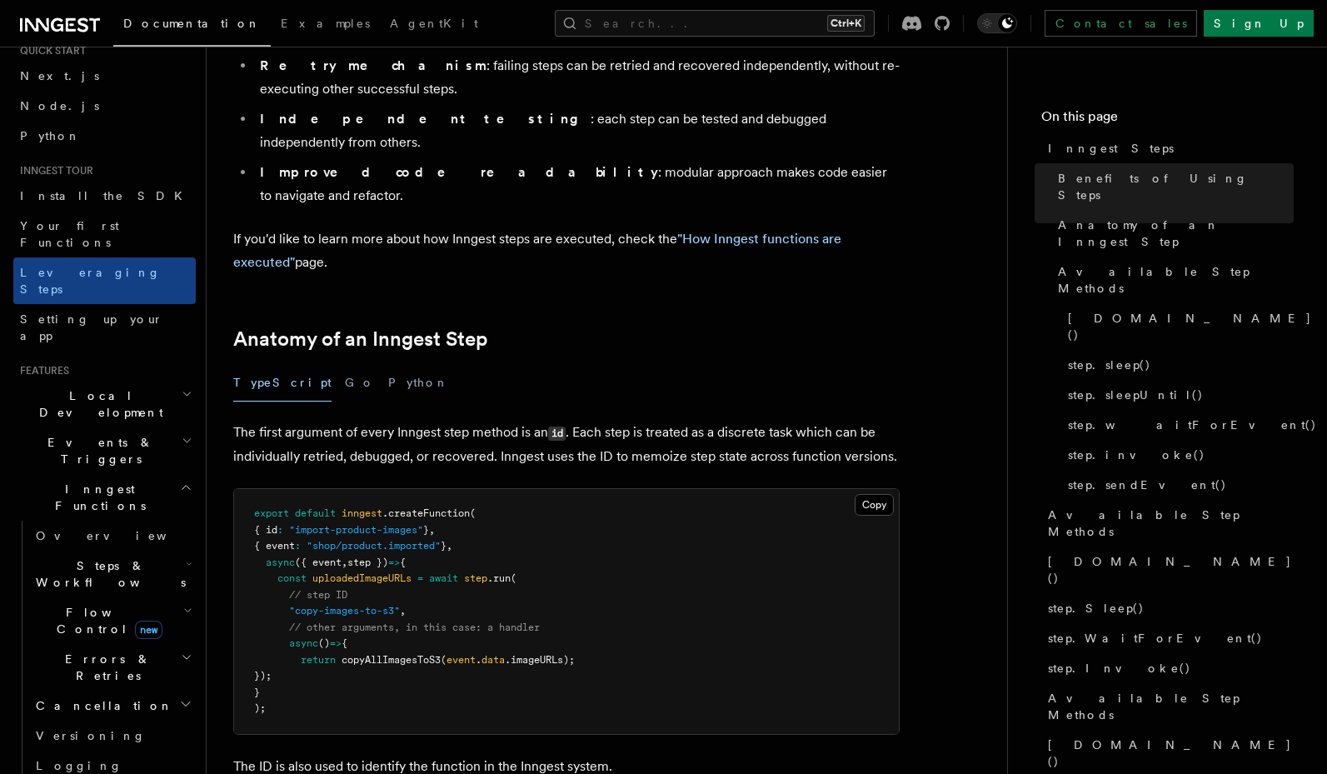
scroll to position [500, 0]
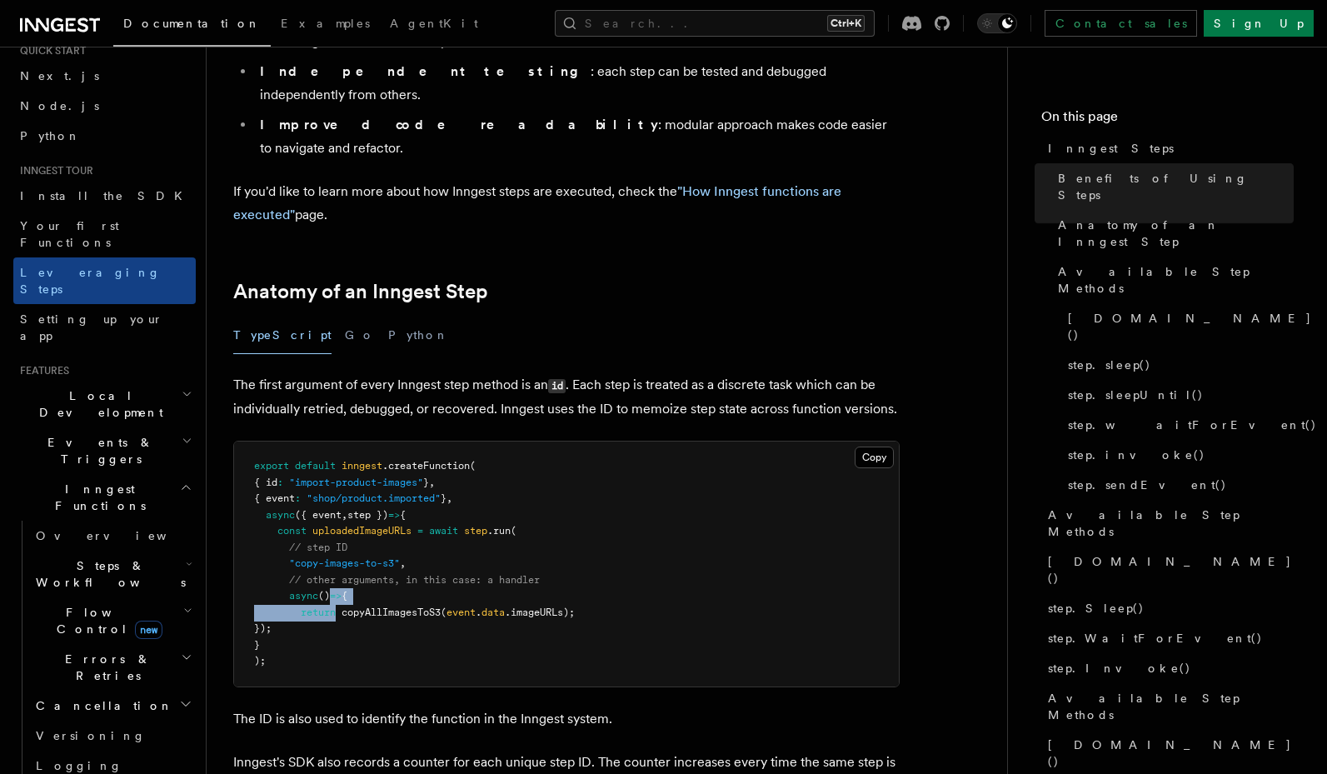
drag, startPoint x: 331, startPoint y: 496, endPoint x: 339, endPoint y: 523, distance: 27.9
click at [339, 523] on pre "export default inngest .createFunction ( { id : "import-product-images" } , { e…" at bounding box center [566, 563] width 665 height 245
click at [339, 606] on span at bounding box center [339, 612] width 6 height 12
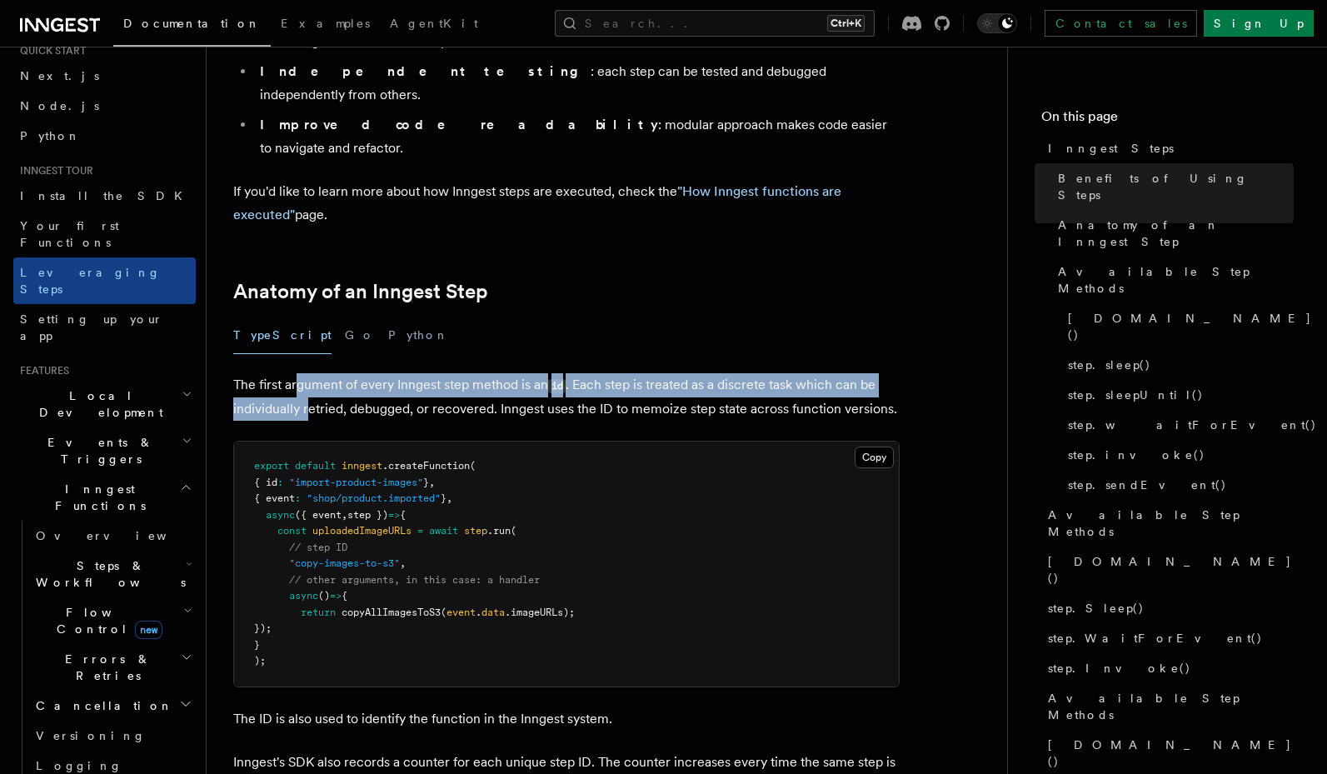
drag, startPoint x: 300, startPoint y: 287, endPoint x: 308, endPoint y: 317, distance: 31.1
click at [308, 373] on p "The first argument of every Inngest step method is an id . Each step is treated…" at bounding box center [566, 396] width 666 height 47
drag, startPoint x: 455, startPoint y: 290, endPoint x: 468, endPoint y: 317, distance: 29.8
click at [468, 373] on p "The first argument of every Inngest step method is an id . Each step is treated…" at bounding box center [566, 396] width 666 height 47
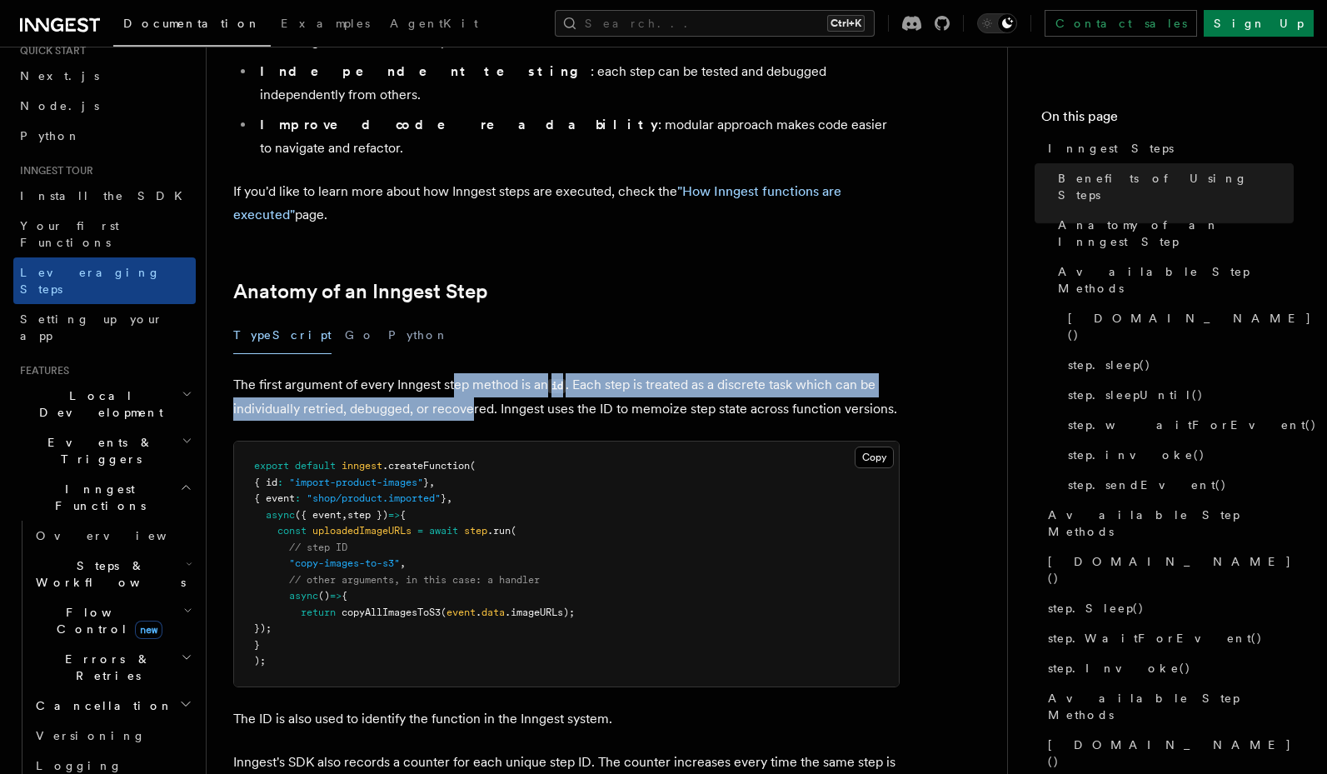
click at [468, 373] on p "The first argument of every Inngest step method is an id . Each step is treated…" at bounding box center [566, 396] width 666 height 47
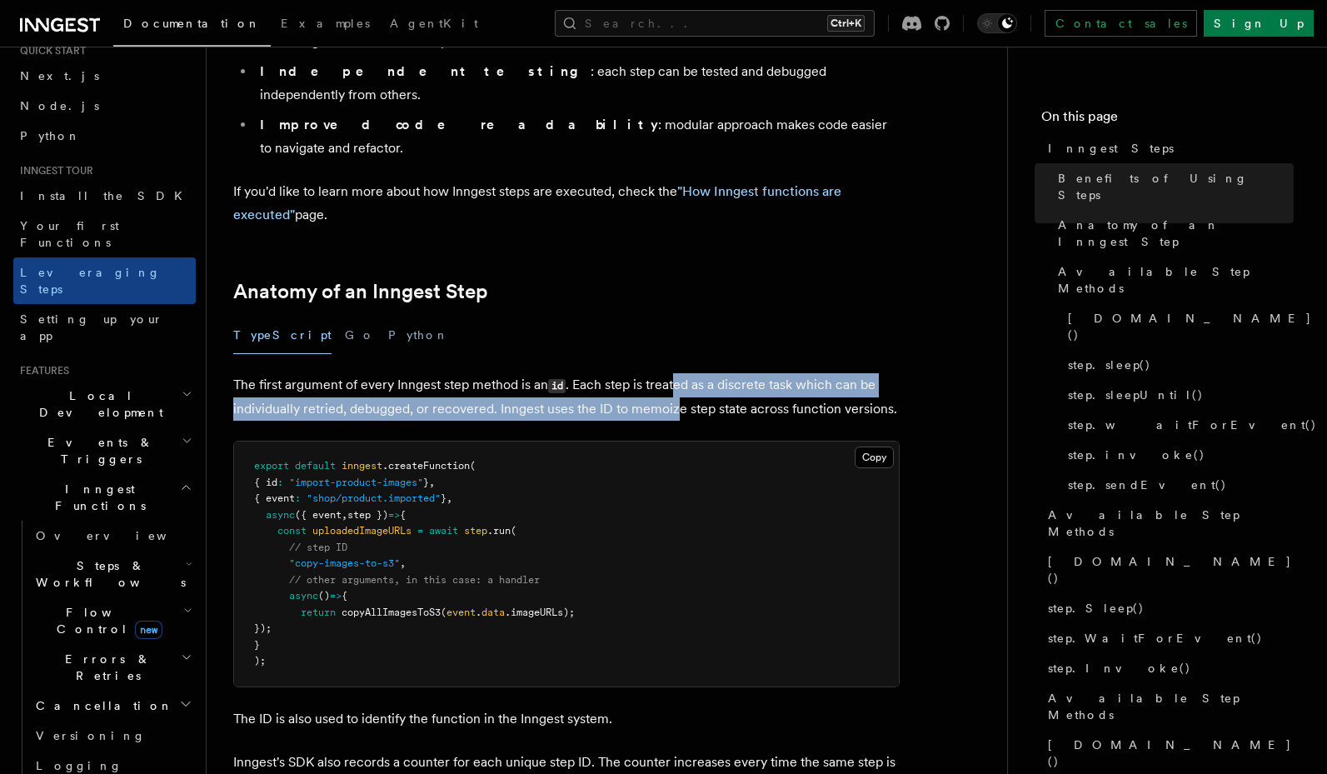
drag, startPoint x: 675, startPoint y: 298, endPoint x: 678, endPoint y: 317, distance: 19.4
click at [678, 373] on p "The first argument of every Inngest step method is an id . Each step is treated…" at bounding box center [566, 396] width 666 height 47
drag, startPoint x: 701, startPoint y: 297, endPoint x: 704, endPoint y: 322, distance: 25.1
click at [704, 373] on p "The first argument of every Inngest step method is an id . Each step is treated…" at bounding box center [566, 396] width 666 height 47
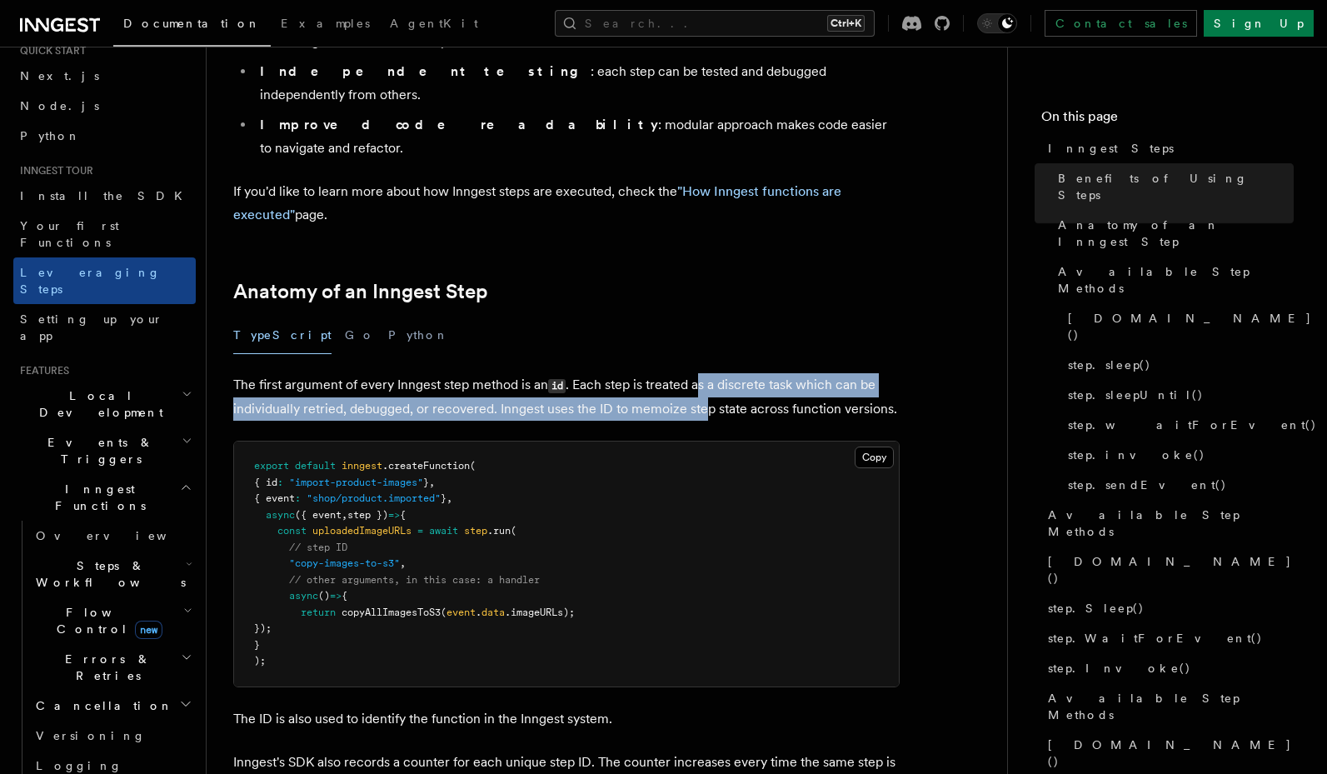
click at [704, 373] on p "The first argument of every Inngest step method is an id . Each step is treated…" at bounding box center [566, 396] width 666 height 47
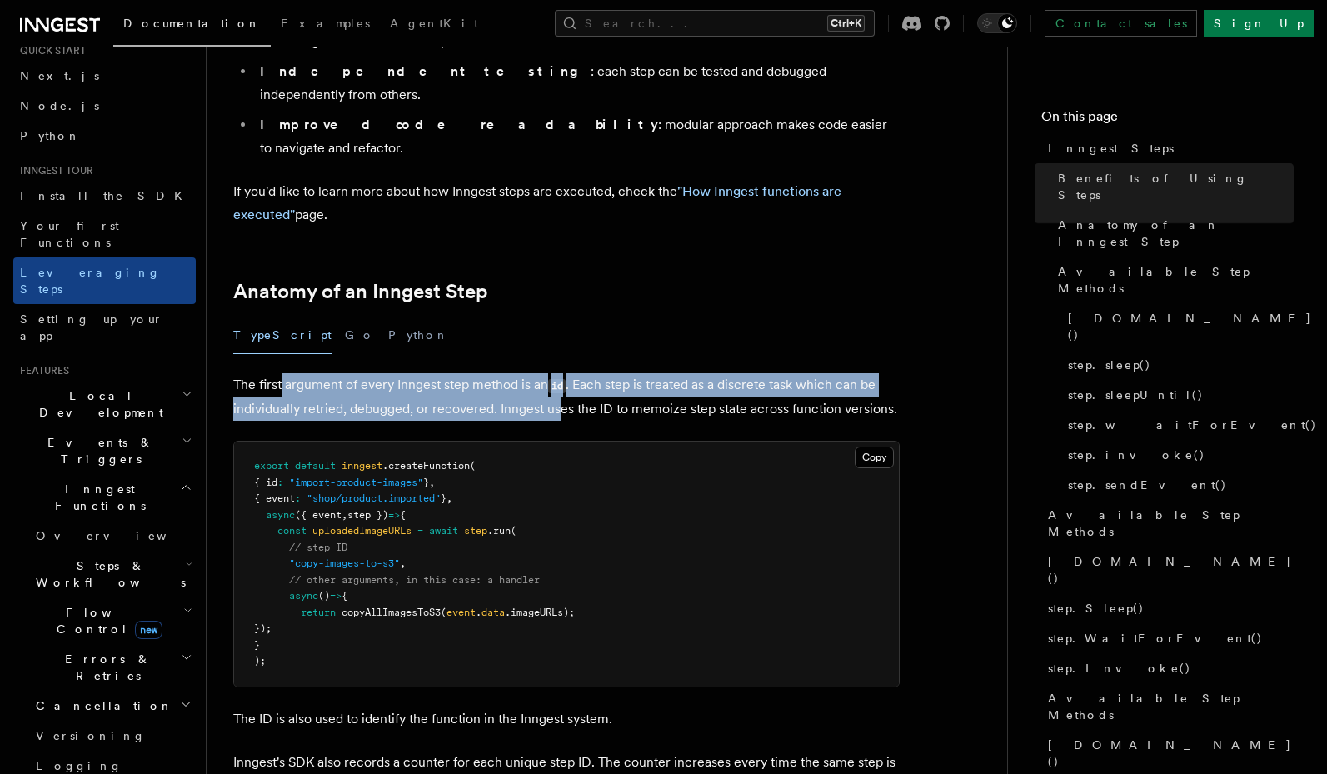
drag, startPoint x: 551, startPoint y: 318, endPoint x: 280, endPoint y: 297, distance: 271.6
click at [280, 373] on p "The first argument of every Inngest step method is an id . Each step is treated…" at bounding box center [566, 396] width 666 height 47
click at [351, 373] on p "The first argument of every Inngest step method is an id . Each step is treated…" at bounding box center [566, 396] width 666 height 47
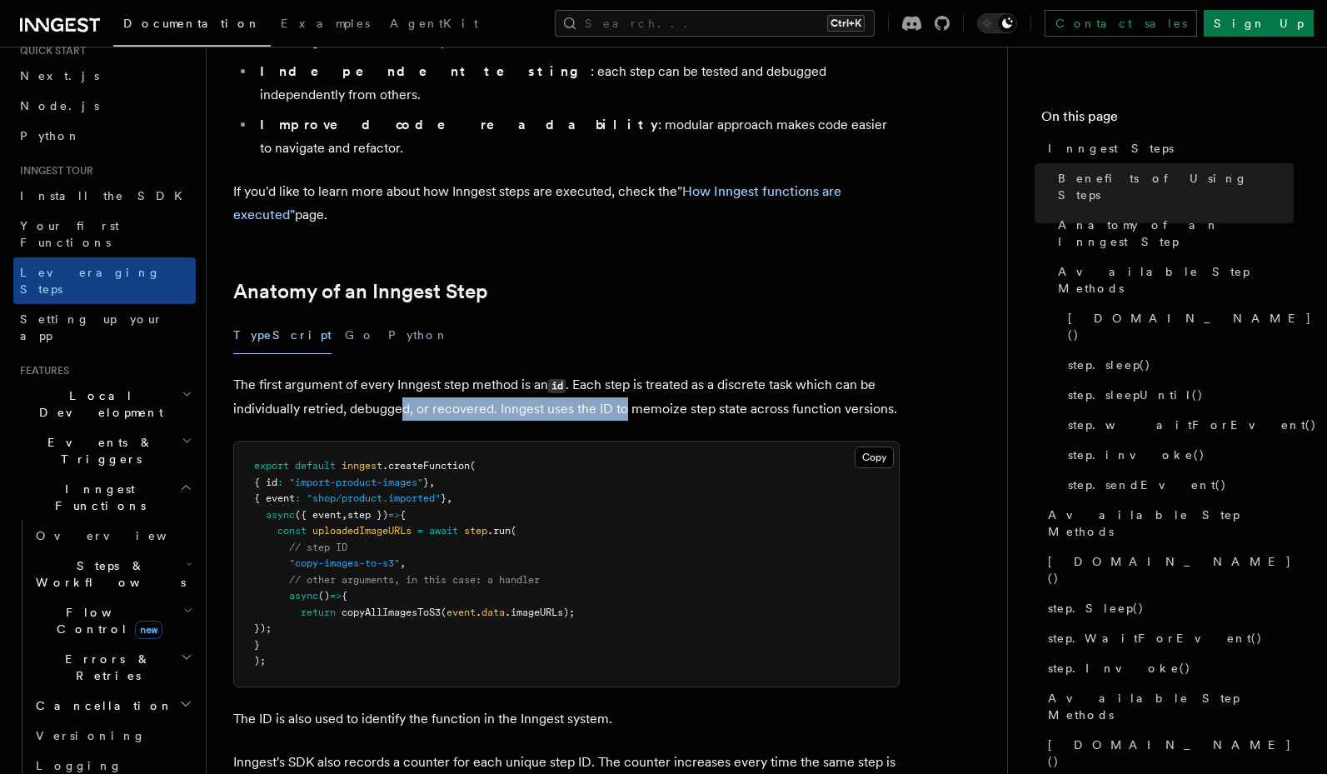
drag, startPoint x: 401, startPoint y: 319, endPoint x: 628, endPoint y: 321, distance: 226.6
click at [628, 373] on p "The first argument of every Inngest step method is an id . Each step is treated…" at bounding box center [566, 396] width 666 height 47
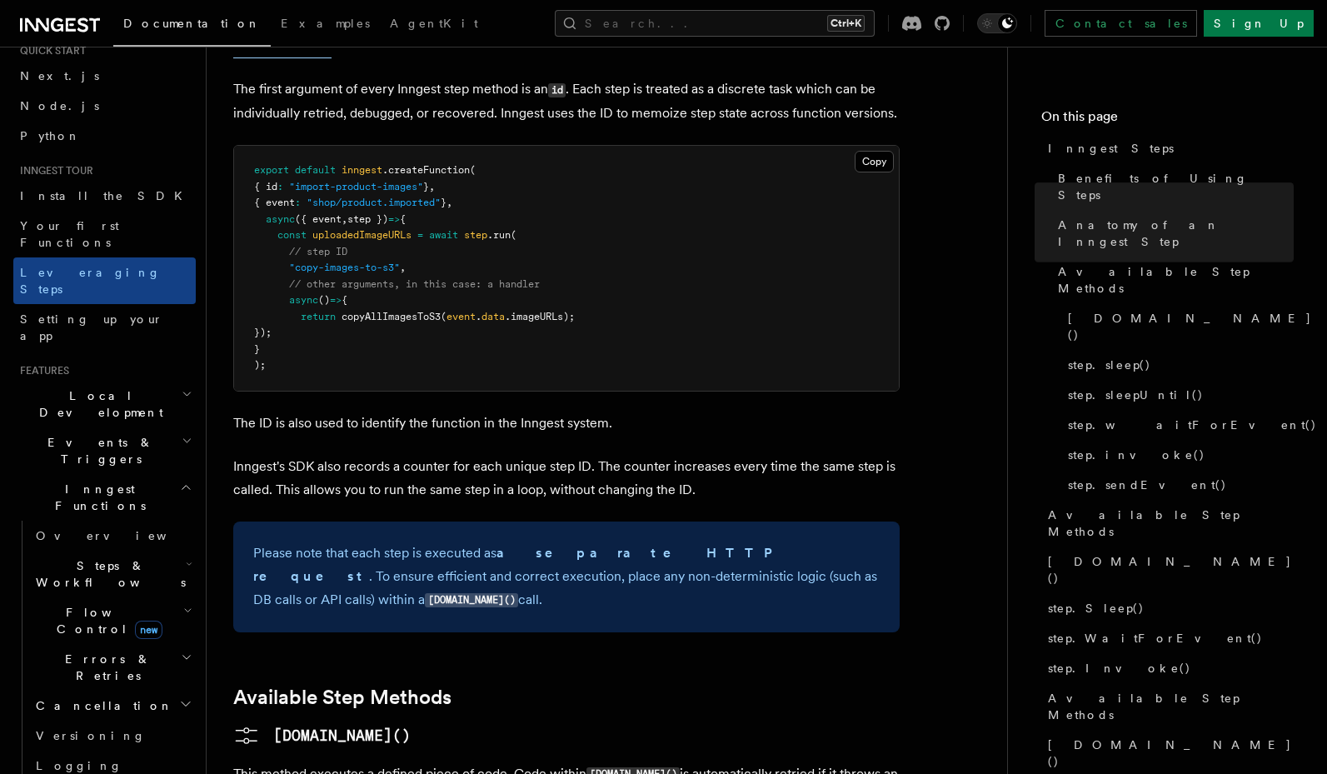
scroll to position [800, 0]
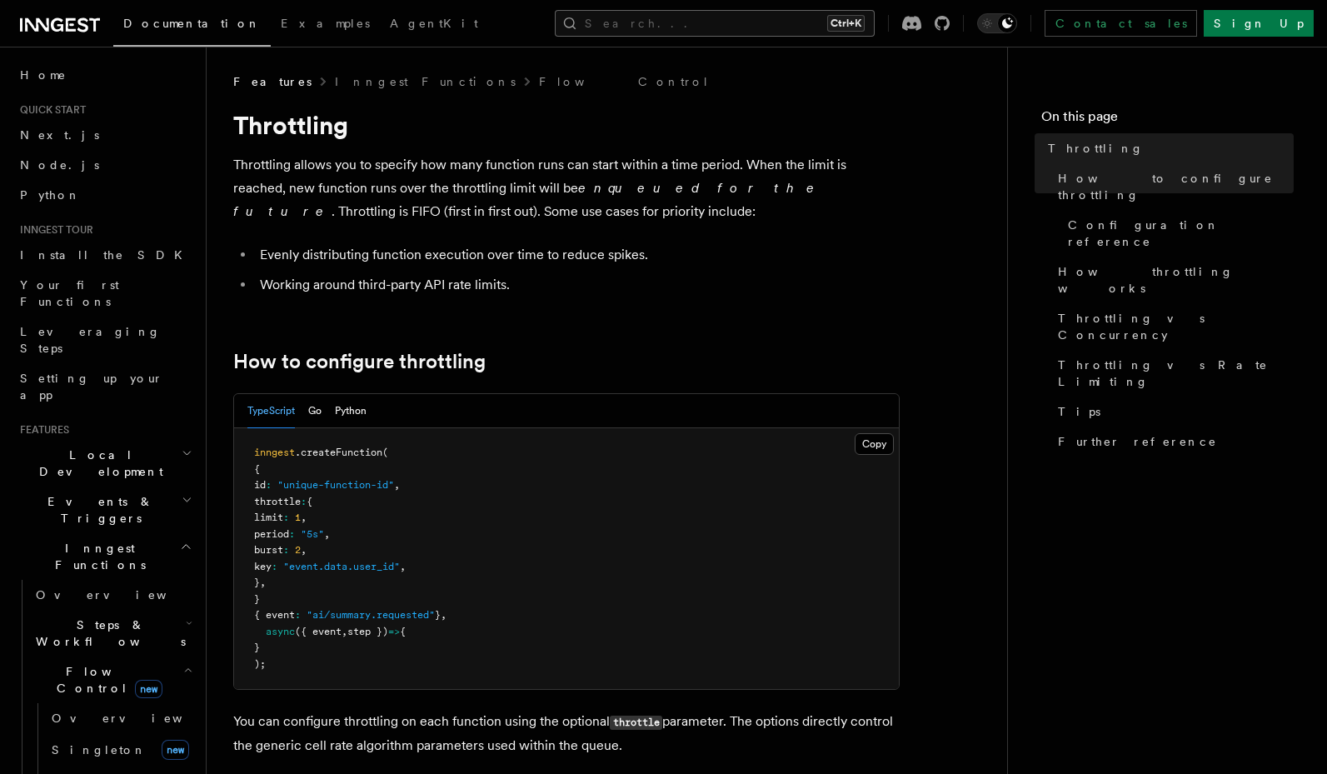
click at [764, 23] on button "Search... Ctrl+K" at bounding box center [715, 23] width 320 height 27
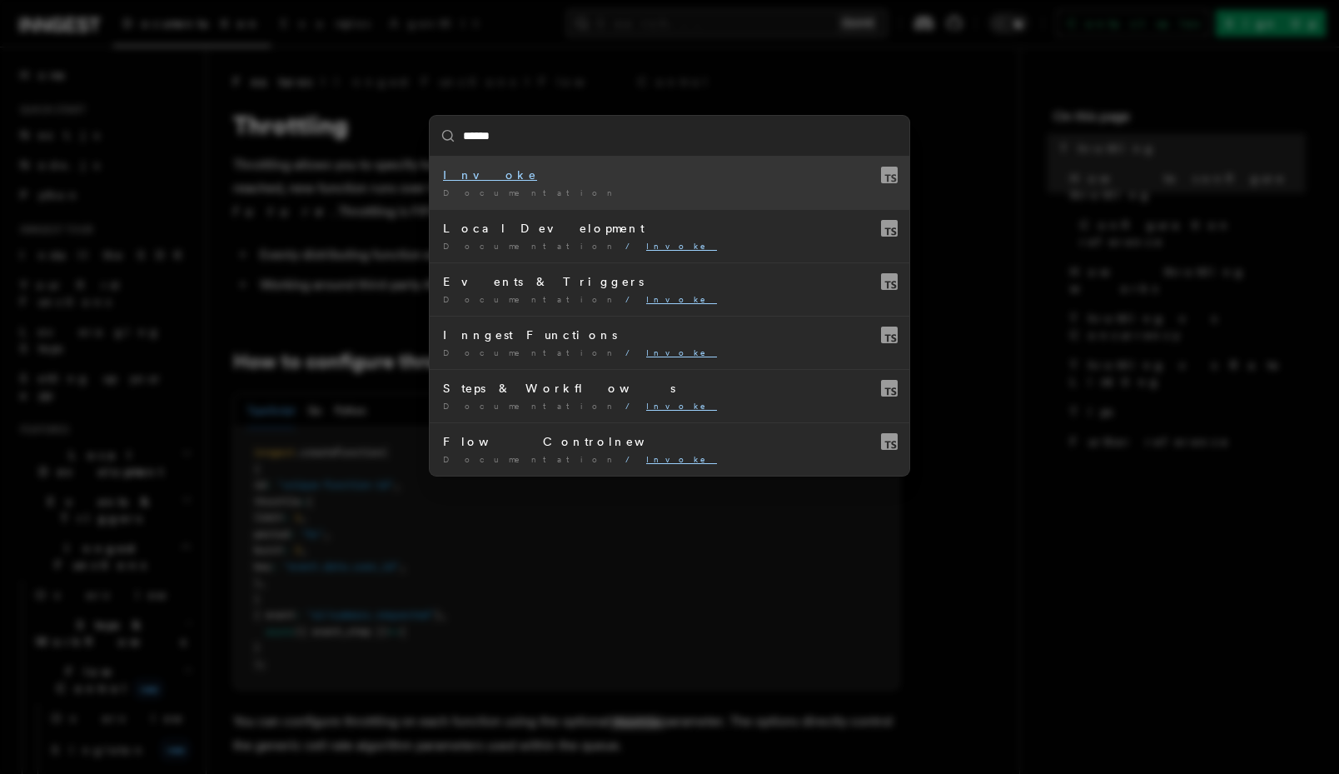
type input "*****"
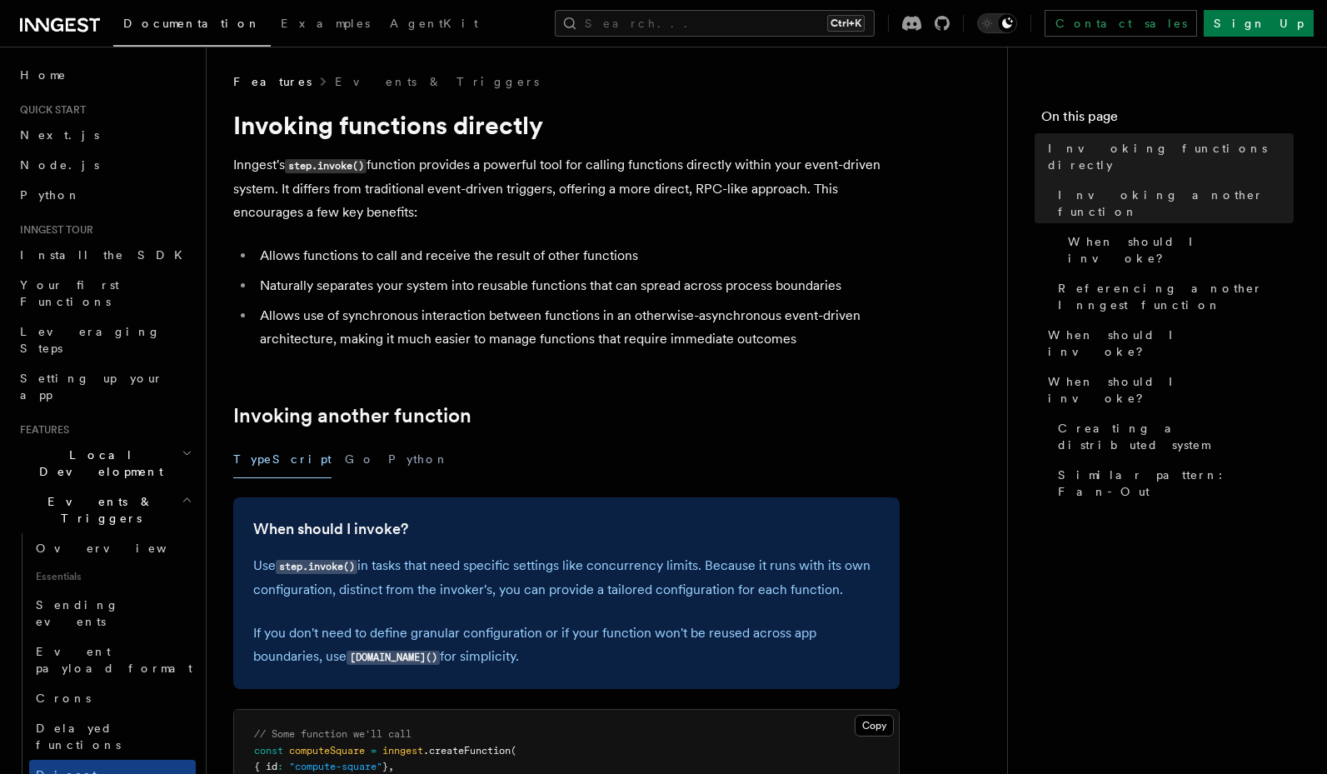
click at [471, 179] on p "Inngest's step.invoke() function provides a powerful tool for calling functions…" at bounding box center [566, 188] width 666 height 71
click at [488, 170] on p "Inngest's step.invoke() function provides a powerful tool for calling functions…" at bounding box center [566, 188] width 666 height 71
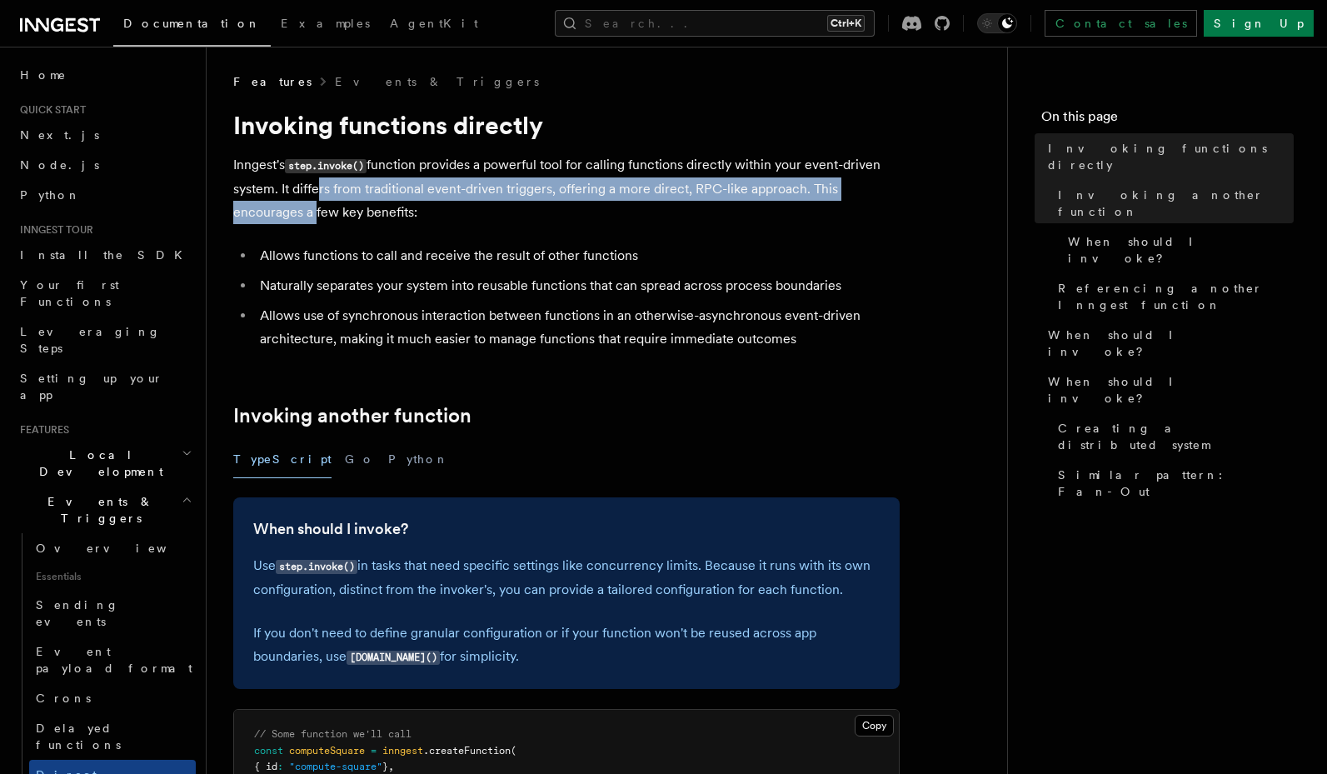
drag, startPoint x: 312, startPoint y: 197, endPoint x: 312, endPoint y: 212, distance: 15.0
click at [312, 212] on p "Inngest's step.invoke() function provides a powerful tool for calling functions…" at bounding box center [566, 188] width 666 height 71
drag, startPoint x: 359, startPoint y: 190, endPoint x: 353, endPoint y: 220, distance: 30.5
click at [353, 220] on p "Inngest's step.invoke() function provides a powerful tool for calling functions…" at bounding box center [566, 188] width 666 height 71
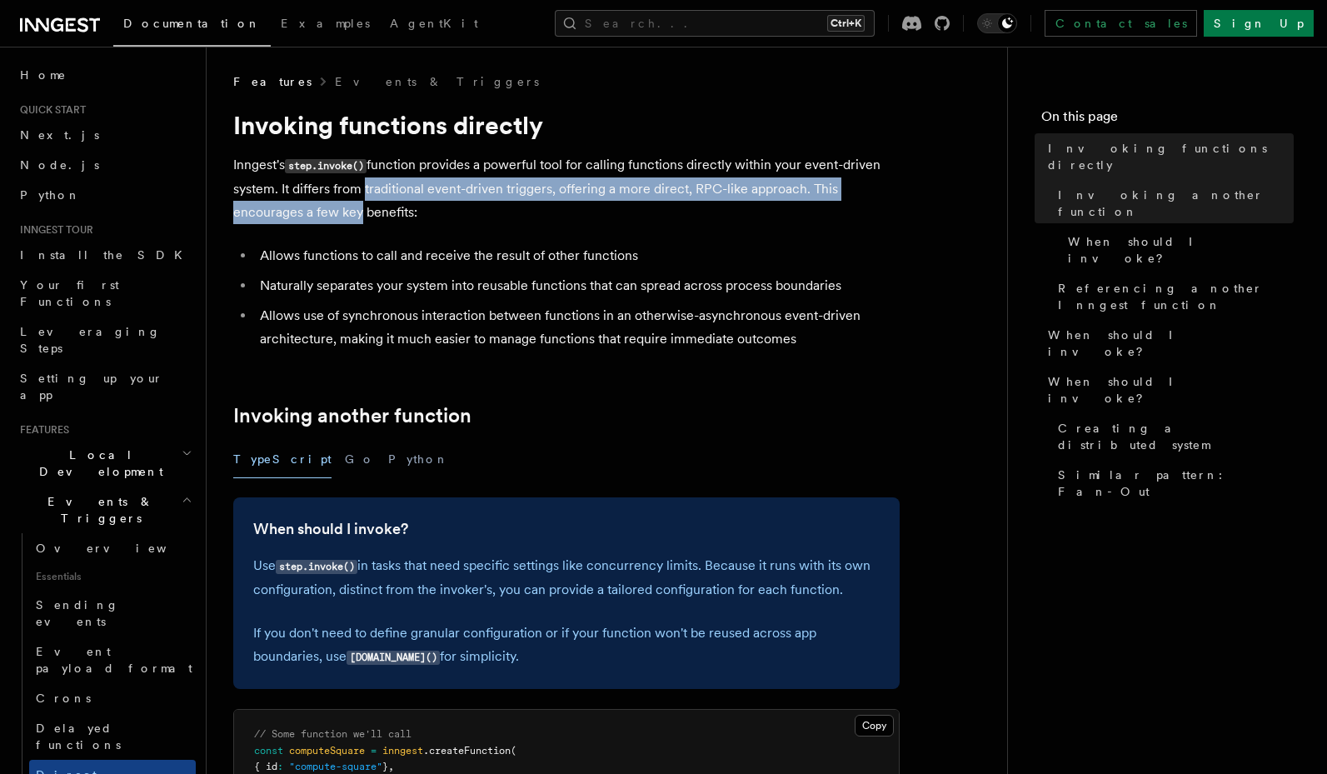
click at [353, 220] on p "Inngest's step.invoke() function provides a powerful tool for calling functions…" at bounding box center [566, 188] width 666 height 71
drag, startPoint x: 364, startPoint y: 197, endPoint x: 366, endPoint y: 218, distance: 21.8
click at [366, 218] on p "Inngest's step.invoke() function provides a powerful tool for calling functions…" at bounding box center [566, 188] width 666 height 71
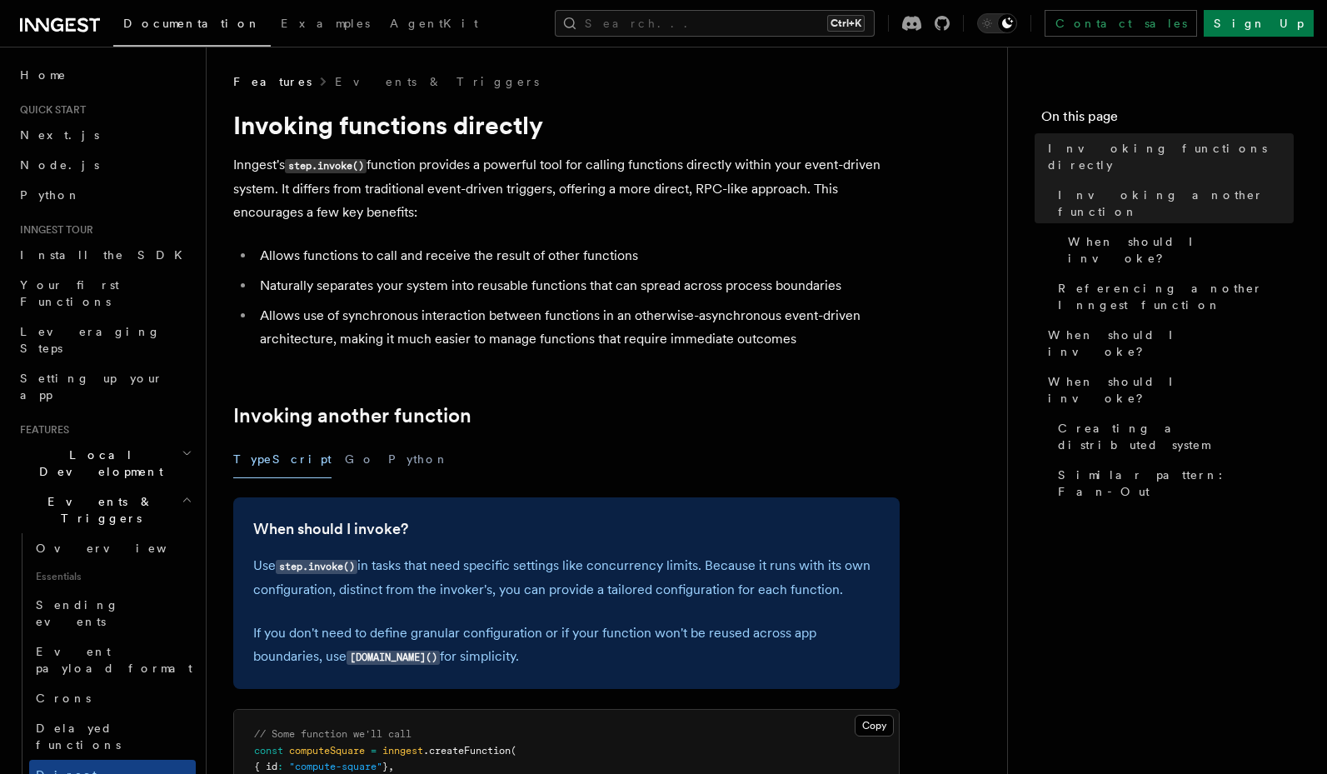
drag, startPoint x: 593, startPoint y: 217, endPoint x: 593, endPoint y: 192, distance: 25.8
click at [593, 192] on p "Inngest's step.invoke() function provides a powerful tool for calling functions…" at bounding box center [566, 188] width 666 height 71
drag, startPoint x: 544, startPoint y: 202, endPoint x: 340, endPoint y: 274, distance: 216.6
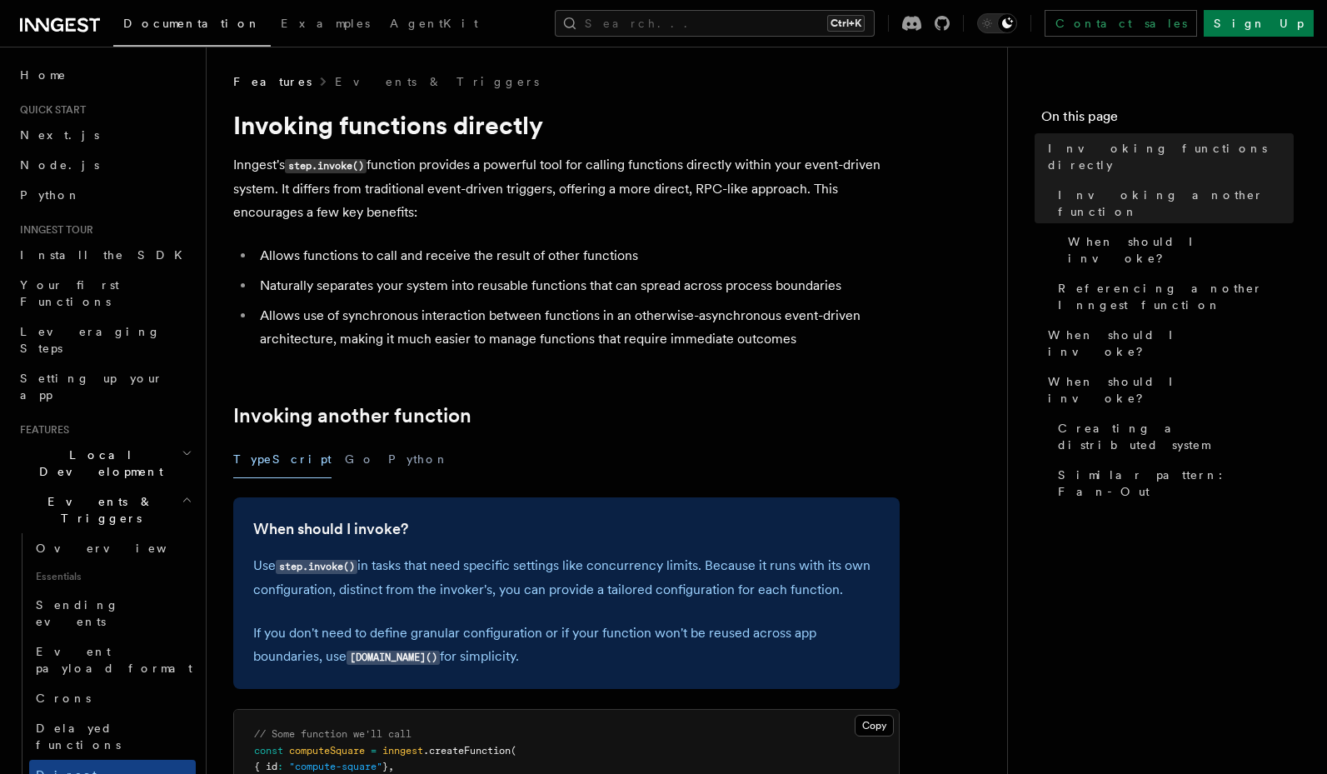
click at [340, 274] on li "Naturally separates your system into reusable functions that can spread across …" at bounding box center [577, 285] width 645 height 23
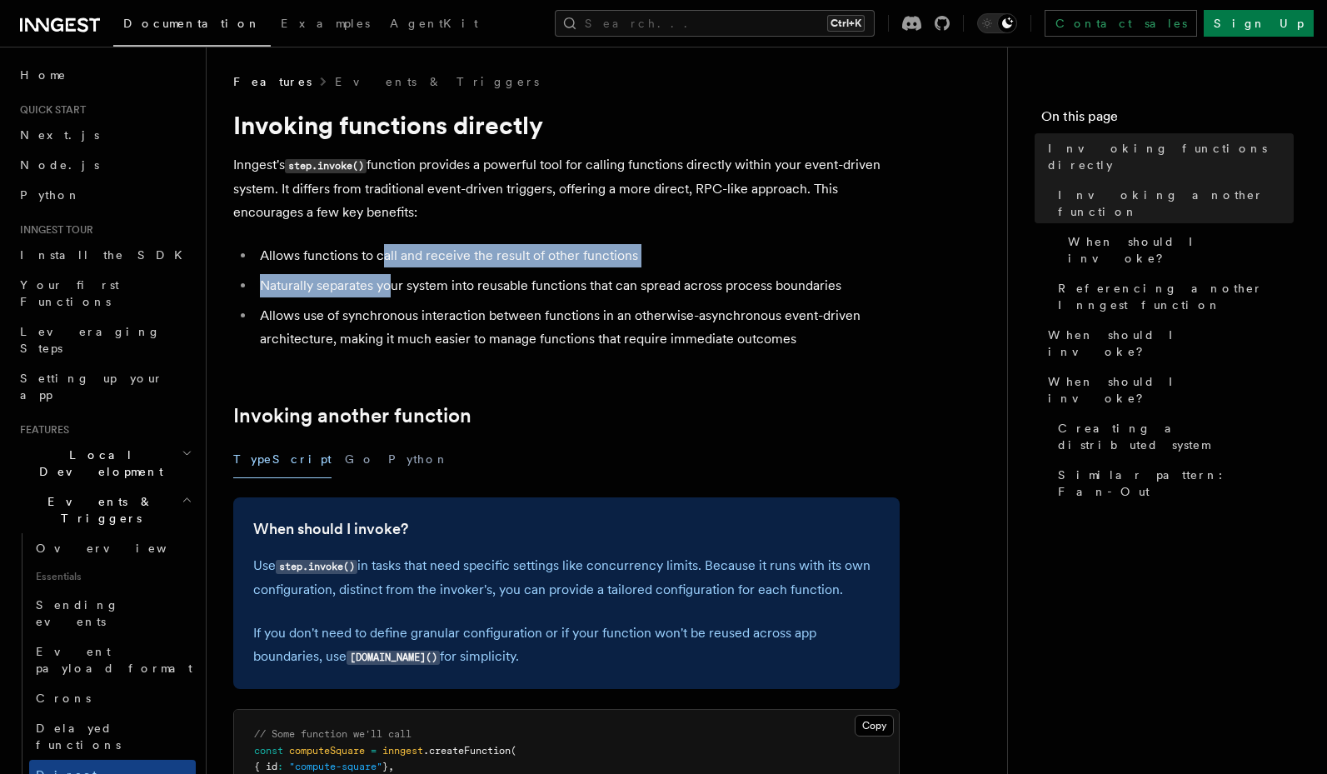
drag, startPoint x: 381, startPoint y: 254, endPoint x: 391, endPoint y: 292, distance: 39.6
click at [391, 292] on ul "Allows functions to call and receive the result of other functions Naturally se…" at bounding box center [566, 297] width 666 height 107
click at [391, 292] on li "Naturally separates your system into reusable functions that can spread across …" at bounding box center [577, 285] width 645 height 23
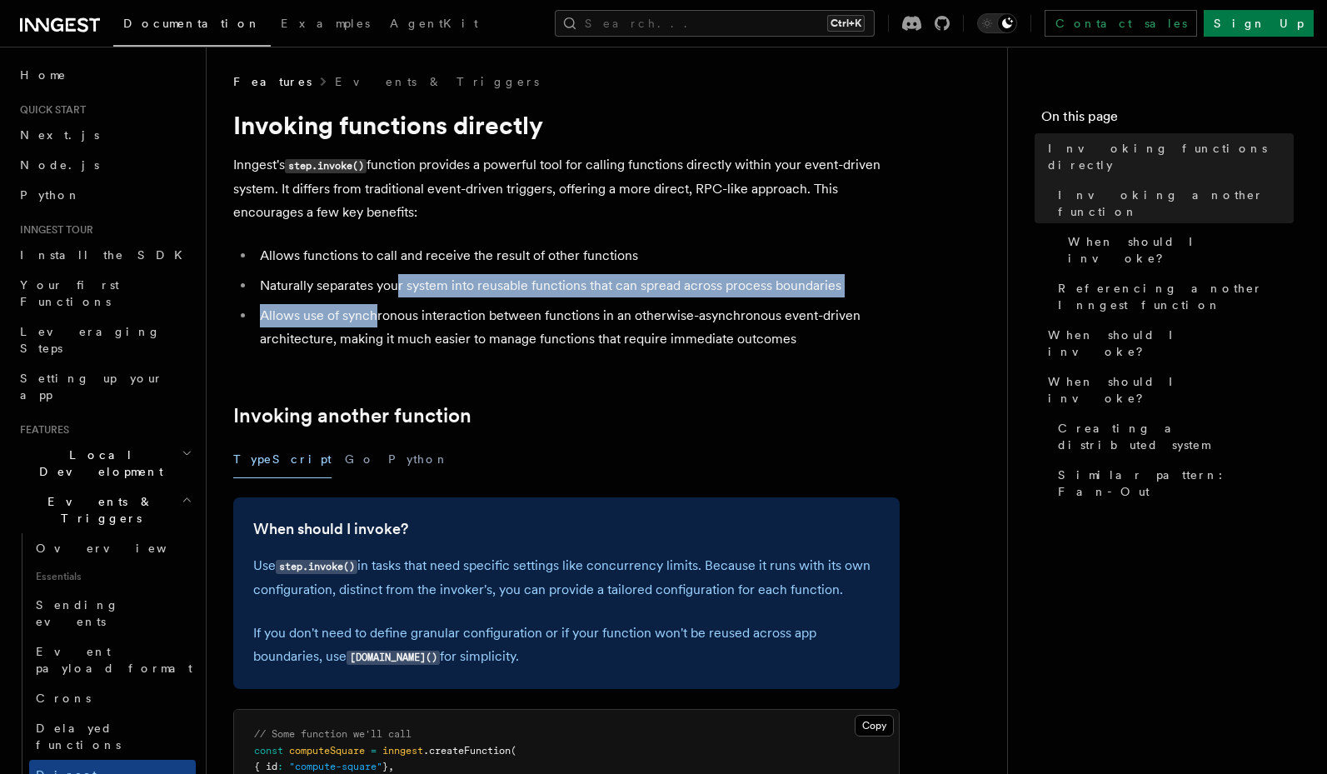
drag, startPoint x: 396, startPoint y: 278, endPoint x: 378, endPoint y: 320, distance: 45.5
click at [378, 320] on ul "Allows functions to call and receive the result of other functions Naturally se…" at bounding box center [566, 297] width 666 height 107
click at [378, 320] on li "Allows use of synchronous interaction between functions in an otherwise-asynchr…" at bounding box center [577, 327] width 645 height 47
drag, startPoint x: 386, startPoint y: 278, endPoint x: 377, endPoint y: 312, distance: 34.3
click at [377, 312] on ul "Allows functions to call and receive the result of other functions Naturally se…" at bounding box center [566, 297] width 666 height 107
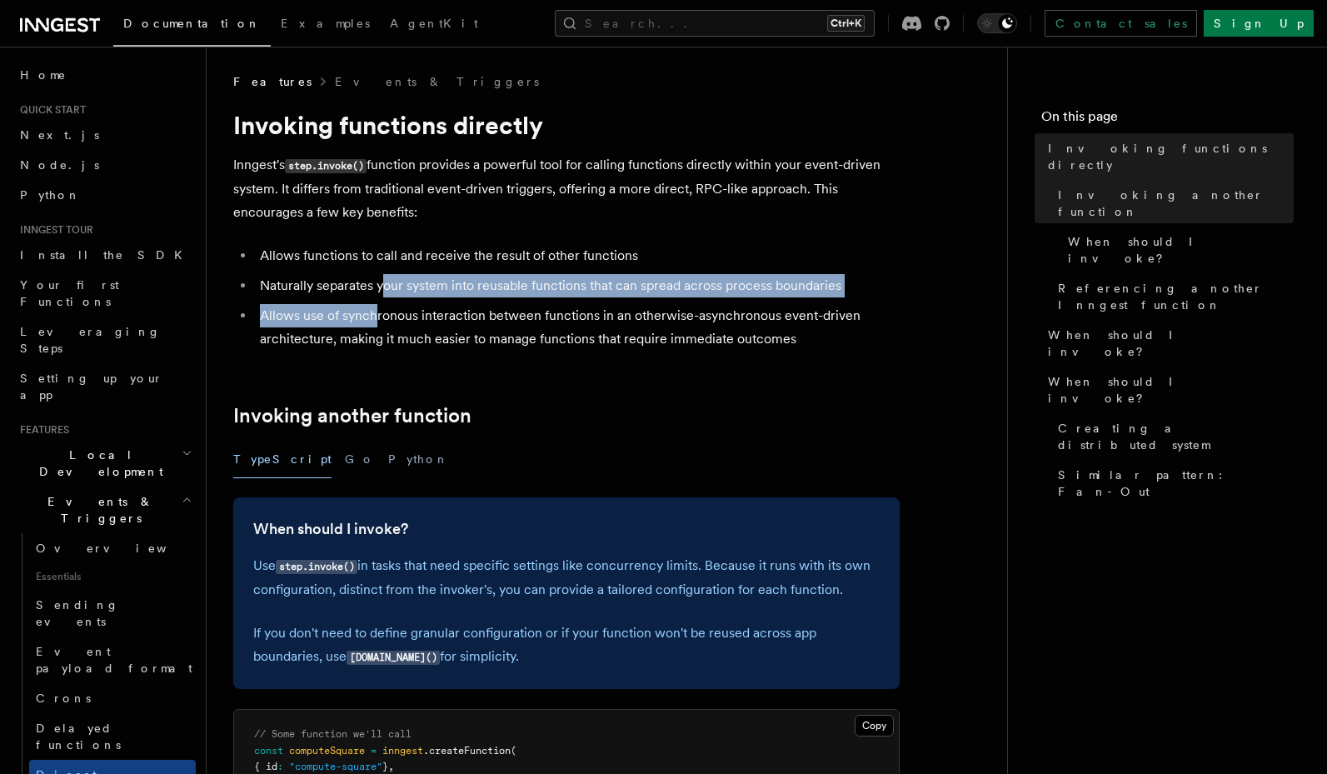
click at [377, 312] on li "Allows use of synchronous interaction between functions in an otherwise-asynchr…" at bounding box center [577, 327] width 645 height 47
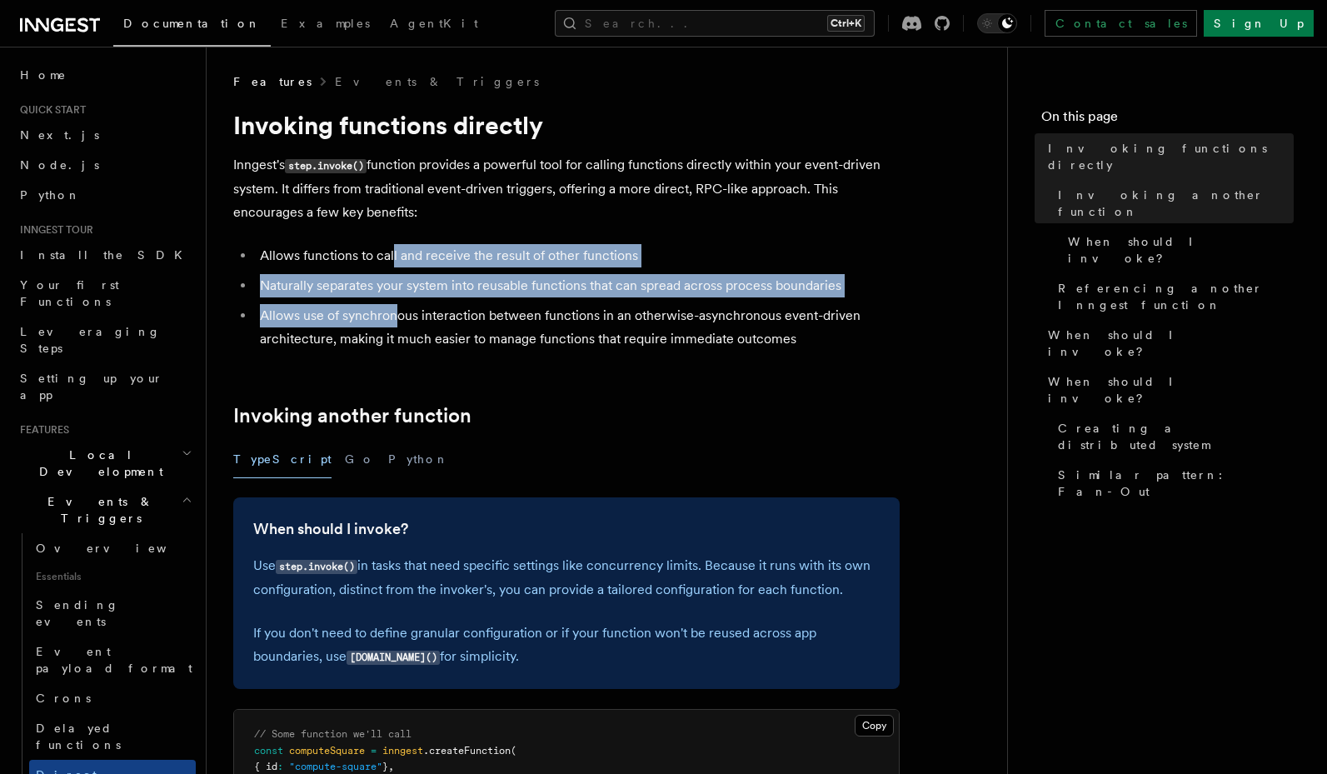
drag, startPoint x: 392, startPoint y: 264, endPoint x: 392, endPoint y: 317, distance: 53.3
click at [392, 317] on ul "Allows functions to call and receive the result of other functions Naturally se…" at bounding box center [566, 297] width 666 height 107
click at [392, 317] on li "Allows use of synchronous interaction between functions in an otherwise-asynchr…" at bounding box center [577, 327] width 645 height 47
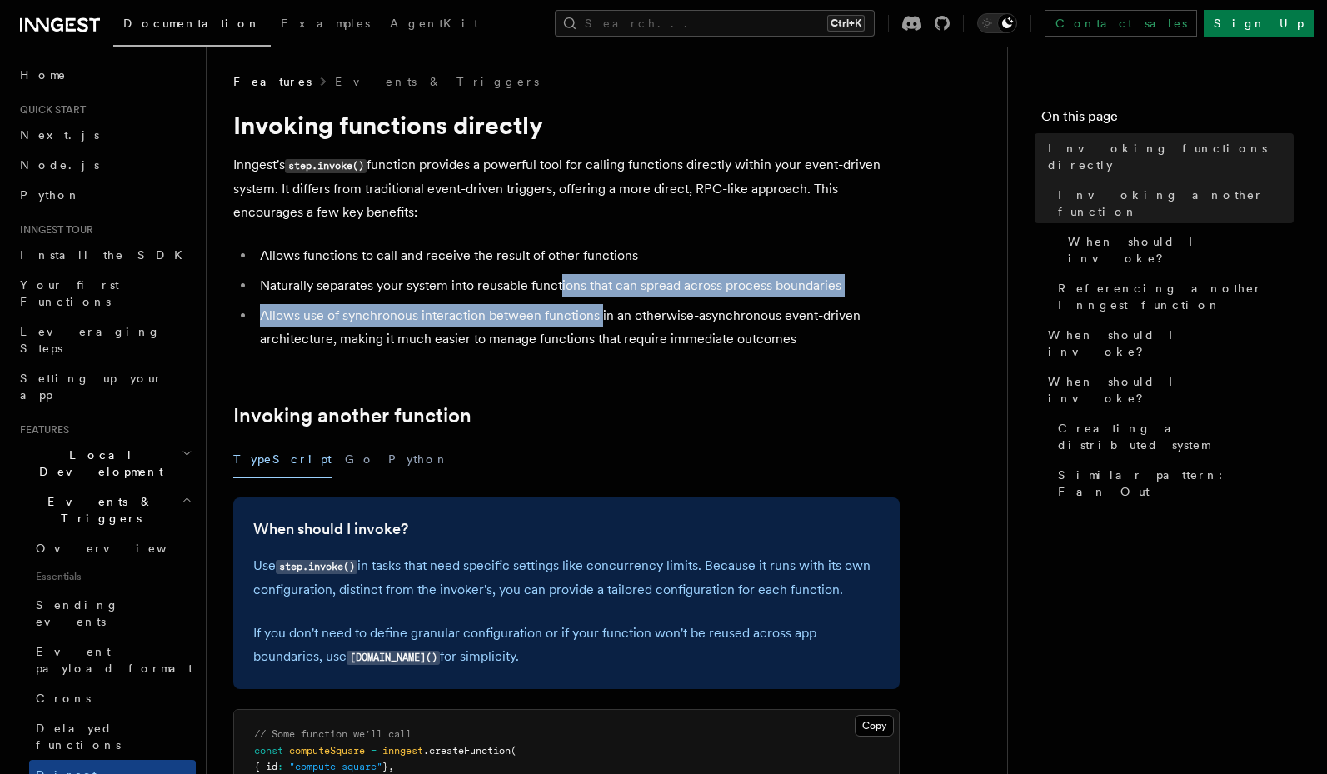
drag, startPoint x: 598, startPoint y: 310, endPoint x: 601, endPoint y: 327, distance: 17.0
click at [601, 327] on ul "Allows functions to call and receive the result of other functions Naturally se…" at bounding box center [566, 297] width 666 height 107
click at [601, 327] on li "Allows use of synchronous interaction between functions in an otherwise-asynchr…" at bounding box center [577, 327] width 645 height 47
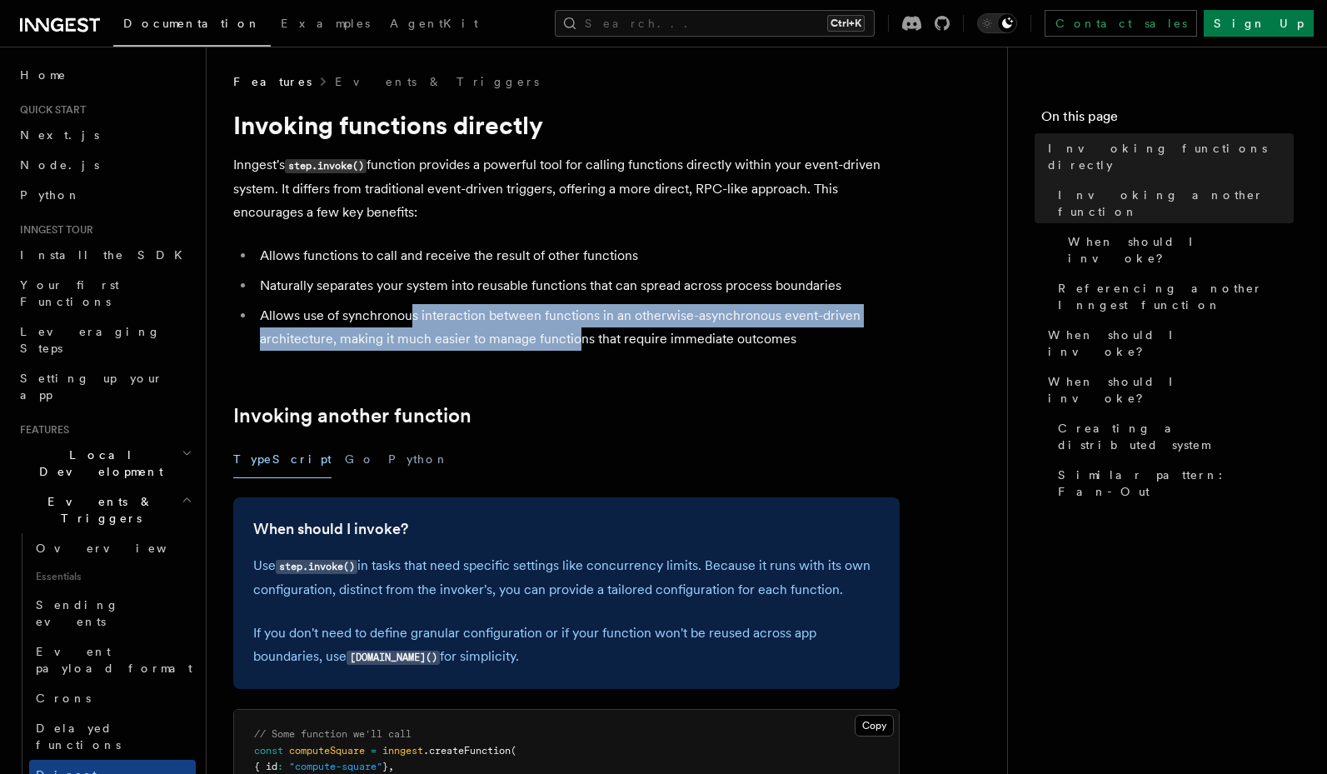
drag, startPoint x: 476, startPoint y: 331, endPoint x: 407, endPoint y: 314, distance: 71.1
click at [407, 314] on li "Allows use of synchronous interaction between functions in an otherwise-asynchr…" at bounding box center [577, 327] width 645 height 47
drag, startPoint x: 407, startPoint y: 314, endPoint x: 407, endPoint y: 331, distance: 16.7
click at [407, 331] on li "Allows use of synchronous interaction between functions in an otherwise-asynchr…" at bounding box center [577, 327] width 645 height 47
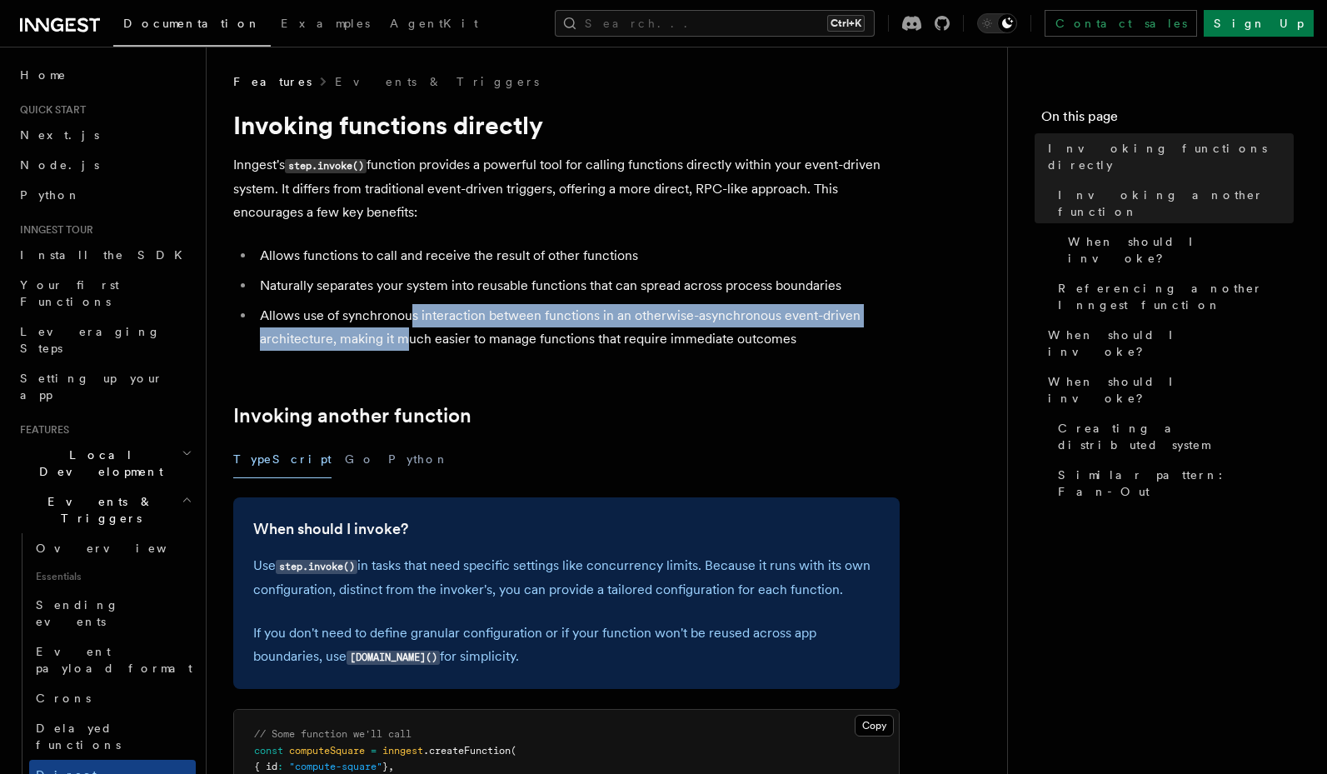
click at [407, 331] on li "Allows use of synchronous interaction between functions in an otherwise-asynchr…" at bounding box center [577, 327] width 645 height 47
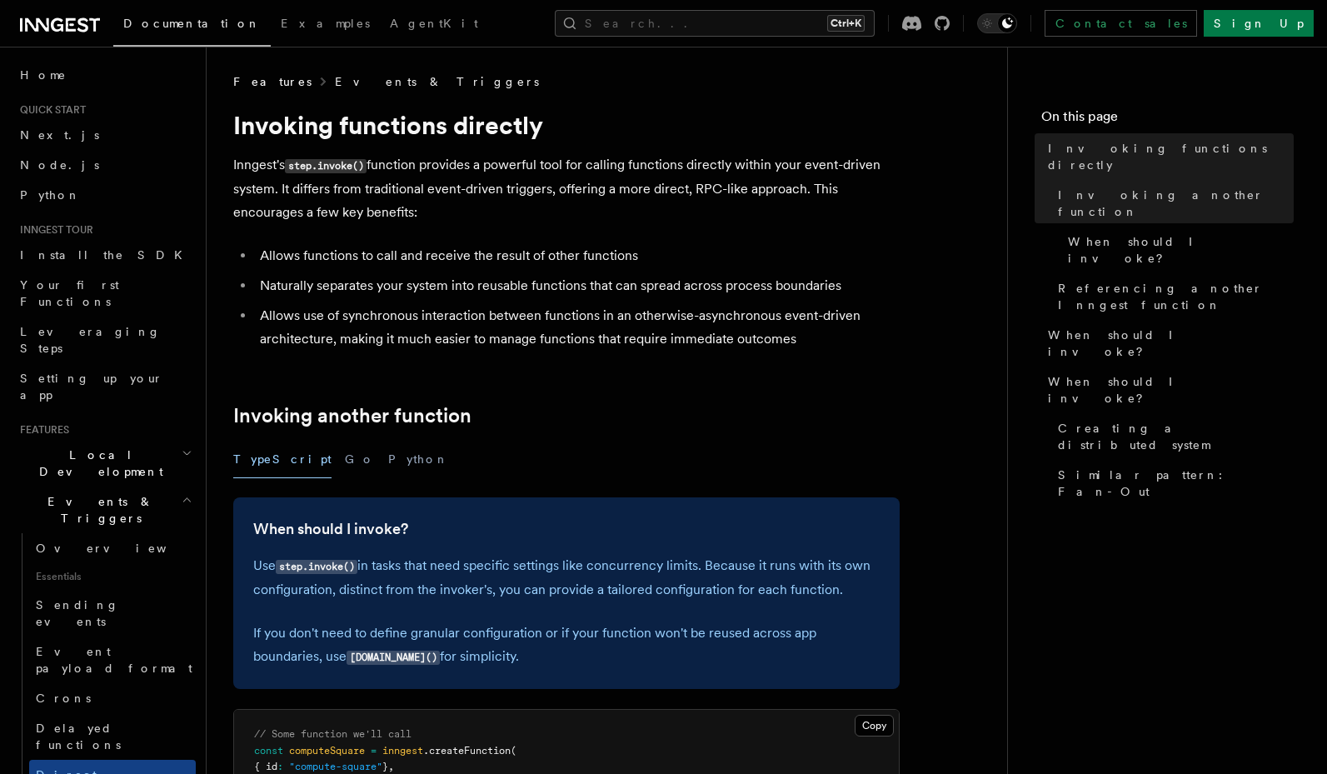
click at [346, 75] on link "Events & Triggers" at bounding box center [437, 81] width 204 height 17
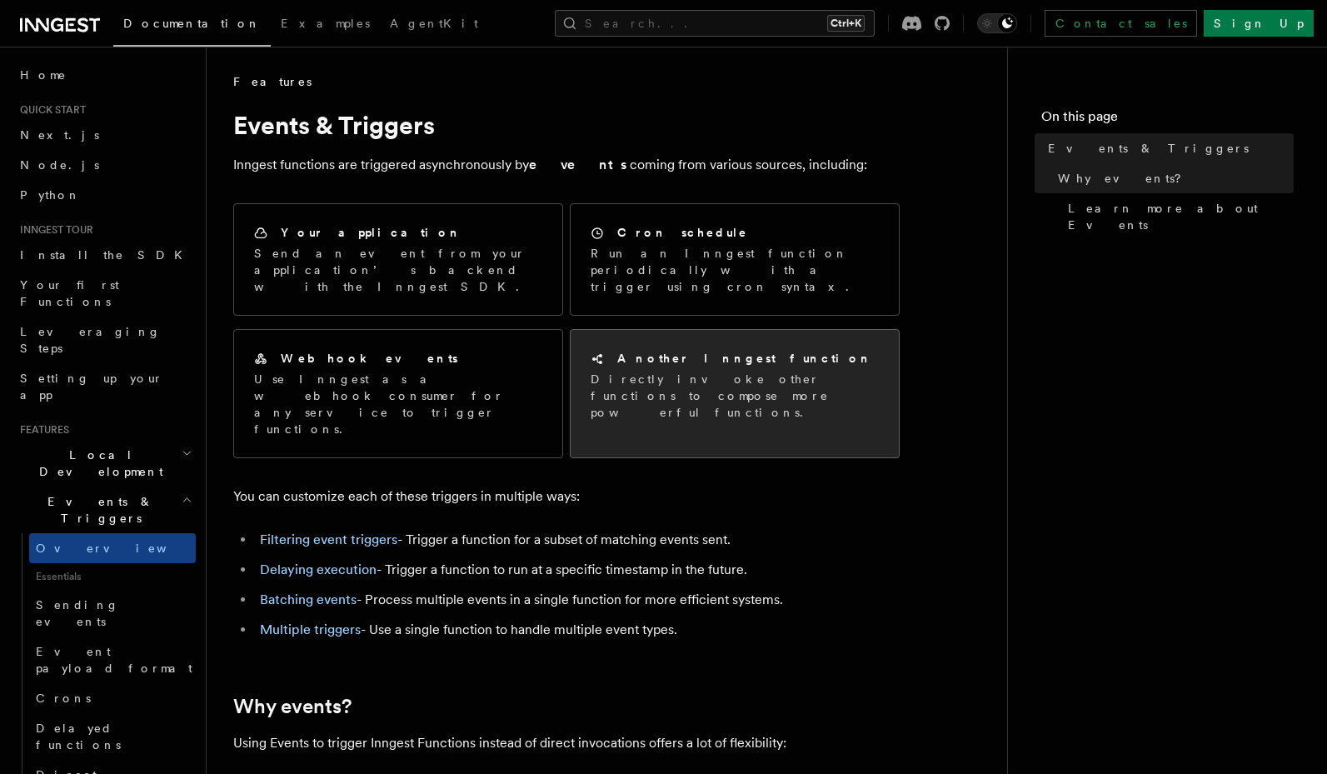
click at [712, 350] on h2 "Another Inngest function" at bounding box center [744, 358] width 255 height 17
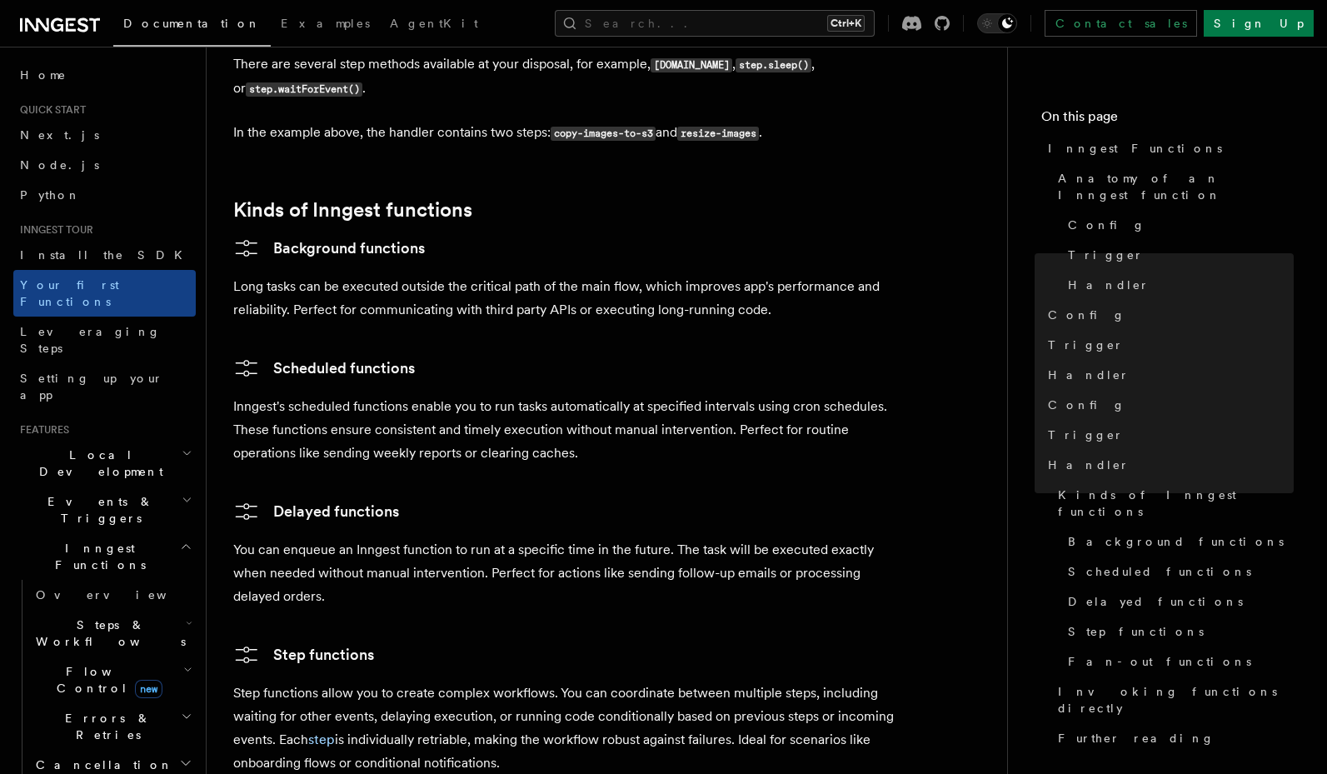
scroll to position [2599, 0]
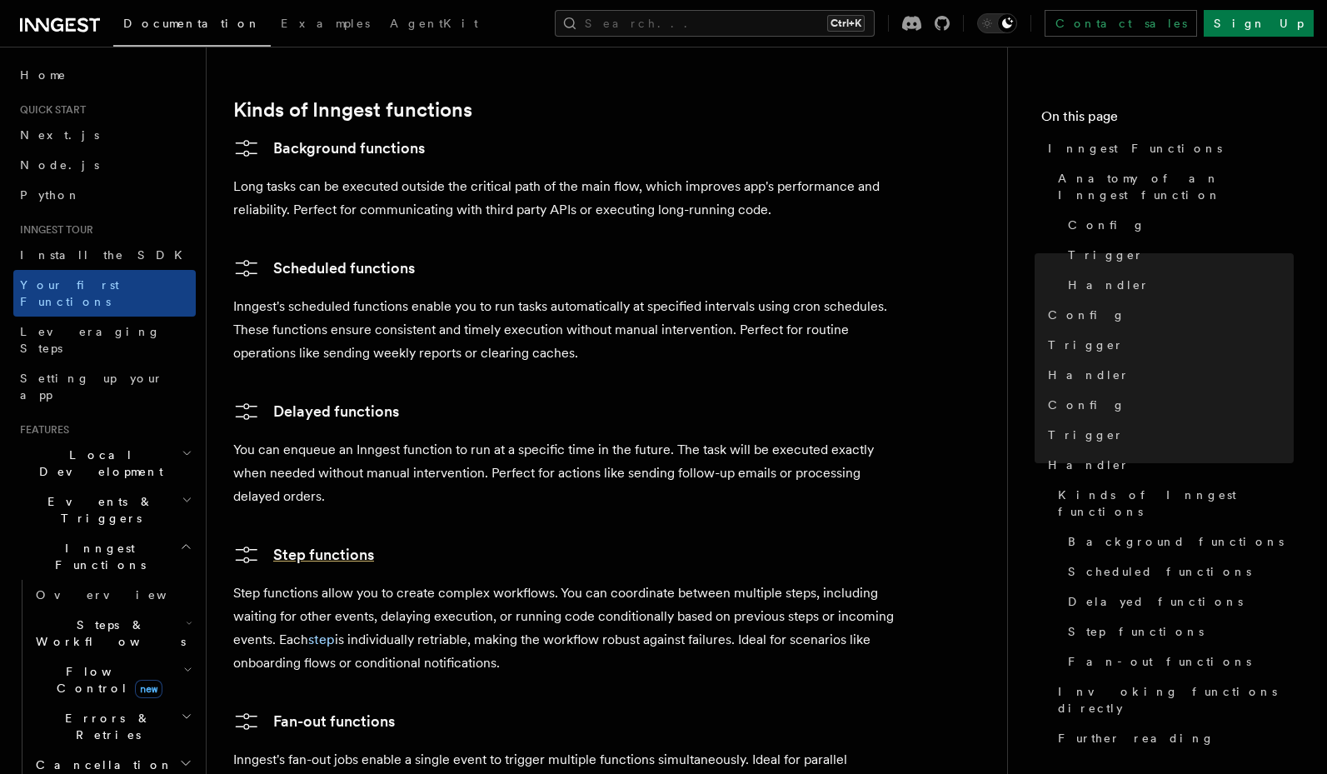
click at [326, 541] on link "Step functions" at bounding box center [303, 554] width 141 height 27
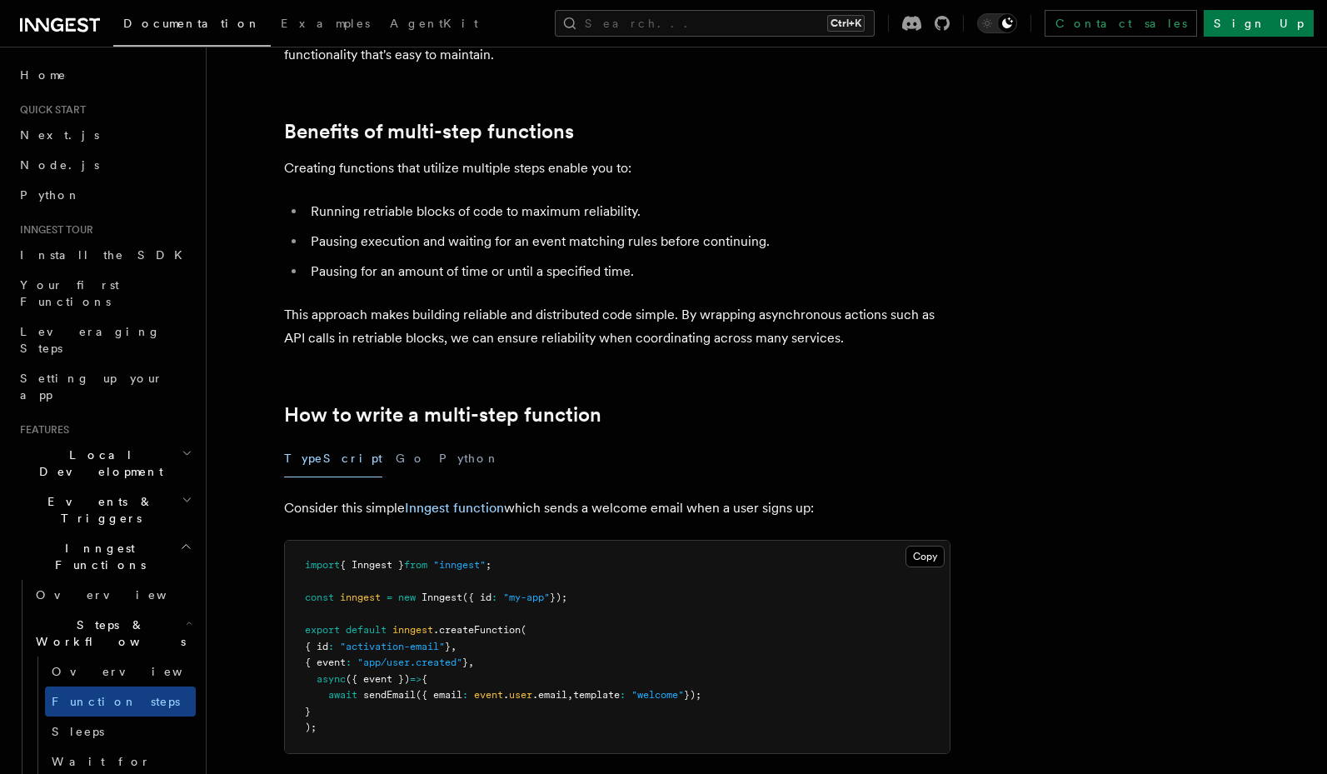
scroll to position [400, 0]
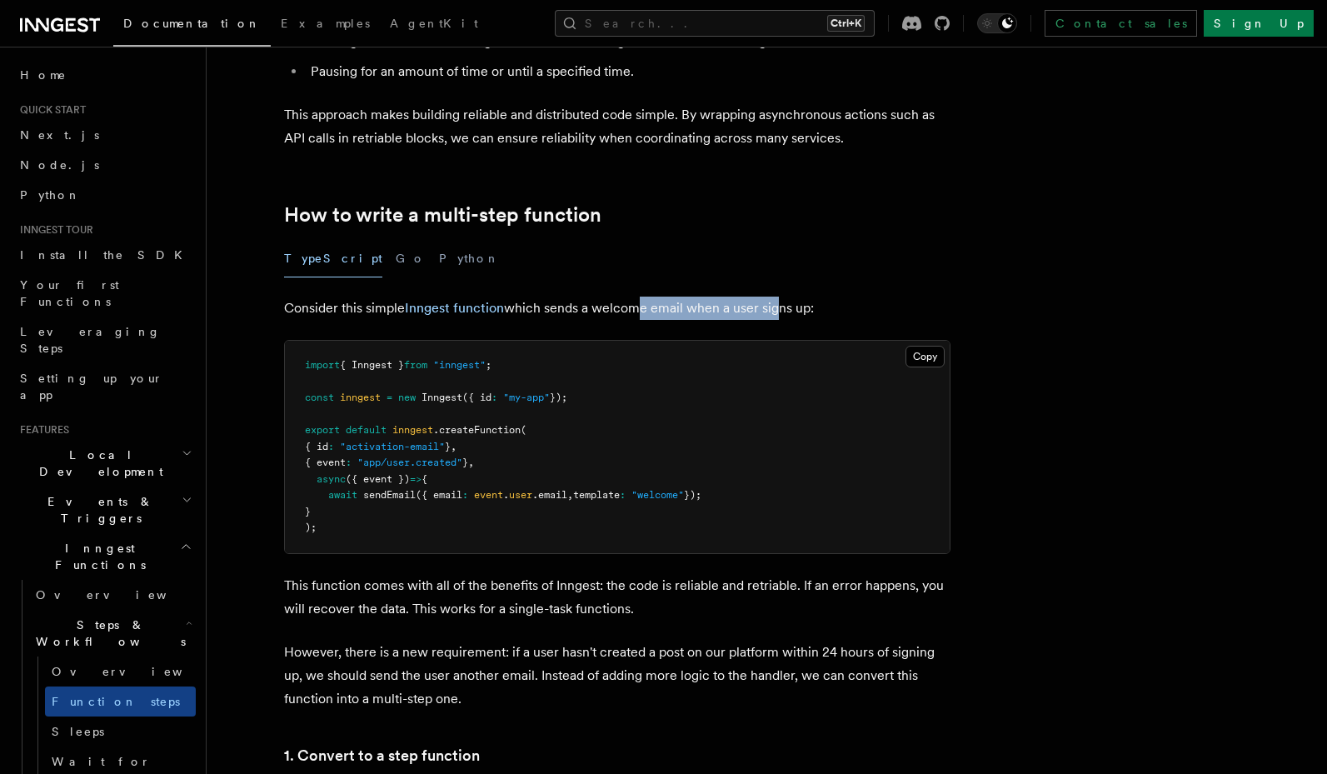
drag, startPoint x: 631, startPoint y: 307, endPoint x: 769, endPoint y: 313, distance: 137.6
click at [769, 313] on p "Consider this simple Inngest function which sends a welcome email when a user s…" at bounding box center [617, 308] width 666 height 23
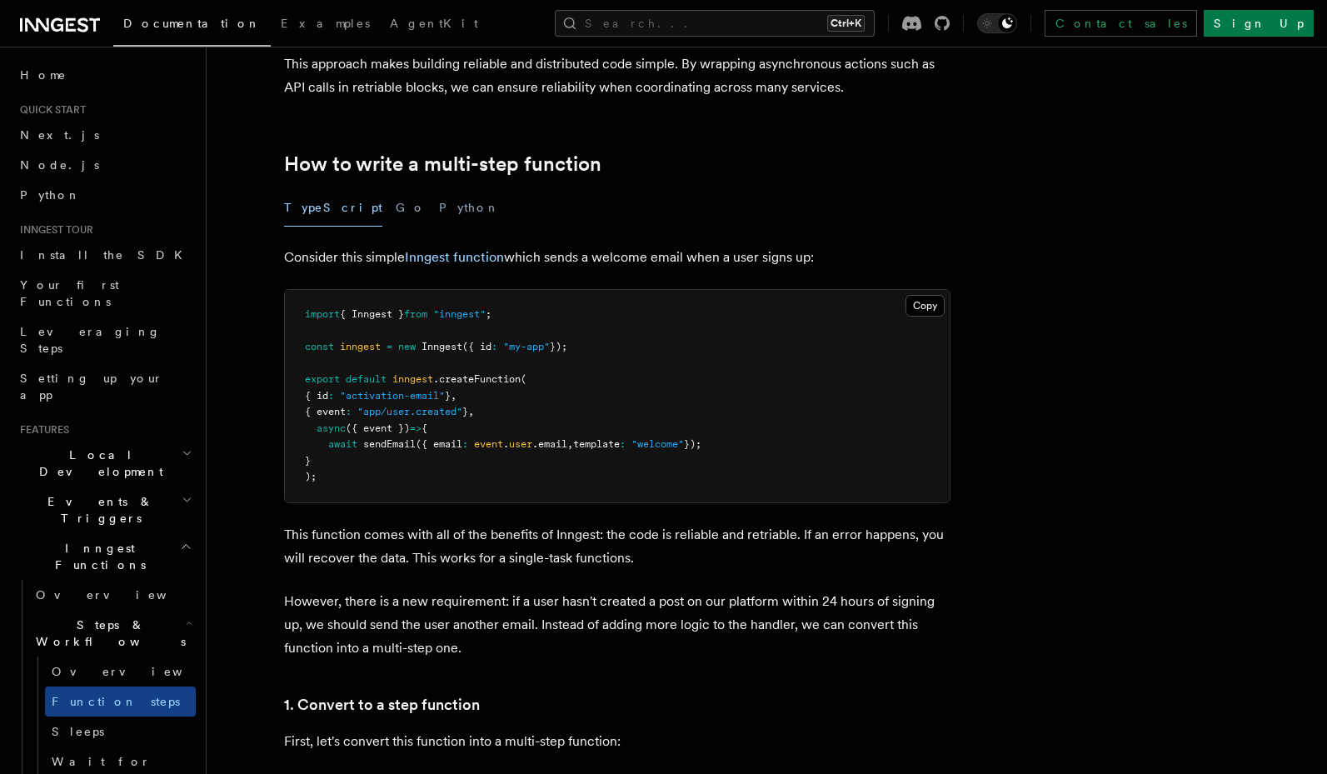
scroll to position [500, 0]
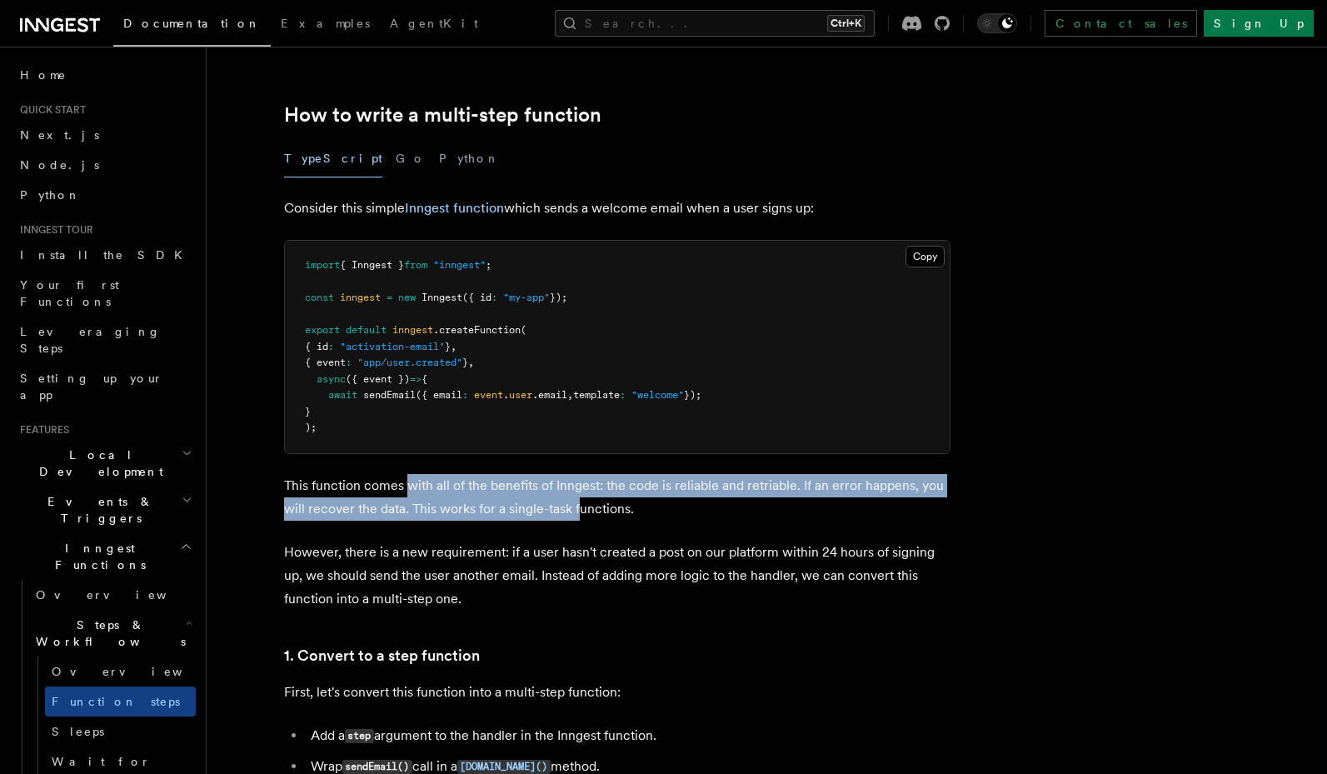
drag, startPoint x: 409, startPoint y: 491, endPoint x: 579, endPoint y: 505, distance: 170.4
click at [579, 505] on p "This function comes with all of the benefits of Inngest: the code is reliable a…" at bounding box center [617, 497] width 666 height 47
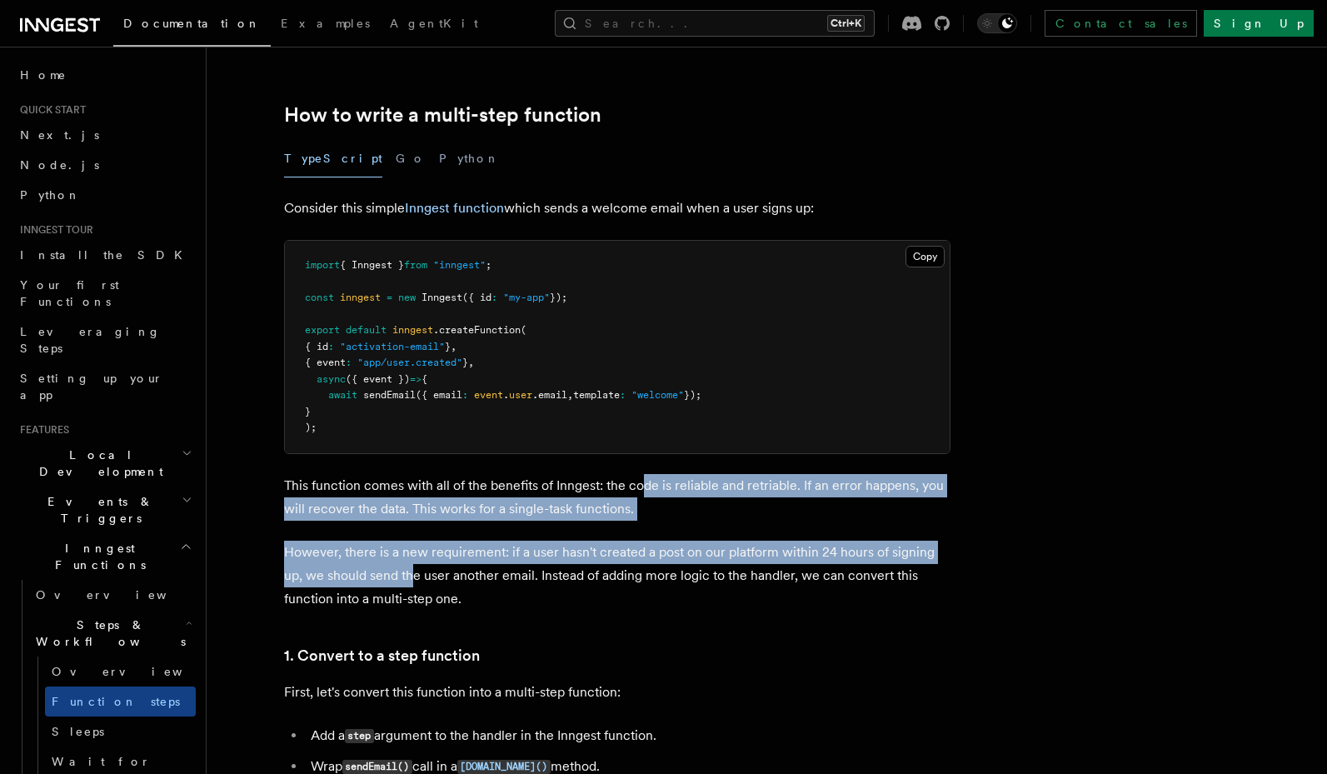
drag, startPoint x: 647, startPoint y: 499, endPoint x: 392, endPoint y: 569, distance: 264.3
click at [392, 569] on p "However, there is a new requirement: if a user hasn't created a post on our pla…" at bounding box center [617, 576] width 666 height 70
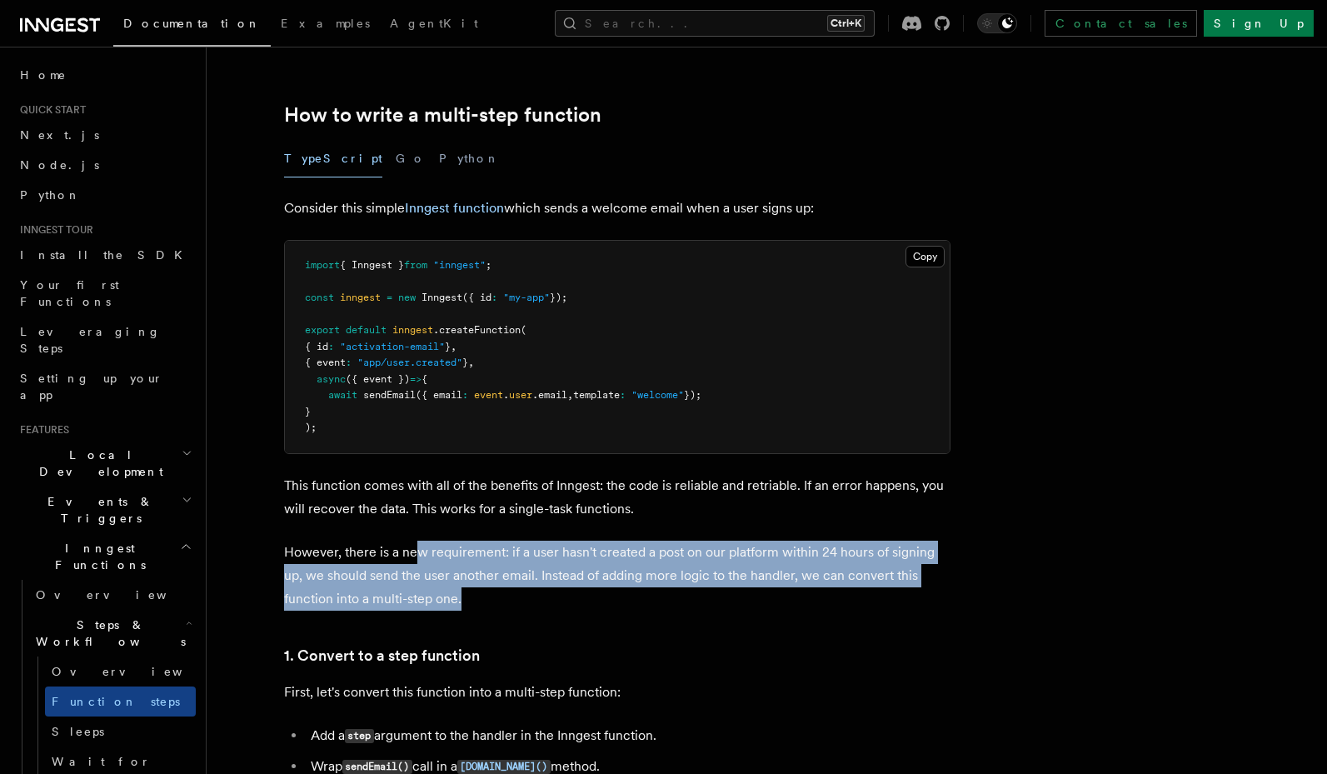
drag, startPoint x: 413, startPoint y: 549, endPoint x: 496, endPoint y: 587, distance: 91.7
click at [496, 587] on p "However, there is a new requirement: if a user hasn't created a post on our pla…" at bounding box center [617, 576] width 666 height 70
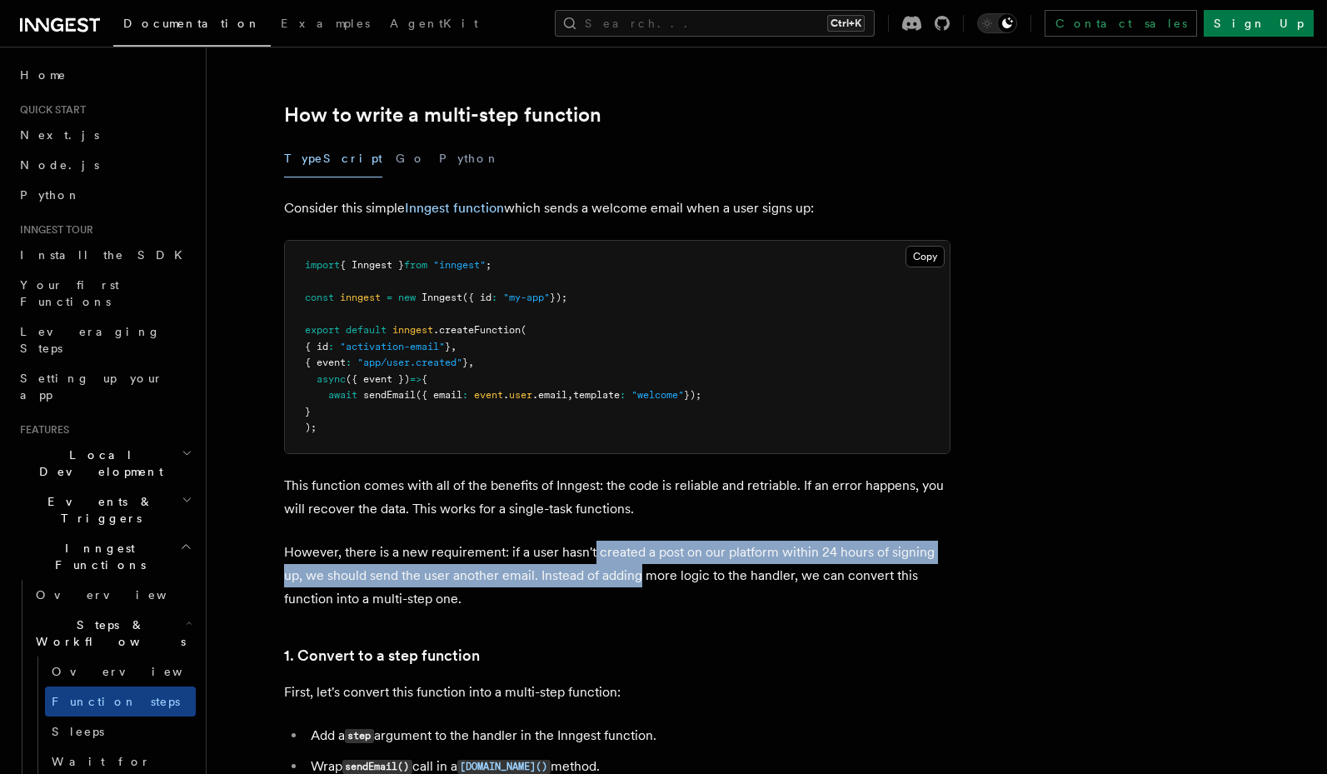
drag, startPoint x: 609, startPoint y: 565, endPoint x: 616, endPoint y: 571, distance: 10.0
click at [616, 571] on p "However, there is a new requirement: if a user hasn't created a post on our pla…" at bounding box center [617, 576] width 666 height 70
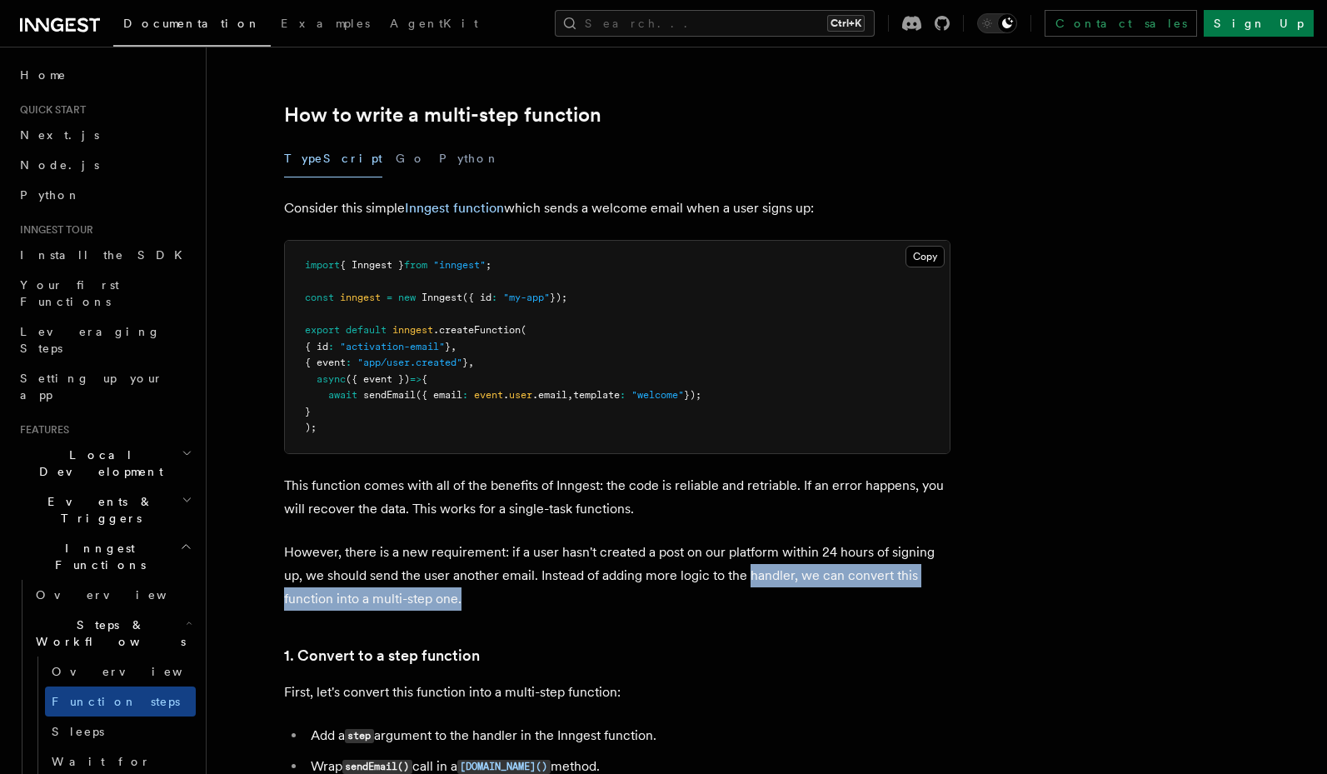
drag, startPoint x: 729, startPoint y: 566, endPoint x: 730, endPoint y: 592, distance: 26.7
click at [730, 592] on p "However, there is a new requirement: if a user hasn't created a post on our pla…" at bounding box center [617, 576] width 666 height 70
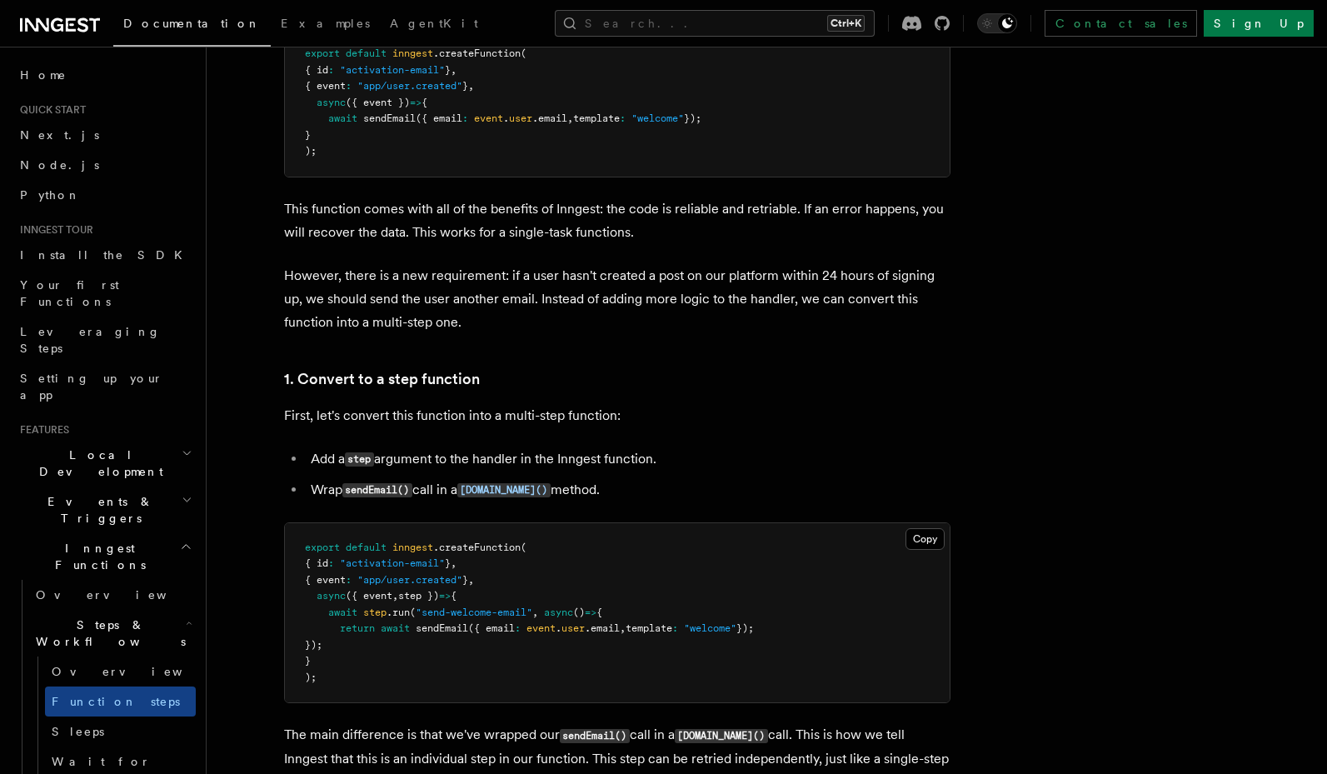
scroll to position [900, 0]
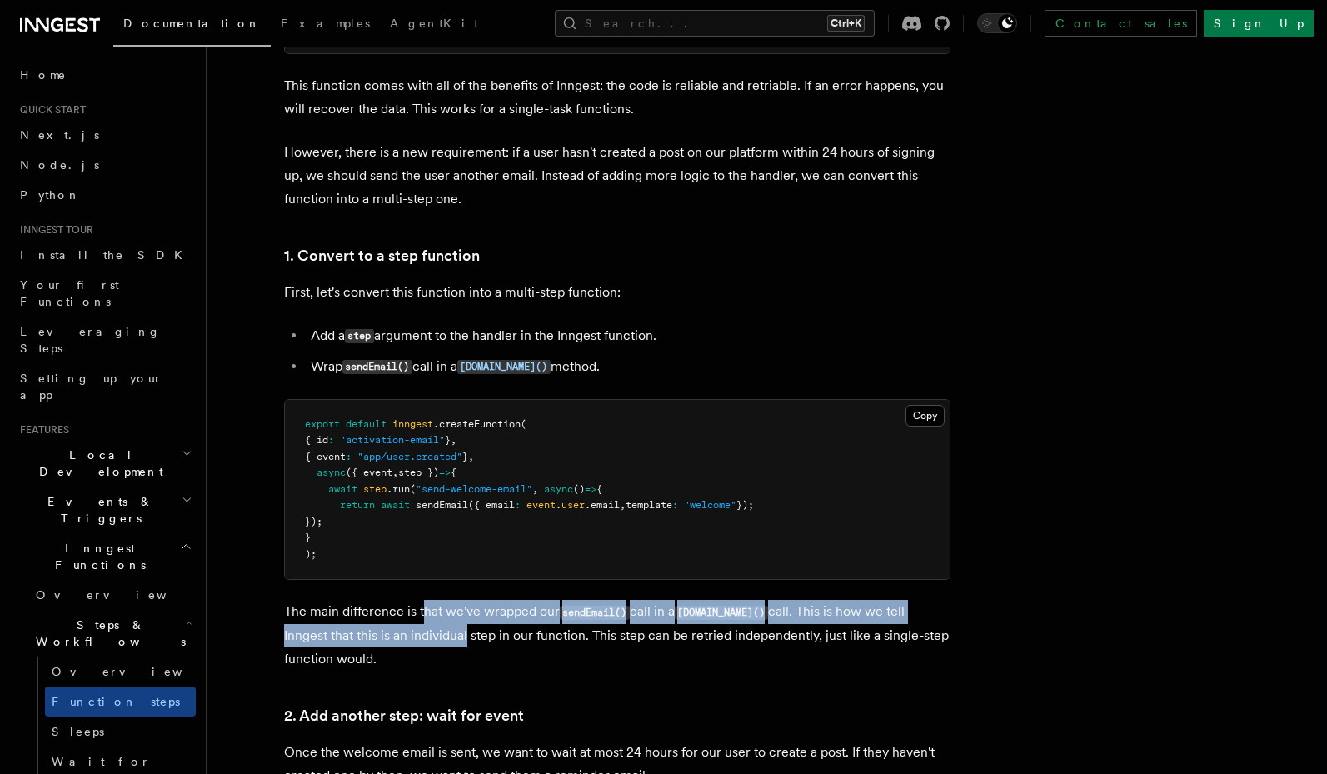
drag, startPoint x: 421, startPoint y: 611, endPoint x: 416, endPoint y: 632, distance: 21.2
click at [416, 632] on p "The main difference is that we've wrapped our sendEmail() call in a [DOMAIN_NAM…" at bounding box center [617, 635] width 666 height 71
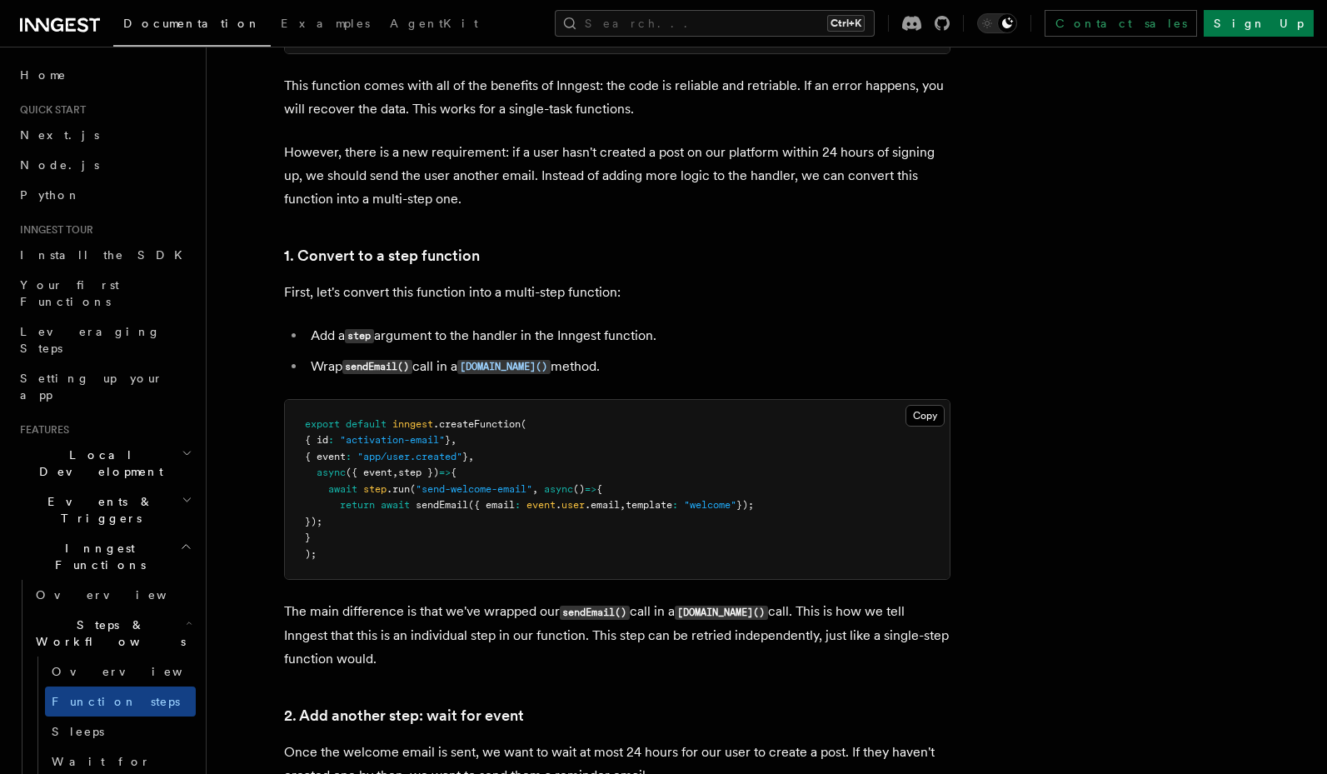
drag, startPoint x: 422, startPoint y: 616, endPoint x: 408, endPoint y: 652, distance: 39.3
click at [408, 652] on p "The main difference is that we've wrapped our sendEmail() call in a [DOMAIN_NAM…" at bounding box center [617, 635] width 666 height 71
drag, startPoint x: 410, startPoint y: 636, endPoint x: 406, endPoint y: 657, distance: 21.9
click at [406, 657] on p "The main difference is that we've wrapped our sendEmail() call in a [DOMAIN_NAM…" at bounding box center [617, 635] width 666 height 71
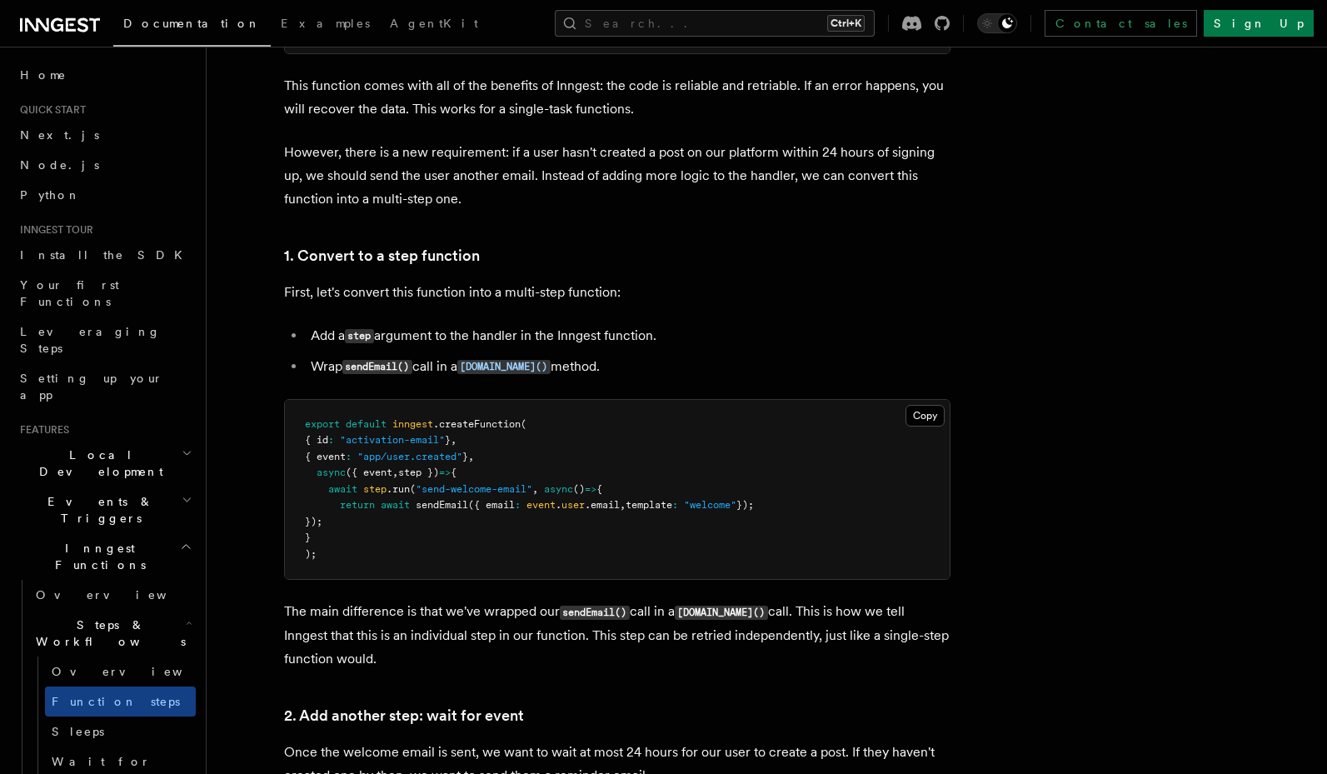
click at [406, 657] on p "The main difference is that we've wrapped our sendEmail() call in a [DOMAIN_NAM…" at bounding box center [617, 635] width 666 height 71
drag, startPoint x: 483, startPoint y: 640, endPoint x: 495, endPoint y: 661, distance: 23.9
click at [495, 661] on p "The main difference is that we've wrapped our sendEmail() call in a [DOMAIN_NAM…" at bounding box center [617, 635] width 666 height 71
drag, startPoint x: 613, startPoint y: 635, endPoint x: 610, endPoint y: 658, distance: 23.6
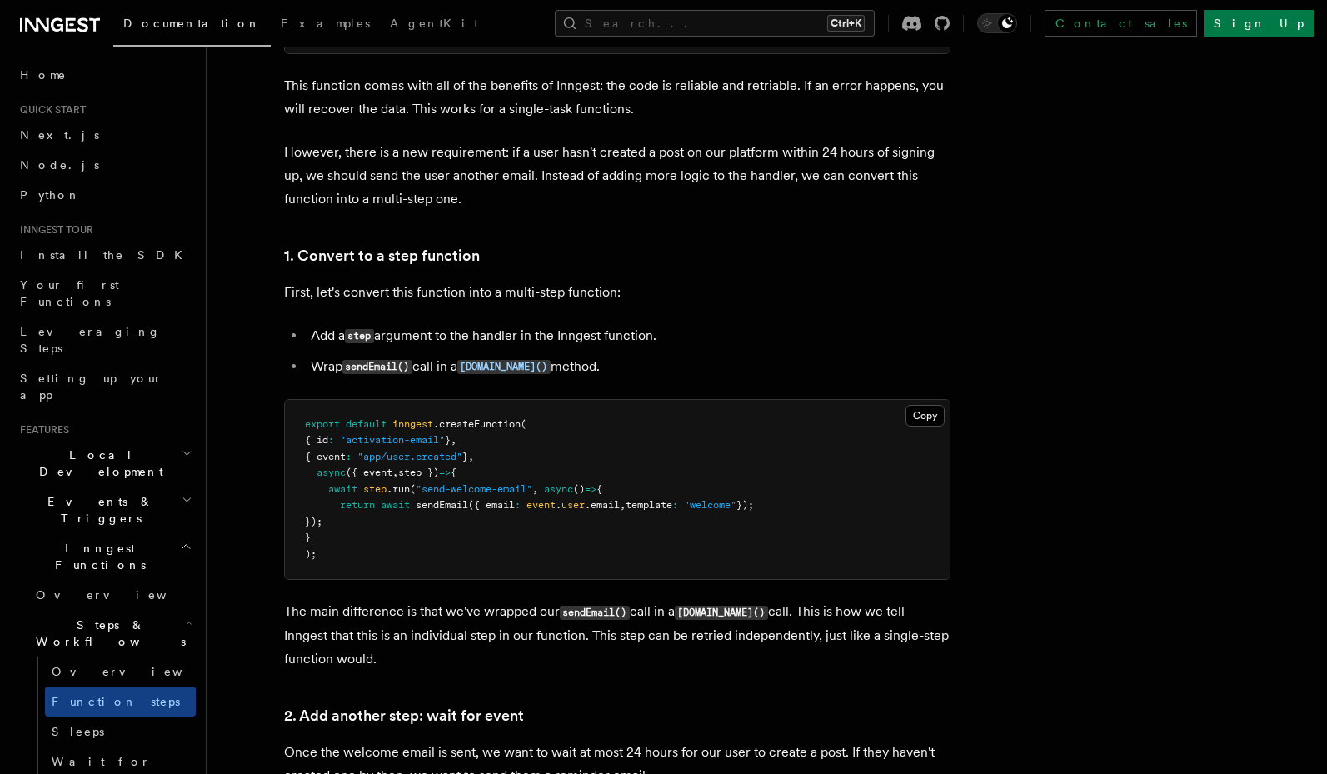
click at [610, 658] on p "The main difference is that we've wrapped our sendEmail() call in a [DOMAIN_NAM…" at bounding box center [617, 635] width 666 height 71
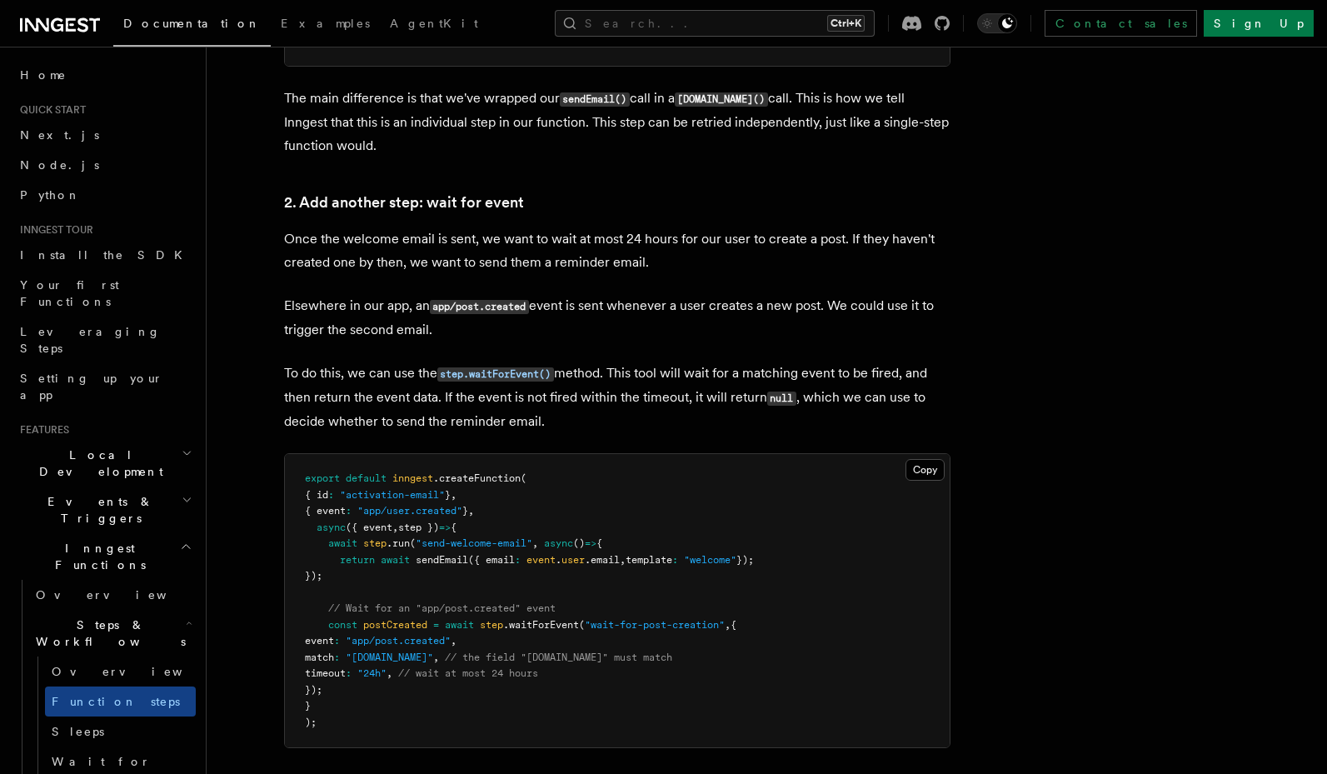
scroll to position [1599, 0]
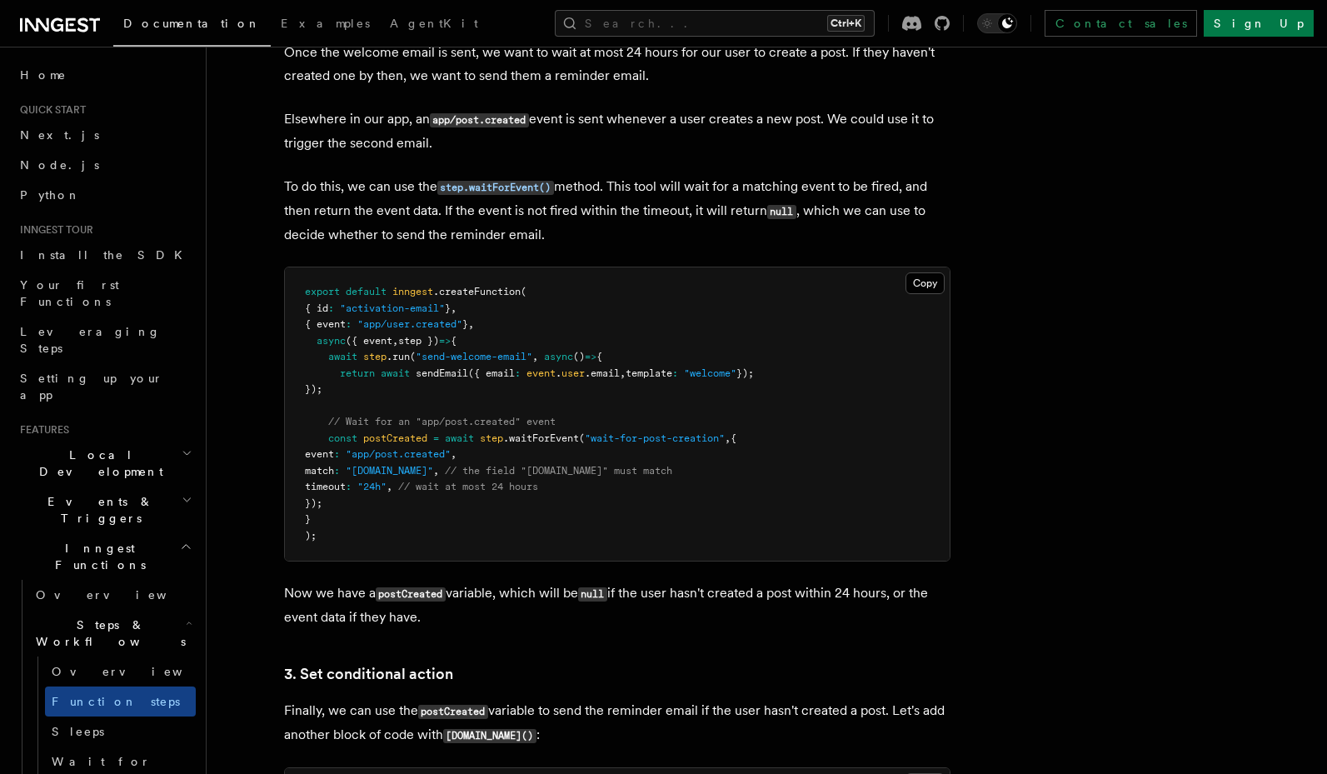
drag, startPoint x: 511, startPoint y: 582, endPoint x: 511, endPoint y: 625, distance: 42.5
click at [511, 625] on p "Now we have a postCreated variable, which will be null if the user hasn't creat…" at bounding box center [617, 604] width 666 height 47
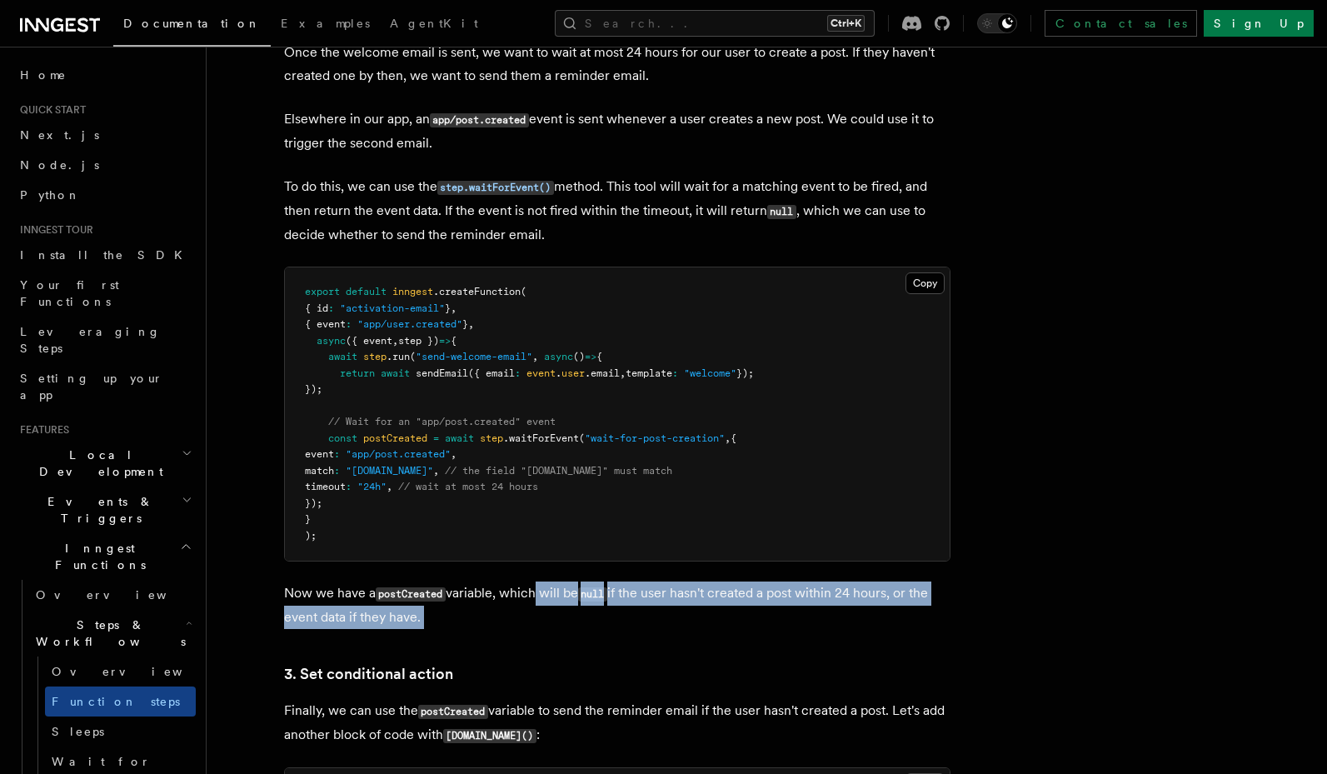
drag, startPoint x: 534, startPoint y: 591, endPoint x: 544, endPoint y: 644, distance: 54.2
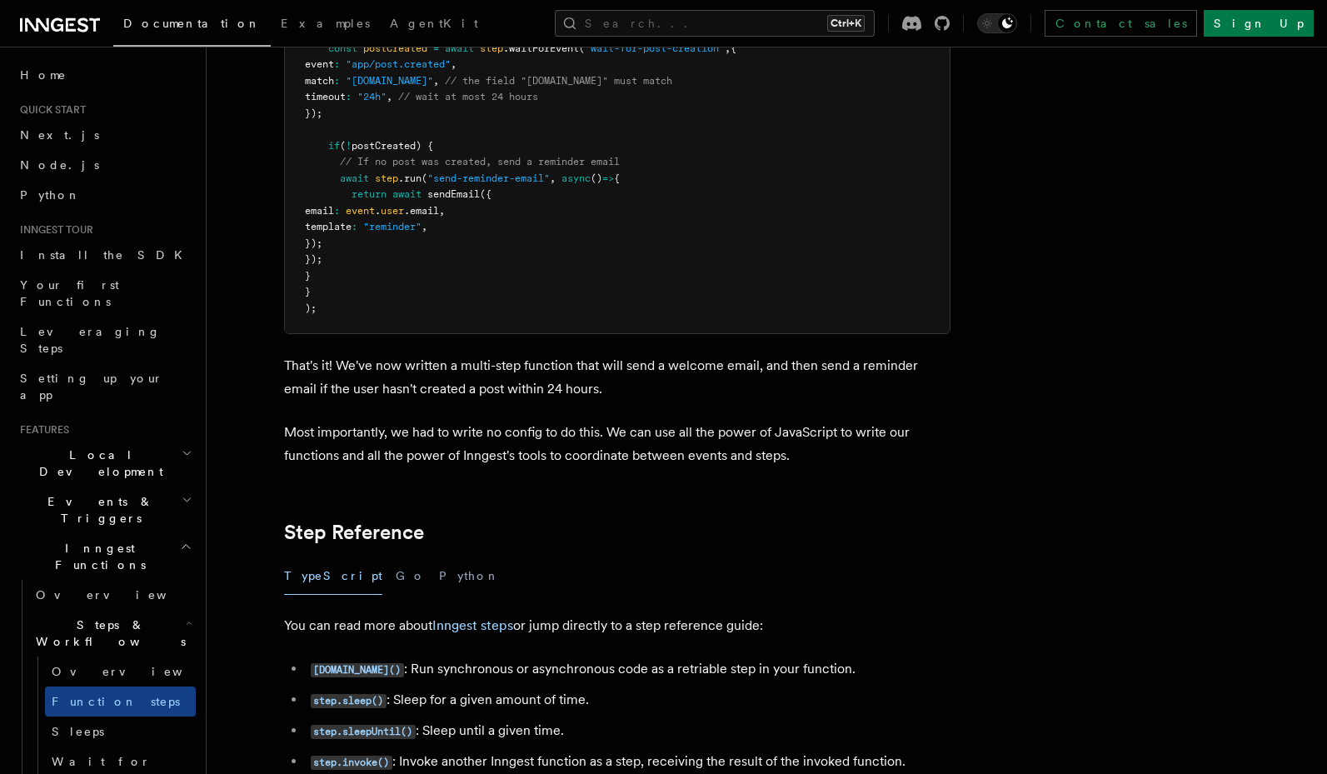
scroll to position [2499, 0]
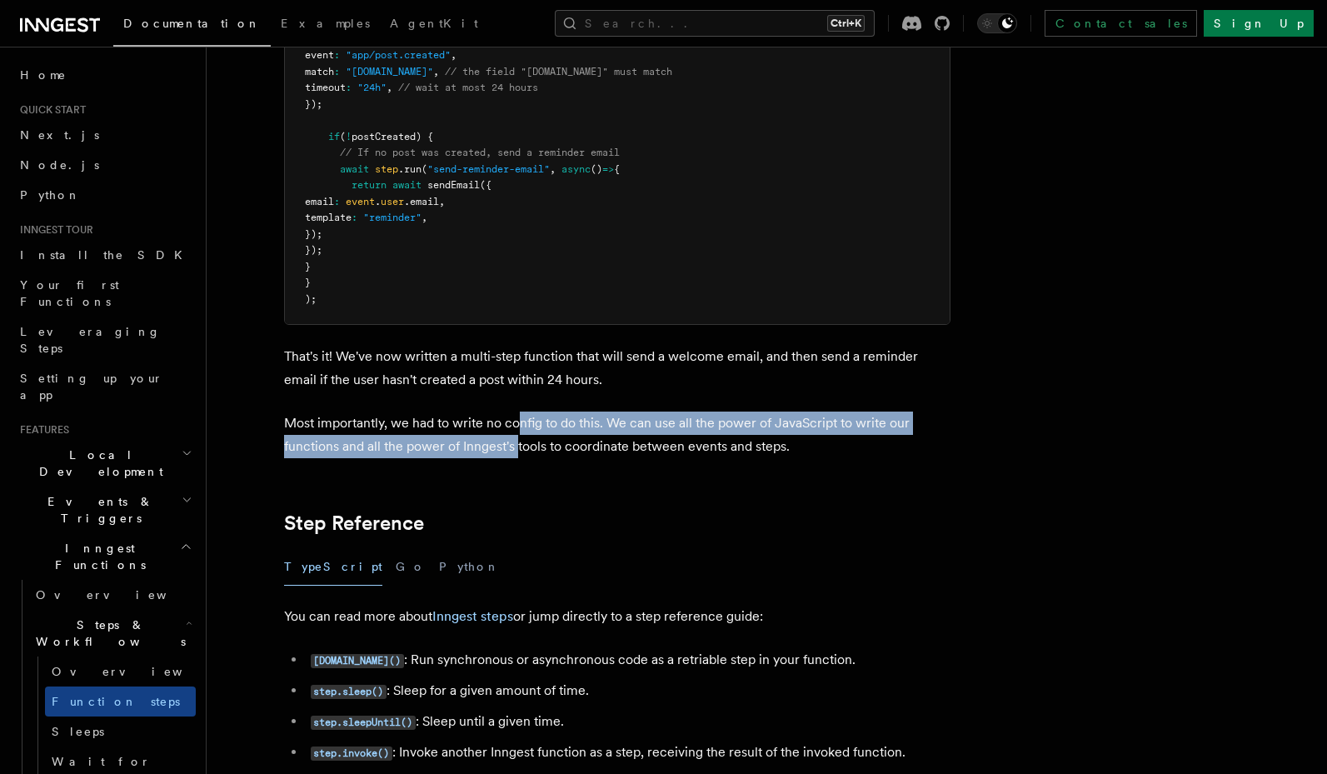
drag, startPoint x: 516, startPoint y: 422, endPoint x: 516, endPoint y: 446, distance: 23.3
click at [516, 446] on p "Most importantly, we had to write no config to do this. We can use all the powe…" at bounding box center [617, 434] width 666 height 47
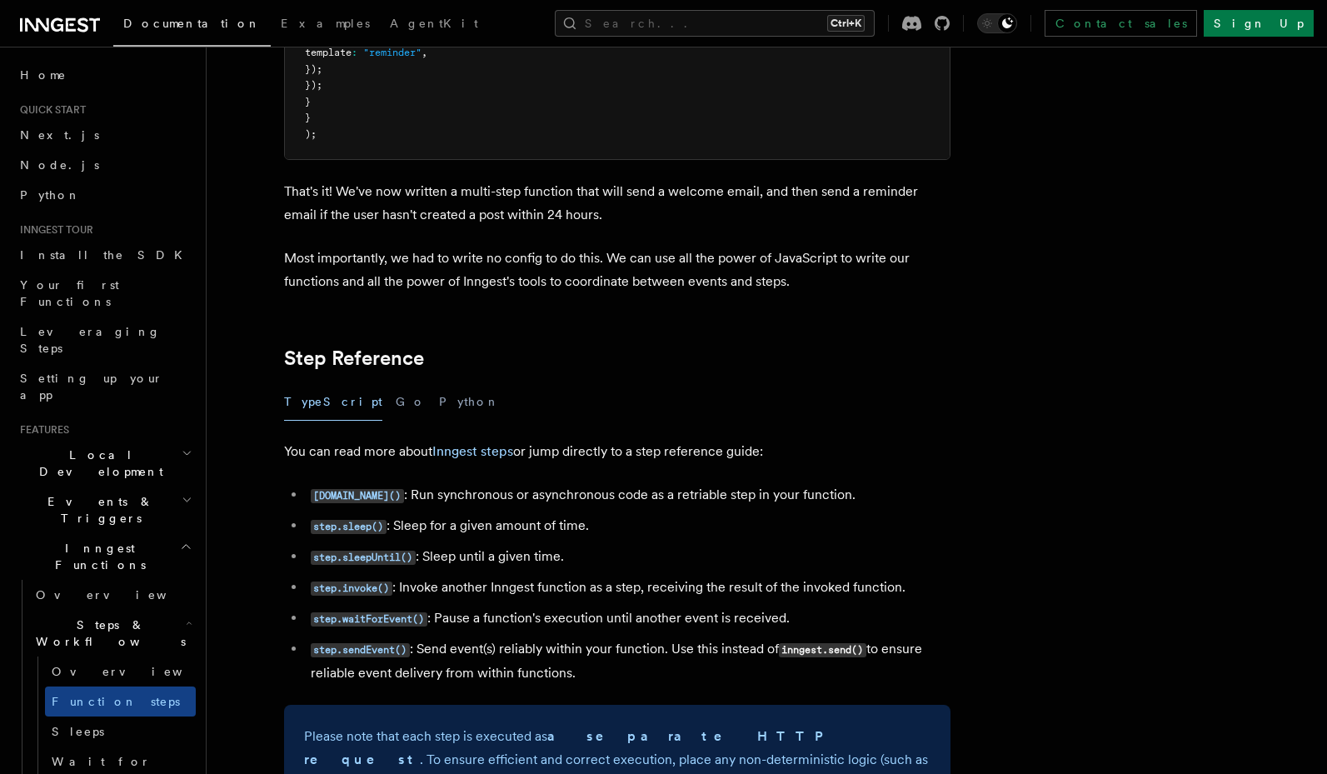
scroll to position [2699, 0]
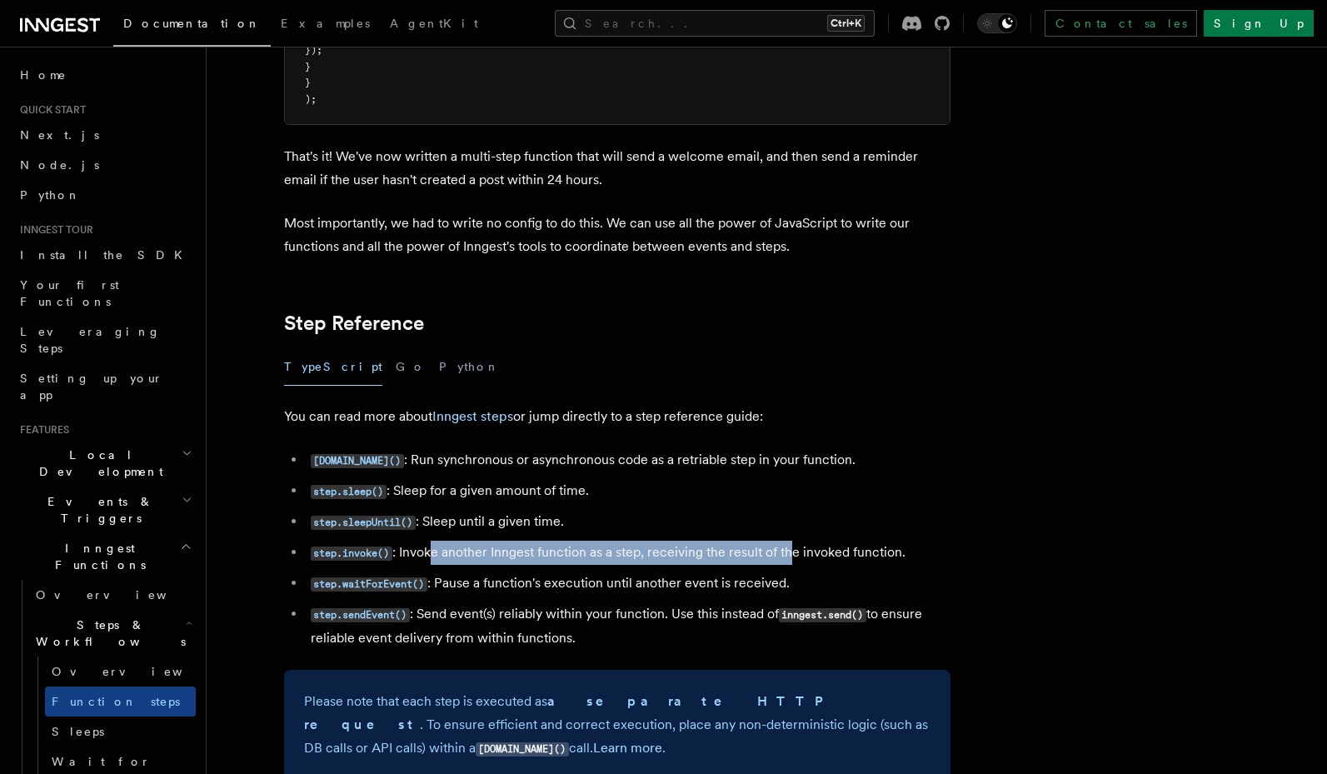
drag, startPoint x: 434, startPoint y: 556, endPoint x: 795, endPoint y: 556, distance: 361.5
click at [795, 556] on li "step.invoke() : Invoke another Inngest function as a step, receiving the result…" at bounding box center [628, 553] width 645 height 24
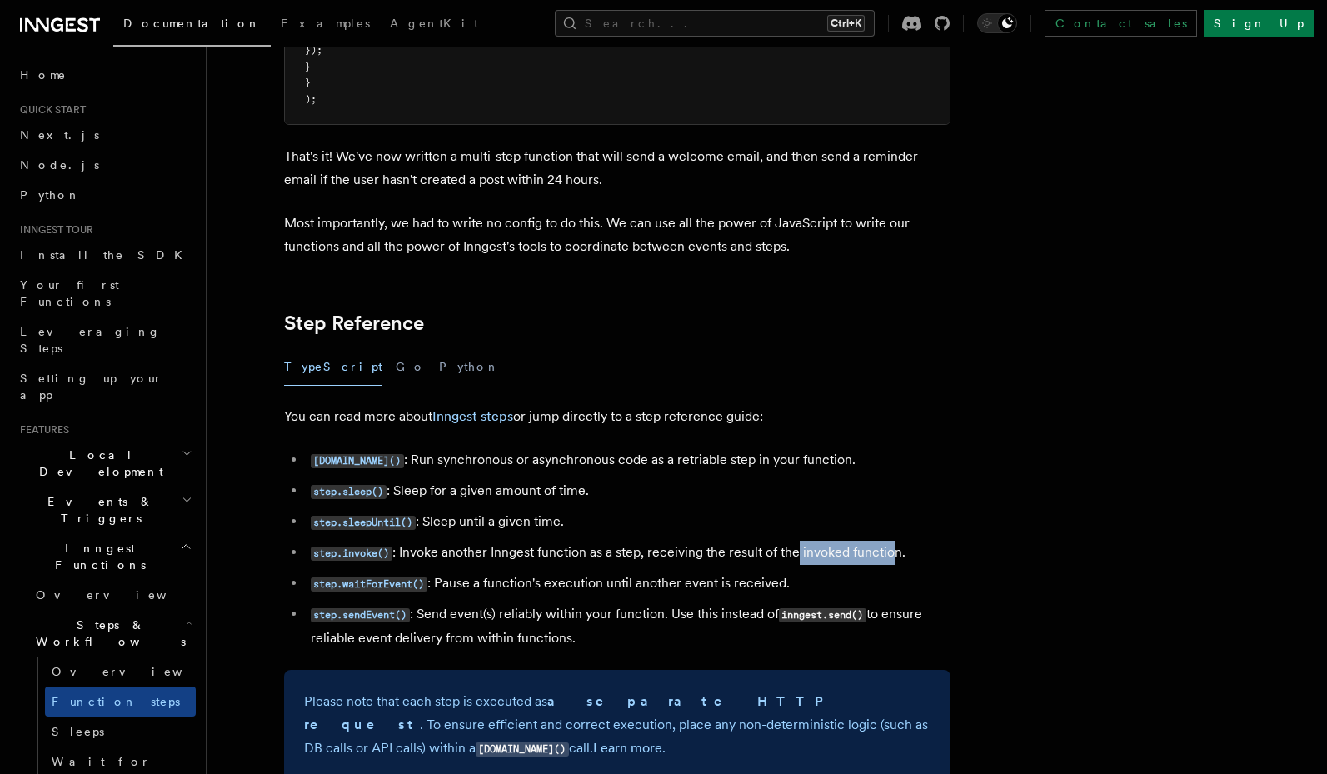
drag, startPoint x: 797, startPoint y: 546, endPoint x: 892, endPoint y: 545, distance: 95.0
click at [892, 545] on li "step.invoke() : Invoke another Inngest function as a step, receiving the result…" at bounding box center [628, 553] width 645 height 24
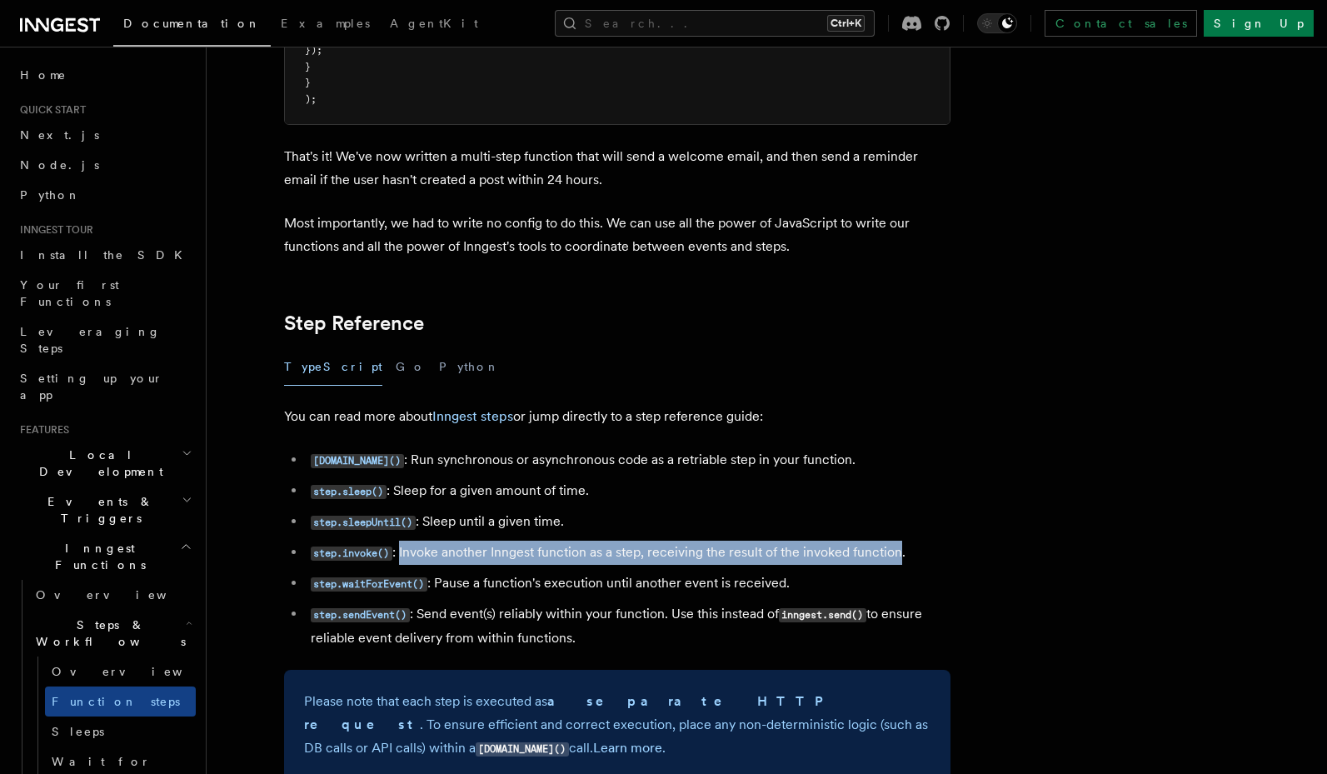
drag, startPoint x: 892, startPoint y: 545, endPoint x: 426, endPoint y: 549, distance: 466.5
click at [426, 553] on li "step.invoke() : Invoke another Inngest function as a step, receiving the result…" at bounding box center [628, 553] width 645 height 24
click at [338, 549] on code "step.invoke()" at bounding box center [352, 553] width 82 height 14
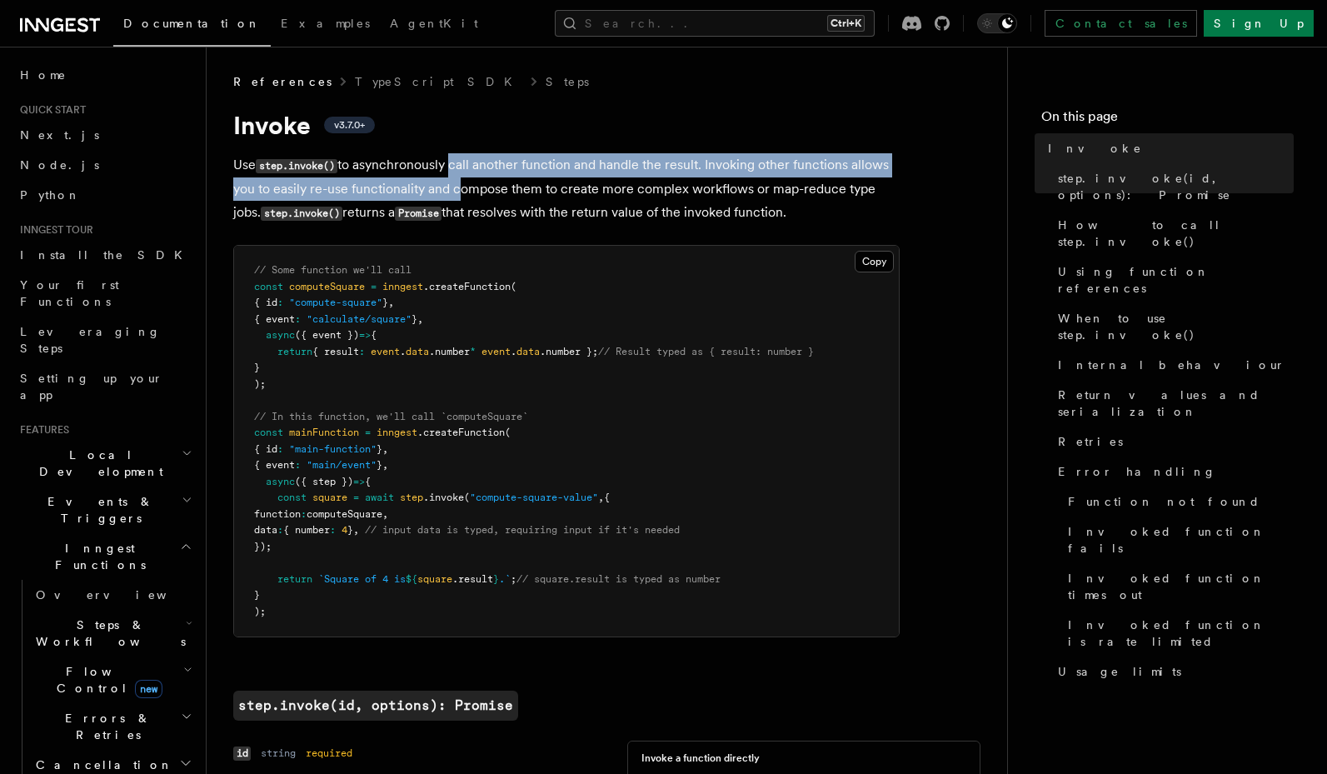
drag, startPoint x: 454, startPoint y: 158, endPoint x: 451, endPoint y: 196, distance: 37.6
click at [451, 196] on p "Use step.invoke() to asynchronously call another function and handle the result…" at bounding box center [566, 189] width 666 height 72
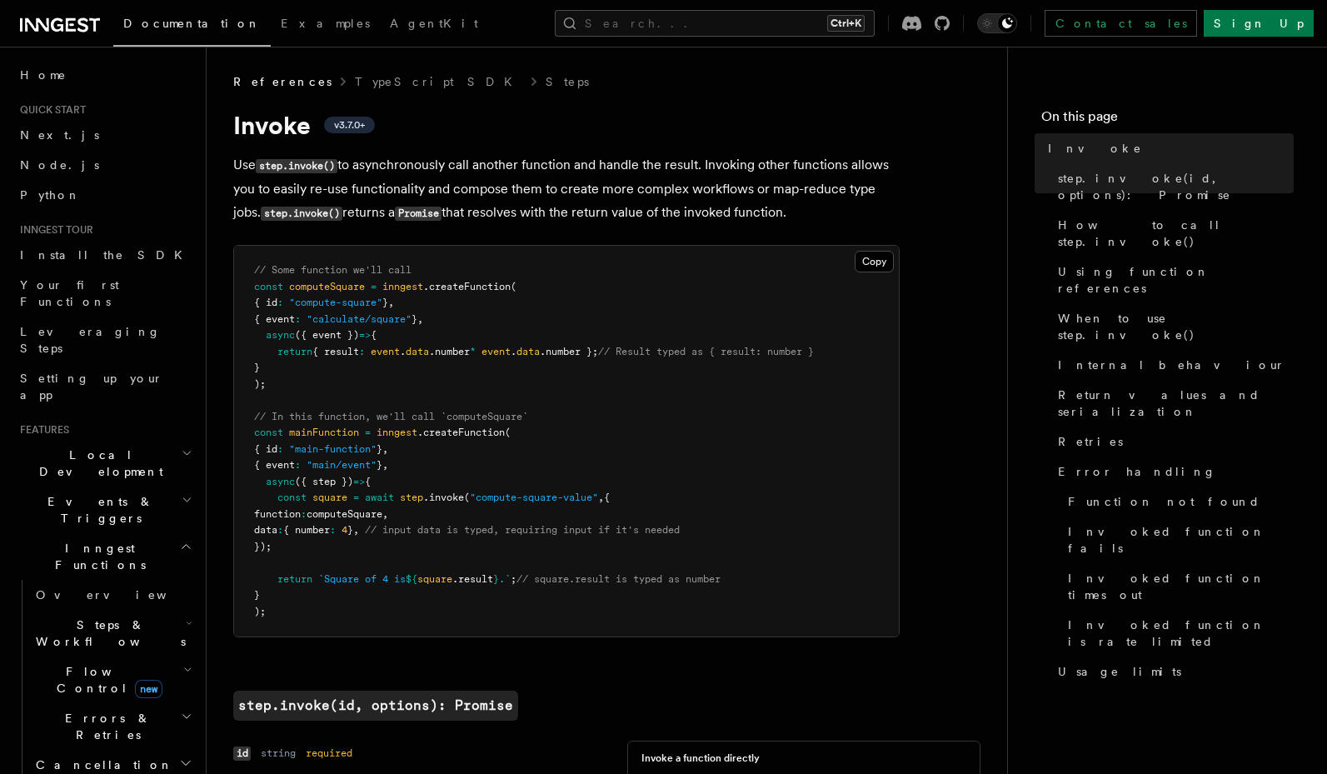
click at [486, 189] on p "Use step.invoke() to asynchronously call another function and handle the result…" at bounding box center [566, 189] width 666 height 72
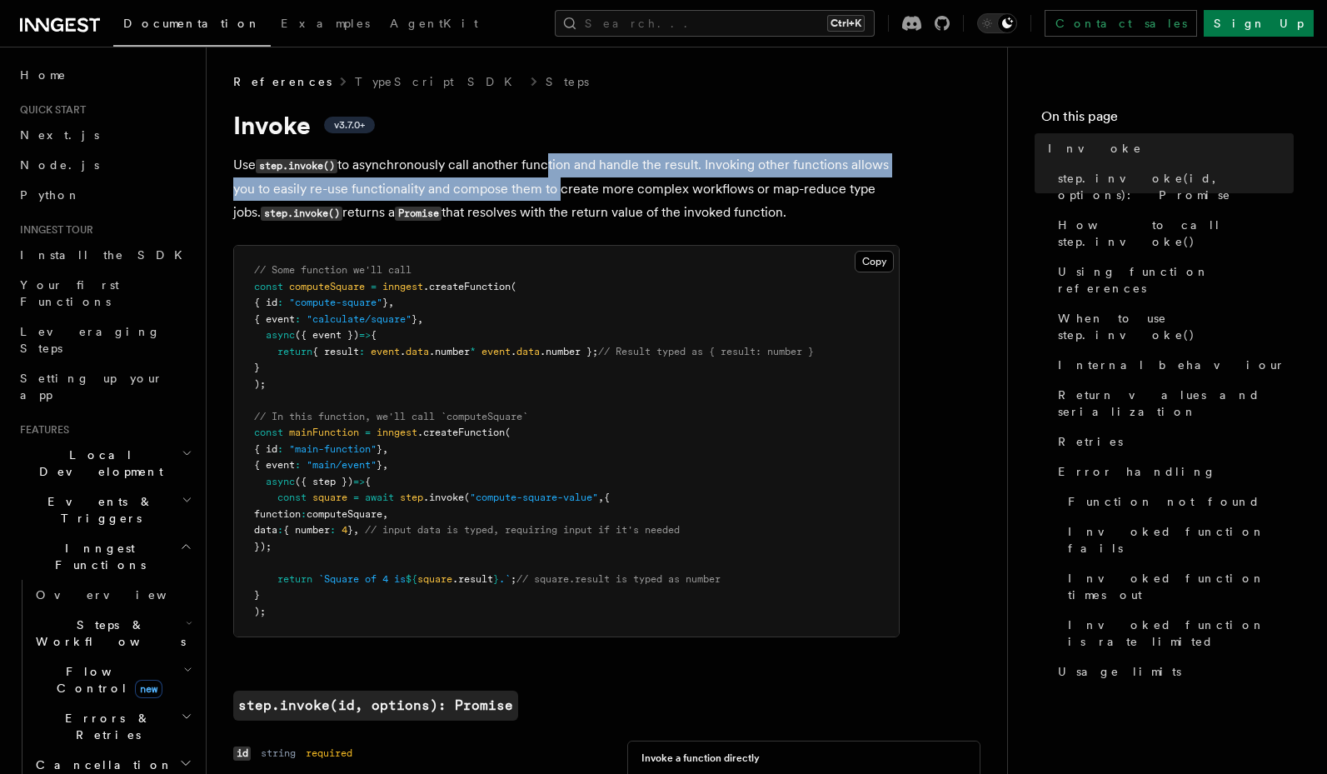
drag, startPoint x: 546, startPoint y: 167, endPoint x: 556, endPoint y: 194, distance: 28.2
click at [556, 194] on p "Use step.invoke() to asynchronously call another function and handle the result…" at bounding box center [566, 189] width 666 height 72
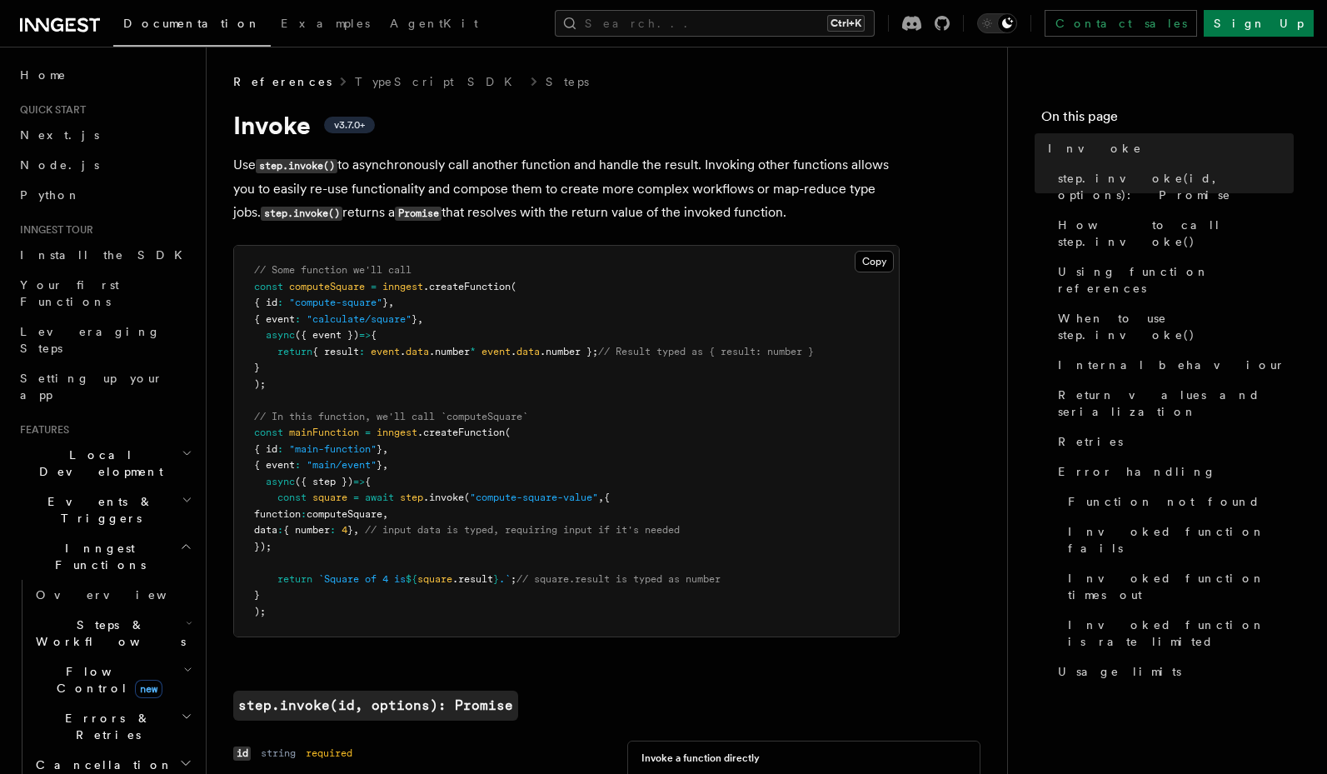
click at [328, 277] on pre "// Some function we'll call const computeSquare = inngest .createFunction ( { i…" at bounding box center [566, 441] width 665 height 391
click at [322, 296] on pre "// Some function we'll call const computeSquare = inngest .createFunction ( { i…" at bounding box center [566, 441] width 665 height 391
copy span "compute"
